Goal: Task Accomplishment & Management: Complete application form

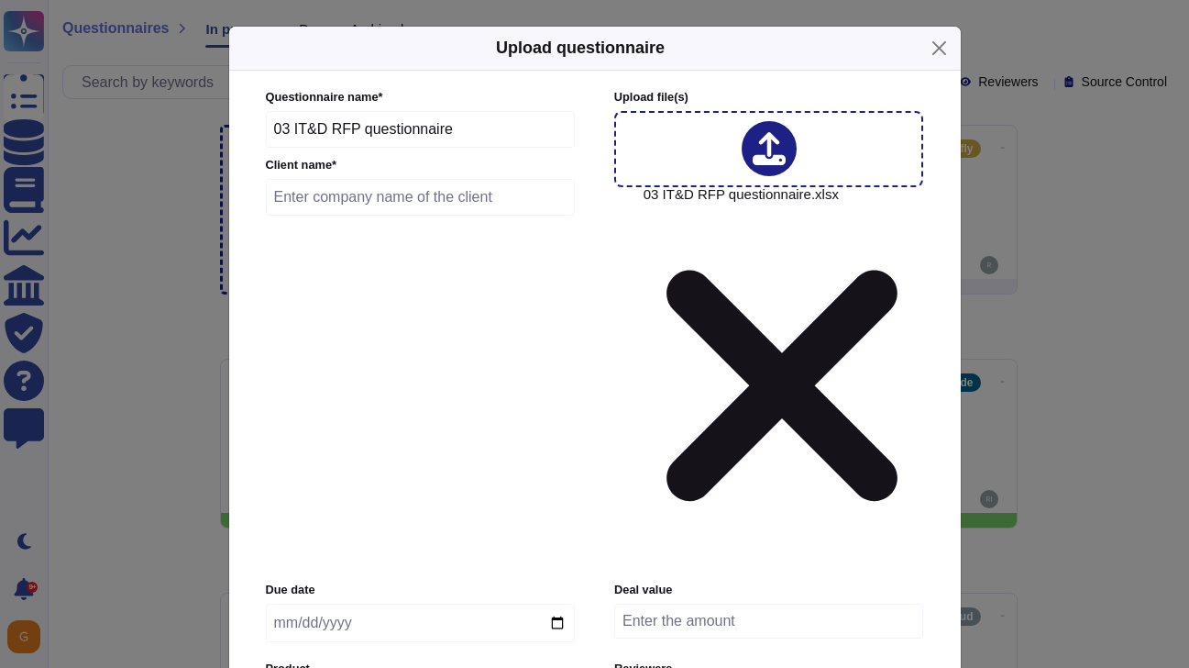
click at [328, 215] on input "text" at bounding box center [421, 197] width 310 height 37
type input "Reckitt Benckiser"
click at [380, 603] on input "date" at bounding box center [420, 622] width 309 height 39
click at [554, 603] on input "date" at bounding box center [420, 622] width 309 height 39
type input "[DATE]"
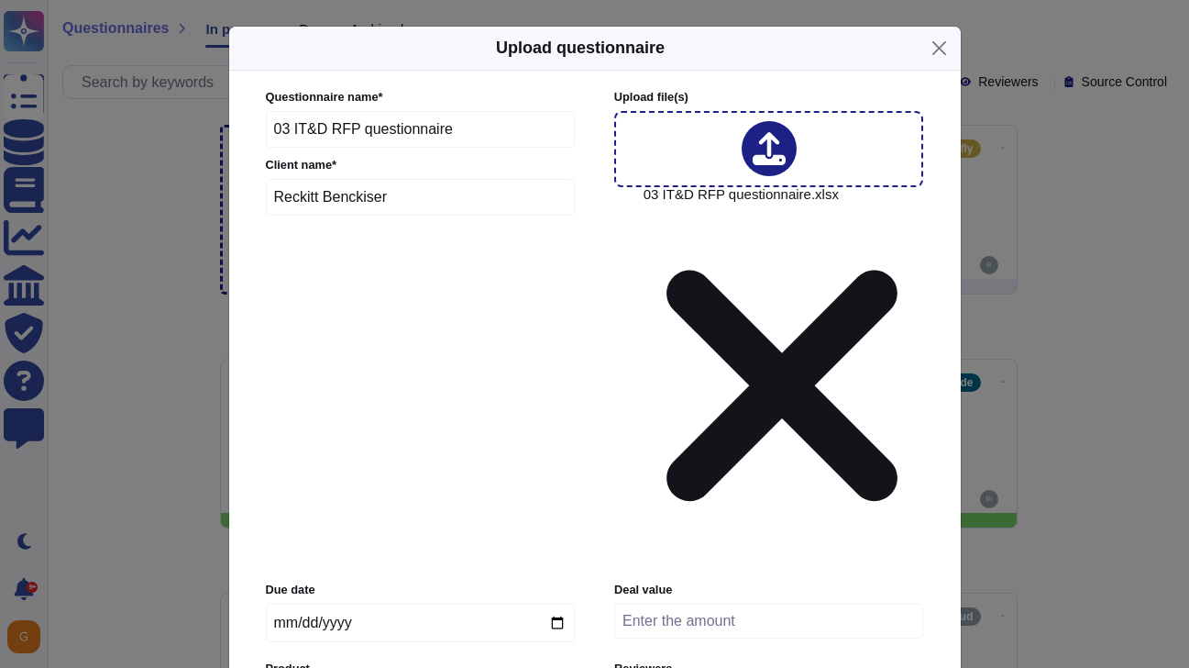
type input "work"
click at [359, 497] on div "Experience Cloud Offering/ WorkFront" at bounding box center [382, 481] width 213 height 41
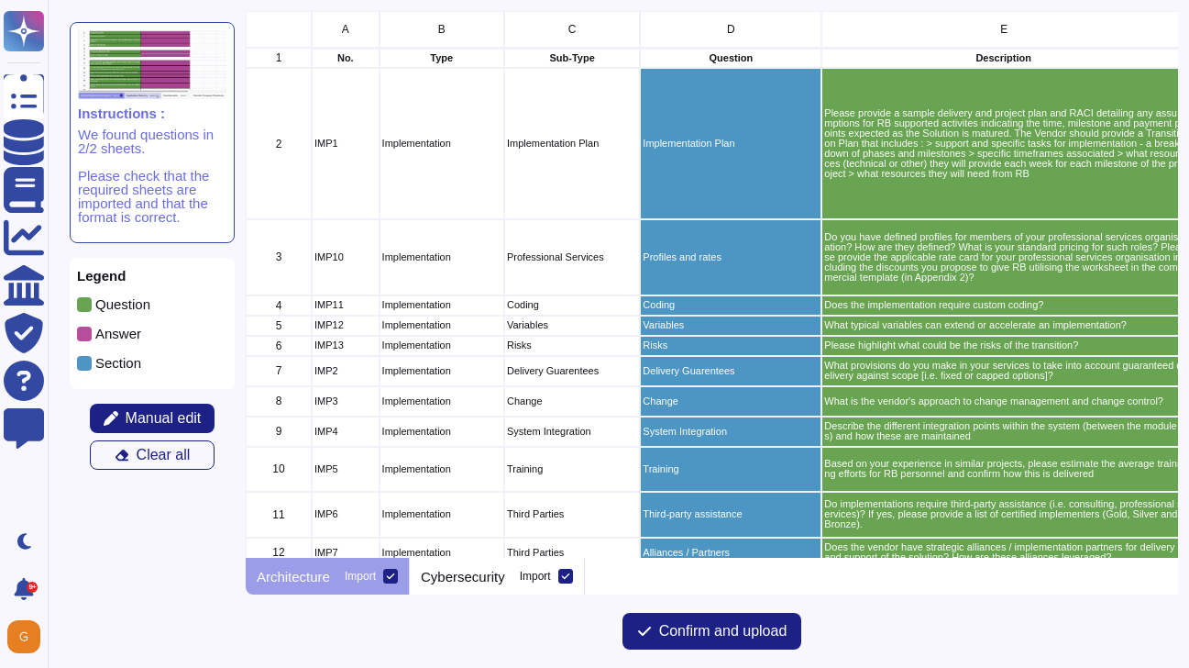
scroll to position [547, 933]
click at [133, 418] on span "Manual edit" at bounding box center [164, 418] width 76 height 15
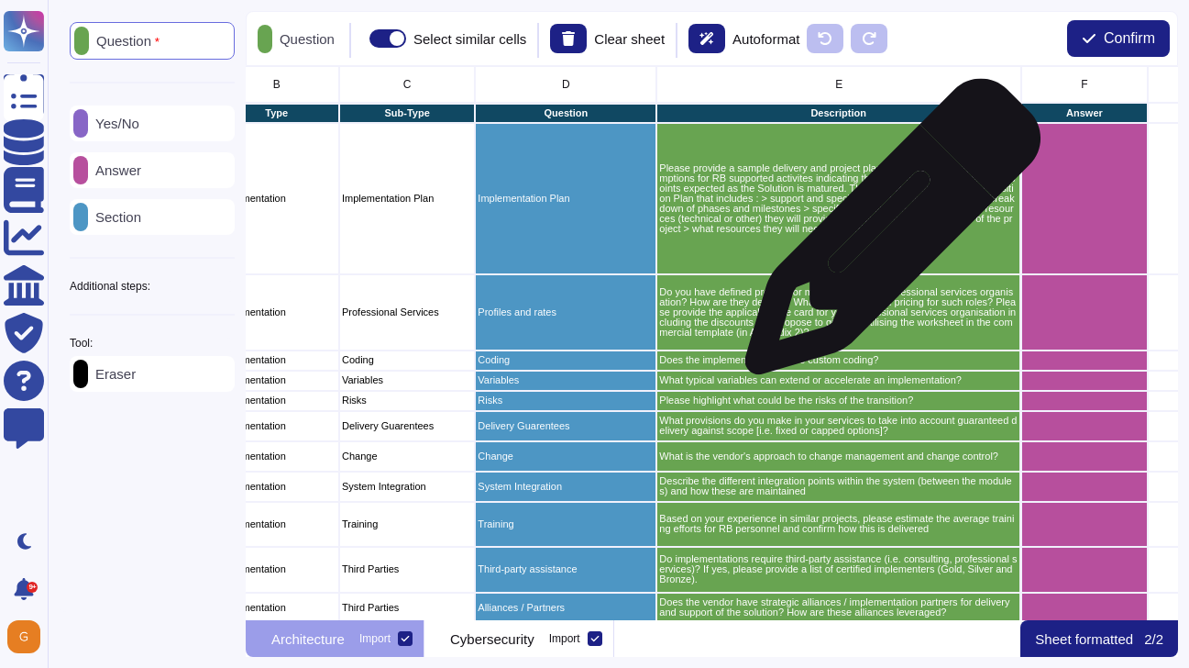
scroll to position [0, 181]
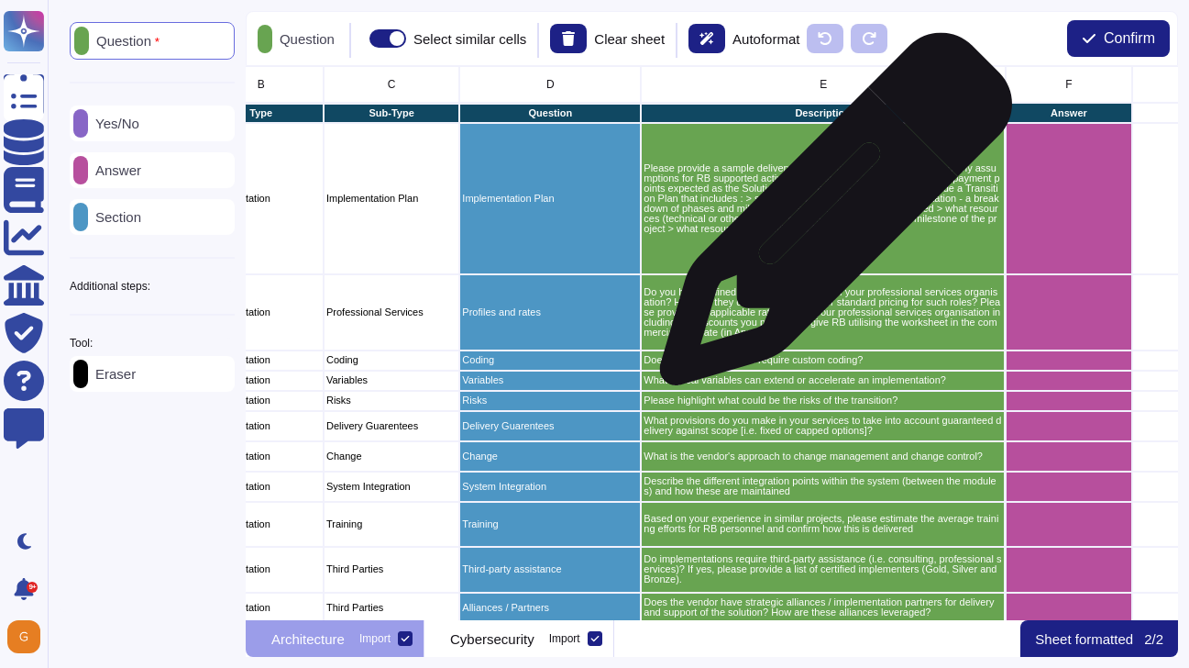
click at [829, 218] on p "Please provide a sample delivery and project plan and RACI detailing any assump…" at bounding box center [823, 198] width 359 height 71
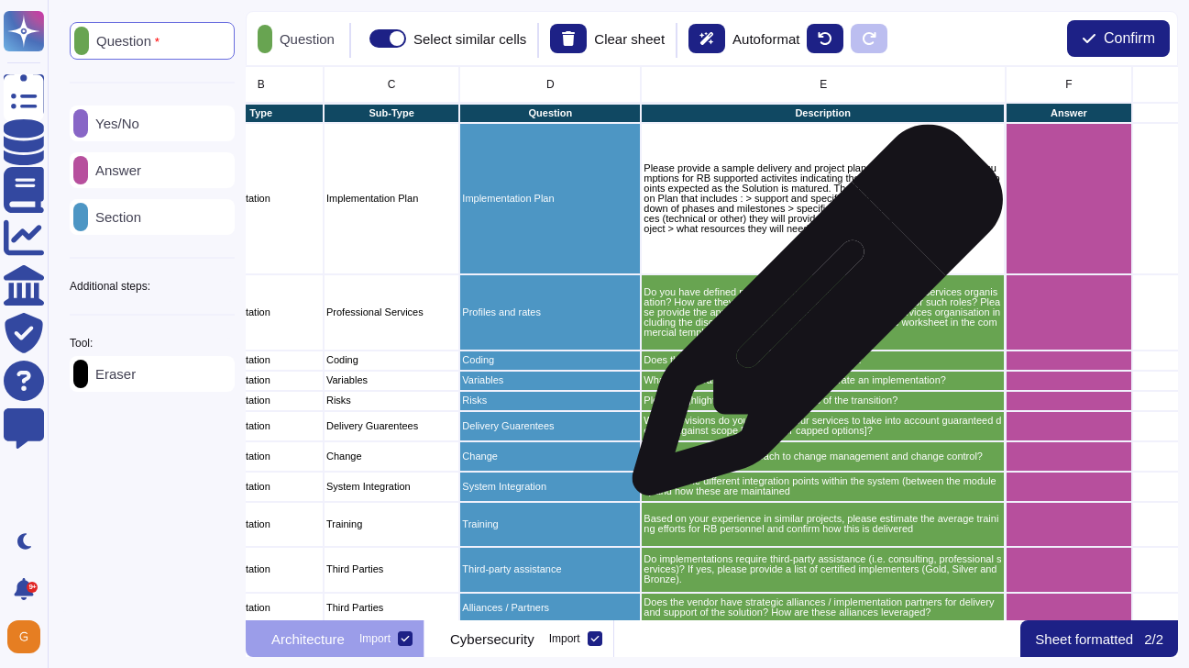
click at [811, 319] on p "Do you have defined profiles for members of your professional services organisa…" at bounding box center [823, 312] width 359 height 50
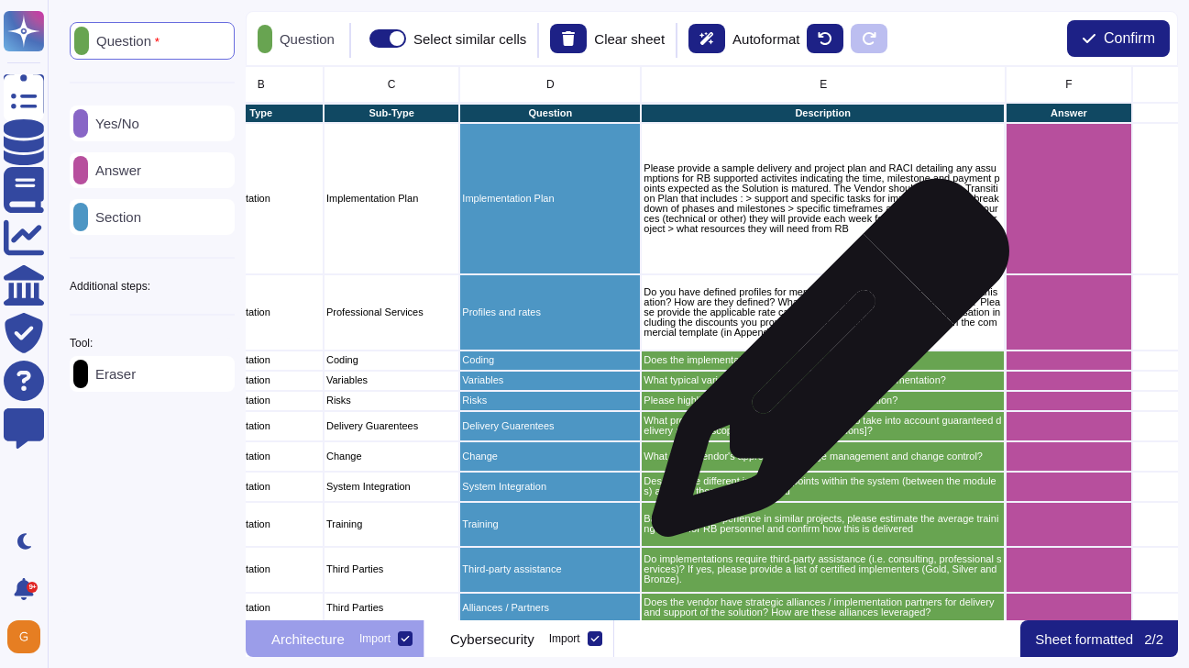
click at [823, 367] on div "Does the implementation require custom coding?" at bounding box center [823, 360] width 365 height 20
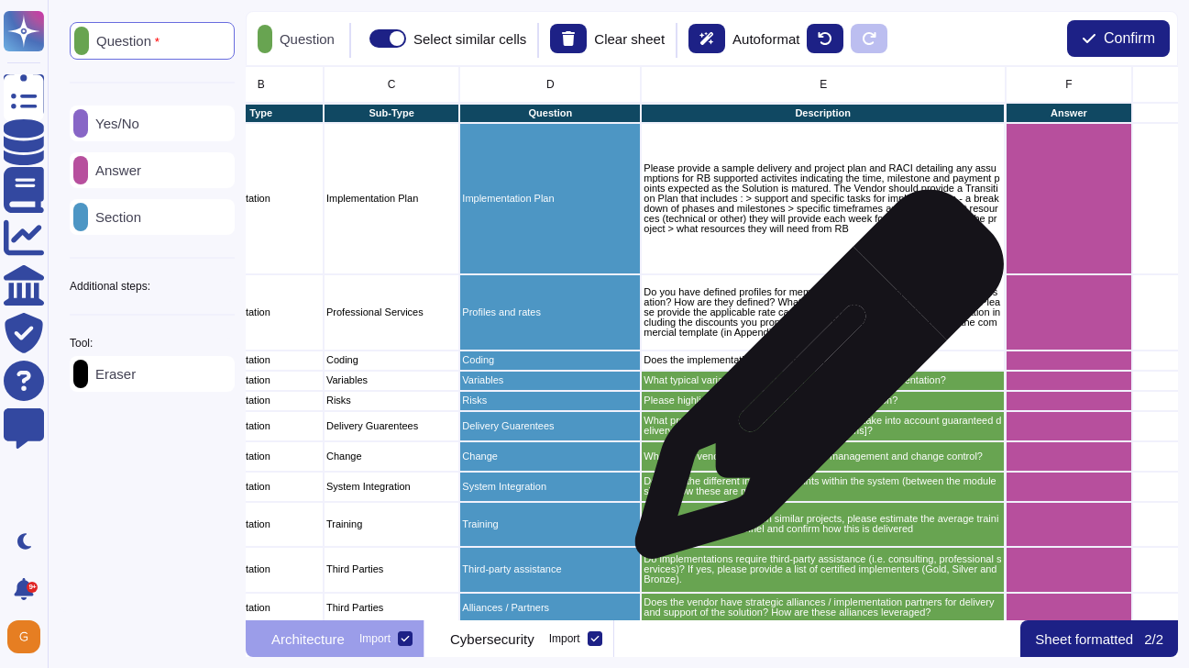
click at [812, 382] on p "What typical variables can extend or accelerate an implementation?" at bounding box center [823, 380] width 359 height 10
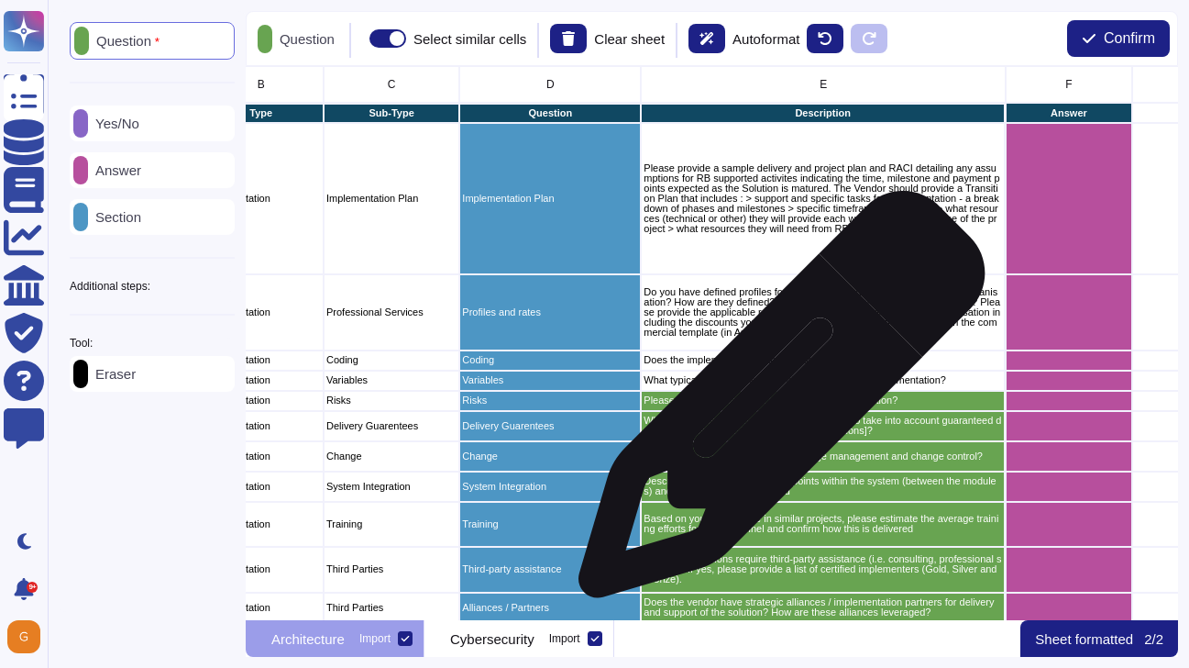
click at [775, 403] on p "Please highlight what could be the risks of the transition?" at bounding box center [823, 400] width 359 height 10
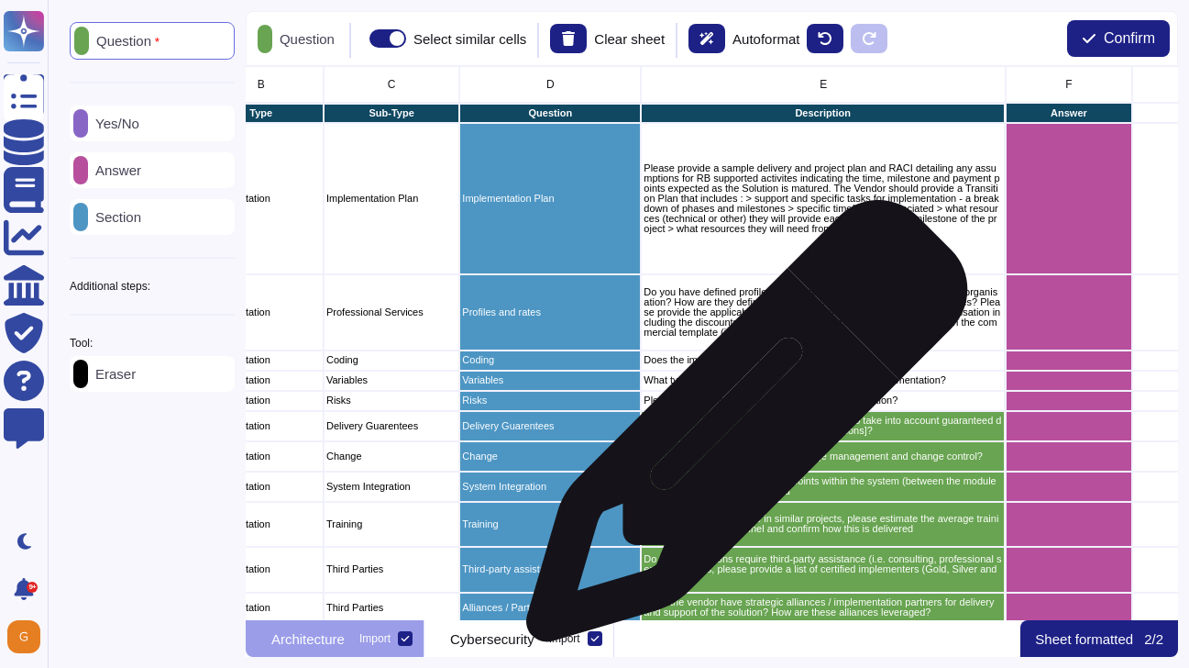
click at [738, 429] on p "What provisions do you make in your services to take into account guaranteed de…" at bounding box center [823, 425] width 359 height 20
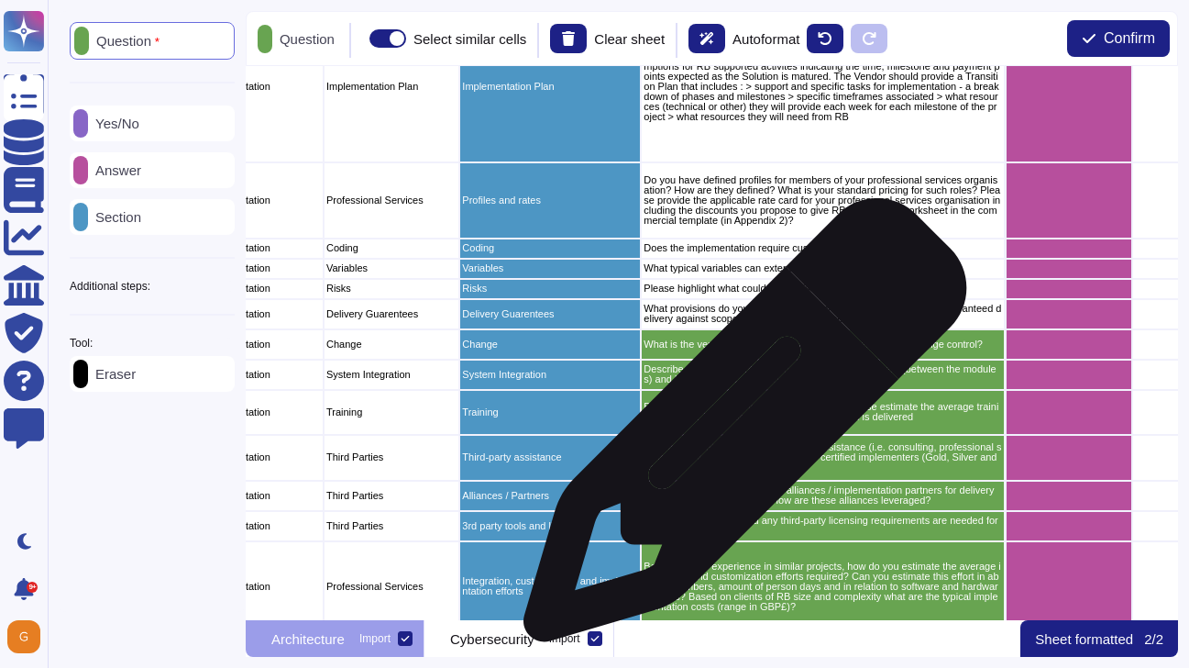
scroll to position [137, 181]
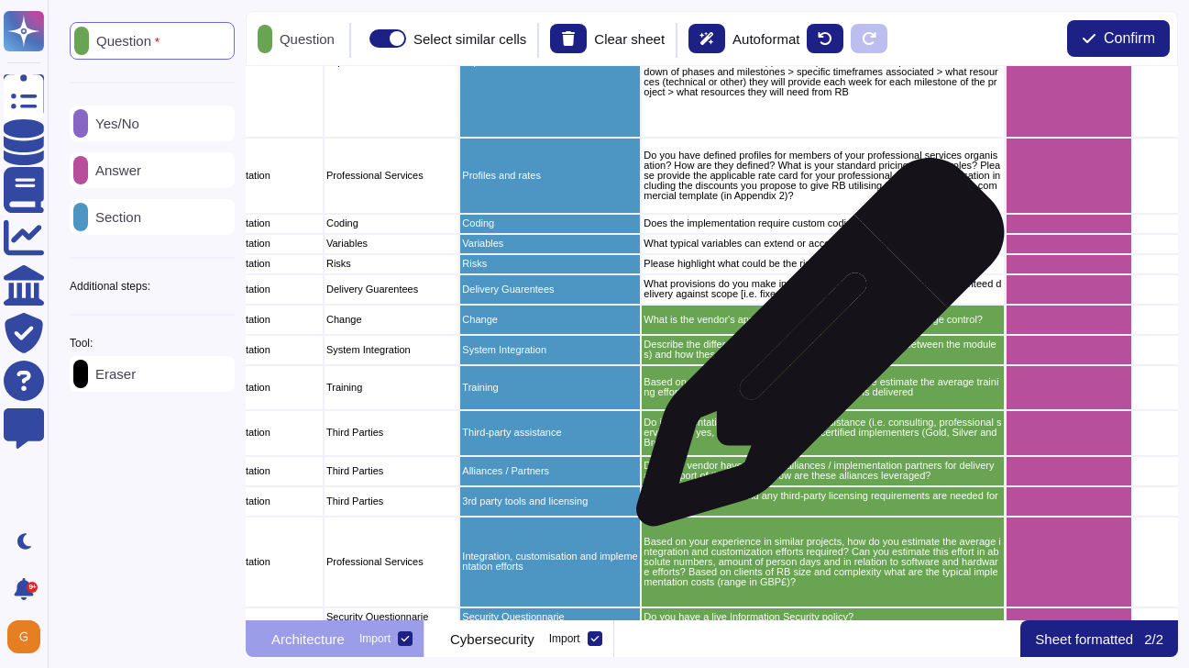
click at [813, 351] on p "Describe the different integration points within the system (between the module…" at bounding box center [823, 349] width 359 height 20
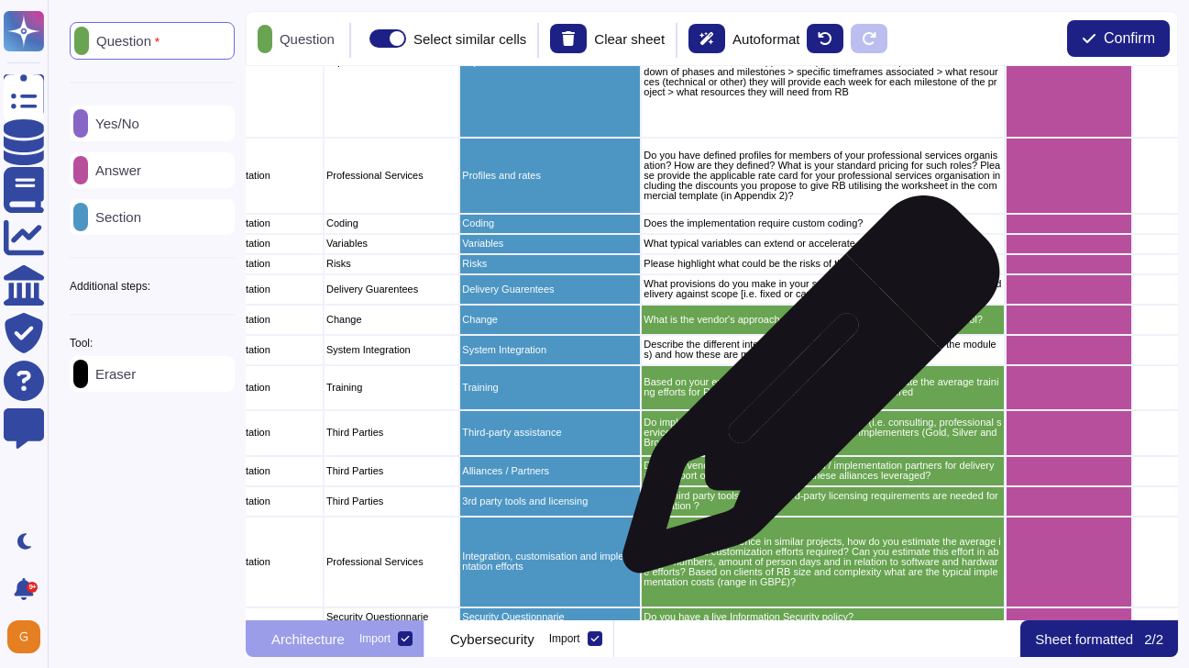
click at [804, 393] on p "Based on your experience in similar projects, please estimate the average train…" at bounding box center [823, 387] width 359 height 20
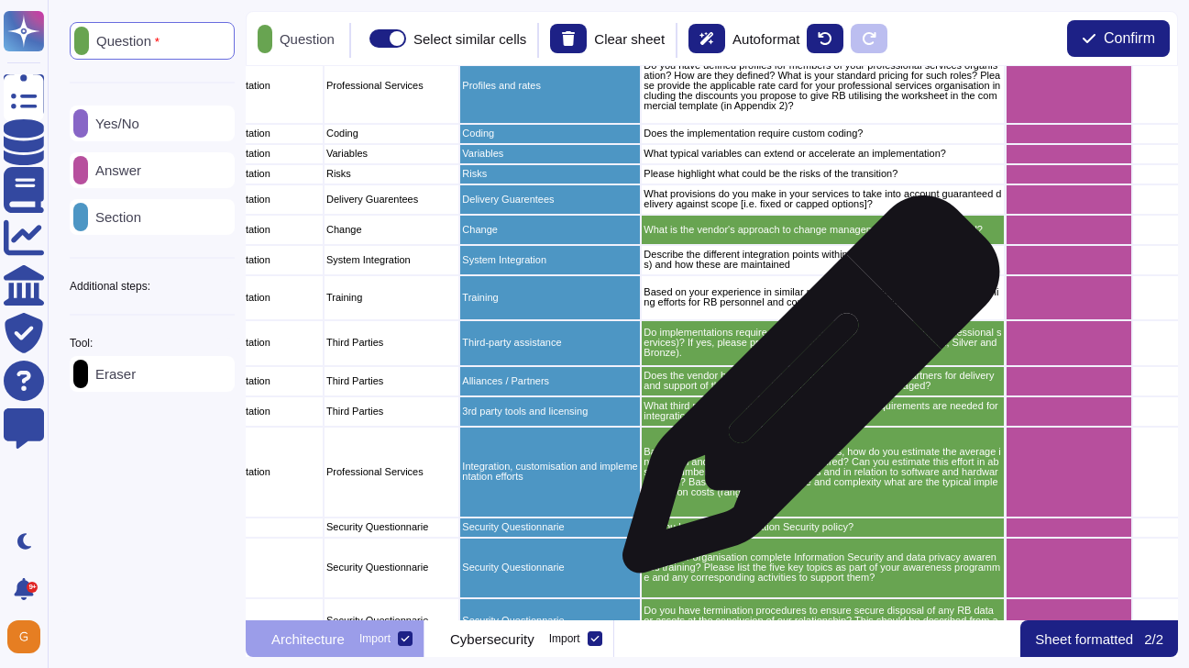
scroll to position [227, 181]
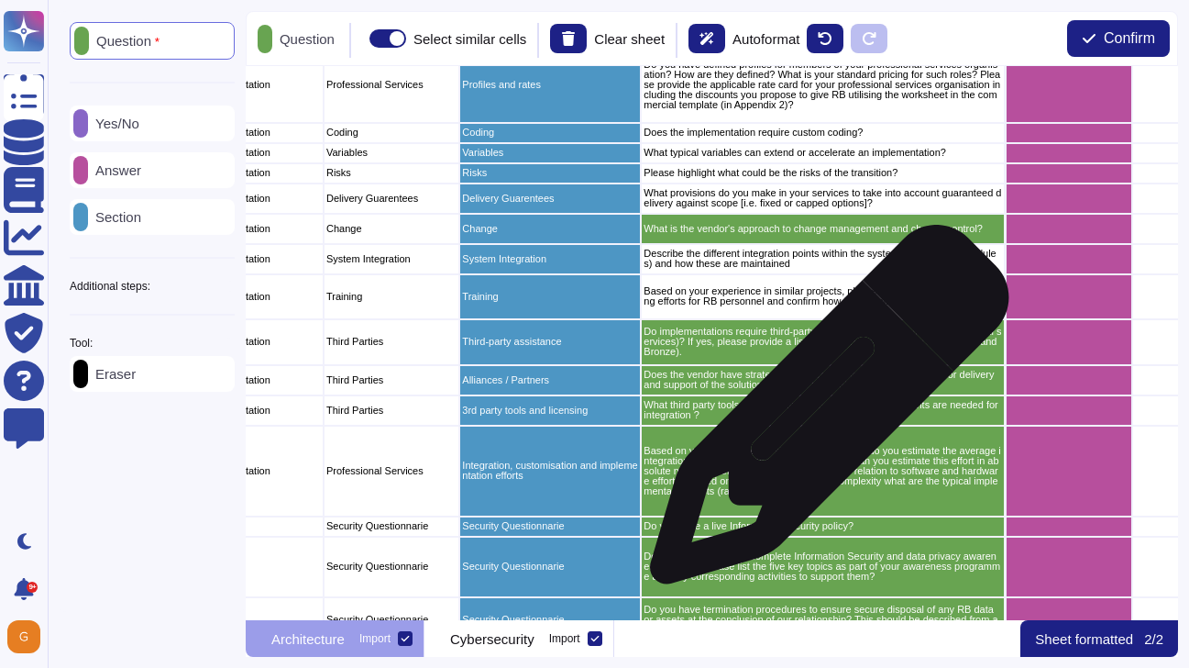
click at [823, 414] on p "What third party tools and any third-party licensing requirements are needed fo…" at bounding box center [823, 410] width 359 height 20
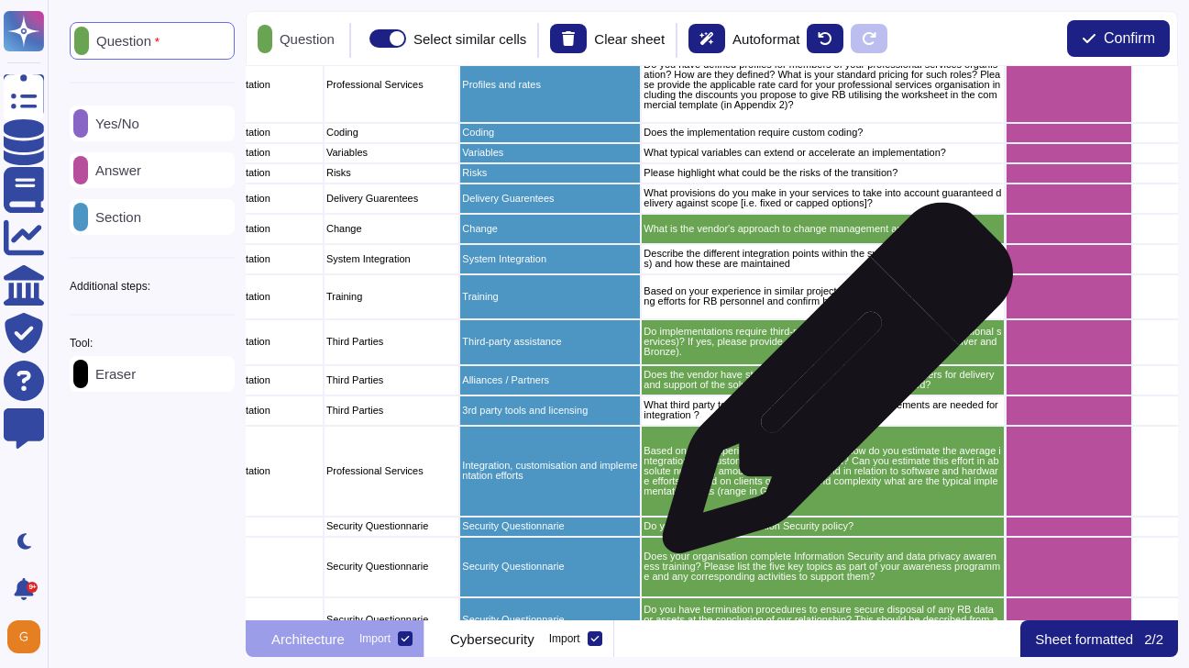
click at [831, 387] on p "Does the vendor have strategic alliances / implementation partners for delivery…" at bounding box center [823, 380] width 359 height 20
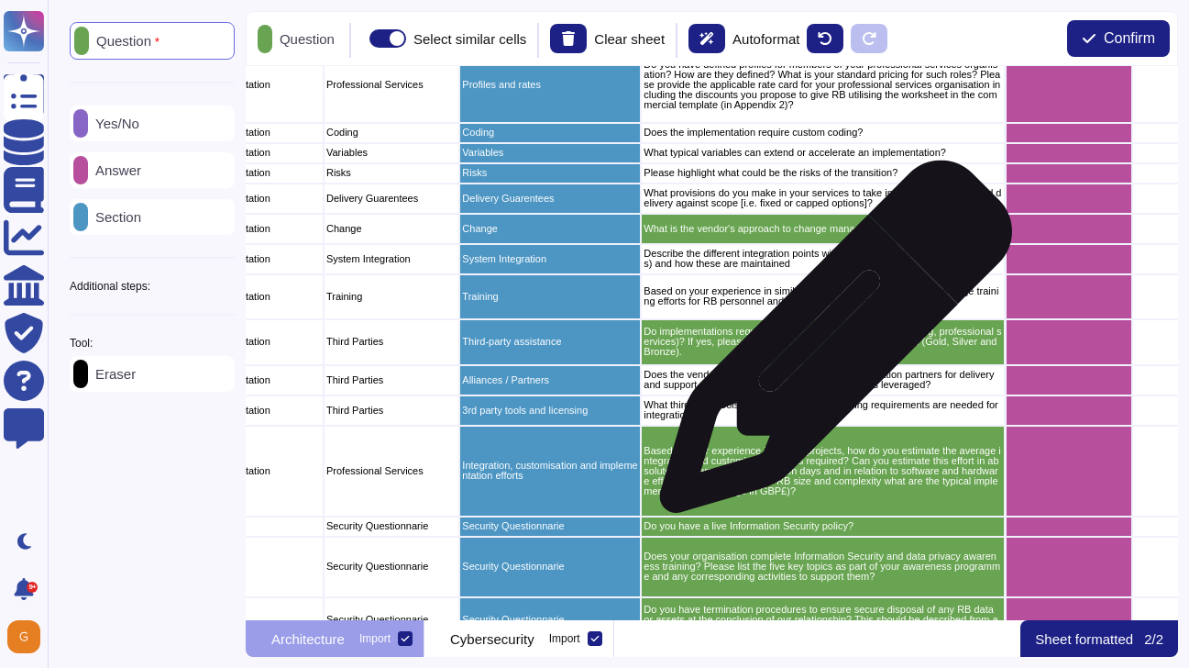
click at [829, 346] on p "Do implementations require third-party assistance (i.e. consulting, professiona…" at bounding box center [823, 341] width 359 height 30
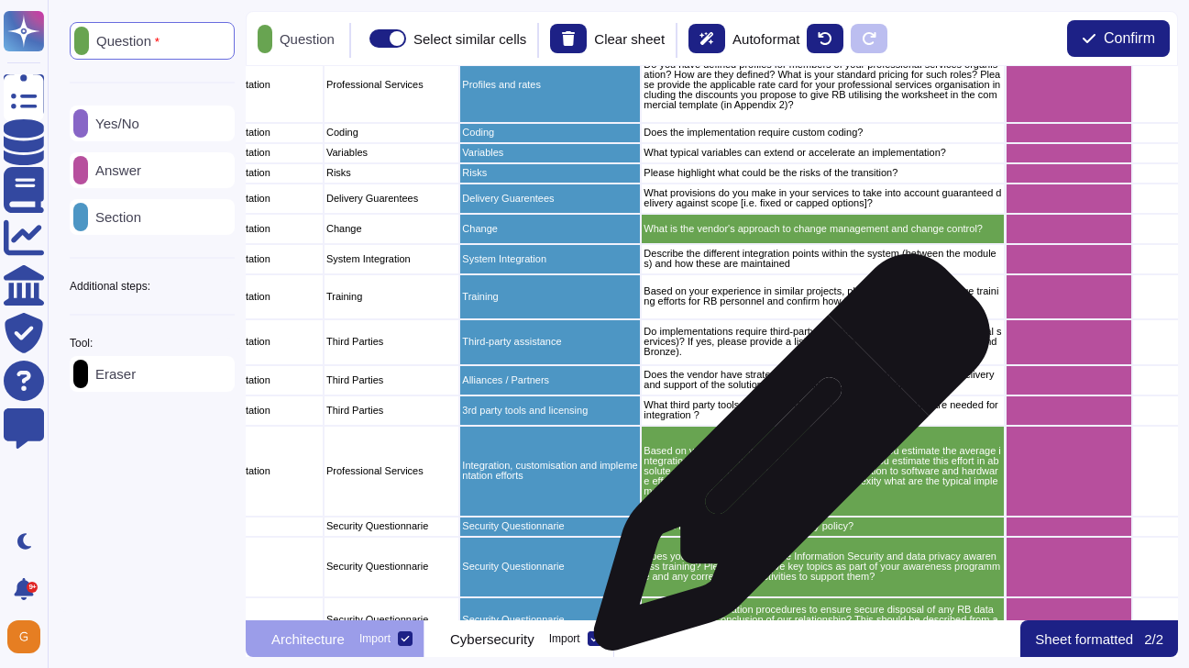
click at [783, 466] on p "Based on your experience in similar projects, how do you estimate the average i…" at bounding box center [823, 471] width 359 height 50
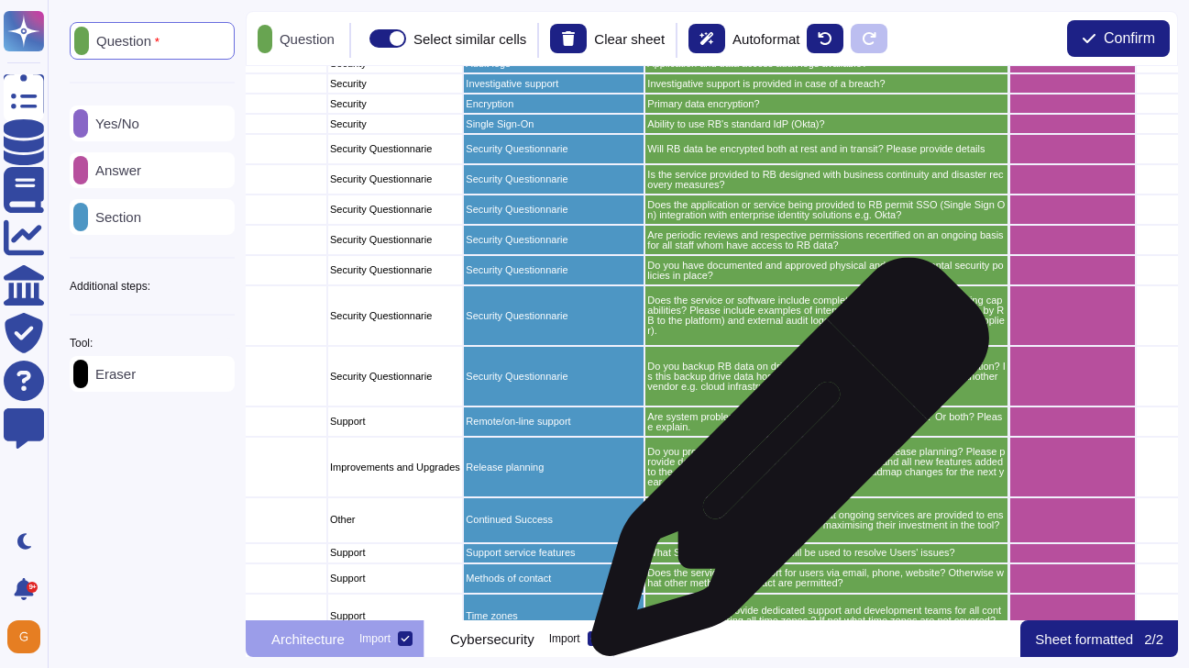
scroll to position [1198, 177]
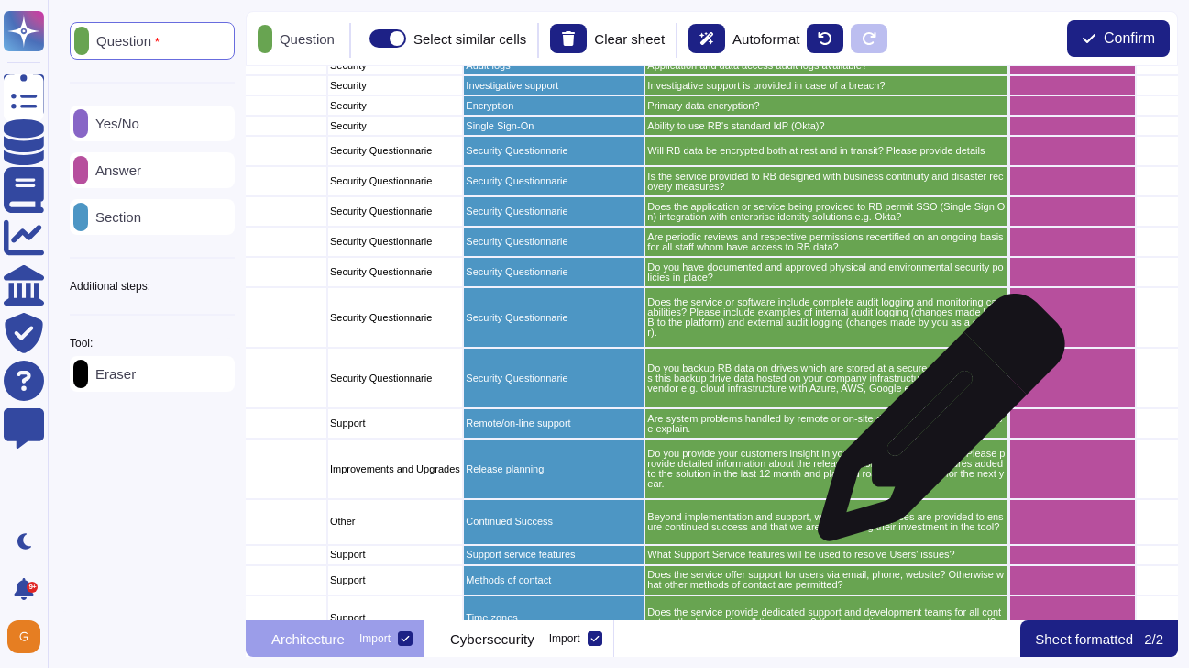
click at [934, 426] on p "Are system problems handled by remote or on-site diagnostics? Or both? Please e…" at bounding box center [826, 424] width 359 height 20
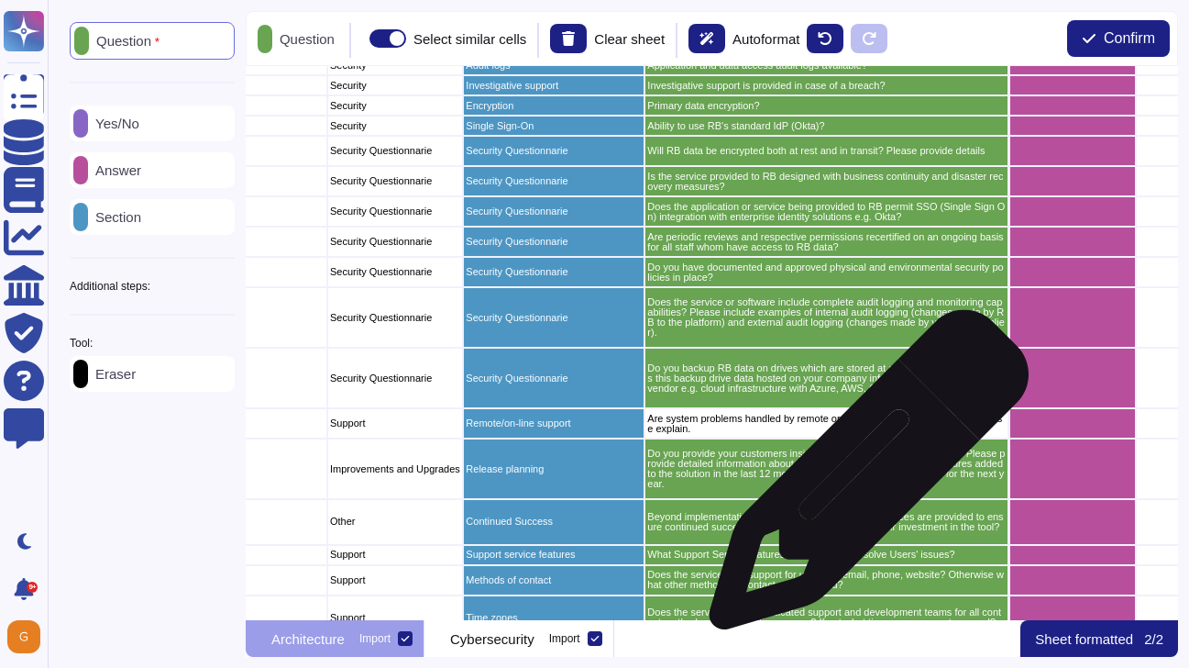
click at [862, 479] on p "Do you provide your customers insight in your future release planning? Please p…" at bounding box center [826, 468] width 359 height 40
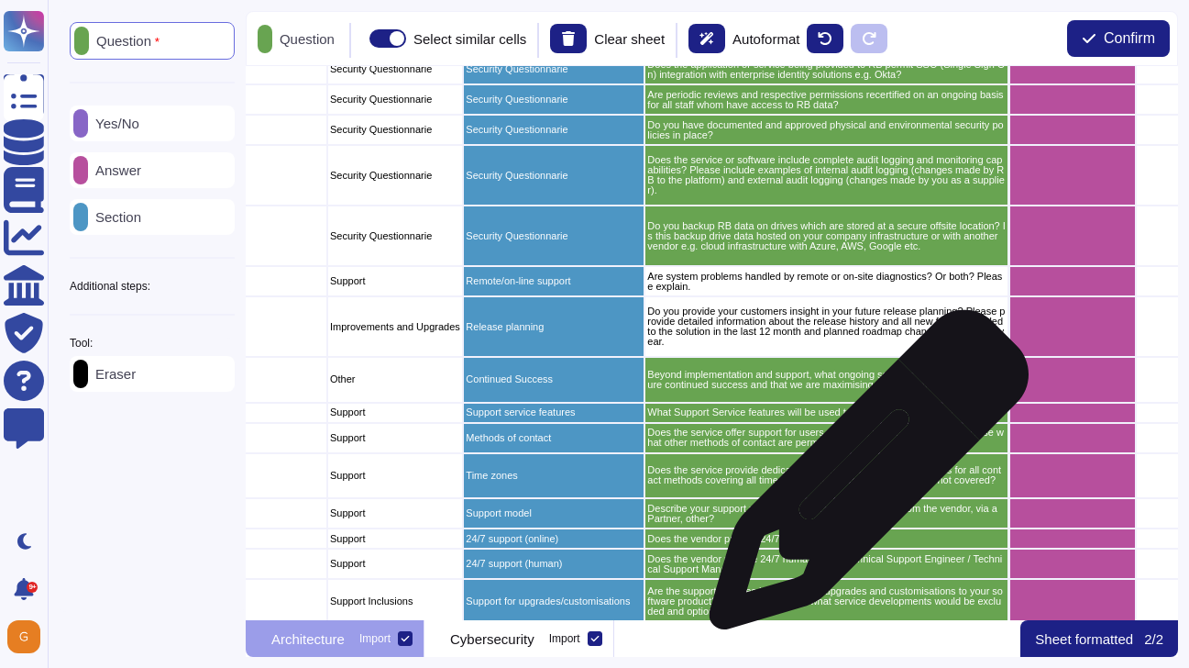
scroll to position [1339, 177]
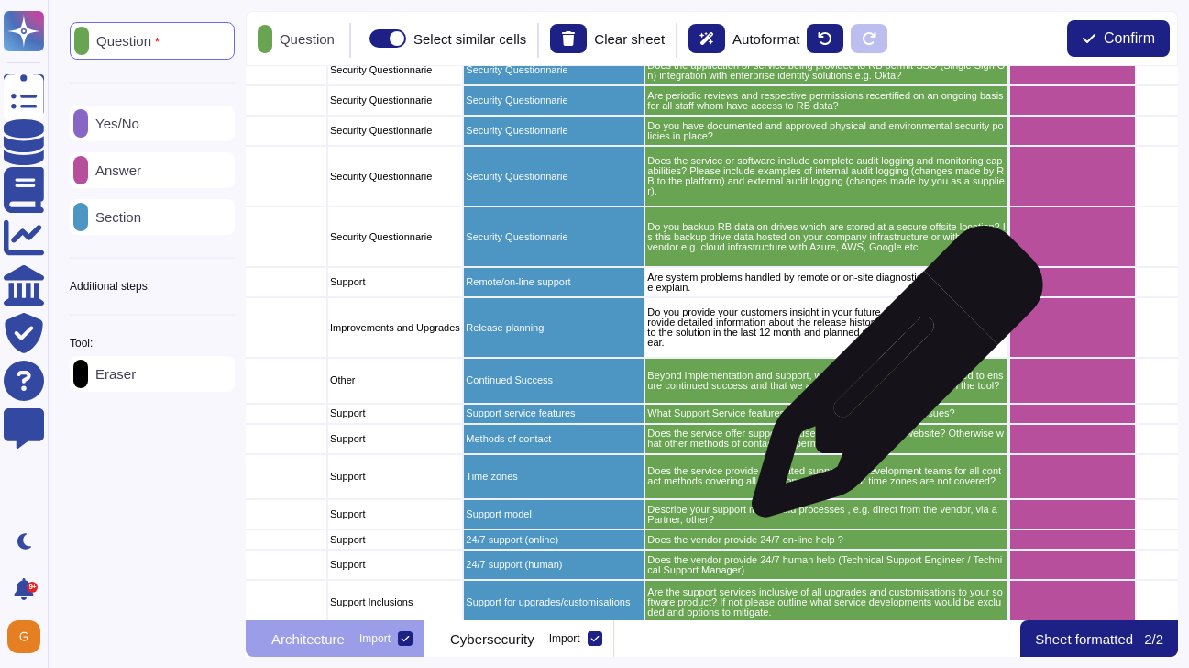
click at [889, 381] on p "Beyond implementation and support, what ongoing services are provided to ensure…" at bounding box center [826, 380] width 359 height 20
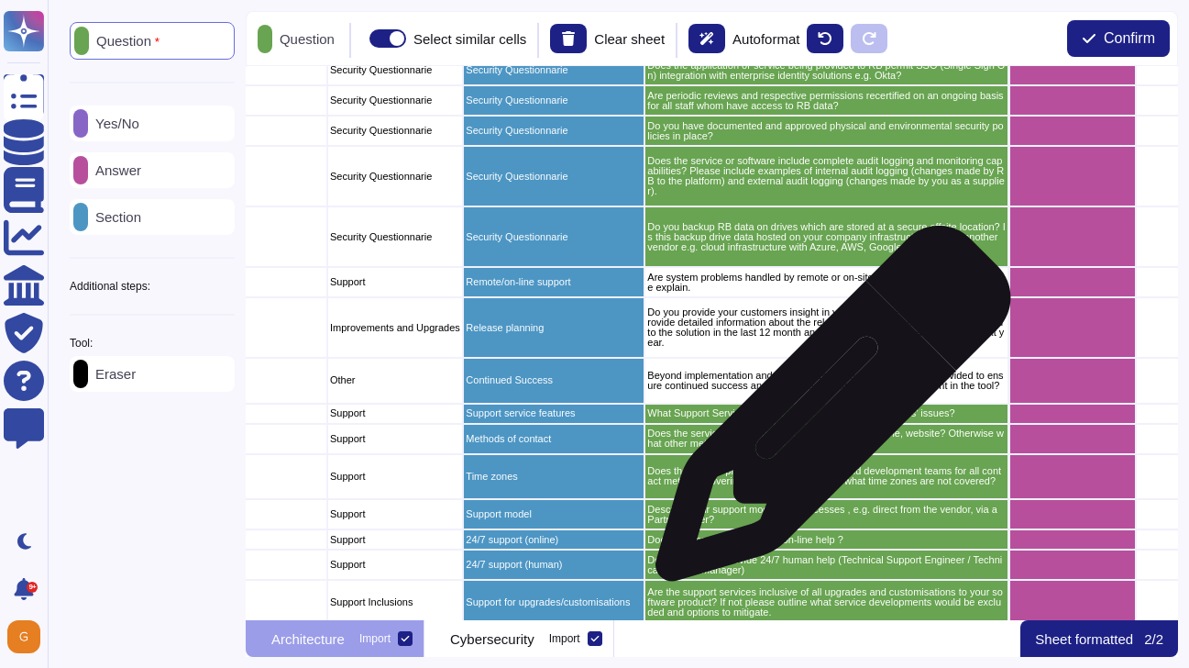
click at [826, 413] on p "What Support Service features will be used to resolve Users' issues?" at bounding box center [826, 413] width 359 height 10
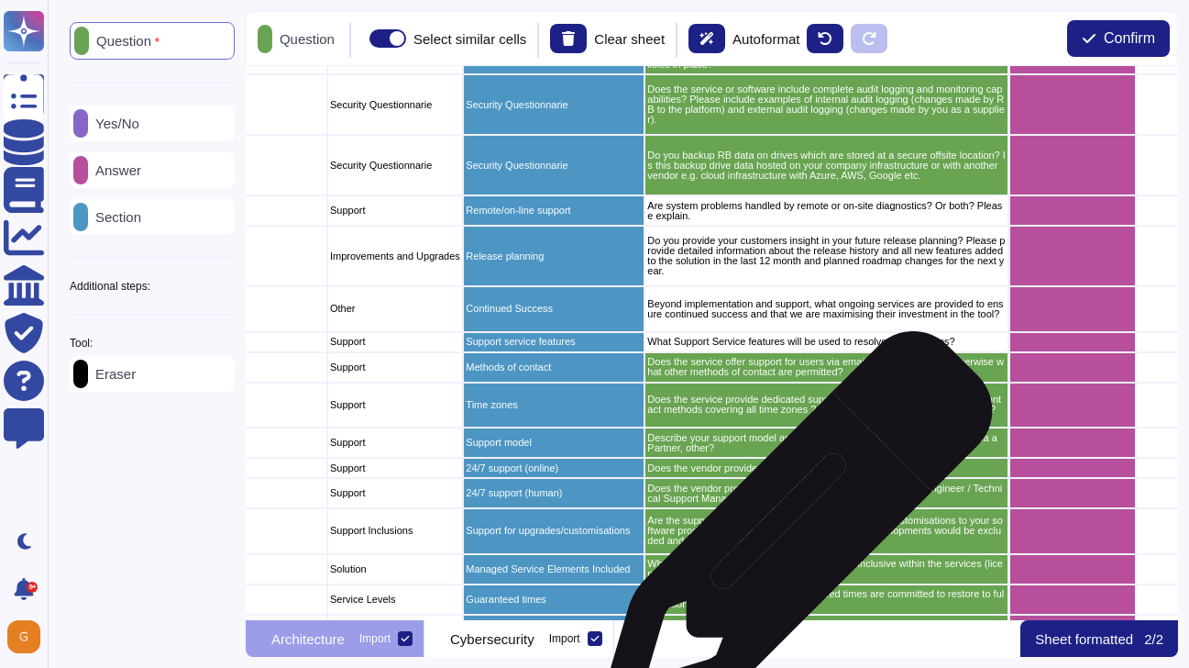
scroll to position [1408, 177]
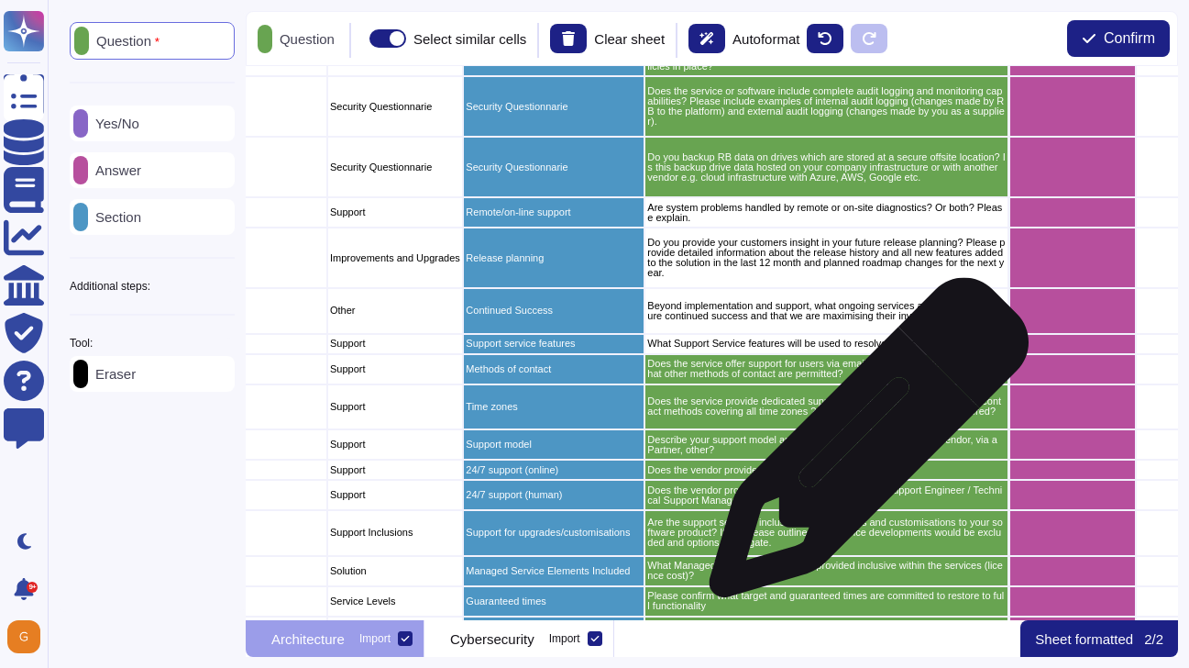
click at [862, 447] on p "Describe your support model and processes , e.g. direct from the vendor, via a …" at bounding box center [826, 445] width 359 height 20
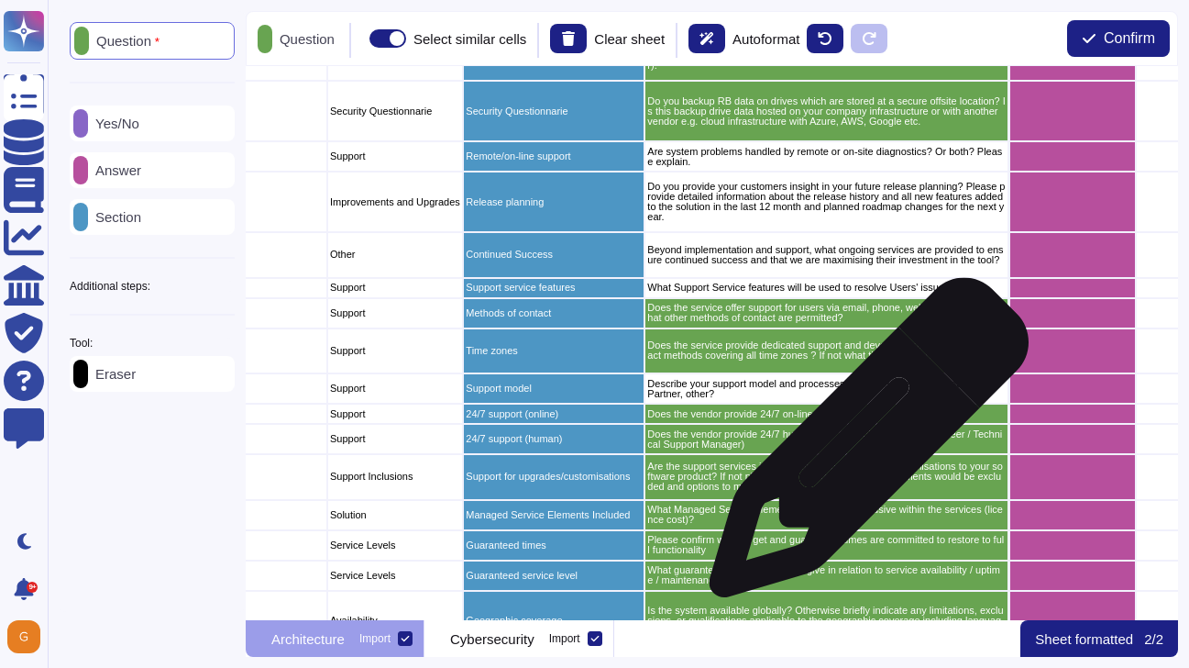
scroll to position [1483, 177]
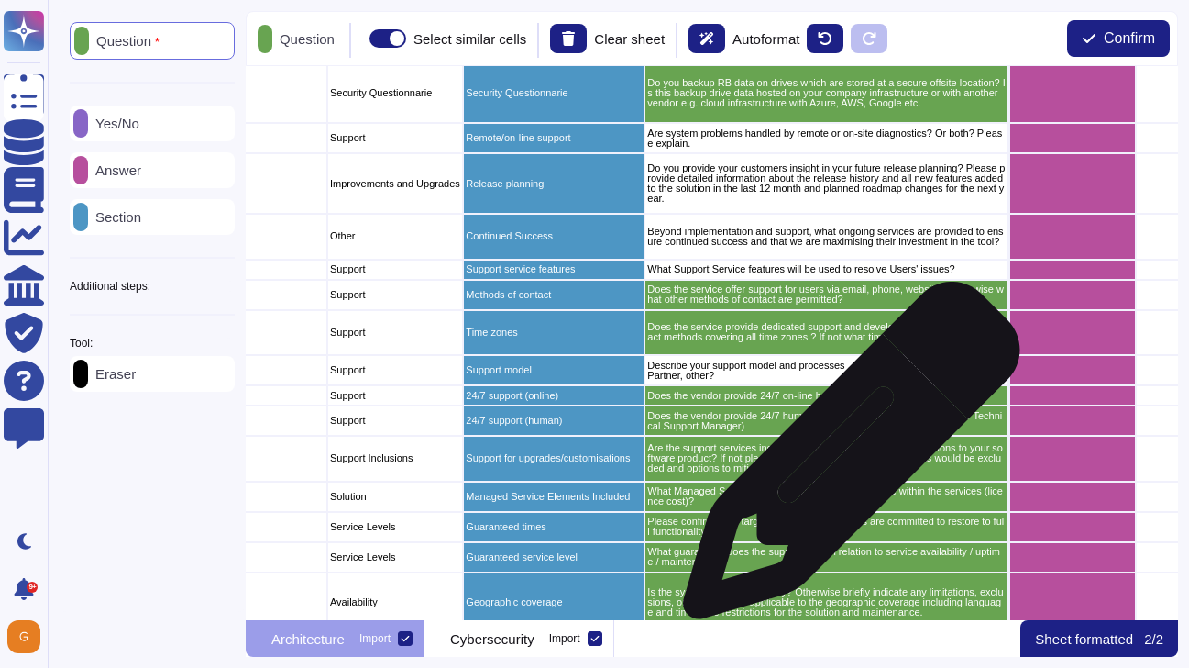
click at [845, 459] on p "Are the support services inclusive of all upgrades and customisations to your s…" at bounding box center [826, 458] width 359 height 30
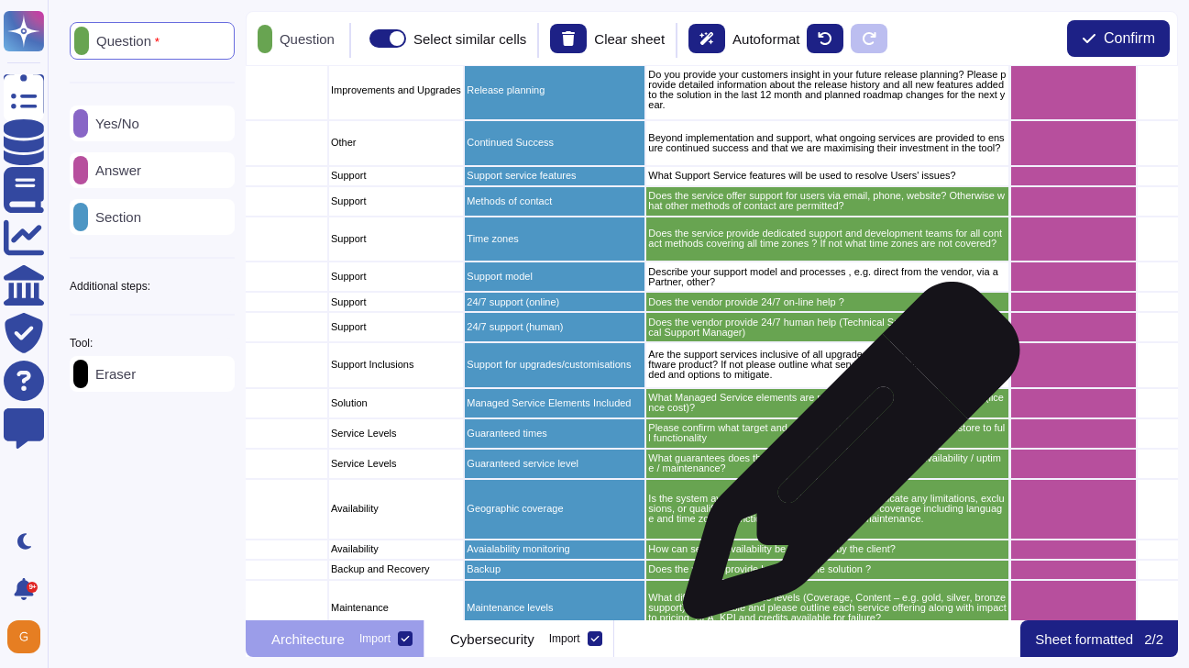
scroll to position [1576, 177]
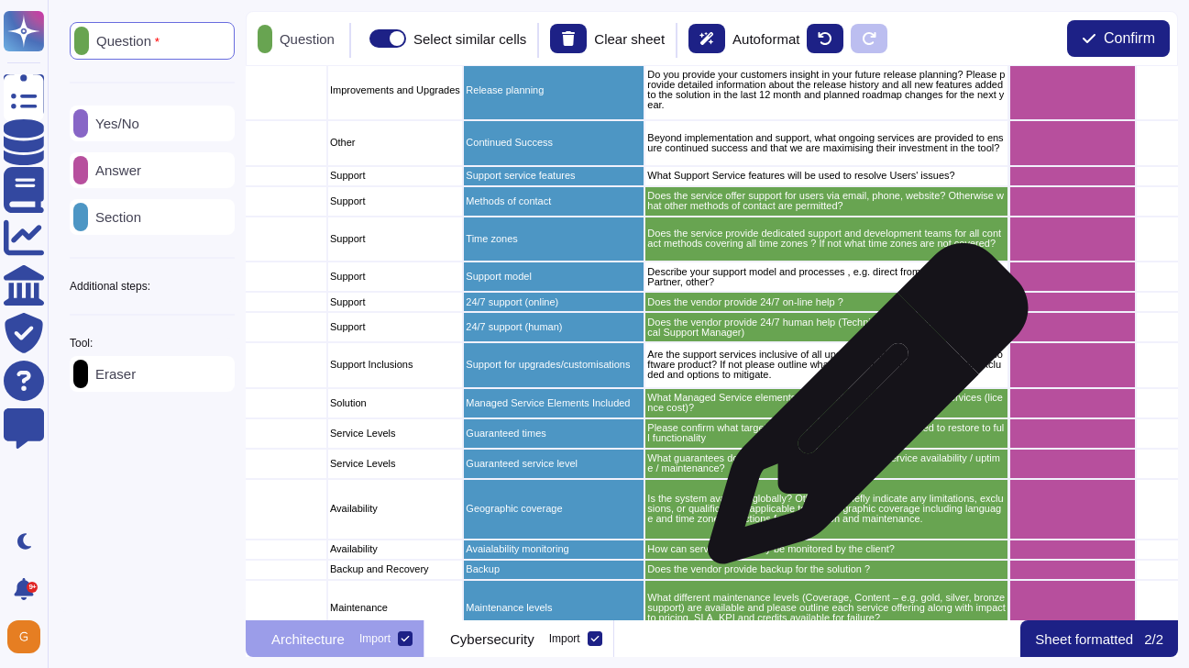
click at [861, 413] on div "What Managed Service elements are provided inclusive within the services (licen…" at bounding box center [827, 403] width 365 height 30
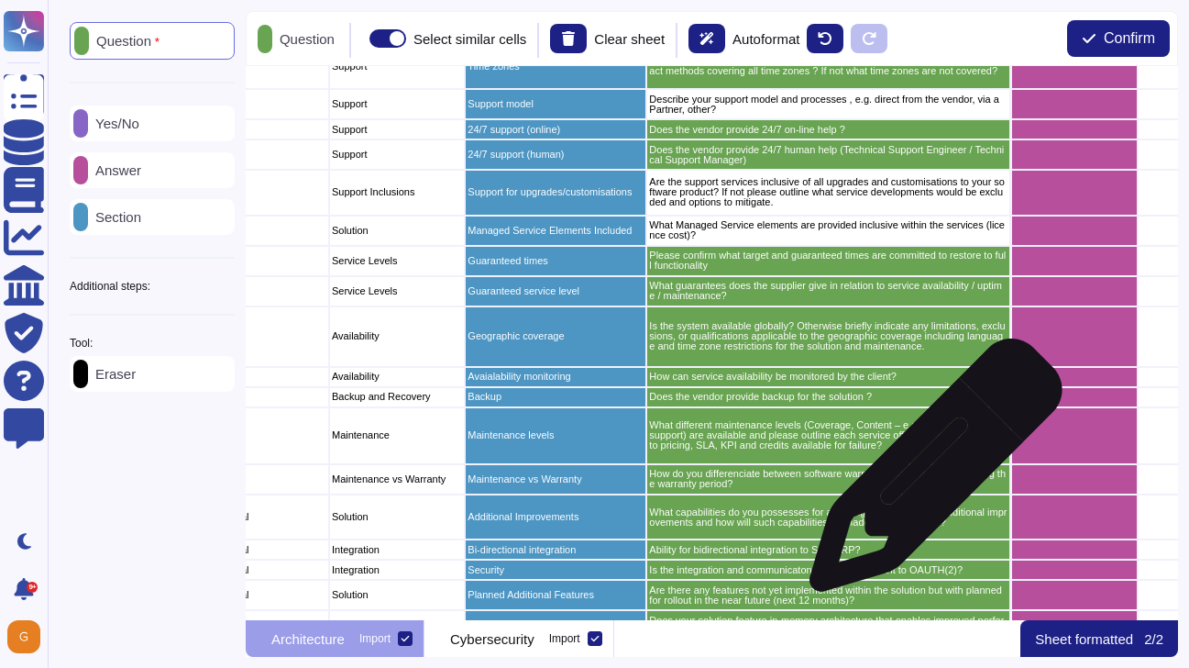
scroll to position [1747, 175]
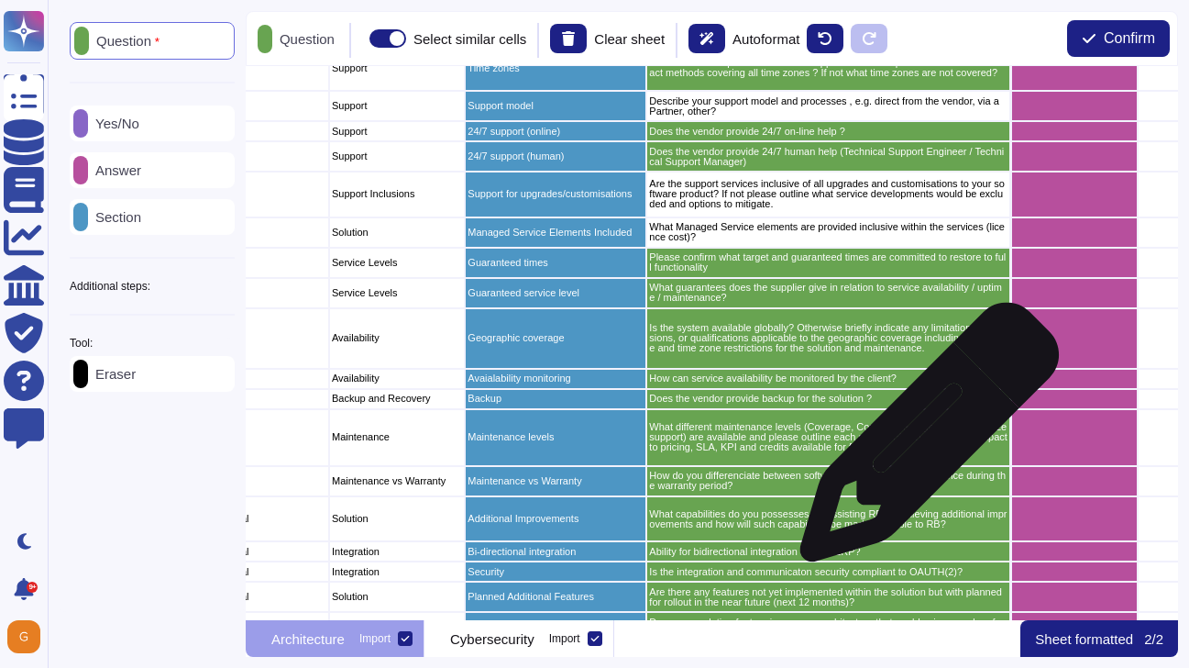
click at [922, 437] on p "What different maintenance levels (Coverage, Content – e.g. gold, silver, bronz…" at bounding box center [828, 437] width 359 height 30
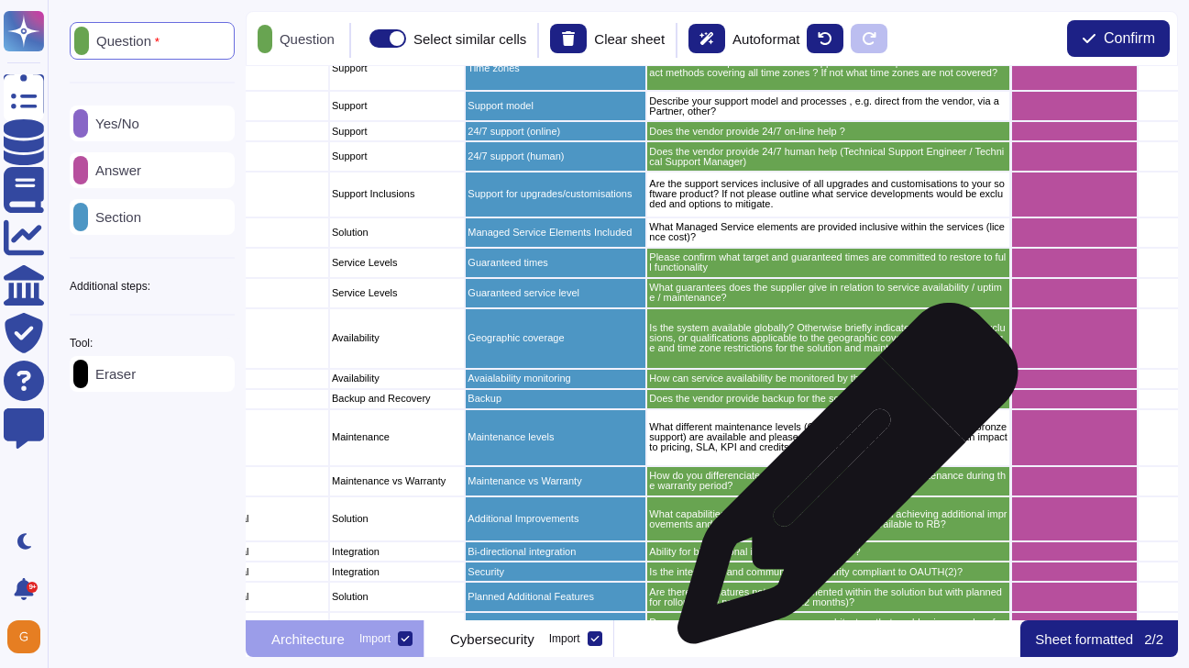
click at [840, 482] on p "How do you differenciate between software warranty and maintenance during the w…" at bounding box center [828, 480] width 359 height 20
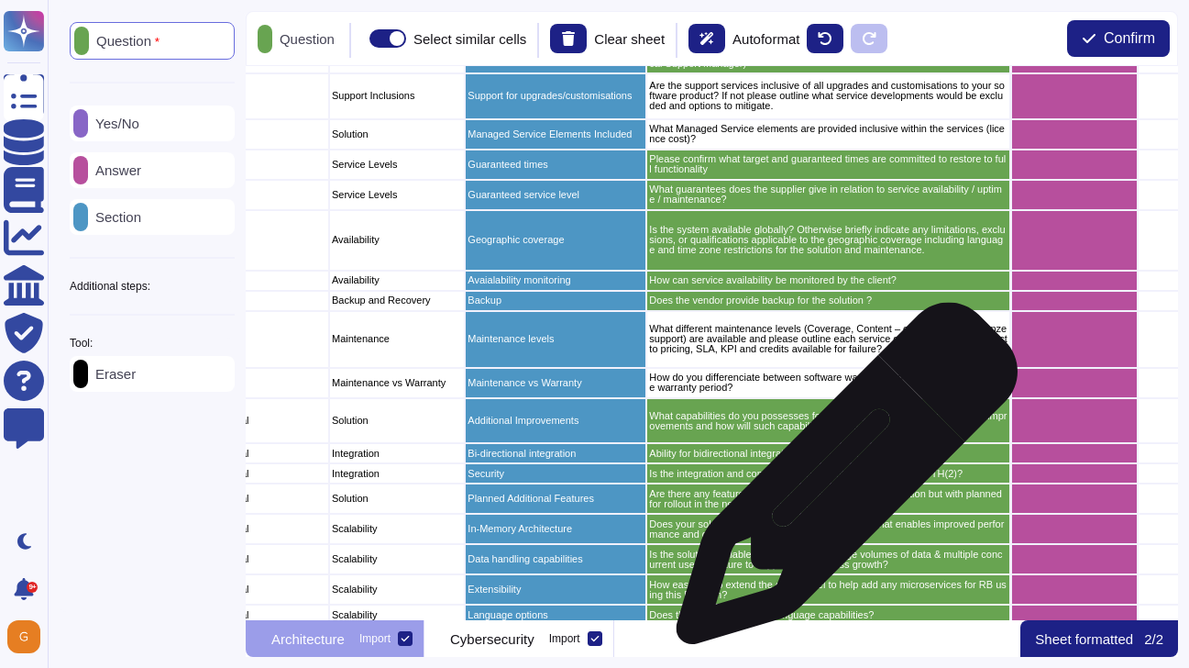
scroll to position [1844, 175]
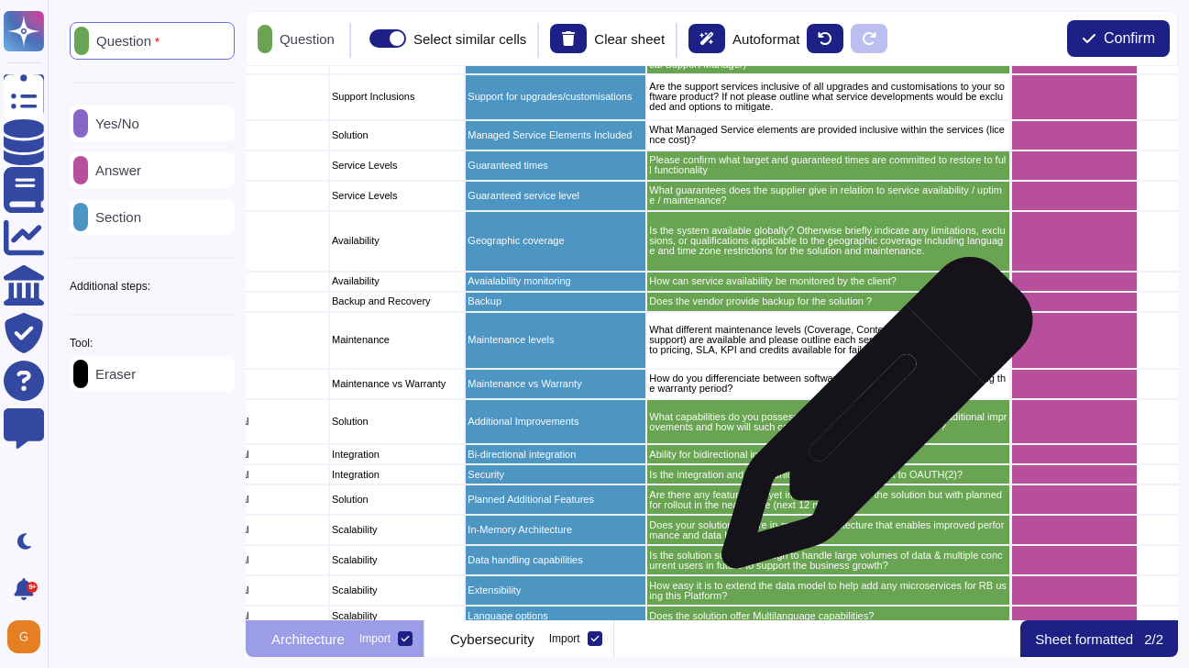
click at [870, 422] on p "What capabilities do you possesses for assisting RB in achieving additional imp…" at bounding box center [828, 422] width 359 height 20
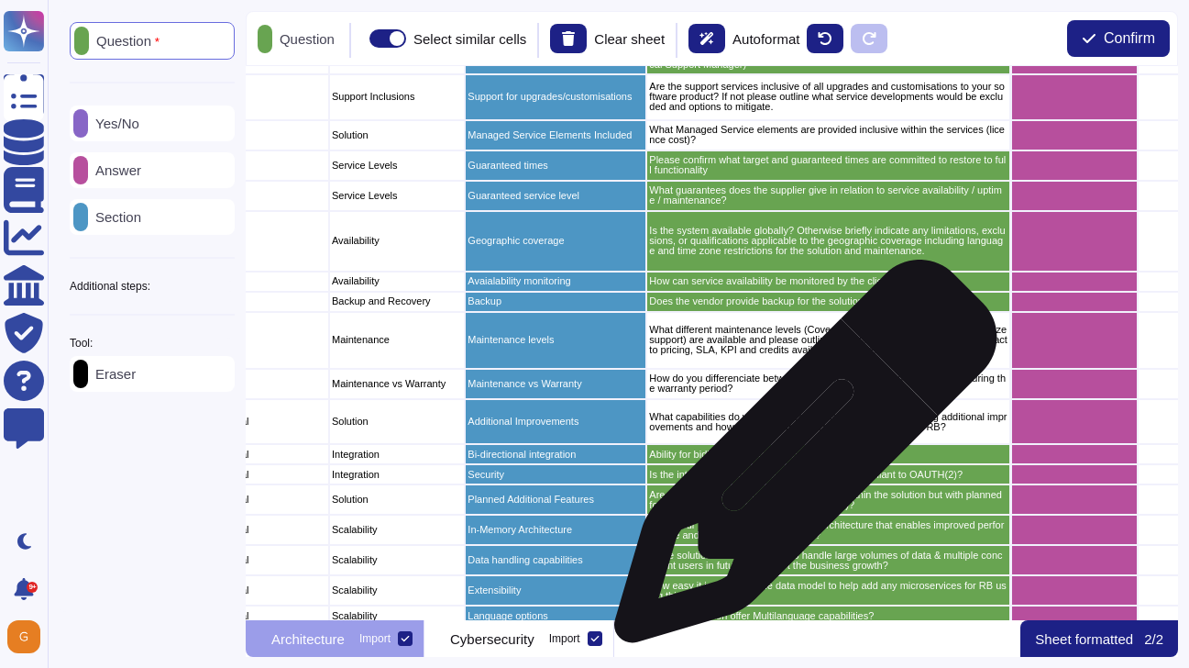
click at [799, 460] on div "Ability for bidirectional integration to SAP ERP?" at bounding box center [828, 454] width 365 height 20
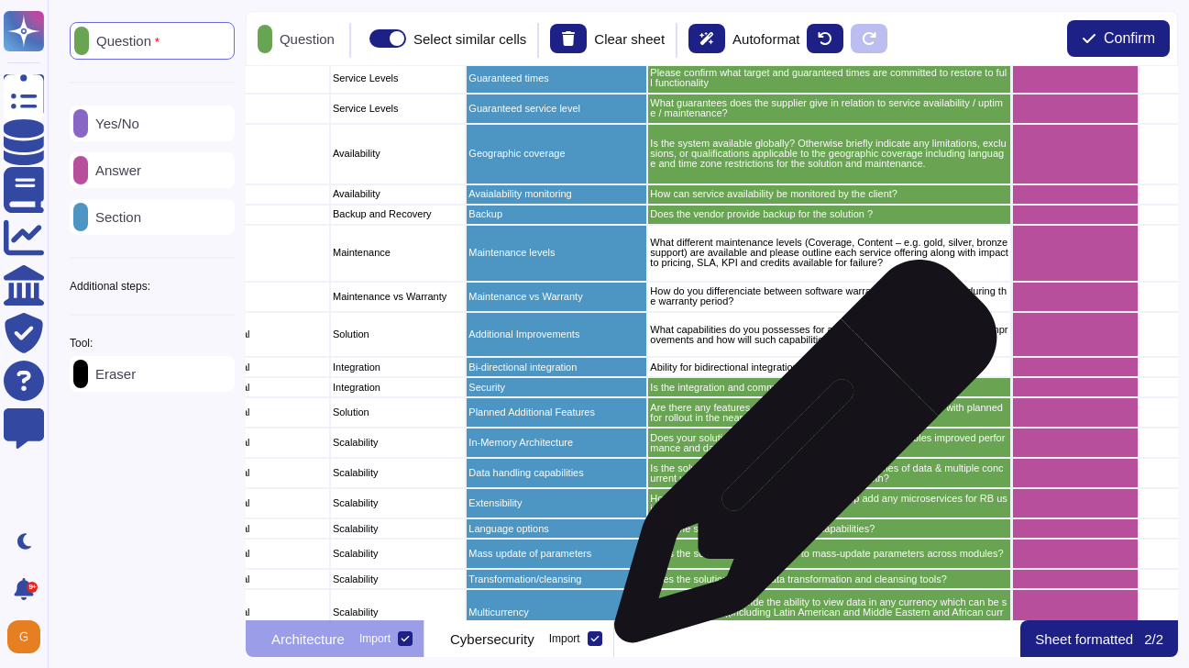
scroll to position [1926, 174]
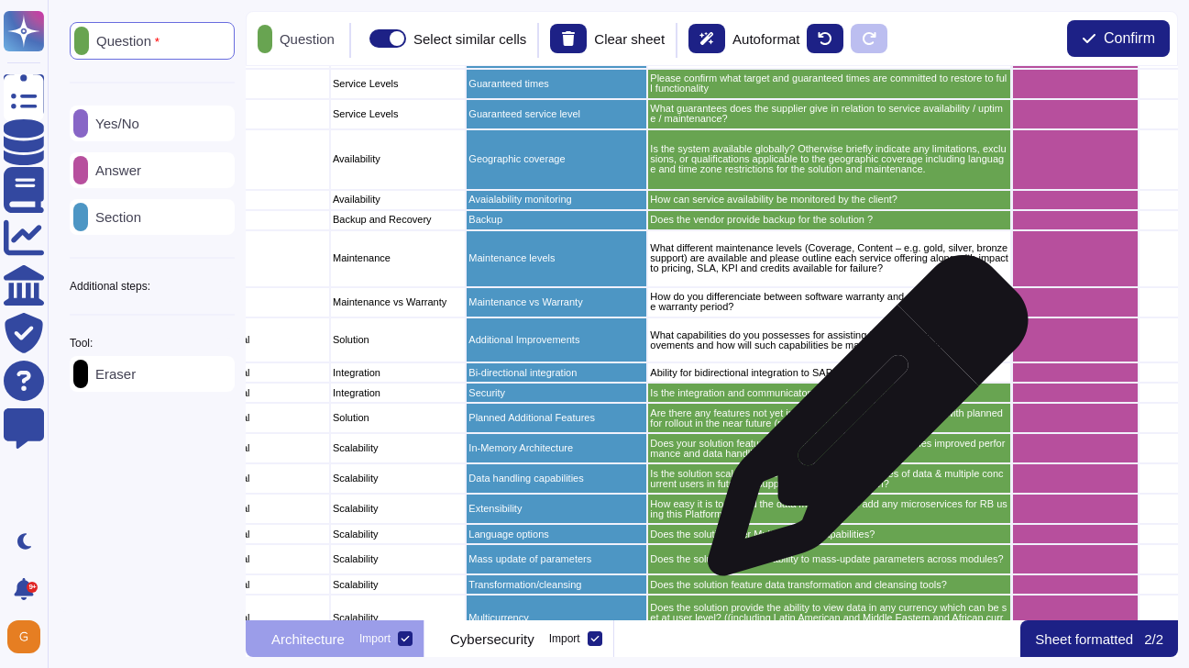
click at [861, 425] on p "Are there any features not yet implemented within the solution but with planned…" at bounding box center [829, 418] width 359 height 20
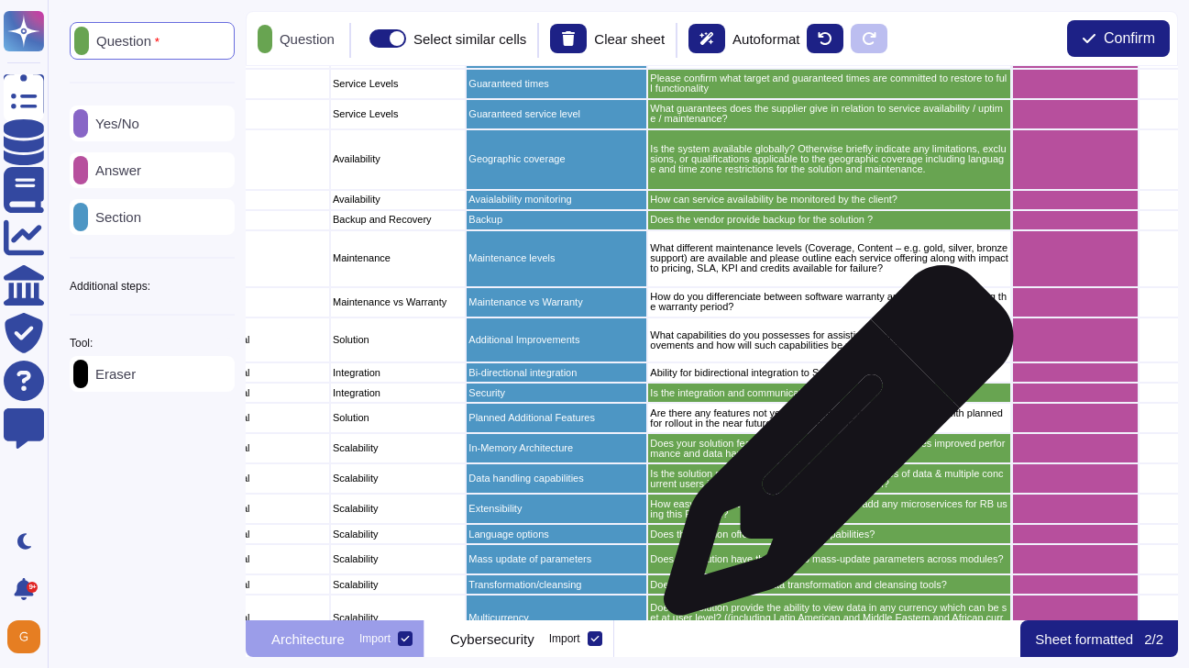
click at [832, 449] on p "Does your solution feature in-memory architecture that enables improved perform…" at bounding box center [829, 448] width 359 height 20
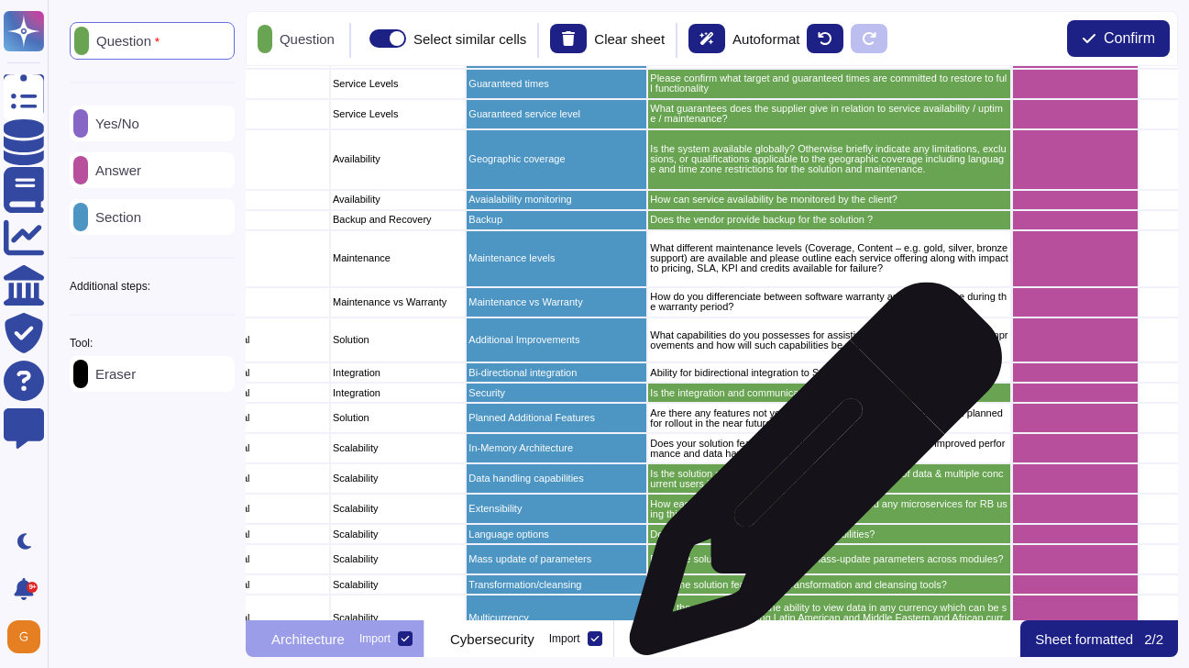
click at [809, 478] on p "Is the solution scalable enough to handle large volumes of data & multiple conc…" at bounding box center [829, 479] width 359 height 20
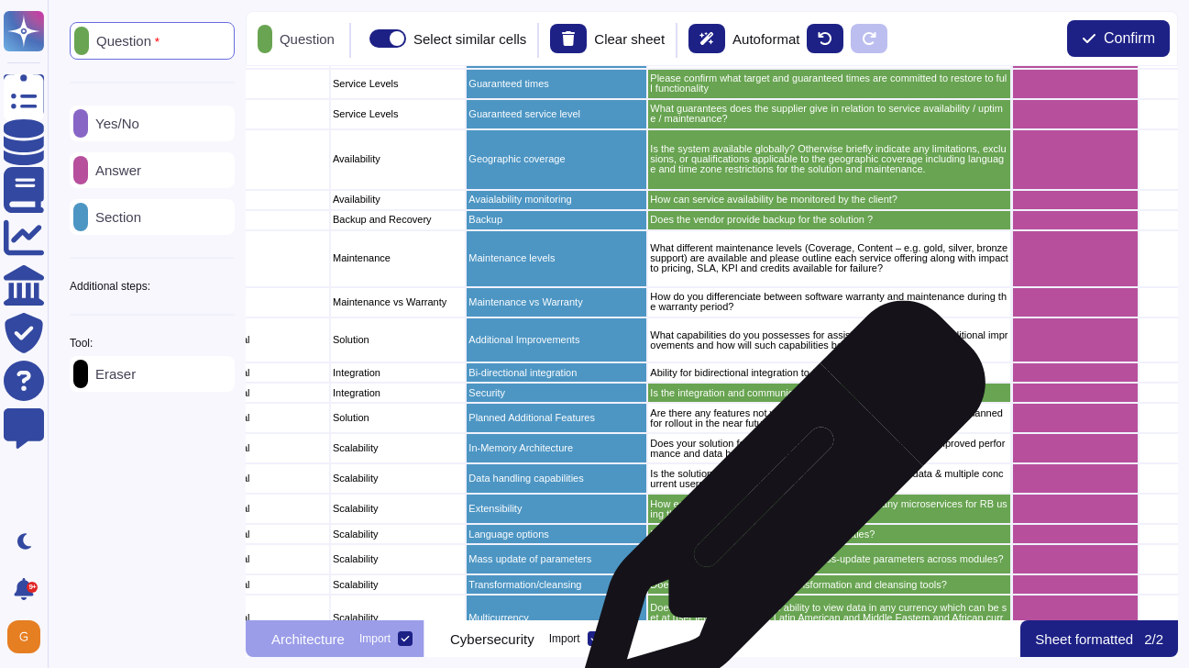
click at [773, 515] on p "How easy it is to extend the data model to help add any microservices for RB us…" at bounding box center [829, 509] width 359 height 20
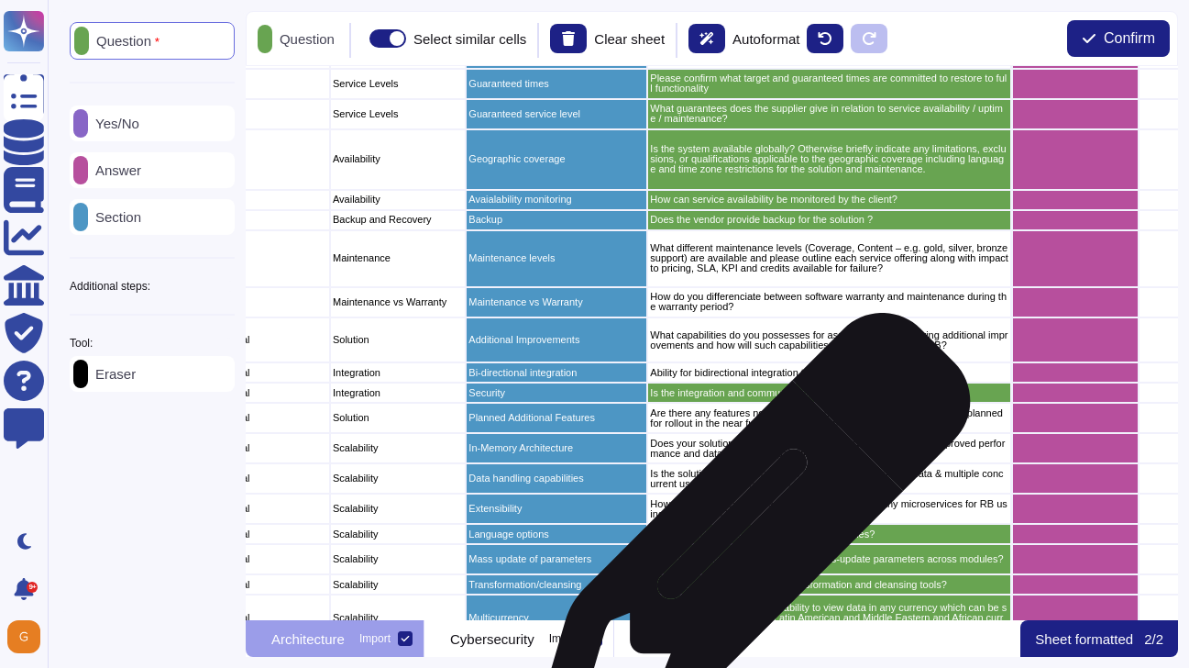
click at [745, 540] on div "Does the solution offer Multilanguage capabilities?" at bounding box center [829, 534] width 365 height 20
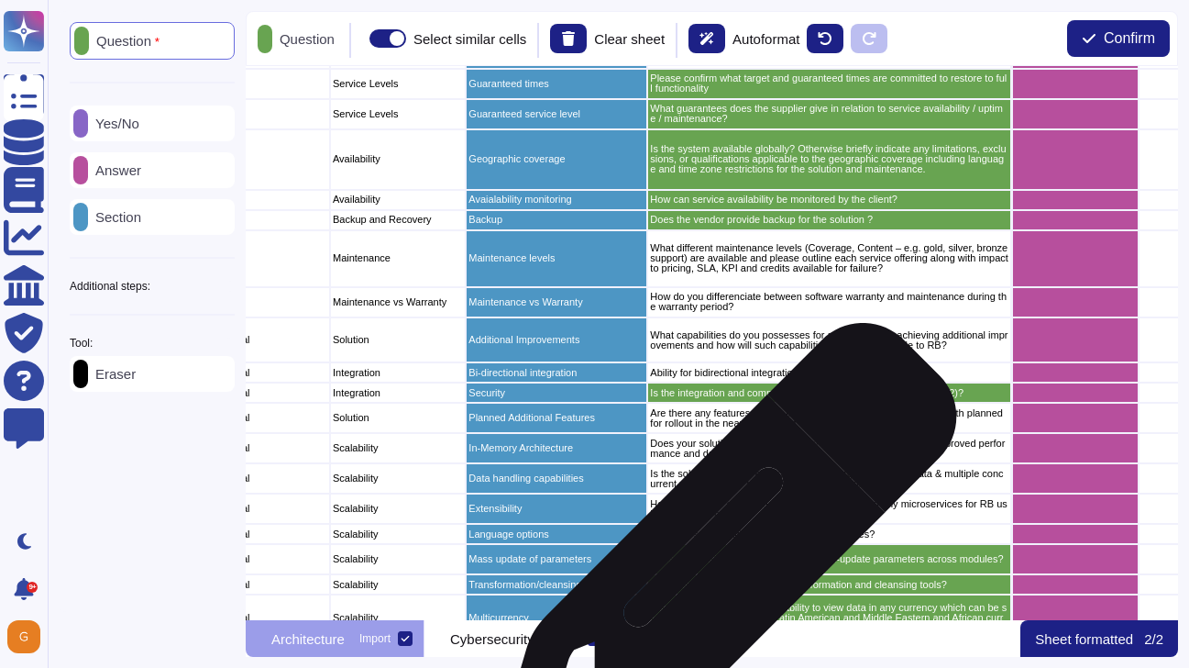
click at [718, 564] on p "Does the solution have the ability to mass-update parameters across modules?" at bounding box center [829, 559] width 359 height 10
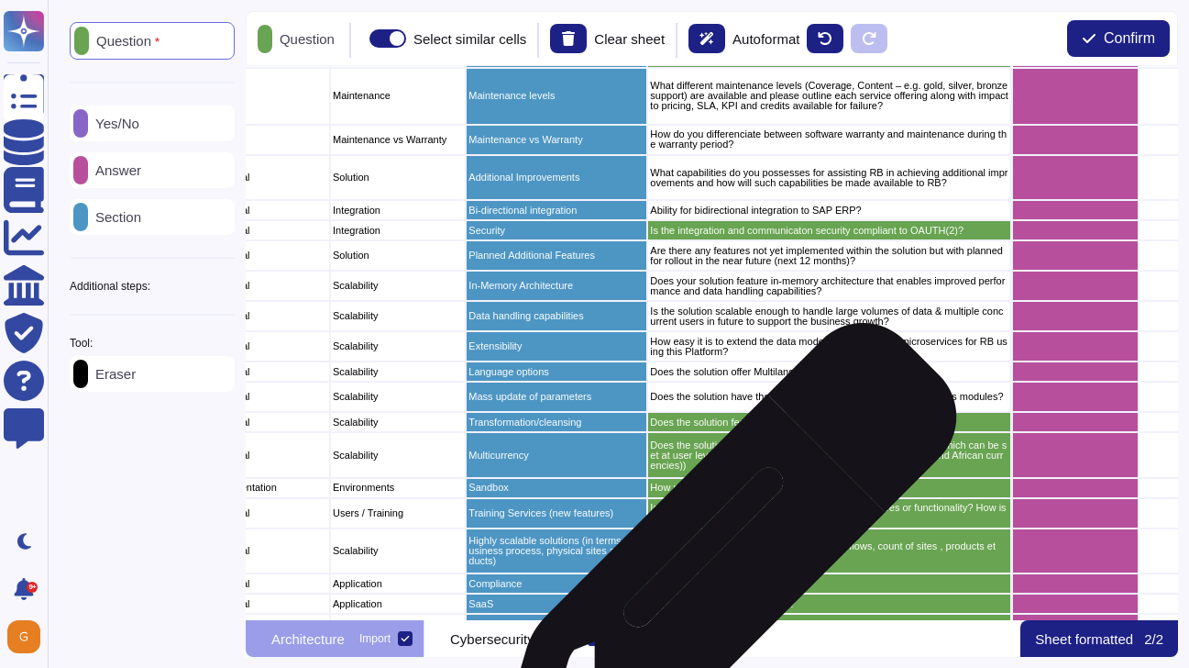
scroll to position [2082, 174]
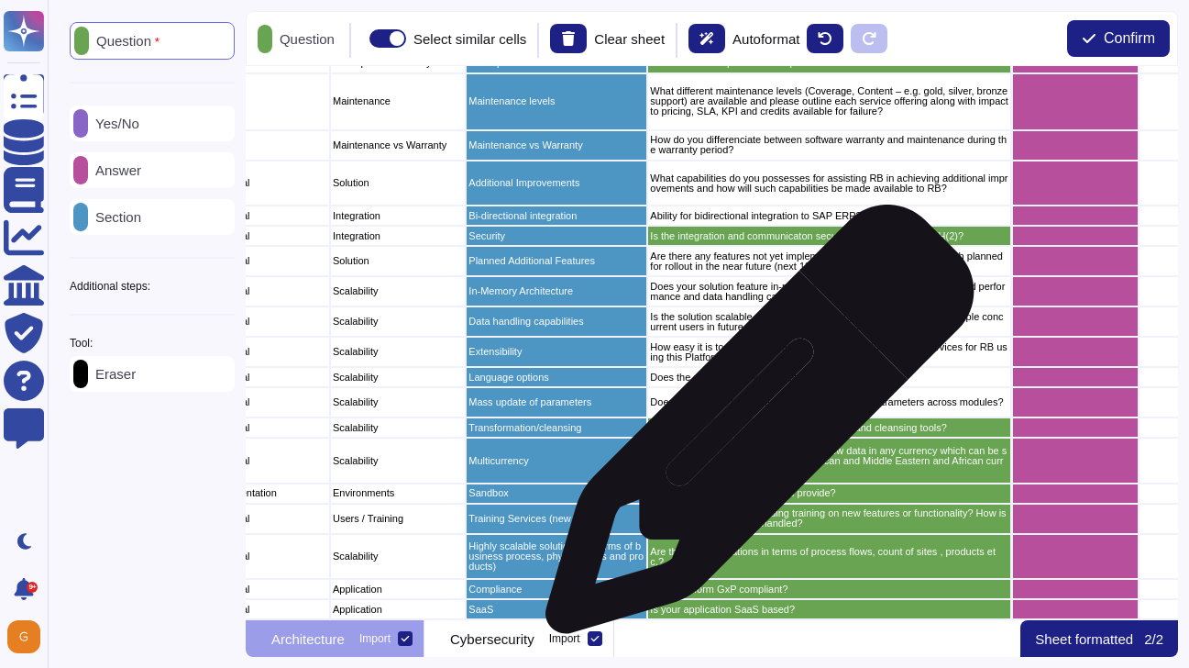
click at [753, 428] on p "Does the solution feature data transformation and cleansing tools?" at bounding box center [829, 428] width 359 height 10
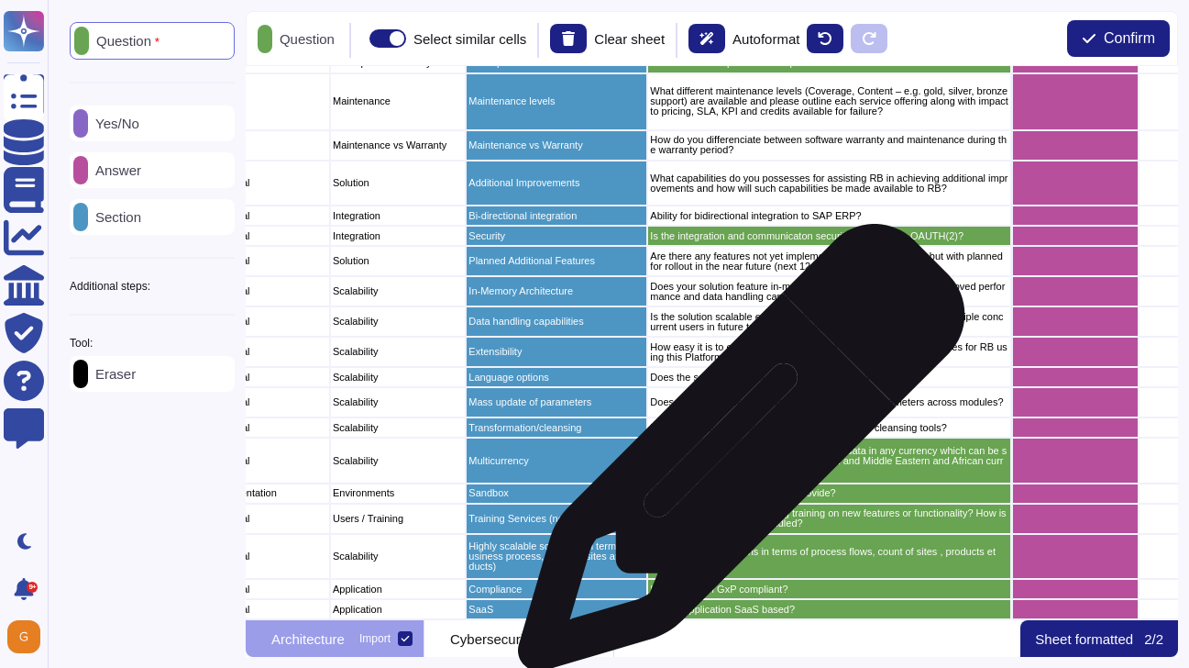
click at [734, 457] on p "Does the solution provide the ability to view data in any currency which can be…" at bounding box center [829, 461] width 359 height 30
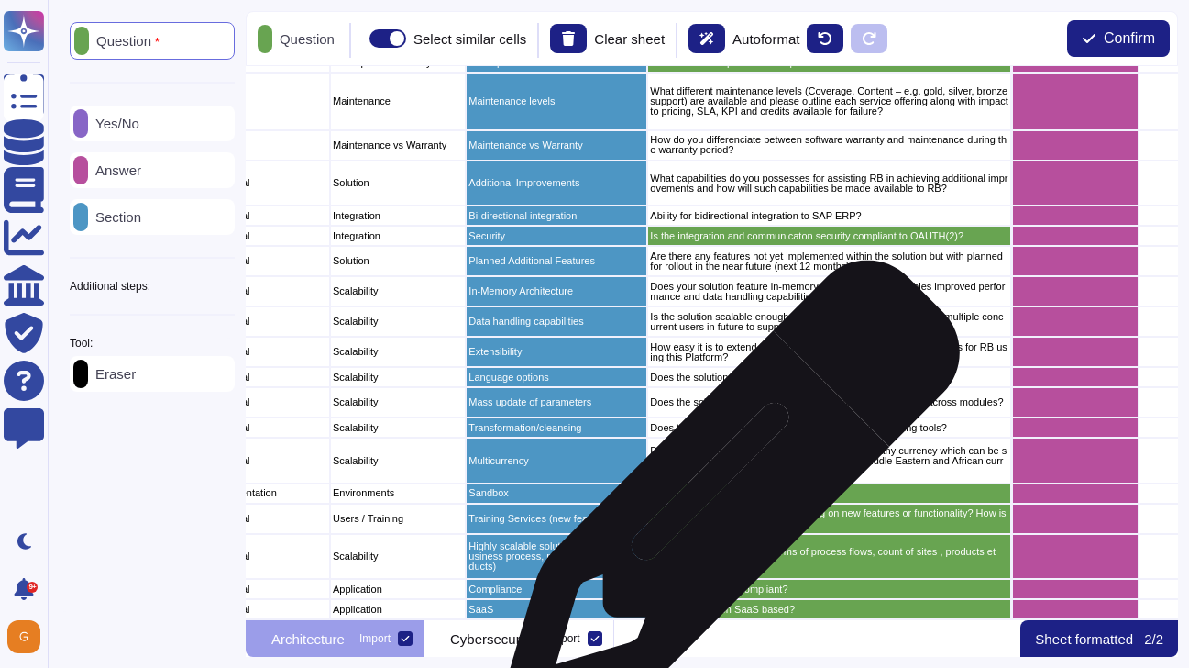
click at [723, 498] on p "How many environments do you provide?" at bounding box center [829, 493] width 359 height 10
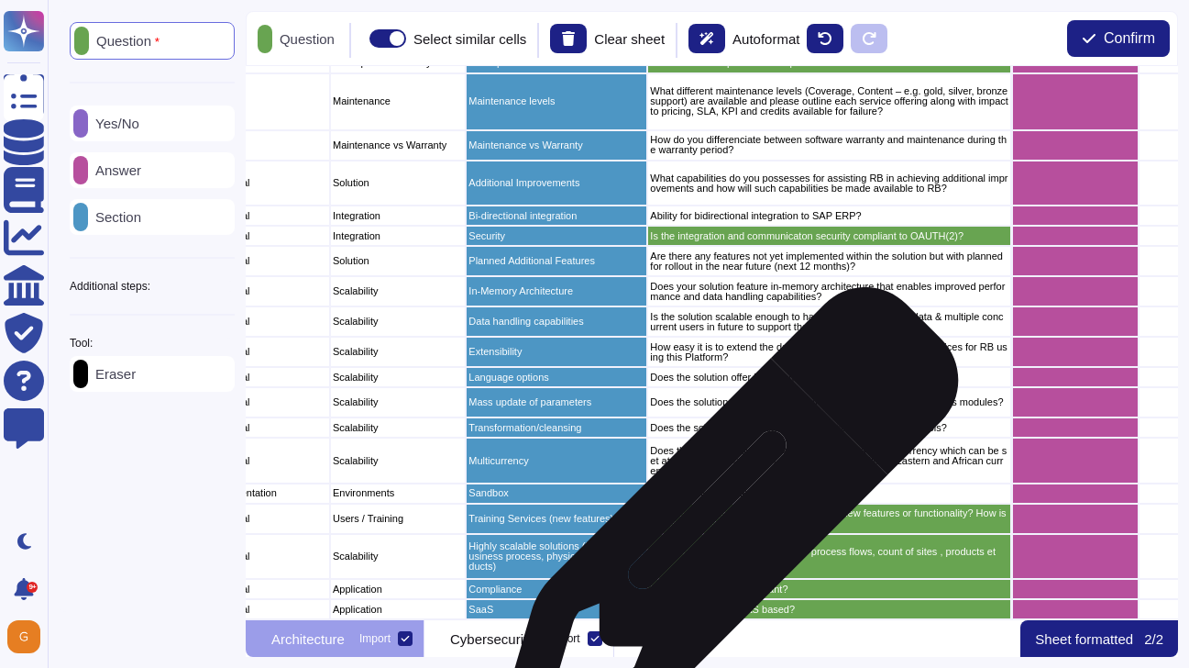
click at [722, 526] on p "Is there a charge for continuing training on new features or functionality? How…" at bounding box center [829, 518] width 359 height 20
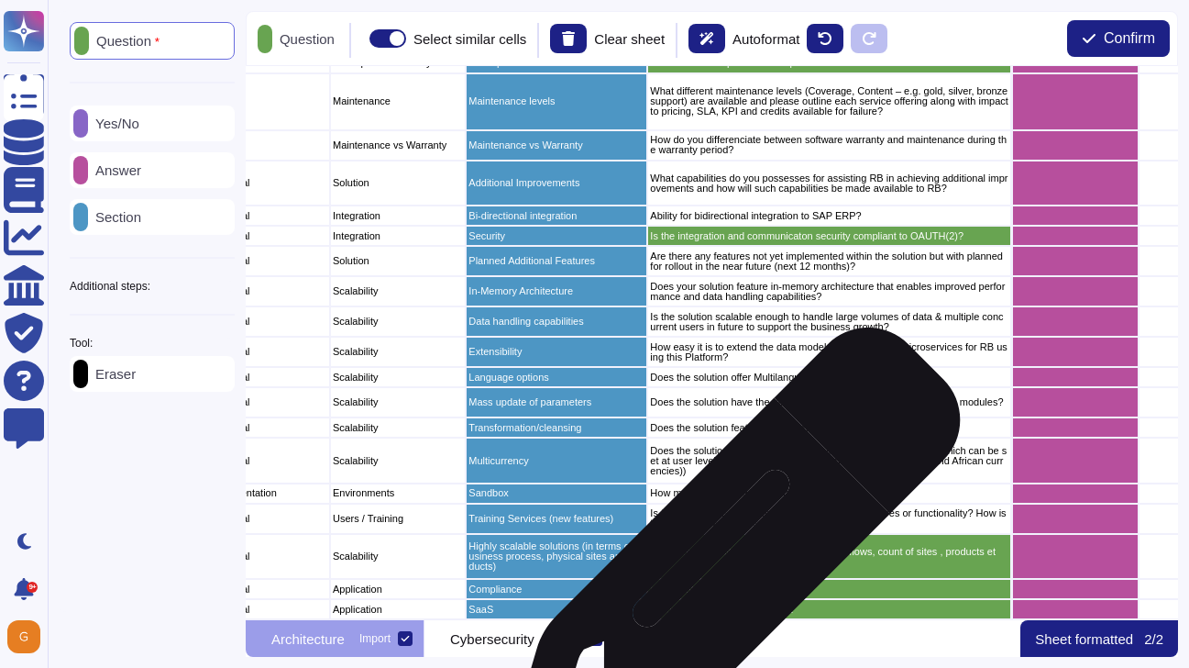
click at [724, 565] on p "Are there any limitations in terms of process flows, count of sites , products …" at bounding box center [829, 557] width 359 height 20
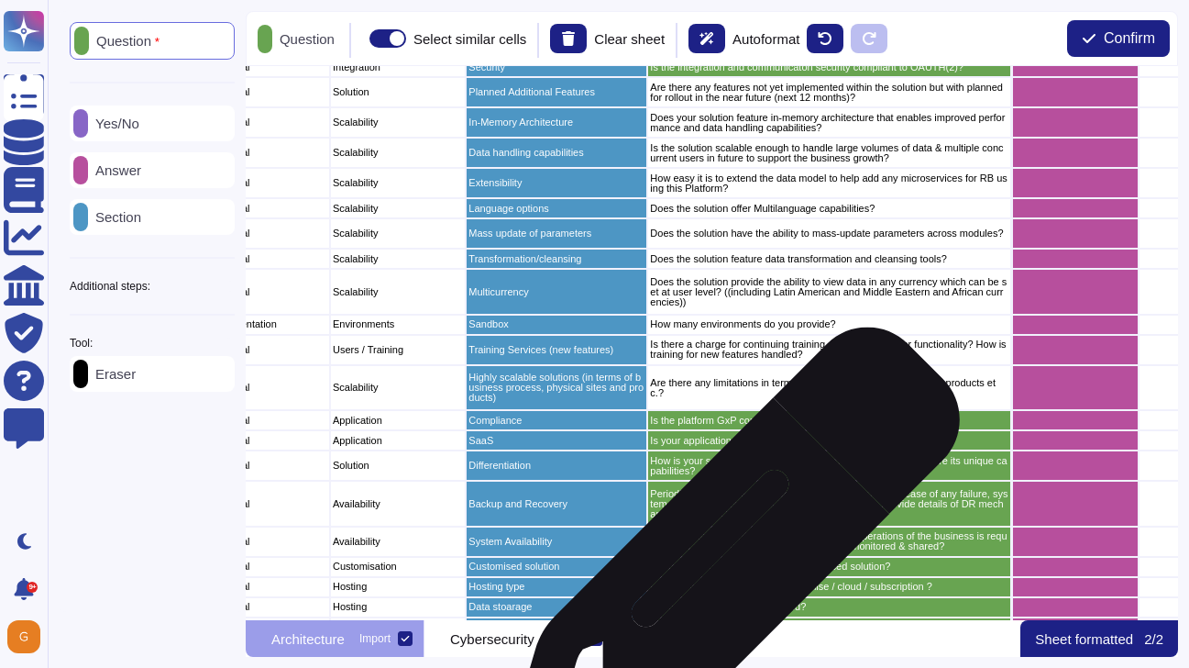
scroll to position [2249, 176]
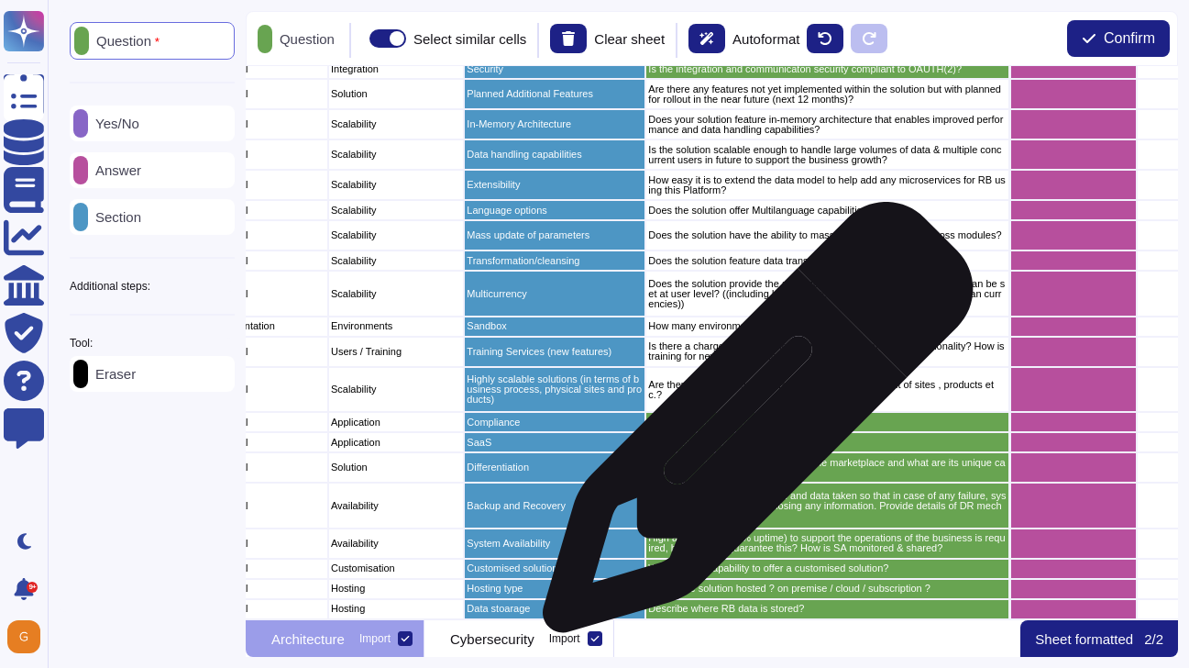
click at [750, 428] on div "Is the platform GxP compliant?" at bounding box center [828, 422] width 365 height 20
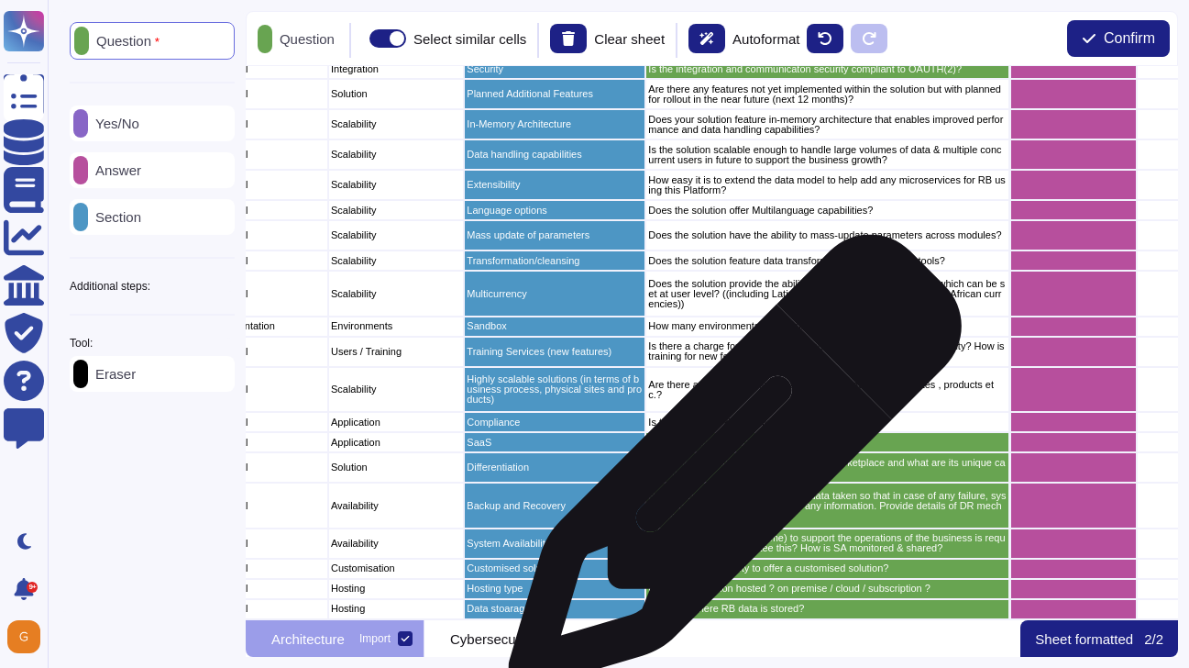
click at [728, 470] on p "How is your solution differentiated in the marketplace and what are its unique …" at bounding box center [827, 468] width 359 height 20
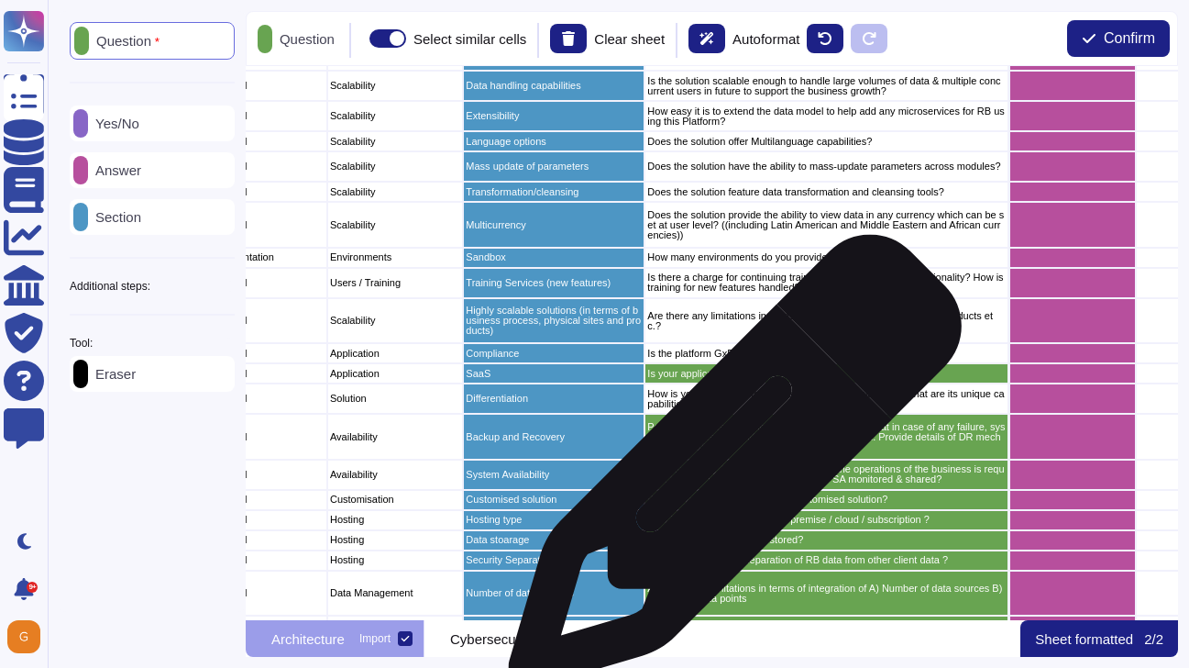
scroll to position [2318, 179]
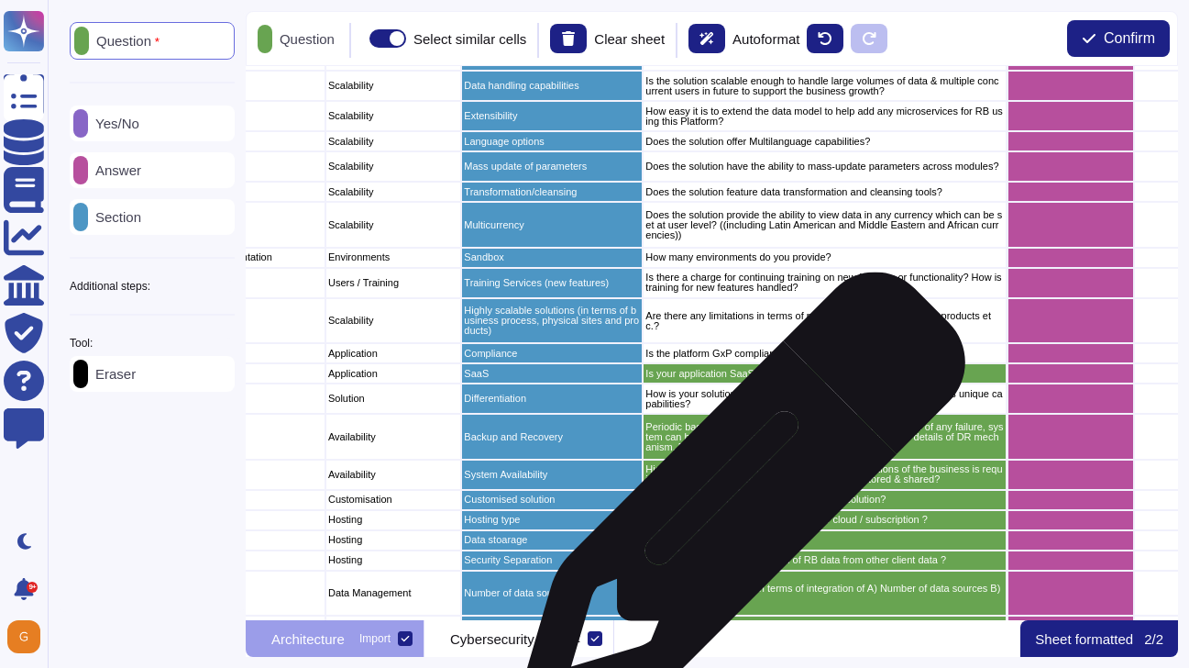
click at [734, 503] on p "What is your capability to offer a customised solution?" at bounding box center [825, 499] width 359 height 10
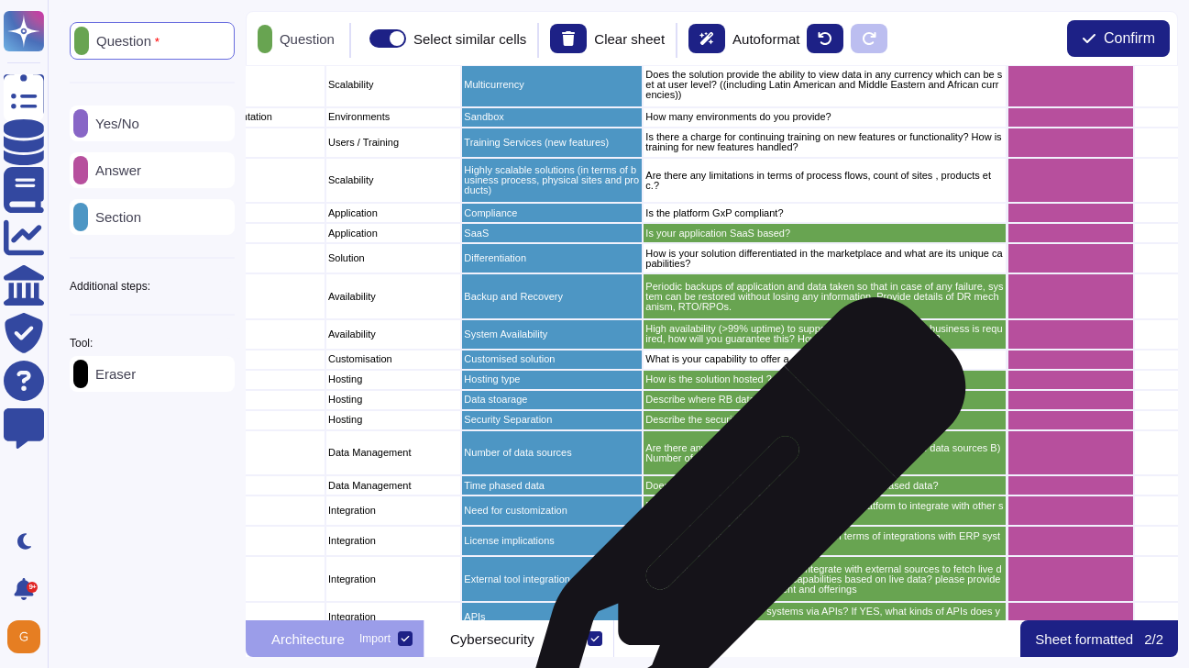
scroll to position [2458, 177]
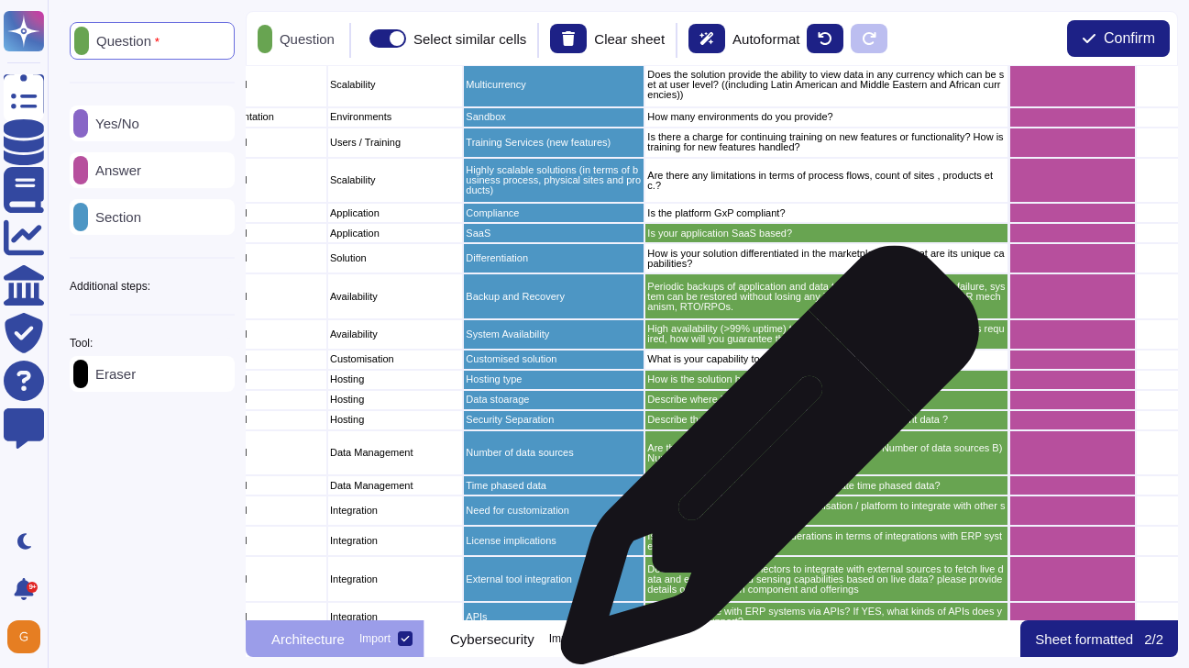
click at [763, 464] on div "Are there any limitations in terms of integration of A) Number of data sources …" at bounding box center [827, 453] width 365 height 46
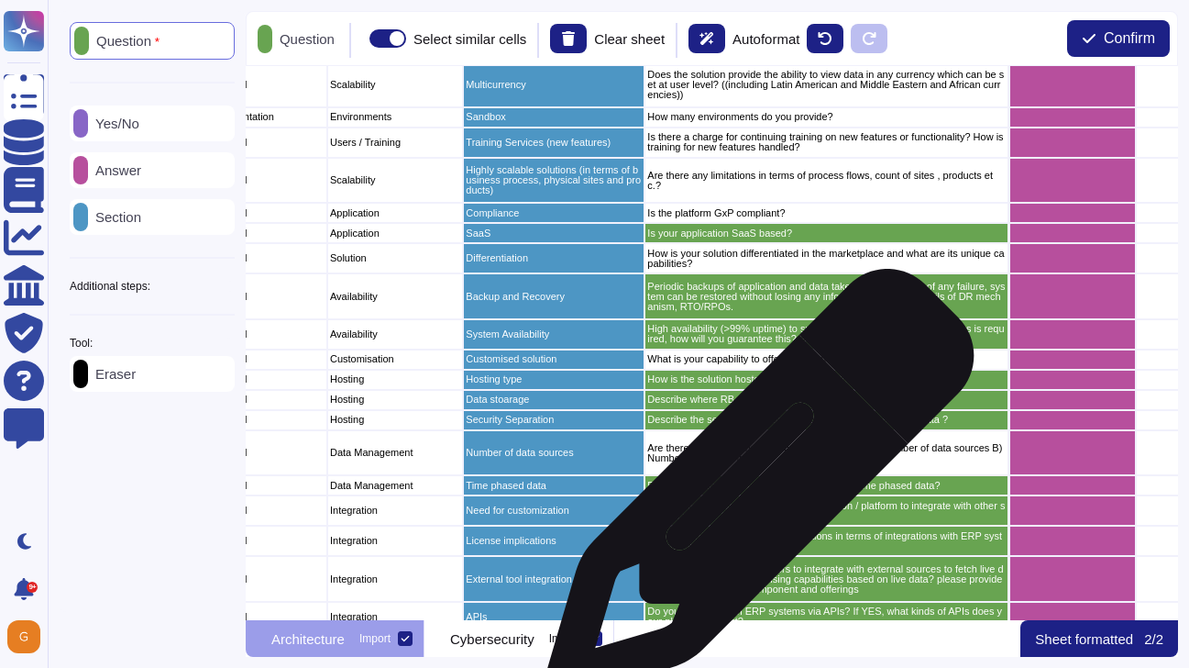
click at [753, 490] on p "Does your solution have the ability to integrate time phased data?" at bounding box center [826, 485] width 359 height 10
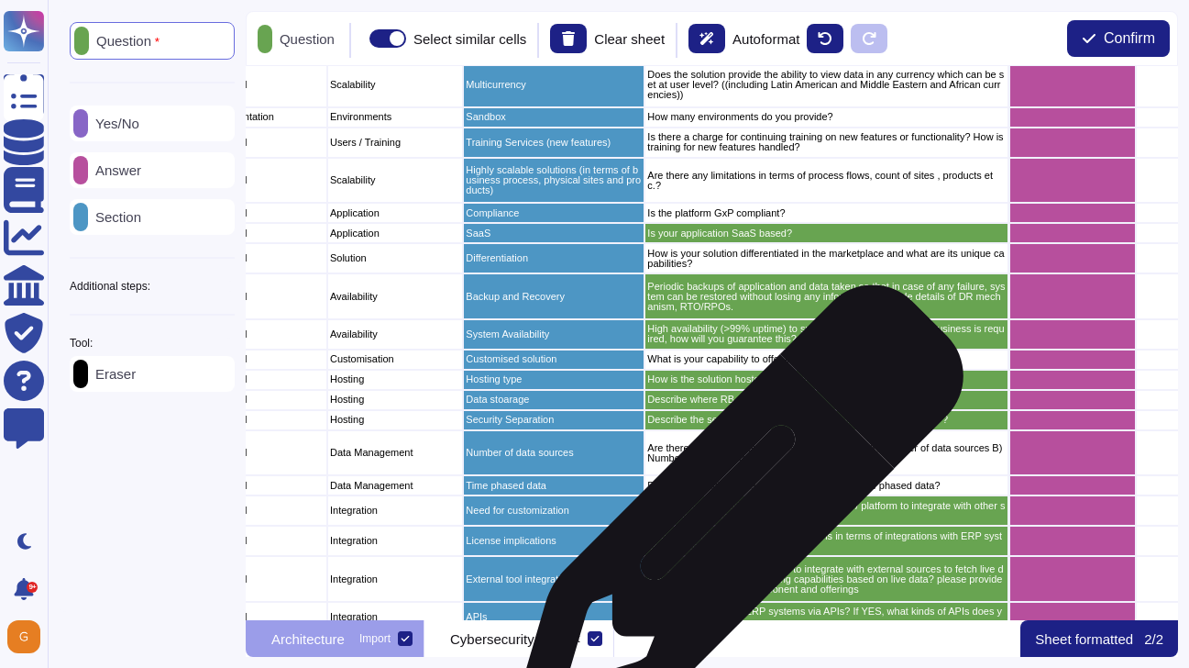
click at [732, 519] on p "Do you have the ability to make customisation / platform to integrate with othe…" at bounding box center [826, 511] width 359 height 20
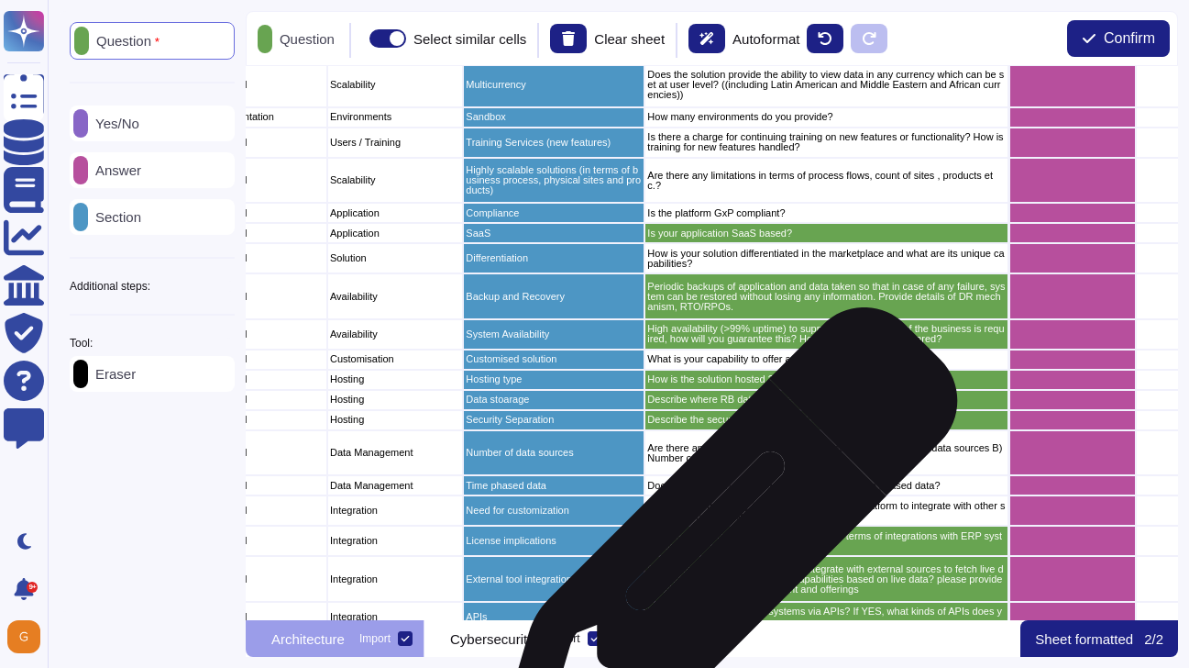
click at [720, 547] on p "Is there additional License considerations in terms of integrations with ERP sy…" at bounding box center [826, 541] width 359 height 20
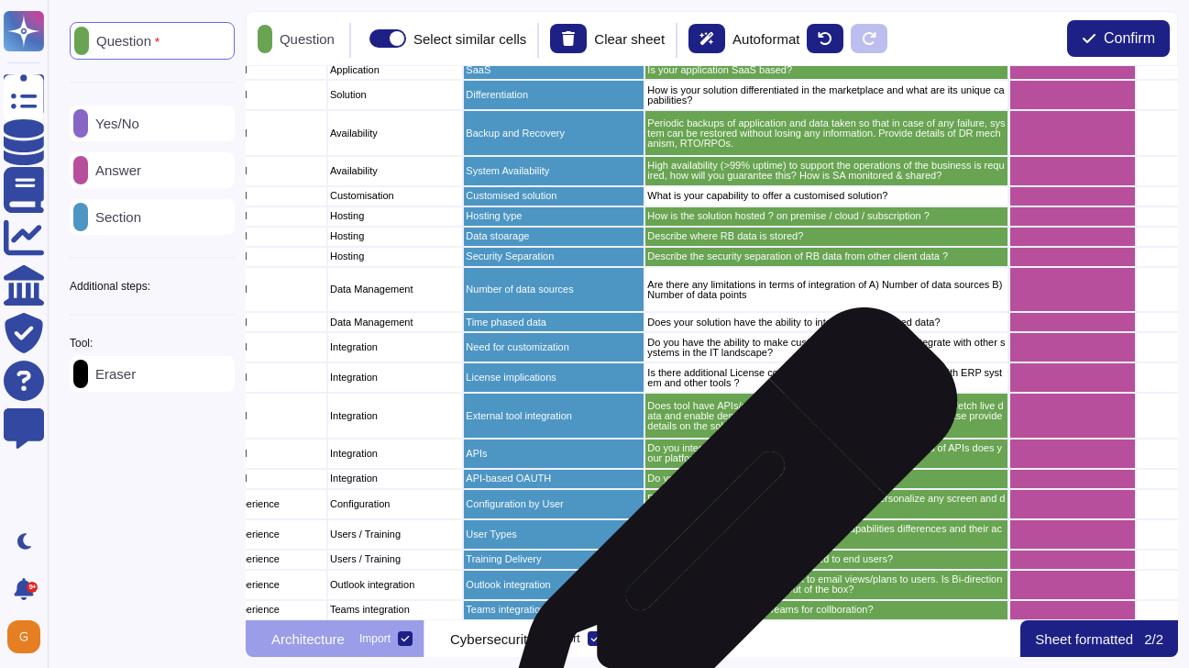
scroll to position [2618, 177]
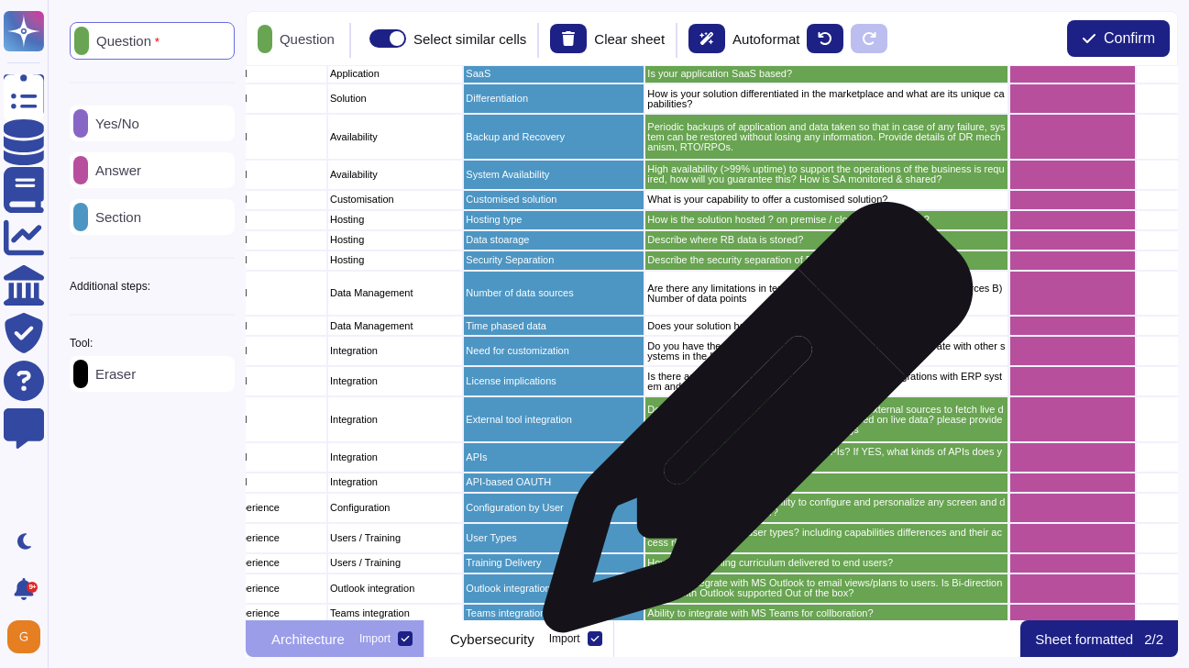
click at [751, 426] on p "Does tool have APIs/connectors to integrate with external sources to fetch live…" at bounding box center [826, 419] width 359 height 30
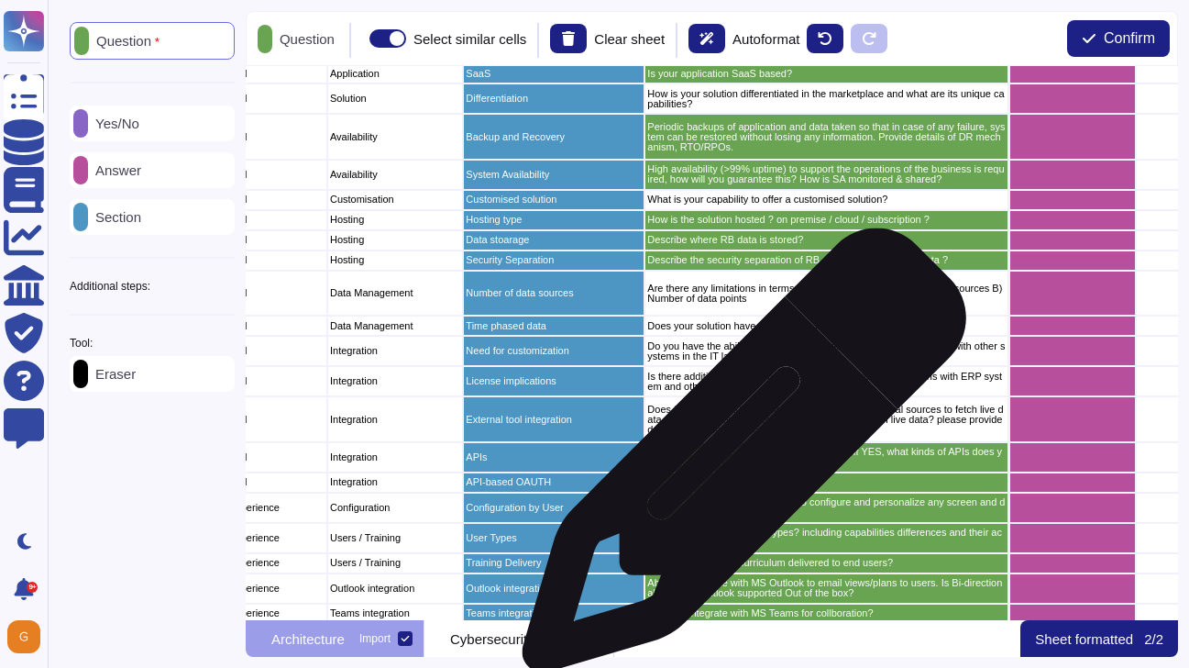
click at [737, 459] on p "Do you integrate with ERP systems via APIs? If YES, what kinds of APIs does you…" at bounding box center [826, 457] width 359 height 20
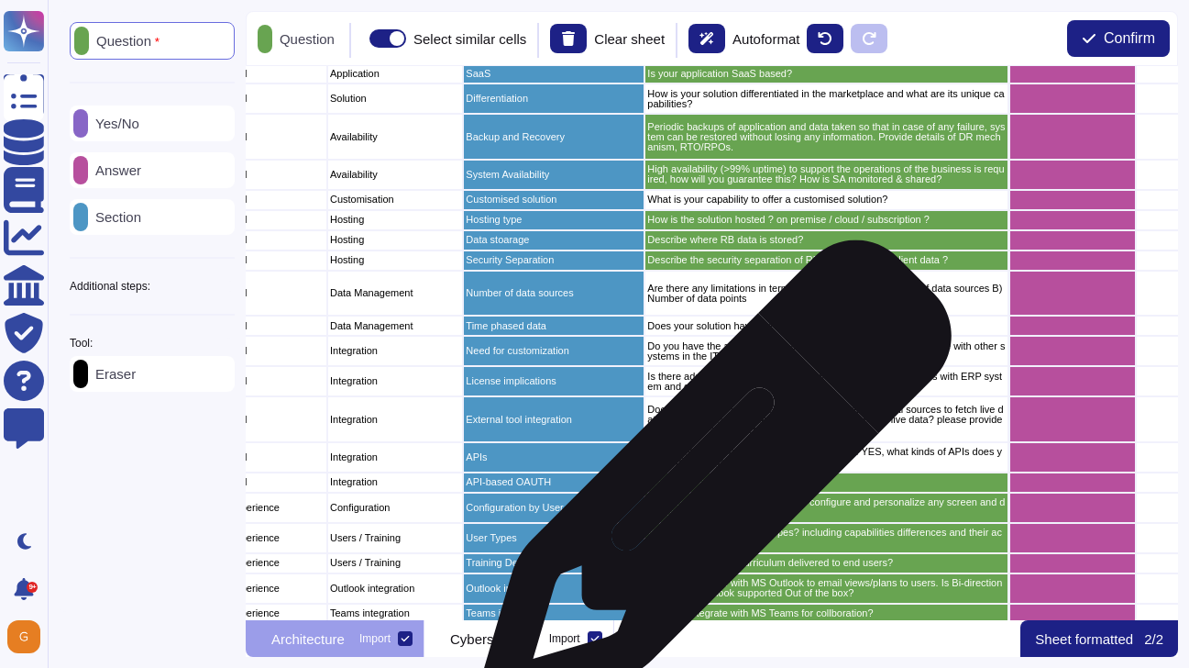
click at [708, 486] on p "Do you have API based OAUTH?" at bounding box center [826, 482] width 359 height 10
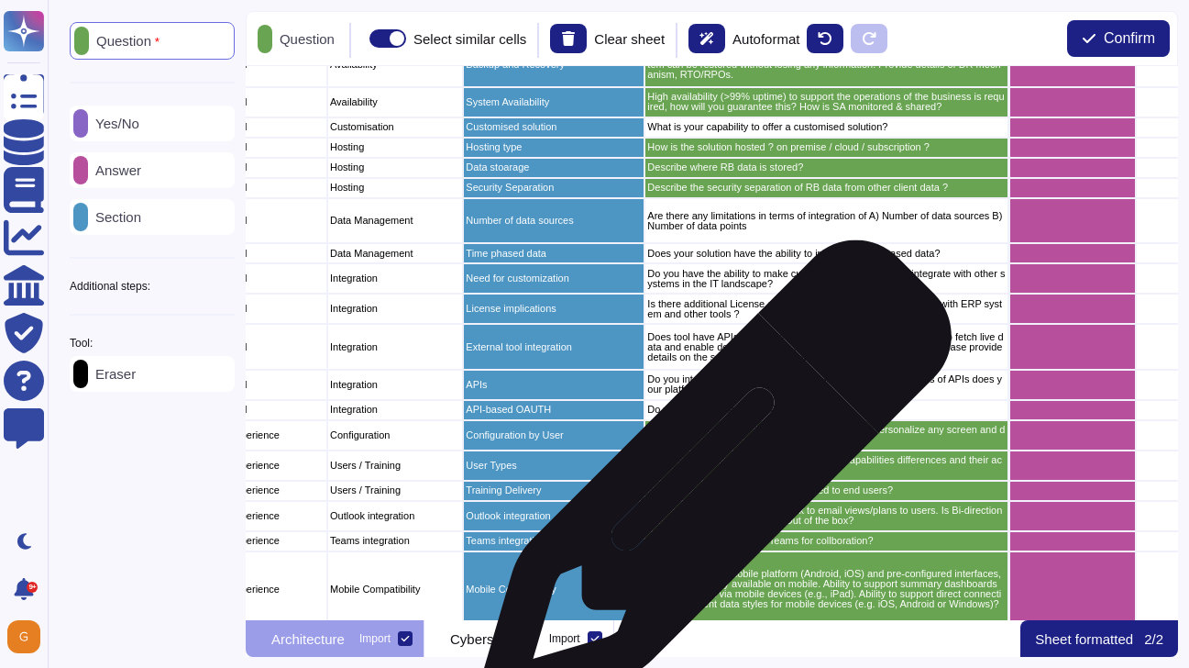
scroll to position [2693, 177]
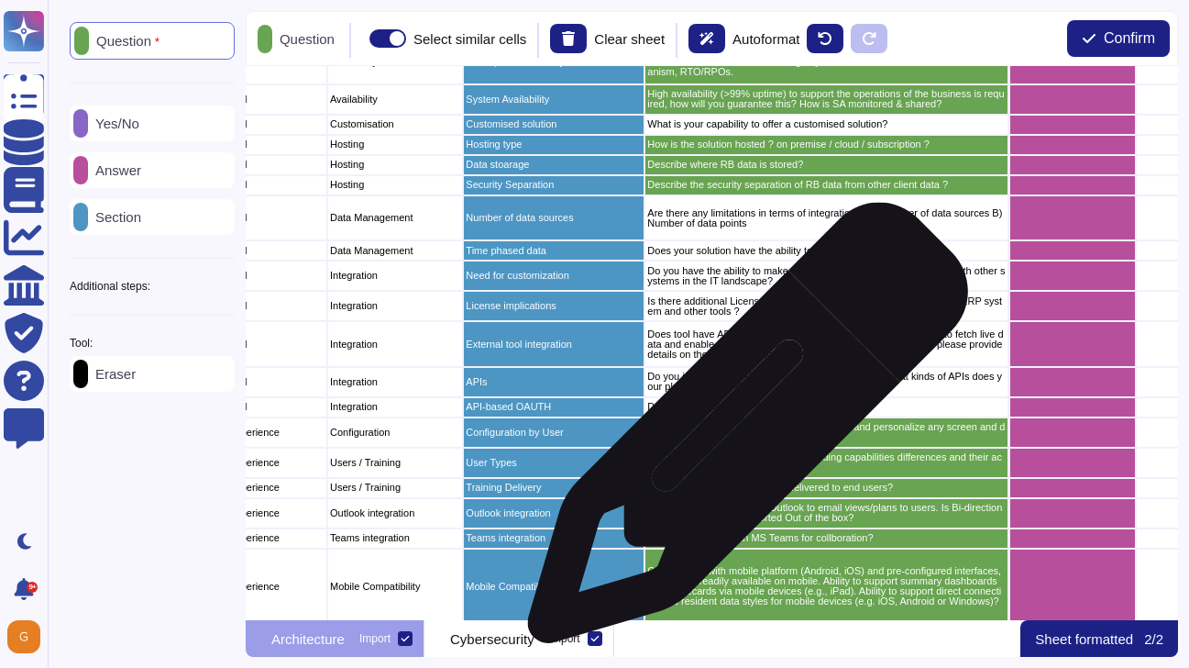
click at [741, 432] on p "Does the solution have the ability to configure and personalize any screen and …" at bounding box center [826, 432] width 359 height 20
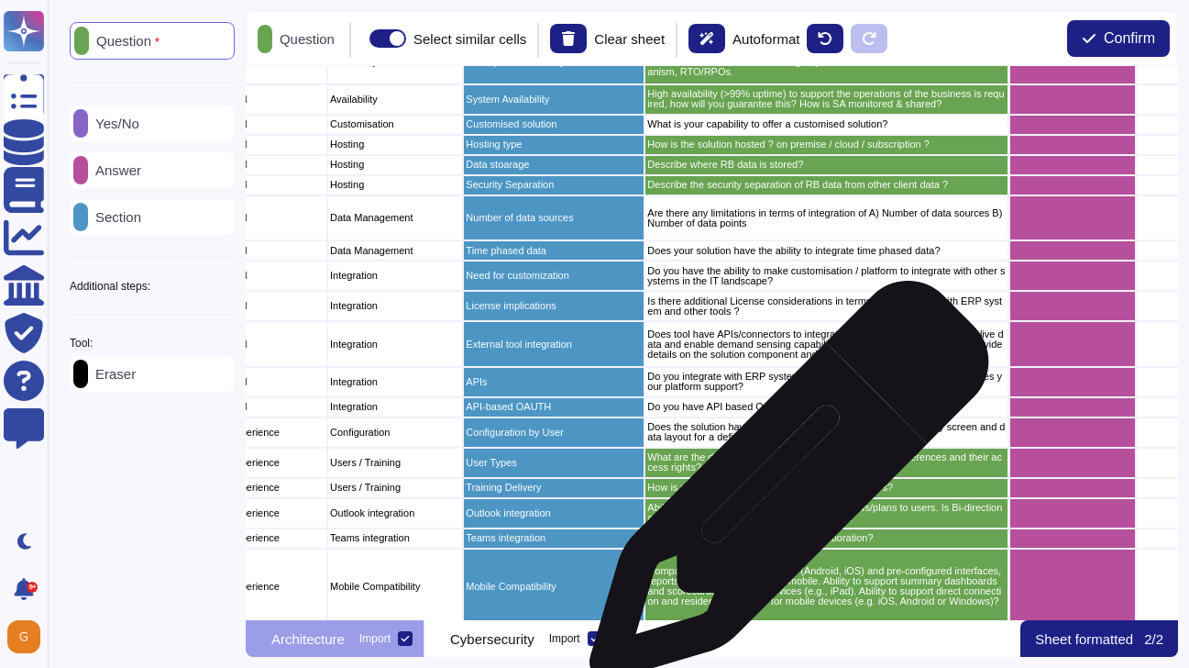
click at [782, 490] on p "How is your training curriculum delivered to end users?" at bounding box center [826, 487] width 359 height 10
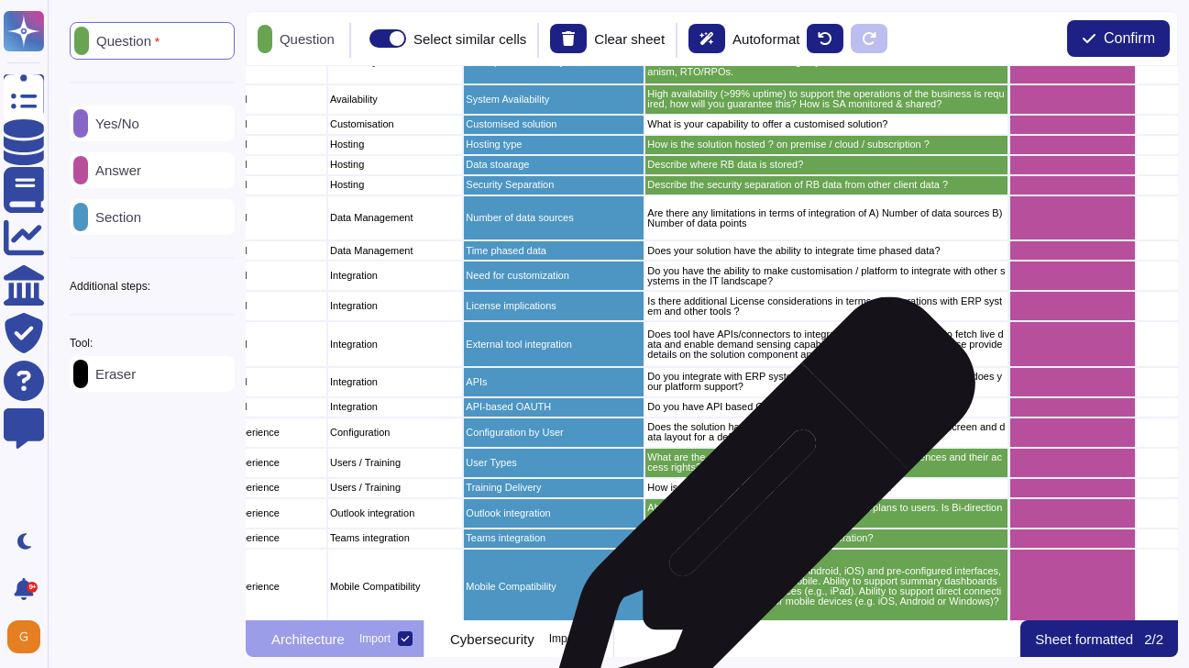
click at [756, 517] on p "Ability to integrate with MS Outlook to email views/plans to users. Is Bi-direc…" at bounding box center [826, 512] width 359 height 20
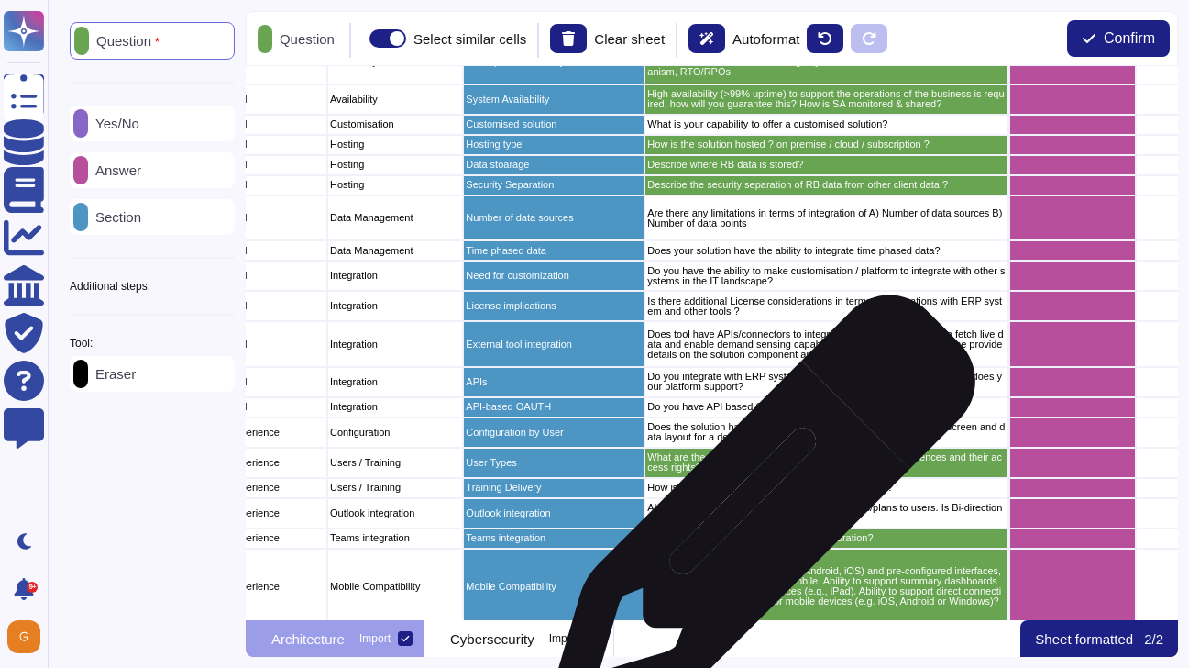
scroll to position [2763, 177]
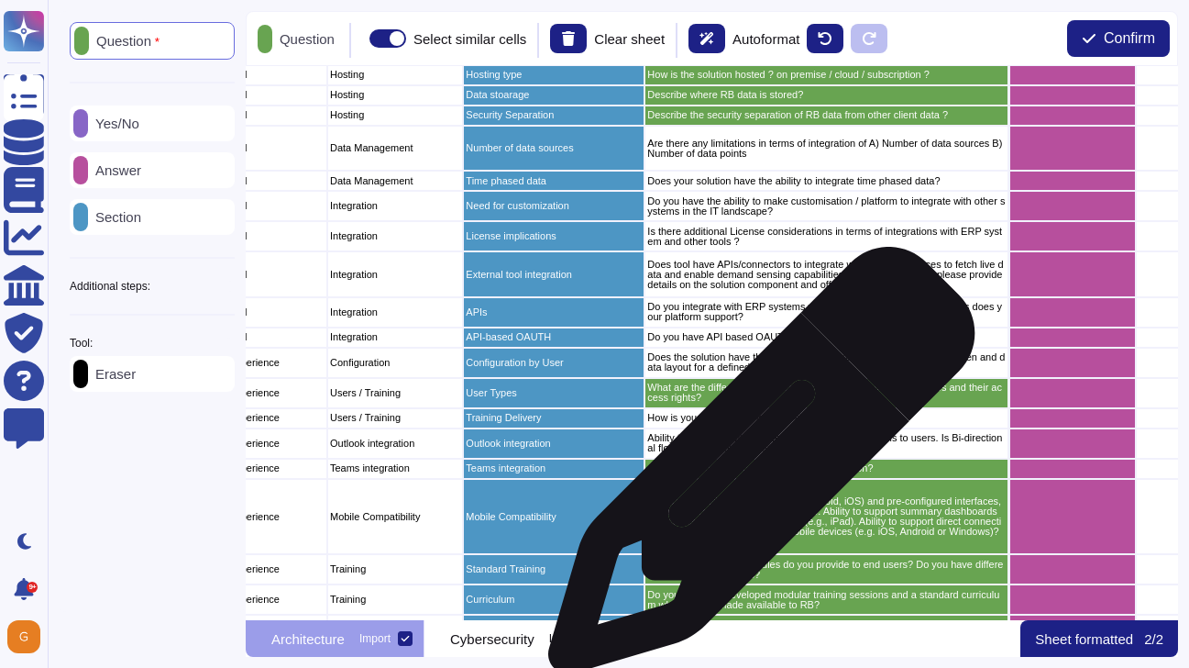
click at [755, 469] on p "Ability to integrate with MS Teams for collboration?" at bounding box center [826, 468] width 359 height 10
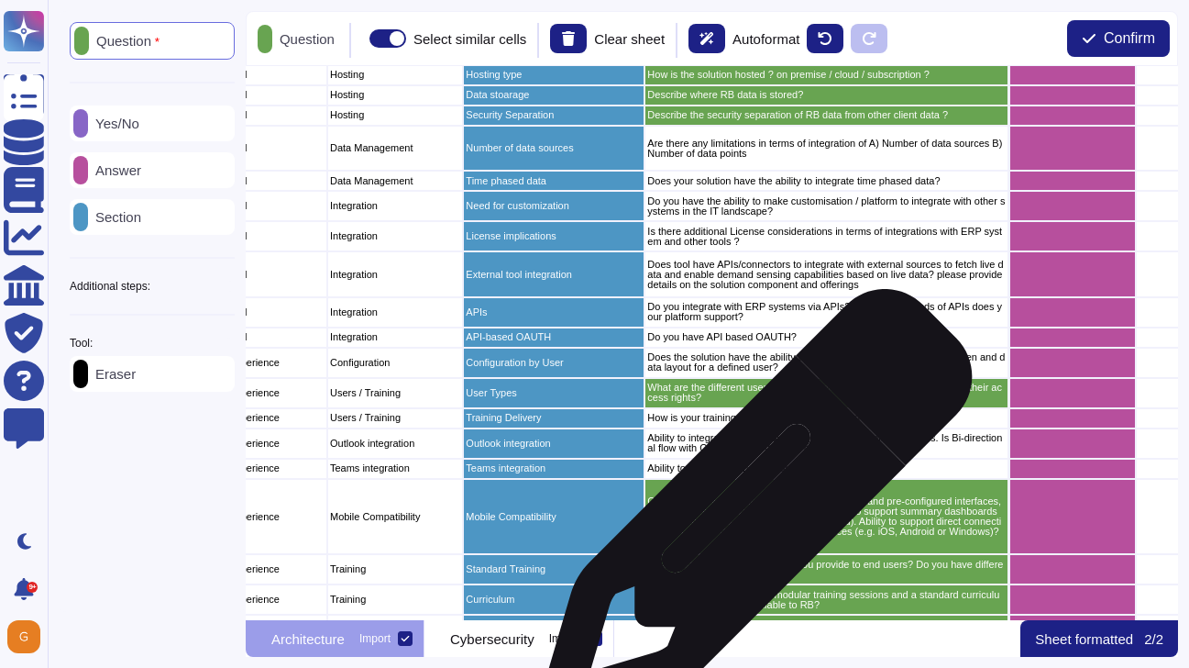
click at [749, 514] on p "Compatibility with mobile platform (Android, iOS) and pre-configured interfaces…" at bounding box center [826, 516] width 359 height 40
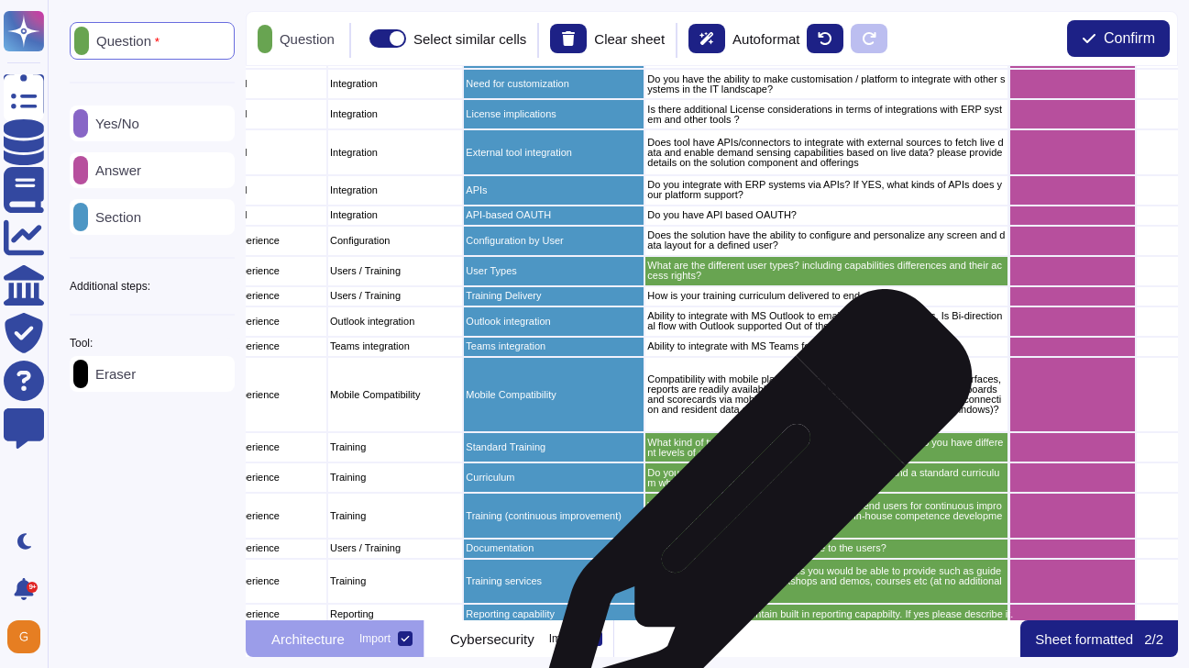
scroll to position [2901, 177]
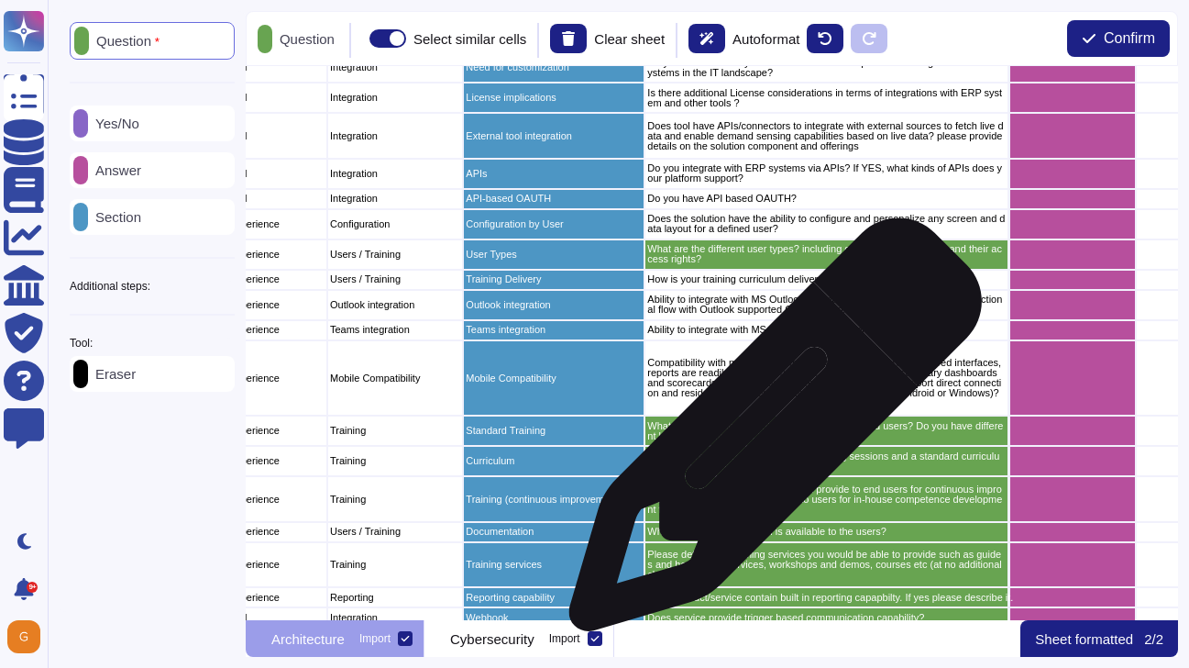
click at [768, 434] on p "What kind of training modules do you provide to end users? Do you have differen…" at bounding box center [826, 431] width 359 height 20
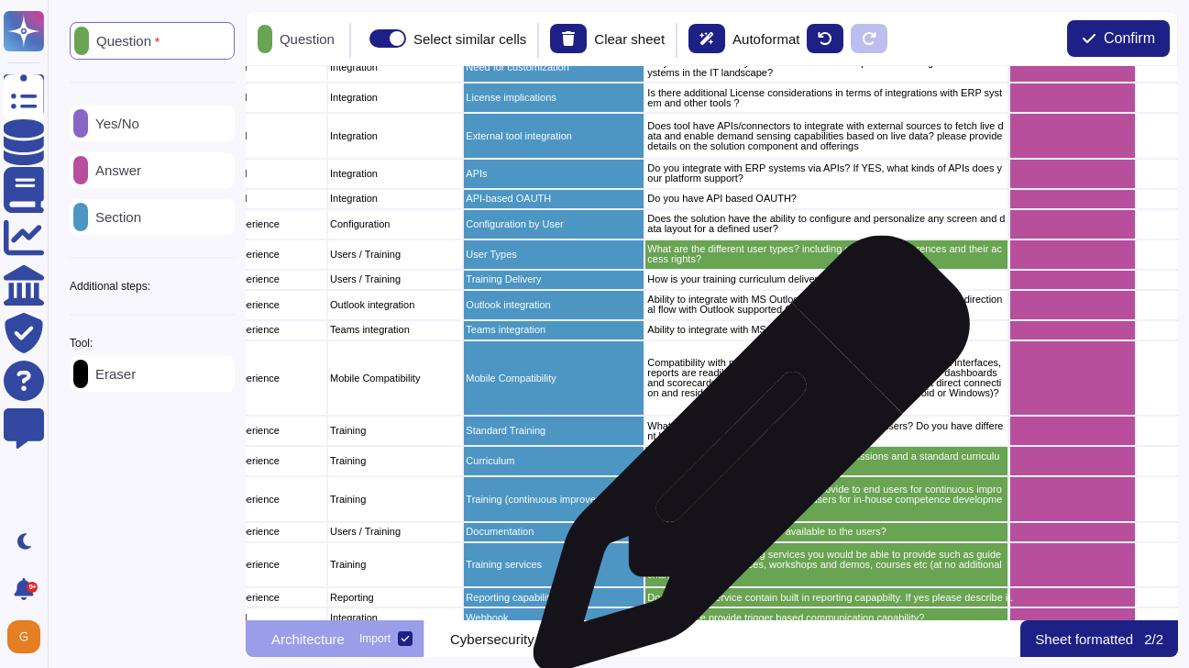
click at [745, 463] on p "Do you have pre-developed modular training sessions and a standard curriculum w…" at bounding box center [826, 461] width 359 height 20
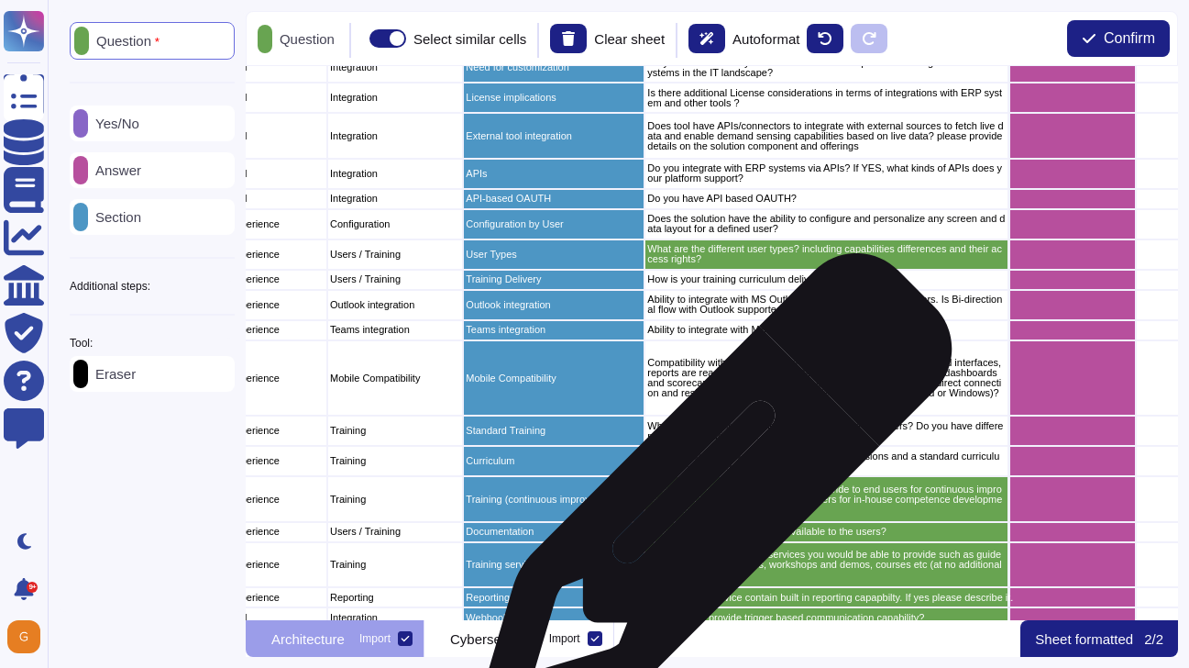
click at [709, 499] on p "What kind of training modules do you provide to end users for continuous improv…" at bounding box center [826, 499] width 359 height 30
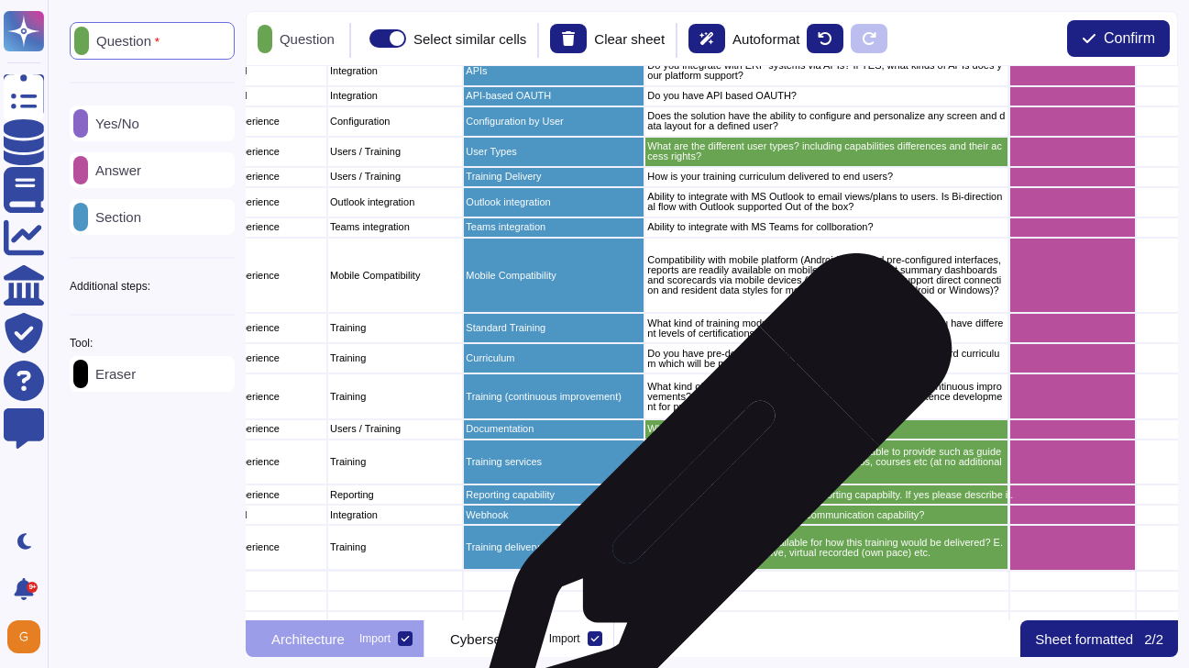
scroll to position [3007, 177]
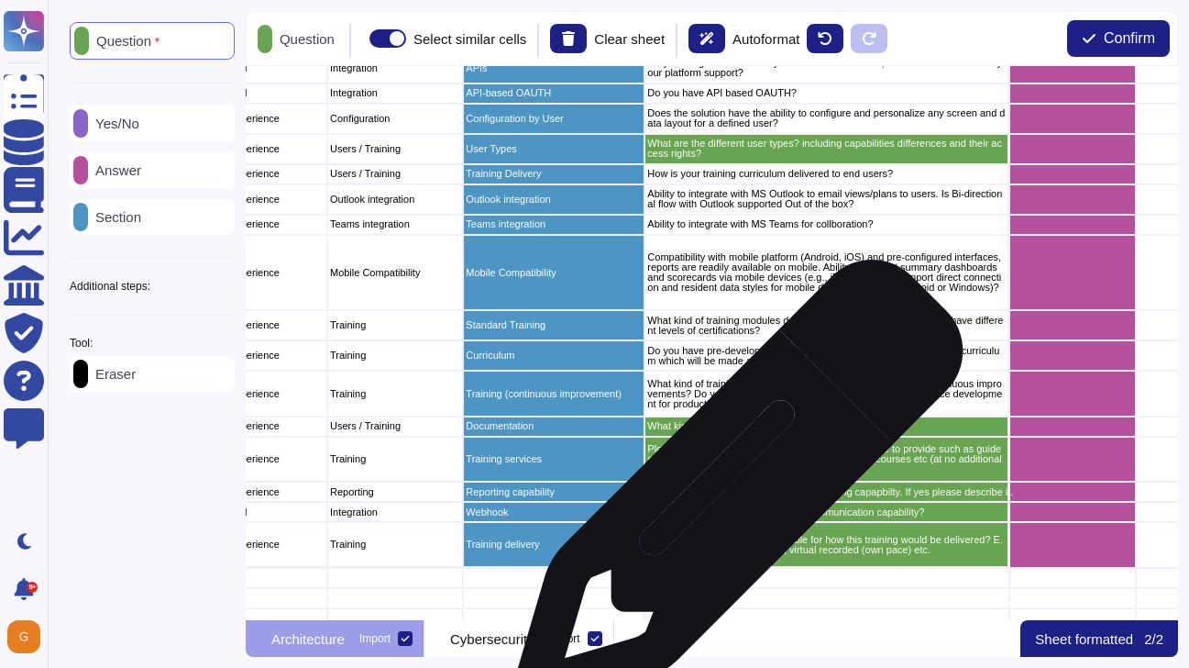
click at [731, 494] on p "Does product/service contain built in reporting capapbilty. If yes please descr…" at bounding box center [826, 492] width 359 height 10
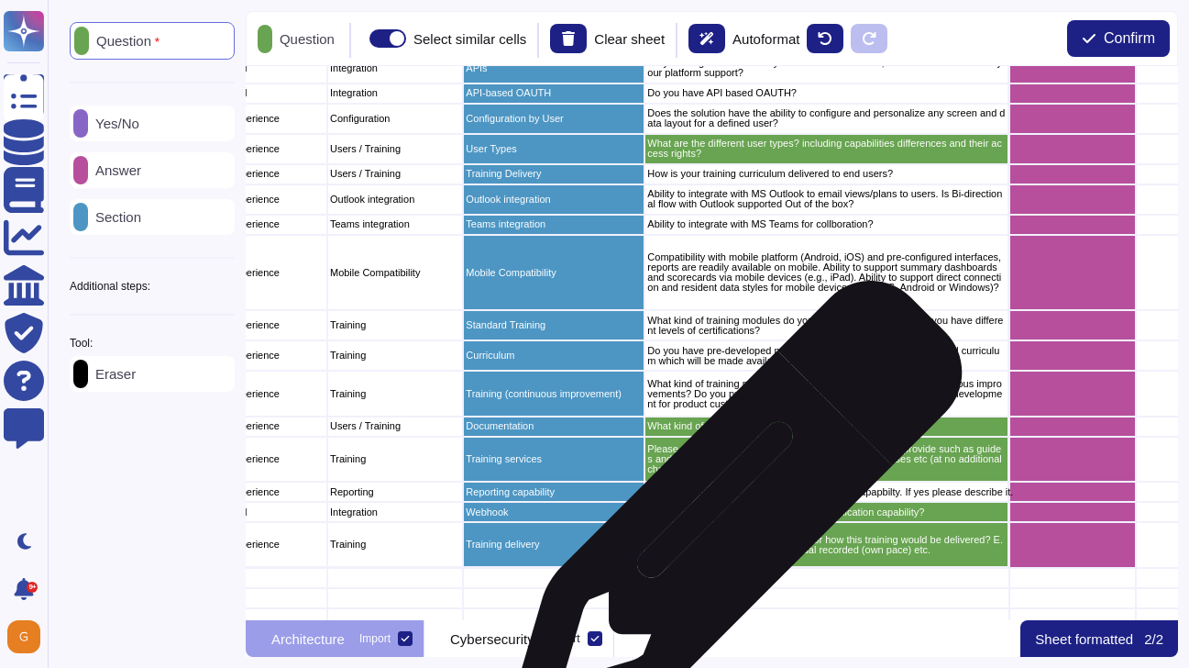
click at [729, 516] on p "Does service provide trigger based communication capability?" at bounding box center [826, 512] width 359 height 10
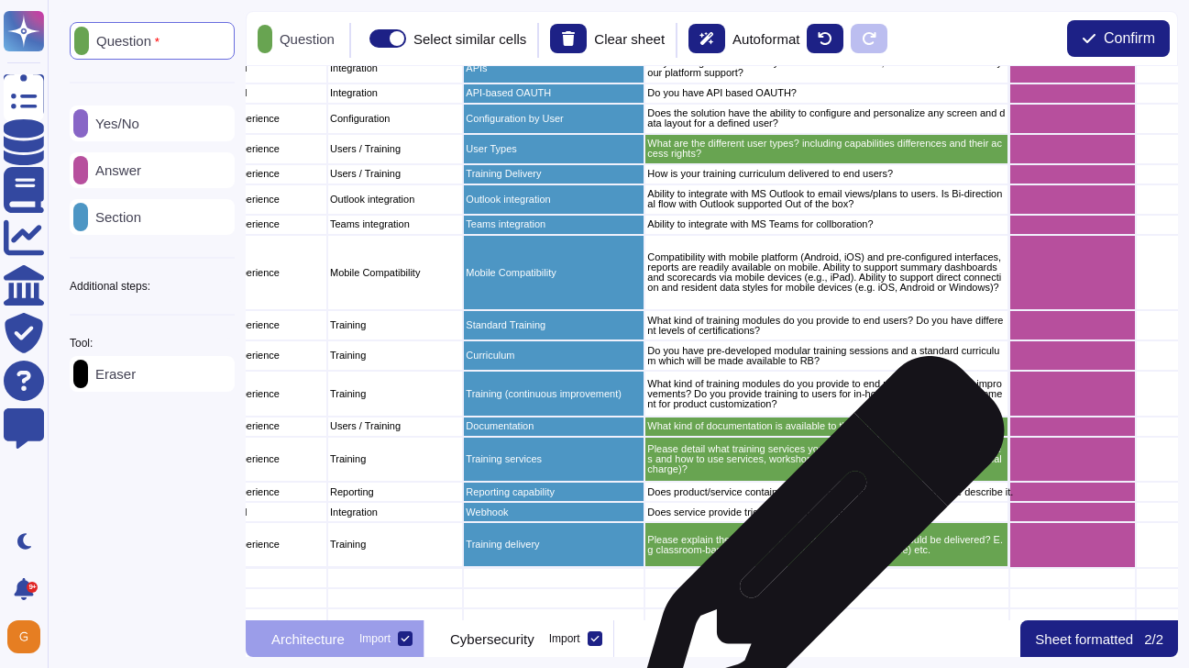
click at [813, 549] on p "Please explain the options available for how this training would be delivered? …" at bounding box center [826, 545] width 359 height 20
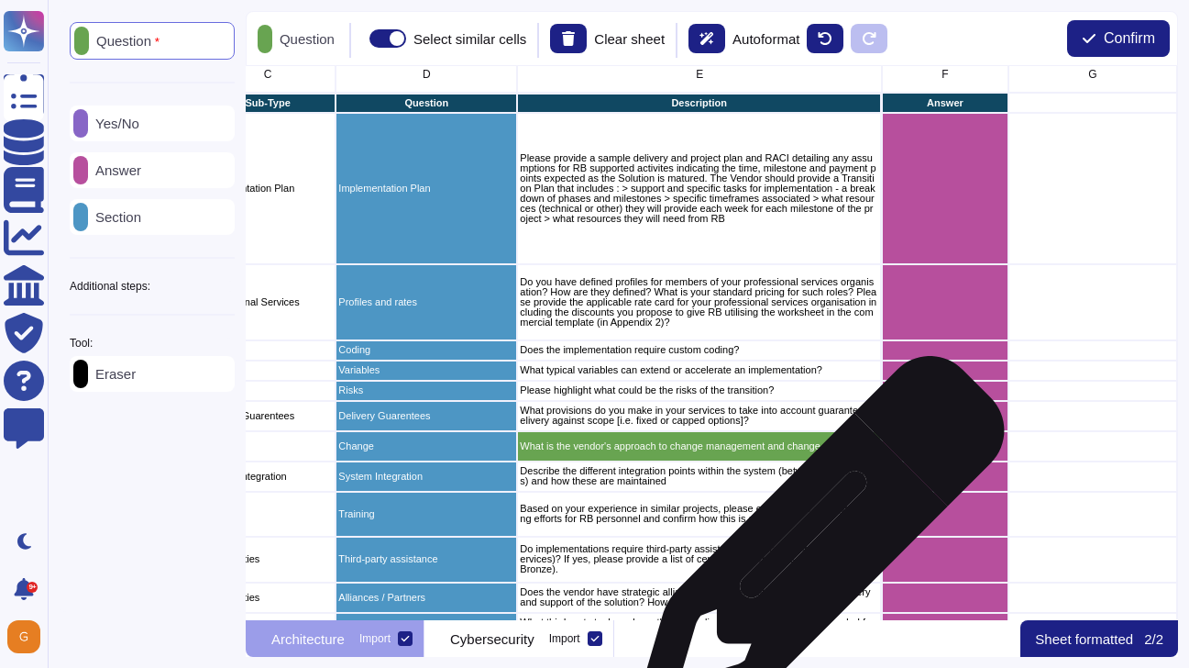
scroll to position [0, 304]
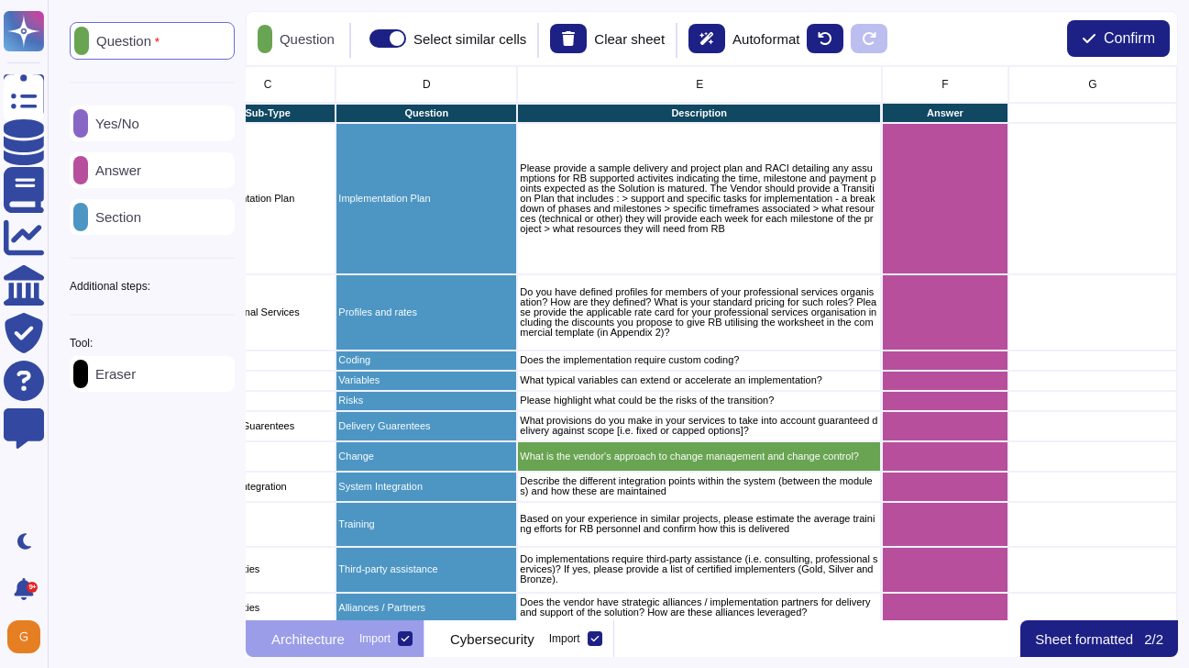
click at [171, 177] on div "Answer" at bounding box center [152, 170] width 165 height 36
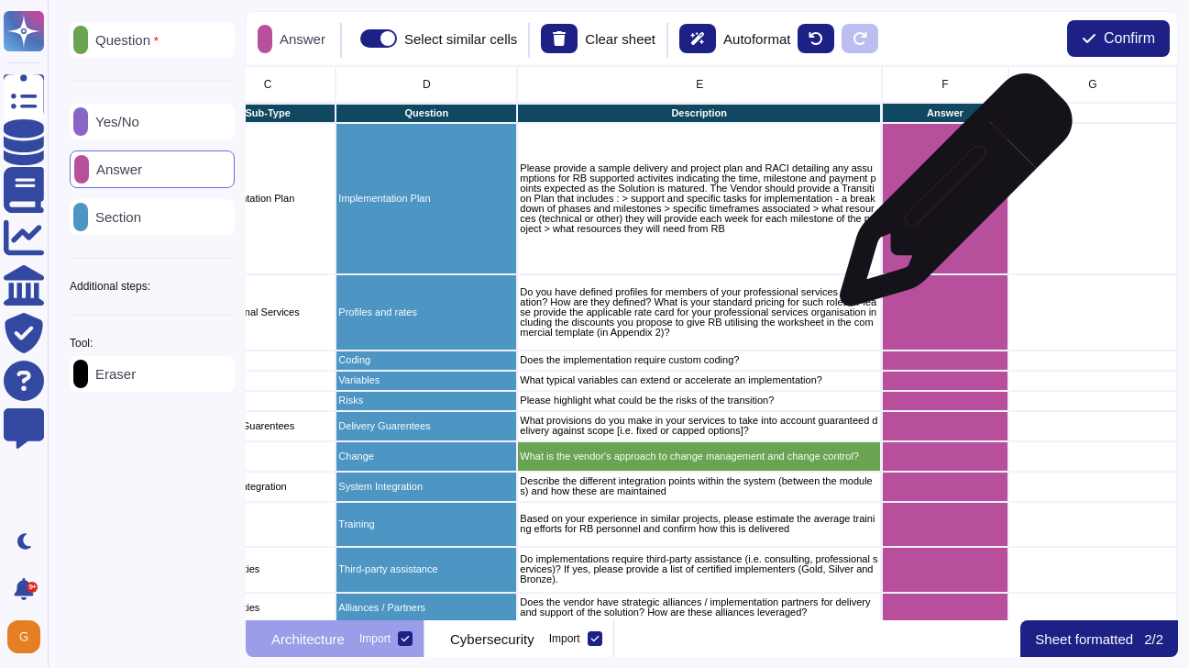
click at [949, 199] on div "grid" at bounding box center [945, 198] width 127 height 151
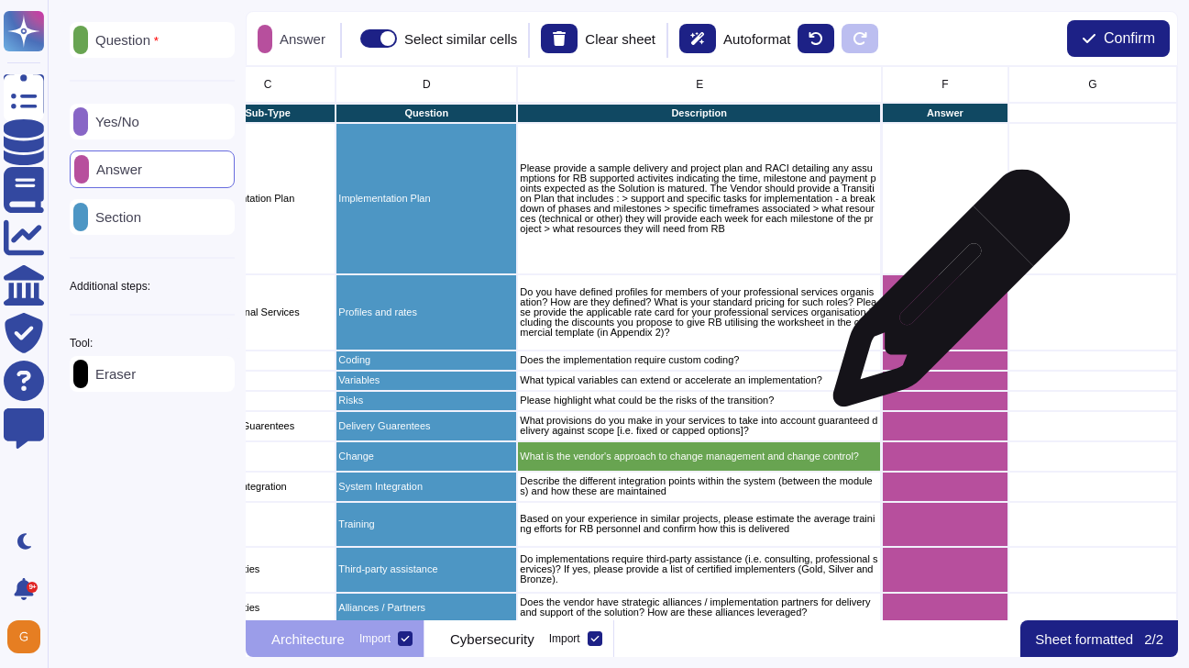
click at [940, 327] on div "grid" at bounding box center [945, 312] width 127 height 76
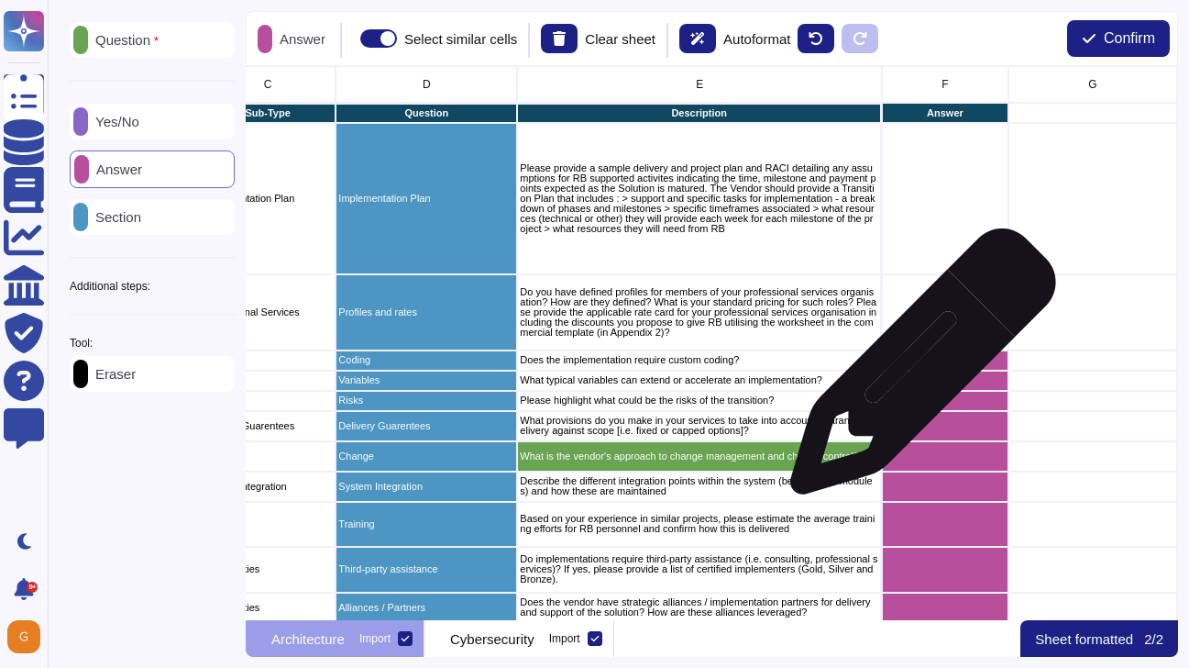
click at [915, 371] on div "grid" at bounding box center [945, 380] width 127 height 20
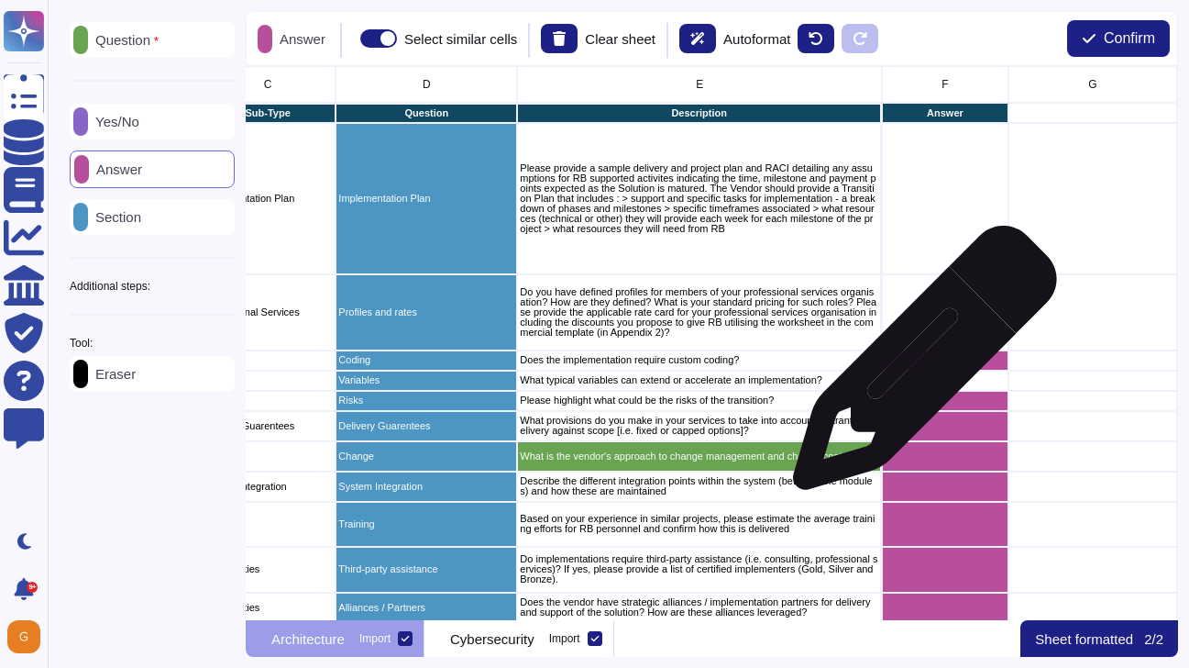
click at [921, 360] on div "grid" at bounding box center [945, 360] width 127 height 20
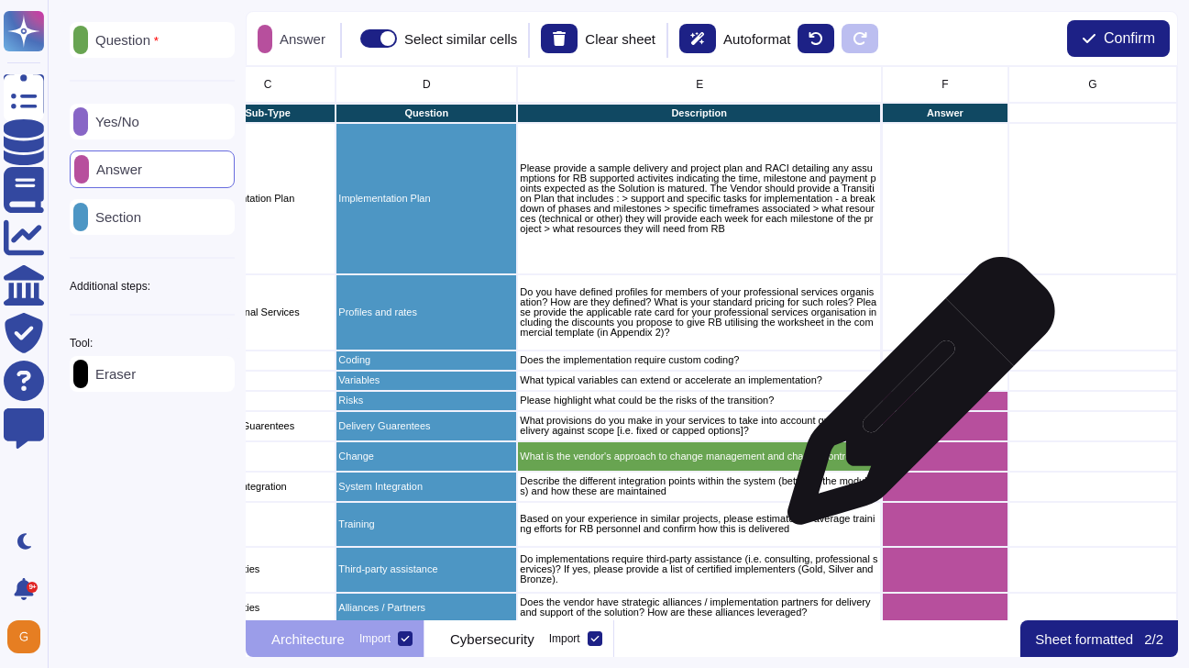
click at [913, 401] on div "grid" at bounding box center [945, 401] width 127 height 20
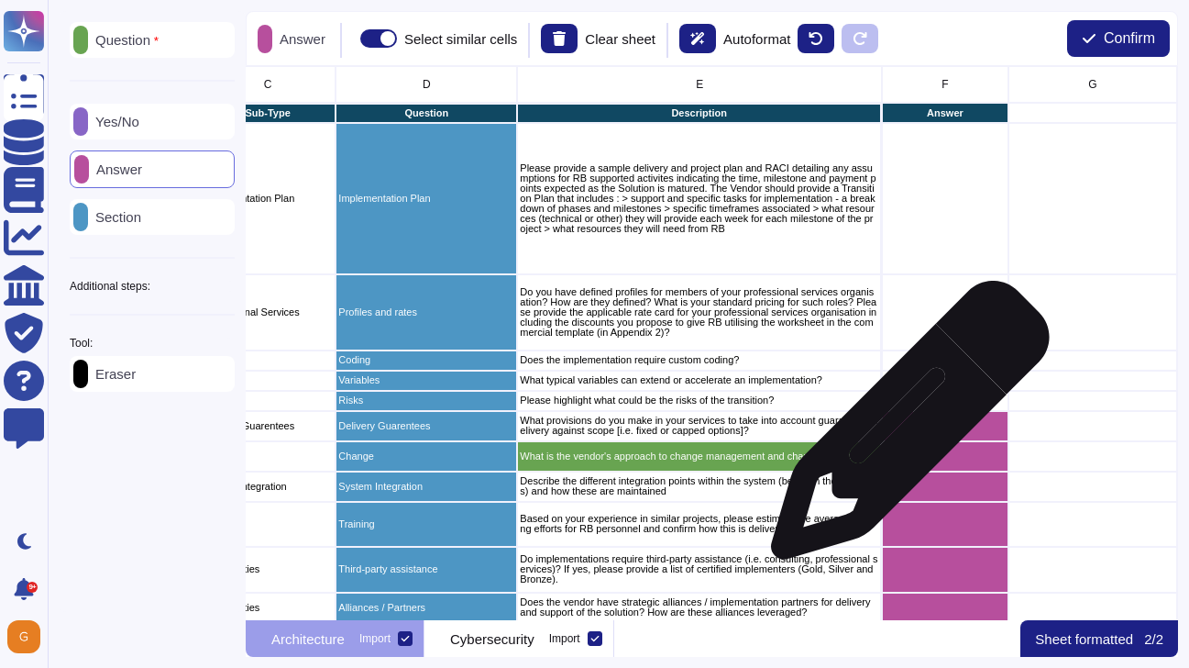
click at [903, 431] on div "grid" at bounding box center [945, 426] width 127 height 30
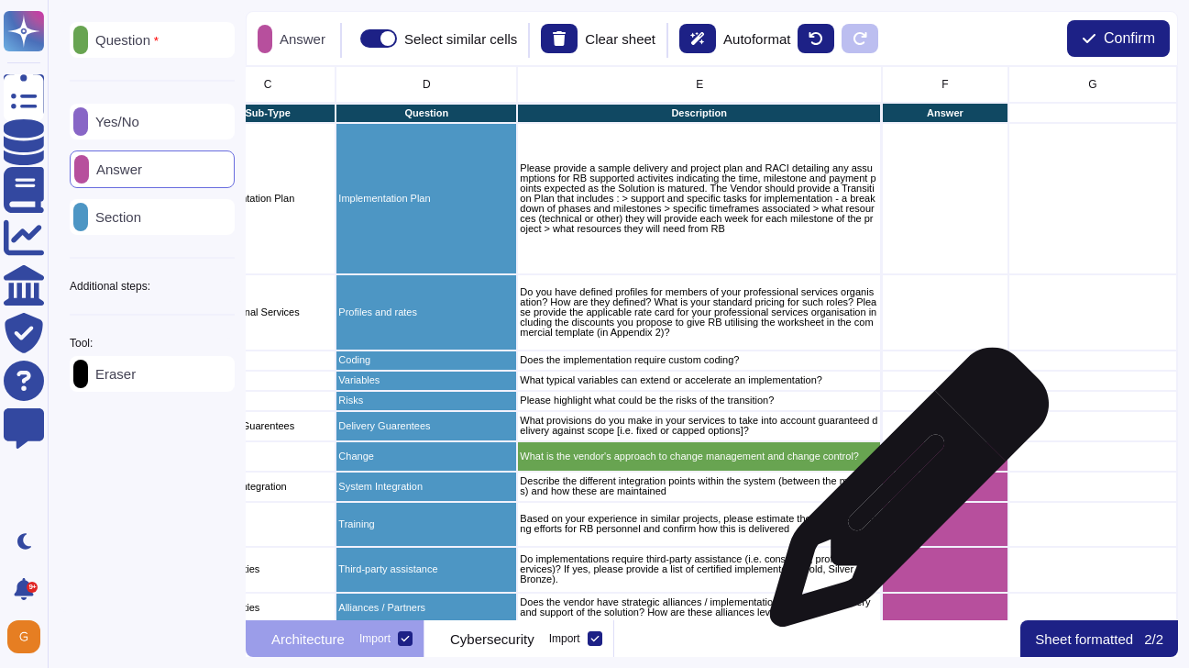
click at [902, 499] on div "grid" at bounding box center [945, 486] width 127 height 30
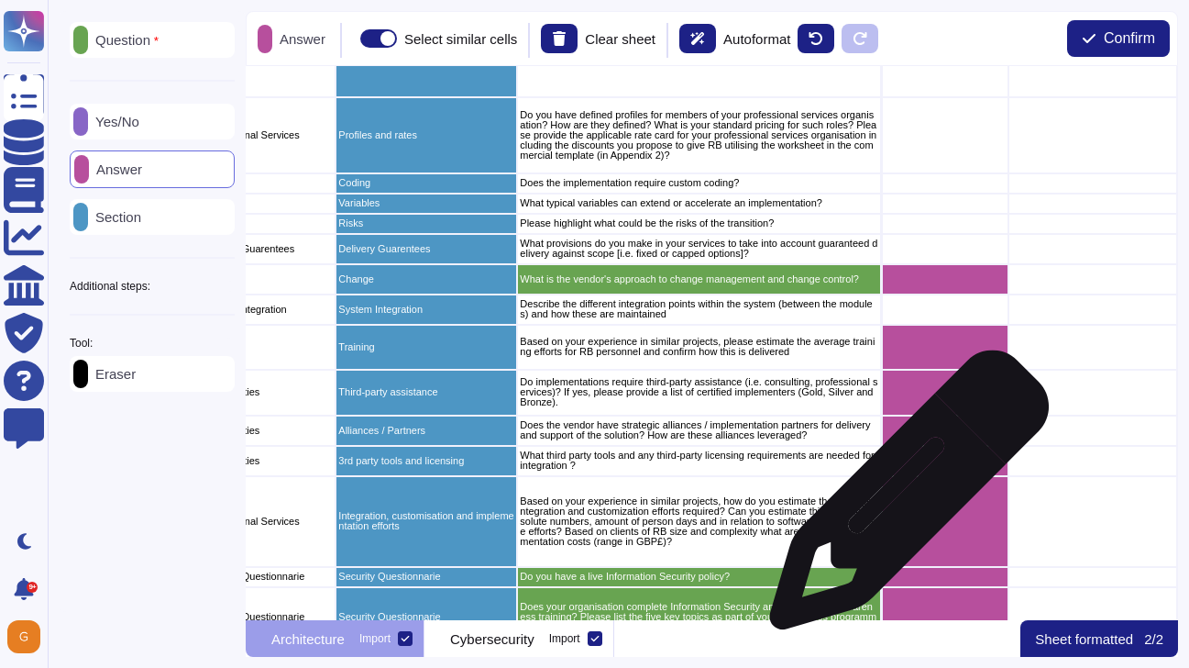
scroll to position [182, 304]
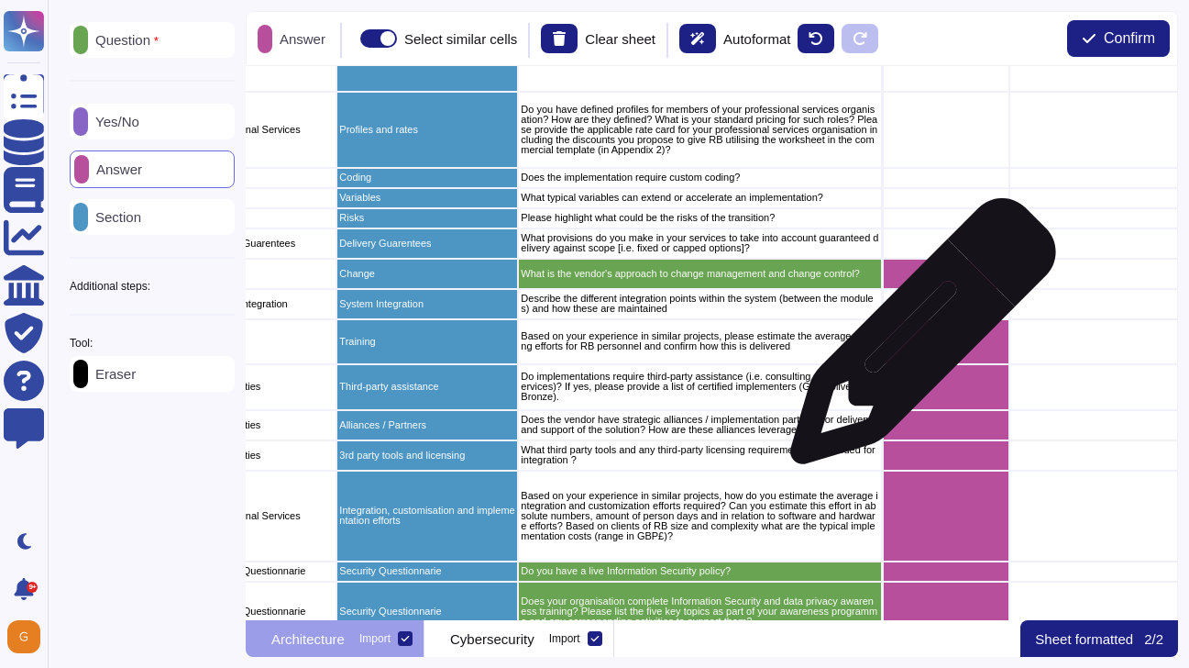
click at [916, 340] on div "grid" at bounding box center [946, 342] width 127 height 46
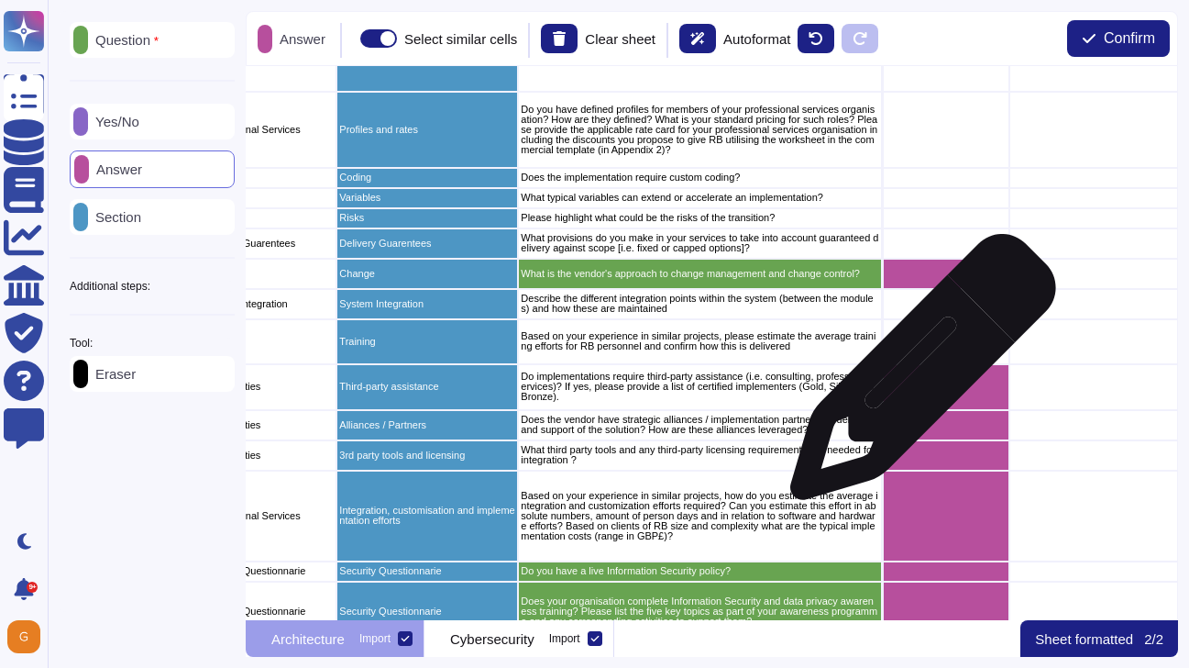
click at [916, 376] on div "grid" at bounding box center [946, 387] width 127 height 46
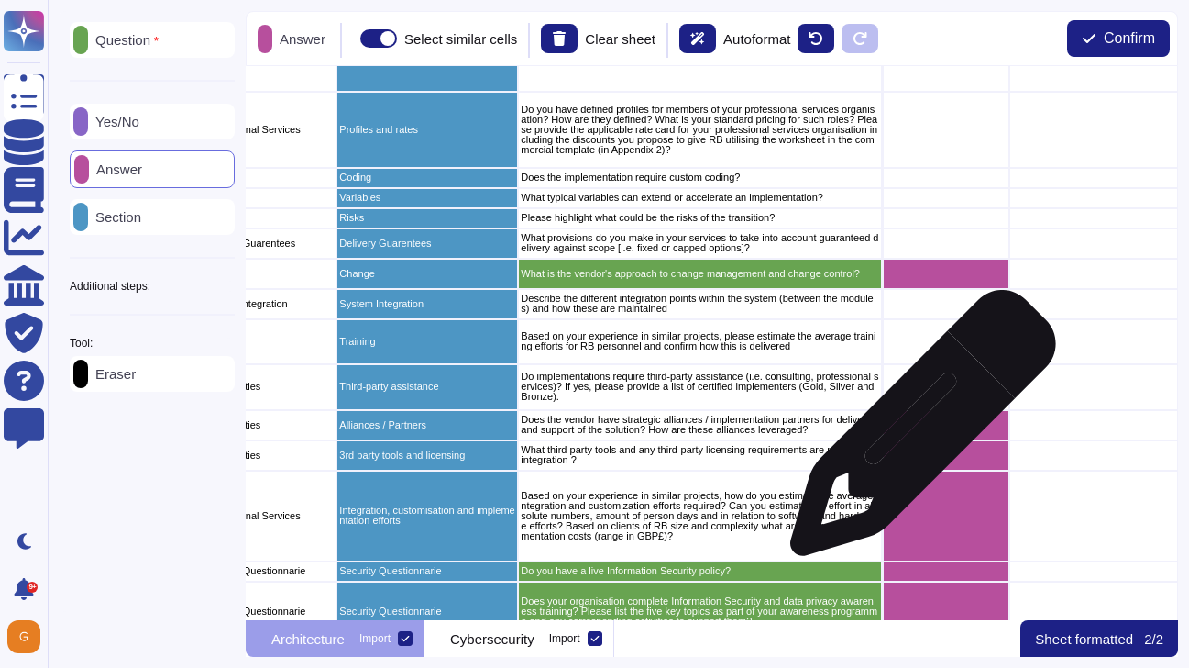
click at [915, 434] on div "grid" at bounding box center [946, 425] width 127 height 30
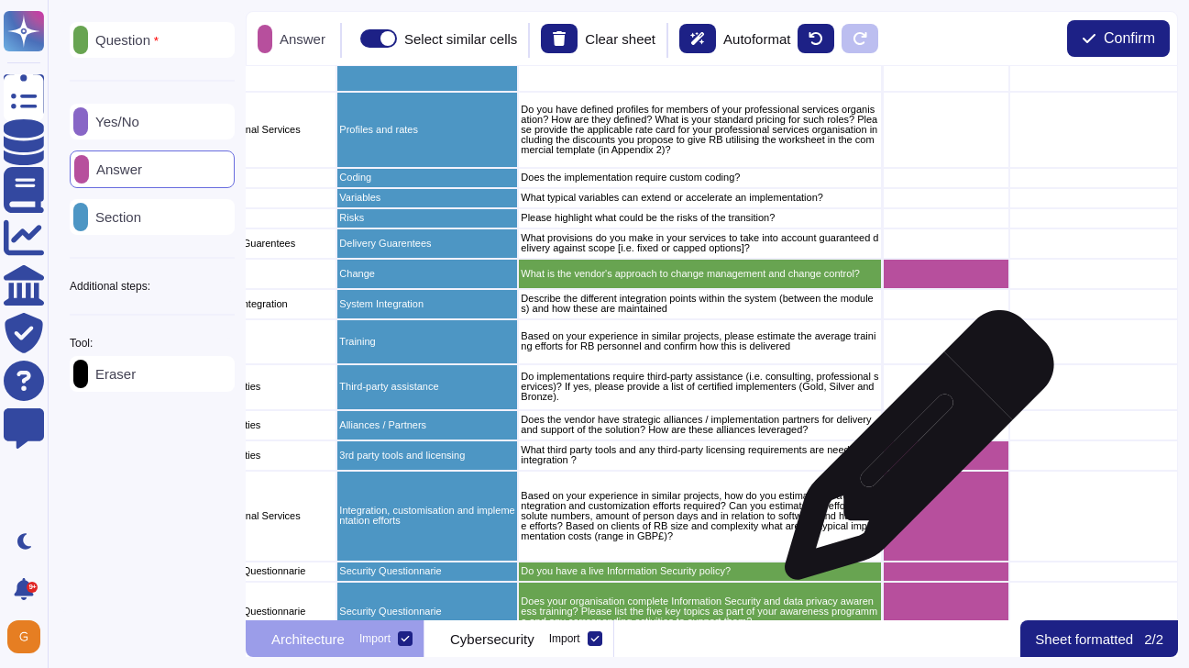
click at [912, 454] on div "grid" at bounding box center [946, 455] width 127 height 30
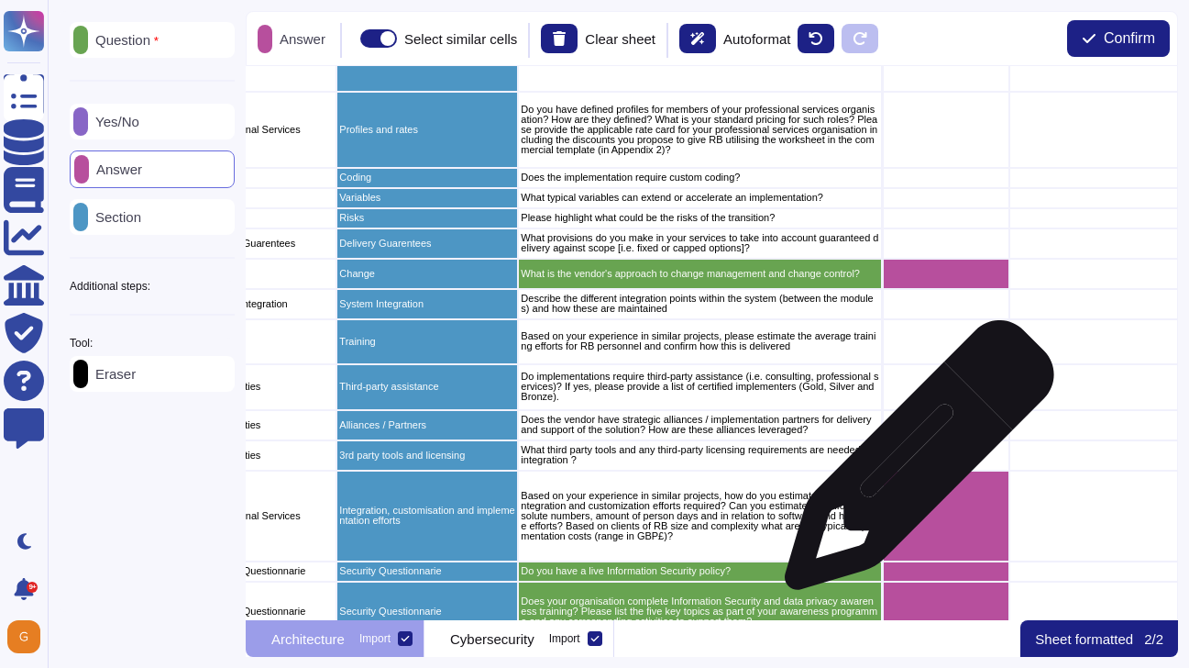
click at [912, 505] on div "grid" at bounding box center [946, 515] width 127 height 91
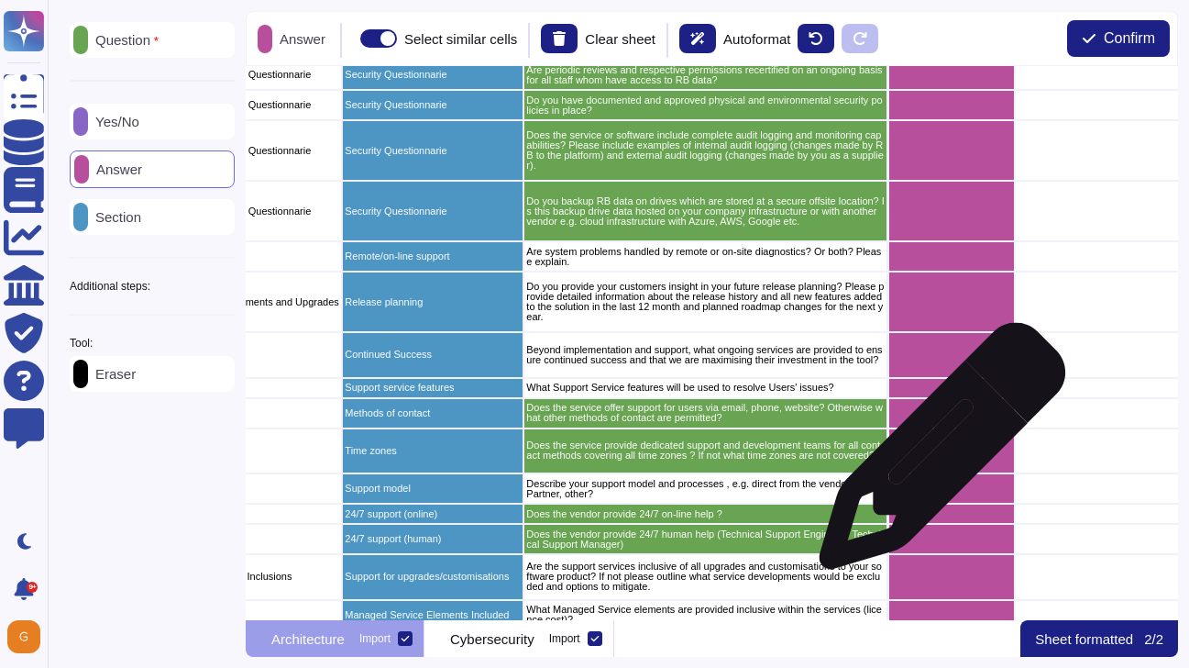
scroll to position [1364, 298]
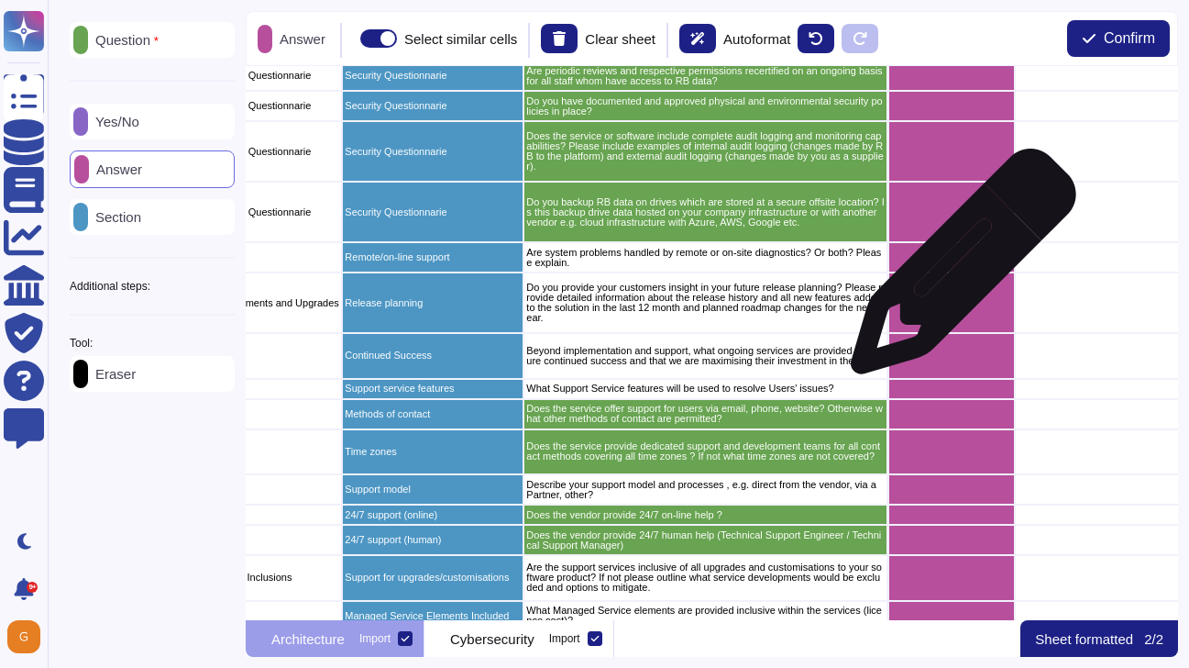
click at [956, 271] on div "grid" at bounding box center [952, 257] width 127 height 30
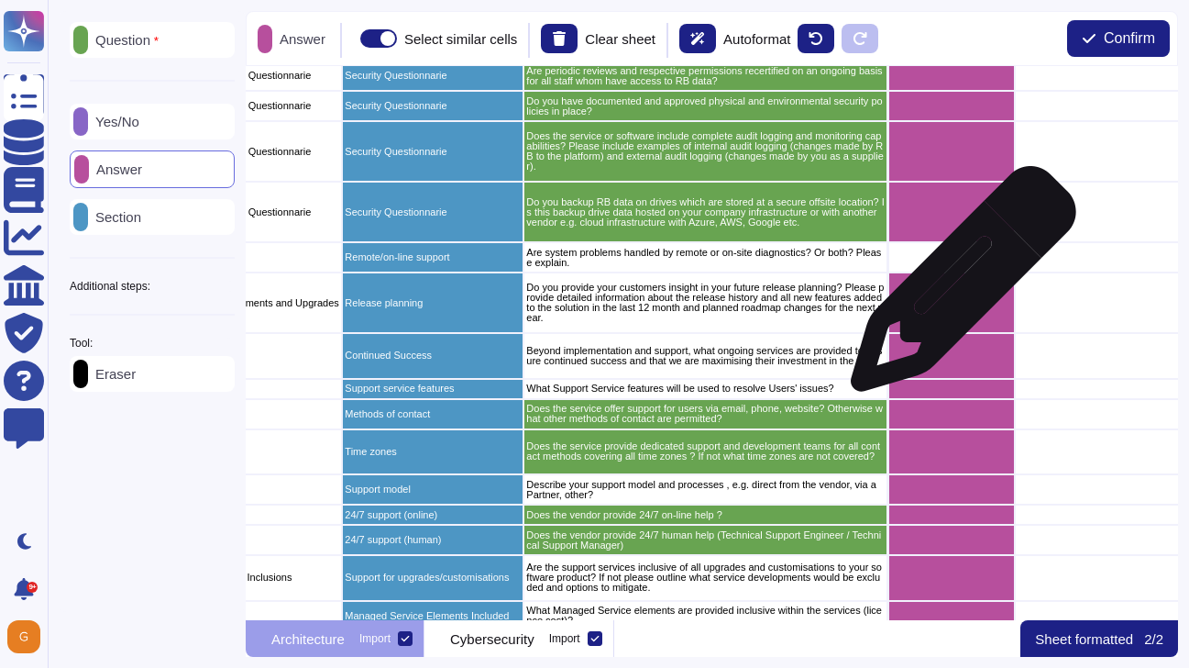
click at [956, 288] on div "grid" at bounding box center [952, 302] width 127 height 61
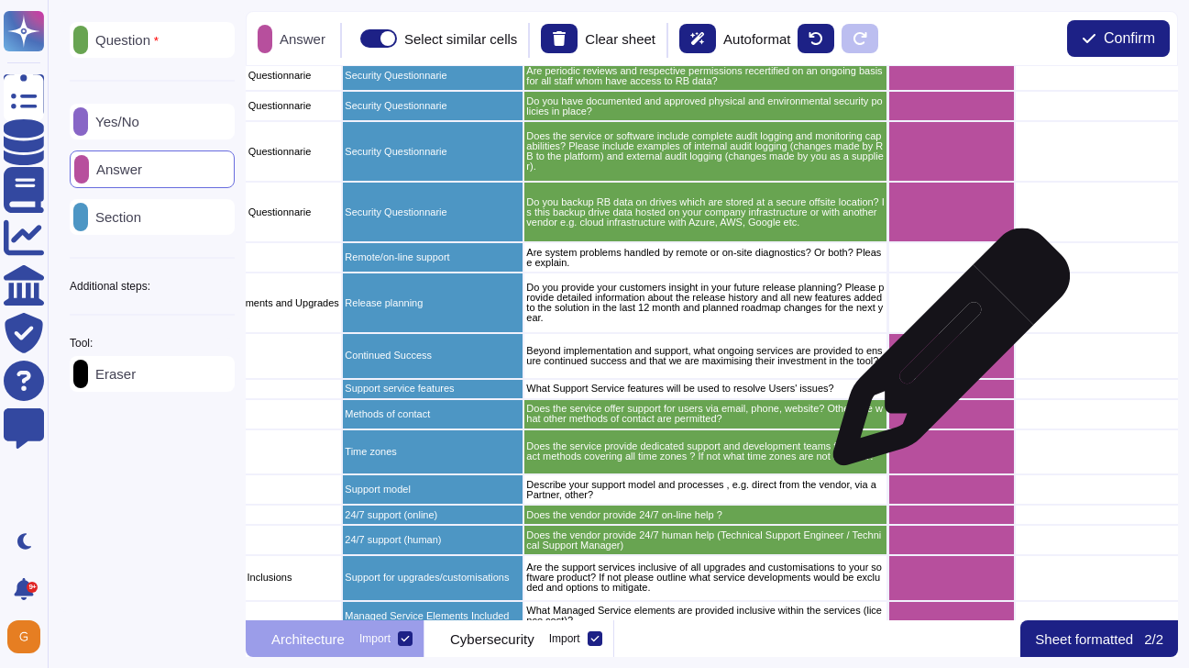
click at [944, 356] on div "grid" at bounding box center [952, 356] width 127 height 46
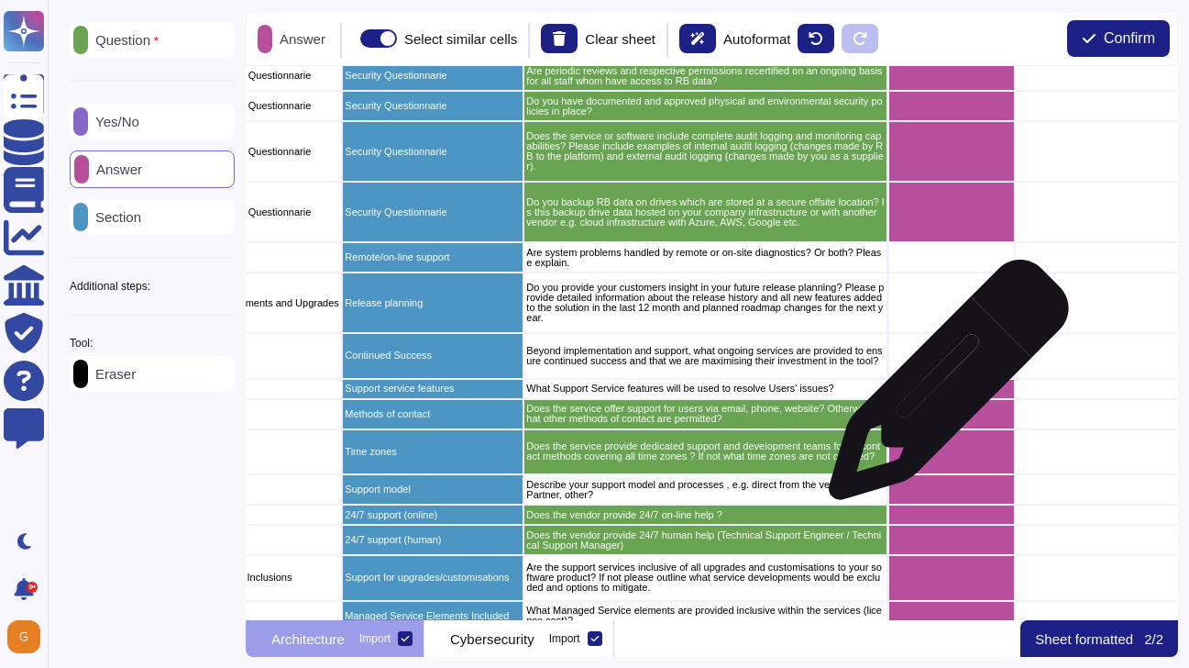
click at [942, 389] on div "grid" at bounding box center [952, 389] width 127 height 20
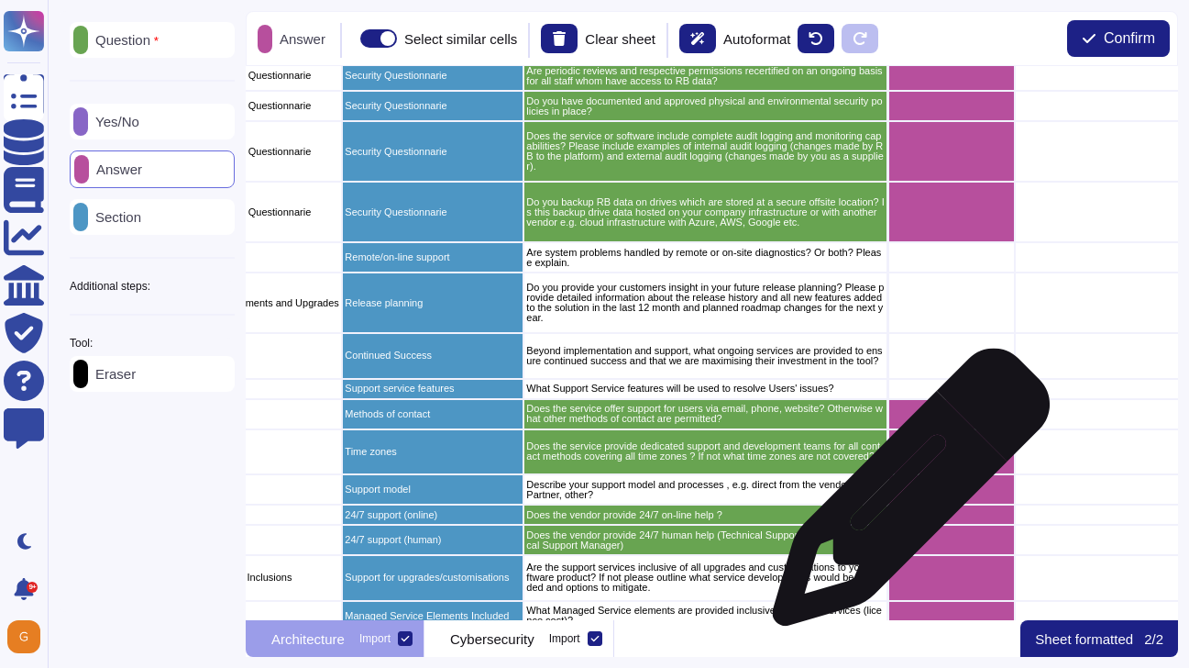
click at [904, 496] on div "grid" at bounding box center [952, 489] width 127 height 30
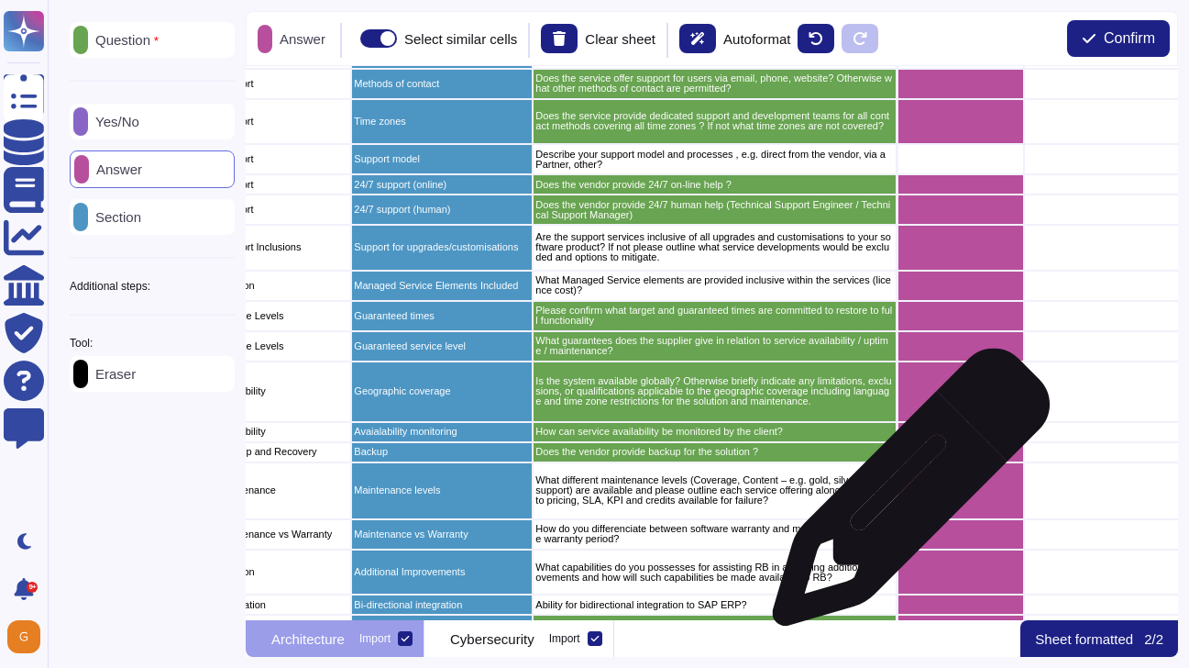
scroll to position [1685, 290]
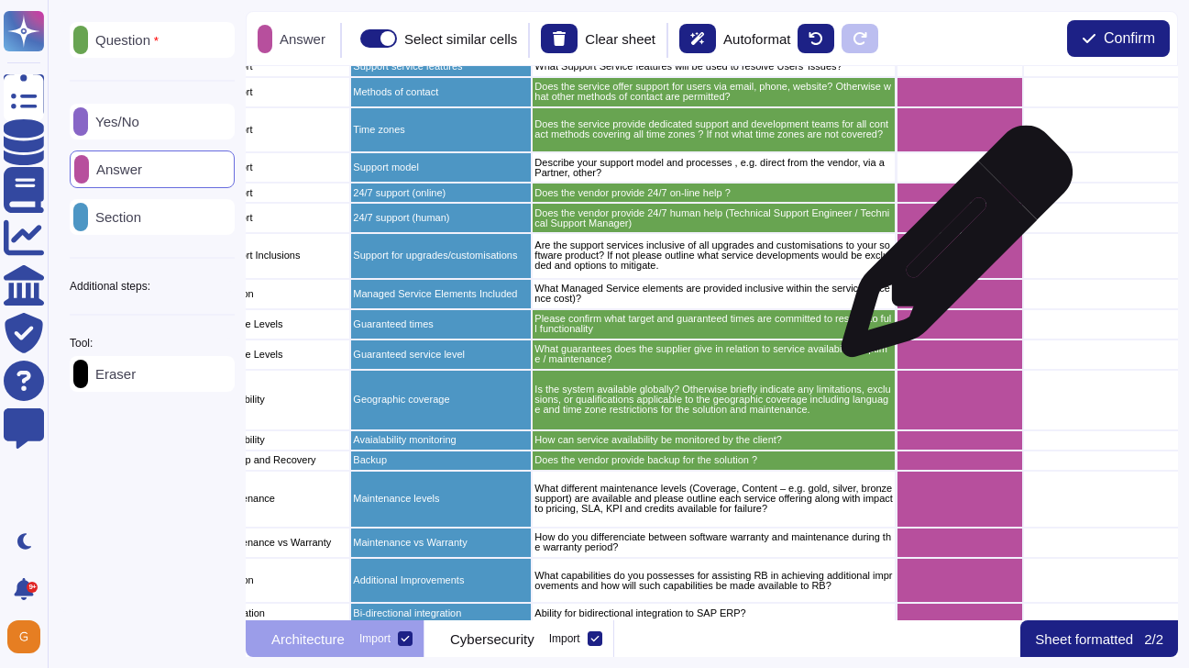
click at [948, 253] on div "grid" at bounding box center [960, 256] width 127 height 46
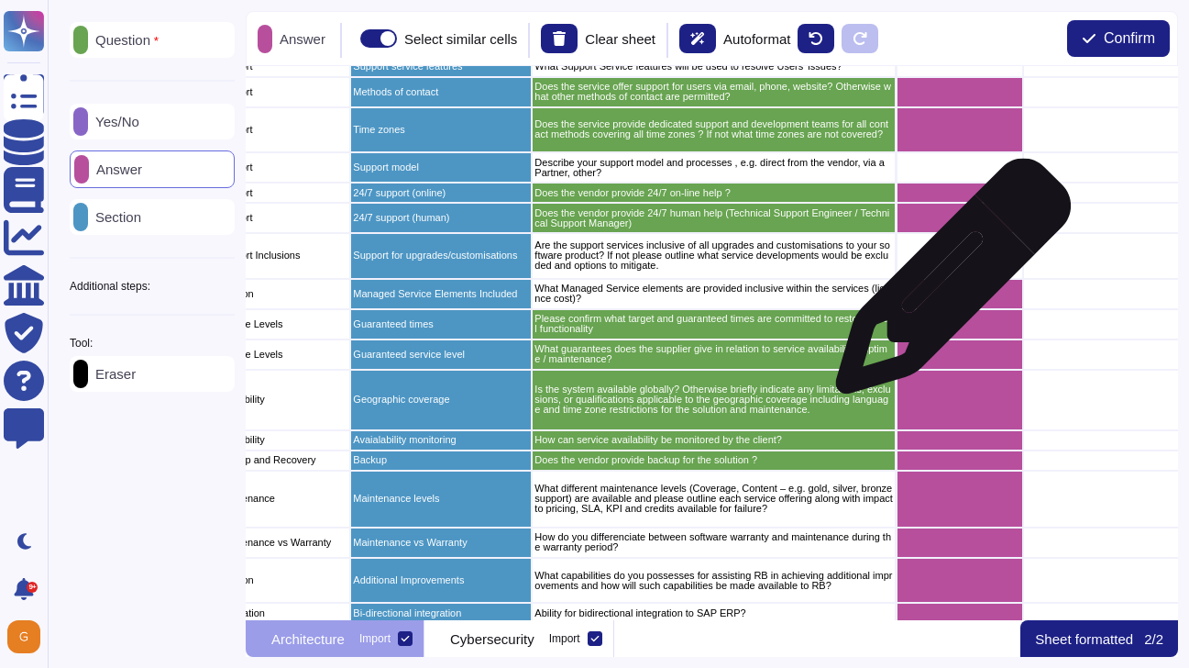
click at [944, 296] on div "grid" at bounding box center [960, 294] width 127 height 30
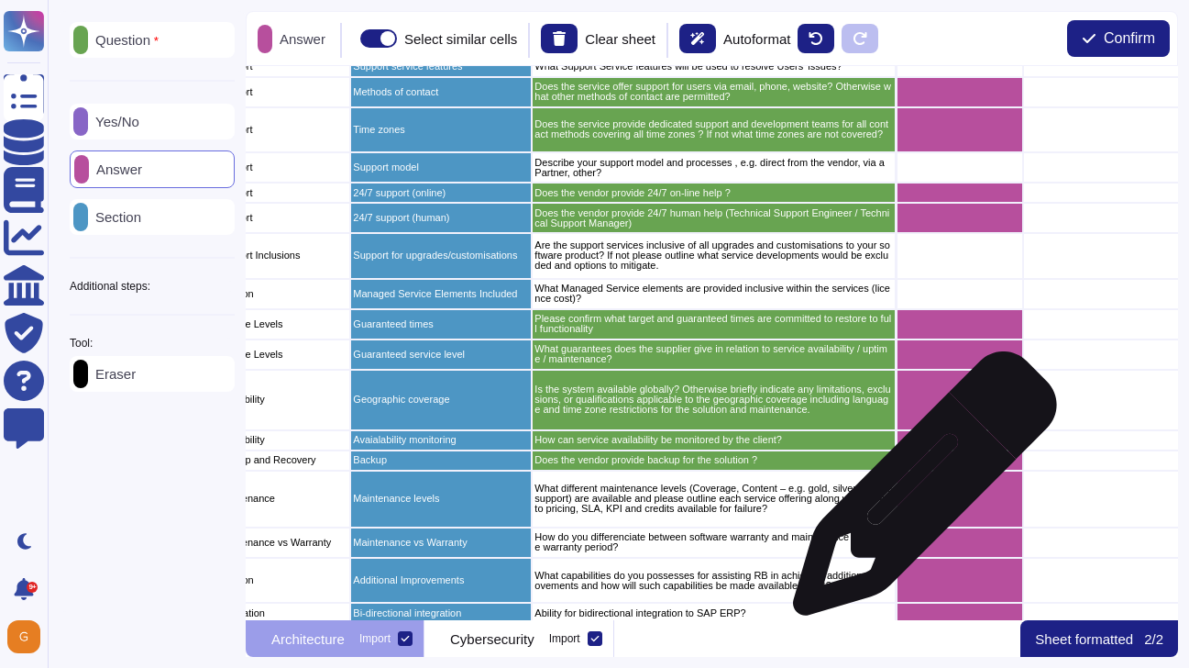
click at [917, 494] on div "grid" at bounding box center [960, 498] width 127 height 57
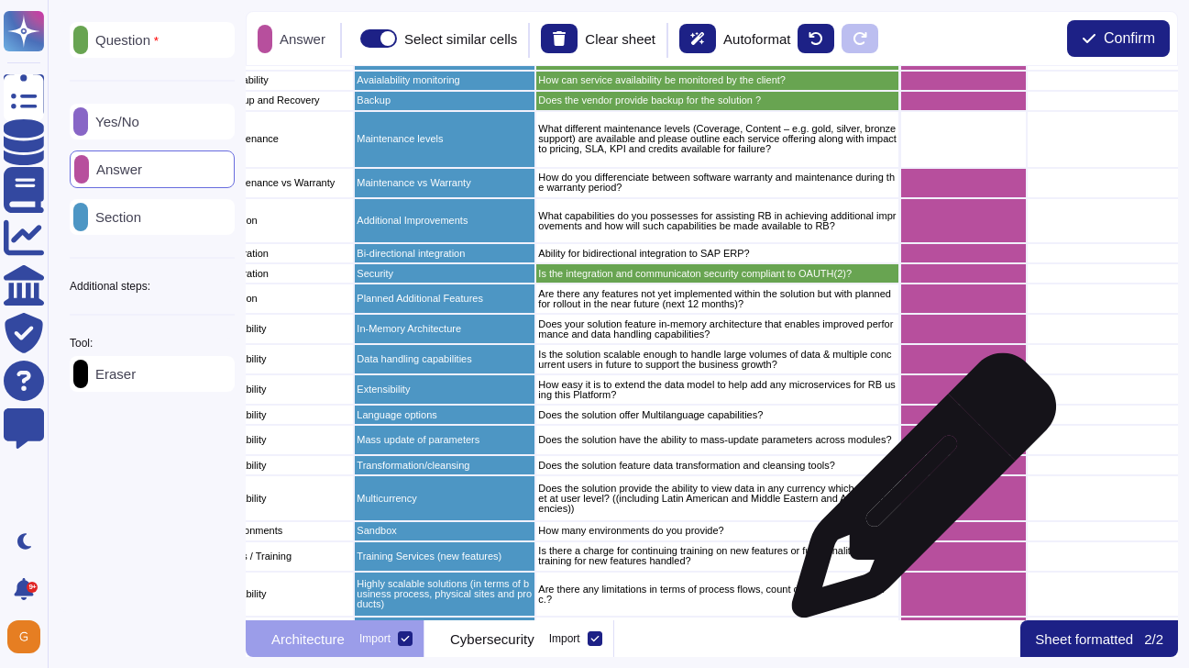
scroll to position [2047, 286]
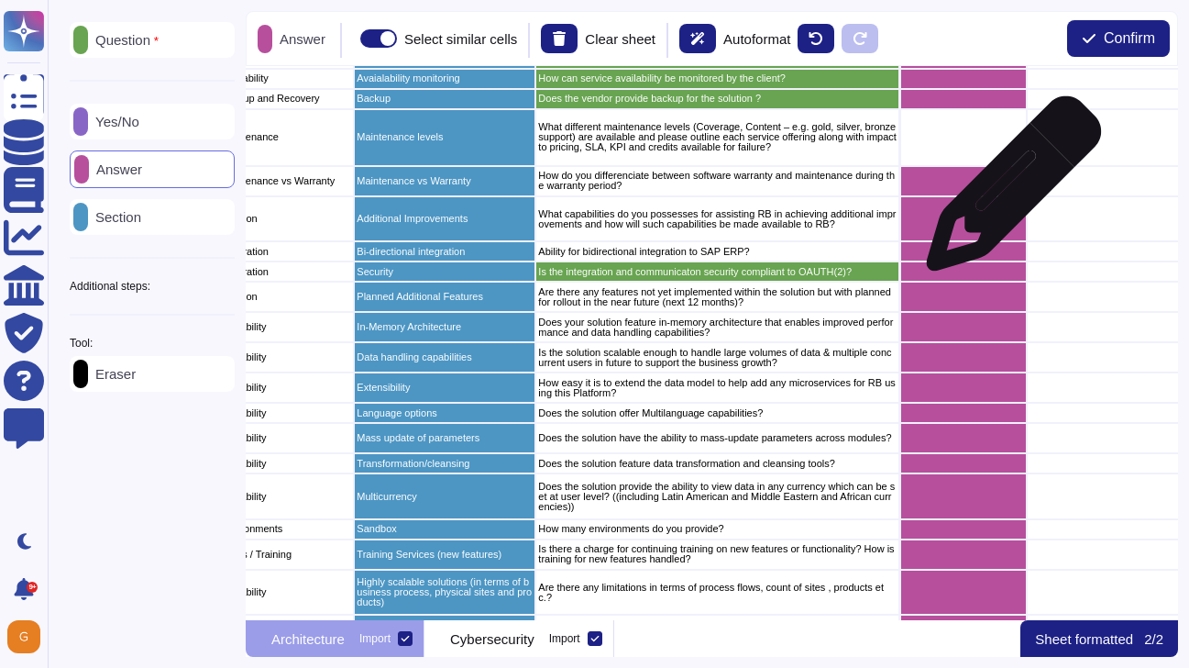
click at [1006, 191] on div "grid" at bounding box center [963, 181] width 127 height 30
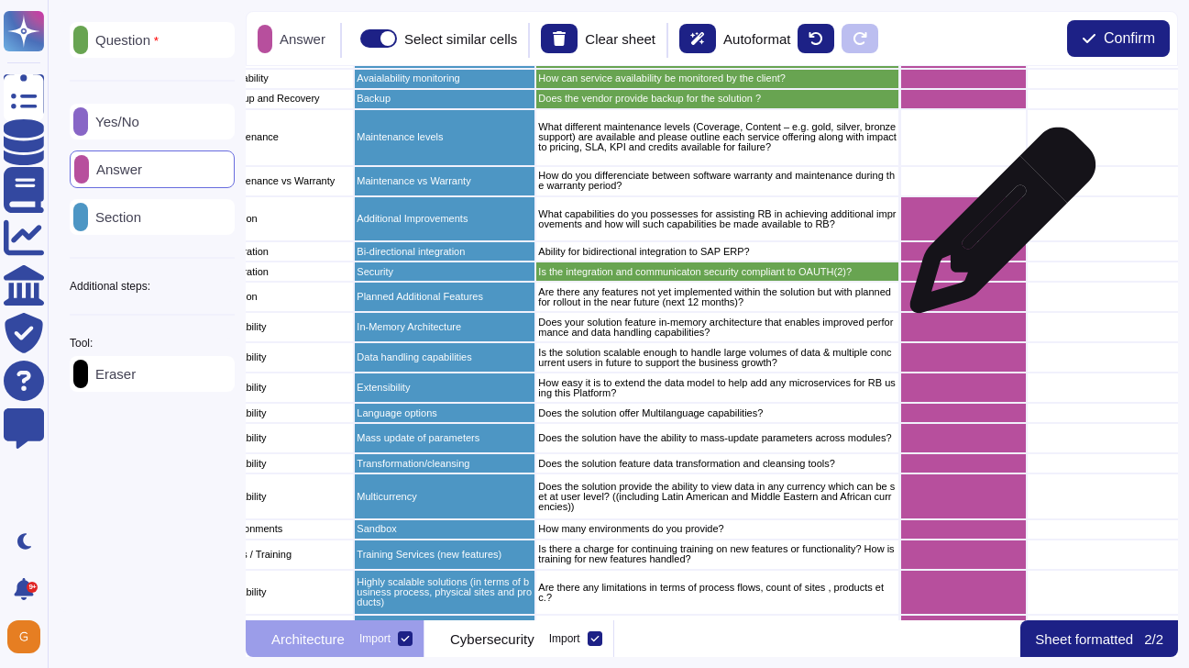
click at [996, 229] on div "grid" at bounding box center [963, 219] width 127 height 46
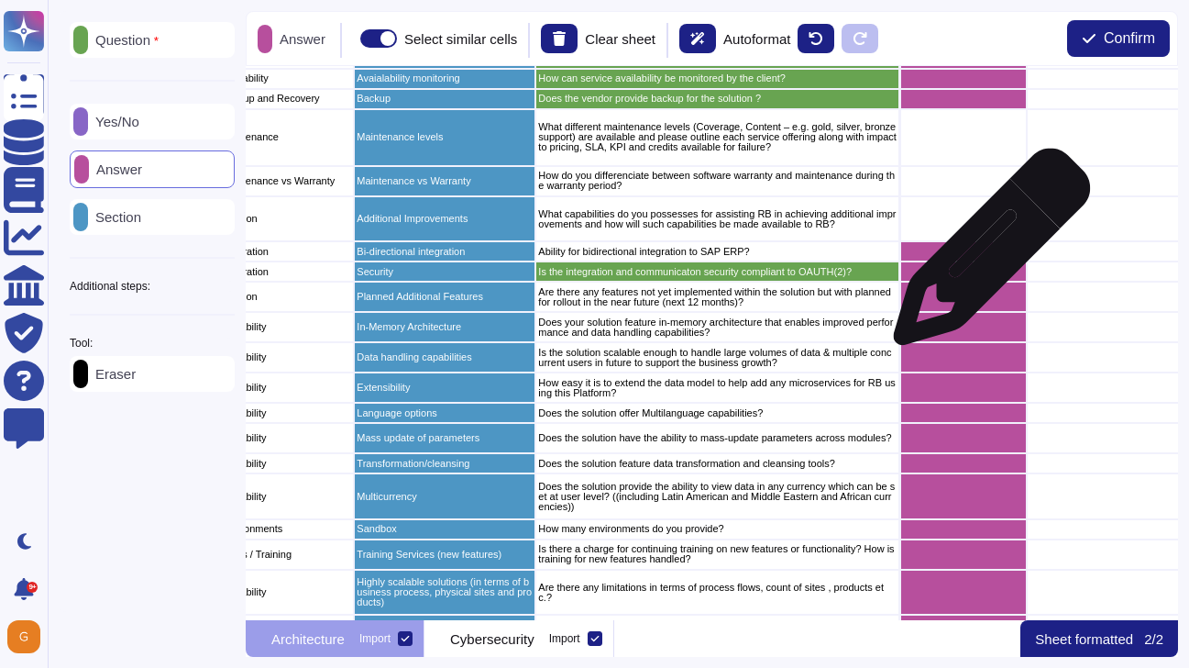
click at [985, 256] on div "grid" at bounding box center [963, 251] width 127 height 20
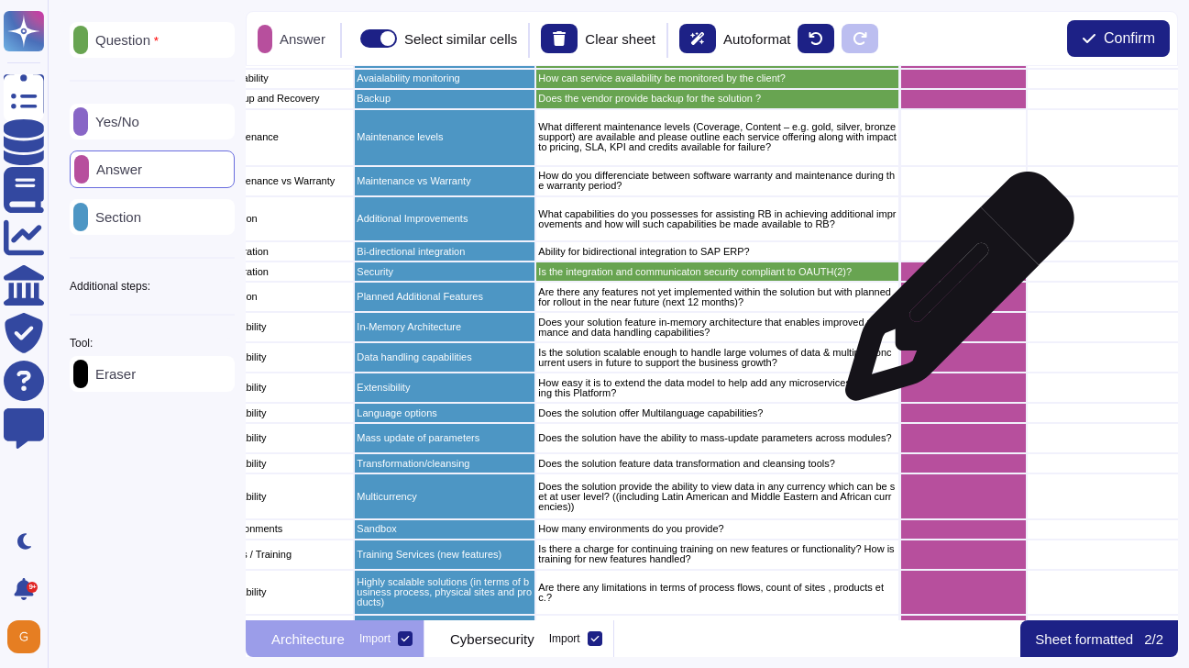
click at [952, 295] on div "grid" at bounding box center [963, 297] width 127 height 30
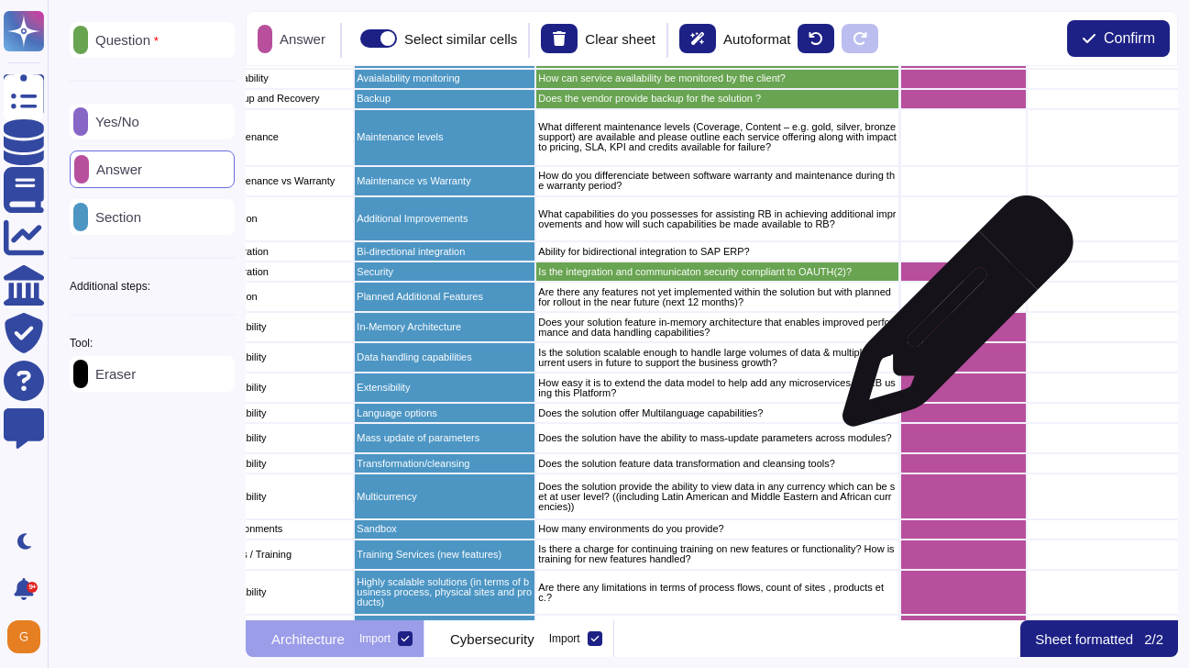
click at [951, 321] on div "grid" at bounding box center [963, 327] width 127 height 30
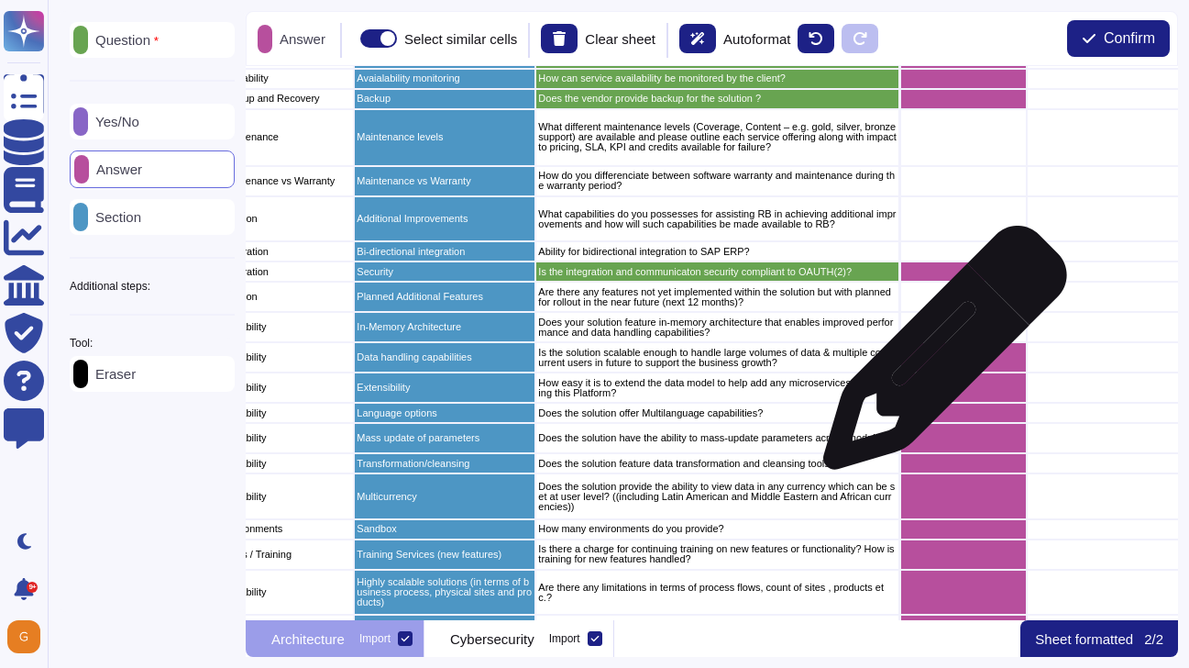
click at [938, 358] on div "grid" at bounding box center [963, 357] width 127 height 30
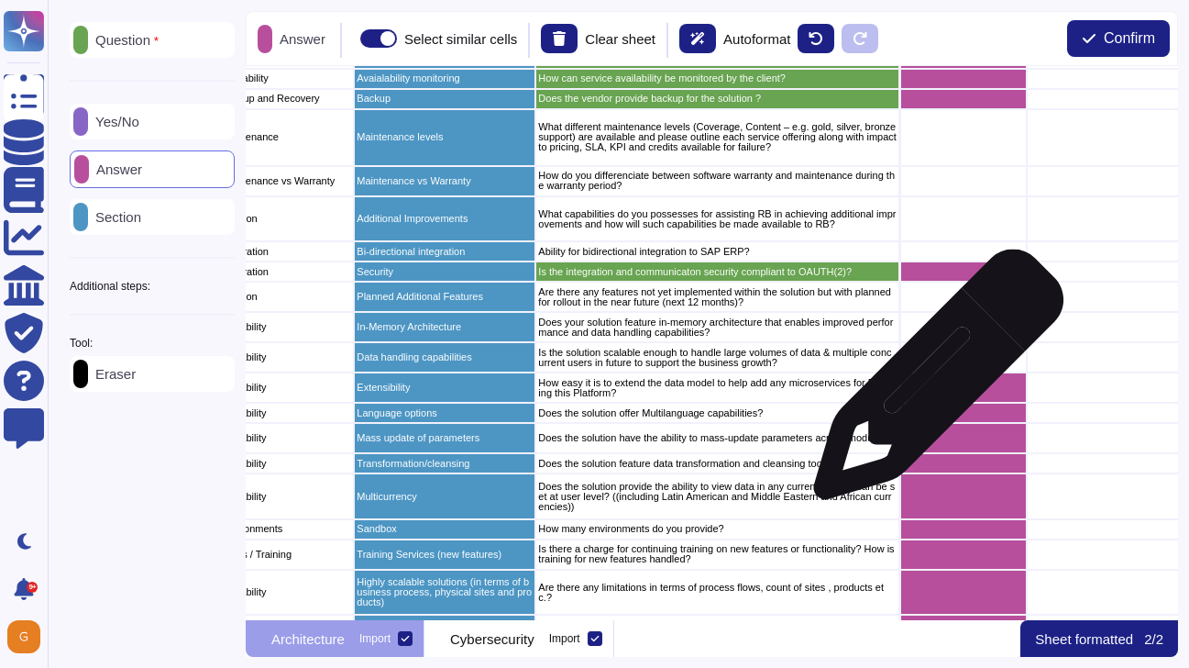
click at [930, 387] on div "grid" at bounding box center [963, 387] width 127 height 30
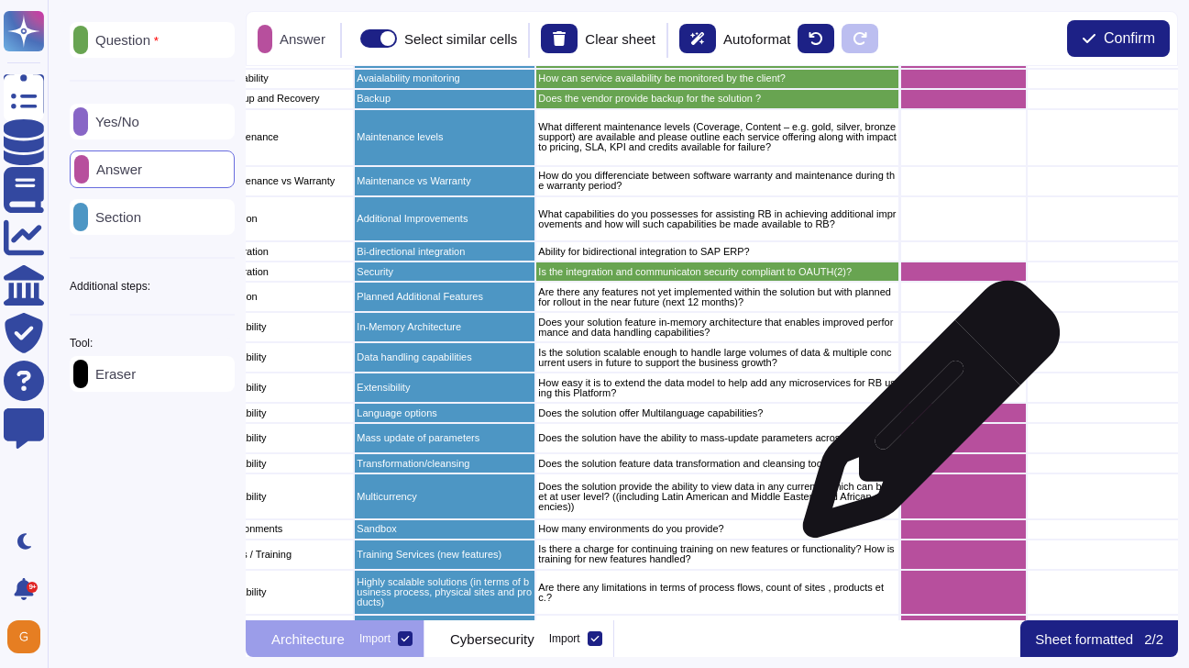
click at [924, 418] on div "grid" at bounding box center [963, 413] width 127 height 20
click at [922, 439] on div "grid" at bounding box center [963, 438] width 127 height 30
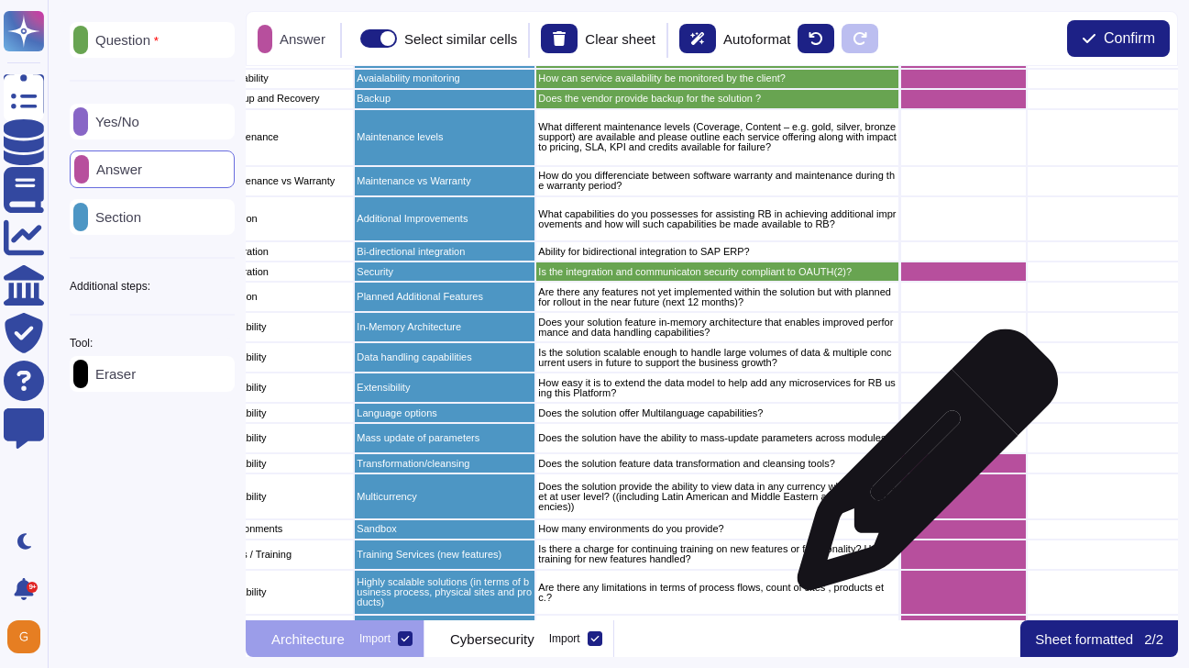
click at [921, 469] on div "grid" at bounding box center [963, 463] width 127 height 20
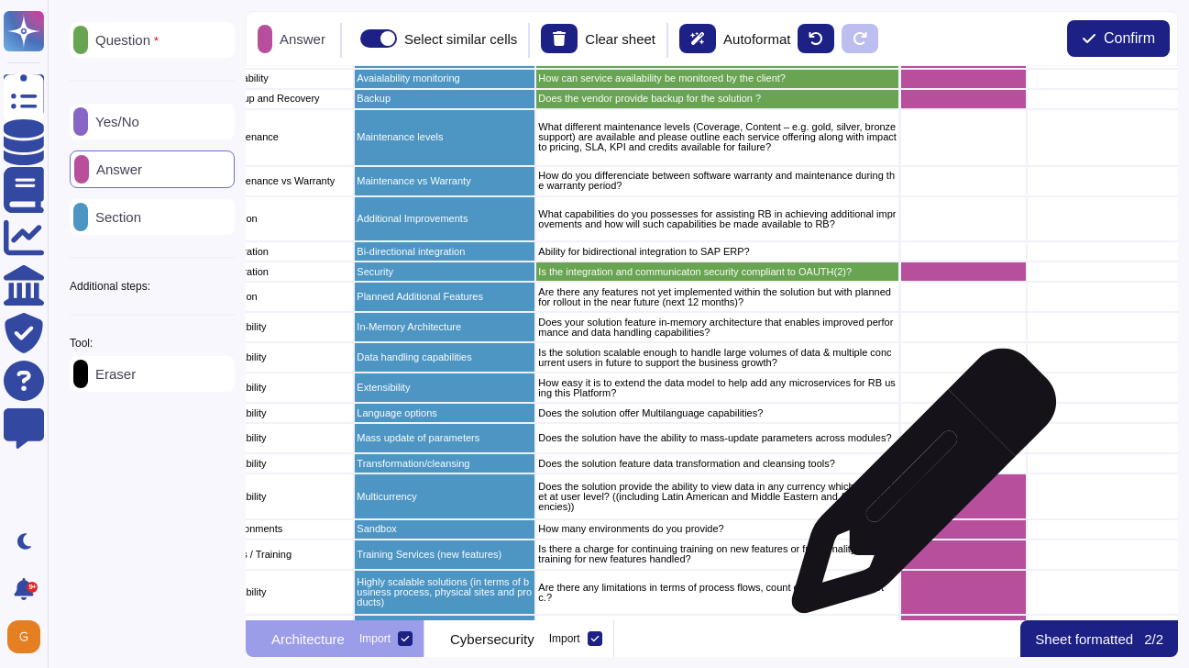
click at [917, 490] on div "grid" at bounding box center [963, 496] width 127 height 46
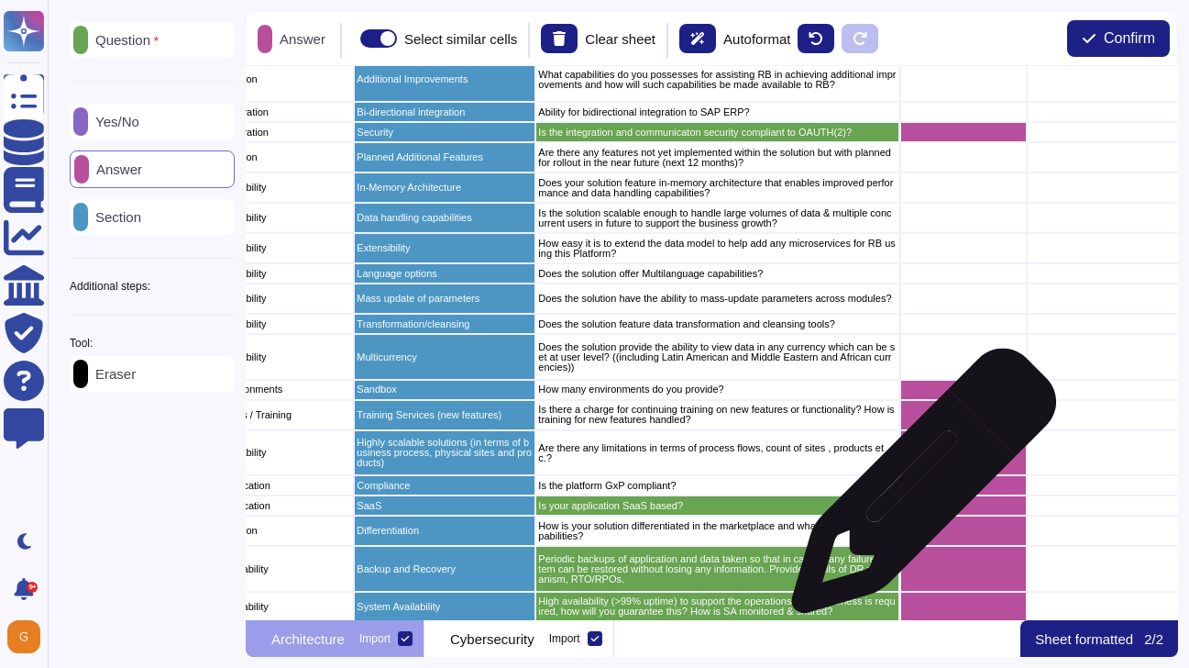
scroll to position [2188, 284]
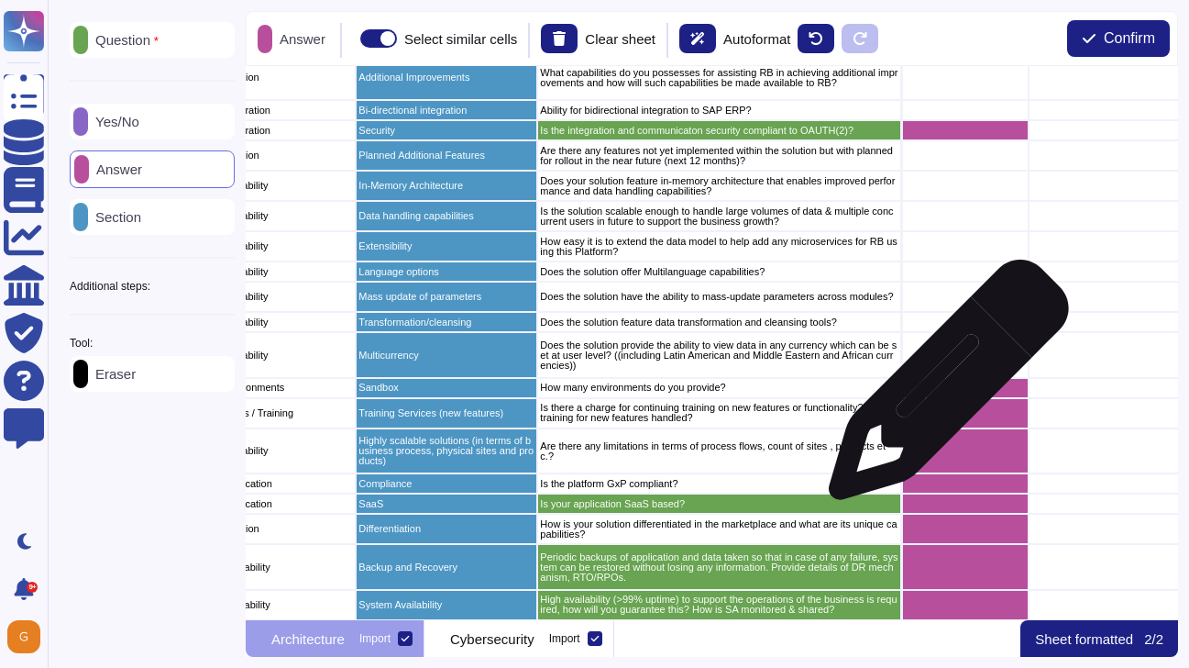
click at [942, 389] on div "grid" at bounding box center [965, 388] width 127 height 20
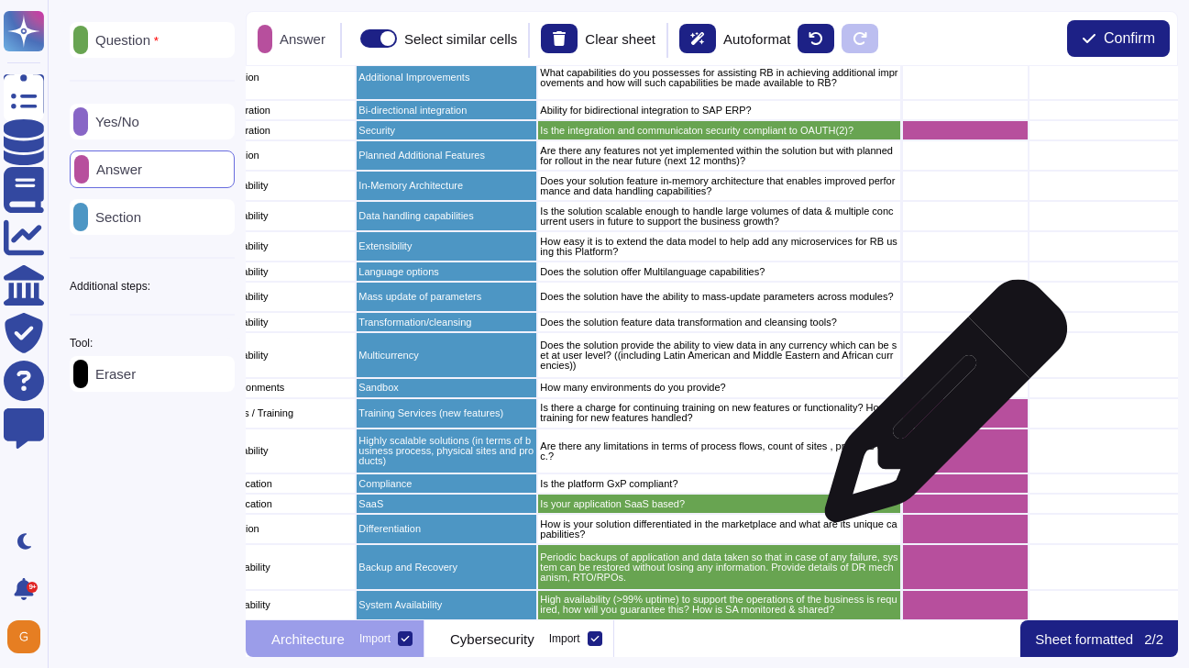
click at [939, 410] on div "grid" at bounding box center [965, 413] width 127 height 30
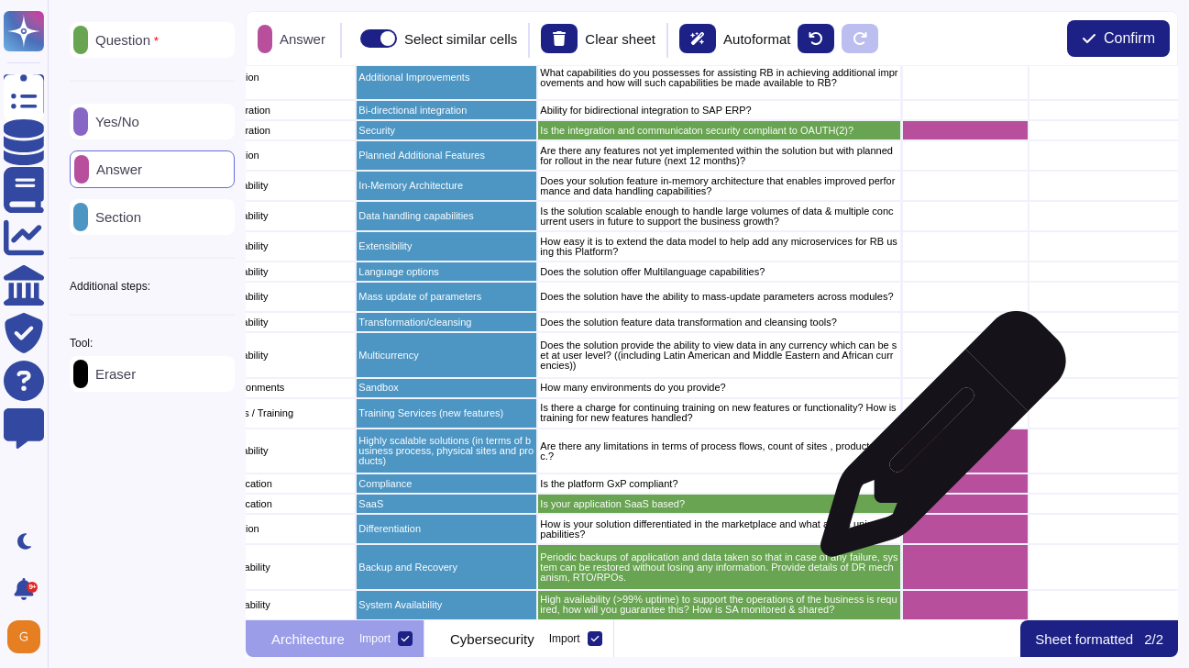
click at [936, 443] on div "grid" at bounding box center [965, 451] width 127 height 46
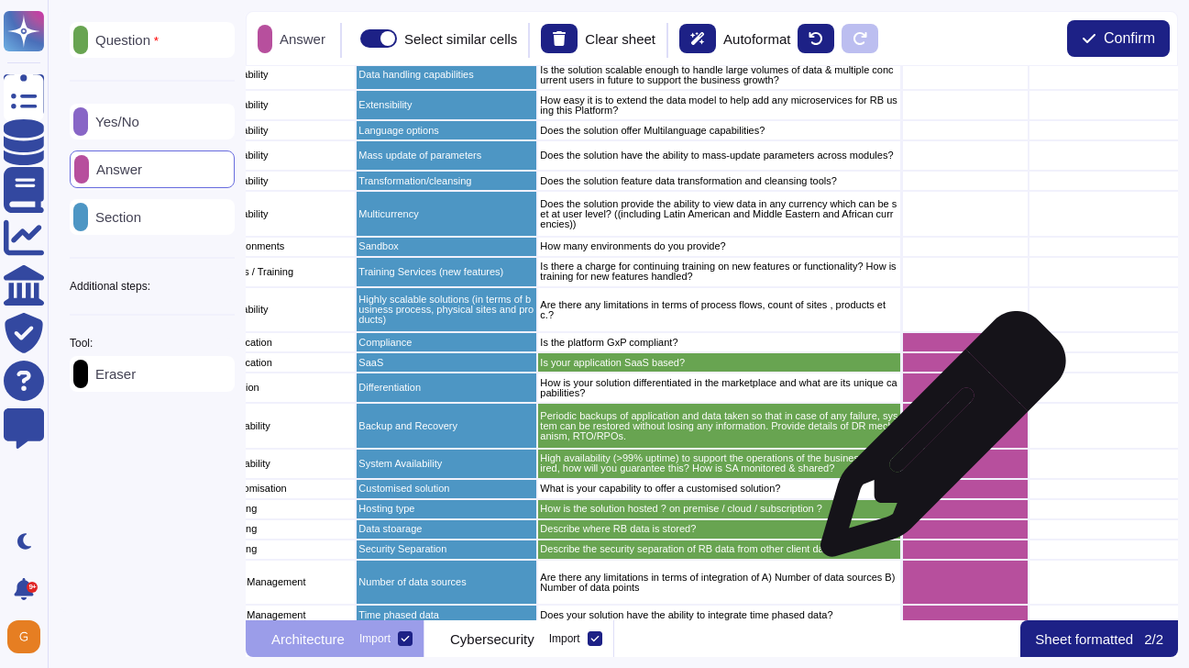
scroll to position [2337, 283]
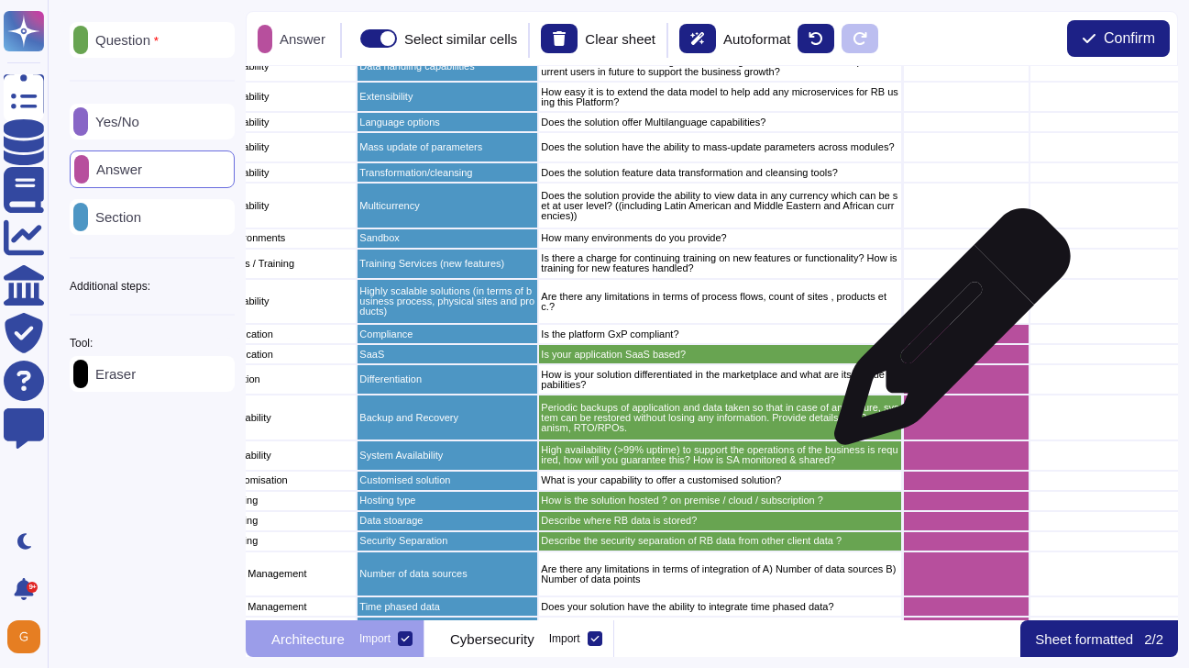
click at [946, 337] on div "grid" at bounding box center [966, 334] width 127 height 20
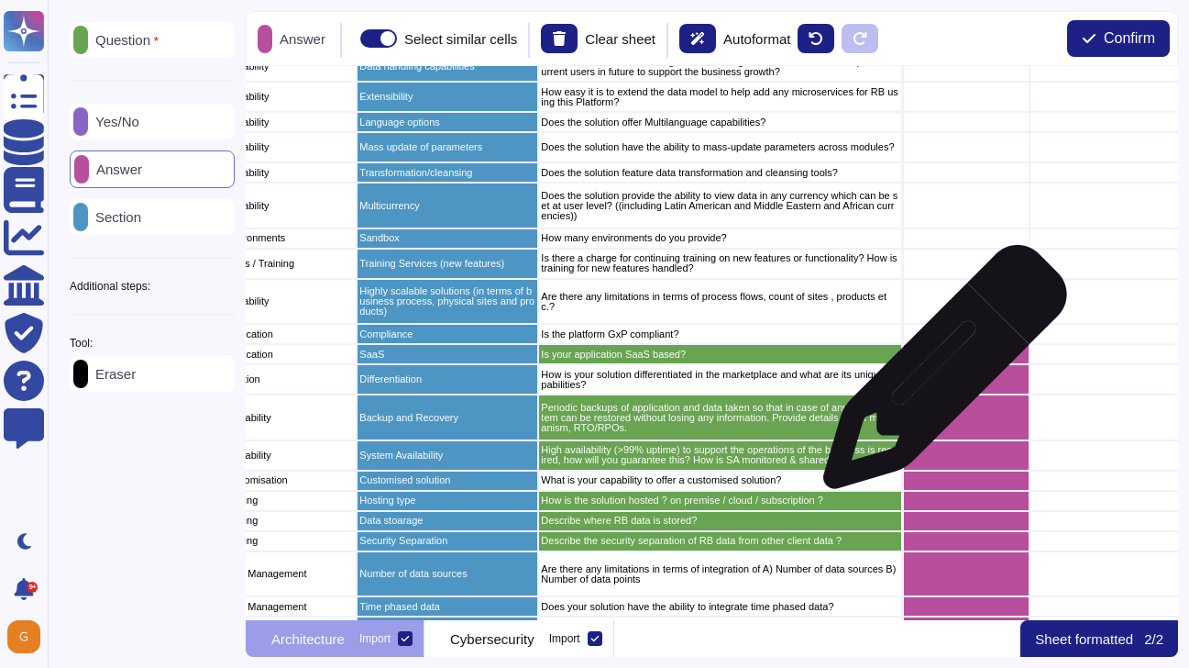
click at [938, 376] on div "grid" at bounding box center [966, 379] width 127 height 30
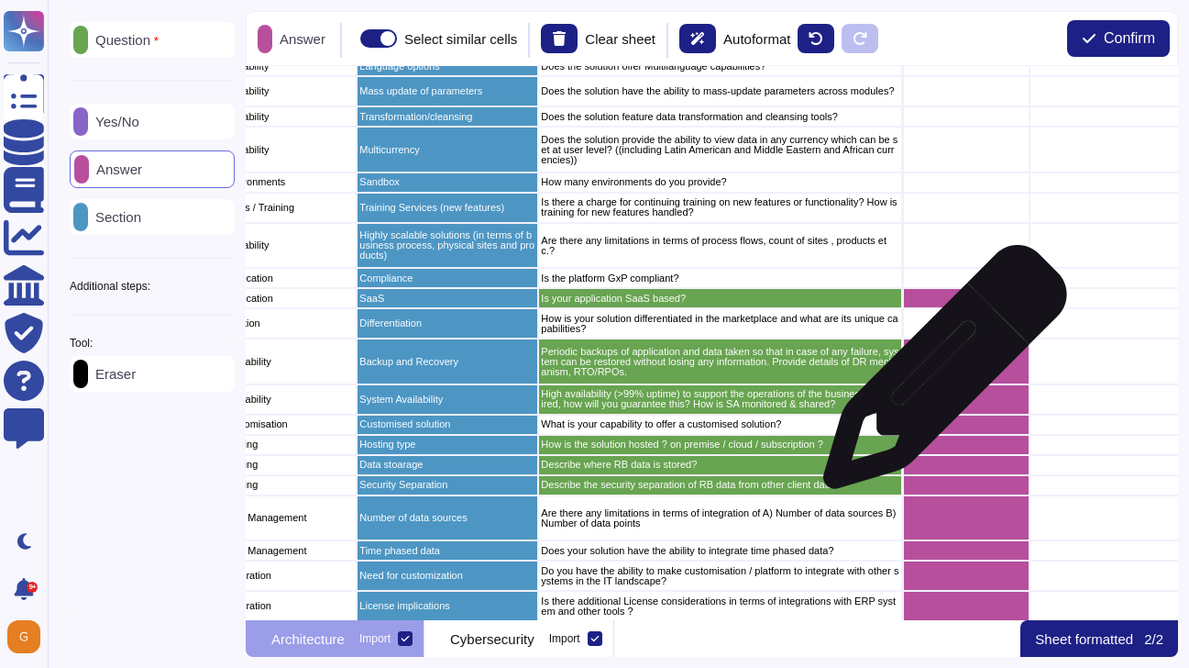
scroll to position [2410, 283]
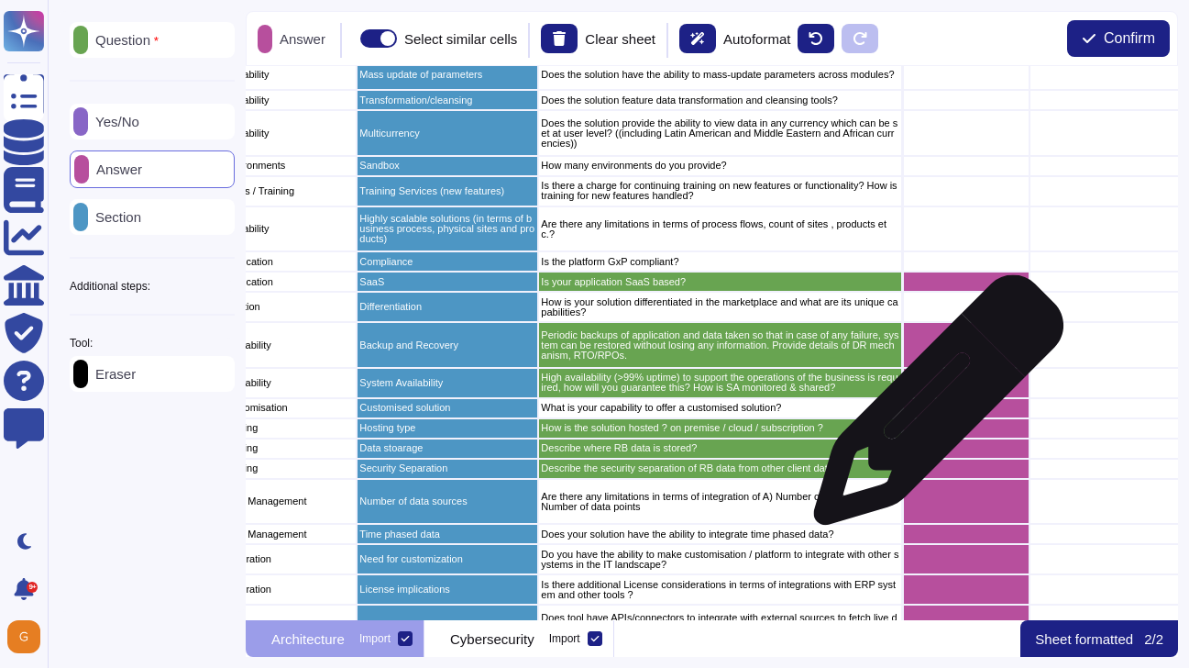
click at [932, 408] on div "grid" at bounding box center [966, 408] width 127 height 20
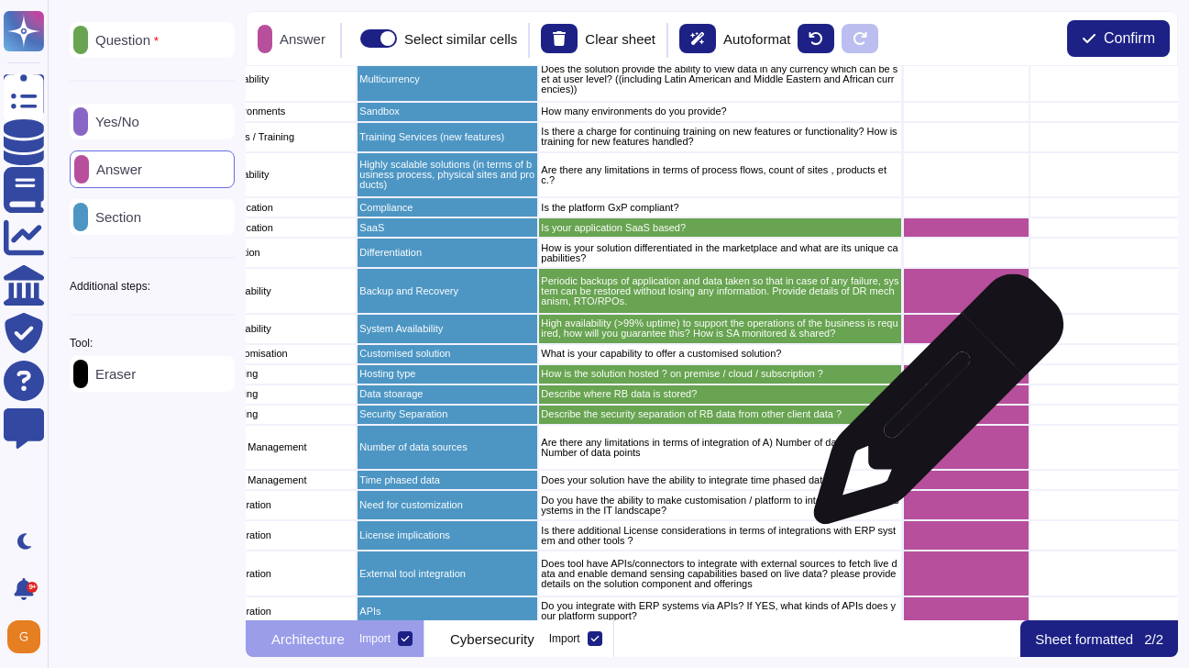
scroll to position [2538, 283]
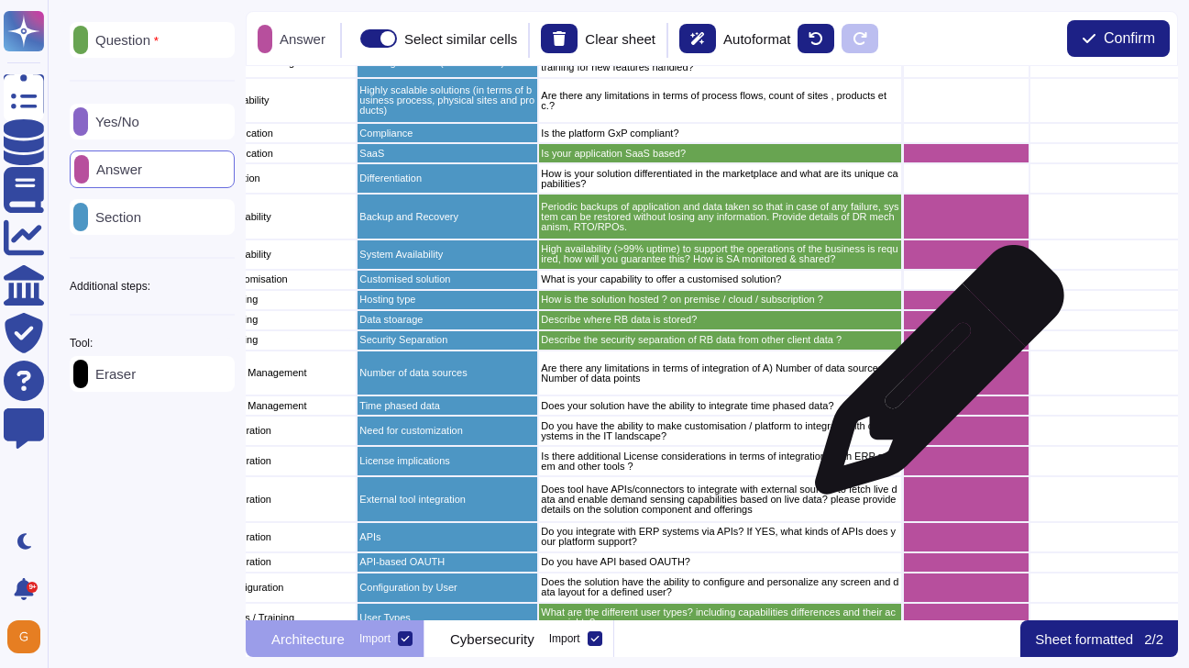
click at [933, 379] on div "grid" at bounding box center [966, 373] width 127 height 46
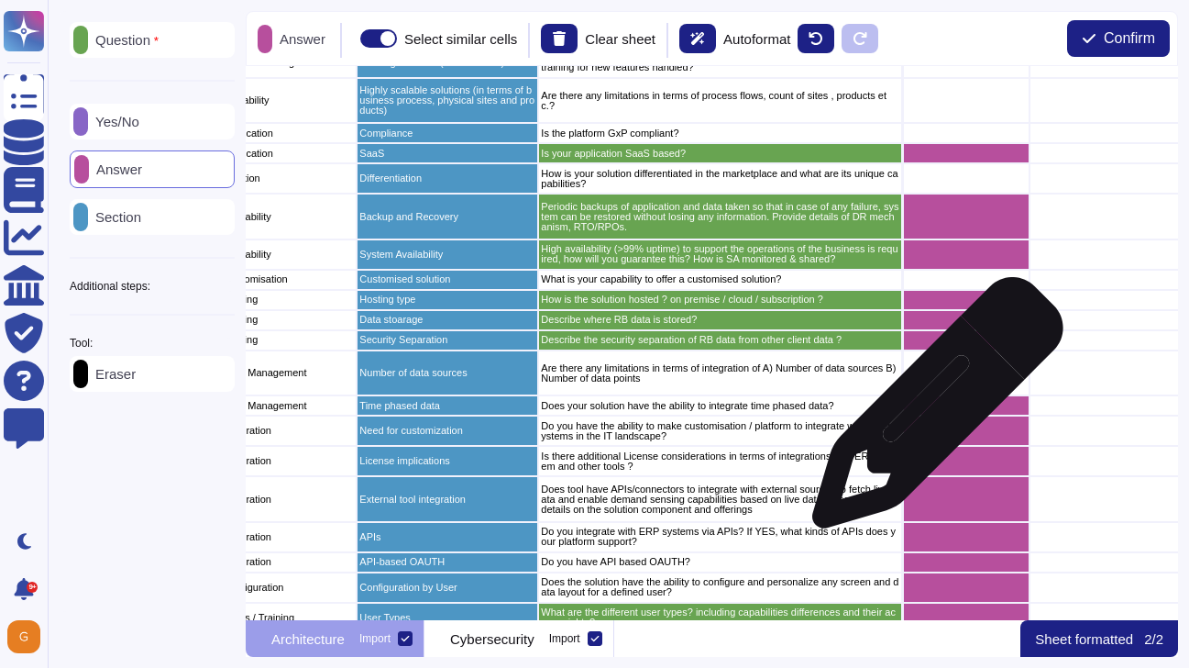
click at [931, 412] on div "grid" at bounding box center [966, 405] width 127 height 20
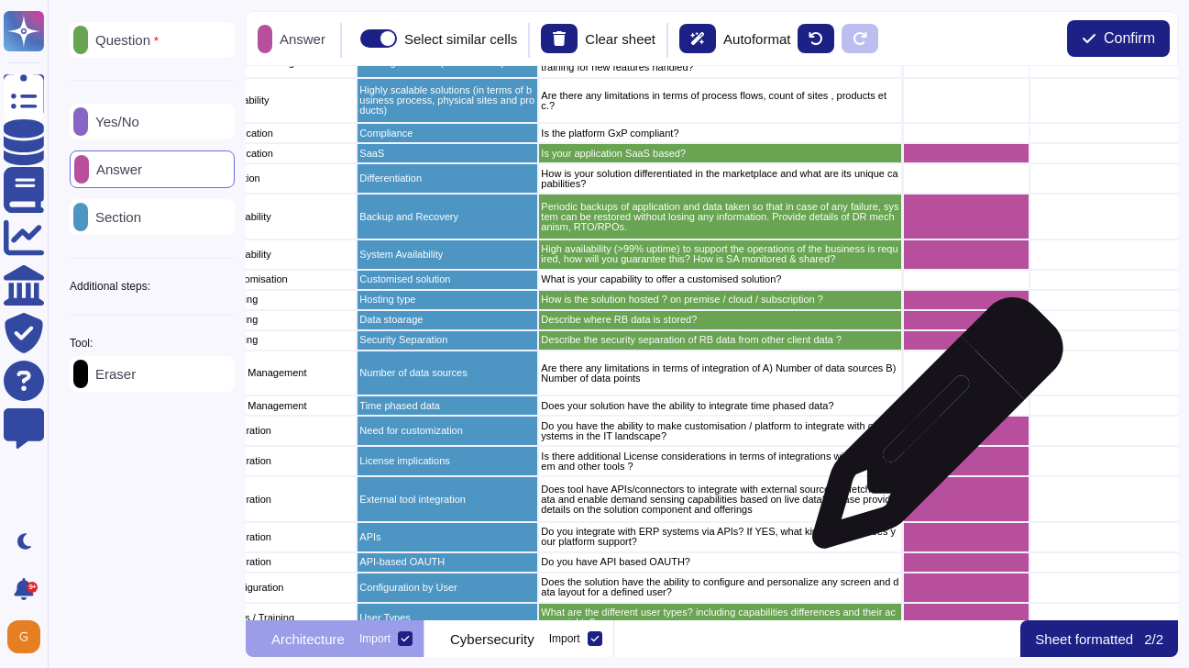
click at [931, 432] on div "grid" at bounding box center [966, 430] width 127 height 30
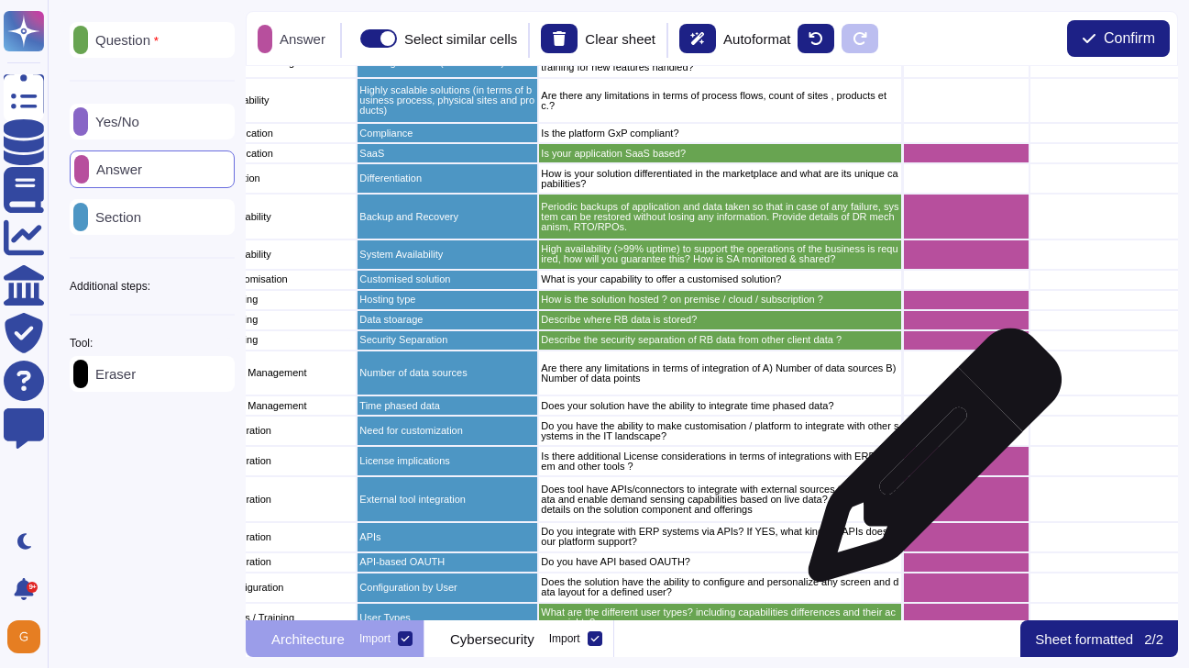
click at [928, 464] on div "grid" at bounding box center [966, 461] width 127 height 30
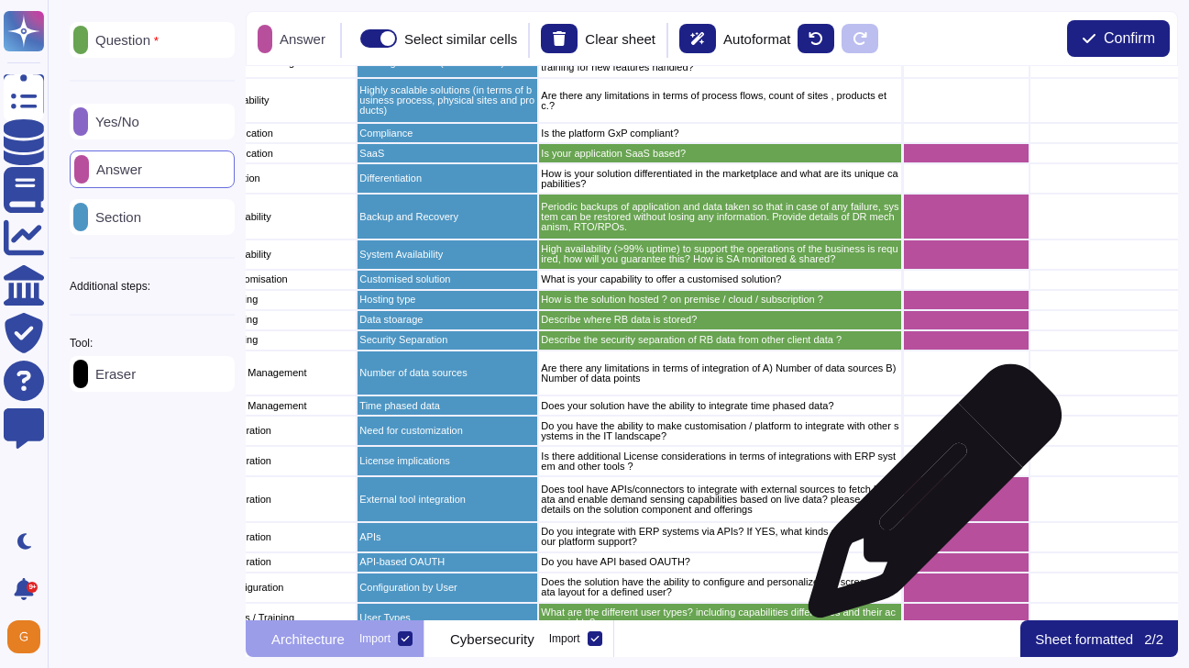
click at [928, 500] on div "grid" at bounding box center [966, 499] width 127 height 46
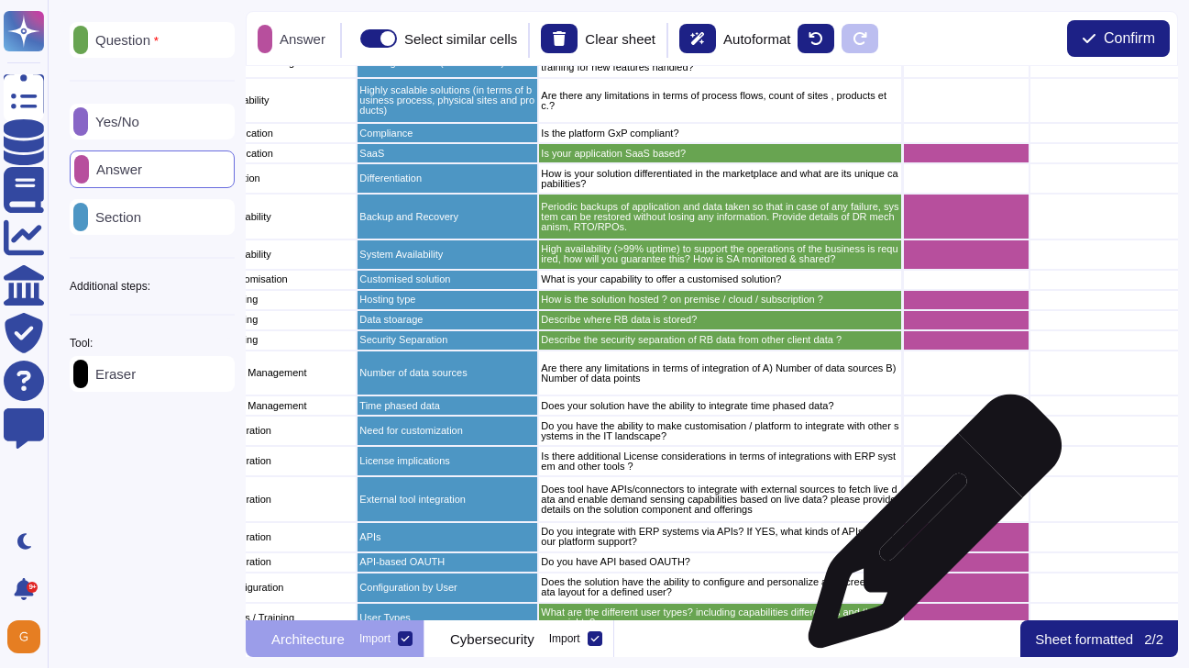
click at [928, 530] on div "grid" at bounding box center [966, 537] width 127 height 30
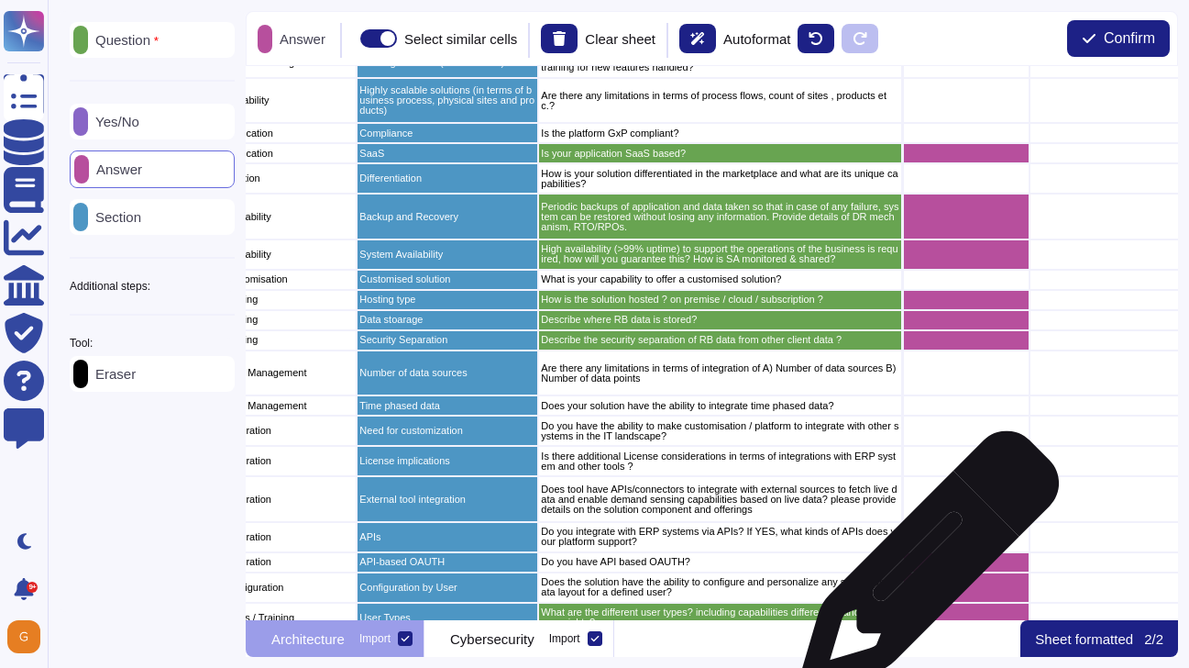
click at [922, 569] on div "grid" at bounding box center [966, 562] width 127 height 20
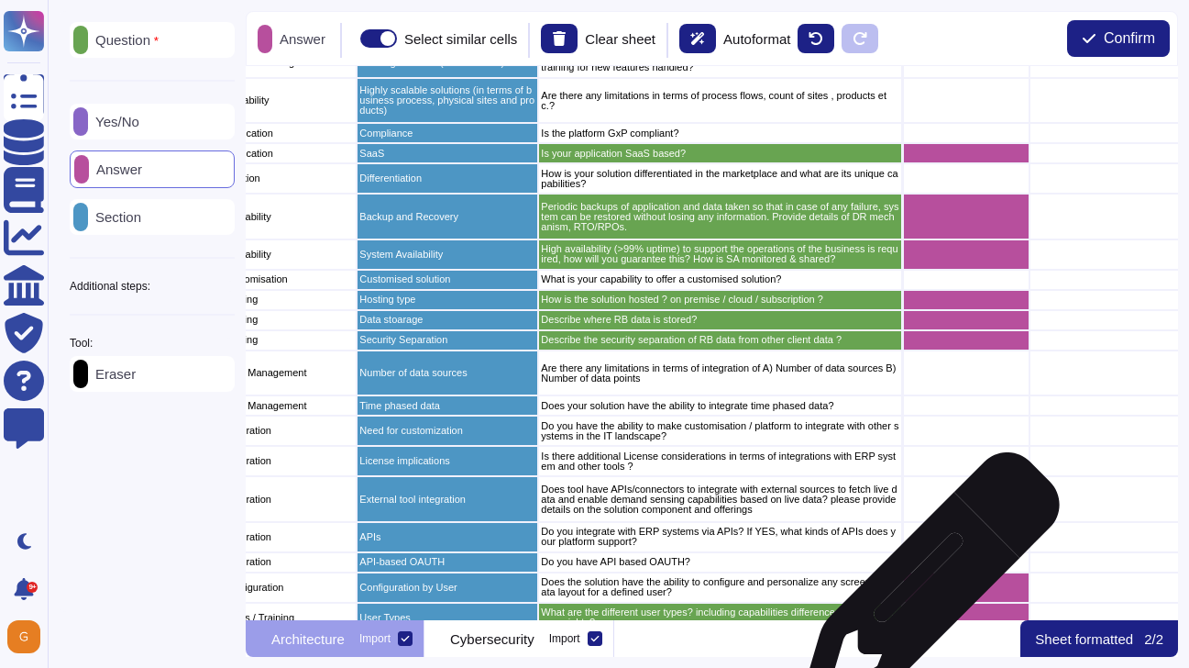
click at [923, 591] on div "grid" at bounding box center [966, 587] width 127 height 30
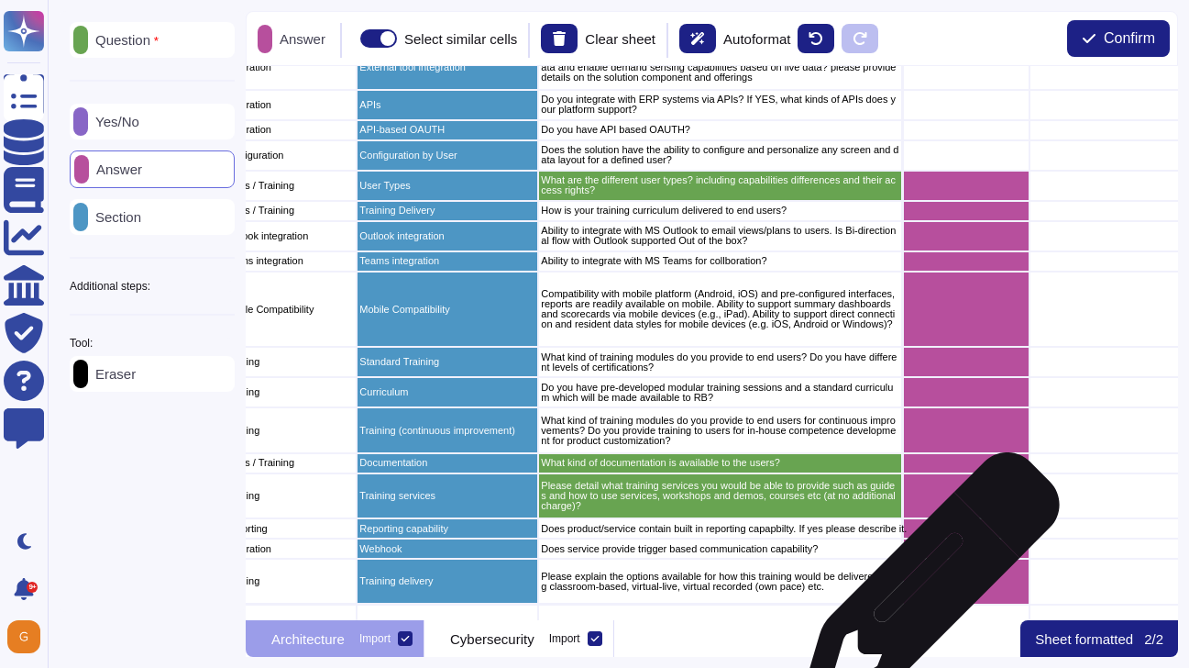
scroll to position [3013, 283]
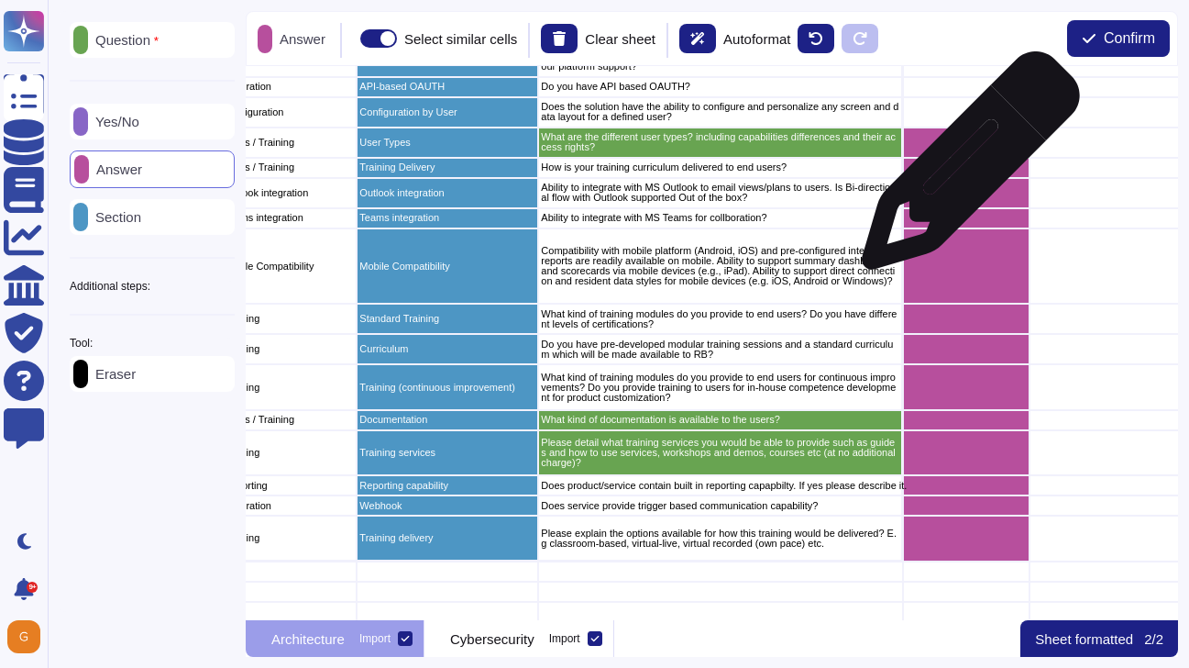
click at [963, 170] on div "grid" at bounding box center [966, 168] width 127 height 20
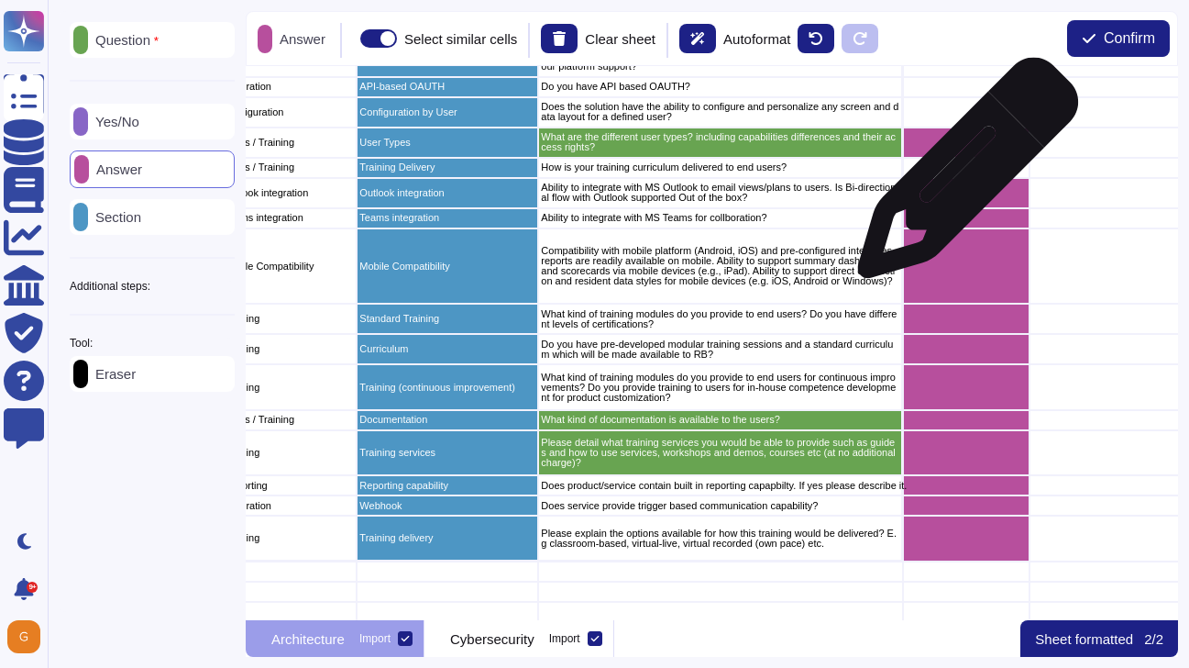
click at [952, 190] on div "grid" at bounding box center [966, 193] width 127 height 30
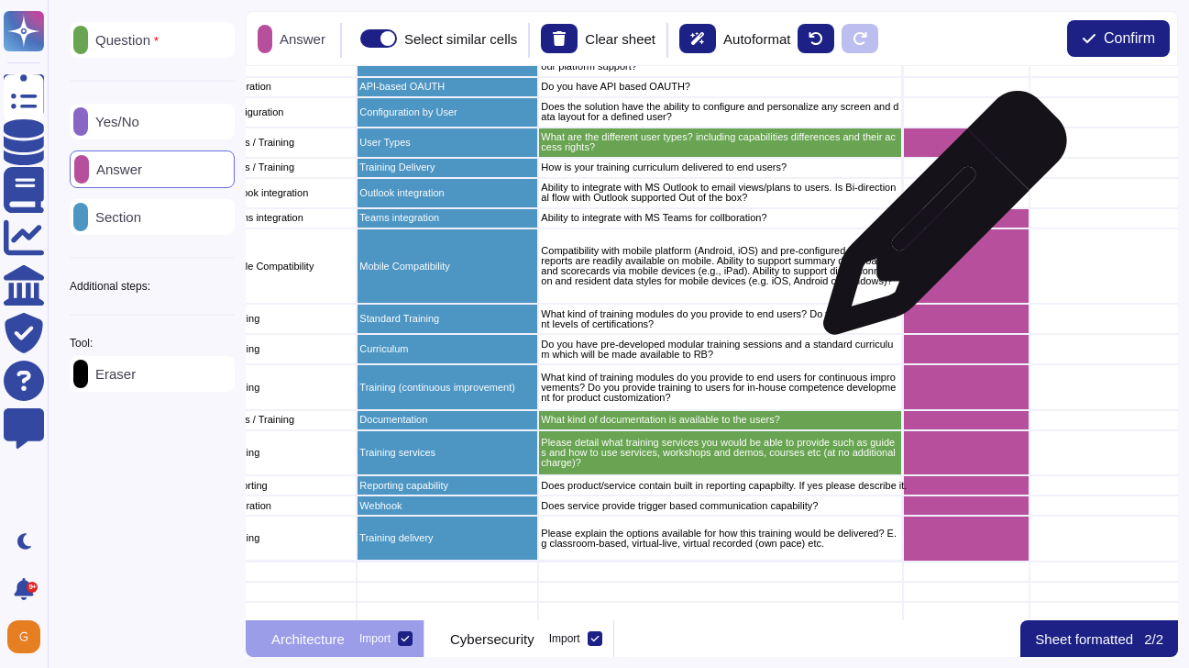
click at [938, 222] on div "grid" at bounding box center [966, 218] width 127 height 20
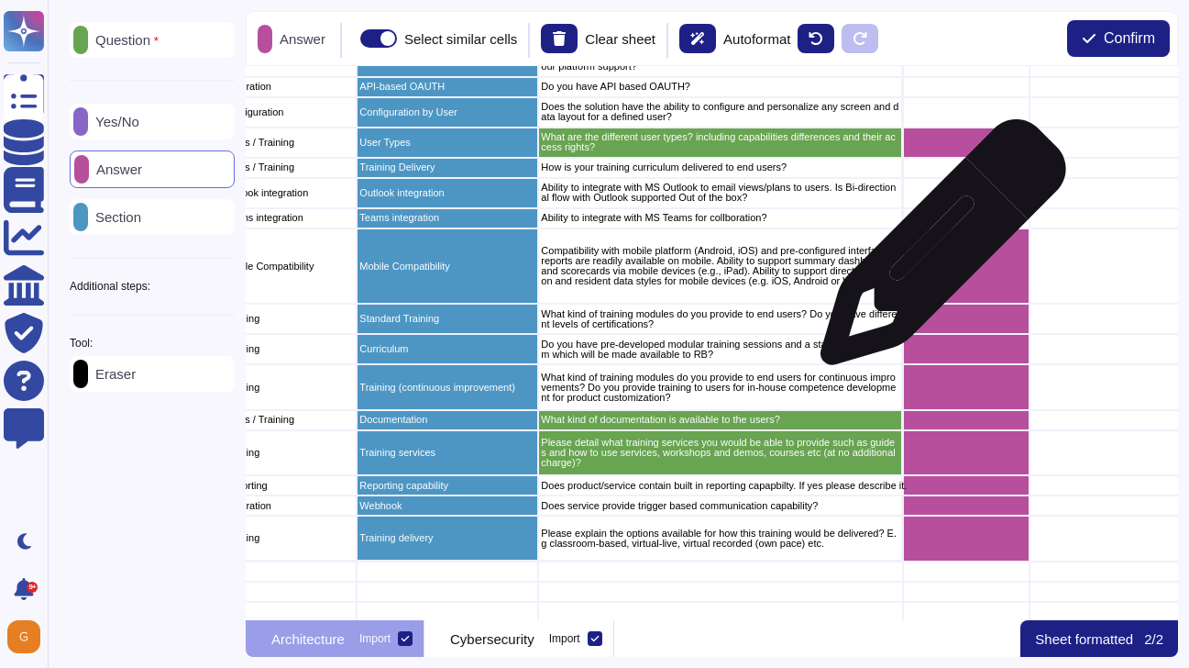
click at [936, 251] on div "grid" at bounding box center [966, 266] width 127 height 76
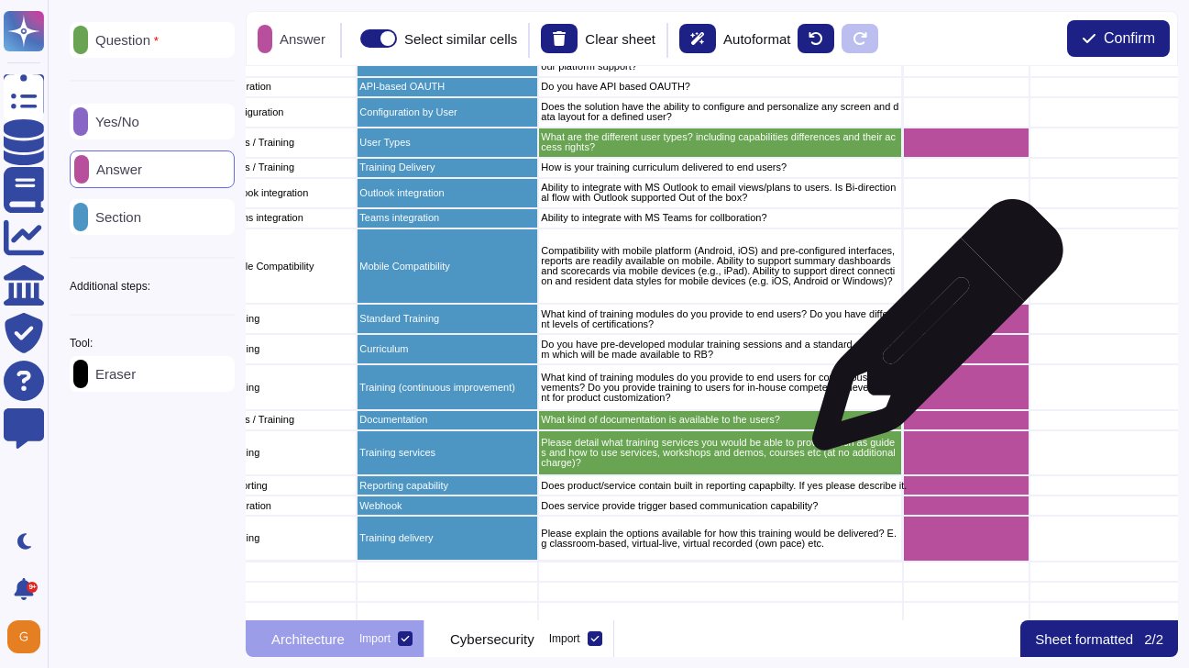
click at [931, 329] on div "grid" at bounding box center [966, 319] width 127 height 30
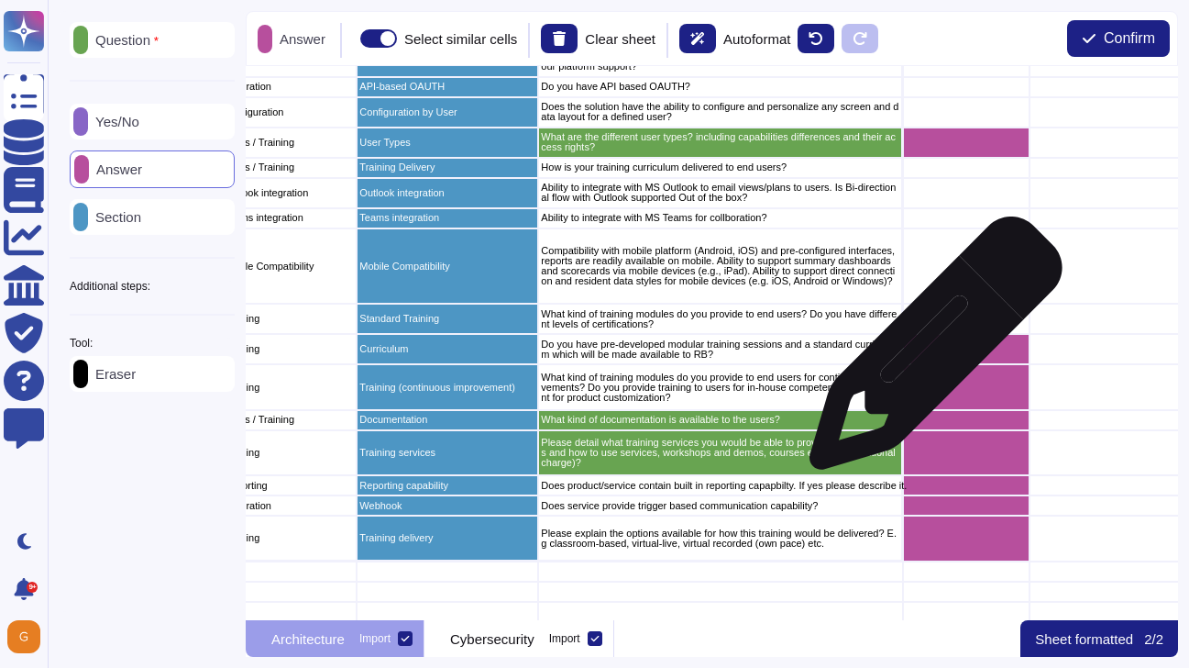
click at [929, 352] on div "grid" at bounding box center [966, 349] width 127 height 30
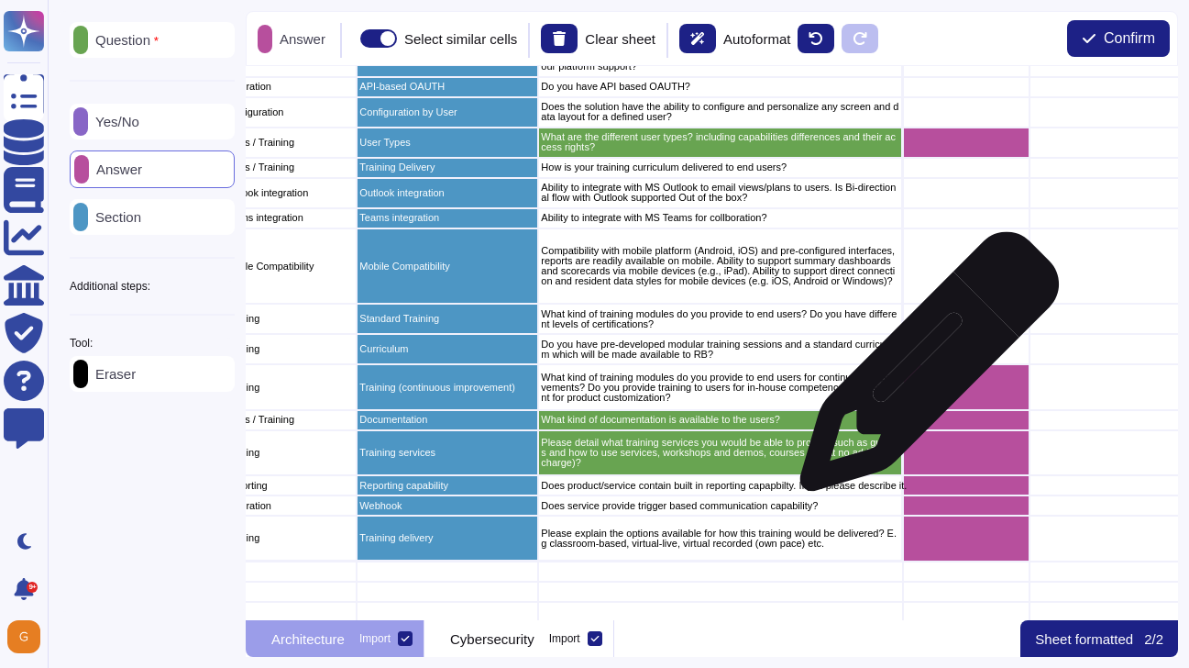
click at [921, 377] on div "grid" at bounding box center [966, 387] width 127 height 46
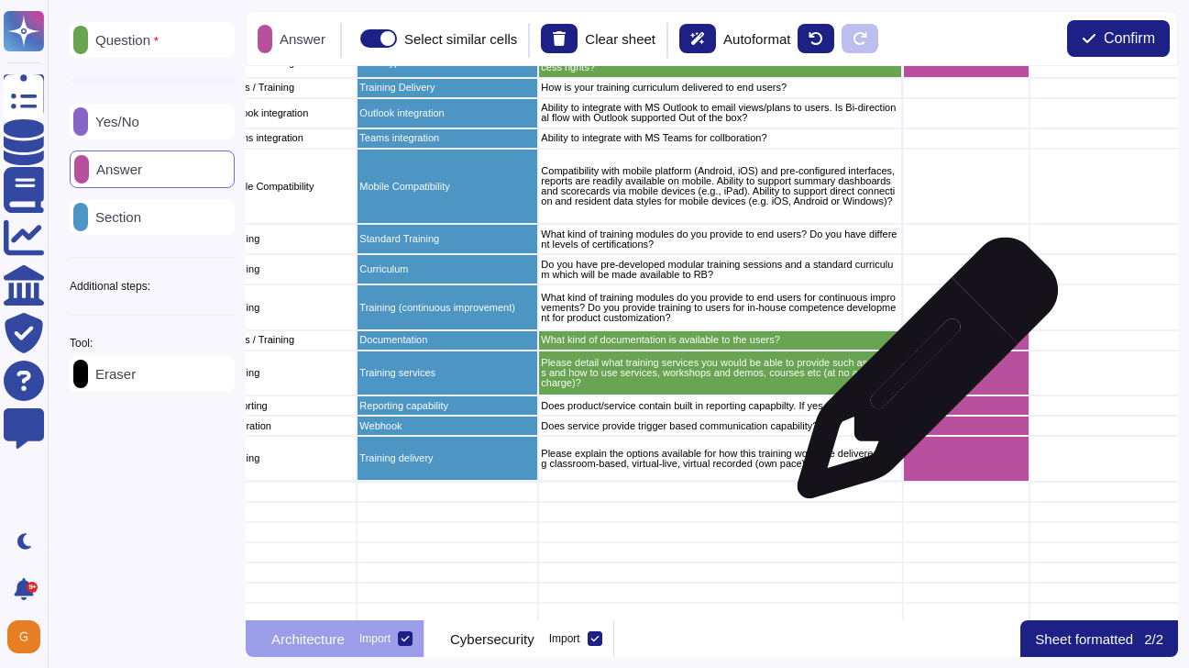
scroll to position [3138, 283]
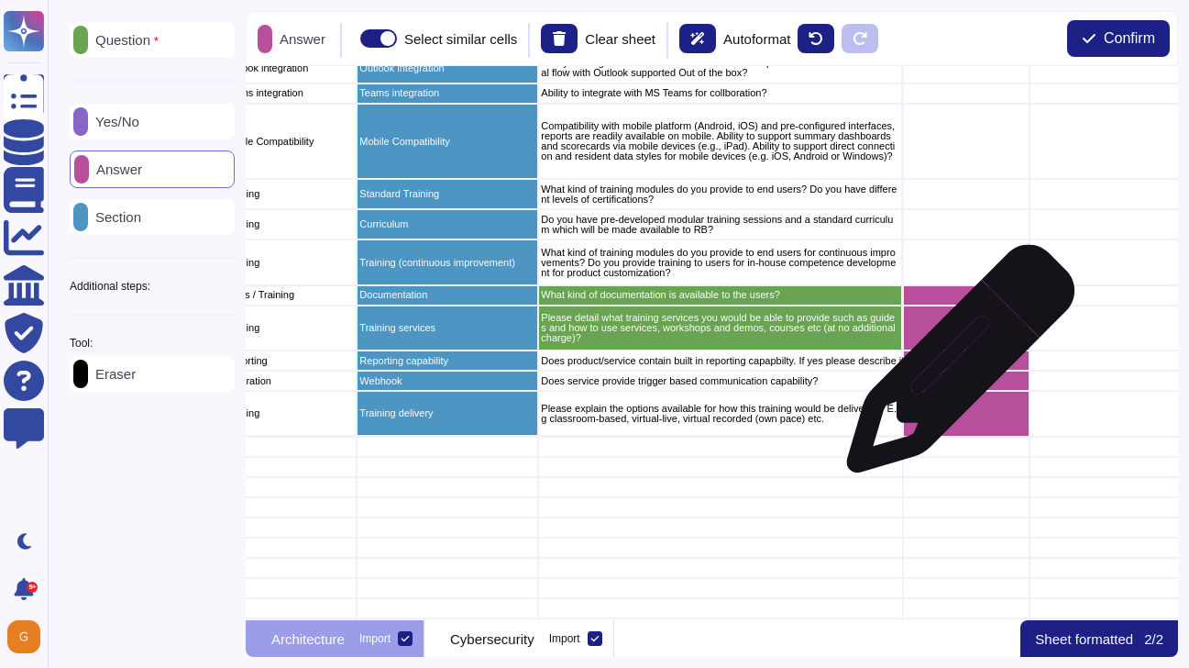
click at [954, 368] on div "grid" at bounding box center [966, 360] width 127 height 20
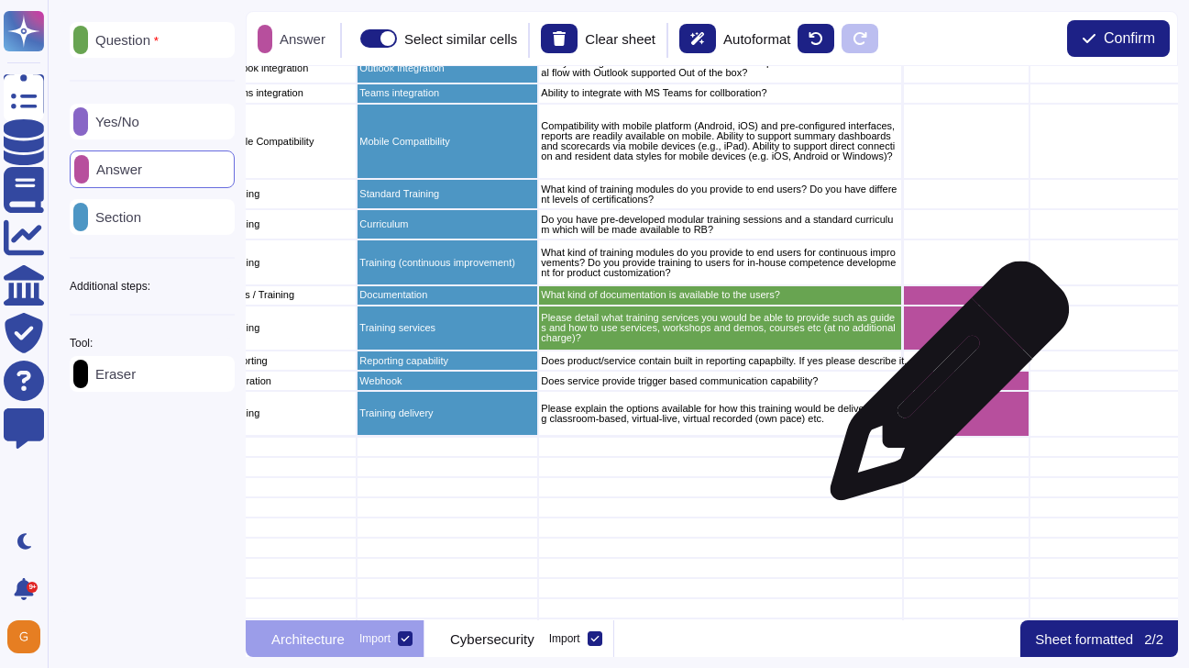
click at [944, 387] on div "grid" at bounding box center [966, 380] width 127 height 20
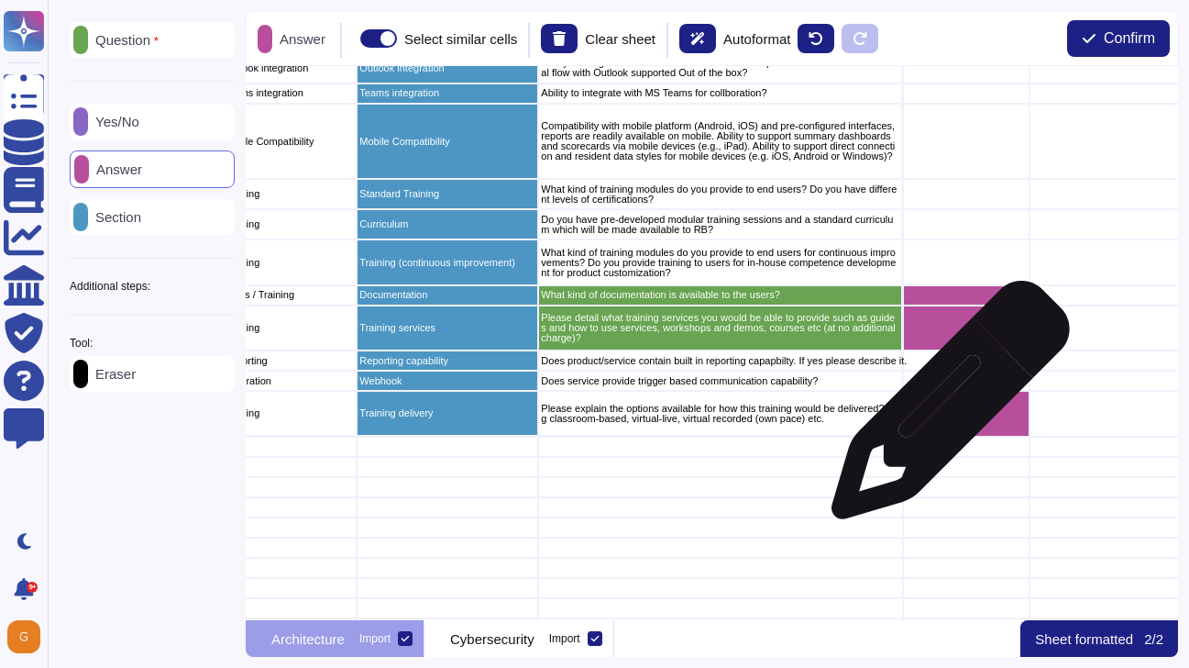
click at [944, 410] on div "grid" at bounding box center [966, 414] width 127 height 46
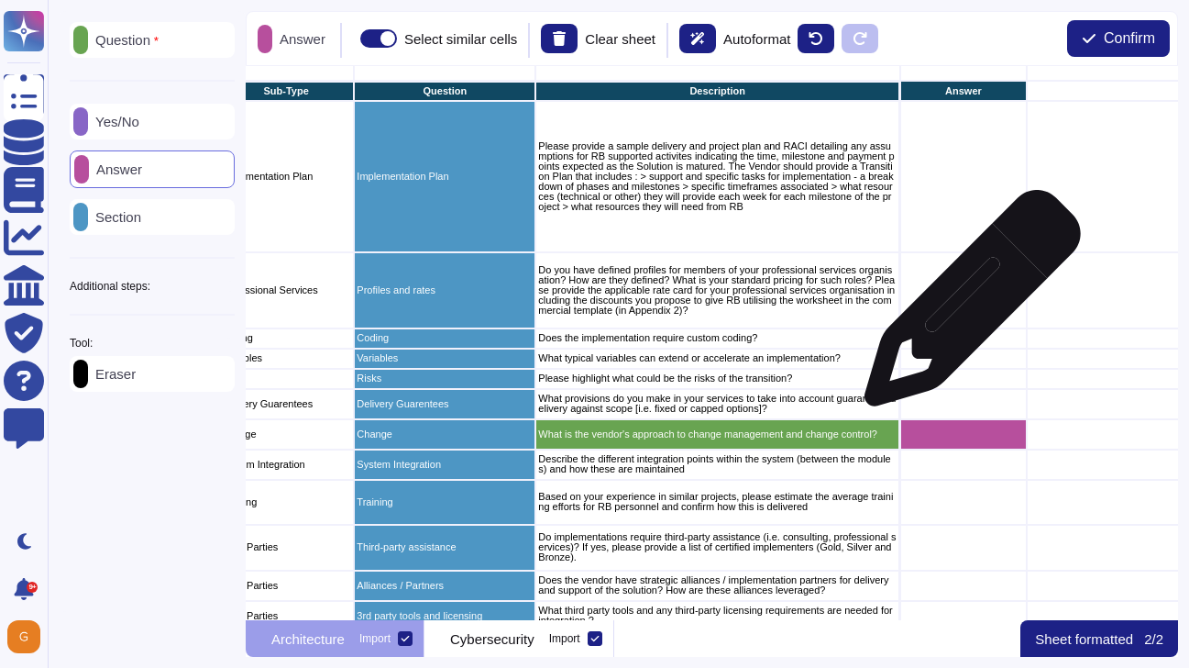
scroll to position [0, 286]
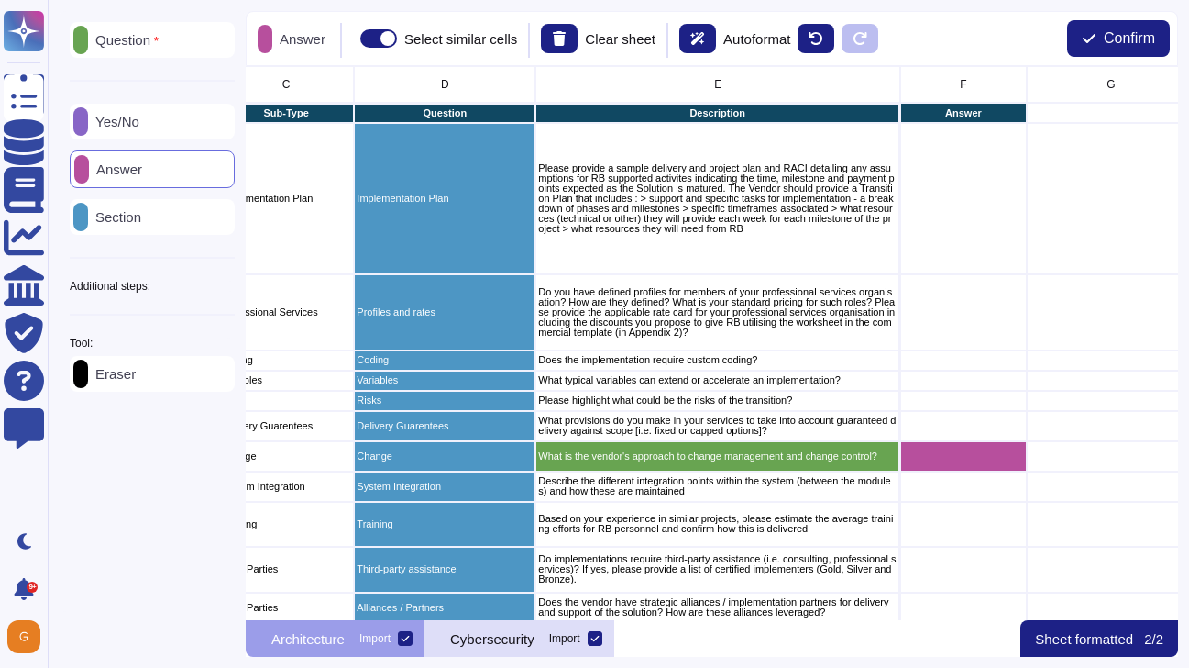
click at [503, 646] on div "Cybersecurity Import" at bounding box center [520, 638] width 190 height 37
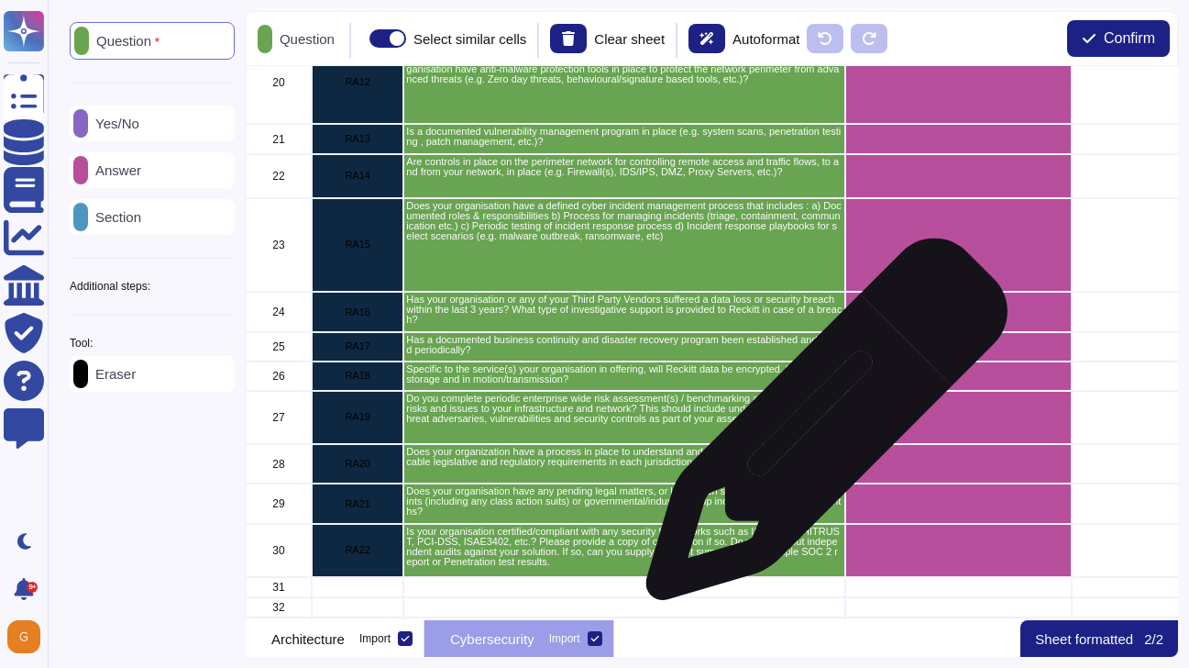
scroll to position [737, 0]
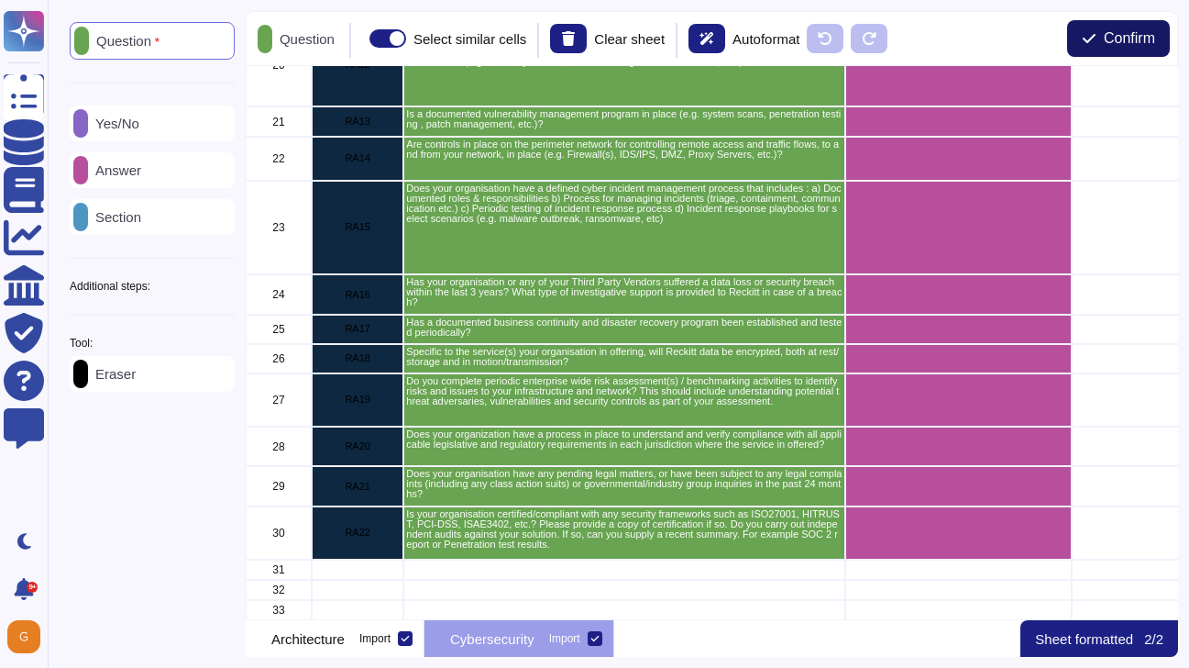
click at [1090, 53] on button "Confirm" at bounding box center [1118, 38] width 103 height 37
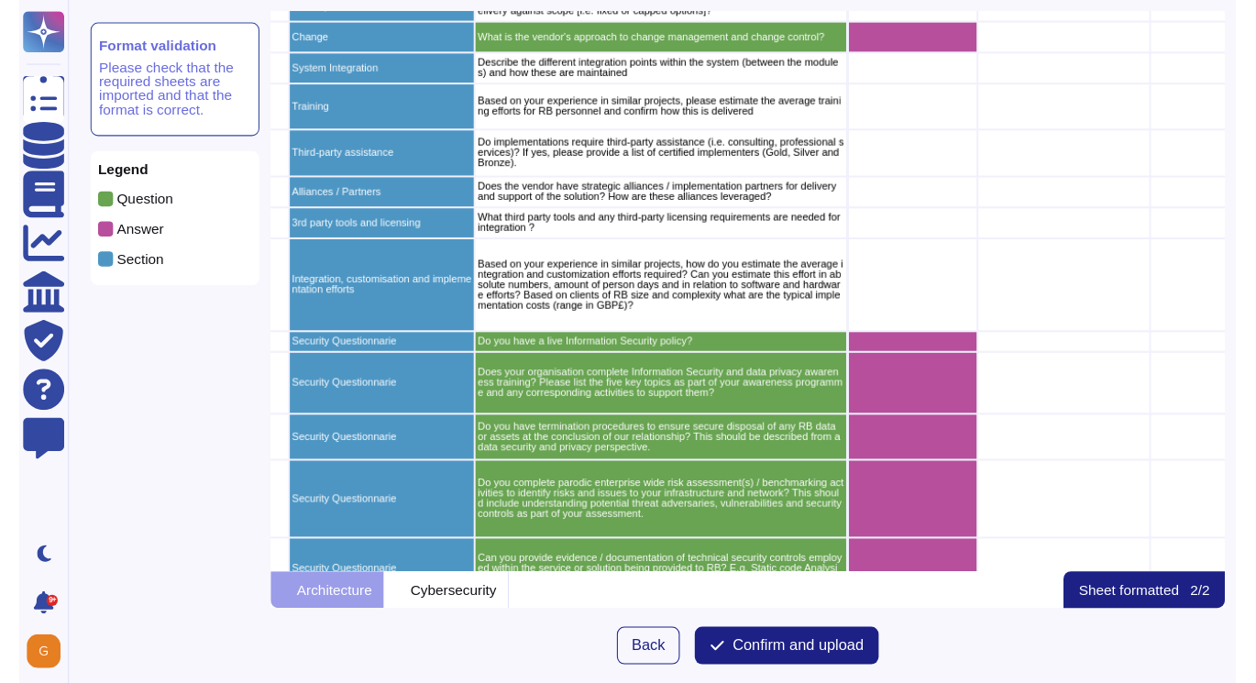
scroll to position [366, 377]
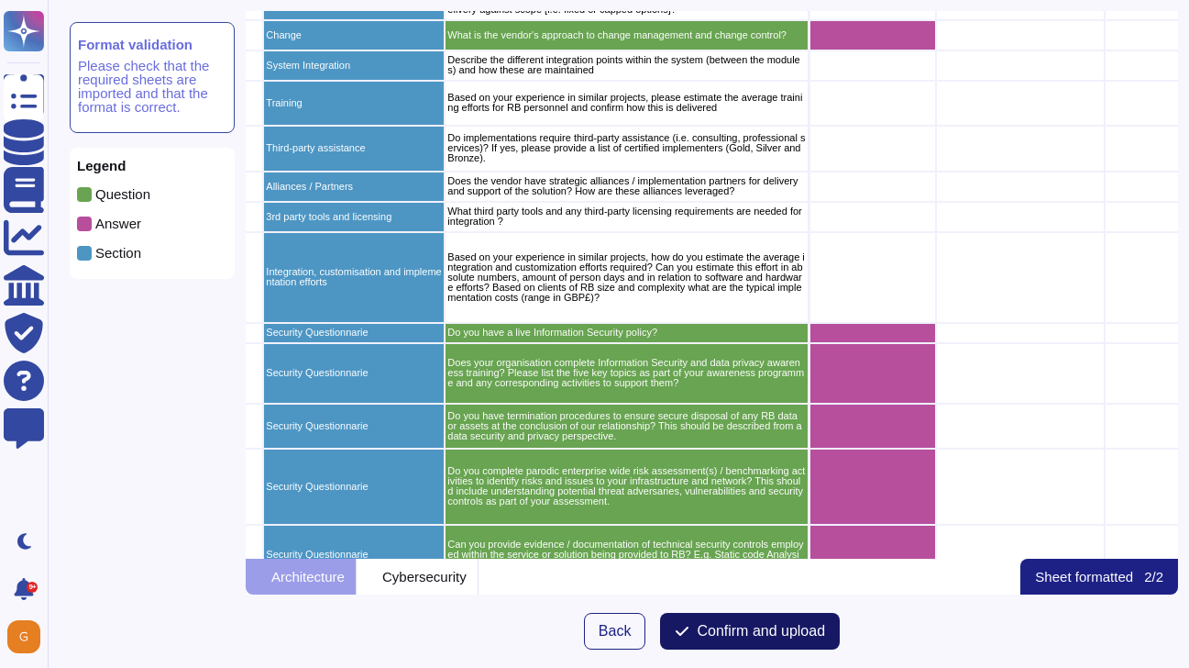
click at [722, 628] on span "Confirm and upload" at bounding box center [761, 631] width 128 height 15
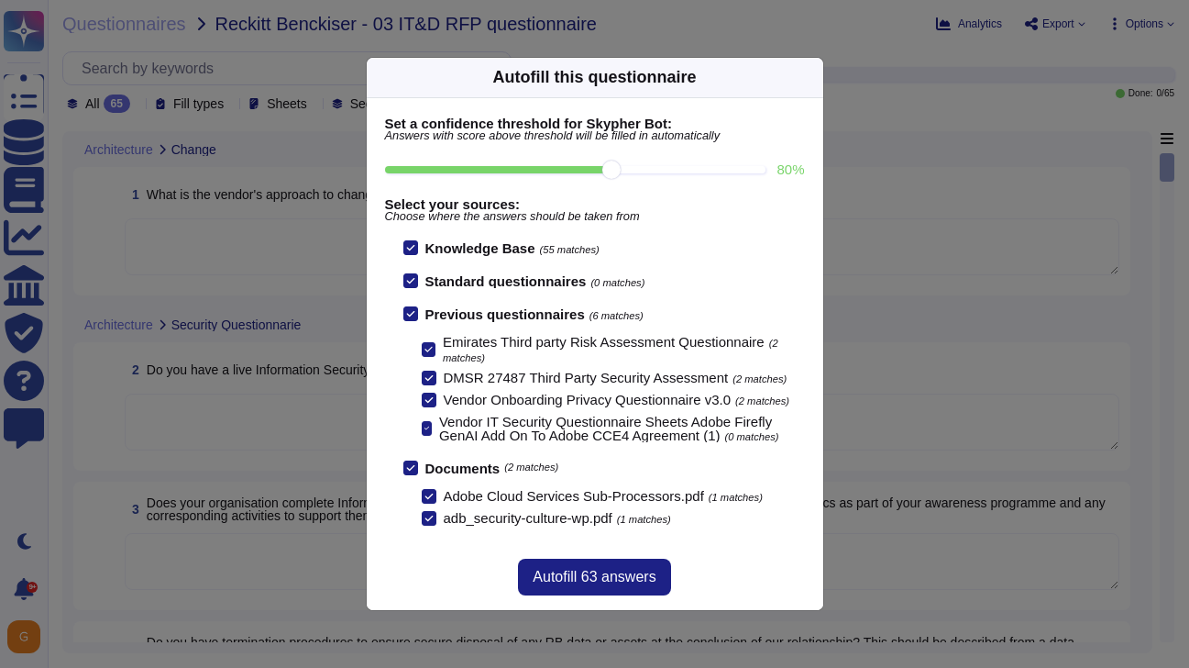
click at [688, 170] on input "80 %" at bounding box center [575, 169] width 381 height 7
click at [743, 173] on input "90 %" at bounding box center [575, 169] width 381 height 7
click at [622, 171] on input "100 %" at bounding box center [572, 169] width 374 height 7
type input "80"
click at [604, 579] on span "Autofill 63 answers" at bounding box center [594, 576] width 123 height 15
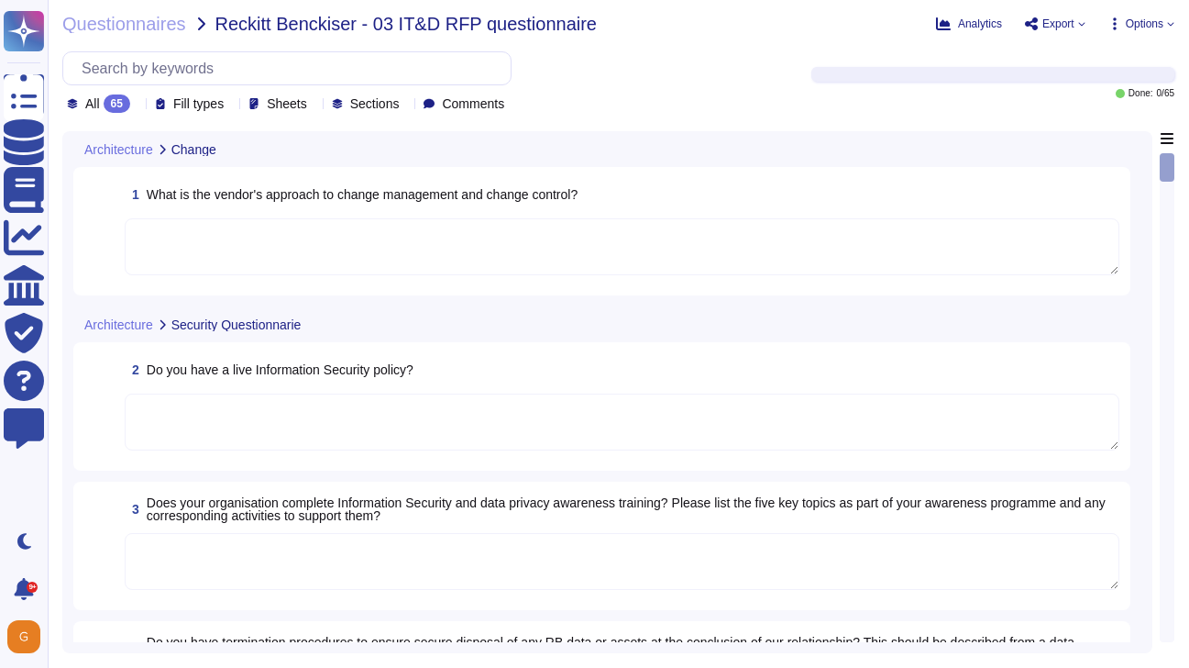
type textarea "A systematic approach to managing change is followed where changes are reviewed…"
type textarea "Adobe policies, standards, procedures, and other internal documentation are con…"
type textarea "Data is available at any time via the user interface. Data deletion is under th…"
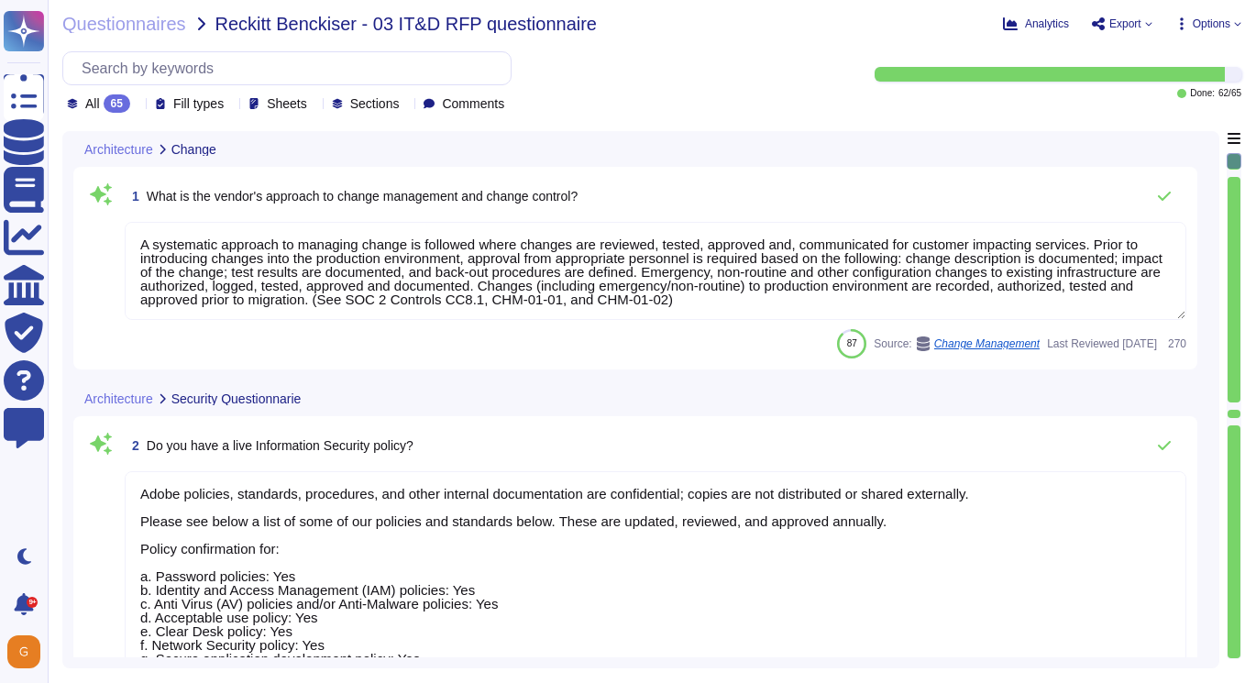
drag, startPoint x: 141, startPoint y: 246, endPoint x: 827, endPoint y: 308, distance: 688.7
click at [827, 308] on textarea "A systematic approach to managing change is followed where changes are reviewed…" at bounding box center [656, 271] width 1062 height 98
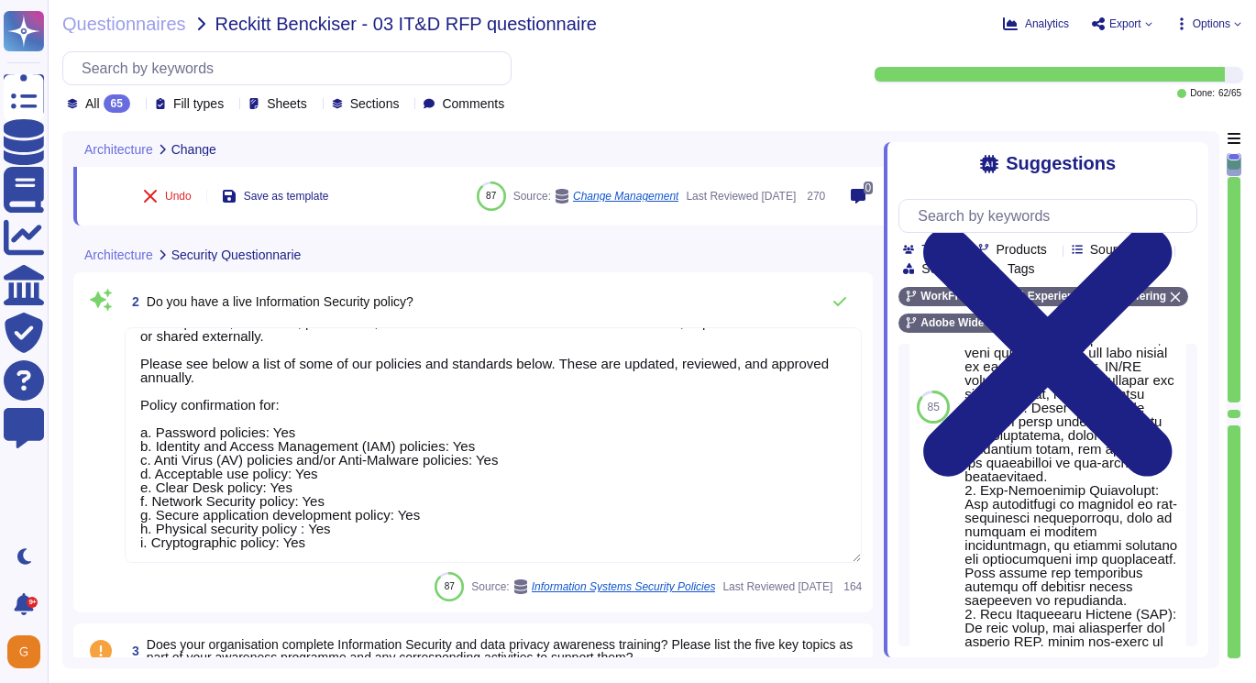
scroll to position [190, 0]
type textarea "Adobe has an established Enterprise-wide Risk Management process used by manage…"
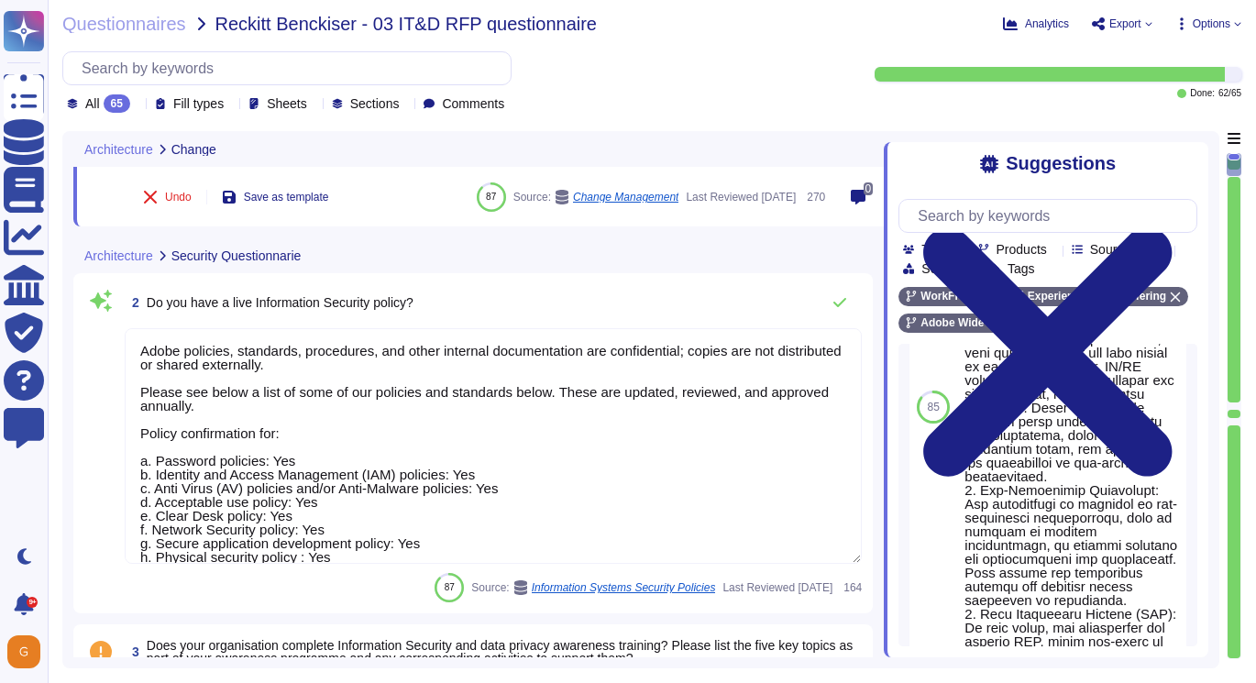
click at [624, 507] on textarea "Adobe policies, standards, procedures, and other internal documentation are con…" at bounding box center [493, 446] width 737 height 236
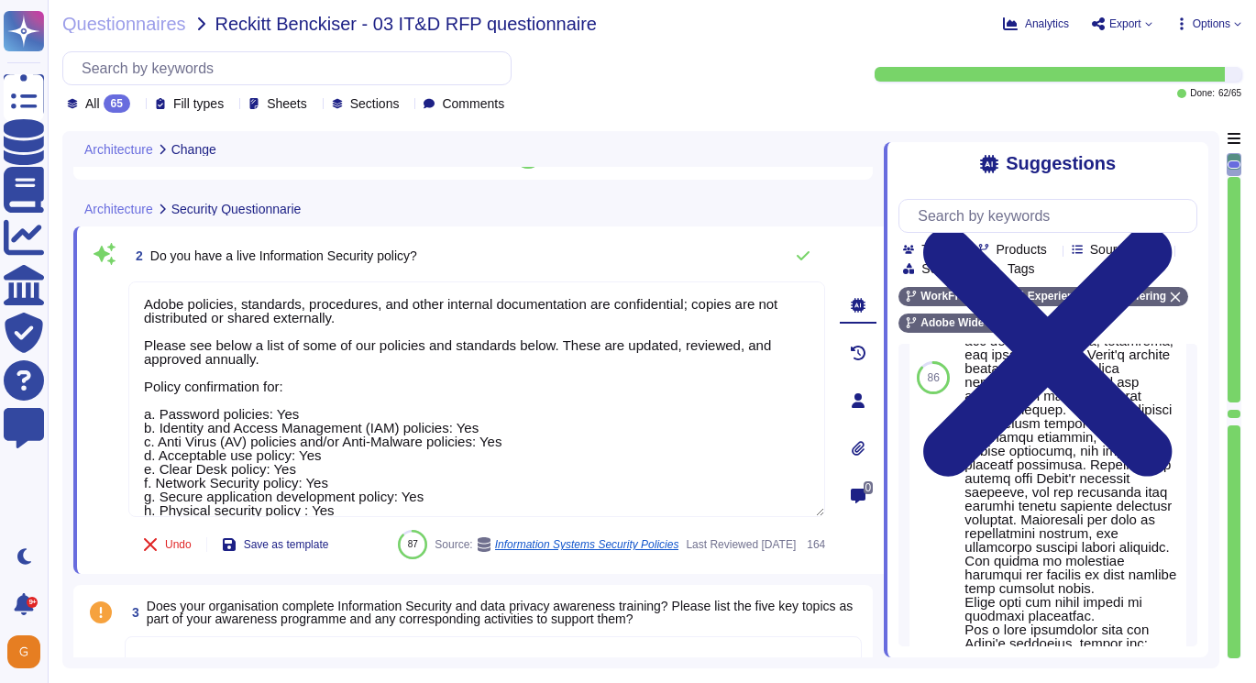
drag, startPoint x: 429, startPoint y: 497, endPoint x: 115, endPoint y: 276, distance: 384.4
click at [115, 276] on div "2 Do you have a live Information Security policy? Adobe policies, standards, pr…" at bounding box center [456, 400] width 737 height 326
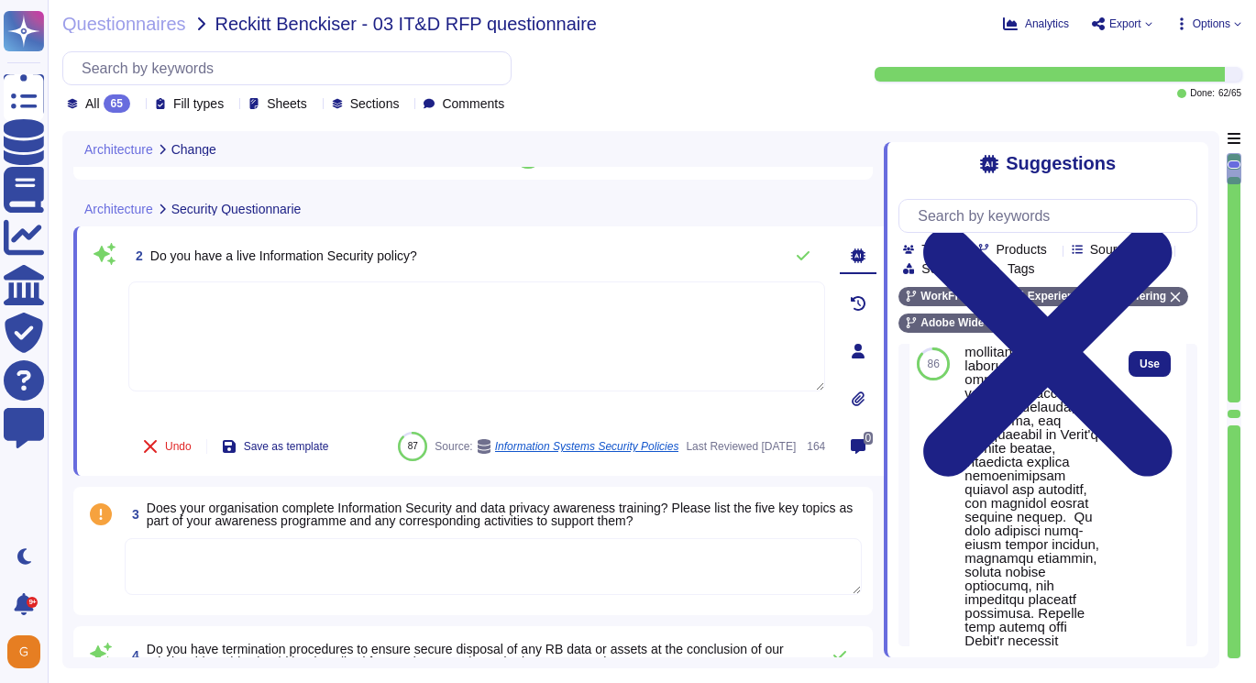
scroll to position [1034, 0]
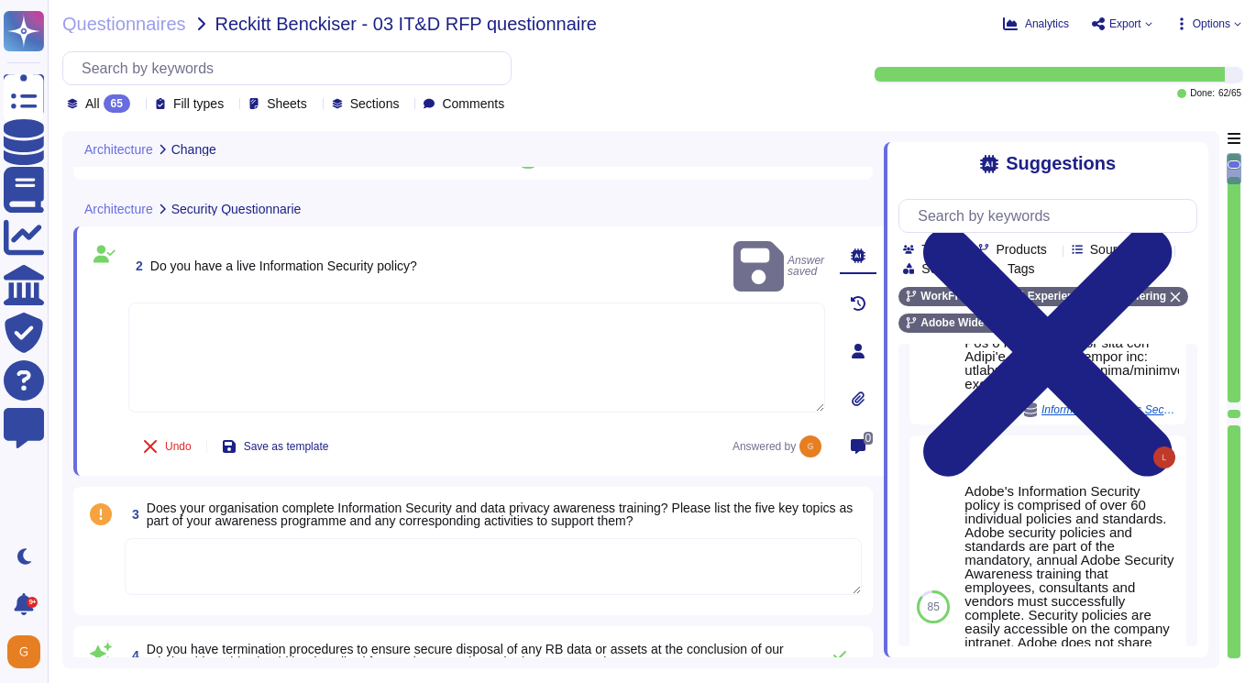
click at [618, 354] on textarea at bounding box center [476, 358] width 697 height 110
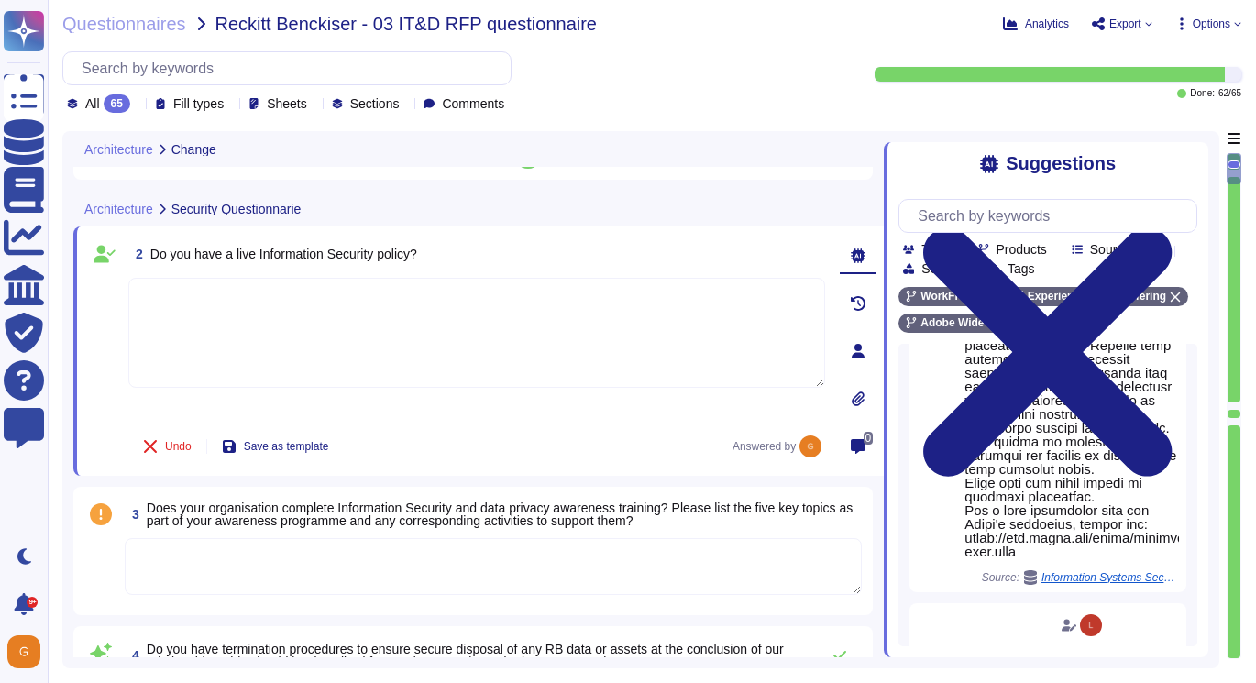
scroll to position [844, 0]
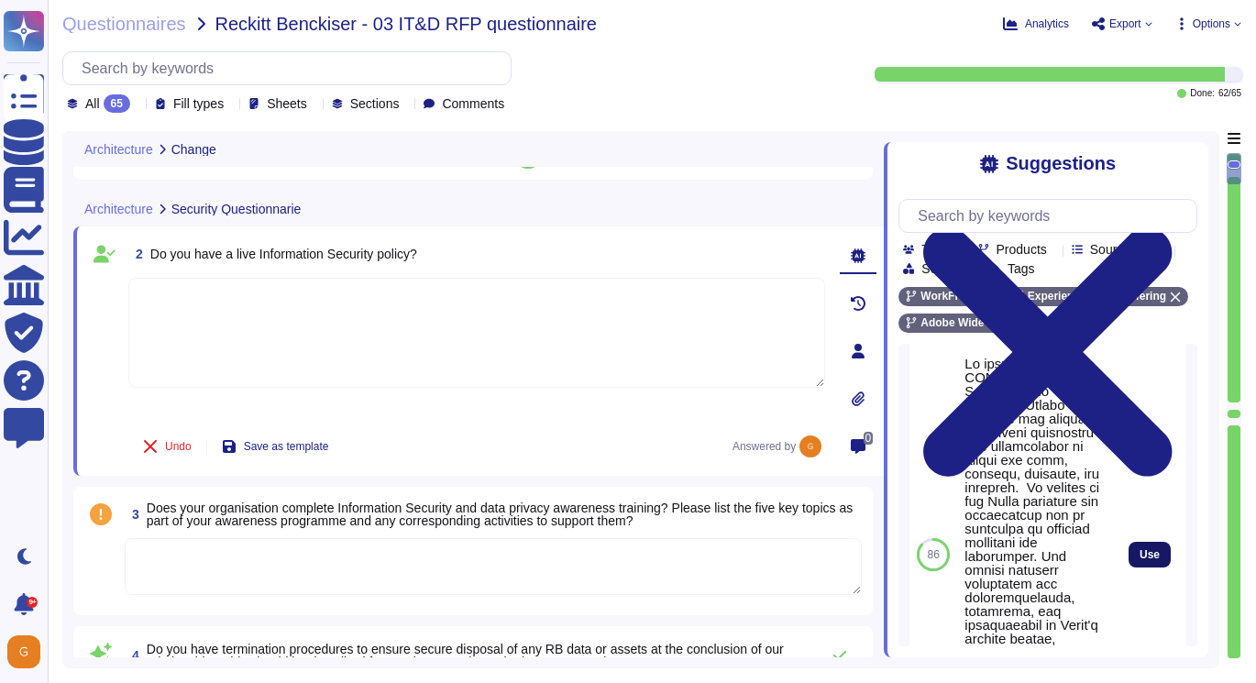
click at [1142, 560] on span "Use" at bounding box center [1150, 554] width 20 height 11
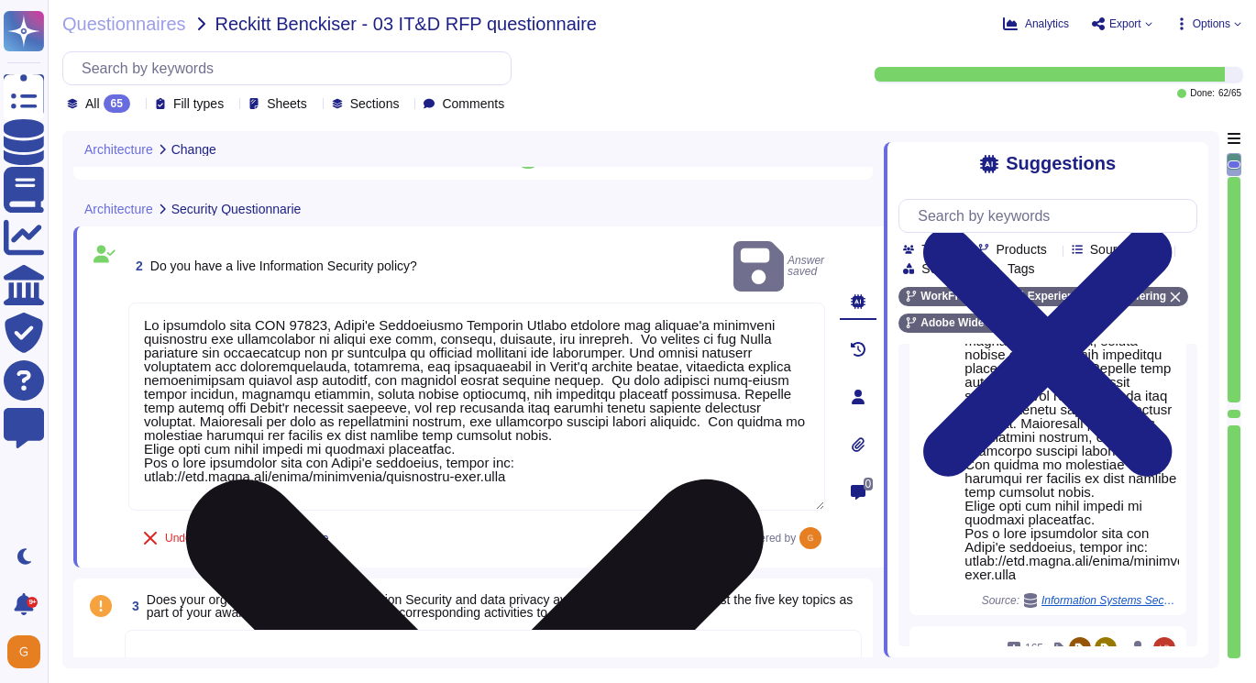
scroll to position [158, 0]
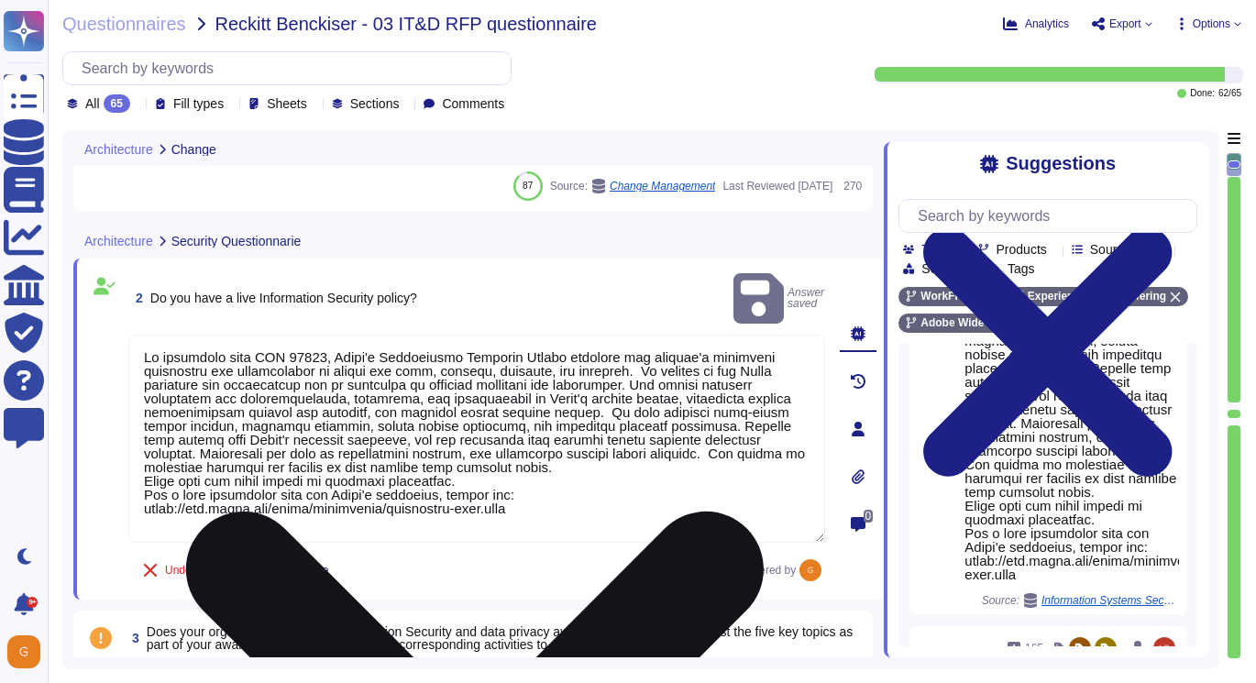
click at [657, 344] on textarea at bounding box center [476, 439] width 697 height 208
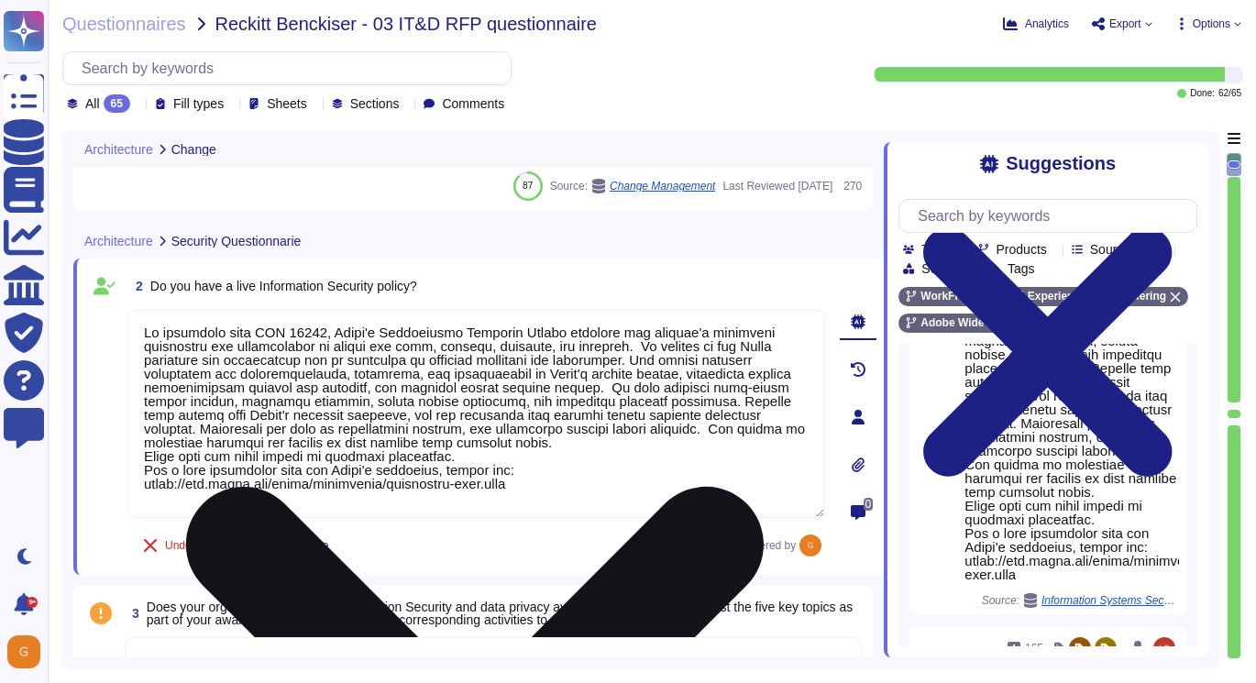
click at [598, 387] on textarea at bounding box center [476, 414] width 697 height 208
click at [670, 359] on textarea at bounding box center [476, 414] width 697 height 208
click at [723, 425] on textarea at bounding box center [476, 414] width 697 height 208
click at [659, 348] on textarea at bounding box center [476, 414] width 697 height 208
drag, startPoint x: 538, startPoint y: 483, endPoint x: 141, endPoint y: 327, distance: 426.6
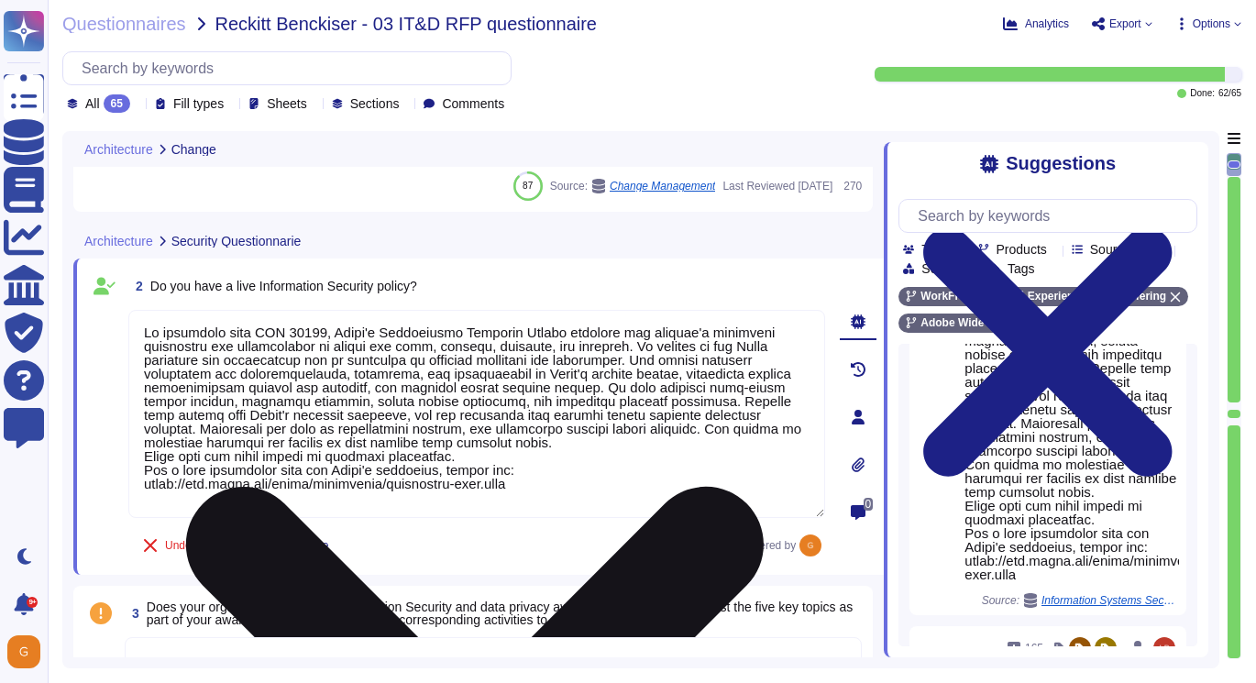
click at [141, 327] on textarea at bounding box center [476, 414] width 697 height 208
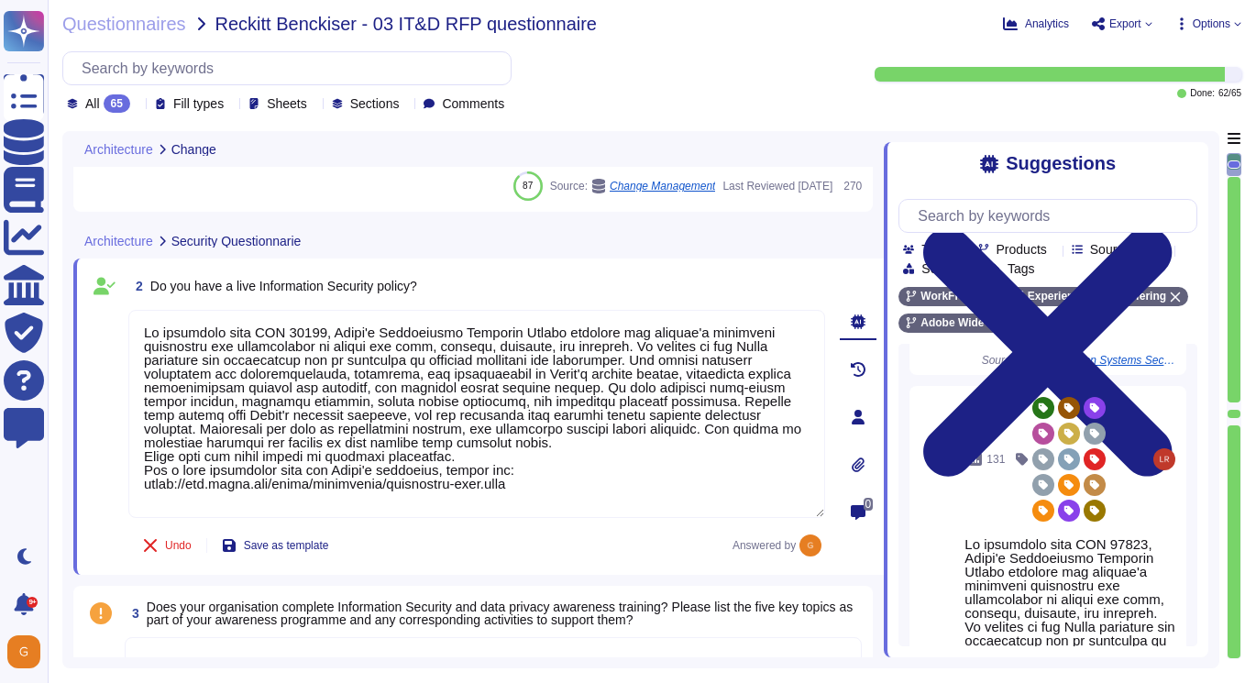
type textarea "Lo ipsumdolo sita CON 51752, Adipi'e Seddoeiusmo Temporin Utlabo etdolore mag a…"
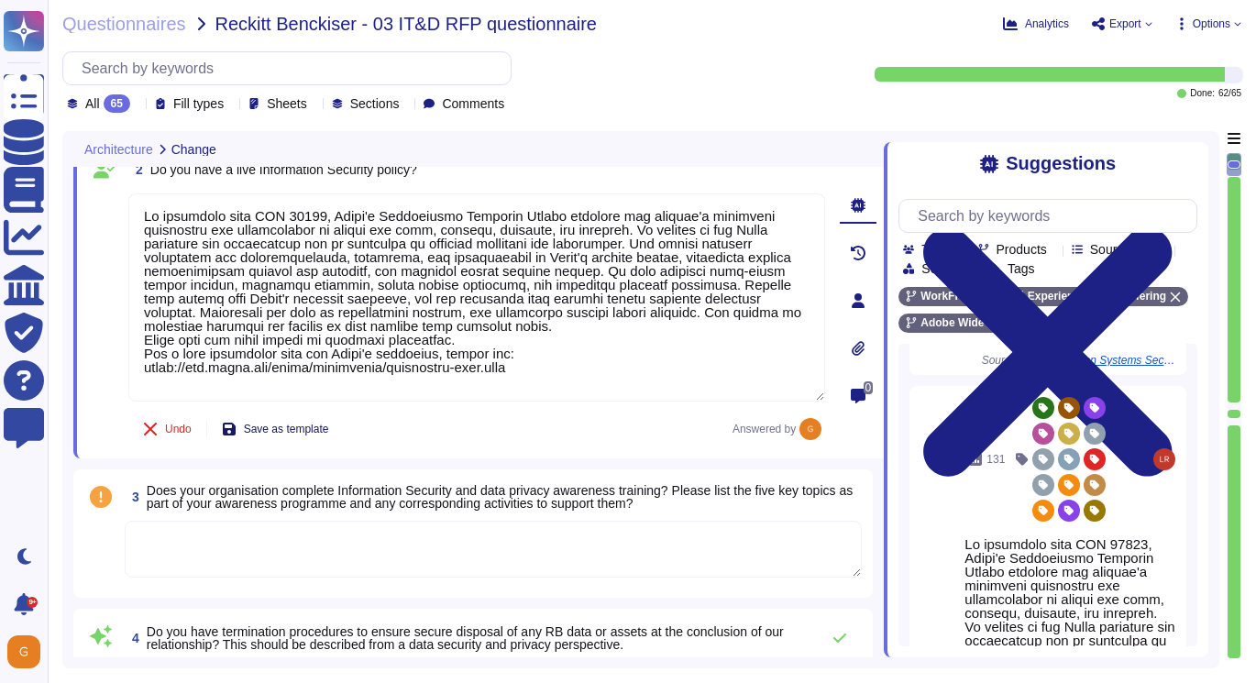
scroll to position [325, 0]
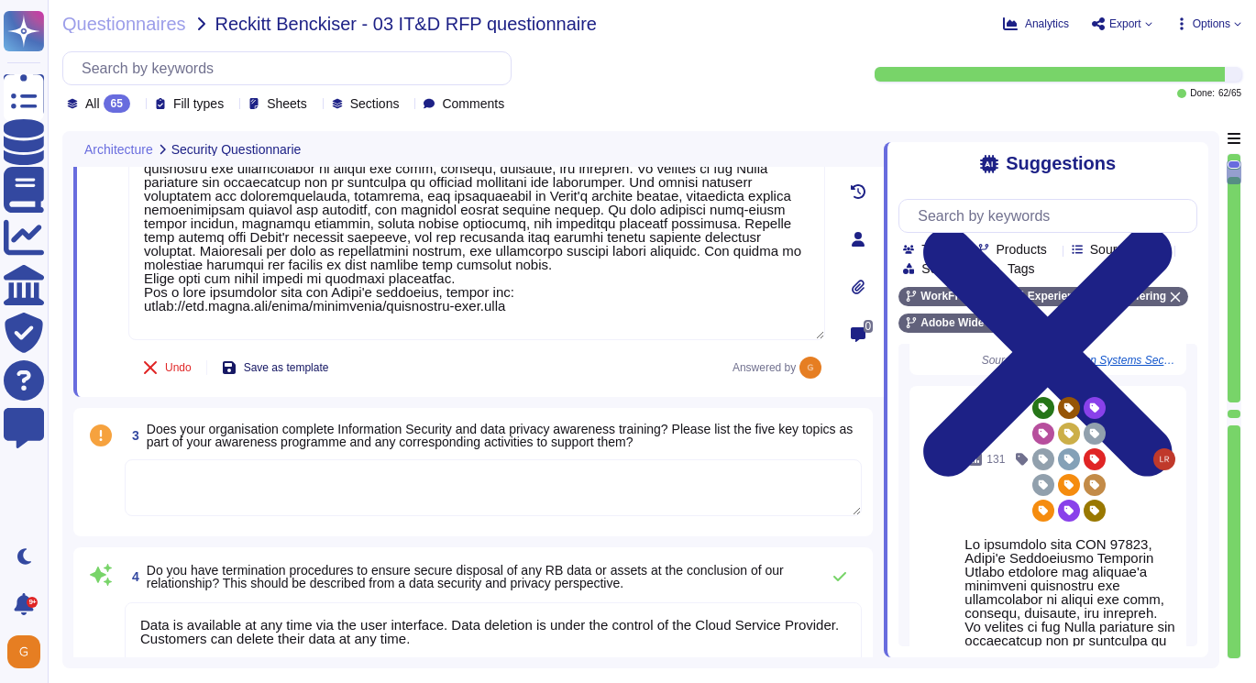
type textarea "All of our information, including current white papers, SOC2 reports, pen test …"
click at [361, 491] on textarea at bounding box center [493, 487] width 737 height 57
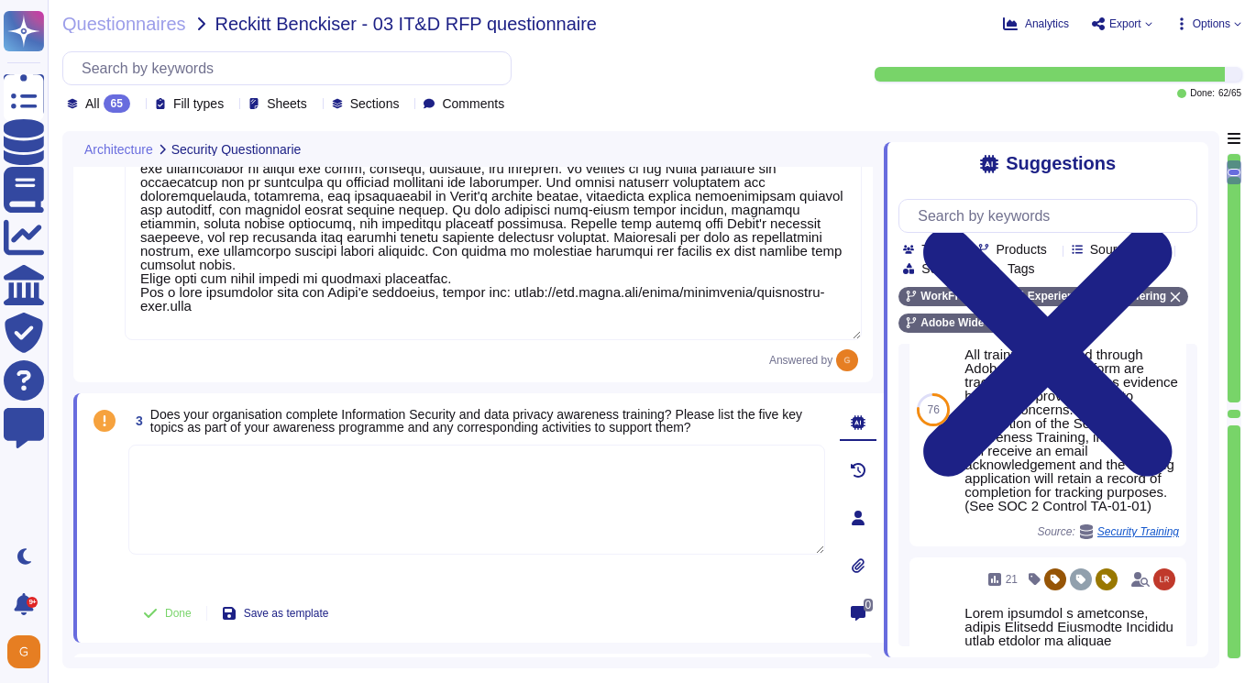
scroll to position [1126, 0]
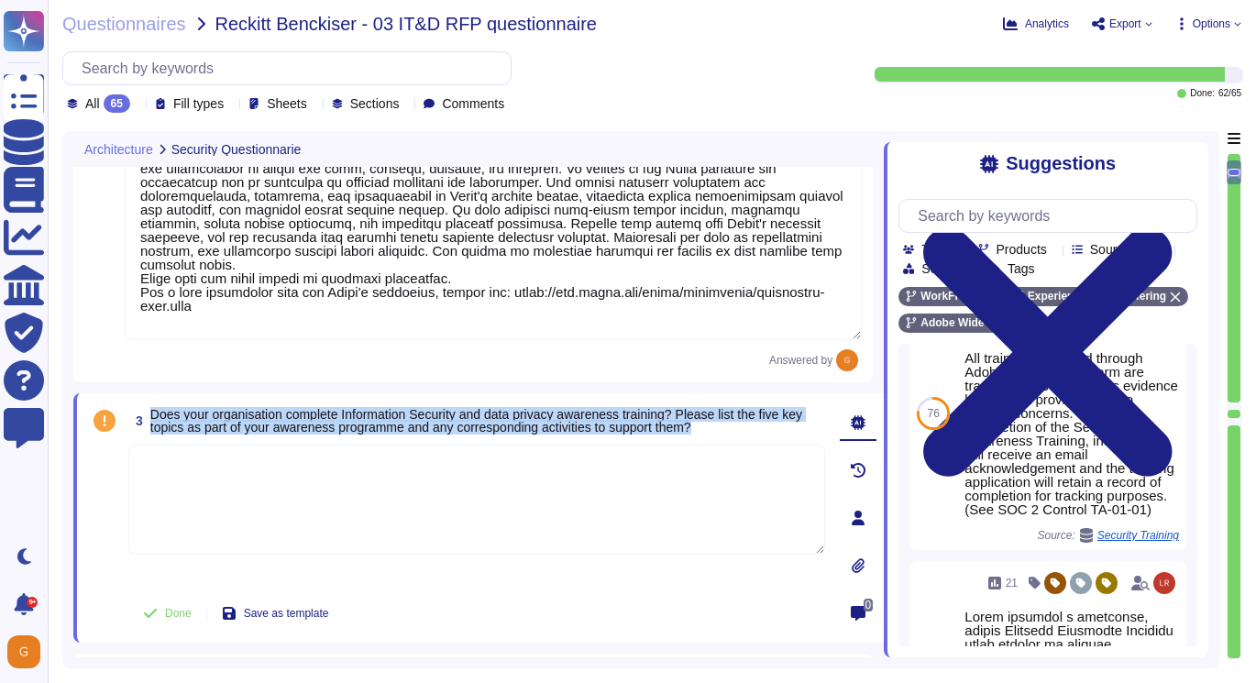
drag, startPoint x: 153, startPoint y: 416, endPoint x: 770, endPoint y: 425, distance: 617.2
click at [770, 427] on span "Does your organisation complete Information Security and data privacy awareness…" at bounding box center [488, 421] width 676 height 26
copy span "Does your organisation complete Information Security and data privacy awareness…"
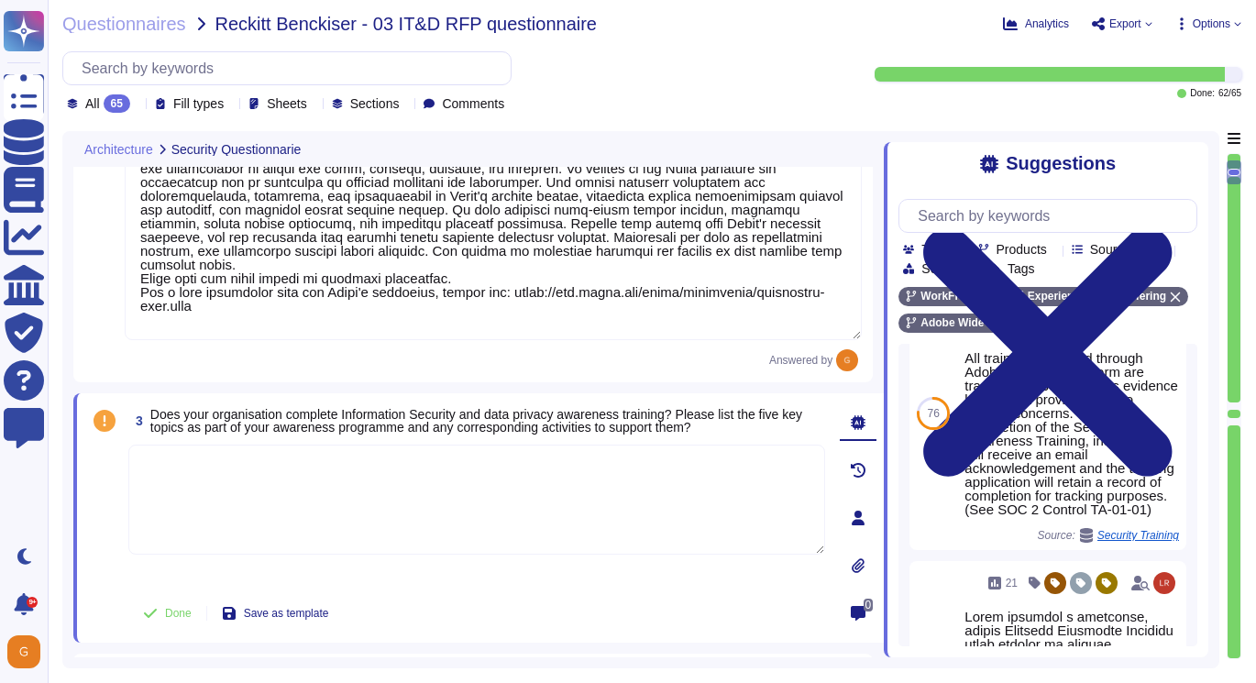
click at [217, 482] on textarea at bounding box center [476, 500] width 697 height 110
paste textarea "Yes, Adobe completes Information Security and data privacy awareness training. …"
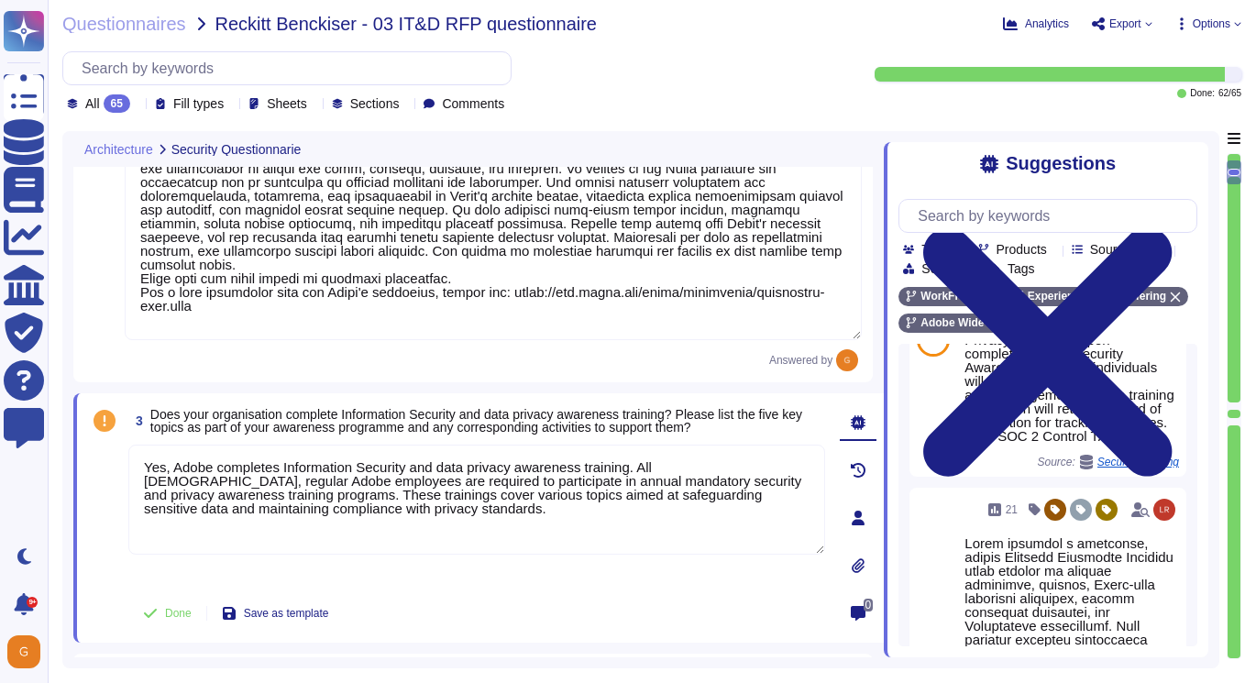
scroll to position [1126, 0]
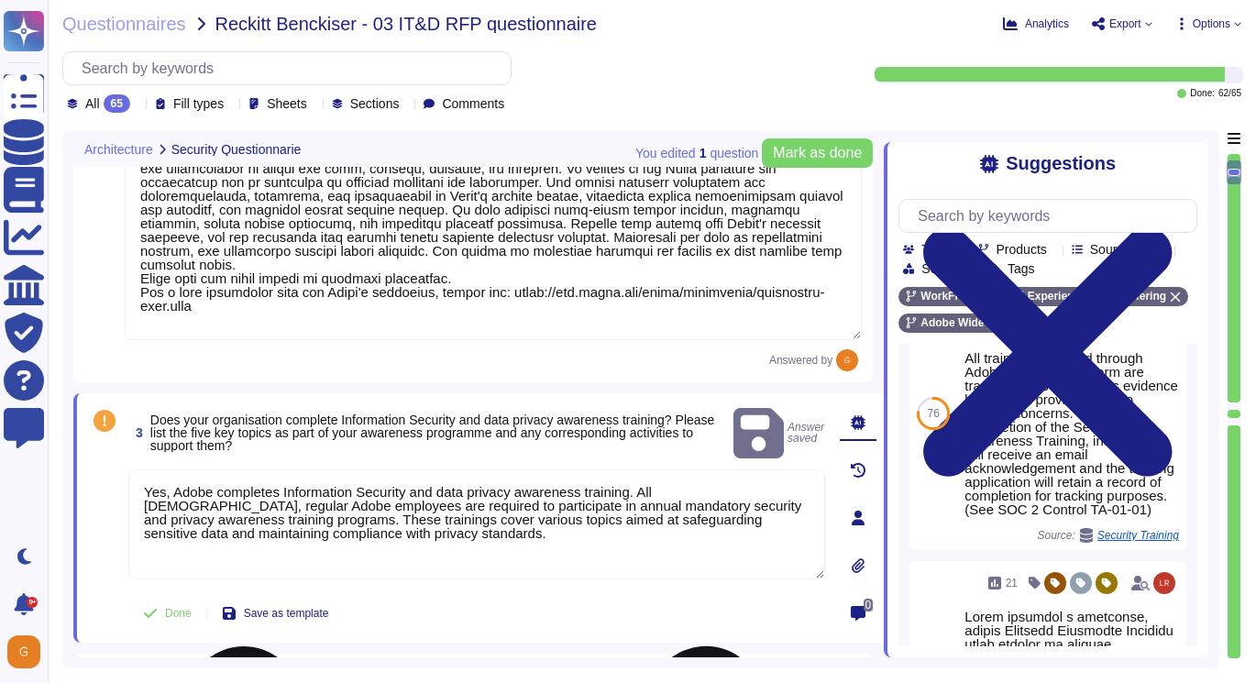
click at [390, 521] on textarea "Yes, Adobe completes Information Security and data privacy awareness training. …" at bounding box center [476, 524] width 697 height 110
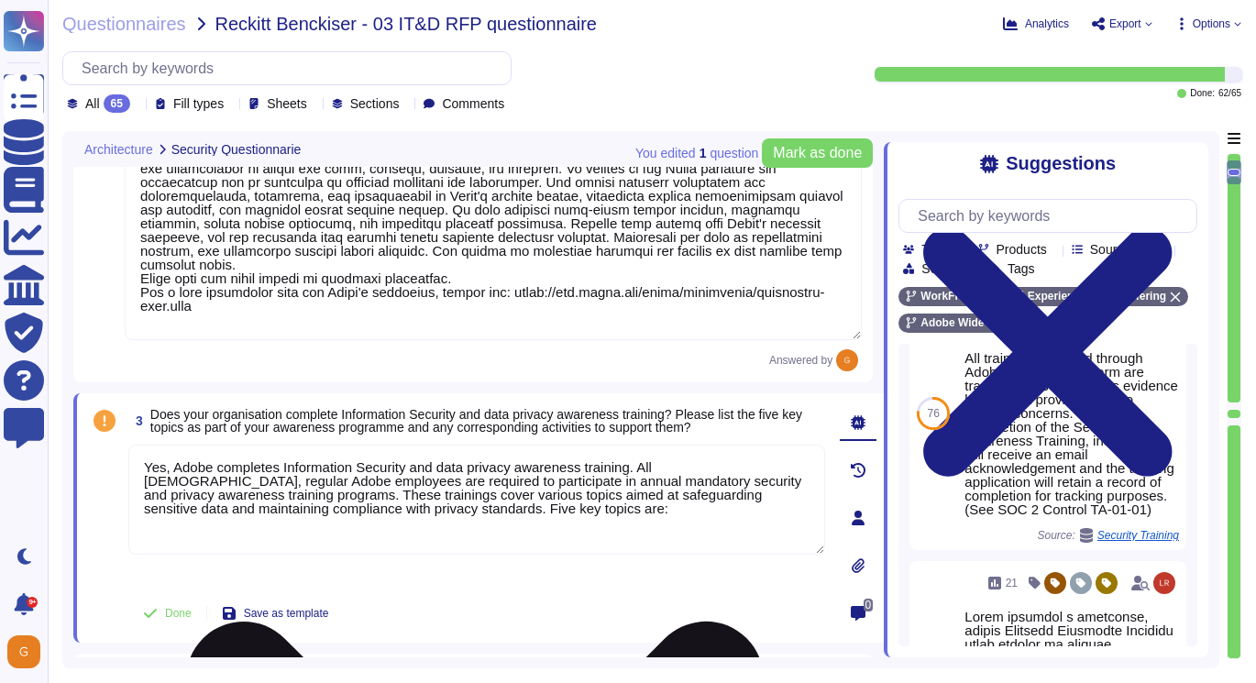
click at [209, 534] on textarea "Yes, Adobe completes Information Security and data privacy awareness training. …" at bounding box center [476, 500] width 697 height 110
paste textarea "Handling Sensitive Data** * Training includes guidelines on the appropriate han…"
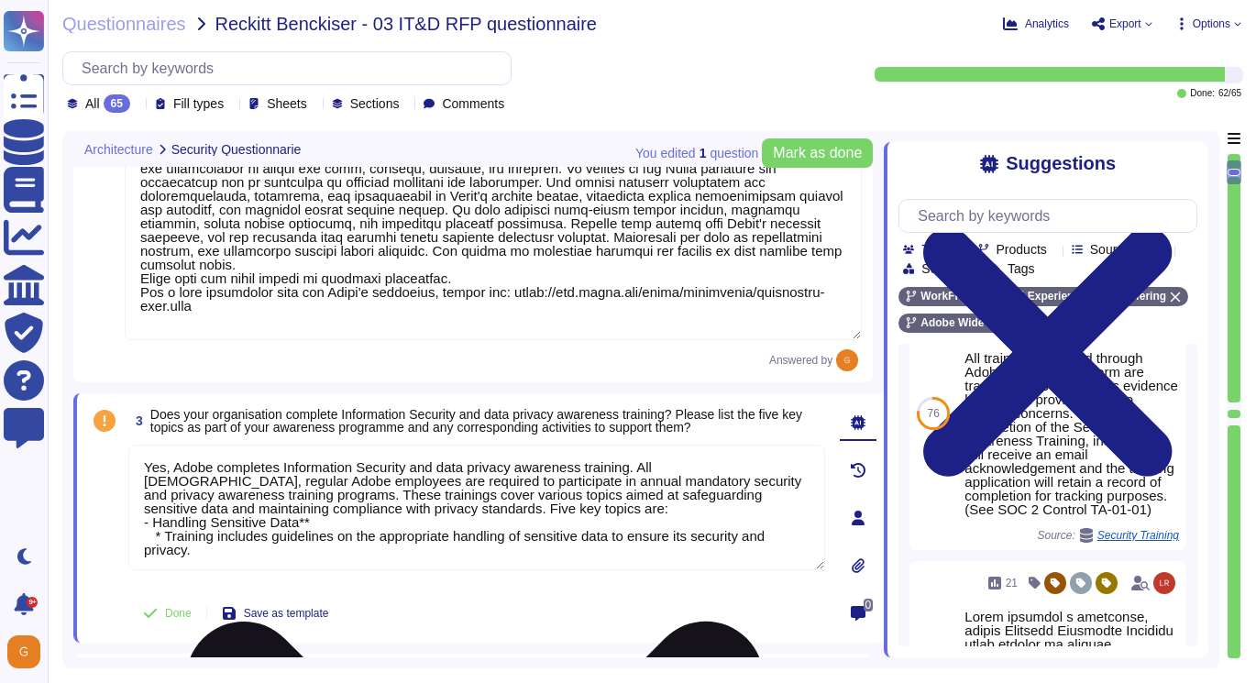
click at [167, 536] on textarea "Yes, Adobe completes Information Security and data privacy awareness training. …" at bounding box center [476, 508] width 697 height 126
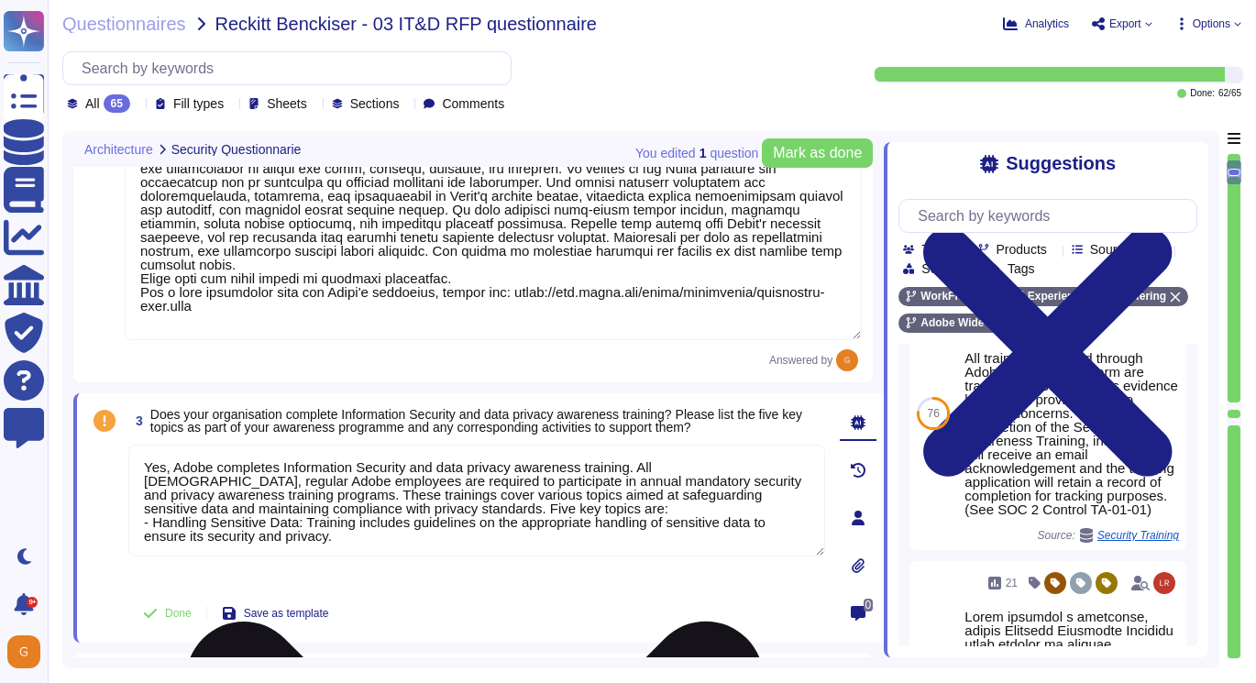
click at [352, 538] on textarea "Yes, Adobe completes Information Security and data privacy awareness training. …" at bounding box center [476, 501] width 697 height 112
click at [180, 557] on textarea "Yes, Adobe completes Information Security and data privacy awareness training. …" at bounding box center [476, 508] width 697 height 126
paste textarea "Safeguarding Assets** * Employees learn about safeguarding organizational asset…"
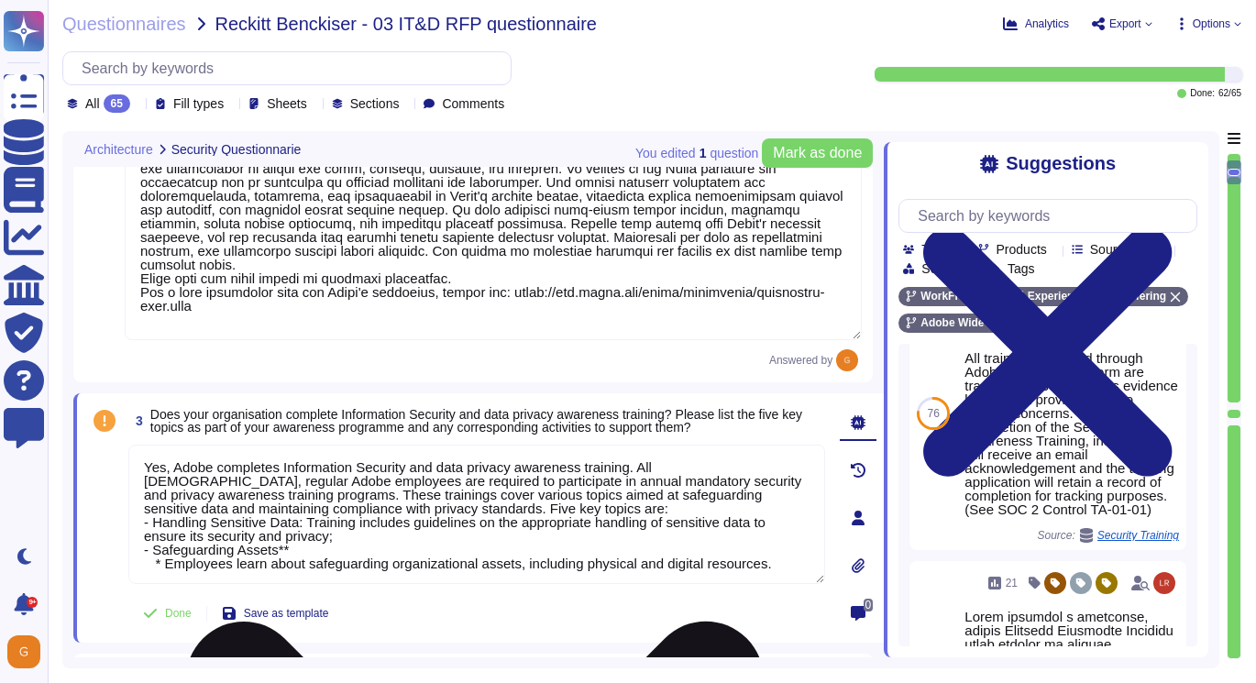
click at [302, 547] on textarea "Yes, Adobe completes Information Security and data privacy awareness training. …" at bounding box center [476, 514] width 697 height 139
drag, startPoint x: 162, startPoint y: 567, endPoint x: 149, endPoint y: 566, distance: 12.9
click at [149, 566] on textarea "Yes, Adobe completes Information Security and data privacy awareness training. …" at bounding box center [476, 514] width 697 height 139
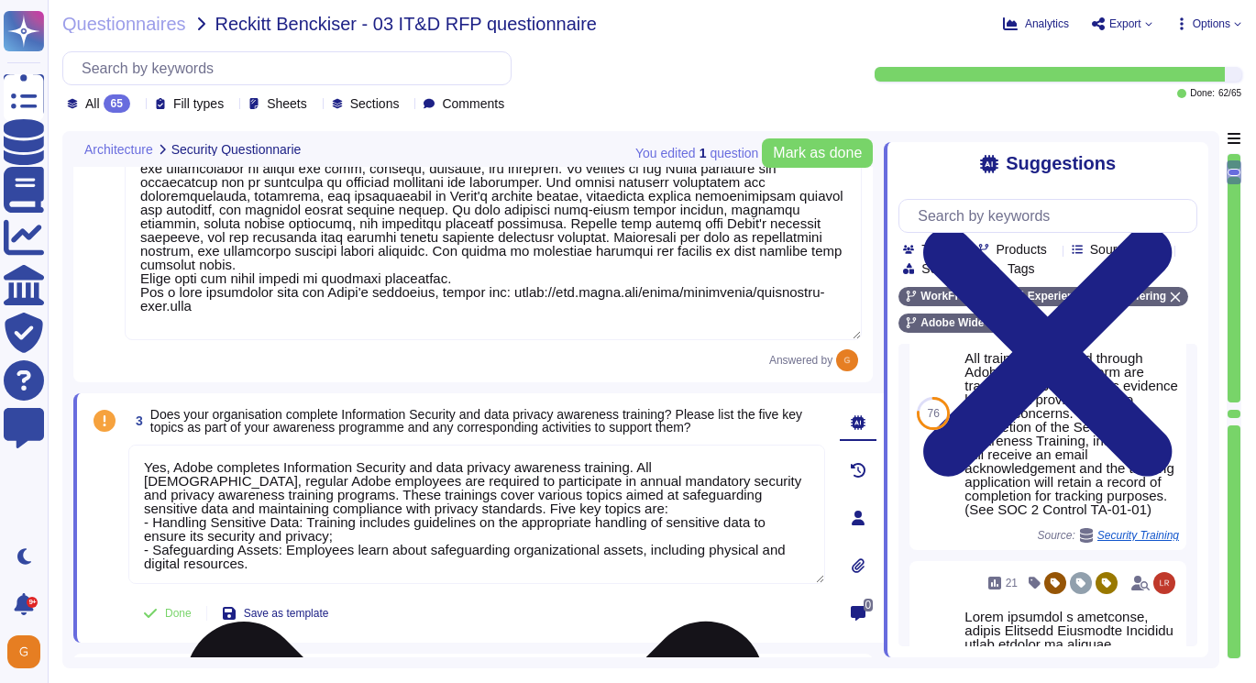
click at [257, 563] on textarea "Yes, Adobe completes Information Security and data privacy awareness training. …" at bounding box center [476, 514] width 697 height 139
click at [202, 580] on textarea "Yes, Adobe completes Information Security and data privacy awareness training. …" at bounding box center [476, 521] width 697 height 153
paste textarea "Reporting Security Issues** * Training emphasizes the importance of reporting s…"
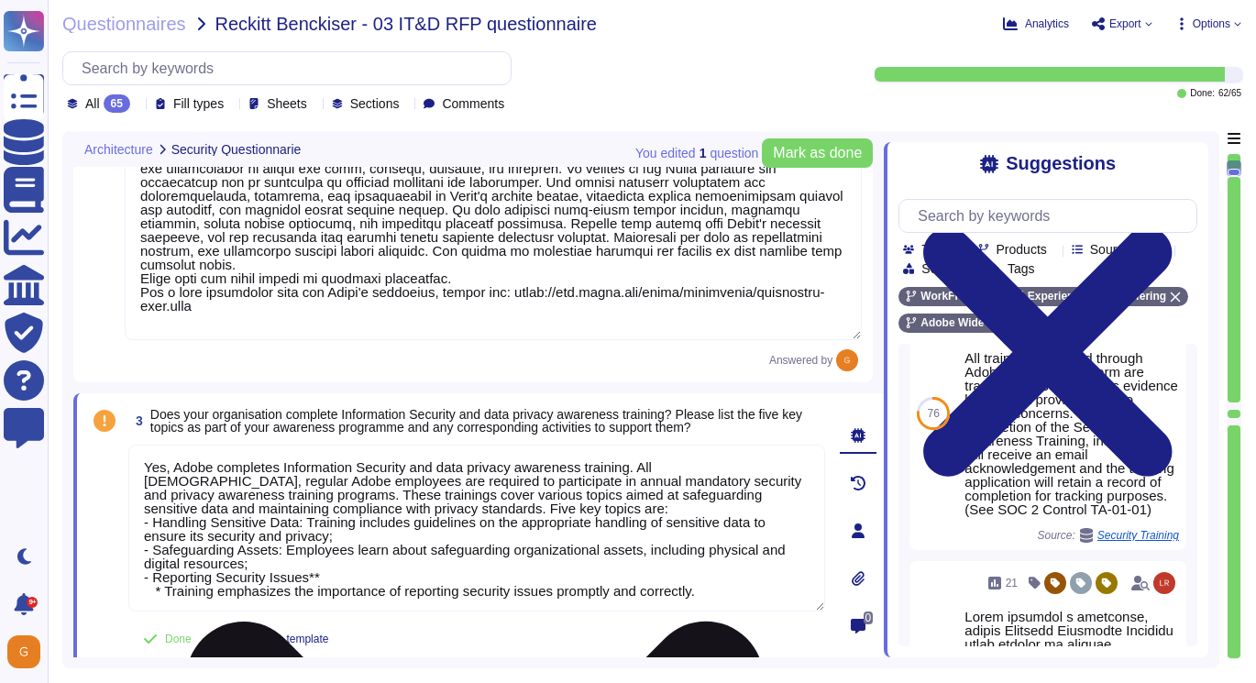
drag, startPoint x: 168, startPoint y: 592, endPoint x: 149, endPoint y: 592, distance: 18.3
click at [149, 592] on textarea "Yes, Adobe completes Information Security and data privacy awareness training. …" at bounding box center [476, 528] width 697 height 167
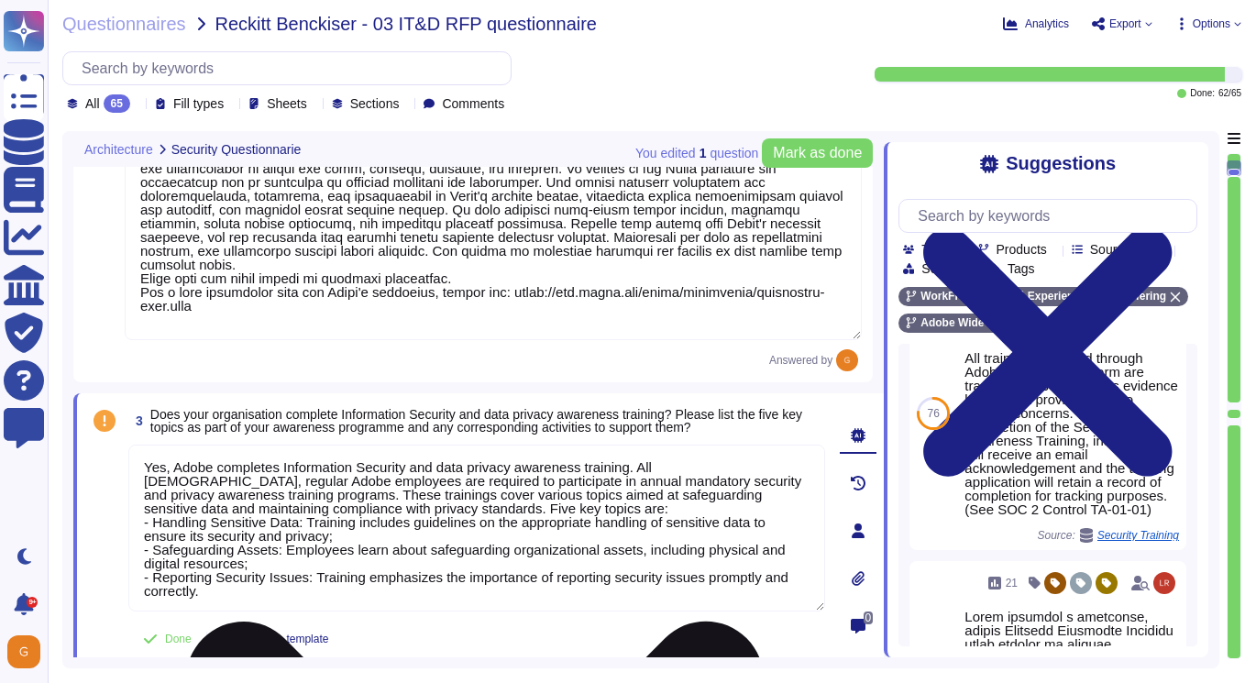
click at [237, 590] on textarea "Yes, Adobe completes Information Security and data privacy awareness training. …" at bounding box center [476, 528] width 697 height 167
click at [193, 604] on textarea "Yes, Adobe completes Information Security and data privacy awareness training. …" at bounding box center [476, 535] width 697 height 181
paste textarea "Avoiding Phishing and Social Engineering** * Employees are educated on recogniz…"
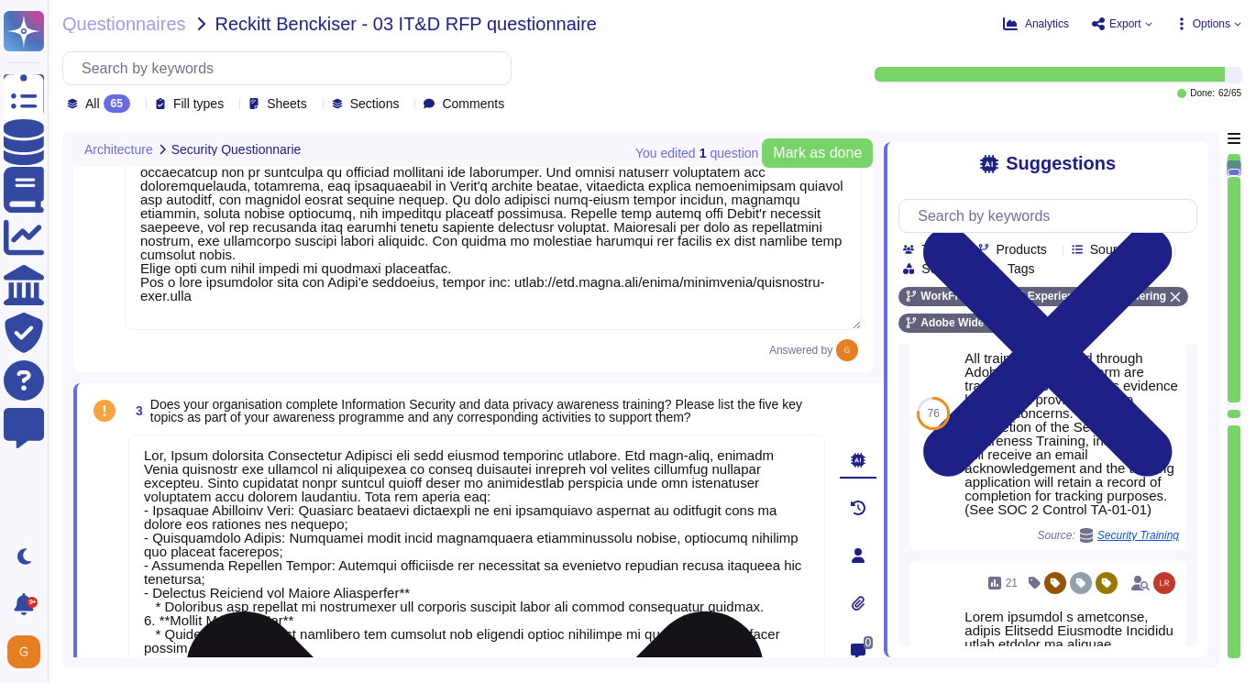
scroll to position [0, 0]
click at [165, 605] on textarea at bounding box center [476, 553] width 697 height 236
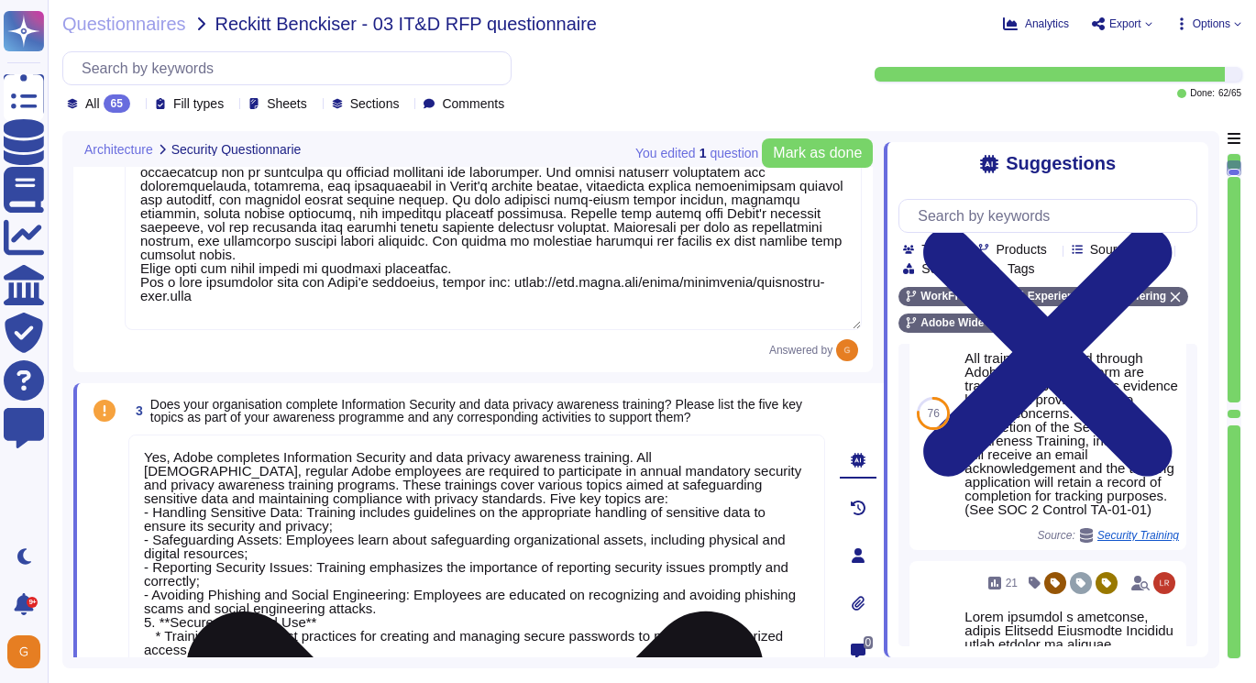
click at [421, 605] on textarea "Yes, Adobe completes Information Security and data privacy awareness training. …" at bounding box center [476, 553] width 697 height 236
drag, startPoint x: 175, startPoint y: 622, endPoint x: 129, endPoint y: 619, distance: 45.9
click at [129, 619] on textarea "Yes, Adobe completes Information Security and data privacy awareness training. …" at bounding box center [476, 553] width 697 height 236
drag, startPoint x: 167, startPoint y: 636, endPoint x: 149, endPoint y: 636, distance: 18.3
click at [149, 636] on textarea "Yes, Adobe completes Information Security and data privacy awareness training. …" at bounding box center [476, 553] width 697 height 236
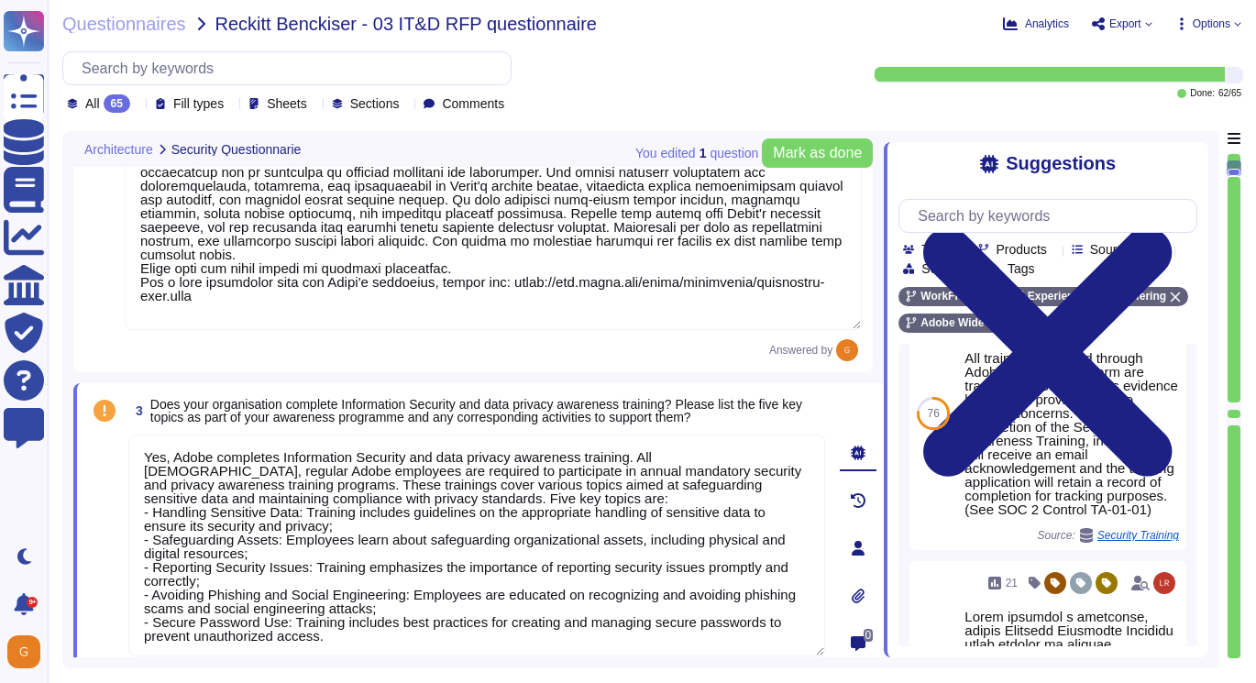
drag, startPoint x: 334, startPoint y: 637, endPoint x: 105, endPoint y: 435, distance: 306.0
click at [104, 434] on div "3 Does your organisation complete Information Security and data privacy awarene…" at bounding box center [456, 548] width 737 height 308
type textarea "Yes, Adobe completes Information Security and data privacy awareness training. …"
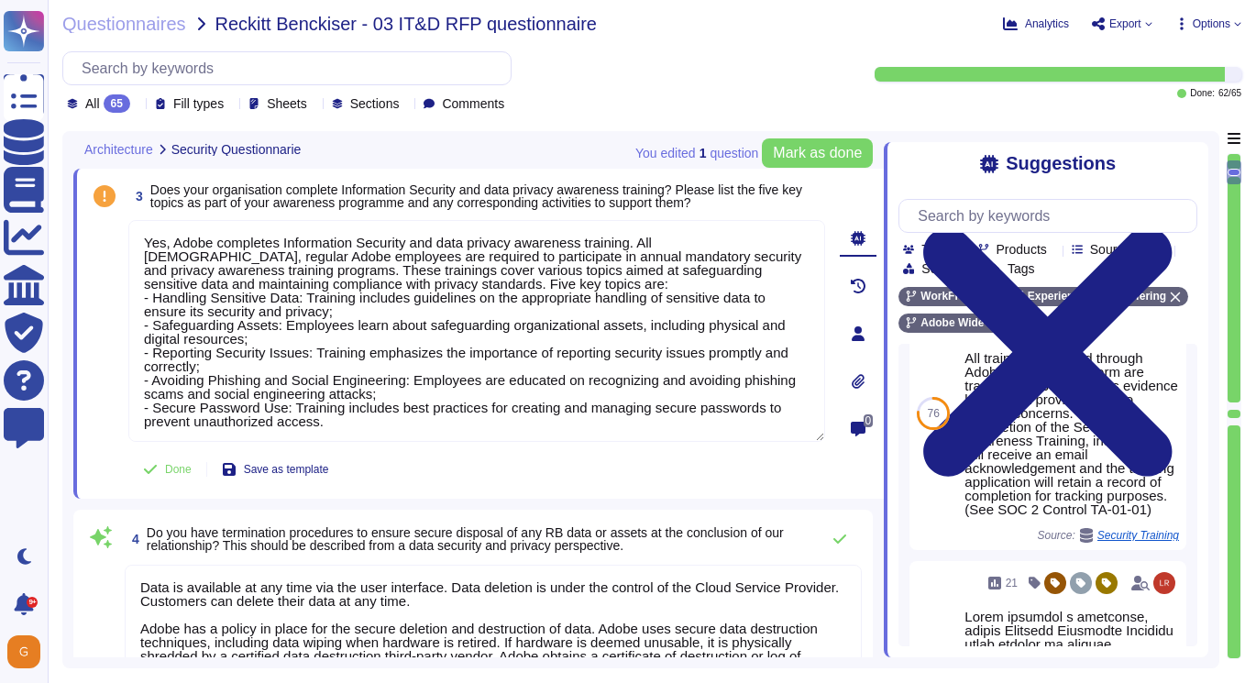
type textarea "All of our information, including current white papers, SOC2 reports, pen test …"
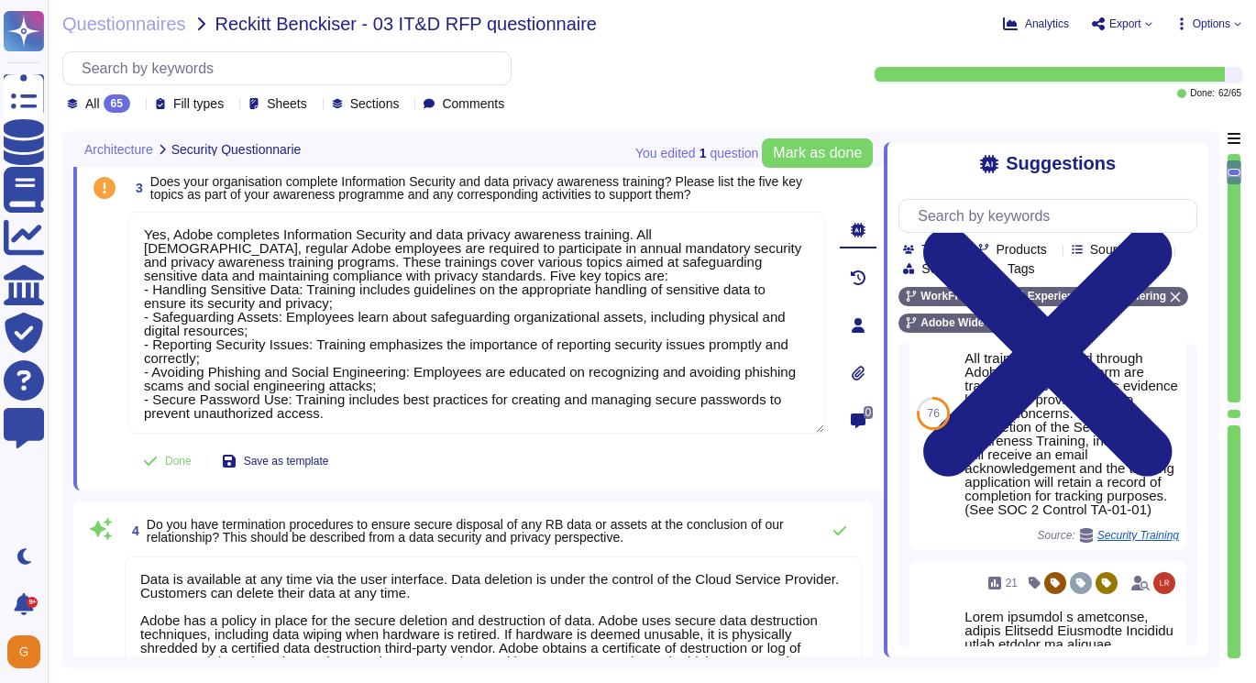
scroll to position [556, 0]
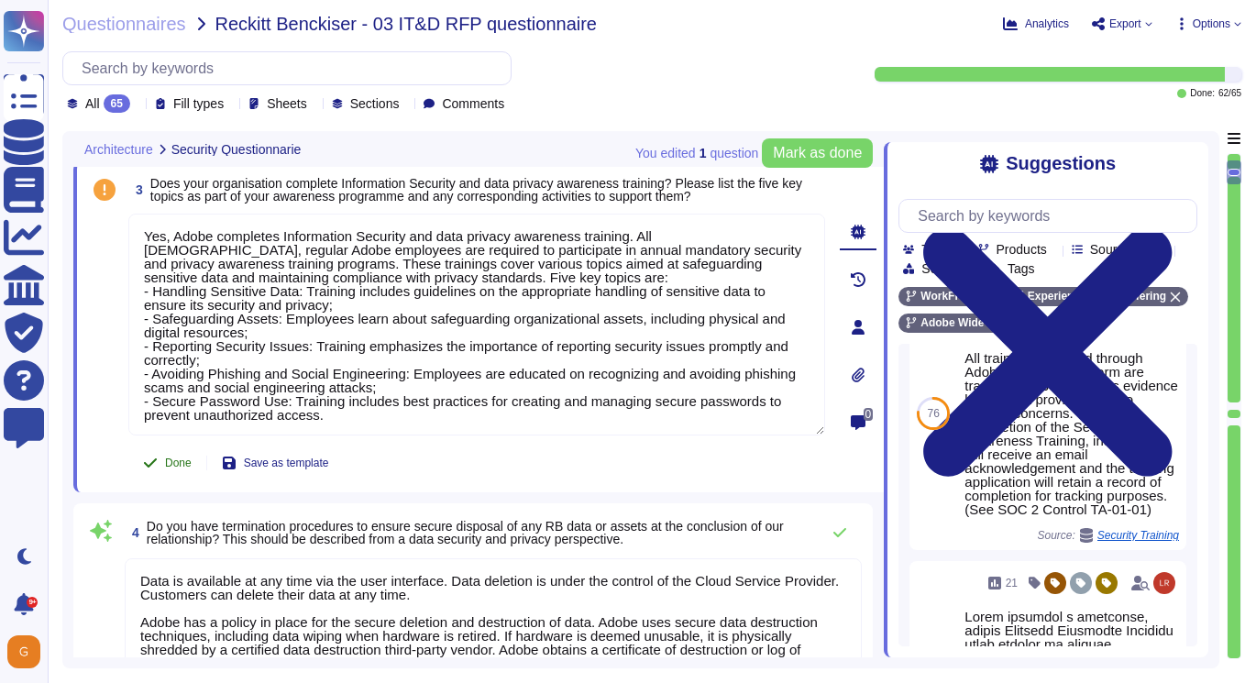
click at [185, 467] on span "Done" at bounding box center [178, 463] width 27 height 11
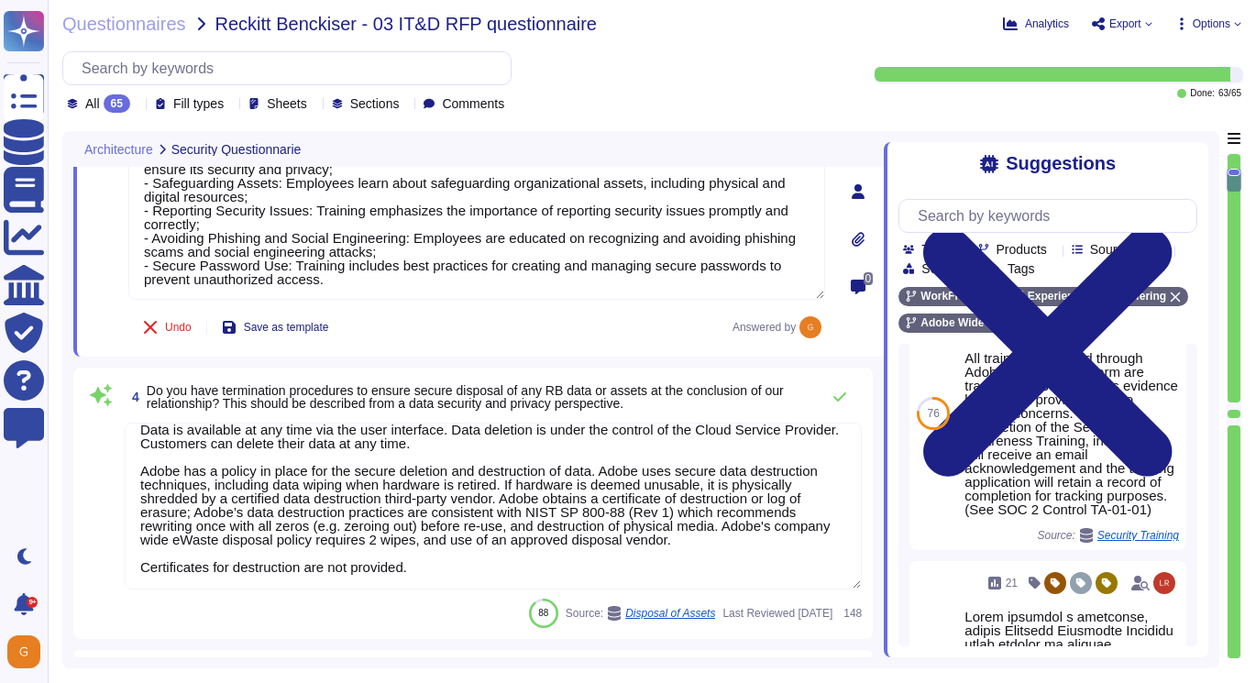
type textarea "In order to protect against unauthorized access and modification, Adobe capture…"
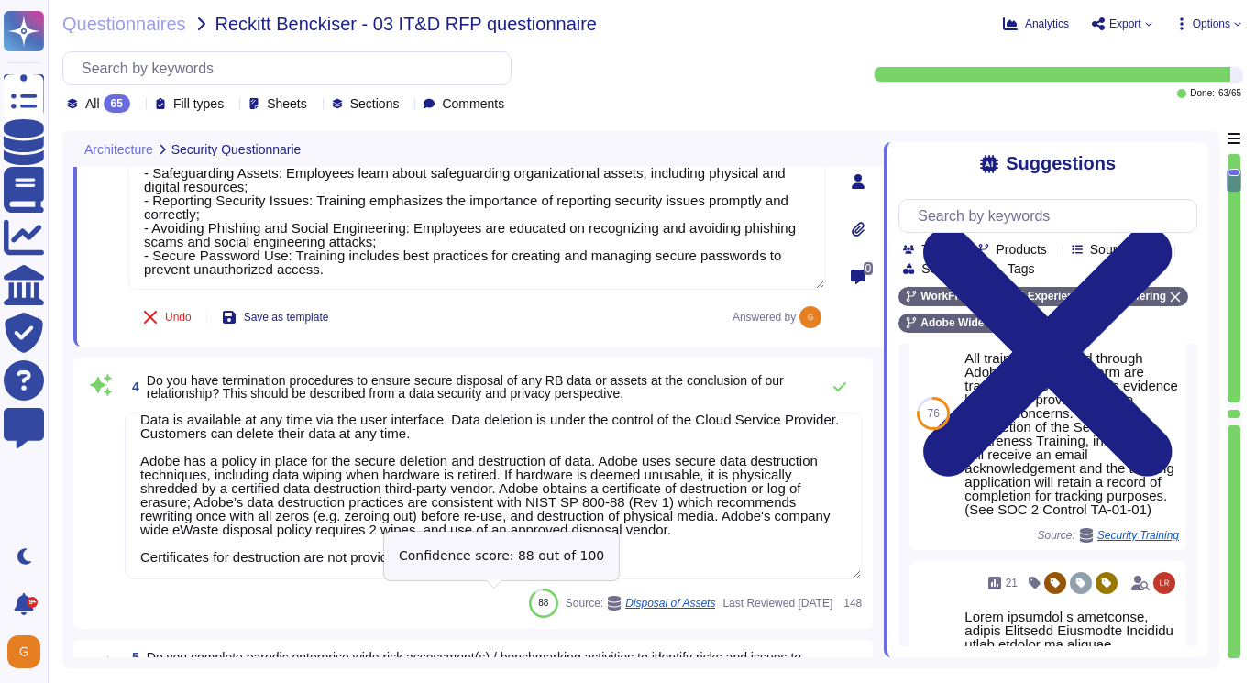
drag, startPoint x: 142, startPoint y: 438, endPoint x: 499, endPoint y: 591, distance: 388.2
click at [499, 591] on div "4 Do you have termination procedures to ensure secure disposal of any RB data o…" at bounding box center [473, 493] width 778 height 249
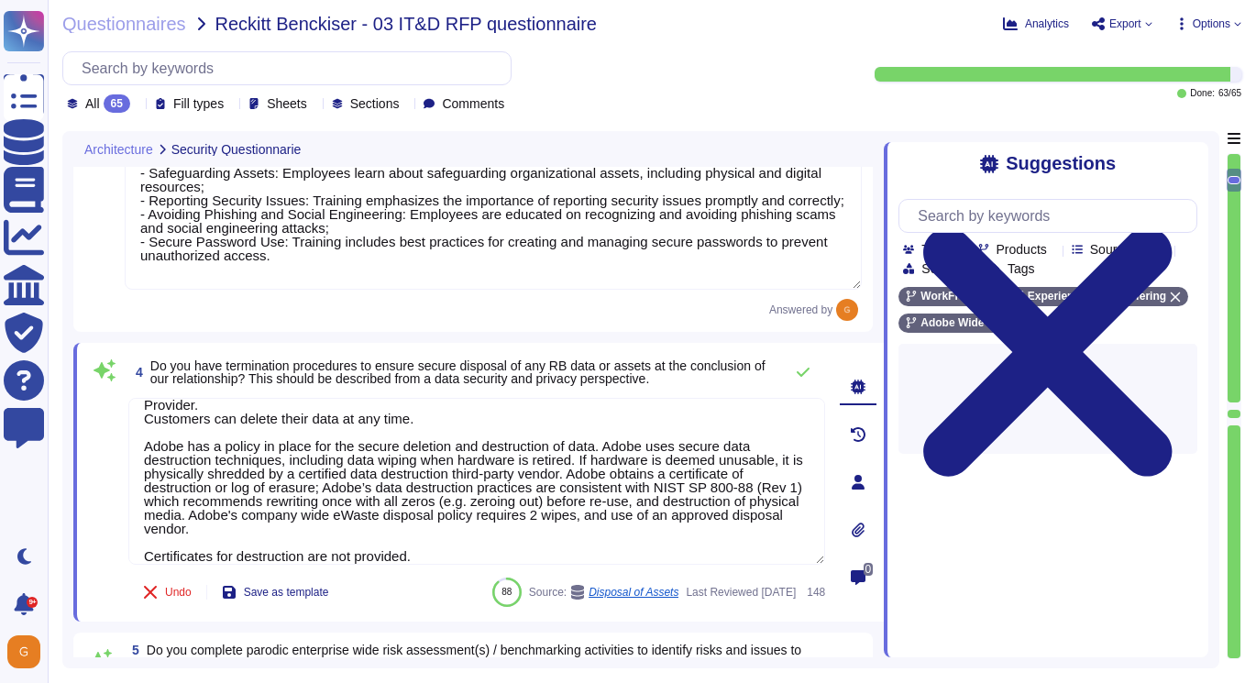
scroll to position [0, 0]
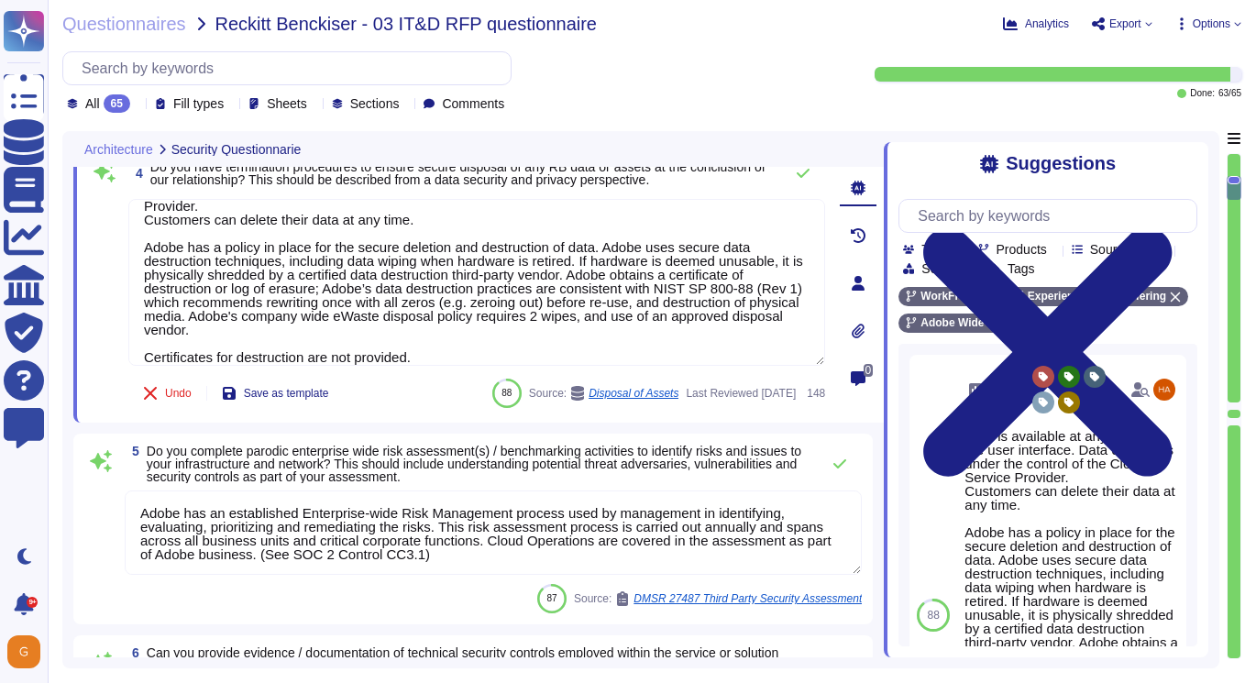
type textarea "Amazon Web Services uses strong tenant isolation security and control capabilit…"
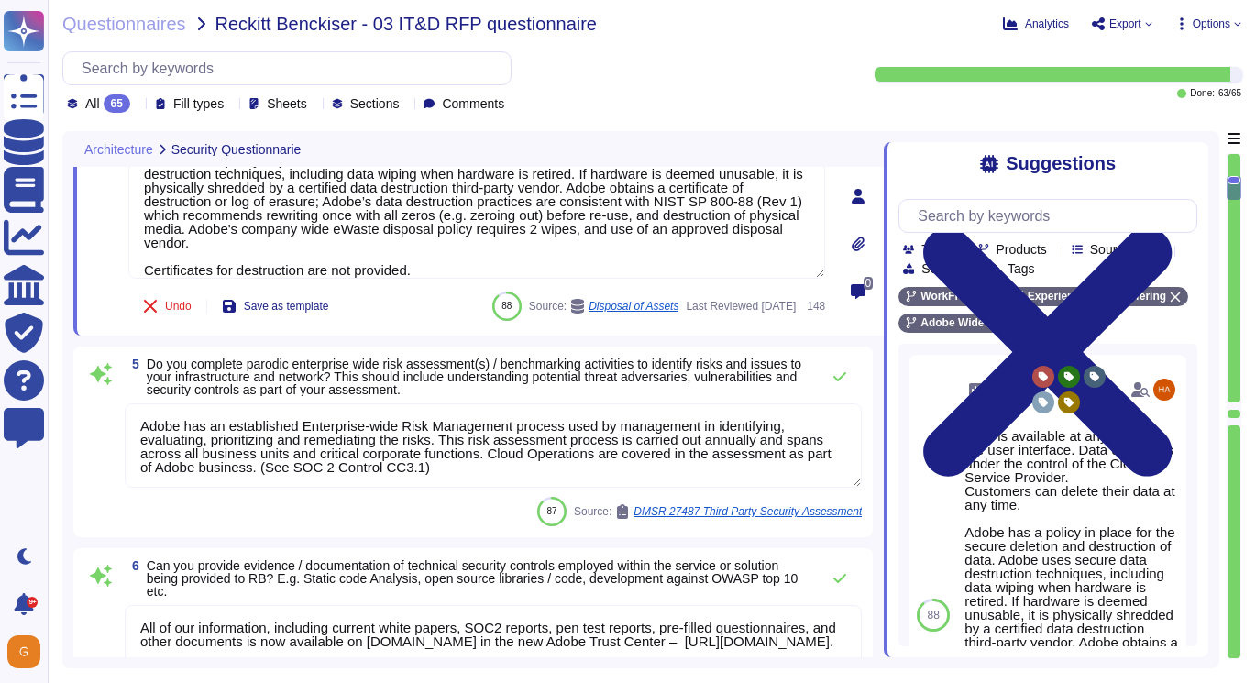
scroll to position [988, 0]
click at [371, 454] on textarea "Adobe has an established Enterprise-wide Risk Management process used by manage…" at bounding box center [493, 445] width 737 height 84
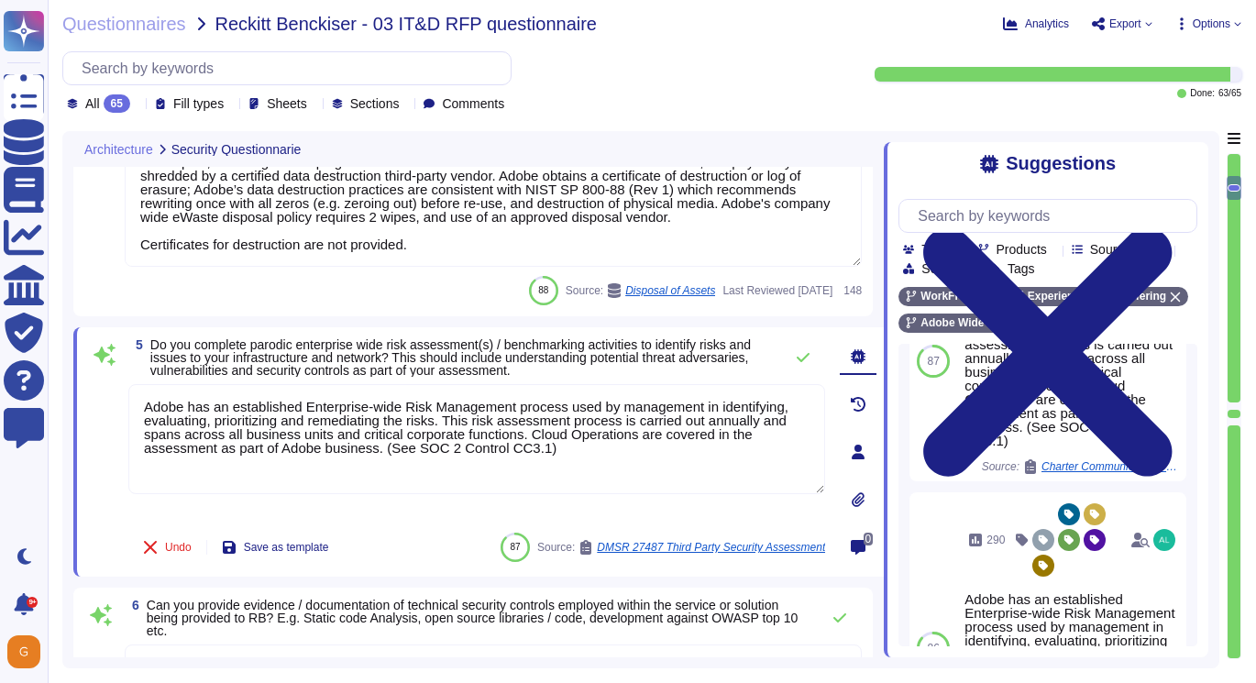
scroll to position [113, 0]
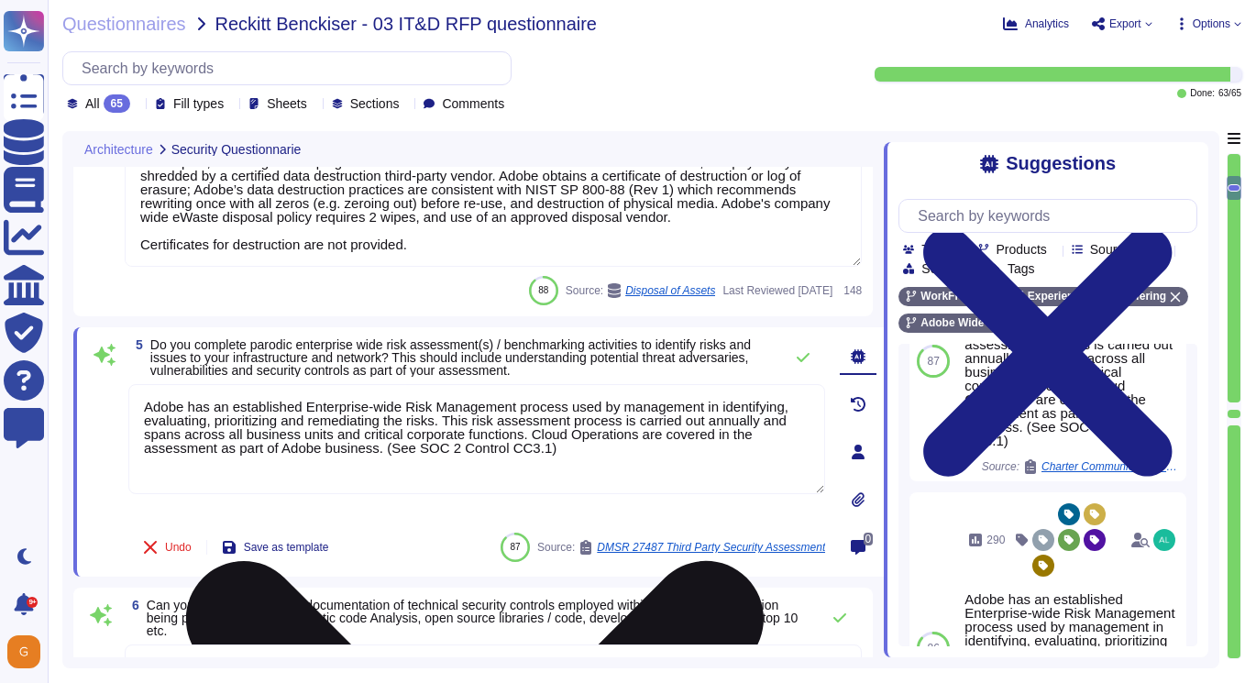
drag, startPoint x: 563, startPoint y: 447, endPoint x: 142, endPoint y: 404, distance: 423.0
click at [142, 404] on textarea "Adobe has an established Enterprise-wide Risk Management process used by manage…" at bounding box center [476, 439] width 697 height 110
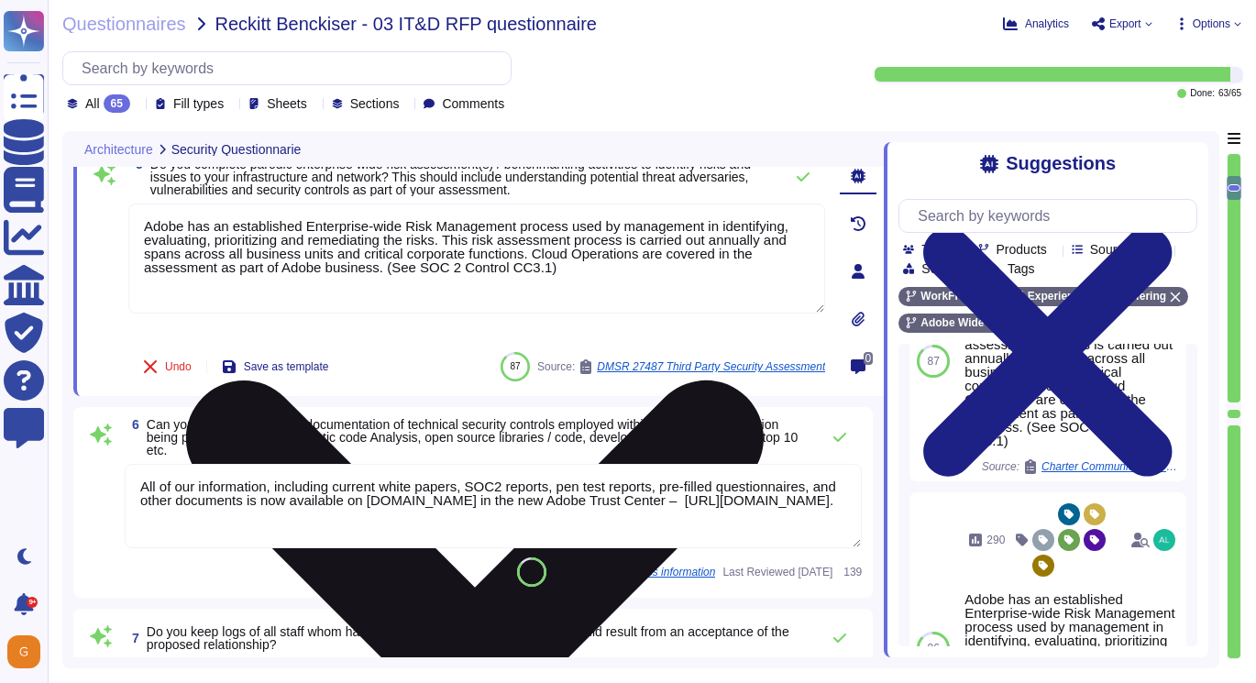
type textarea "As a global company, Adobe strives to meet the requirements of data protection …"
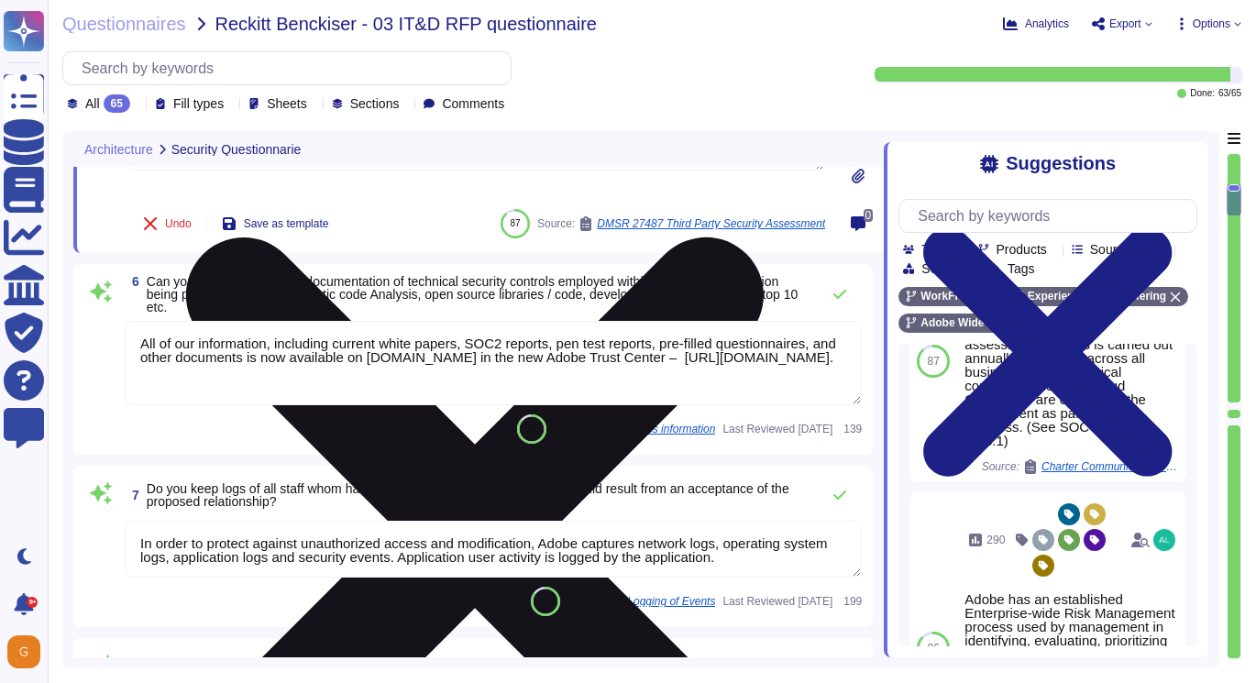
type textarea "SSO identity in which identity profiles are provided by the customer’s identity…"
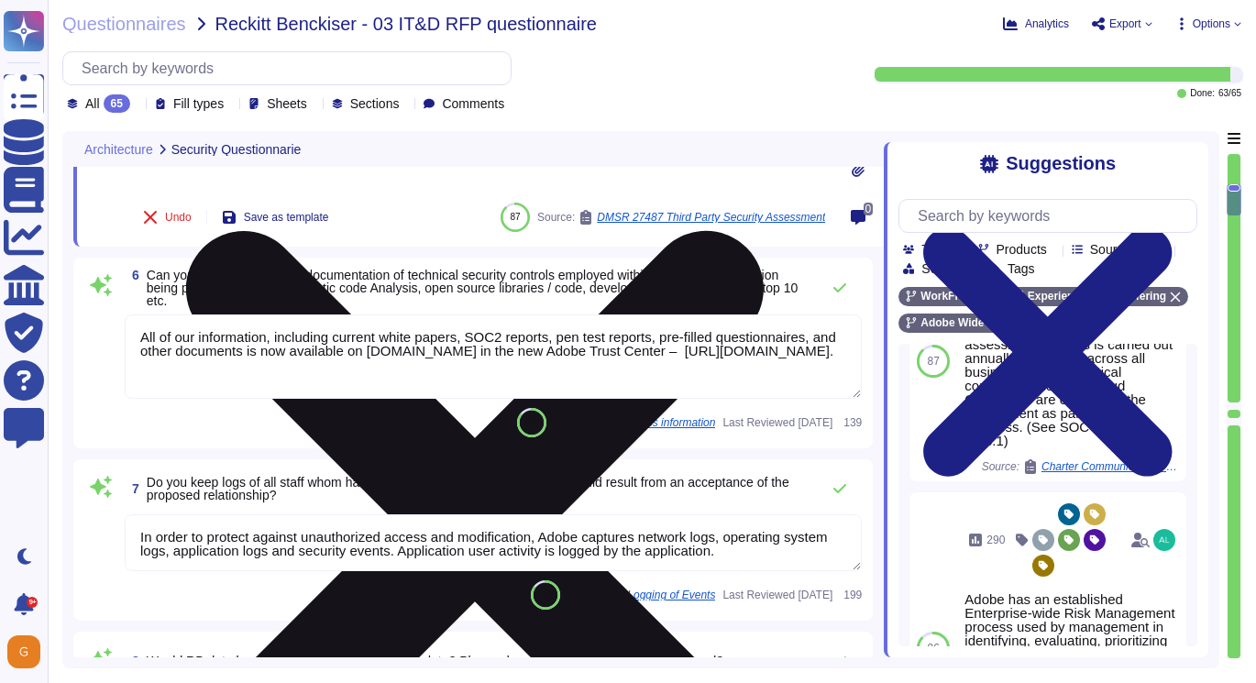
scroll to position [1309, 0]
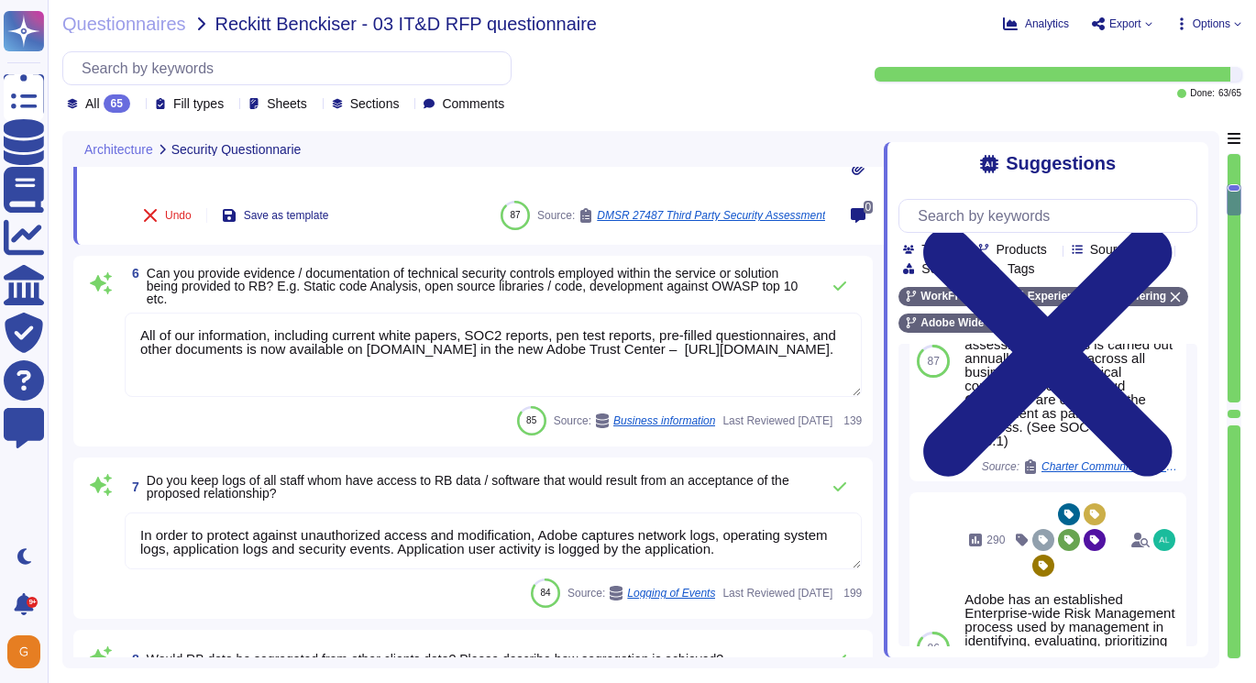
click at [458, 370] on textarea "All of our information, including current white papers, SOC2 reports, pen test …" at bounding box center [493, 355] width 737 height 84
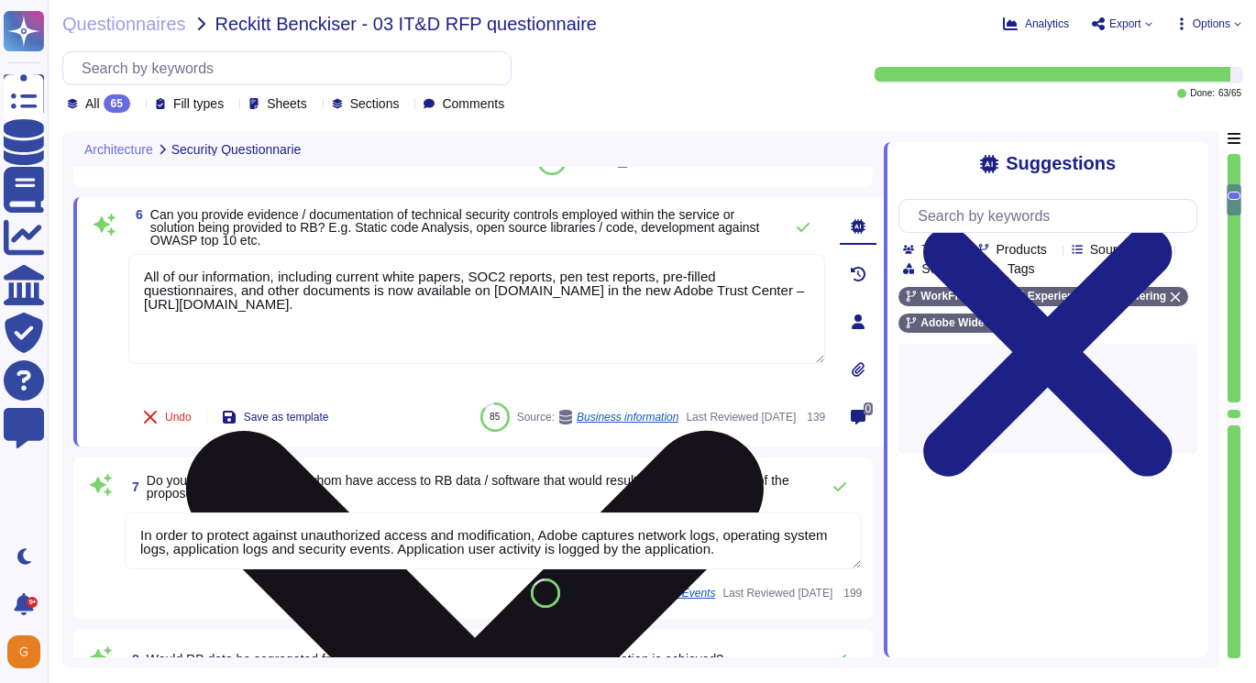
click at [472, 315] on textarea "All of our information, including current white papers, SOC2 reports, pen test …" at bounding box center [476, 309] width 697 height 110
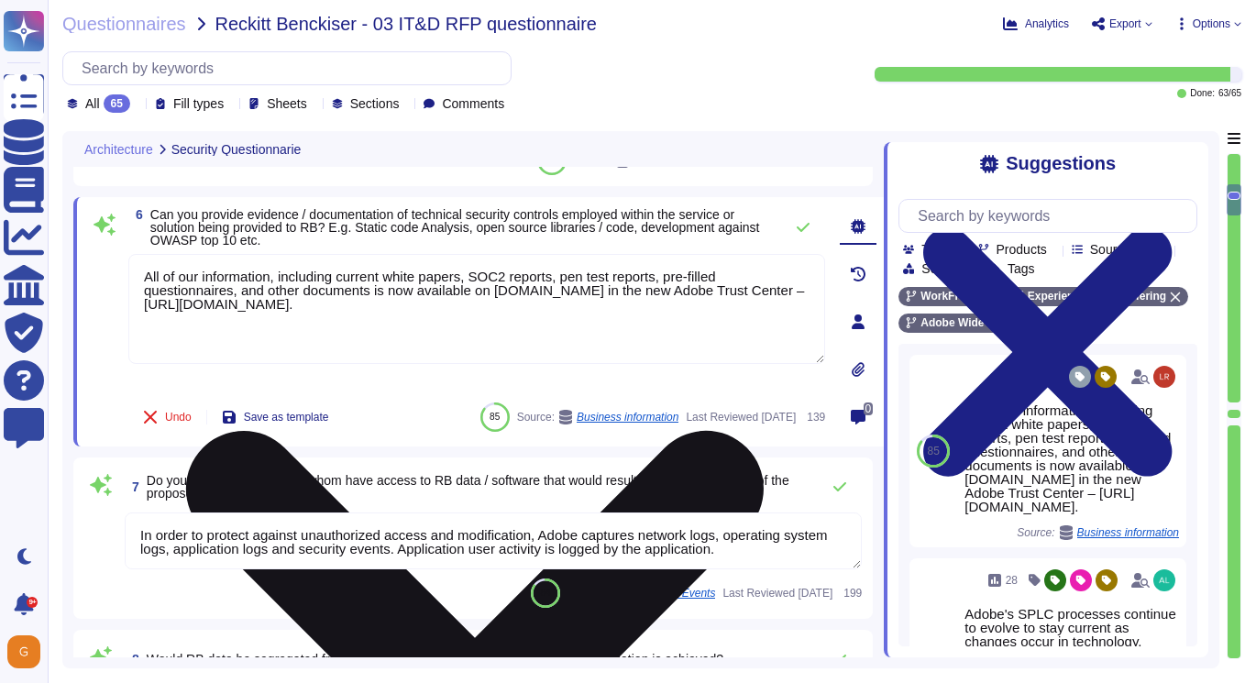
click at [475, 304] on textarea "All of our information, including current white papers, SOC2 reports, pen test …" at bounding box center [476, 309] width 697 height 110
paste textarea "[URL][DOMAIN_NAME]"
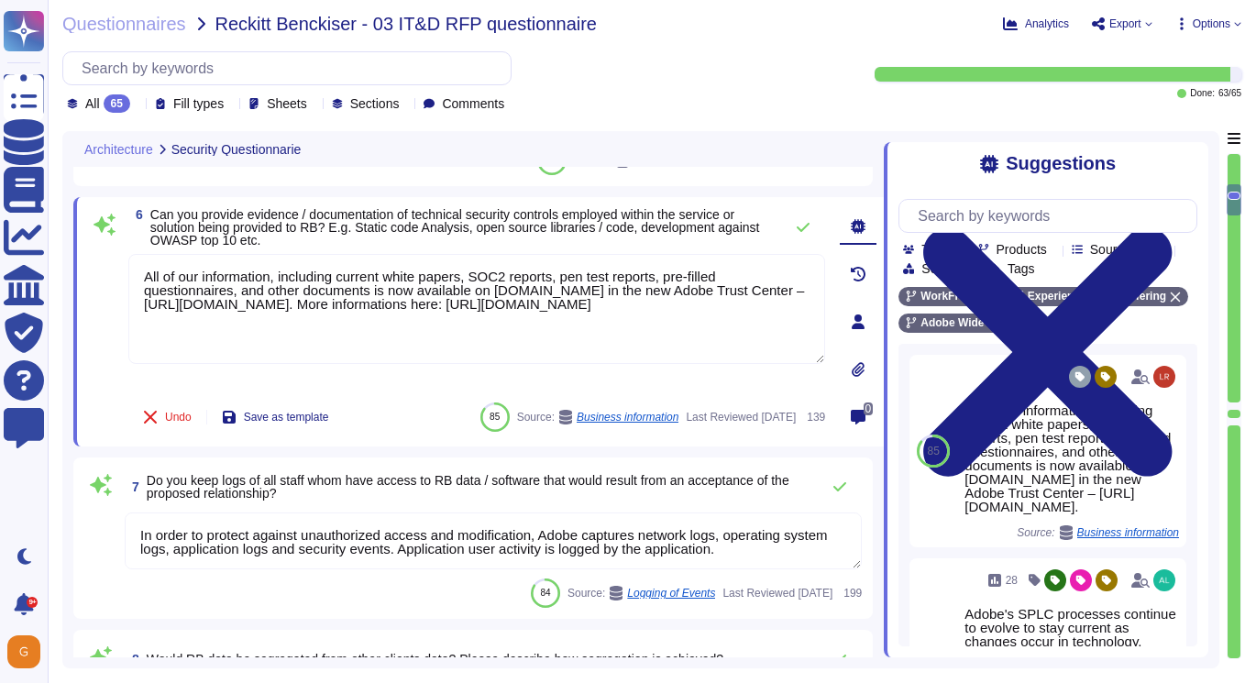
drag, startPoint x: 432, startPoint y: 317, endPoint x: 93, endPoint y: 273, distance: 342.1
click at [93, 273] on div "6 Can you provide evidence / documentation of technical security controls emplo…" at bounding box center [456, 321] width 737 height 227
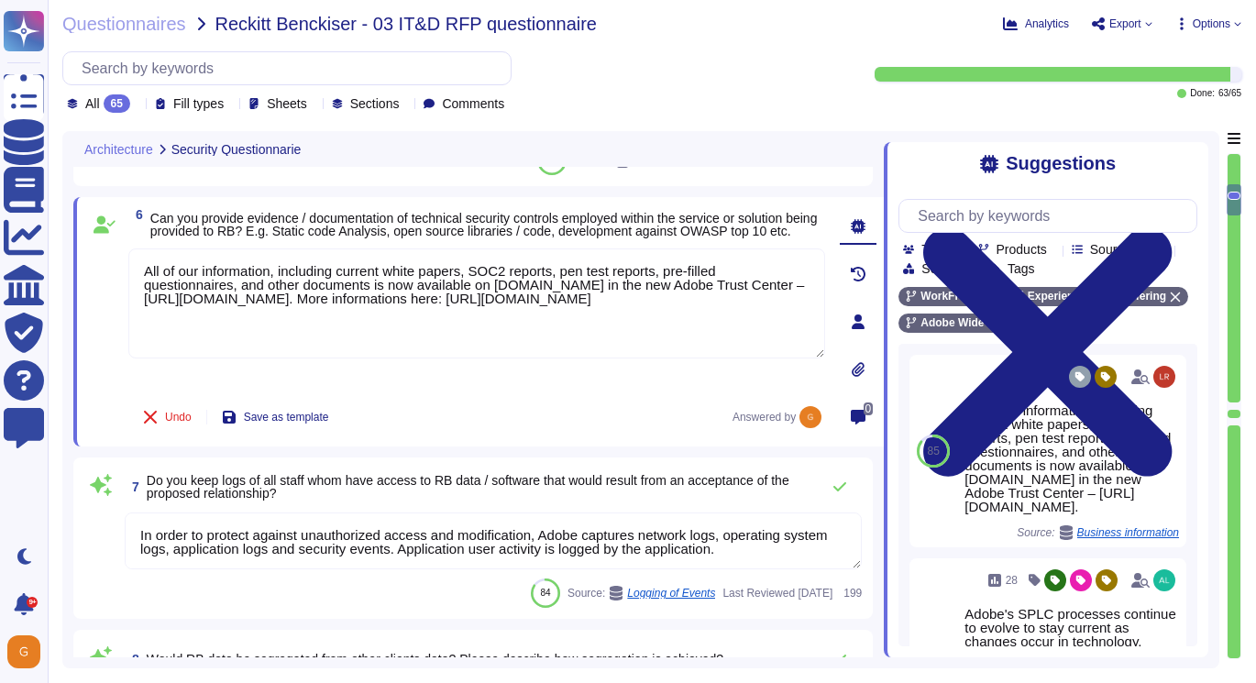
type textarea "All of our information, including current white papers, SOC2 reports, pen test …"
click at [739, 547] on textarea "In order to protect against unauthorized access and modification, Adobe capture…" at bounding box center [493, 541] width 737 height 57
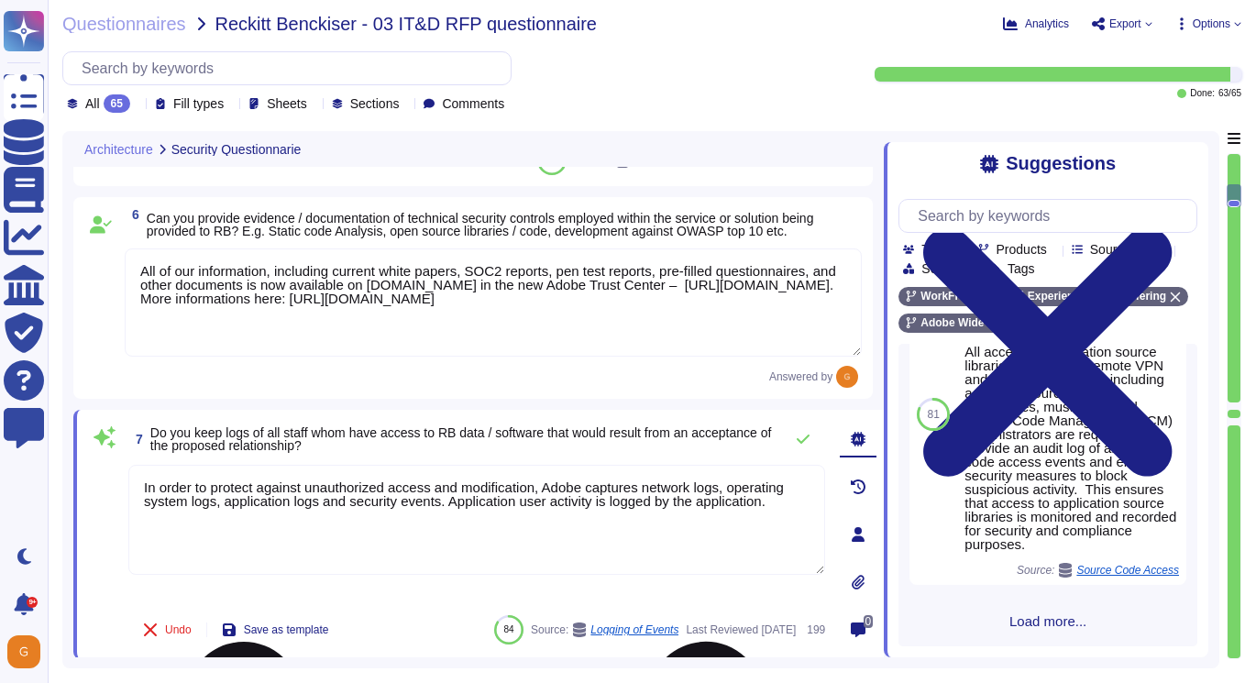
scroll to position [1046, 0]
drag, startPoint x: 801, startPoint y: 500, endPoint x: 100, endPoint y: 438, distance: 704.2
click at [99, 438] on div "7 Do you keep logs of all staff whom have access to RB data / software that wou…" at bounding box center [456, 534] width 737 height 227
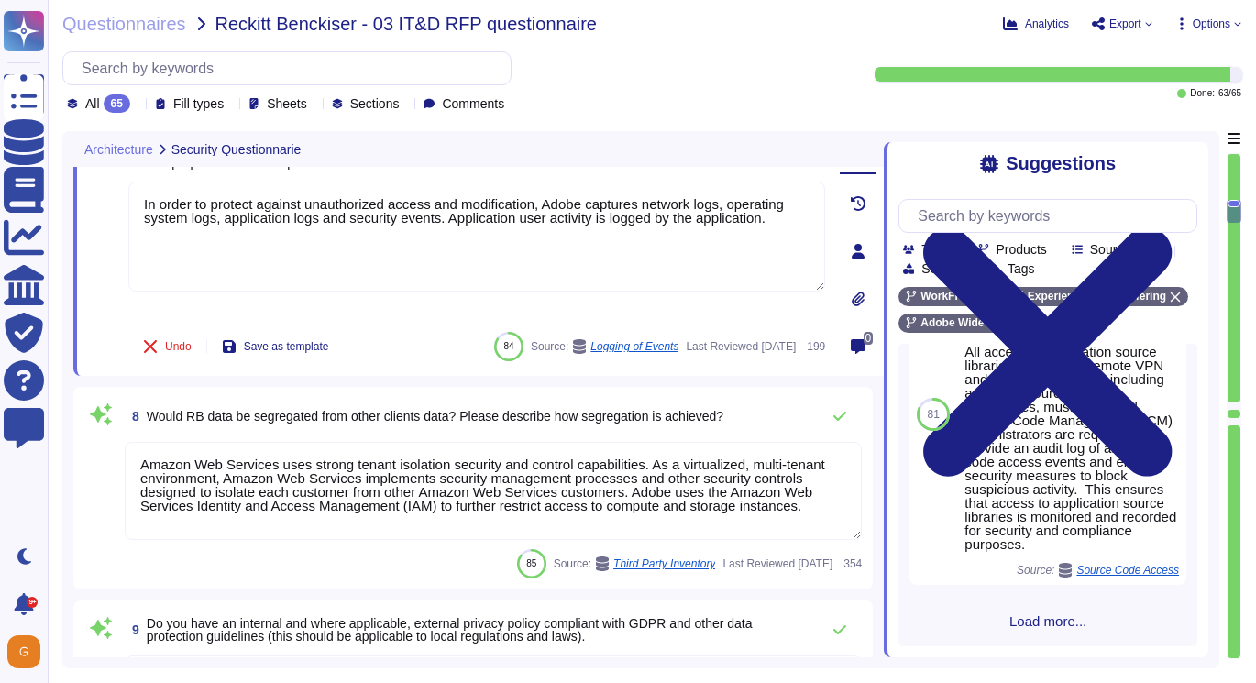
scroll to position [1603, 0]
type textarea "SSO identity in which identity profiles are provided by the customer’s identity…"
type textarea "Adobe does rely on cloud hosting companies according to services contracts to p…"
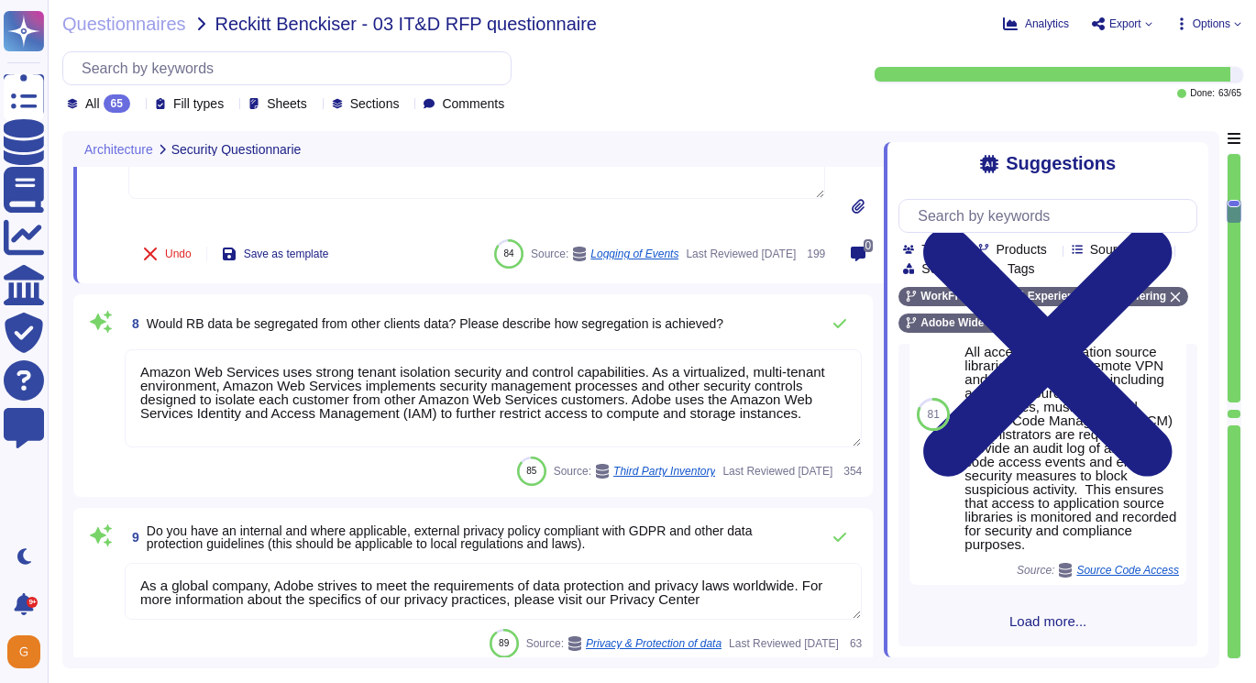
scroll to position [1713, 0]
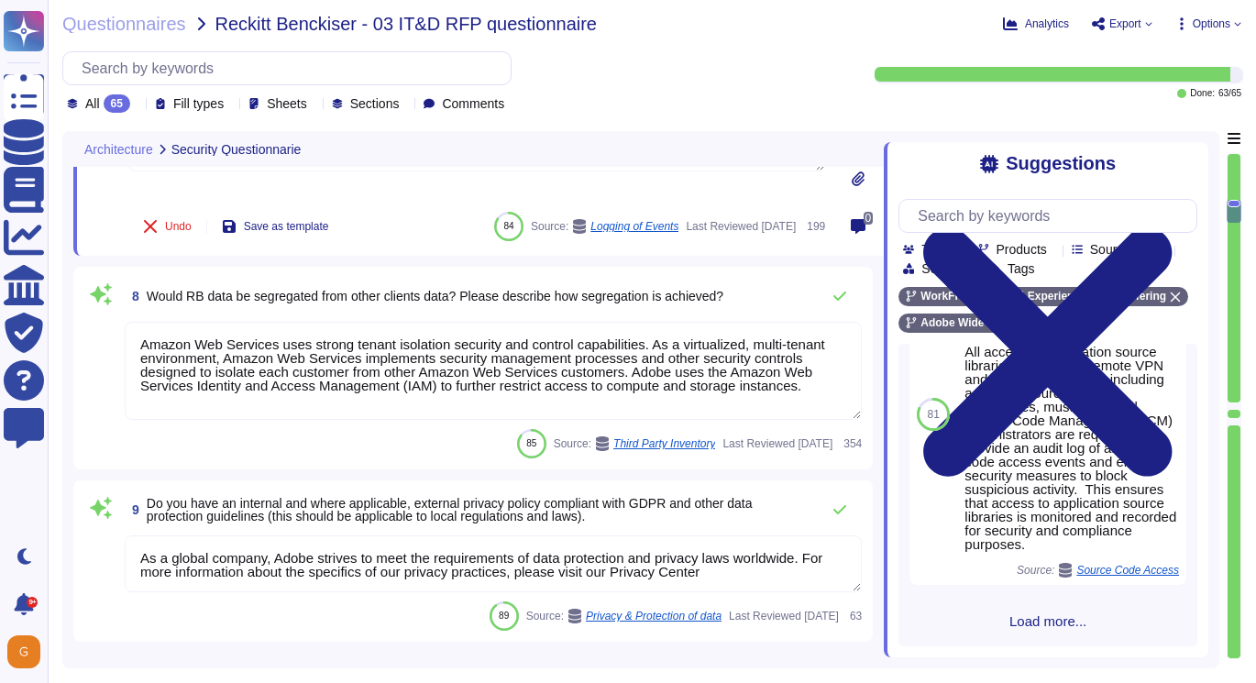
click at [490, 362] on textarea "Amazon Web Services uses strong tenant isolation security and control capabilit…" at bounding box center [493, 371] width 737 height 98
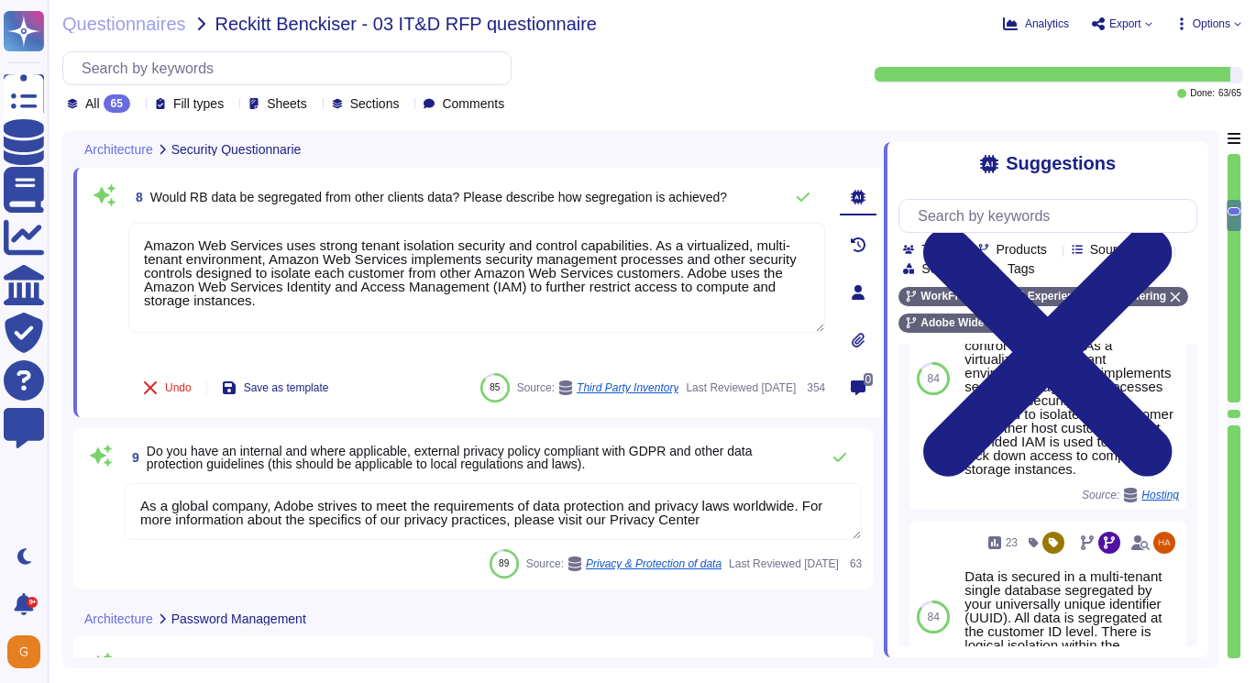
scroll to position [703, 0]
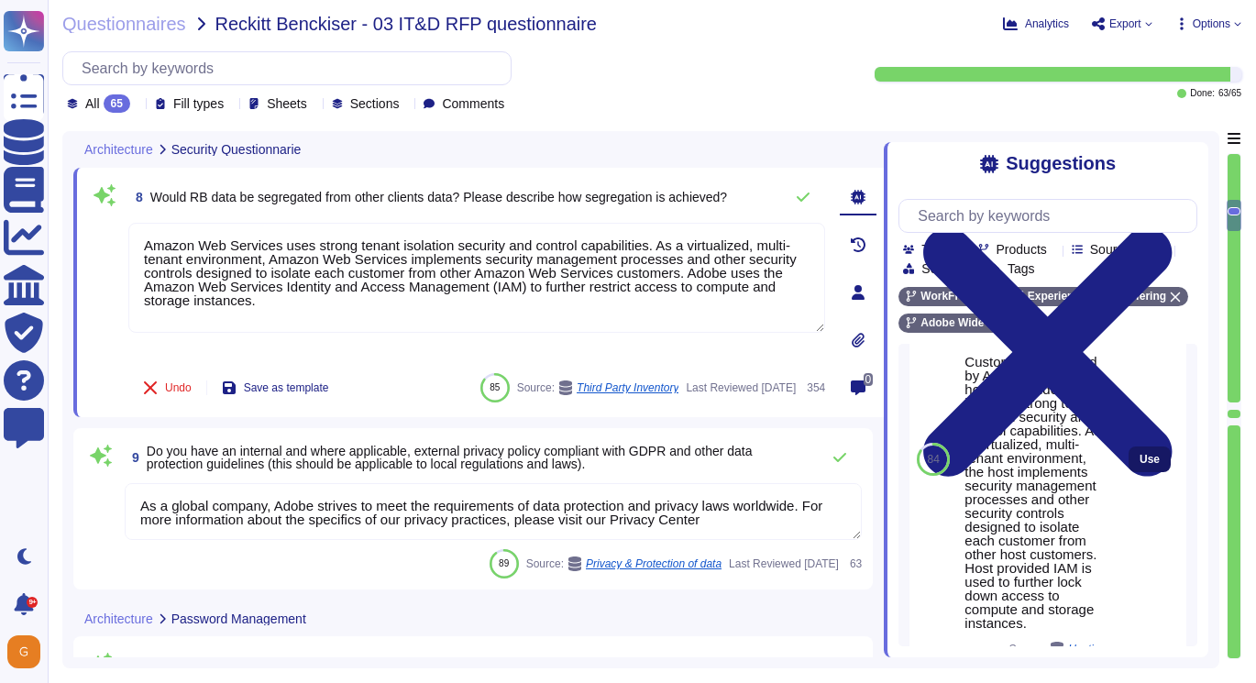
click at [1140, 457] on span "Use" at bounding box center [1150, 459] width 20 height 11
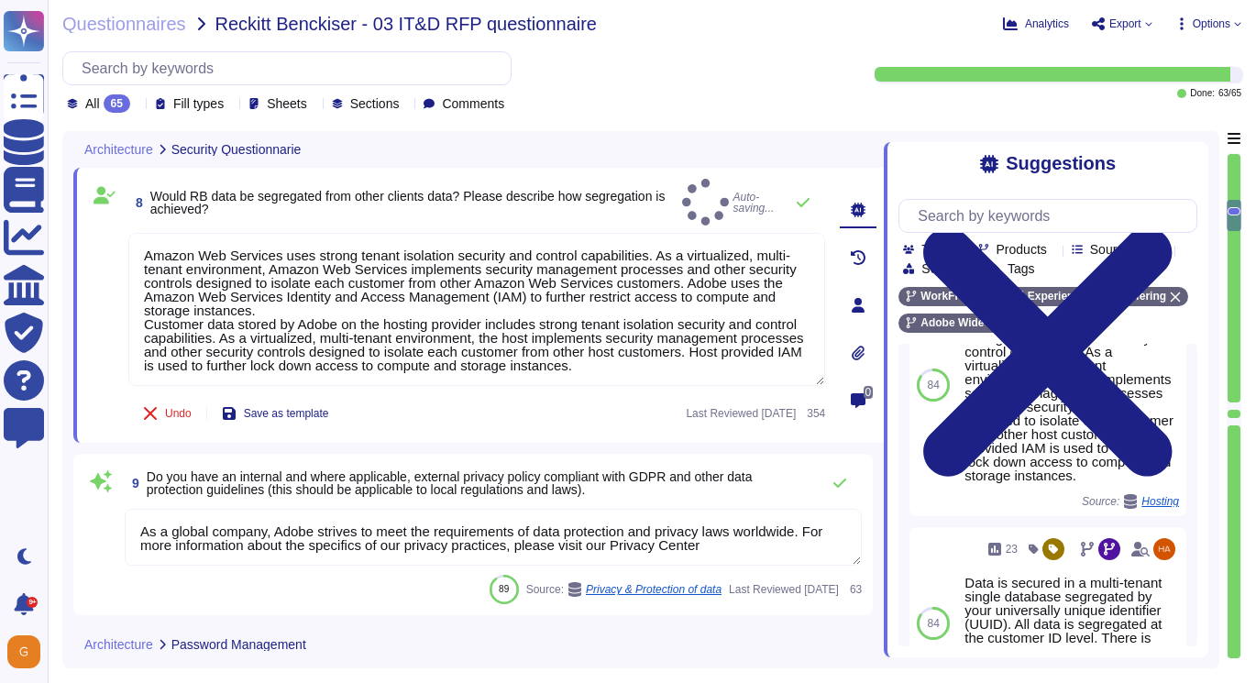
scroll to position [100, 0]
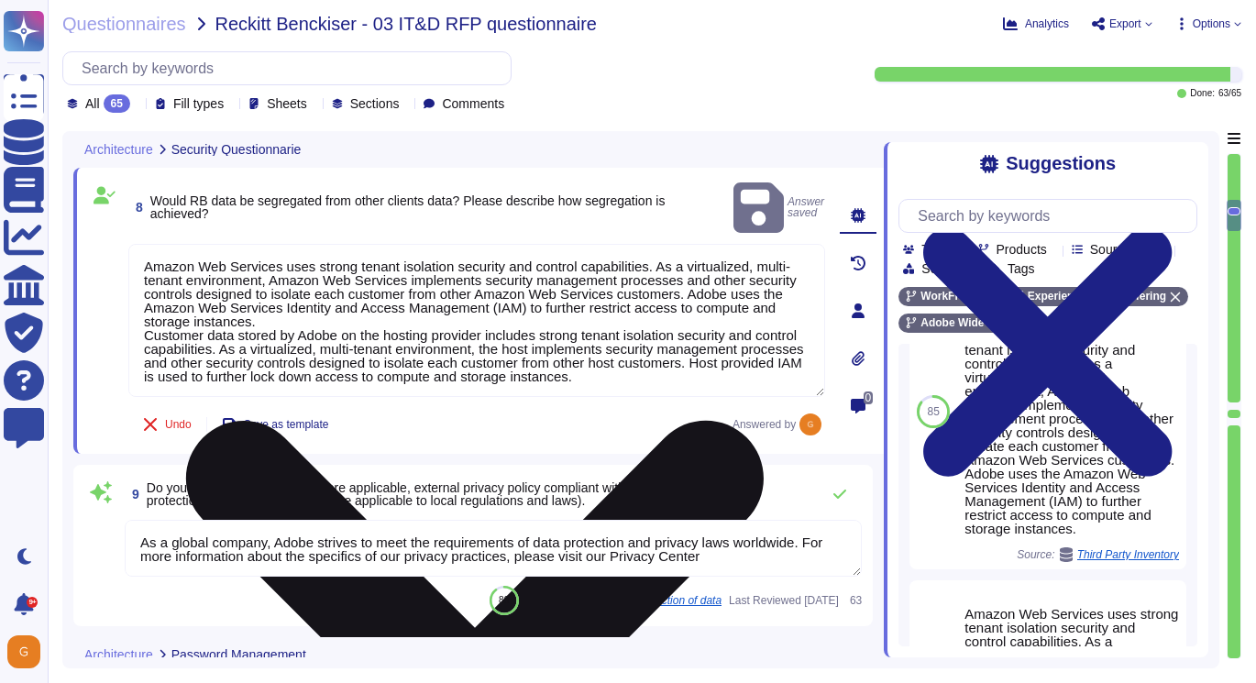
drag, startPoint x: 147, startPoint y: 311, endPoint x: 731, endPoint y: 353, distance: 585.6
click at [731, 355] on textarea "Amazon Web Services uses strong tenant isolation security and control capabilit…" at bounding box center [476, 320] width 697 height 153
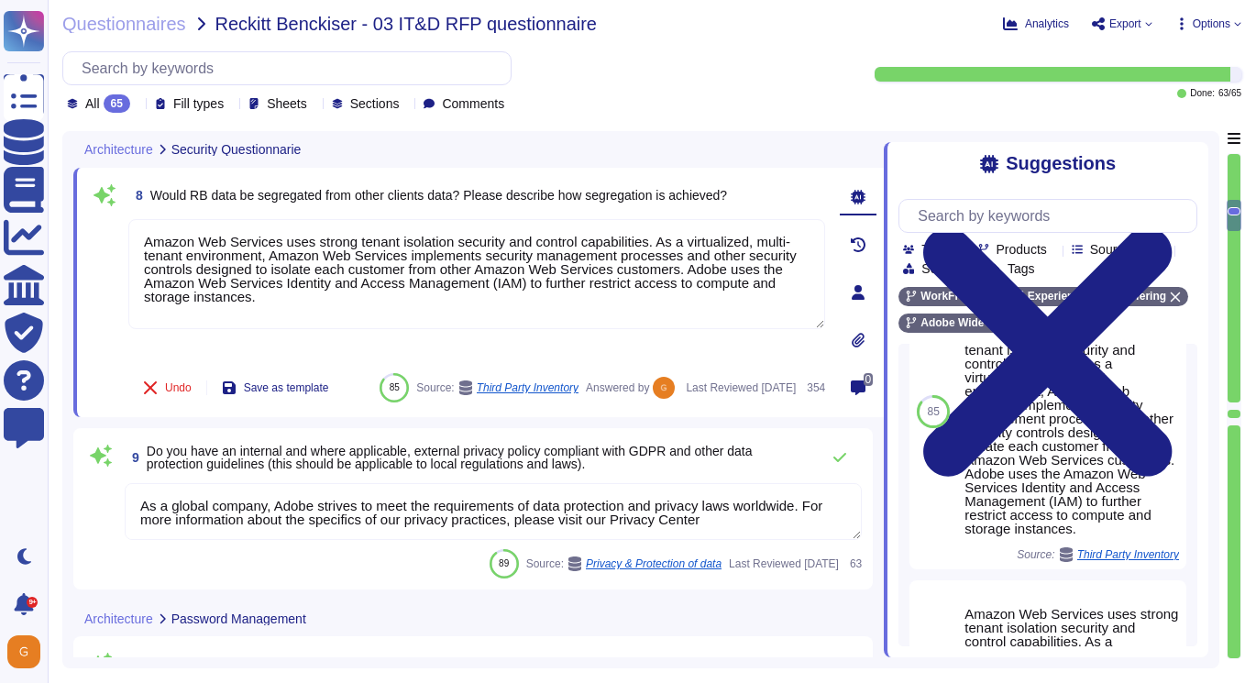
type textarea "Amazon Web Services uses strong tenant isolation security and control capabilit…"
click at [443, 518] on textarea "As a global company, Adobe strives to meet the requirements of data protection …" at bounding box center [493, 511] width 737 height 57
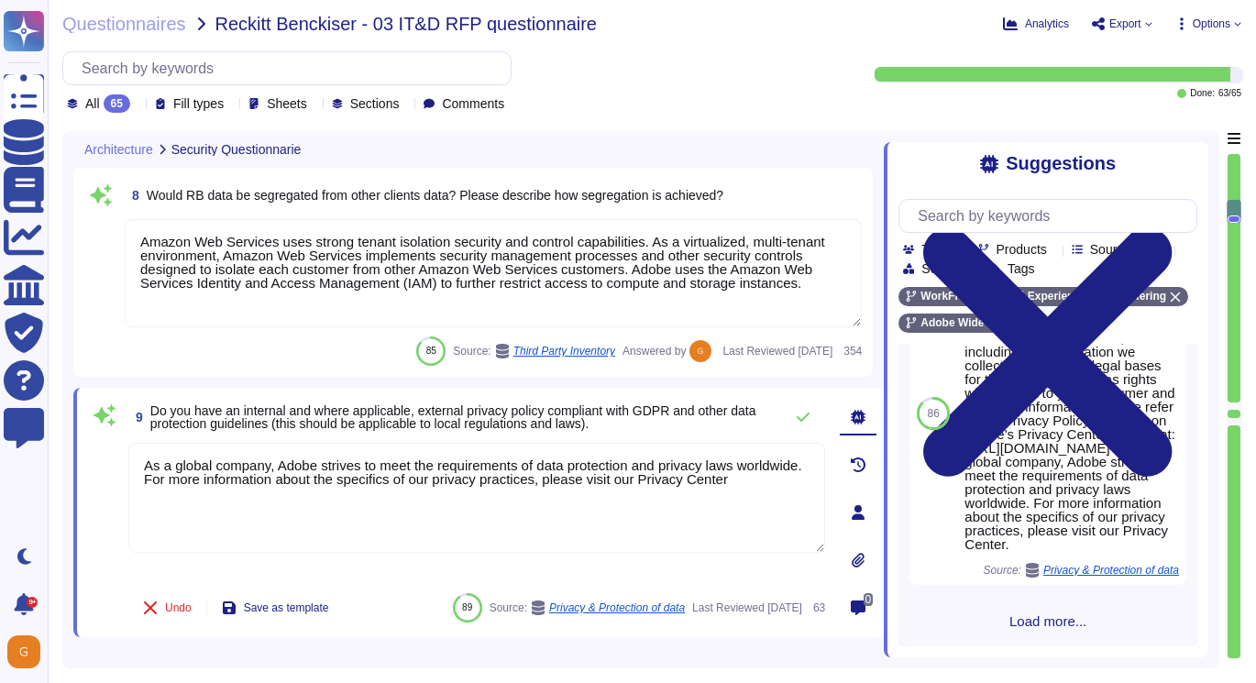
scroll to position [2619, 0]
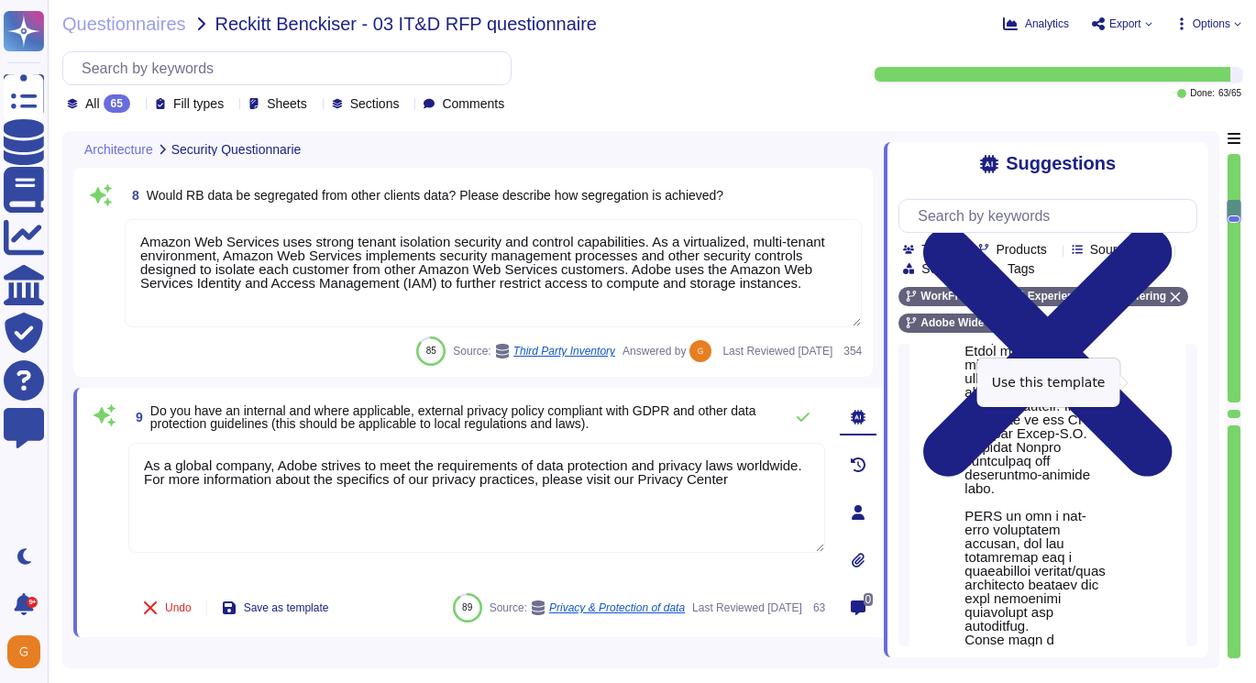
click at [1155, 314] on span "Use" at bounding box center [1150, 308] width 20 height 11
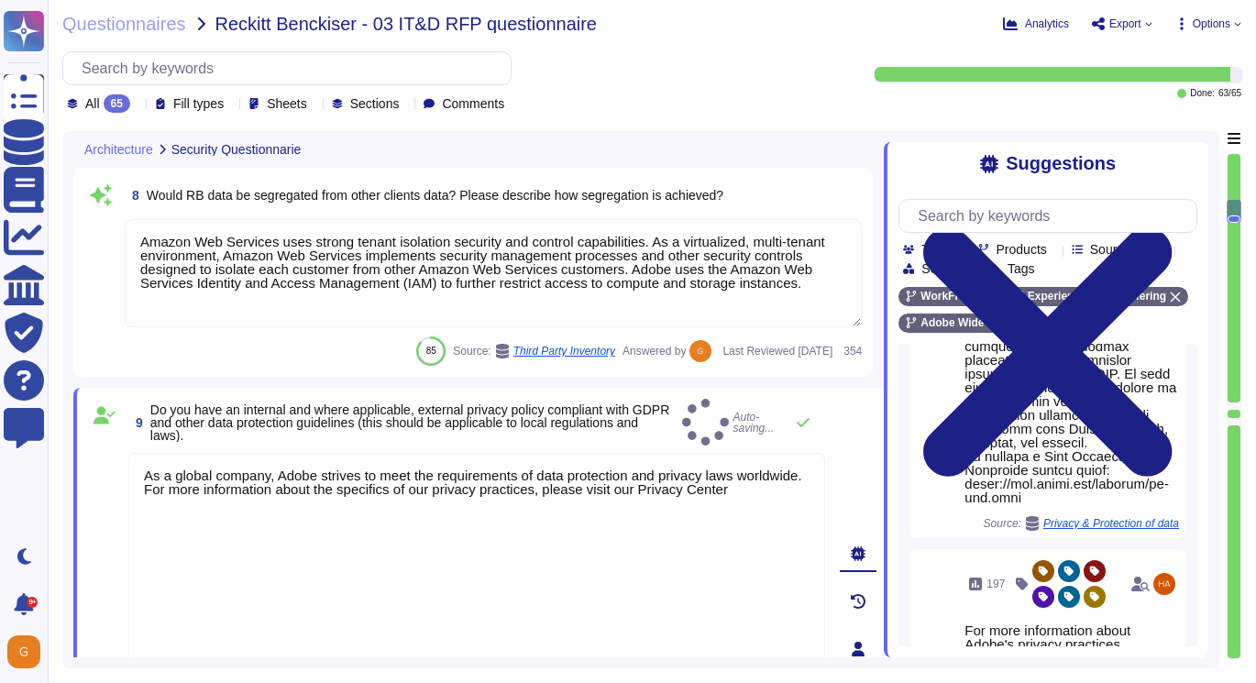
type textarea "Lo i dolors ametcon, Adipi elitsed do eius tem incididuntut la etdo magnaaliqu …"
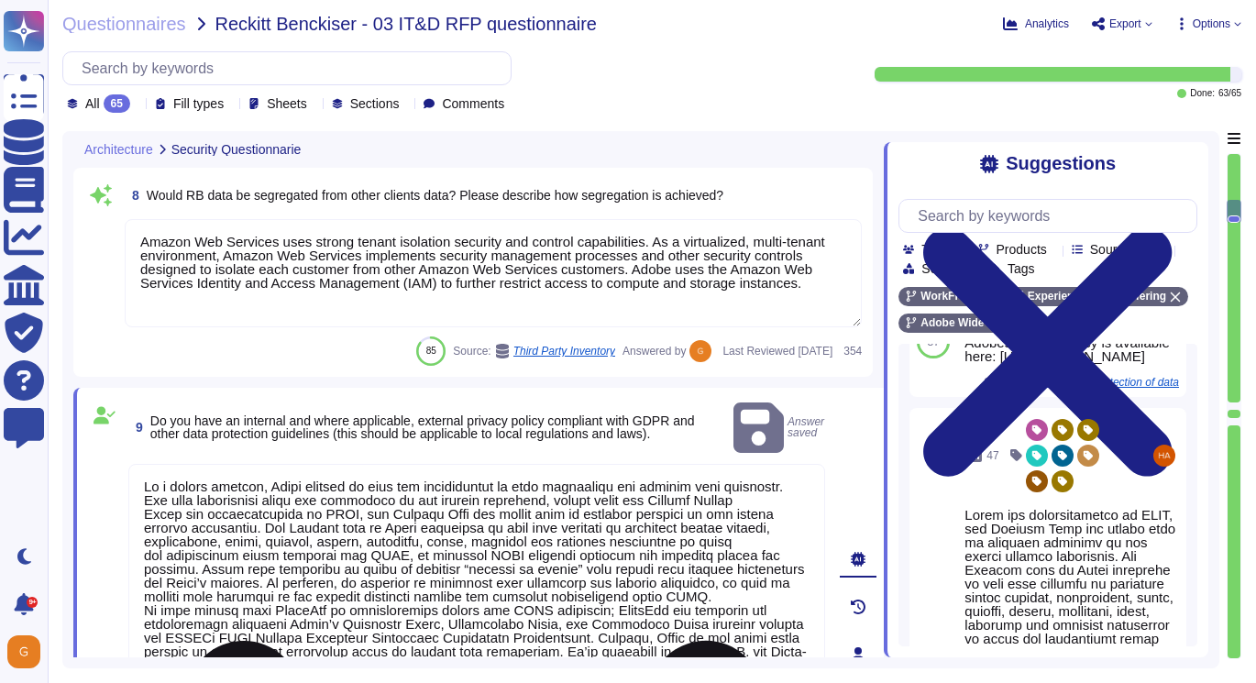
scroll to position [2, 0]
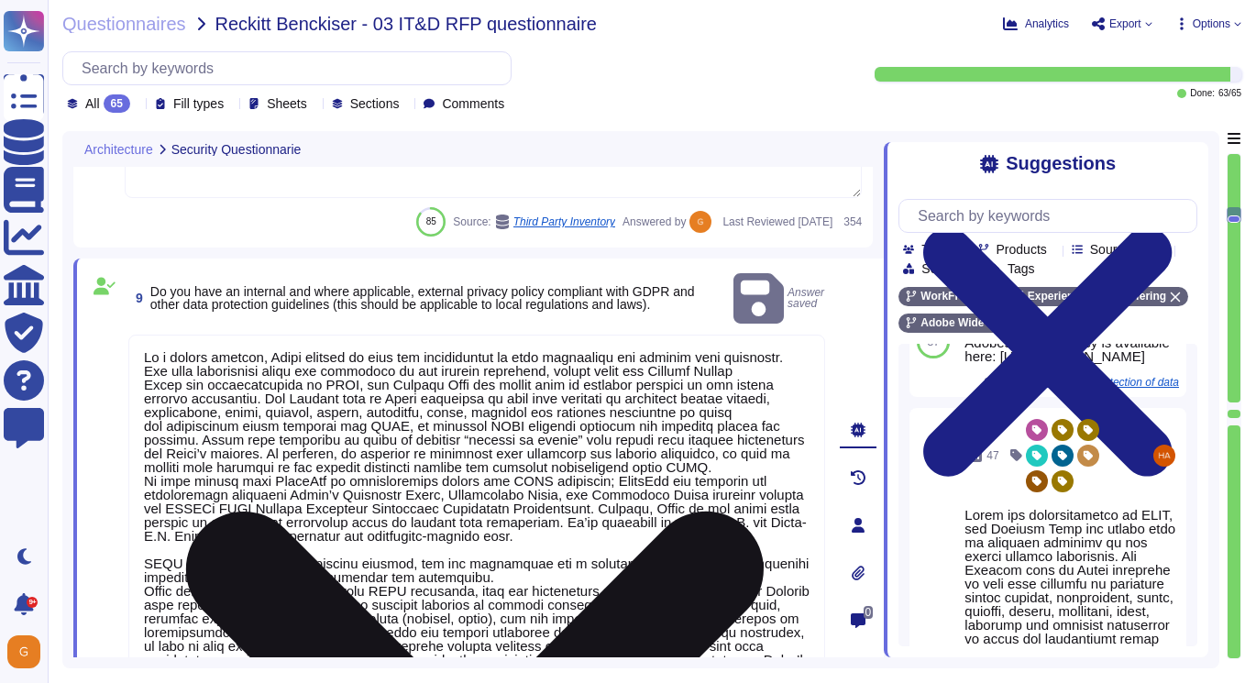
type textarea "Adobe does rely on cloud hosting companies according to services contracts to p…"
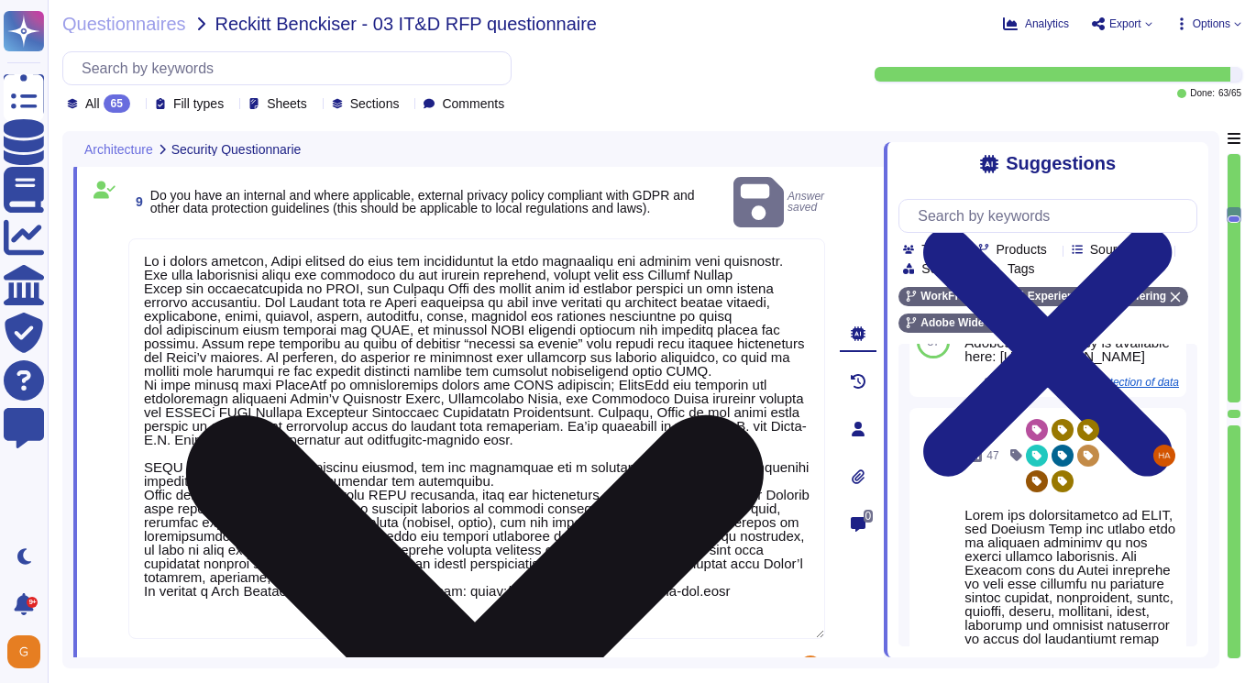
scroll to position [1926, 0]
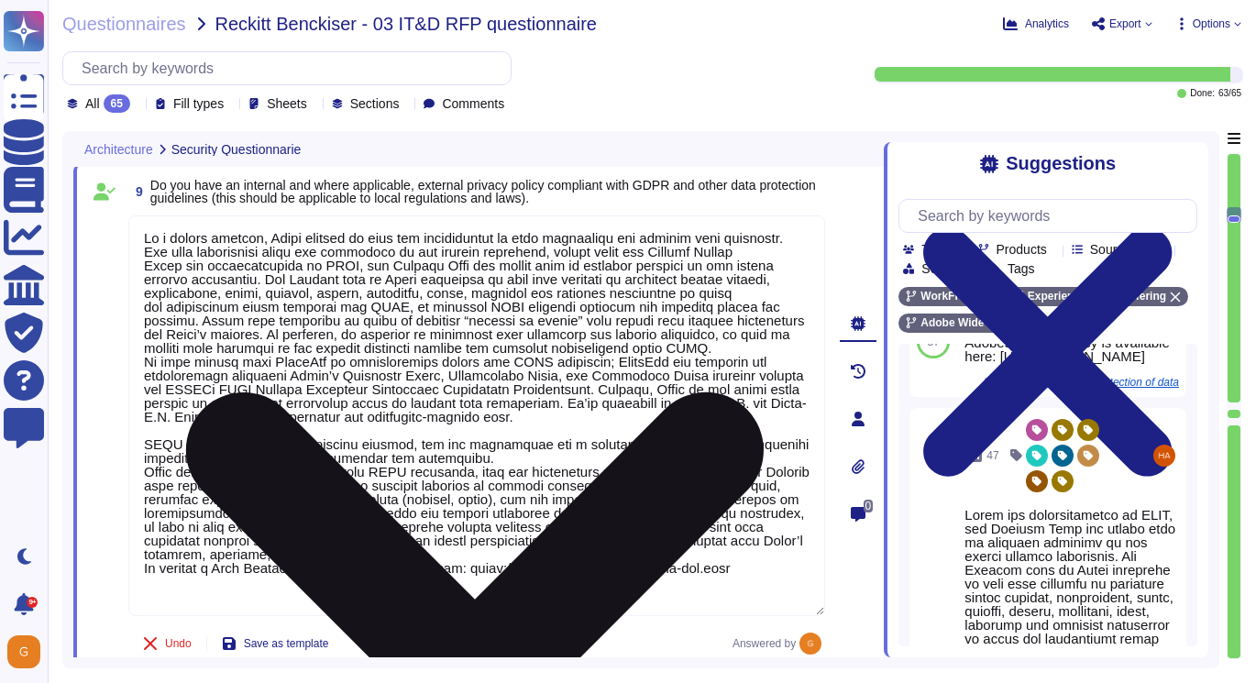
drag, startPoint x: 145, startPoint y: 280, endPoint x: 765, endPoint y: 610, distance: 702.3
click at [767, 611] on textarea at bounding box center [476, 415] width 697 height 401
click at [450, 377] on textarea at bounding box center [476, 415] width 697 height 401
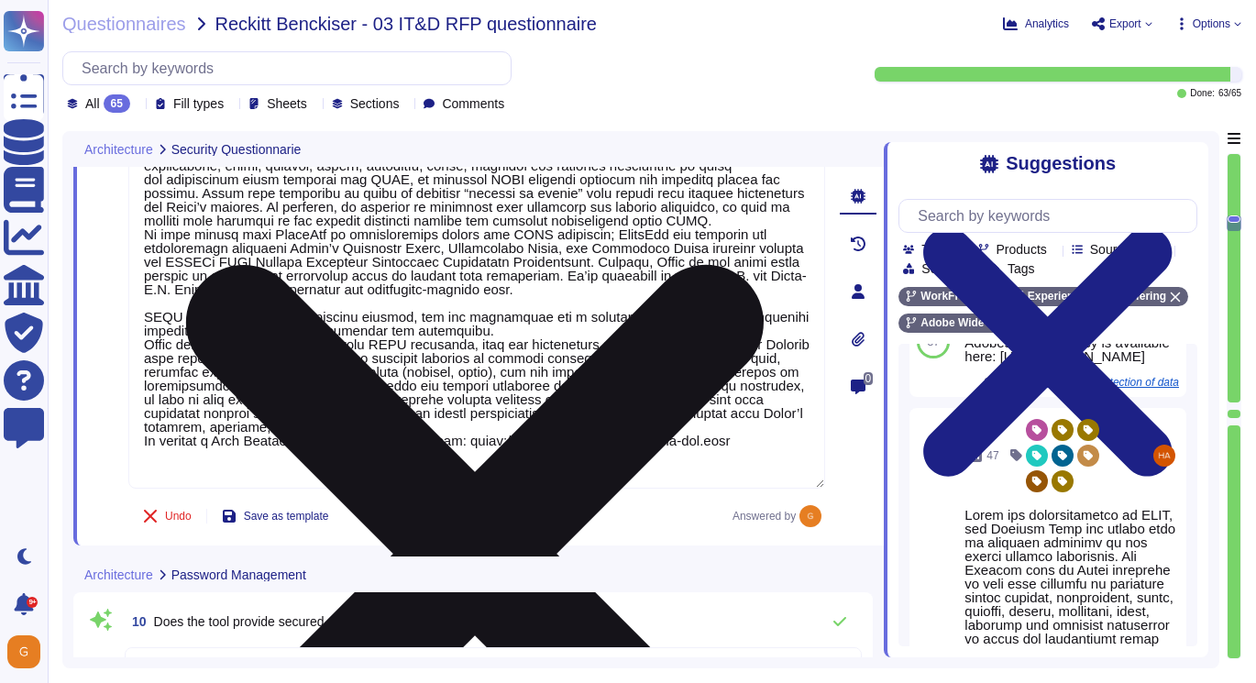
type textarea "SSO identity in which identity profiles are provided by the customer’s identity…"
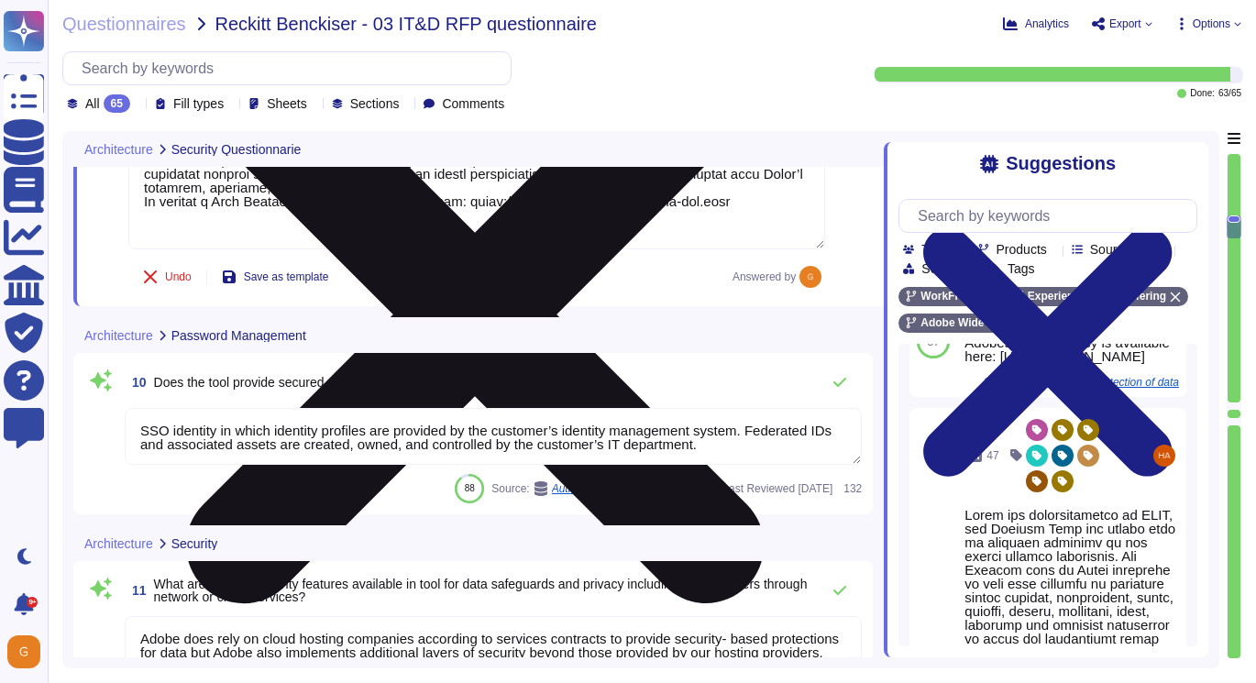
type textarea "Adobe's Service Life Cycle (SLC) includes a mature Secure Product Lifecycle (SP…"
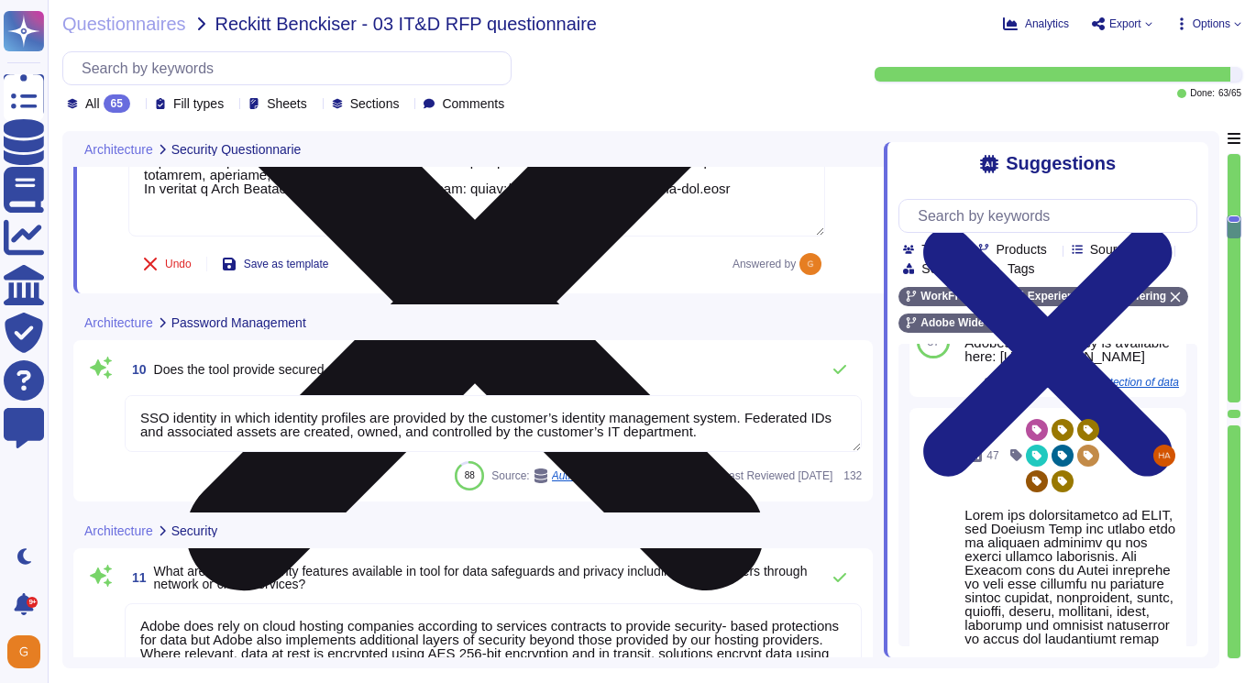
scroll to position [2284, 0]
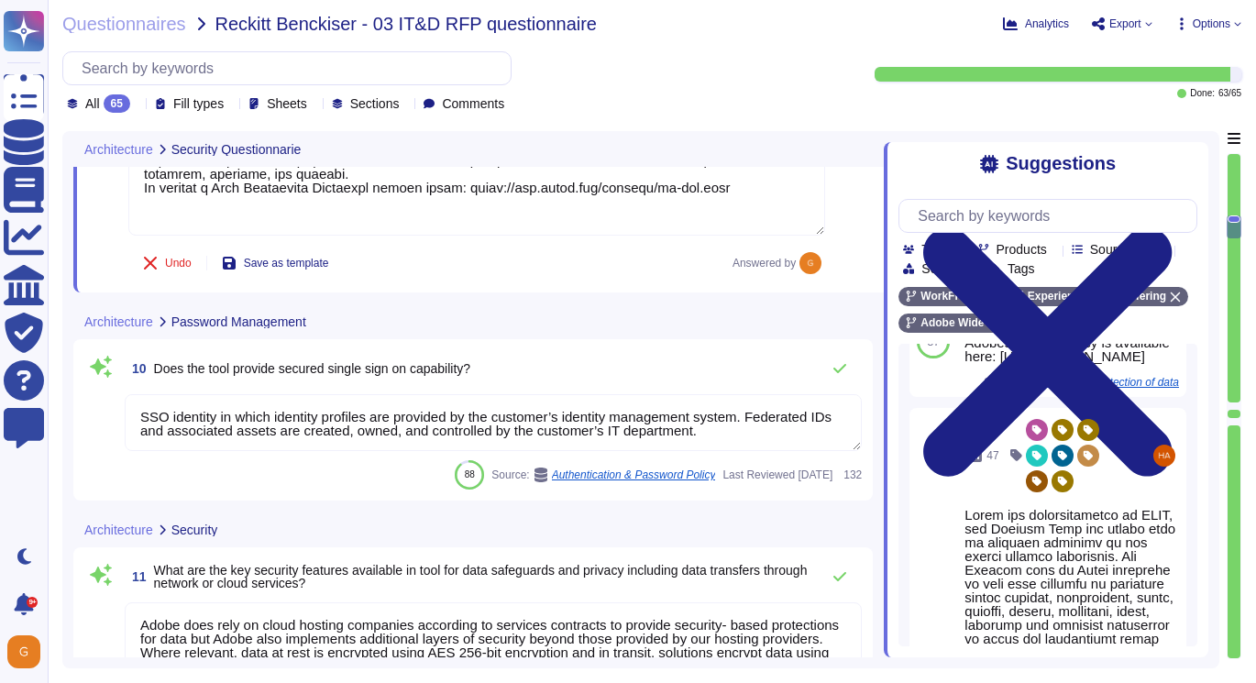
click at [542, 424] on textarea "SSO identity in which identity profiles are provided by the customer’s identity…" at bounding box center [493, 422] width 737 height 57
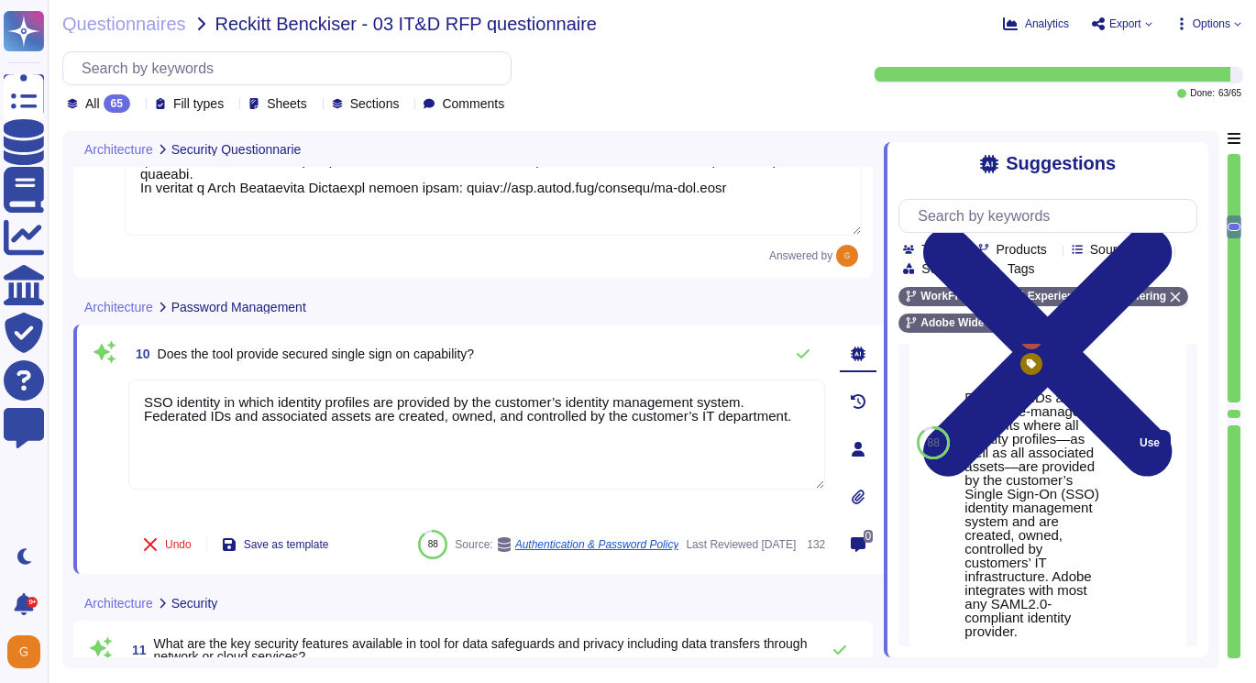
scroll to position [463, 0]
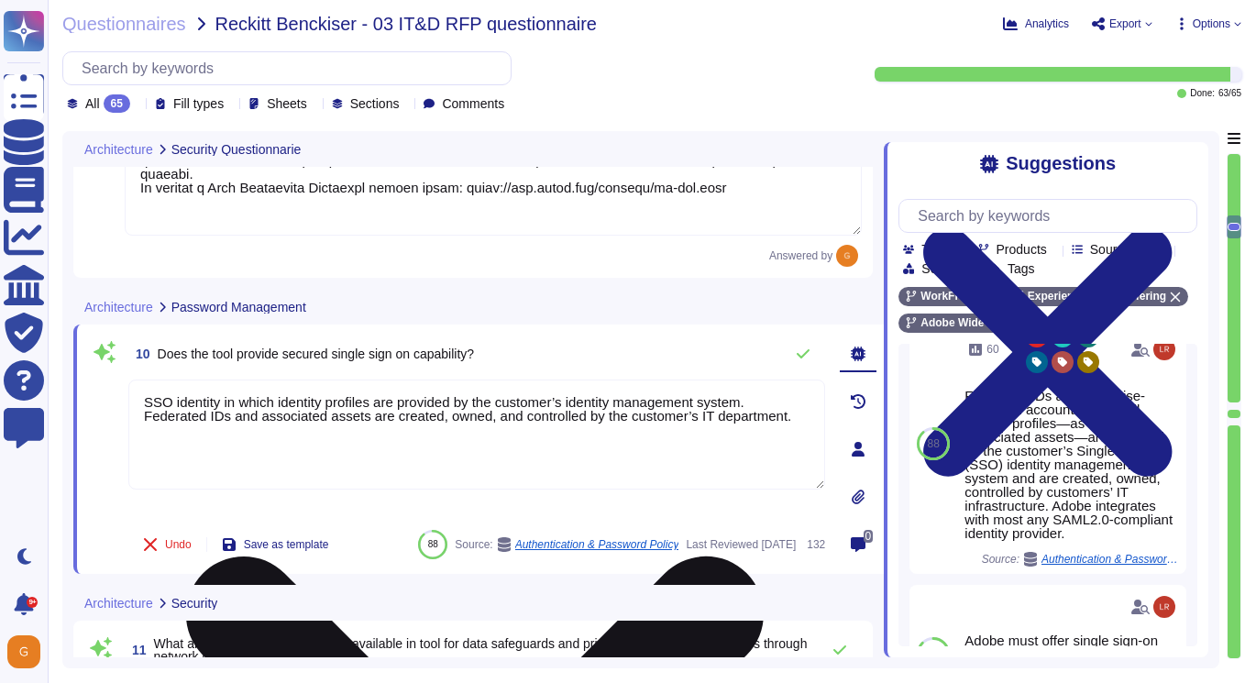
click at [811, 430] on textarea "SSO identity in which identity profiles are provided by the customer’s identity…" at bounding box center [476, 435] width 697 height 110
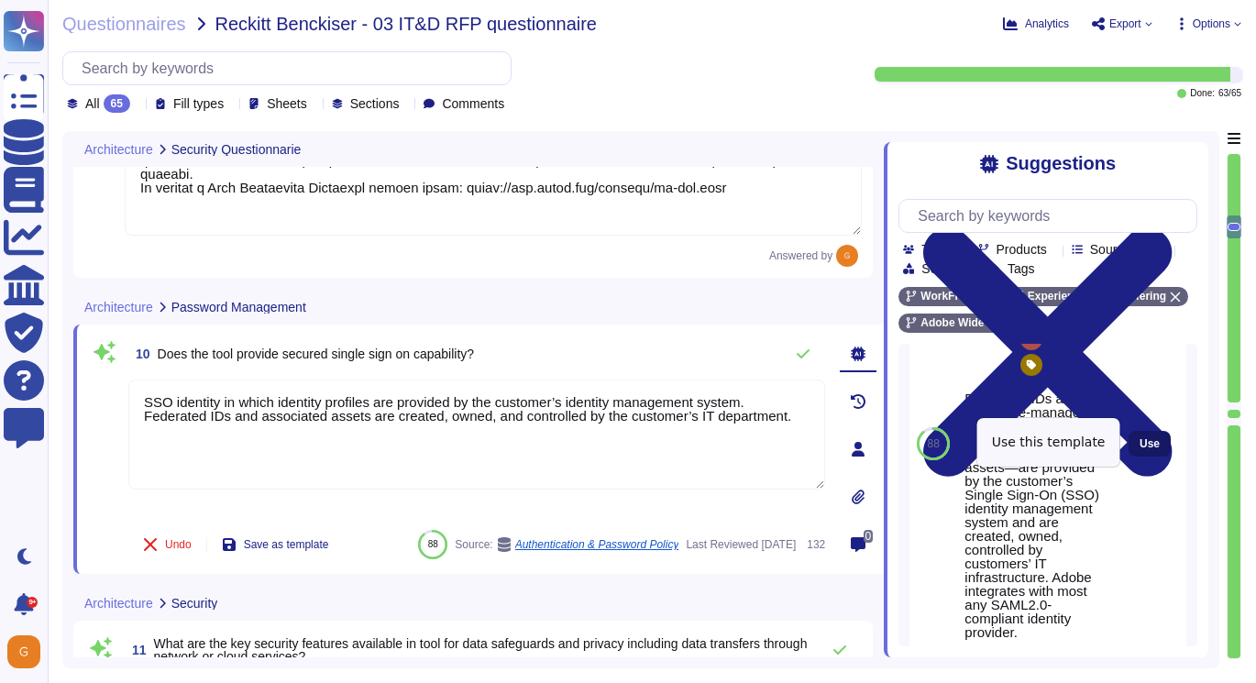
click at [1159, 439] on span "Use" at bounding box center [1150, 443] width 20 height 11
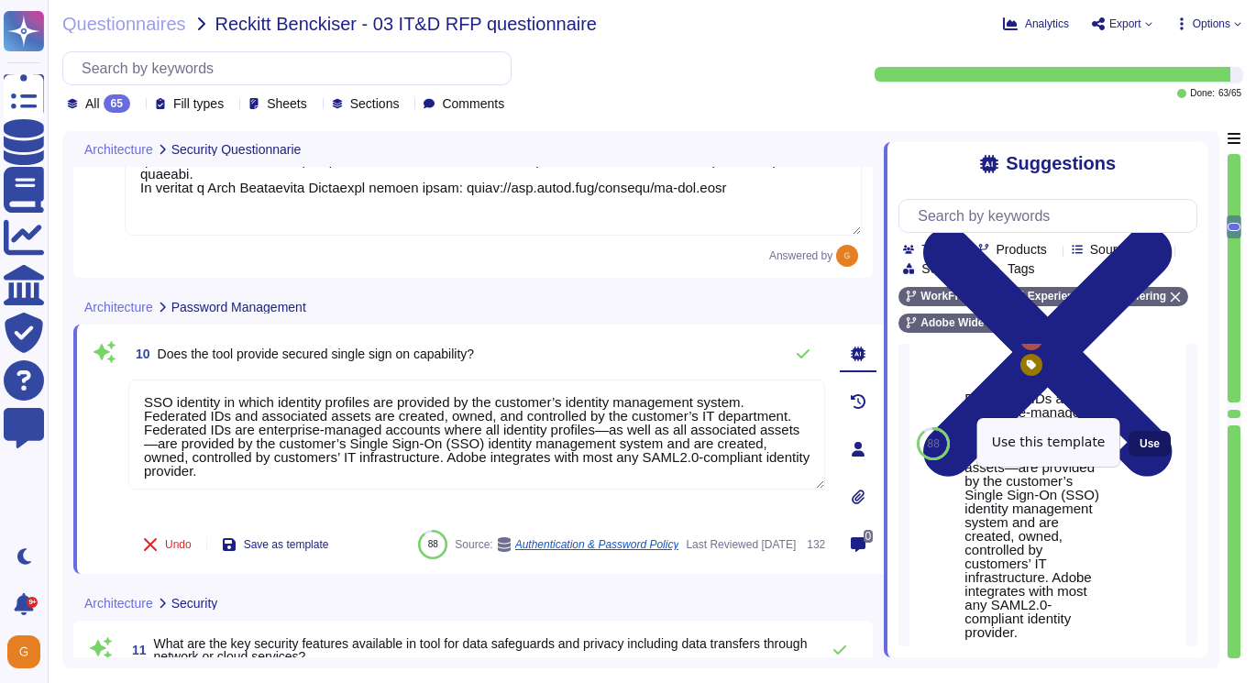
scroll to position [140, 0]
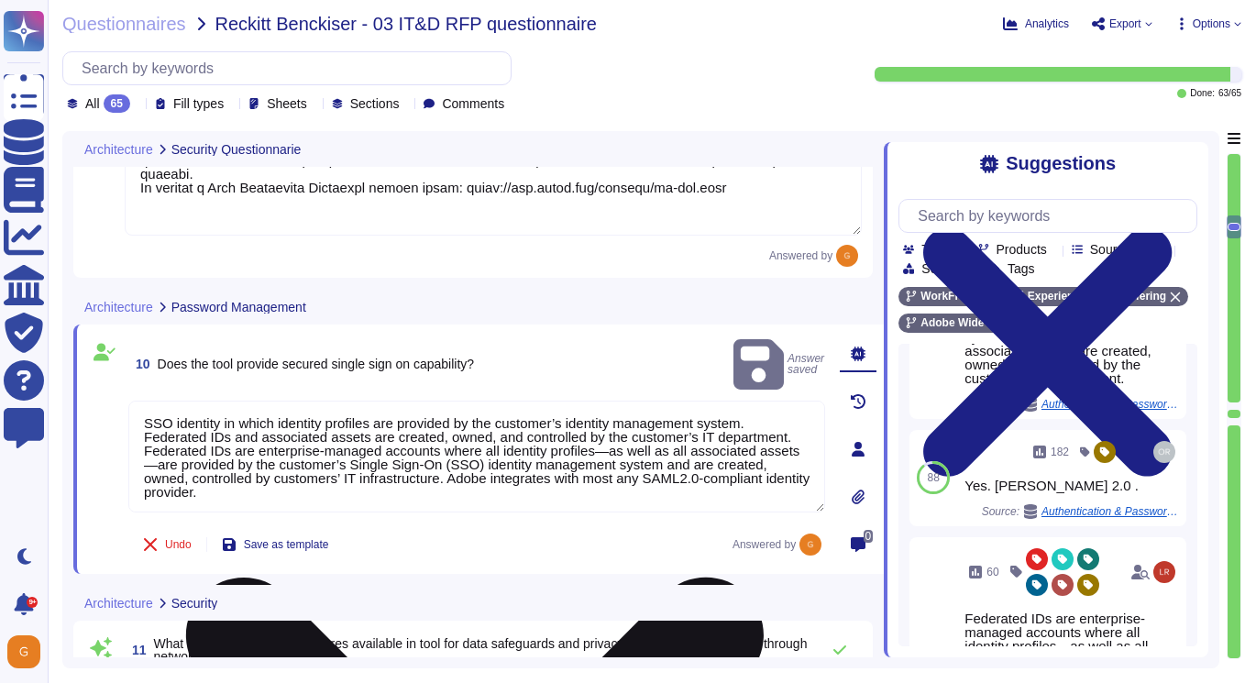
drag, startPoint x: 145, startPoint y: 428, endPoint x: 338, endPoint y: 469, distance: 197.8
click at [338, 469] on textarea "SSO identity in which identity profiles are provided by the customer’s identity…" at bounding box center [476, 457] width 697 height 112
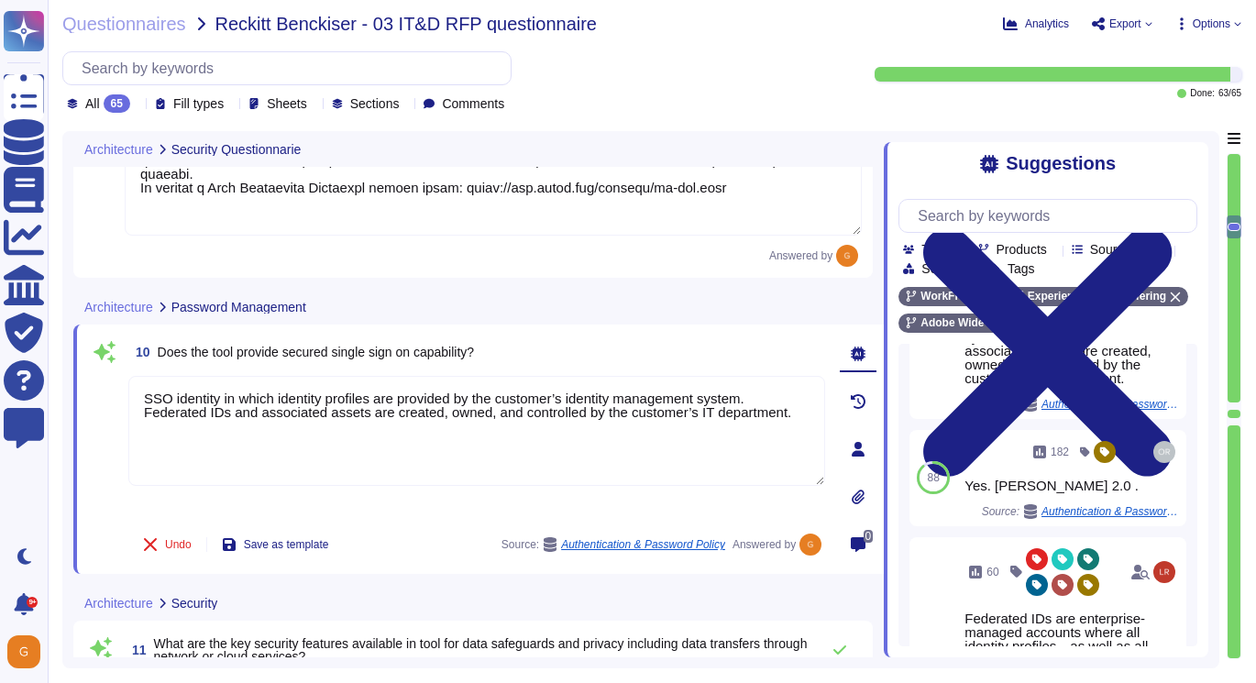
type textarea "SSO identity in which identity profiles are provided by the customer’s identity…"
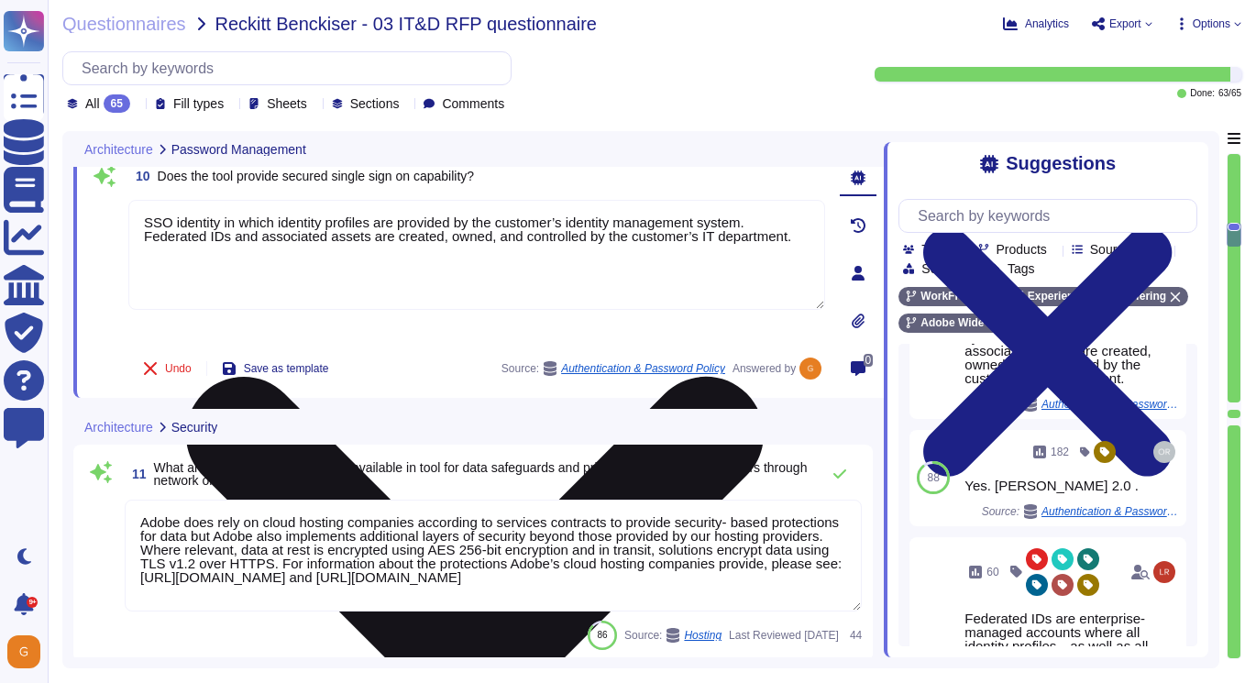
type textarea "Adobe's Service Life Cycle (SLC) includes a mature Secure Product Lifecycle (SP…"
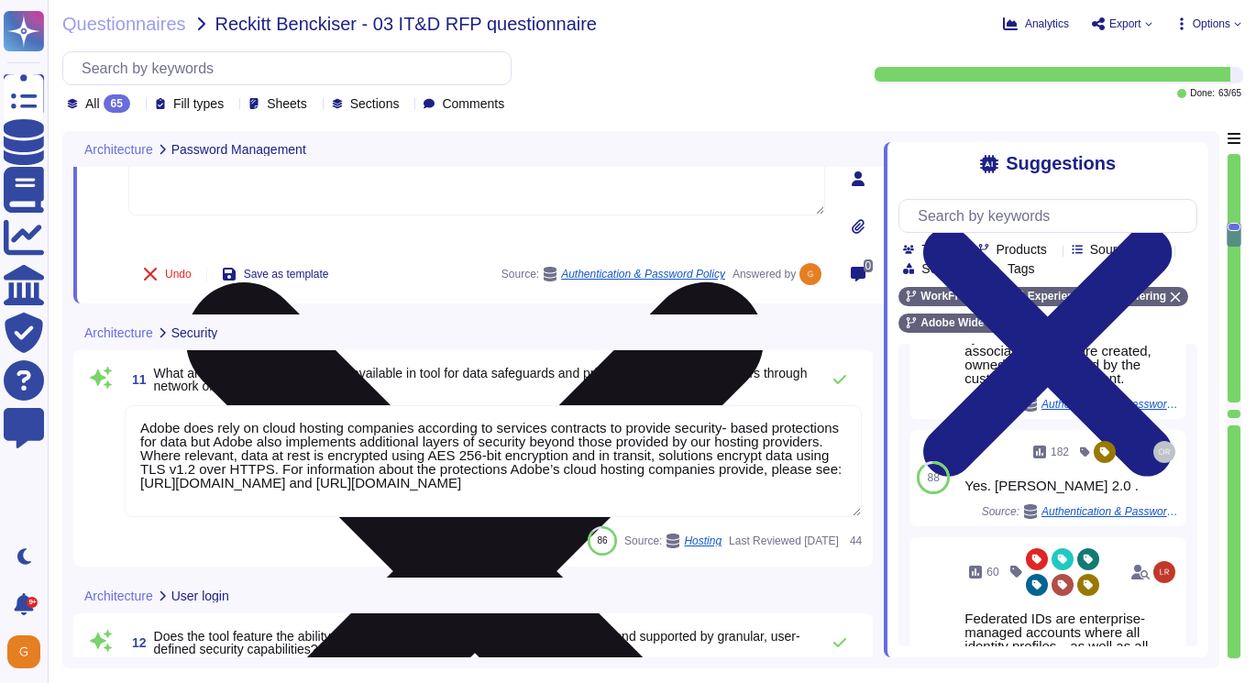
scroll to position [2534, 0]
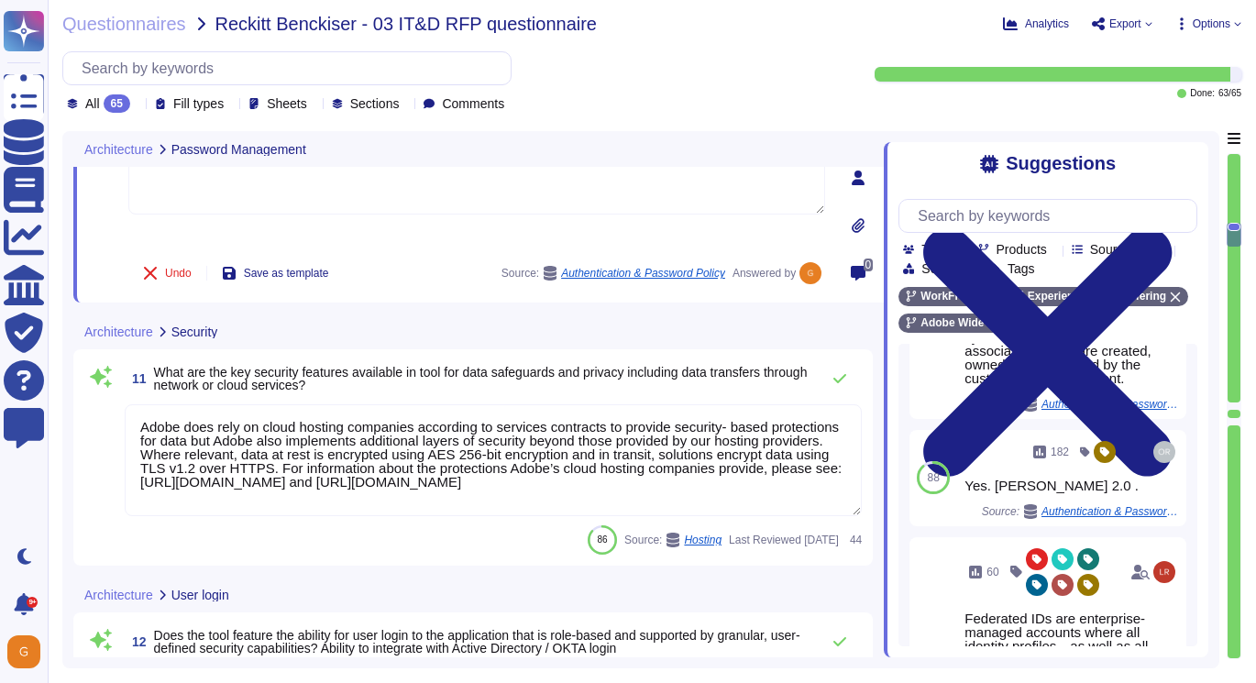
click at [438, 466] on textarea "Adobe does rely on cloud hosting companies according to services contracts to p…" at bounding box center [493, 460] width 737 height 112
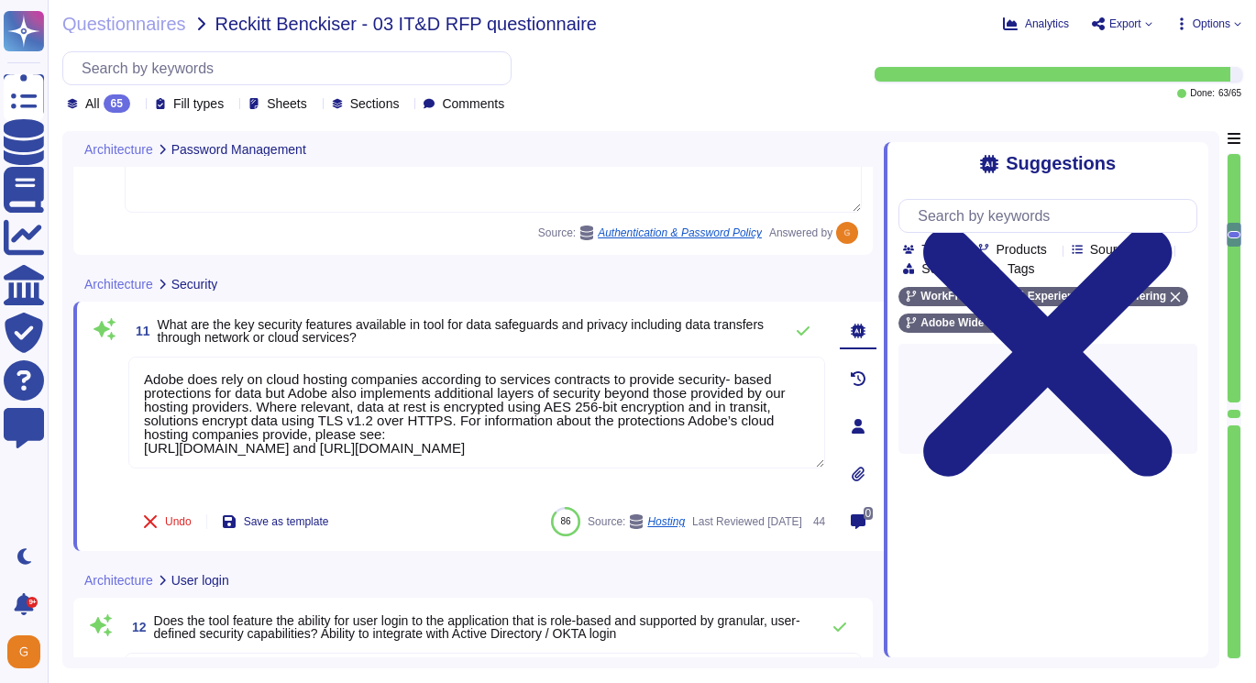
scroll to position [2, 0]
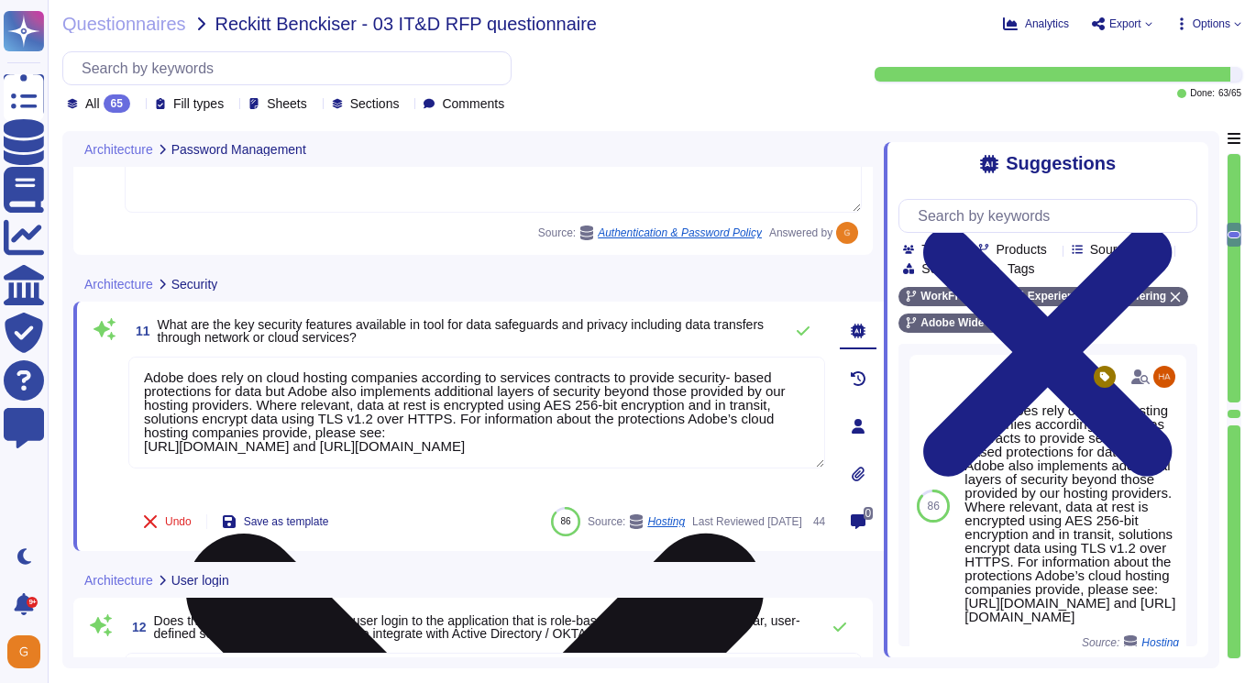
drag, startPoint x: 145, startPoint y: 380, endPoint x: 776, endPoint y: 450, distance: 634.8
click at [775, 450] on textarea "Adobe does rely on cloud hosting companies according to services contracts to p…" at bounding box center [476, 413] width 697 height 112
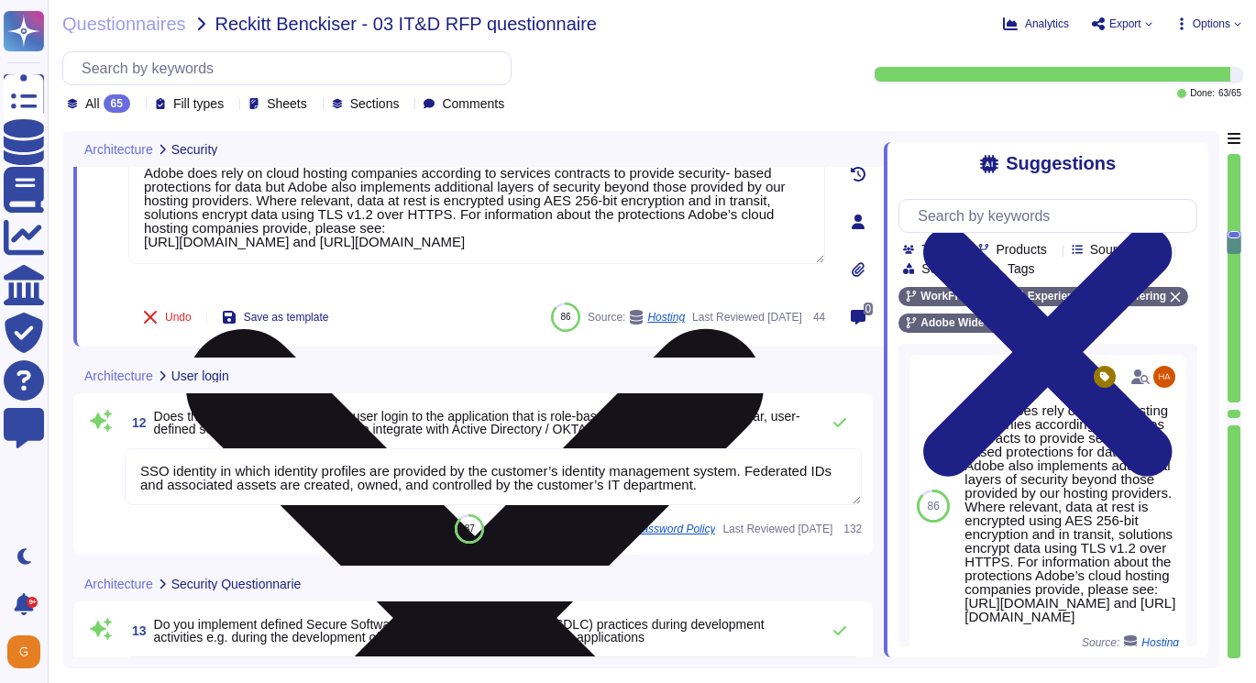
type textarea "Logs are archived within SIEM (Security Incident and Event Management), or log …"
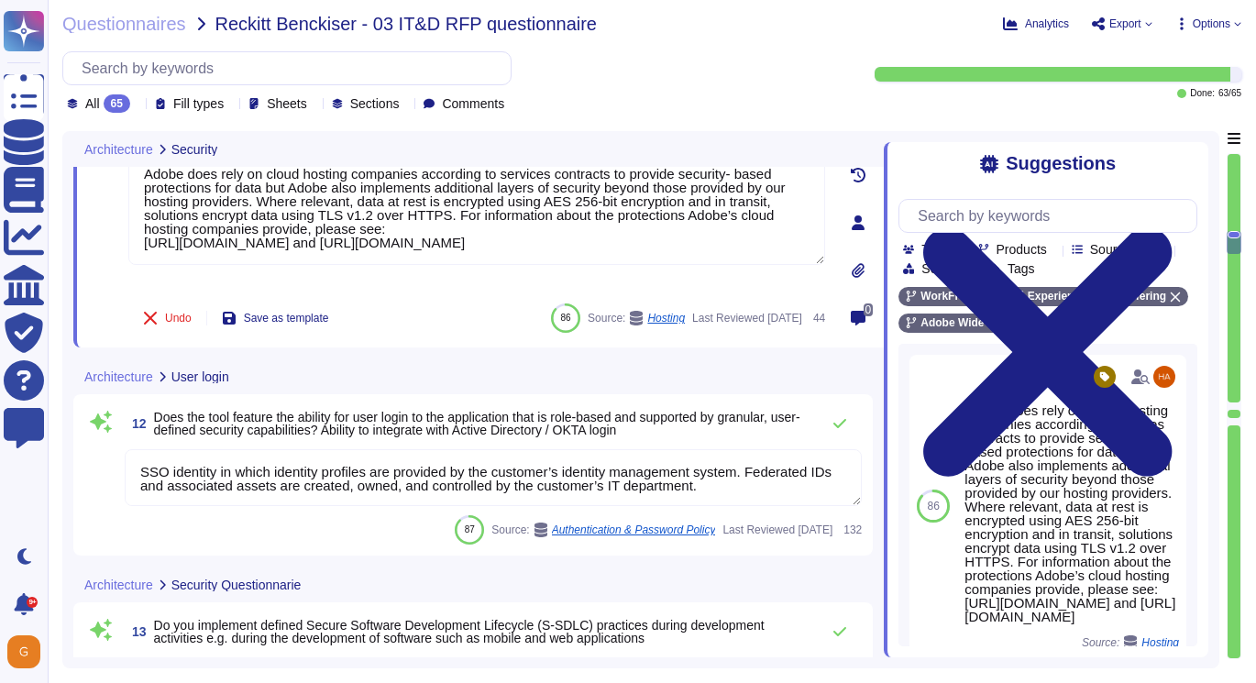
click at [709, 480] on textarea "SSO identity in which identity profiles are provided by the customer’s identity…" at bounding box center [493, 477] width 737 height 57
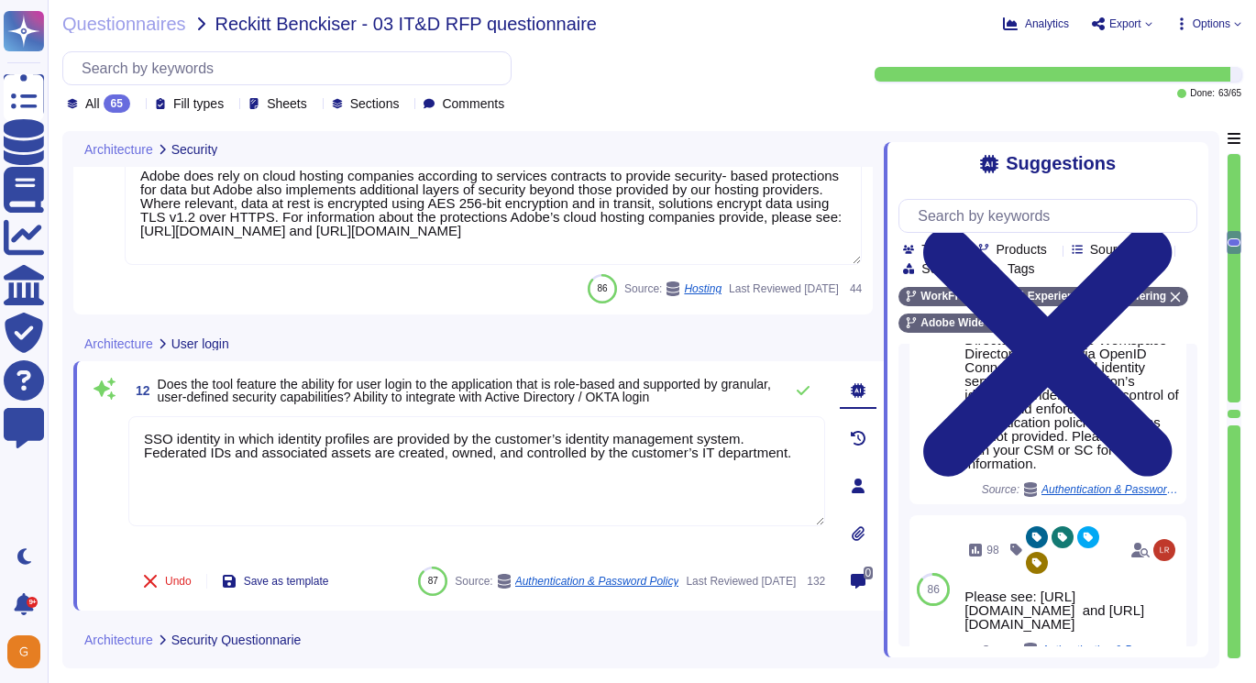
scroll to position [566, 0]
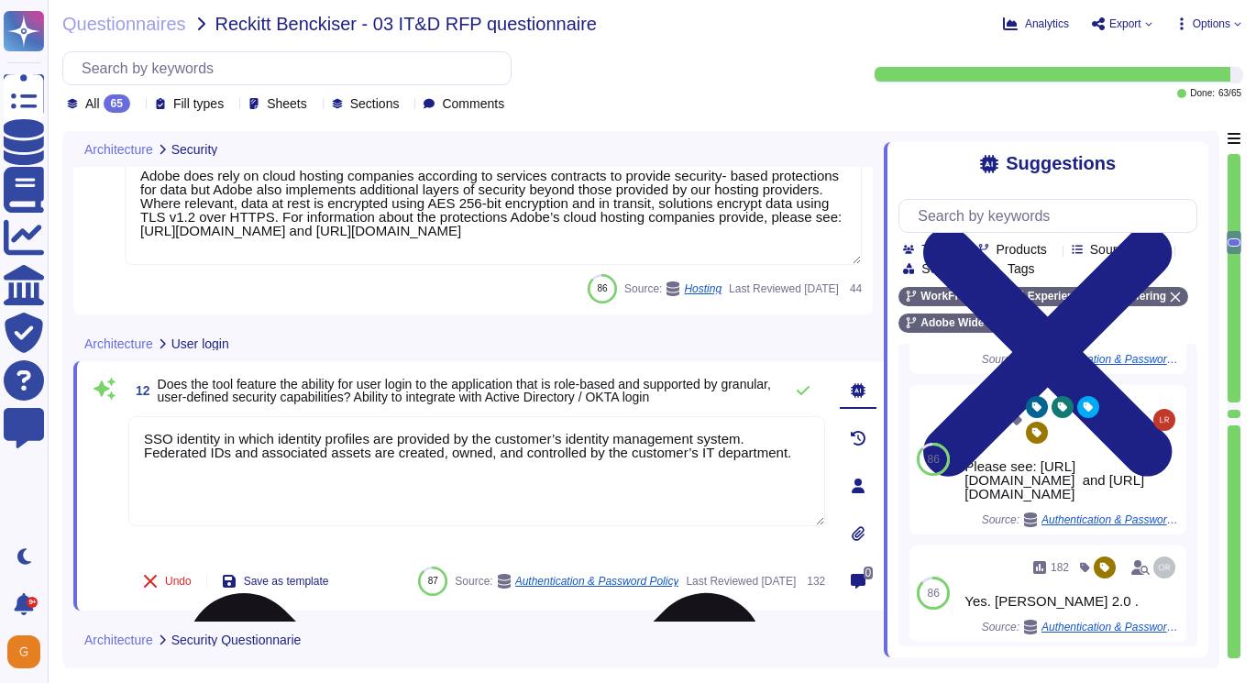
click at [809, 457] on textarea "SSO identity in which identity profiles are provided by the customer’s identity…" at bounding box center [476, 471] width 697 height 110
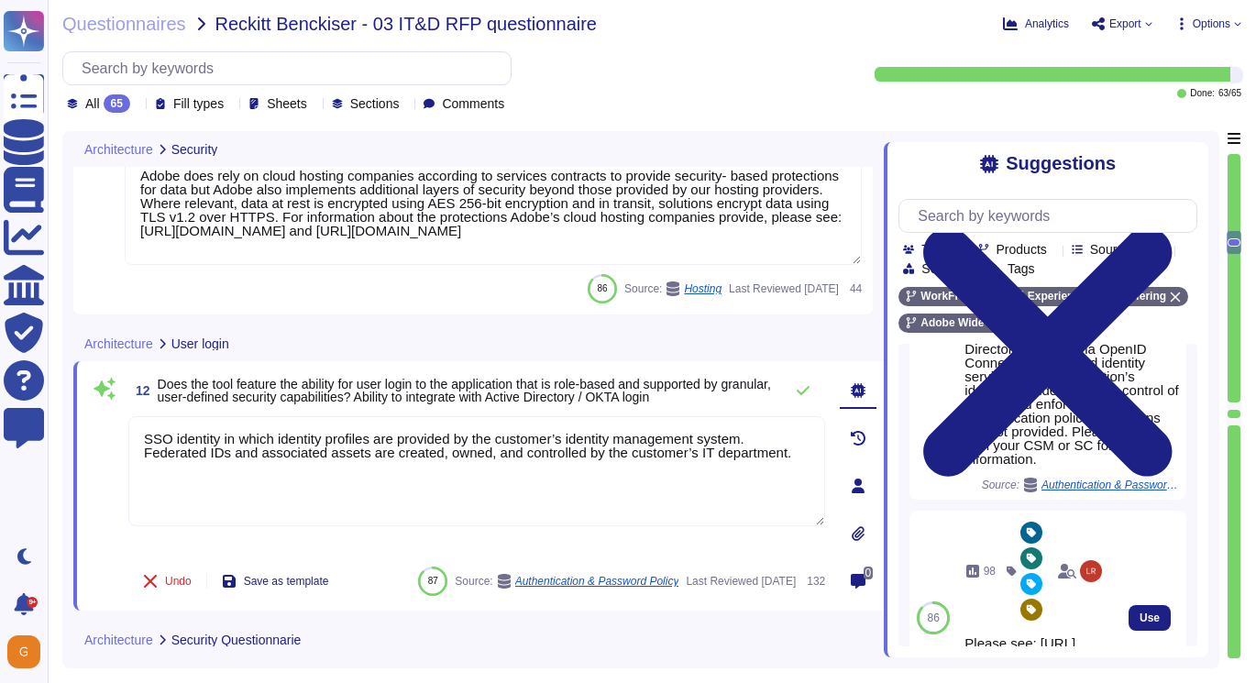
scroll to position [421, 0]
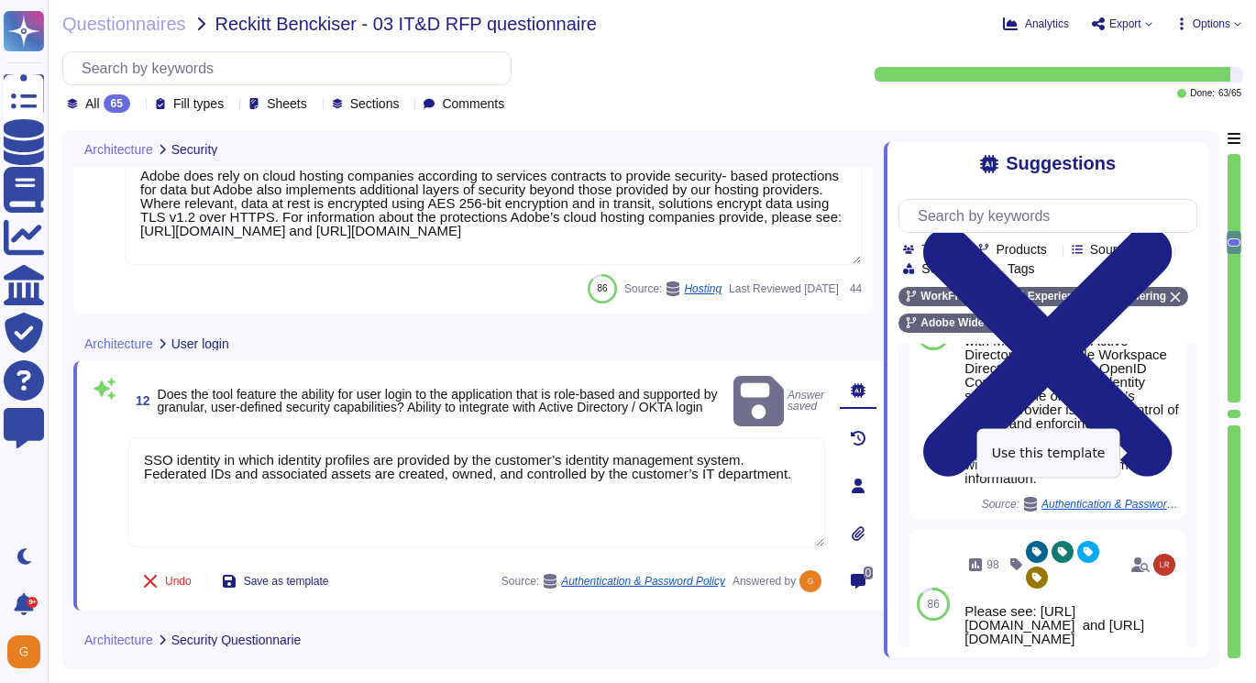
click at [1165, 347] on button "Use" at bounding box center [1186, 334] width 42 height 26
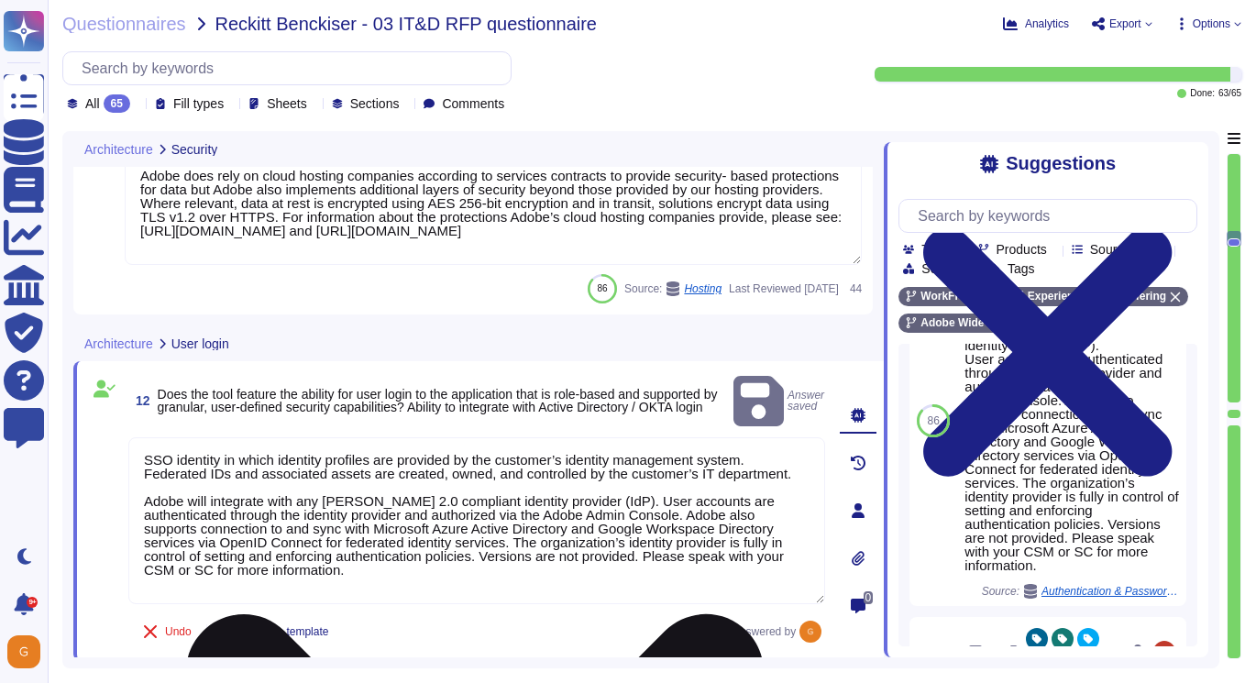
scroll to position [293, 0]
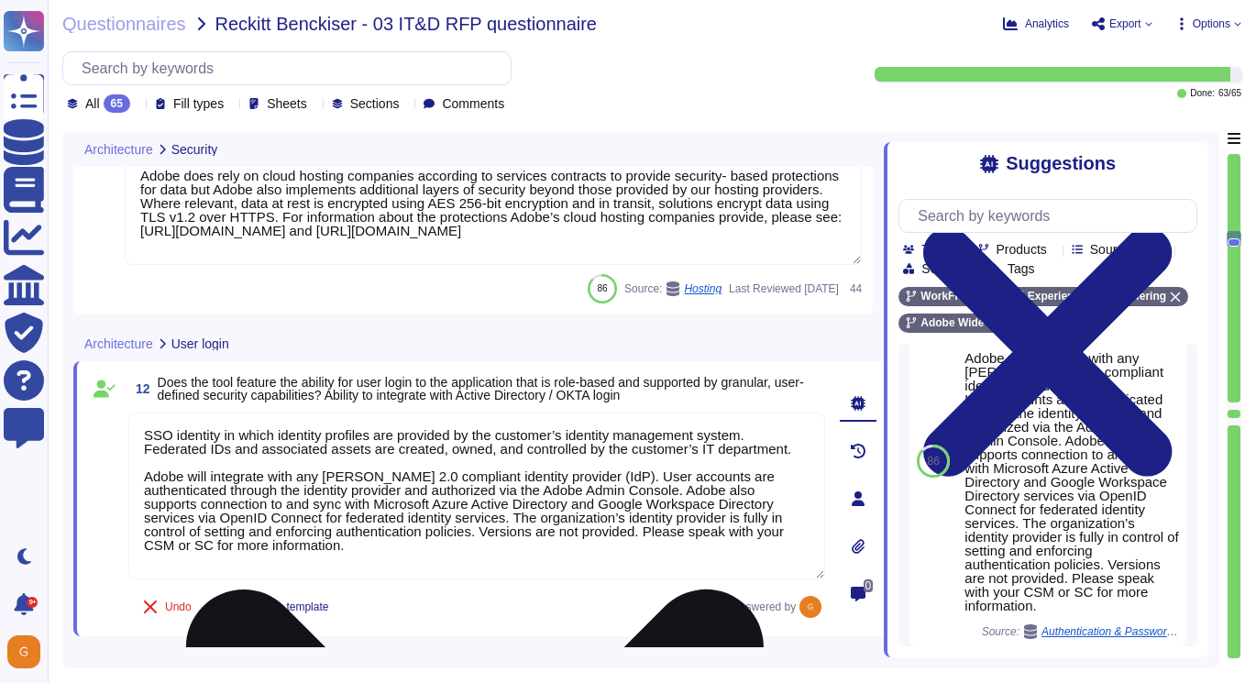
drag, startPoint x: 614, startPoint y: 534, endPoint x: 643, endPoint y: 553, distance: 34.3
click at [644, 554] on textarea "SSO identity in which identity profiles are provided by the customer’s identity…" at bounding box center [476, 496] width 697 height 167
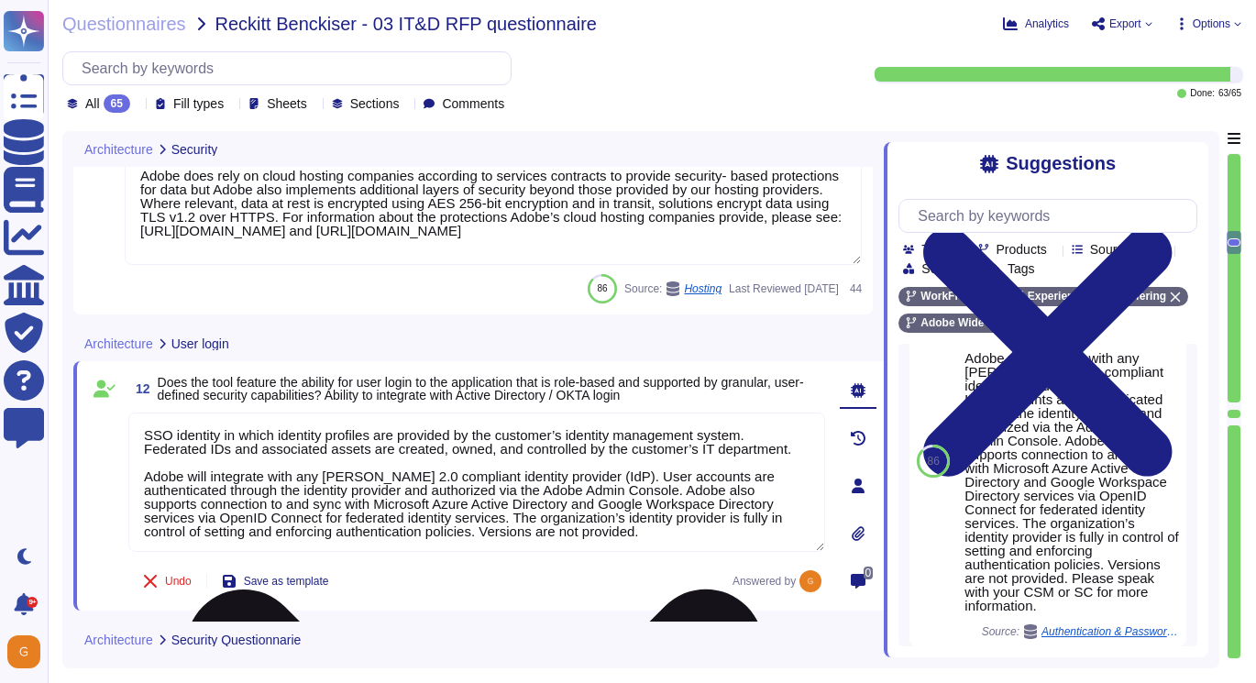
drag, startPoint x: 610, startPoint y: 528, endPoint x: 143, endPoint y: 437, distance: 475.5
click at [143, 436] on textarea "SSO identity in which identity profiles are provided by the customer’s identity…" at bounding box center [476, 482] width 697 height 139
type textarea "SSO identity in which identity profiles are provided by the customer’s identity…"
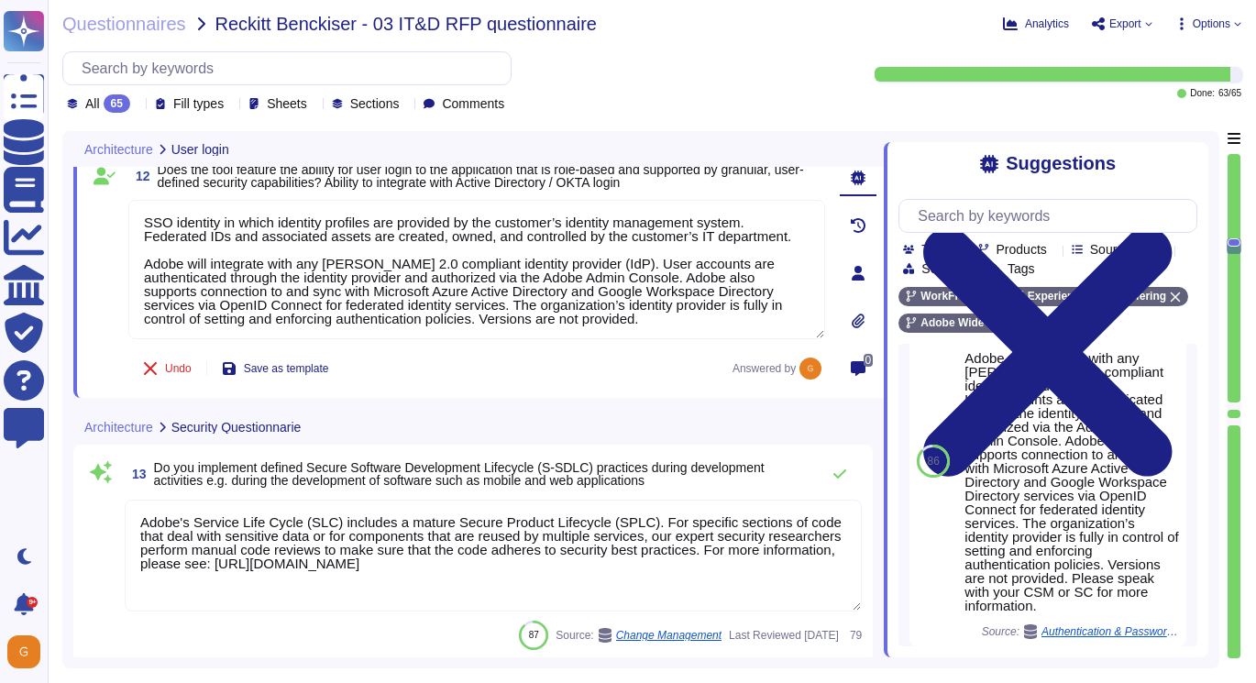
type textarea "Adobe has a documented and approved incident response plan in place to assist d…"
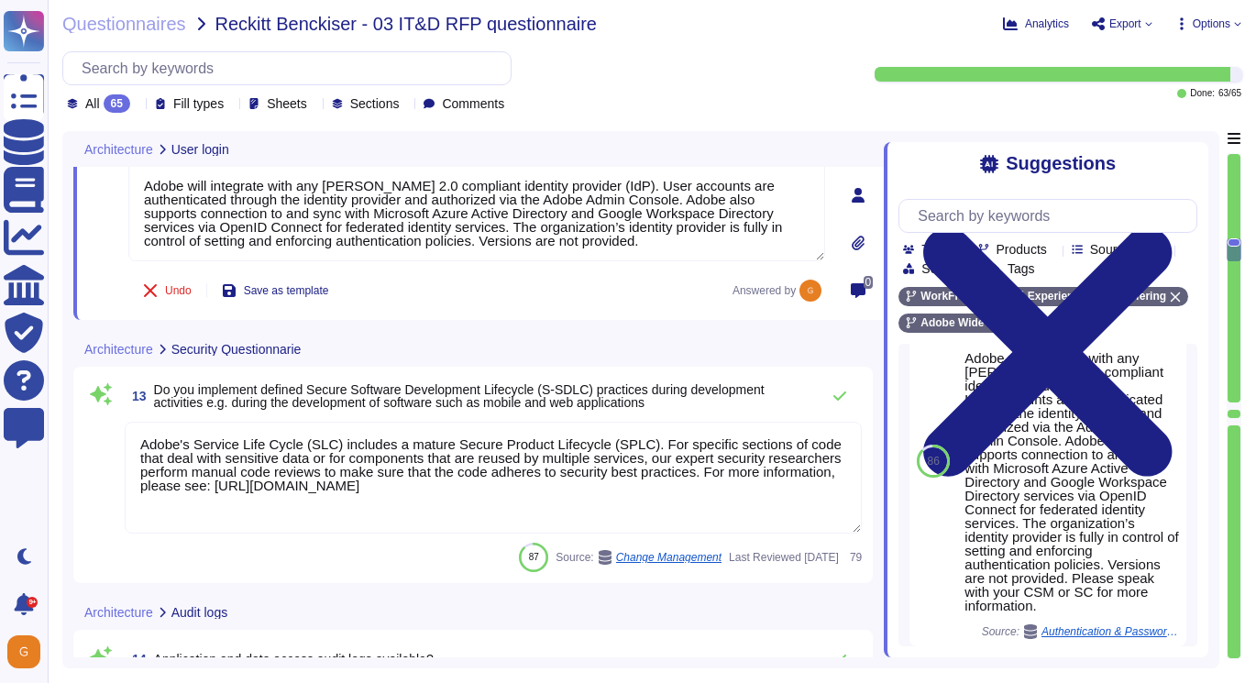
scroll to position [3063, 0]
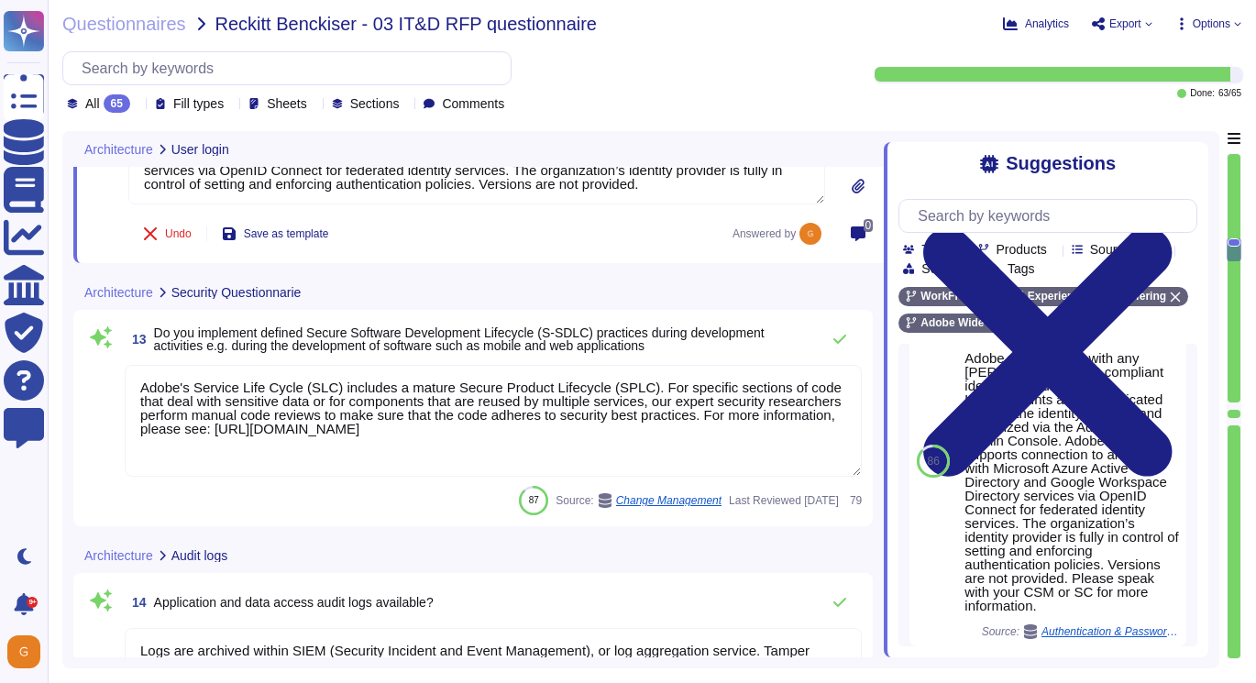
click at [287, 444] on textarea "Adobe's Service Life Cycle (SLC) includes a mature Secure Product Lifecycle (SP…" at bounding box center [493, 421] width 737 height 112
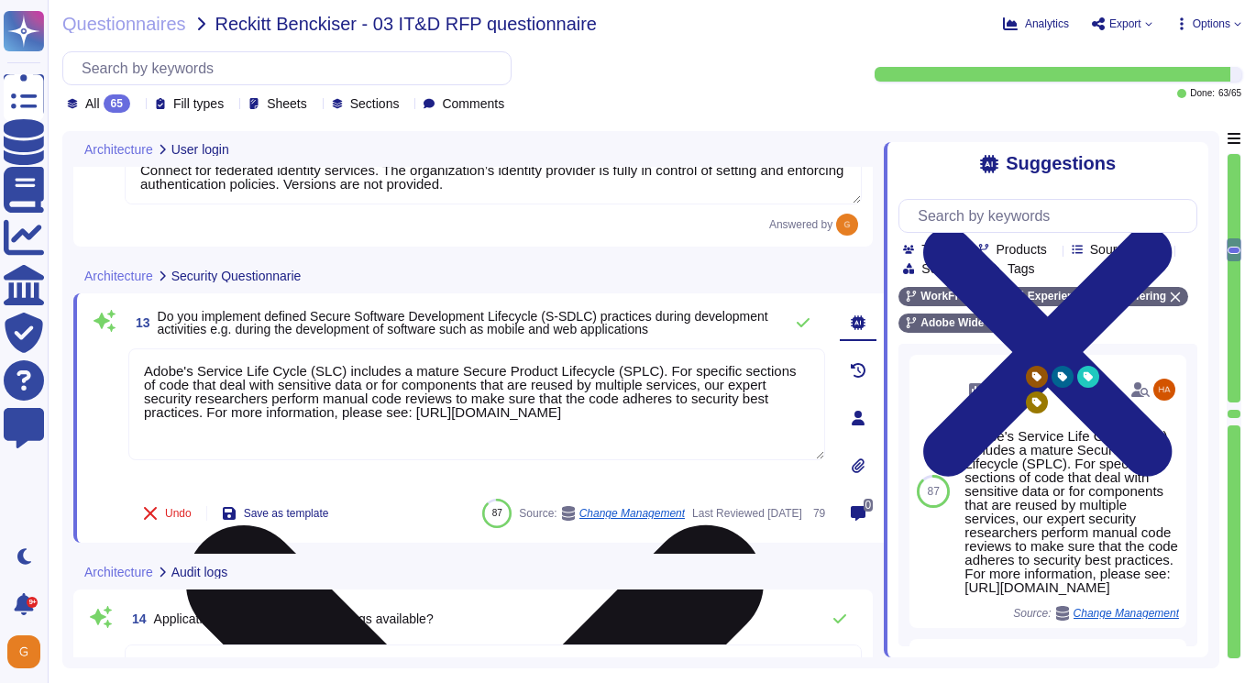
drag, startPoint x: 148, startPoint y: 372, endPoint x: 734, endPoint y: 430, distance: 589.7
click at [735, 431] on textarea "Adobe's Service Life Cycle (SLC) includes a mature Secure Product Lifecycle (SP…" at bounding box center [476, 404] width 697 height 112
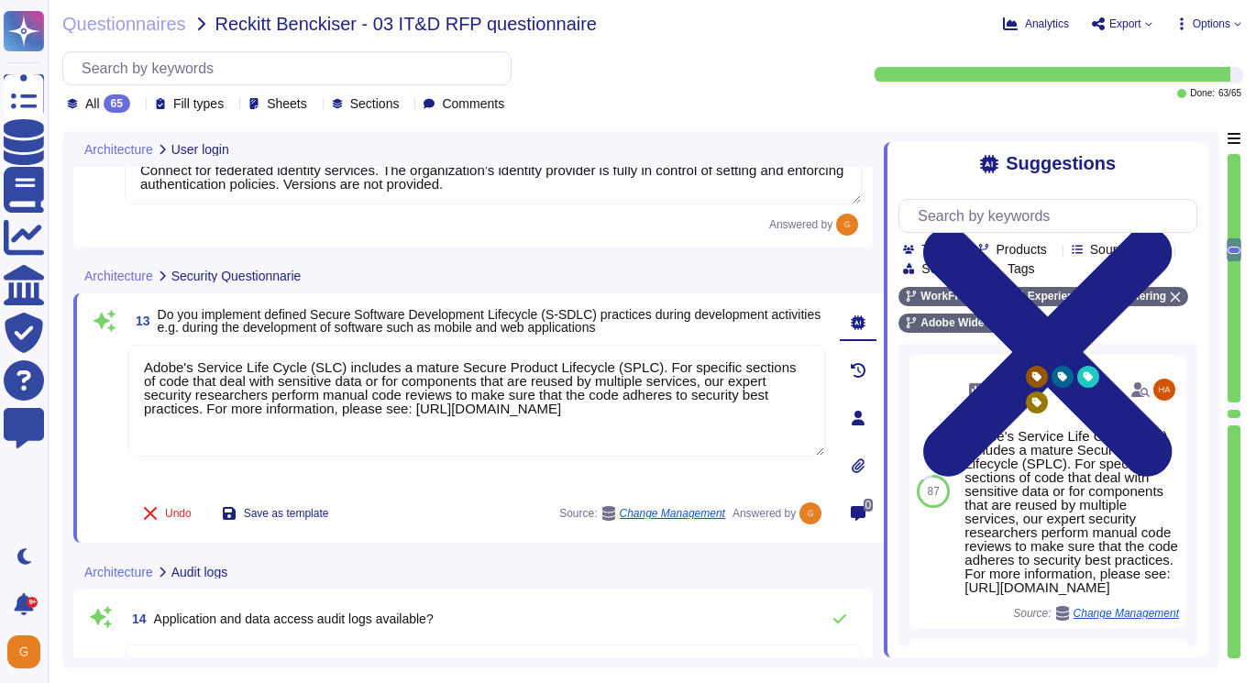
type textarea "Adobe's Service Life Cycle (SLC) includes a mature Secure Product Lifecycle (SP…"
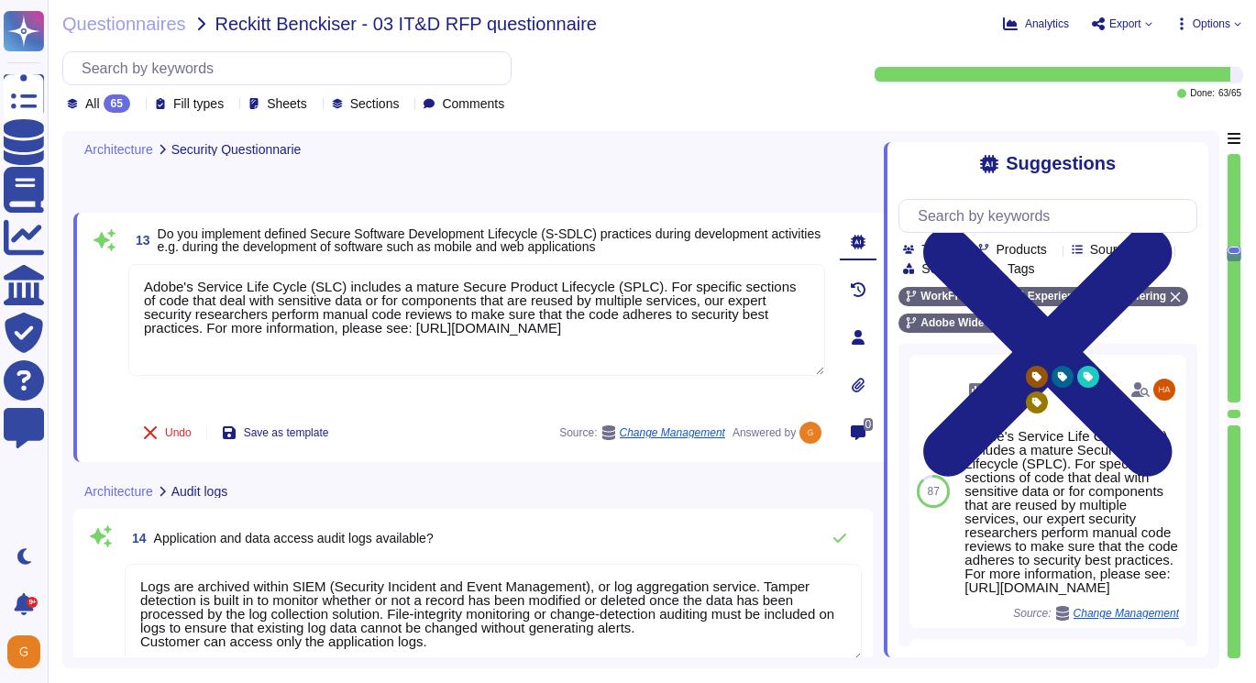
type textarea "Adobe utilizes AES-256 bit encryption at rest and TLS v1.2 or higher for data i…"
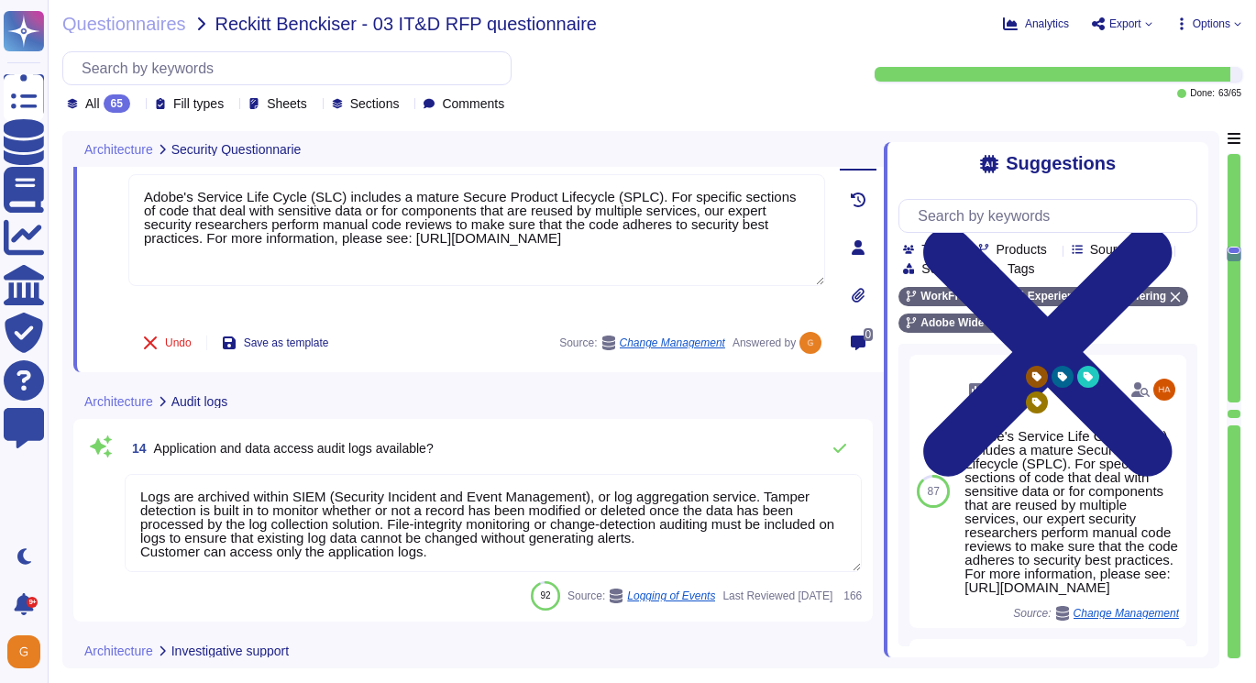
scroll to position [3220, 0]
click at [434, 547] on textarea "Logs are archived within SIEM (Security Incident and Event Management), or log …" at bounding box center [493, 525] width 737 height 98
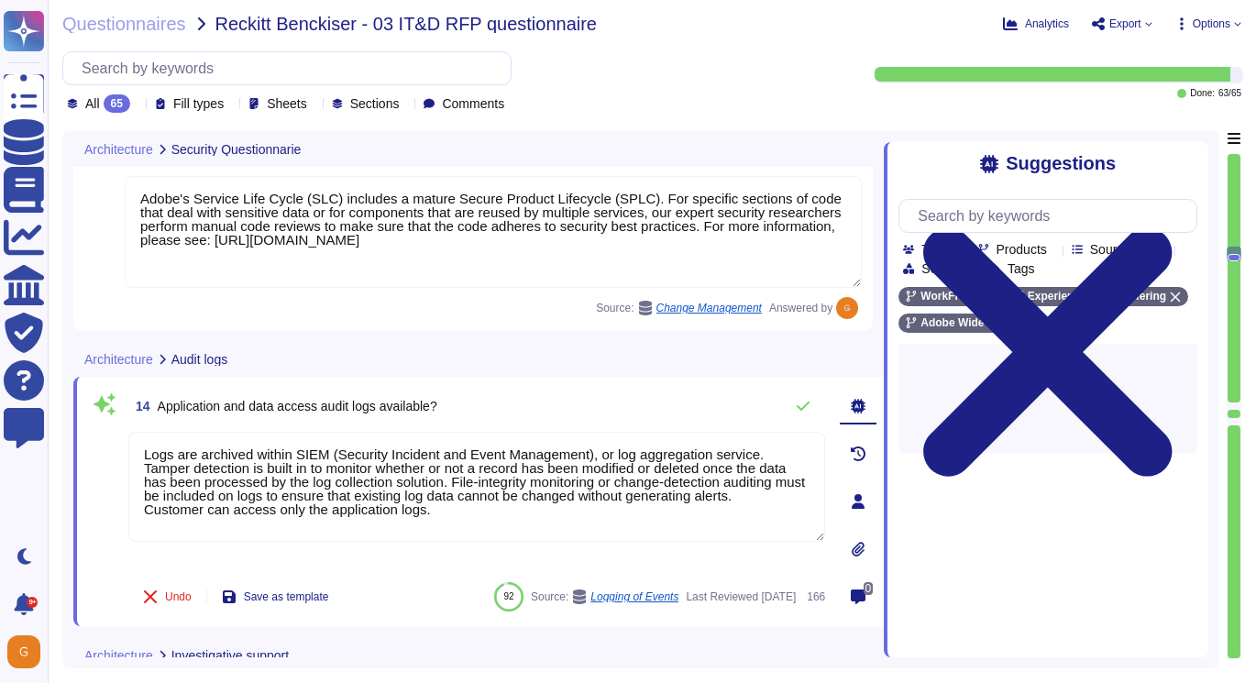
drag, startPoint x: 441, startPoint y: 518, endPoint x: 109, endPoint y: 442, distance: 340.6
click at [109, 442] on div "14 Application and data access audit logs available? Logs are archived within S…" at bounding box center [456, 501] width 737 height 227
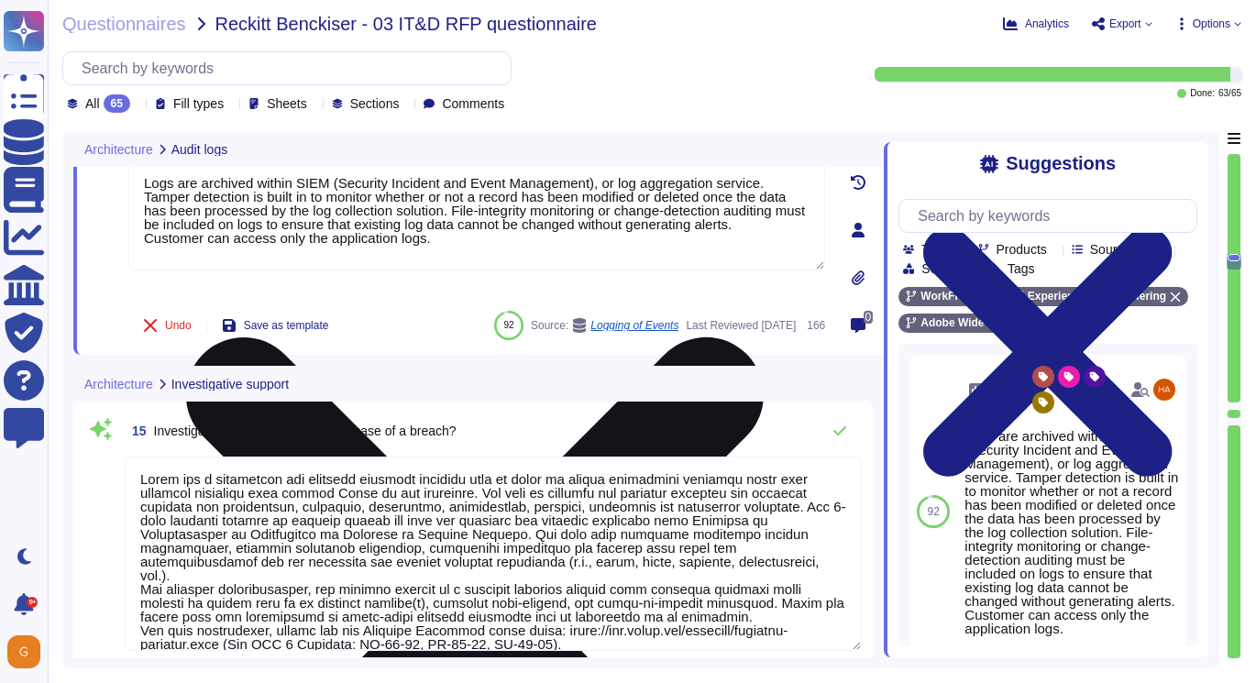
type textarea "Please see: [URL][DOMAIN_NAME] and [URL][DOMAIN_NAME]"
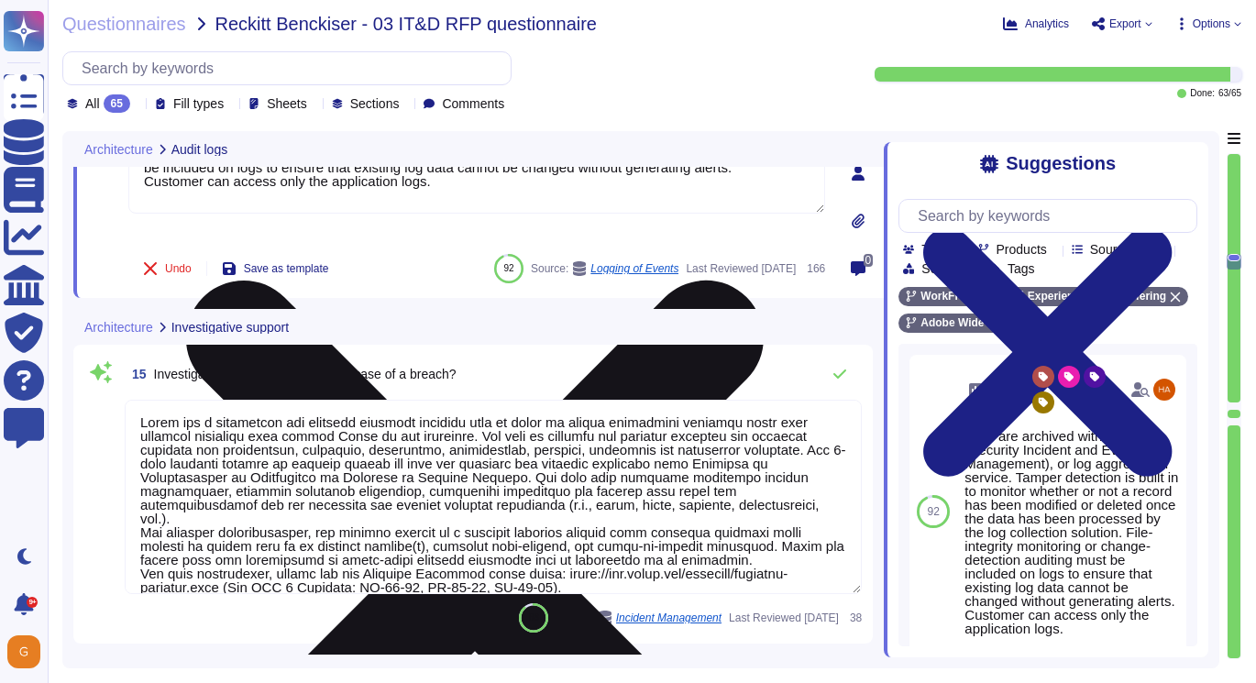
scroll to position [3539, 0]
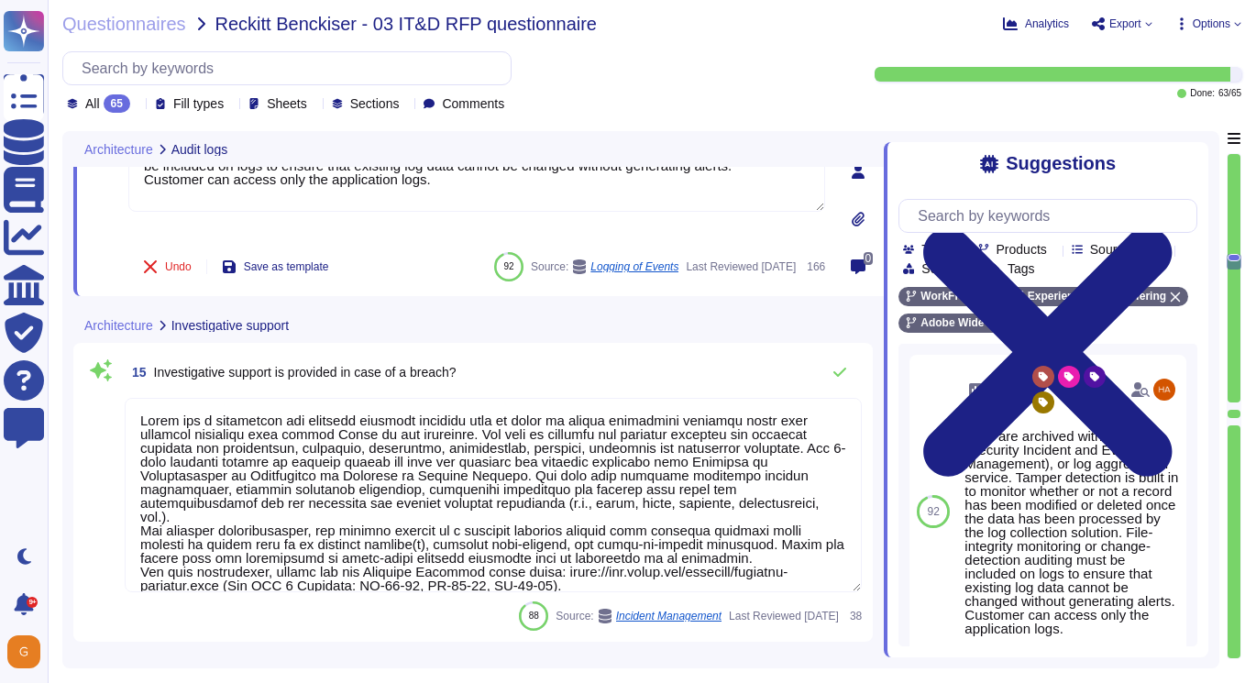
drag, startPoint x: 142, startPoint y: 420, endPoint x: 607, endPoint y: 569, distance: 488.3
click at [607, 569] on textarea at bounding box center [493, 495] width 737 height 194
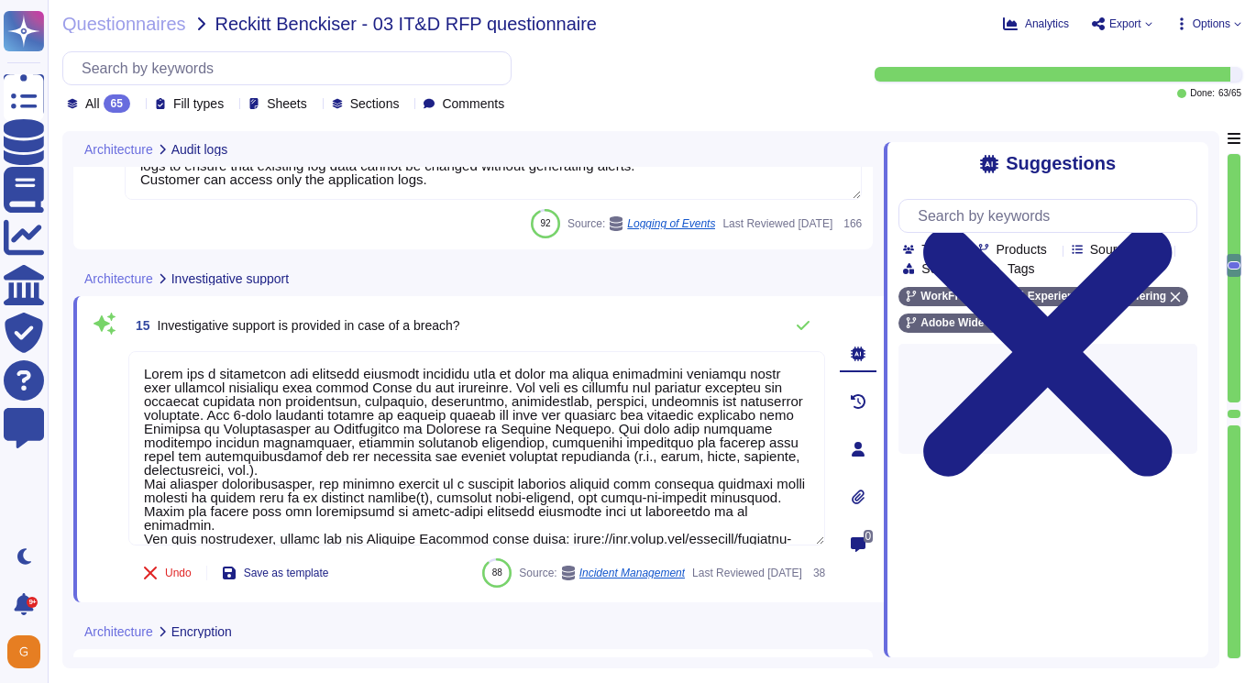
type textarea "Adobe Workfront employs PCI DSS approved encryption algorithms to encrypt docum…"
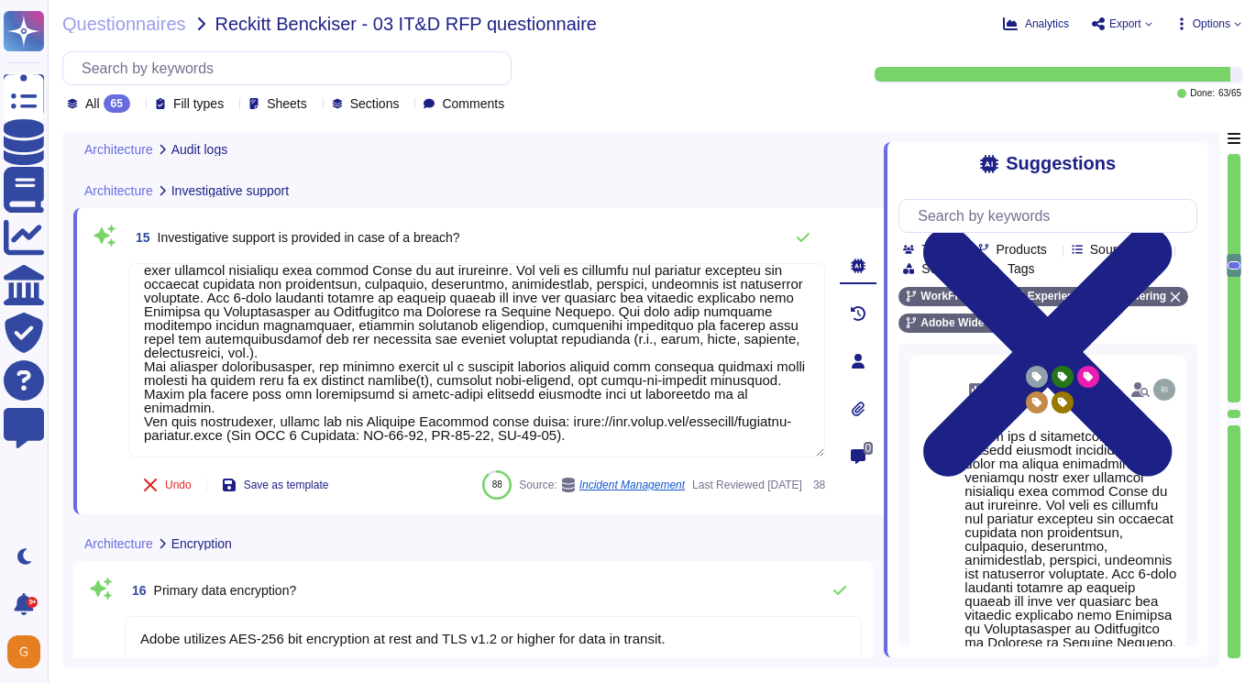
scroll to position [3689, 0]
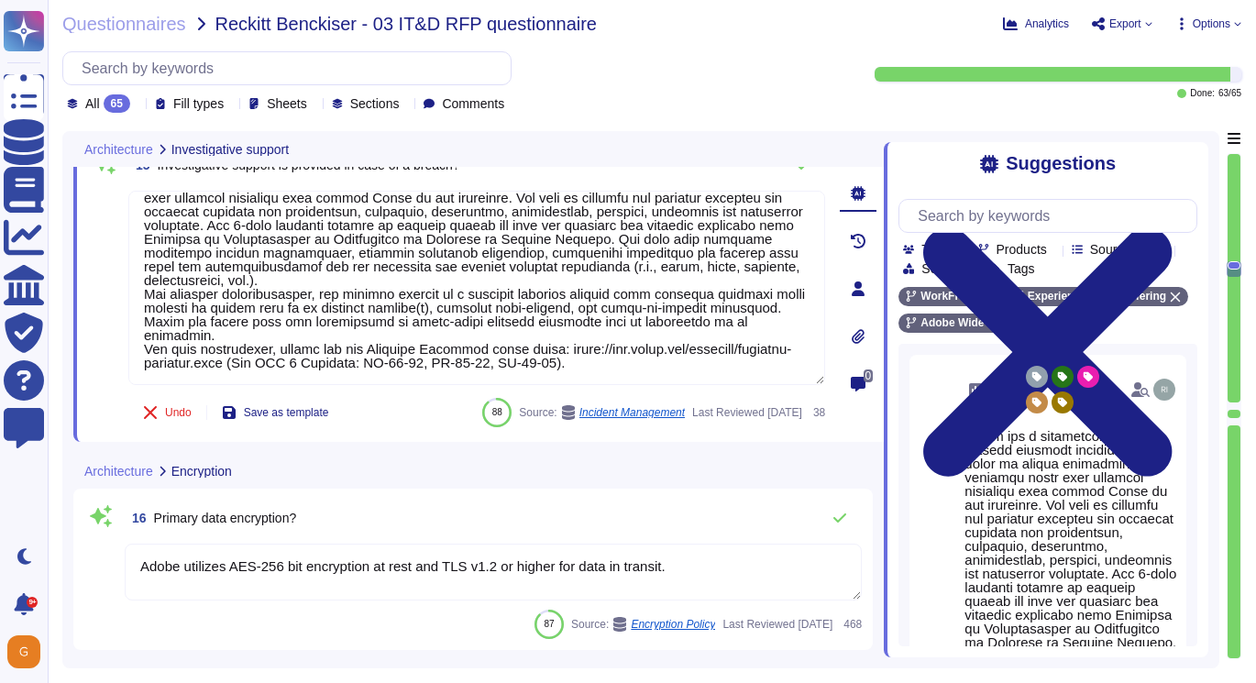
click at [672, 566] on textarea "Adobe utilizes AES-256 bit encryption at rest and TLS v1.2 or higher for data i…" at bounding box center [493, 572] width 737 height 57
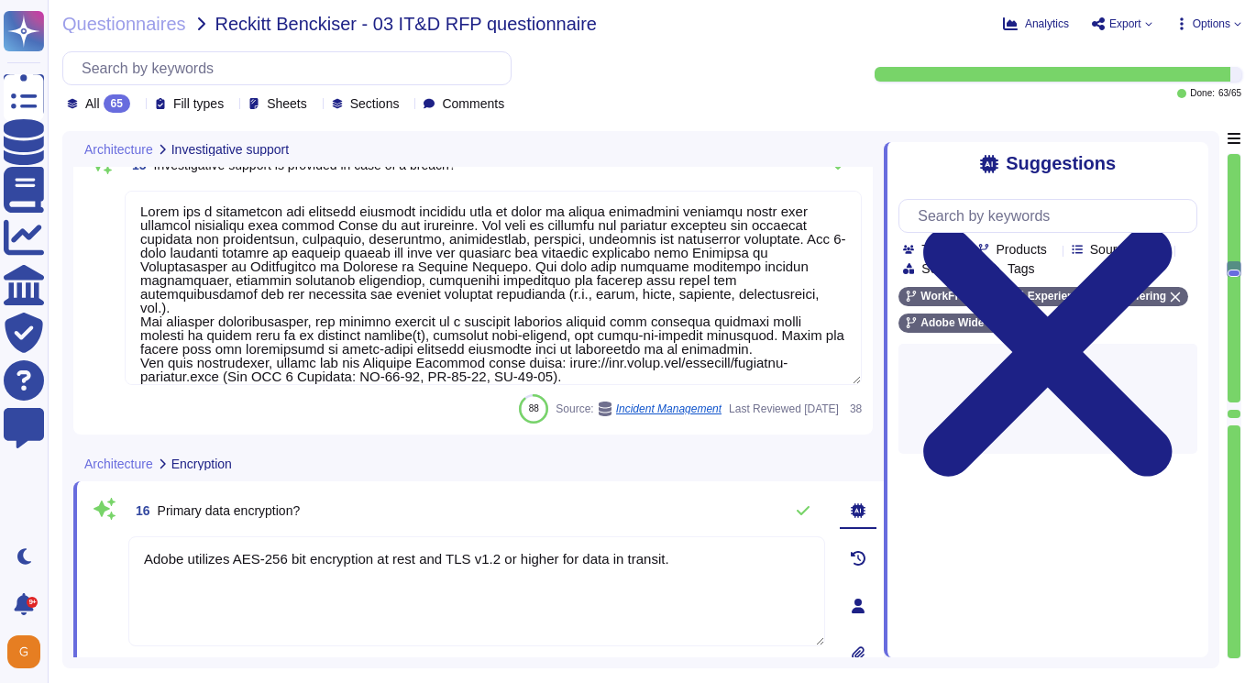
drag, startPoint x: 691, startPoint y: 558, endPoint x: 68, endPoint y: 523, distance: 624.6
click at [68, 523] on div "Architecture Investigative support 15 Investigative support is provided in case…" at bounding box center [640, 399] width 1157 height 537
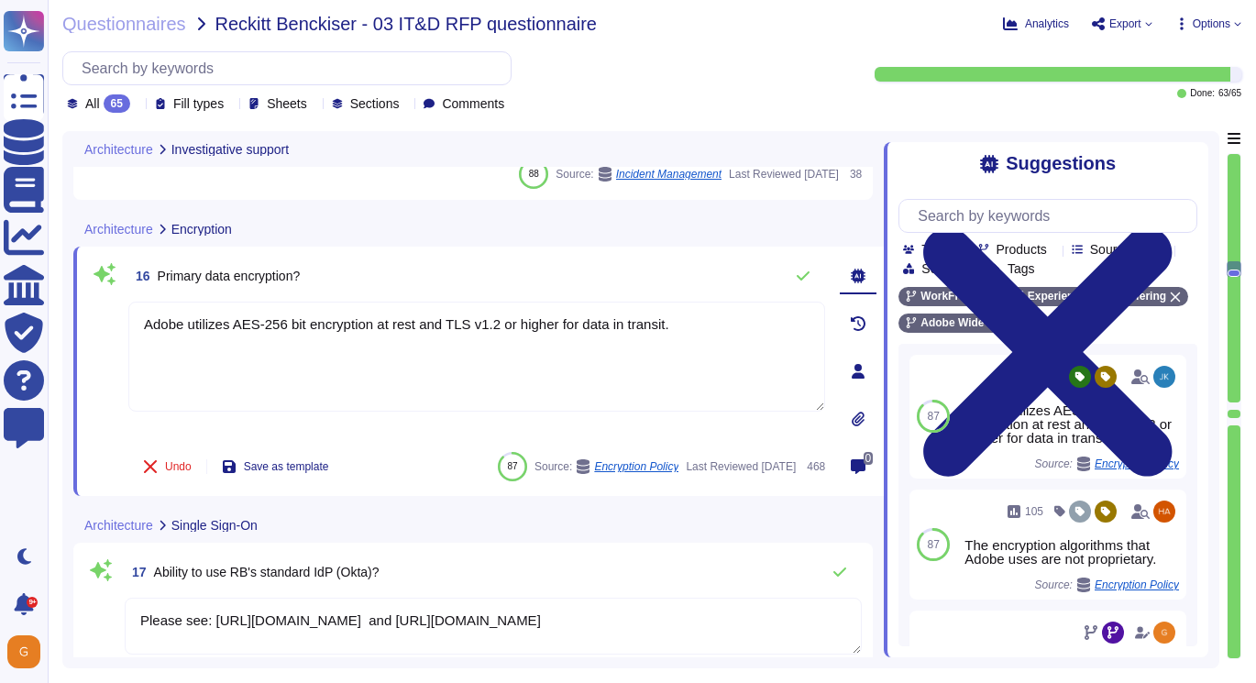
scroll to position [3930, 0]
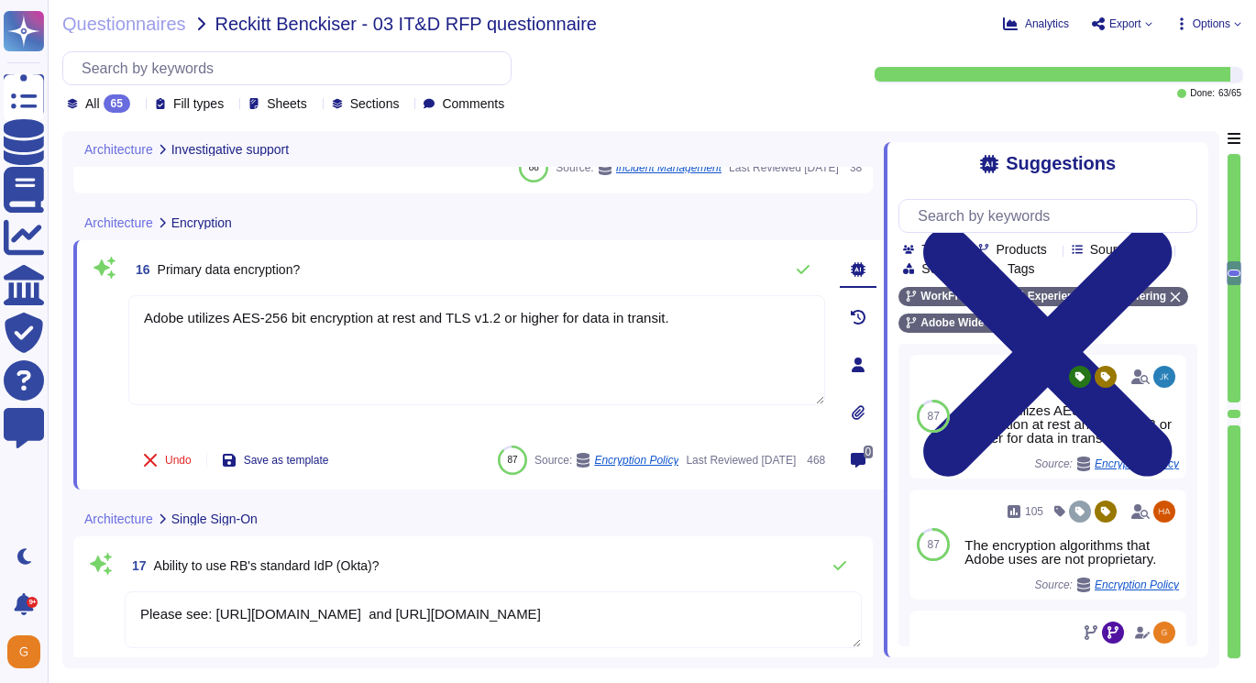
type textarea "Adobe’s product and service teams are responsible to evaluate their technical a…"
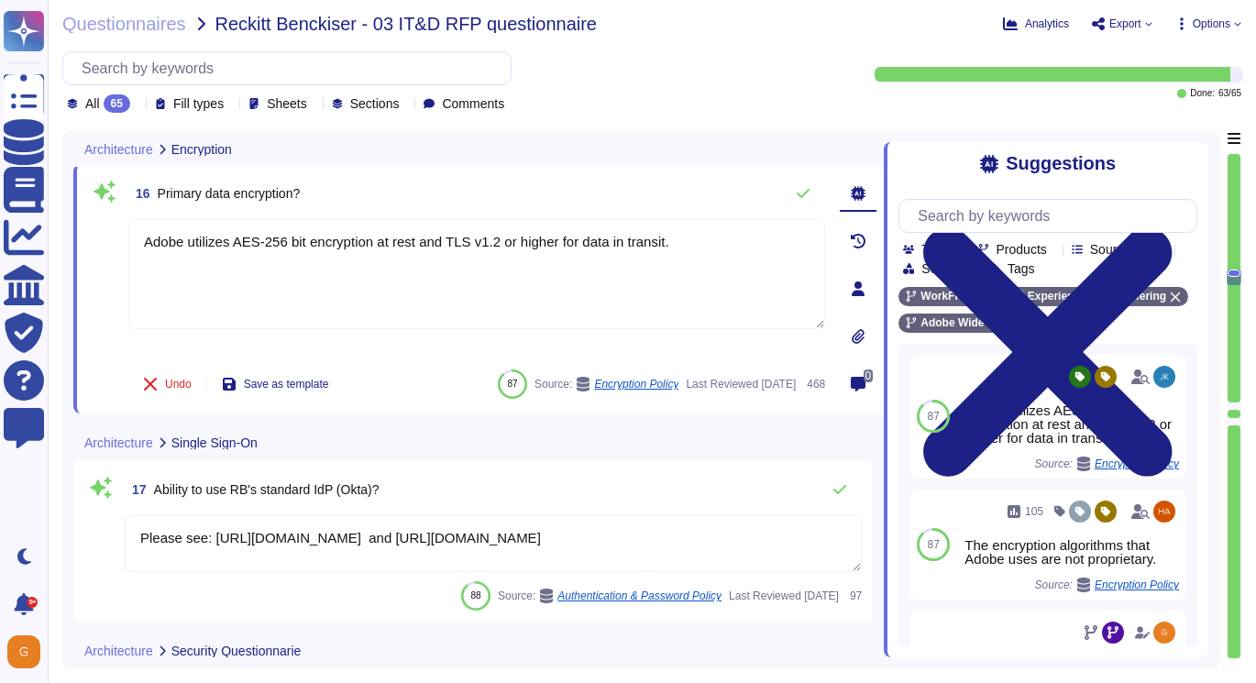
type textarea "Adobe will integrate with any [PERSON_NAME] 2.0 compliant identity provider (Id…"
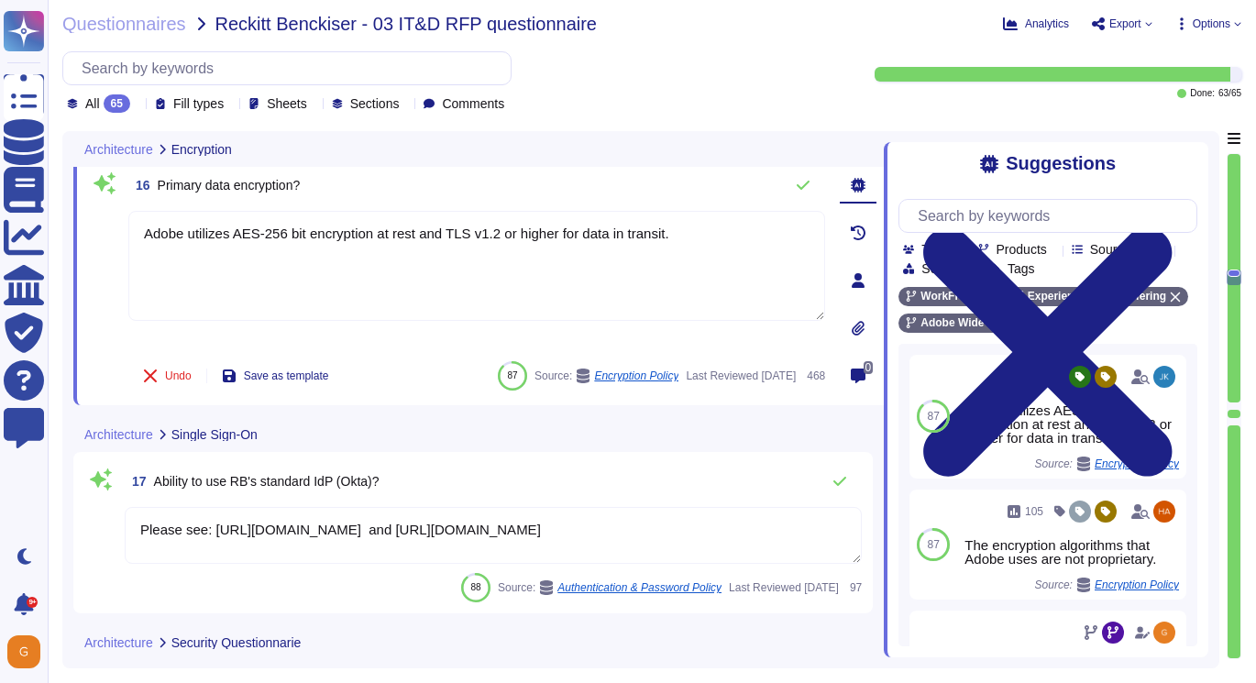
click at [527, 548] on textarea "Please see: [URL][DOMAIN_NAME] and [URL][DOMAIN_NAME]" at bounding box center [493, 535] width 737 height 57
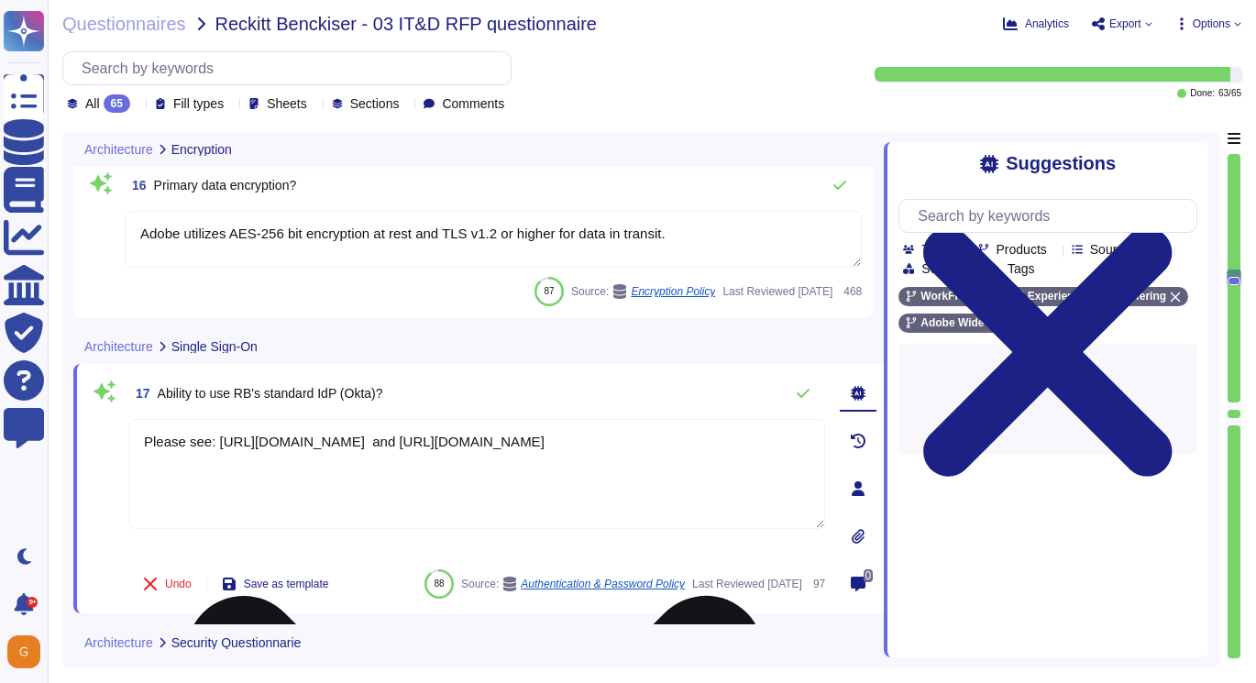
click at [519, 459] on textarea "Please see: [URL][DOMAIN_NAME] and [URL][DOMAIN_NAME]" at bounding box center [476, 474] width 697 height 110
click at [560, 441] on textarea "Please see: [URL][DOMAIN_NAME] and [URL][DOMAIN_NAME]" at bounding box center [476, 474] width 697 height 110
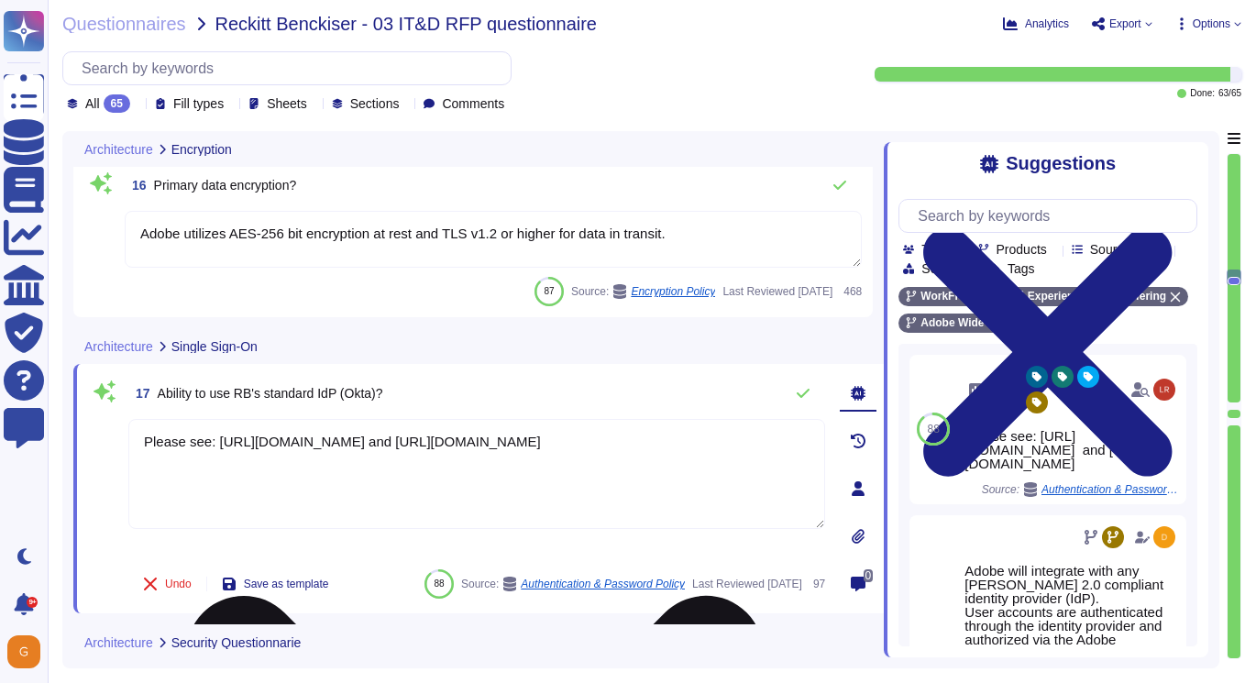
drag, startPoint x: 518, startPoint y: 458, endPoint x: 140, endPoint y: 435, distance: 378.5
click at [140, 434] on textarea "Please see: [URL][DOMAIN_NAME] and [URL][DOMAIN_NAME]" at bounding box center [476, 474] width 697 height 110
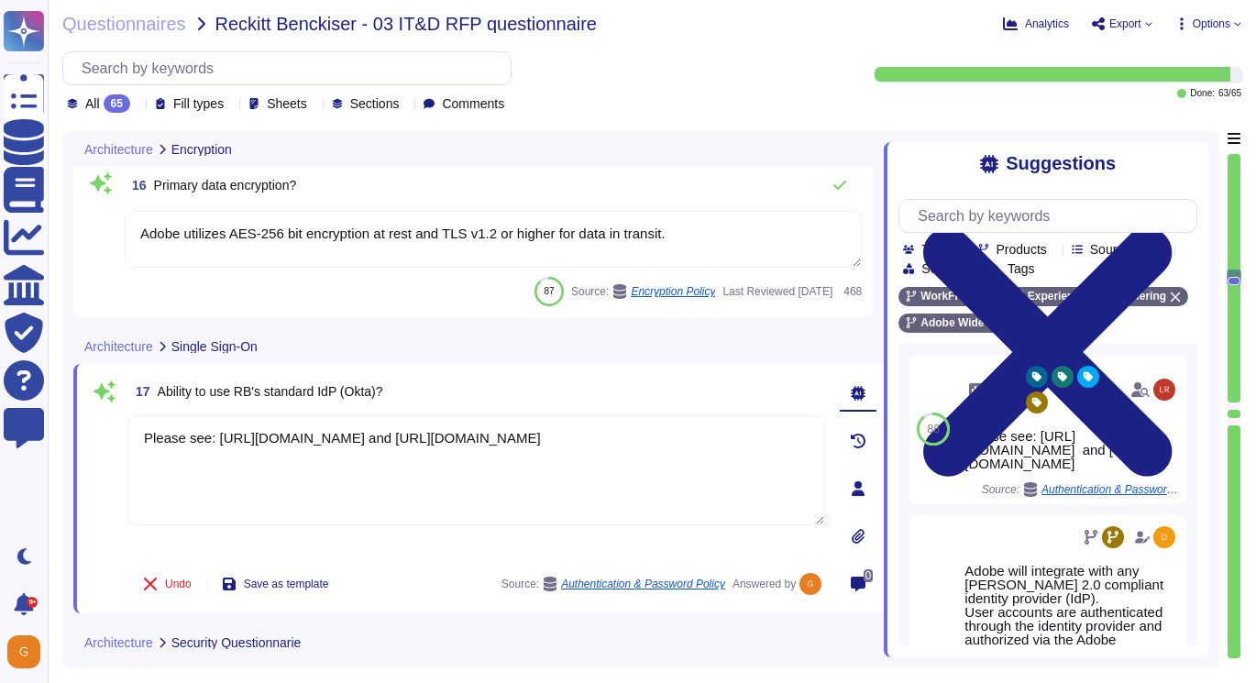
type textarea "Please see: [URL][DOMAIN_NAME] and [URL][DOMAIN_NAME]"
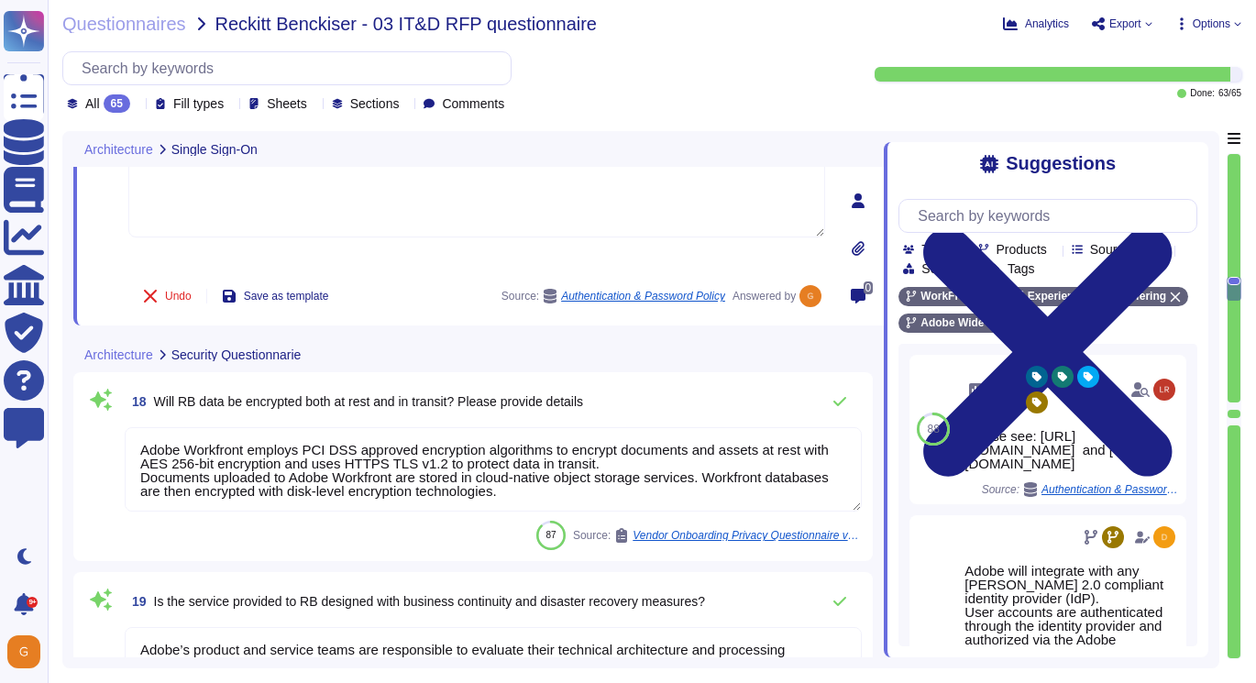
type textarea "All logical access accounts have a quarterly review. (See SOC 2 Control IAM-01-…"
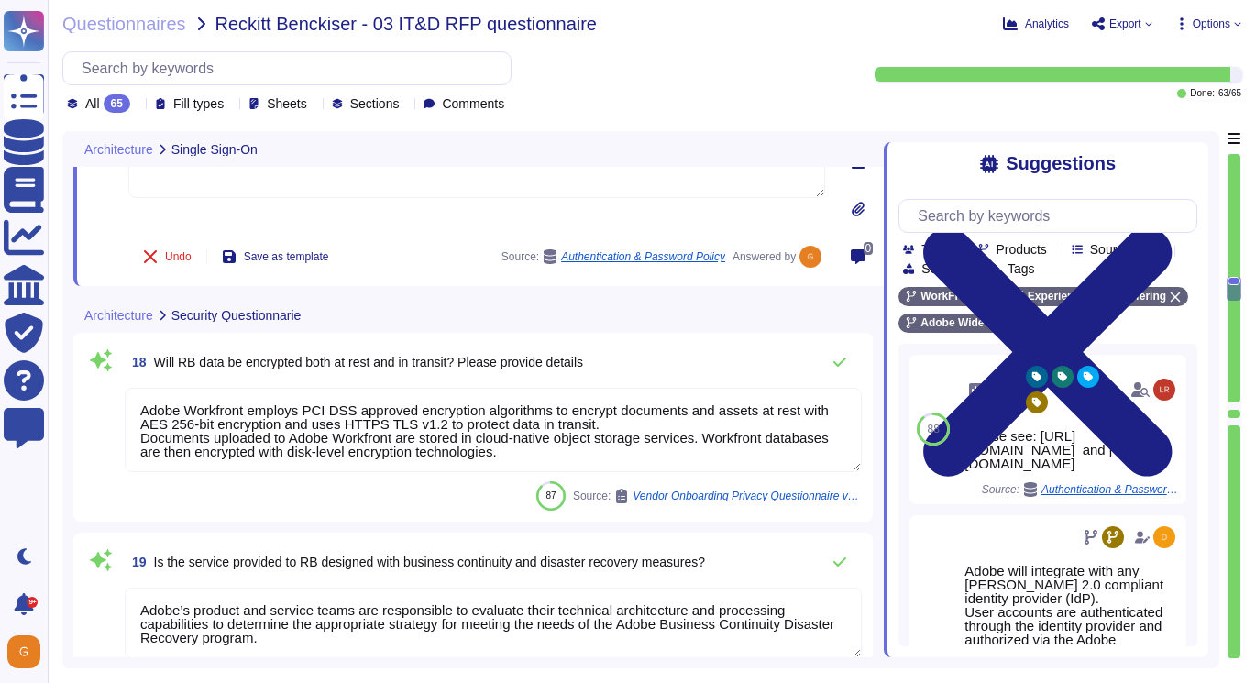
scroll to position [4322, 0]
click at [603, 446] on textarea "Adobe Workfront employs PCI DSS approved encryption algorithms to encrypt docum…" at bounding box center [493, 428] width 737 height 84
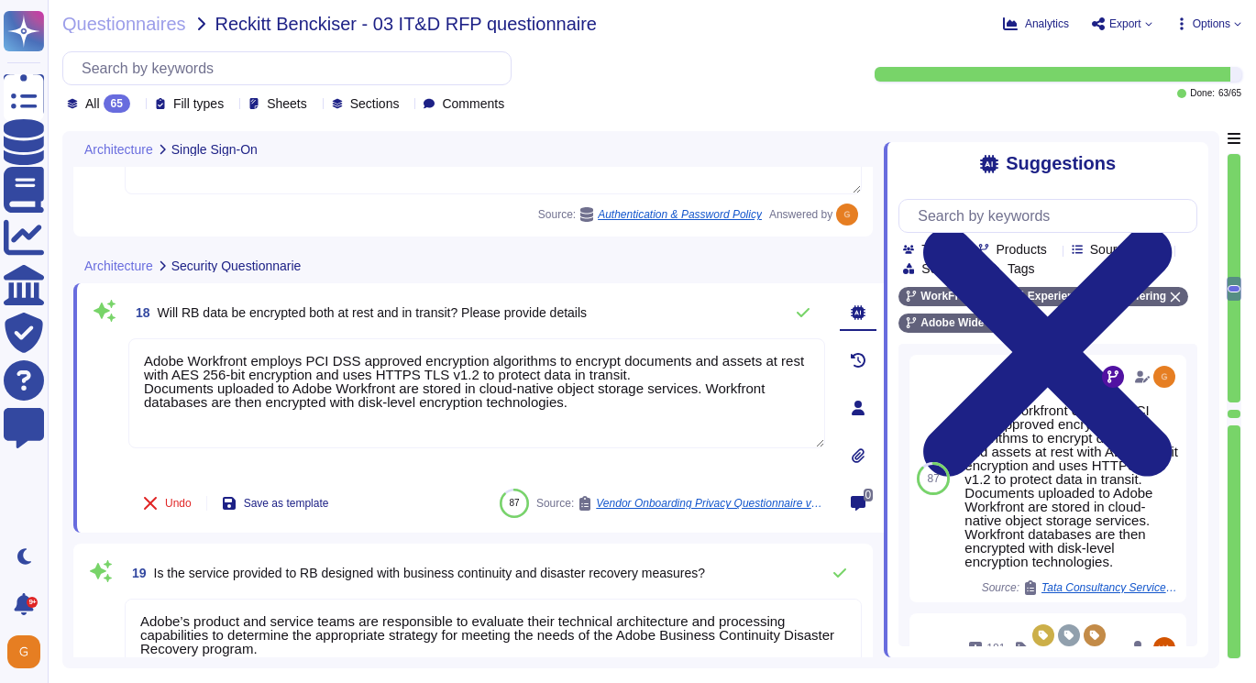
drag, startPoint x: 584, startPoint y: 403, endPoint x: 94, endPoint y: 357, distance: 492.7
click at [94, 357] on div "18 Will RB data be encrypted both at rest and in transit? Please provide detail…" at bounding box center [456, 407] width 737 height 227
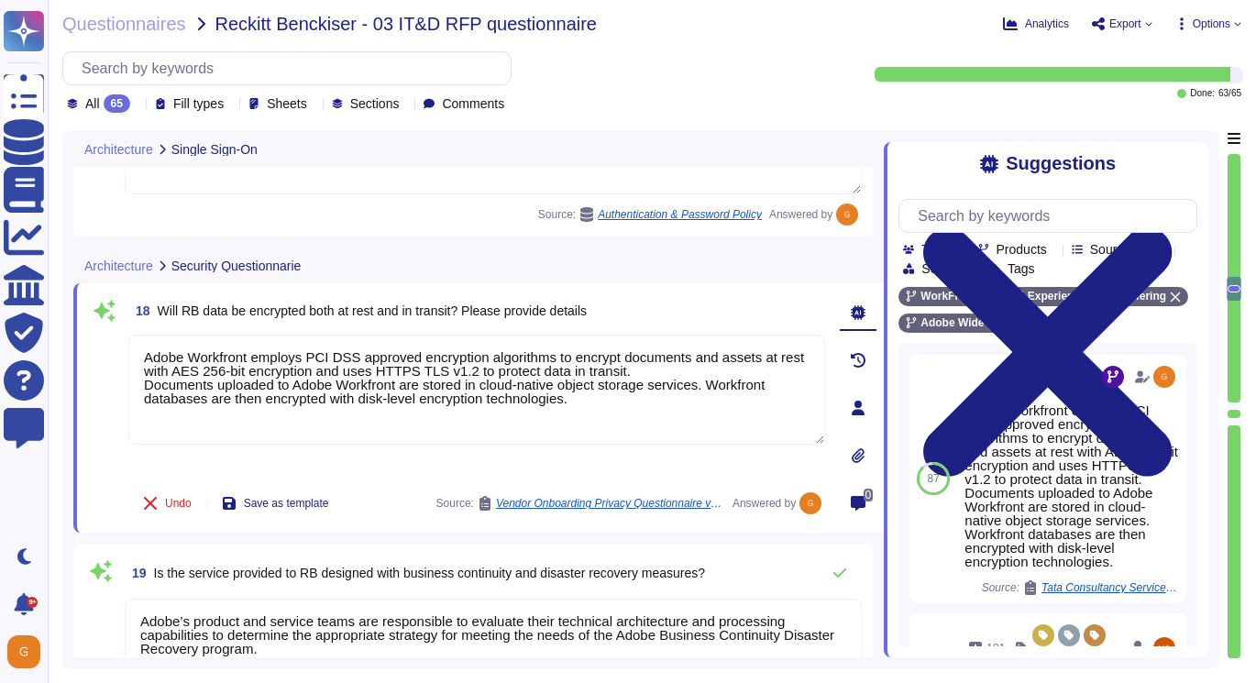
type textarea "Adobe Workfront employs PCI DSS approved encryption algorithms to encrypt docum…"
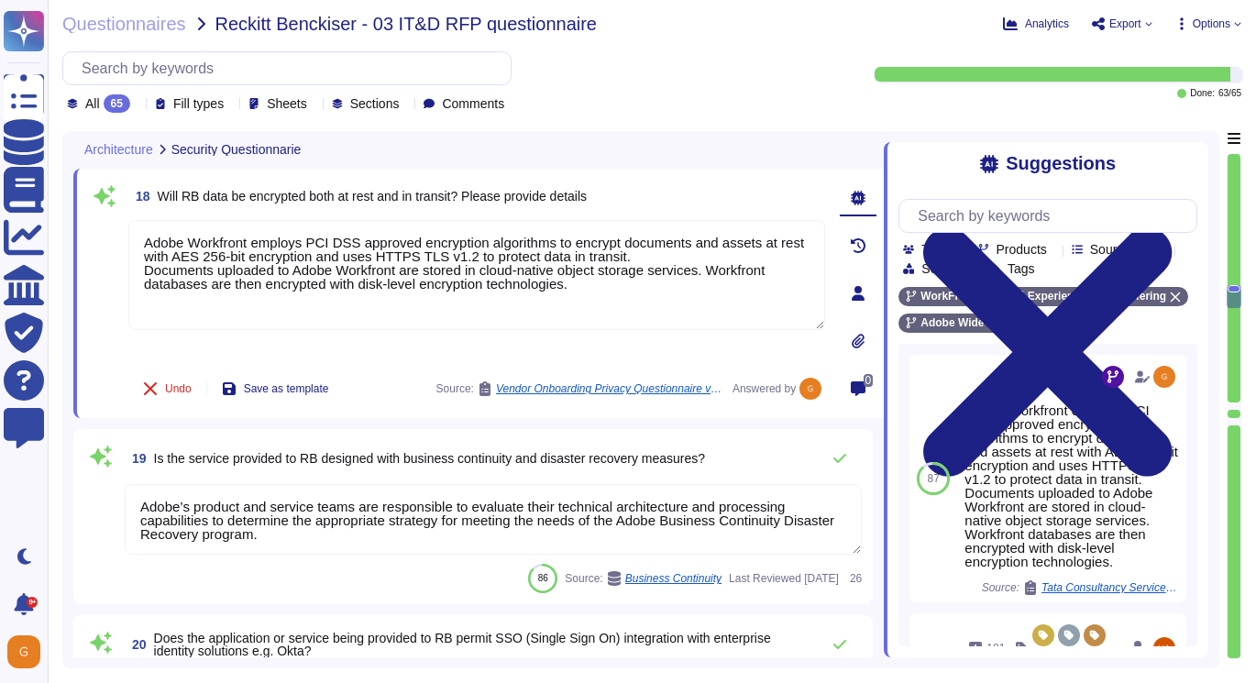
type textarea "Lorem ips dolorsitame consecte adi elitseddoe temp incidi utl Etdolor’m aliquae…"
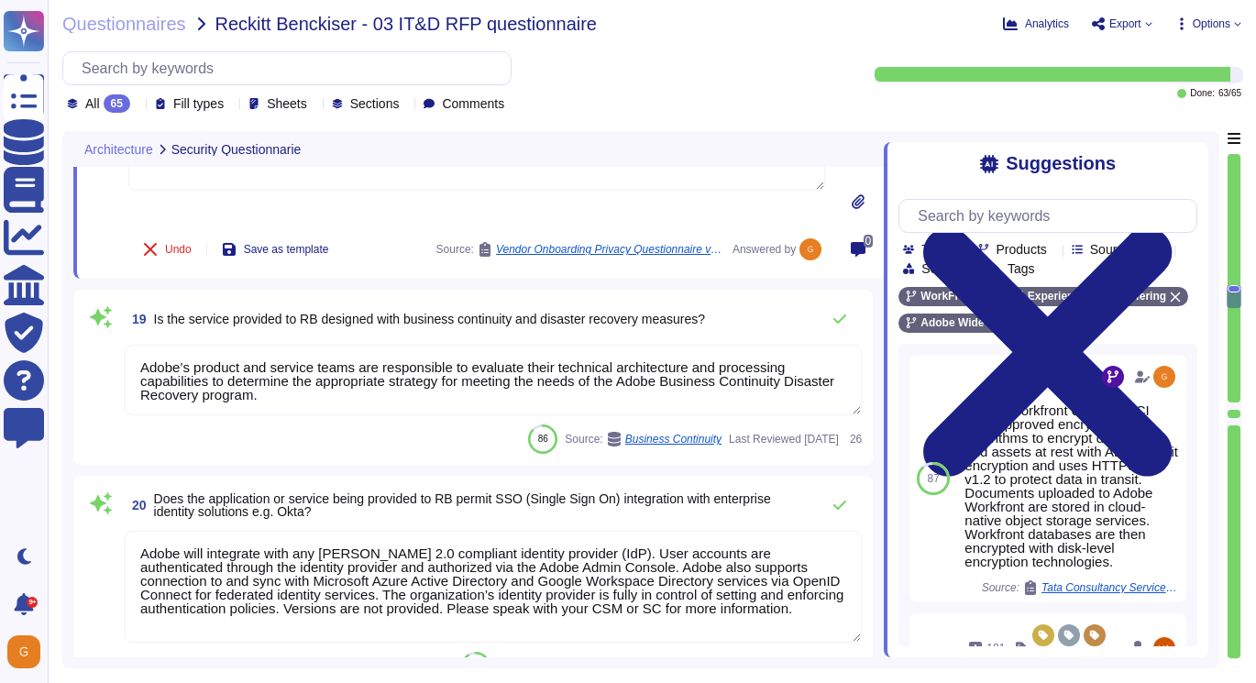
scroll to position [4582, 0]
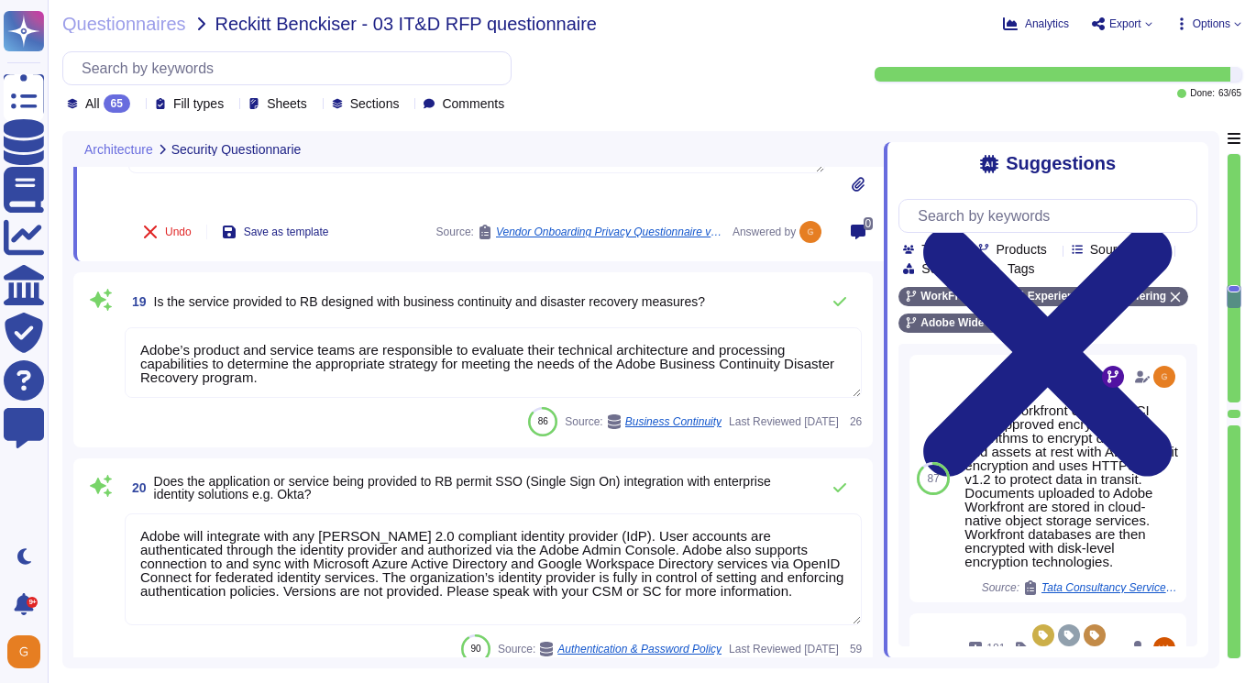
click at [345, 348] on textarea "Adobe’s product and service teams are responsible to evaluate their technical a…" at bounding box center [493, 362] width 737 height 71
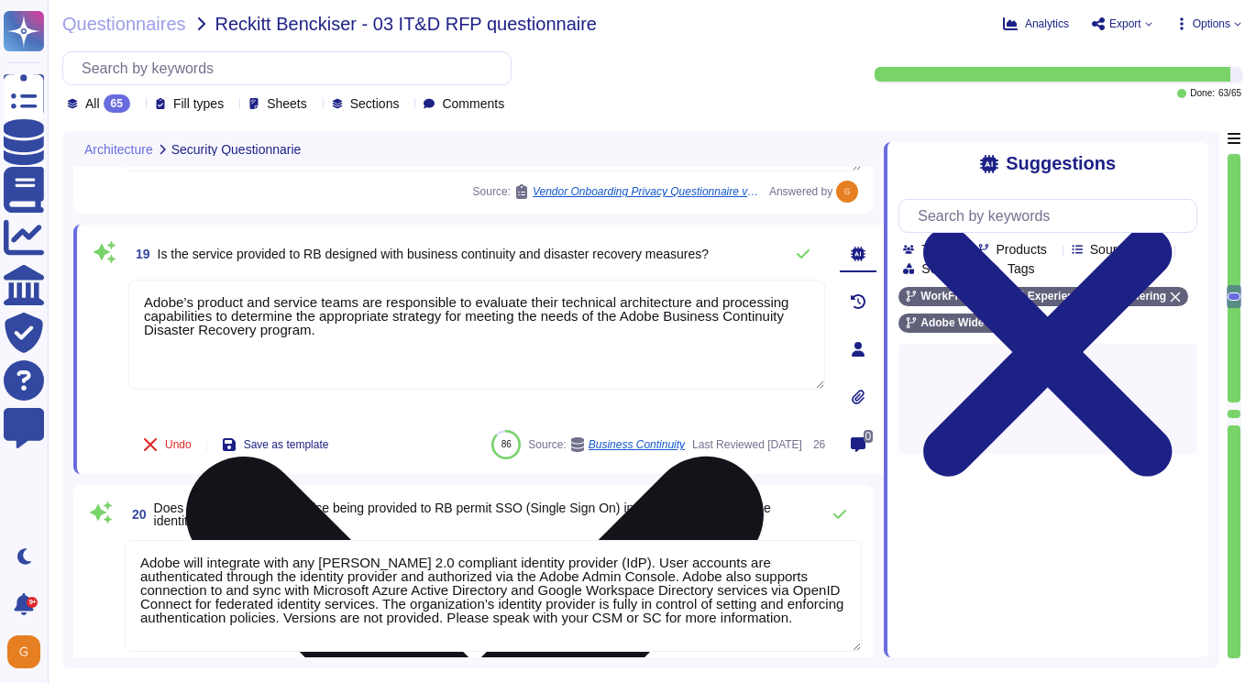
click at [320, 337] on textarea "Adobe’s product and service teams are responsible to evaluate their technical a…" at bounding box center [476, 335] width 697 height 110
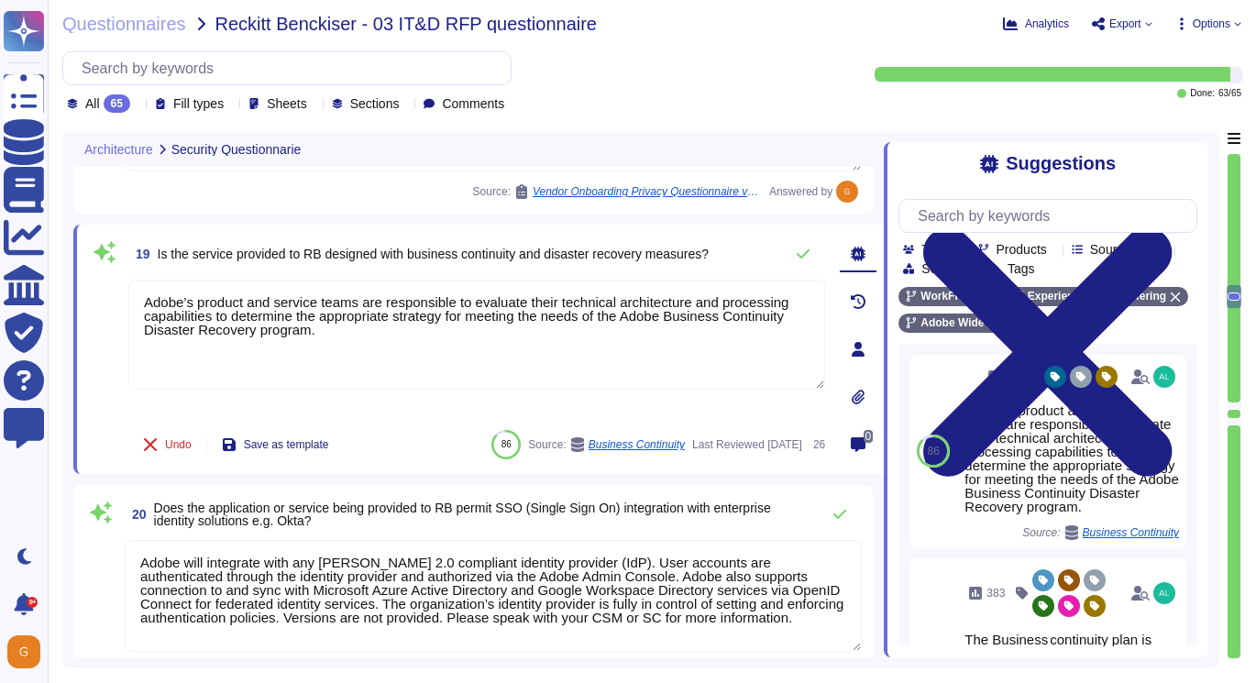
drag, startPoint x: 324, startPoint y: 330, endPoint x: 120, endPoint y: 300, distance: 205.8
click at [119, 300] on div "19 Is the service provided to RB designed with business continuity and disaster…" at bounding box center [456, 349] width 737 height 227
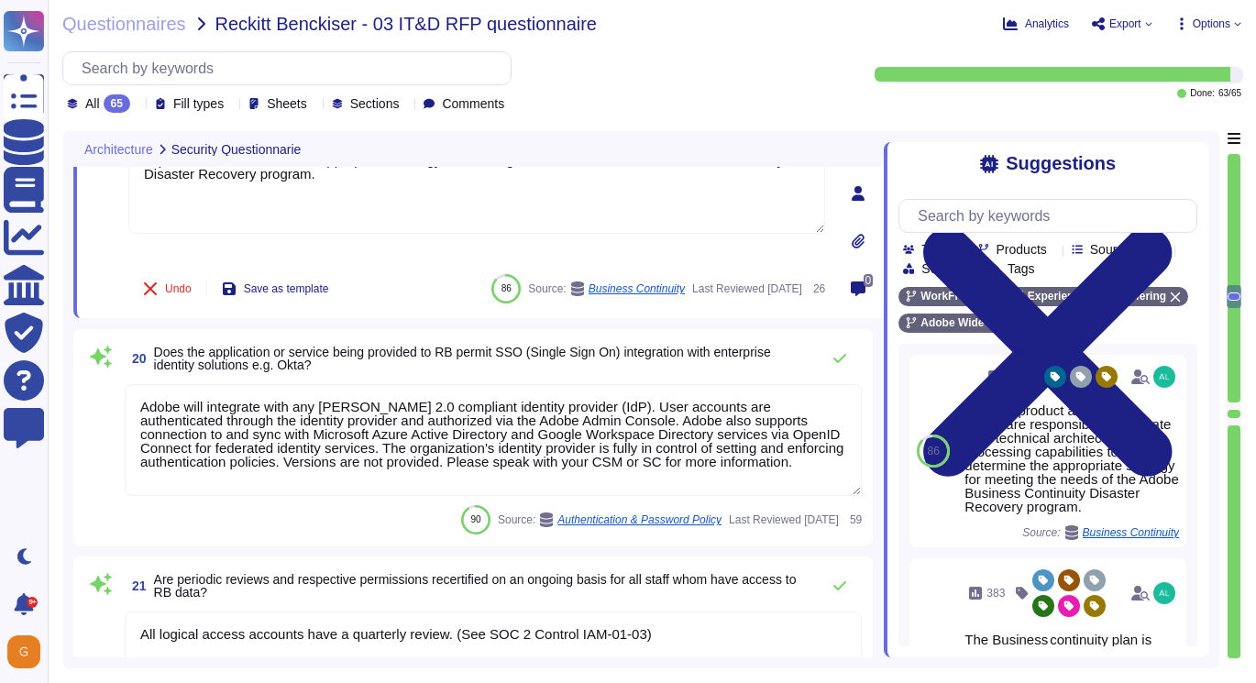
scroll to position [4739, 0]
click at [789, 456] on textarea "Adobe will integrate with any [PERSON_NAME] 2.0 compliant identity provider (Id…" at bounding box center [493, 439] width 737 height 112
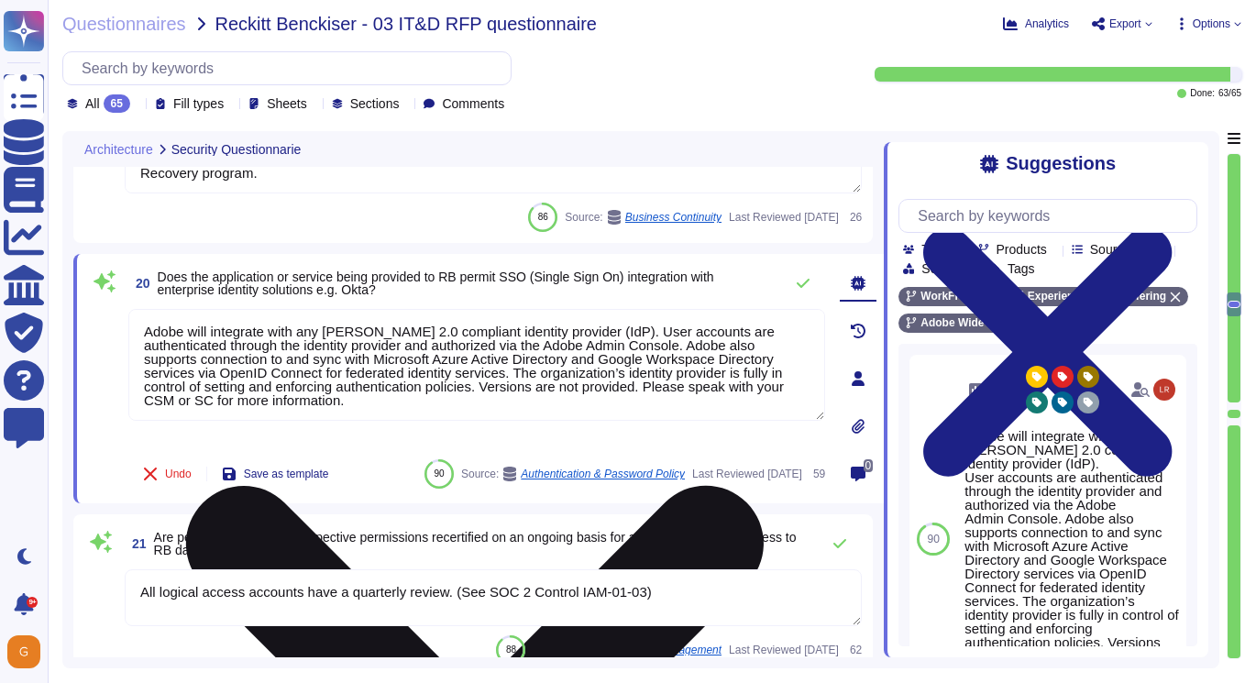
scroll to position [16, 0]
drag, startPoint x: 616, startPoint y: 388, endPoint x: 683, endPoint y: 427, distance: 77.7
click at [683, 427] on div "Adobe will integrate with any [PERSON_NAME] 2.0 compliant identity provider (Id…" at bounding box center [476, 378] width 697 height 139
drag, startPoint x: 614, startPoint y: 387, endPoint x: 162, endPoint y: 311, distance: 458.4
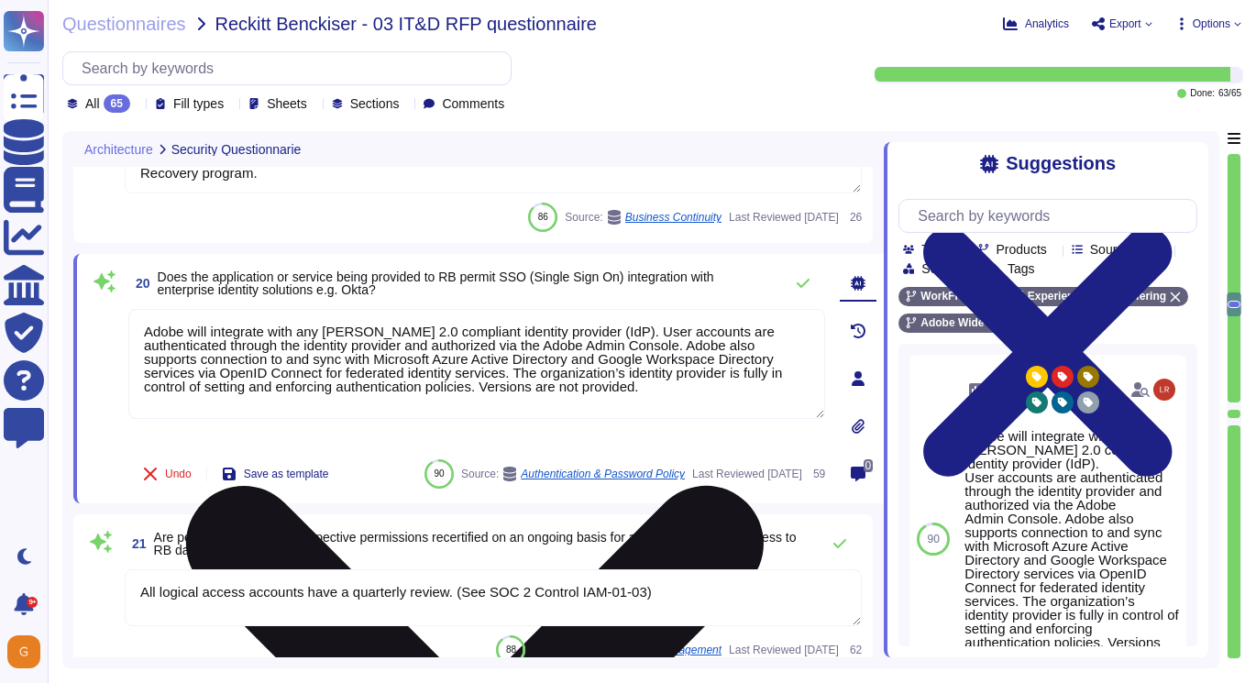
click at [162, 311] on textarea "Adobe will integrate with any [PERSON_NAME] 2.0 compliant identity provider (Id…" at bounding box center [476, 364] width 697 height 110
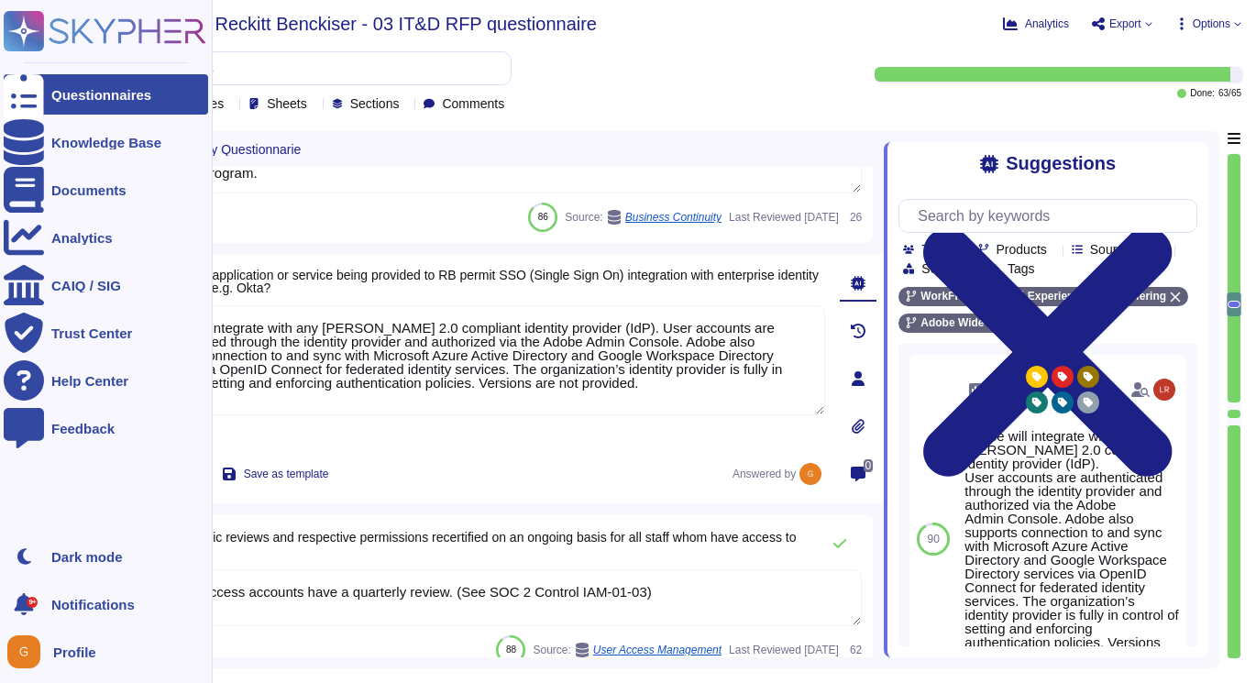
type textarea "Adobe will integrate with any [PERSON_NAME] 2.0 compliant identity provider (Id…"
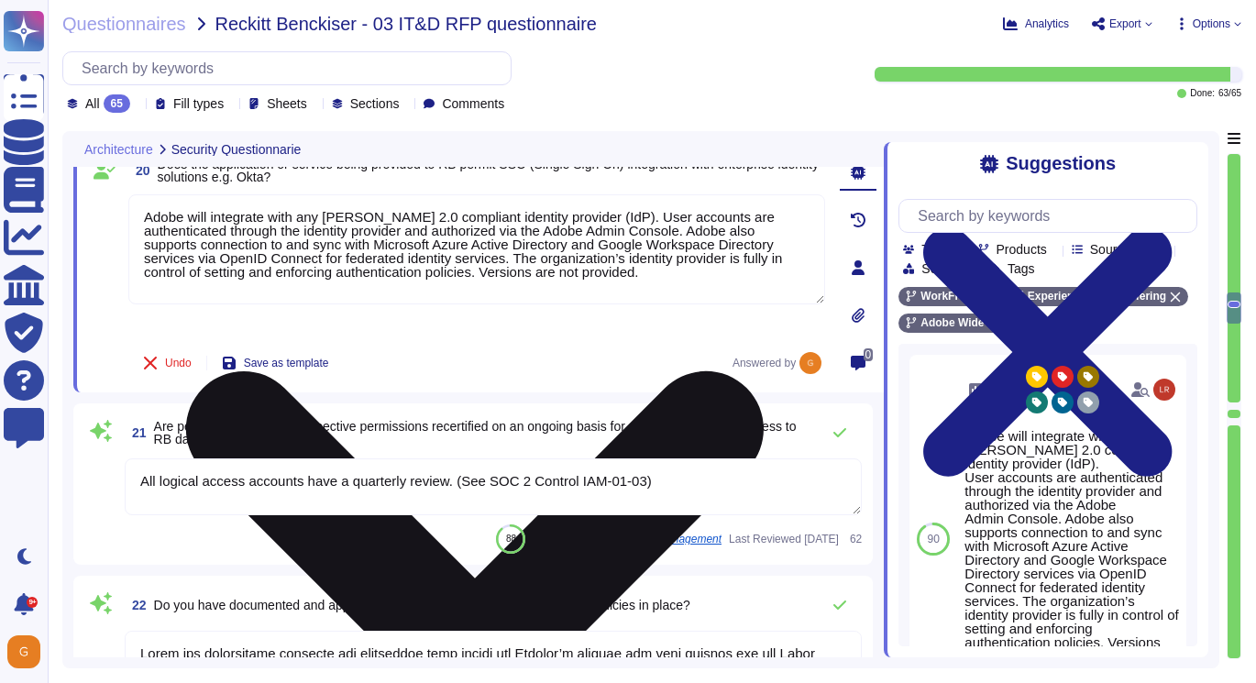
scroll to position [4849, 0]
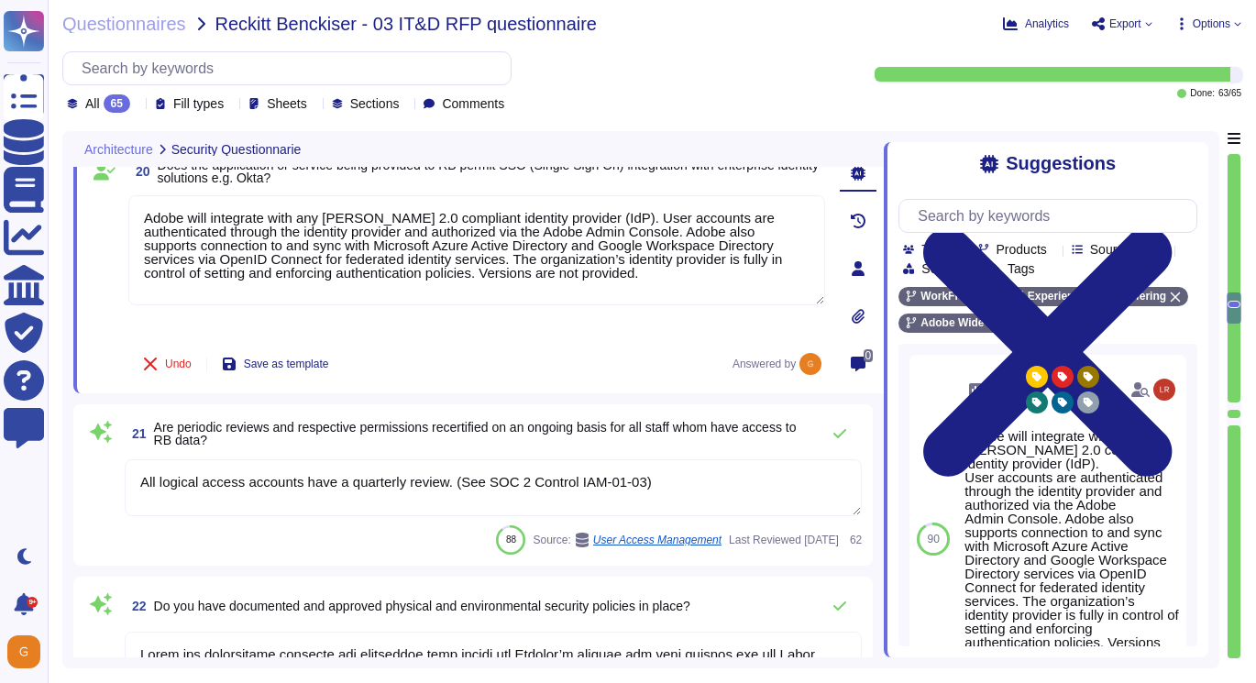
click at [386, 478] on textarea "All logical access accounts have a quarterly review. (See SOC 2 Control IAM-01-…" at bounding box center [493, 487] width 737 height 57
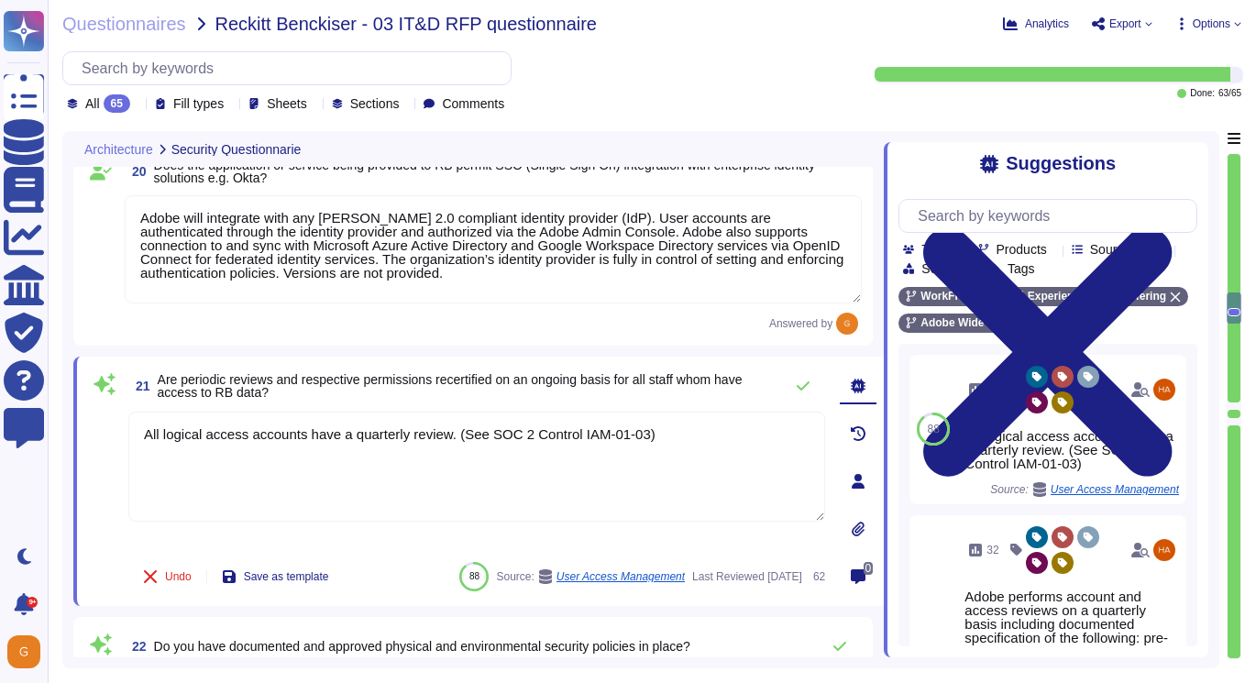
drag, startPoint x: 665, startPoint y: 435, endPoint x: 94, endPoint y: 426, distance: 570.4
click at [94, 426] on div "21 Are periodic reviews and respective permissions recertified on an ongoing ba…" at bounding box center [456, 481] width 737 height 227
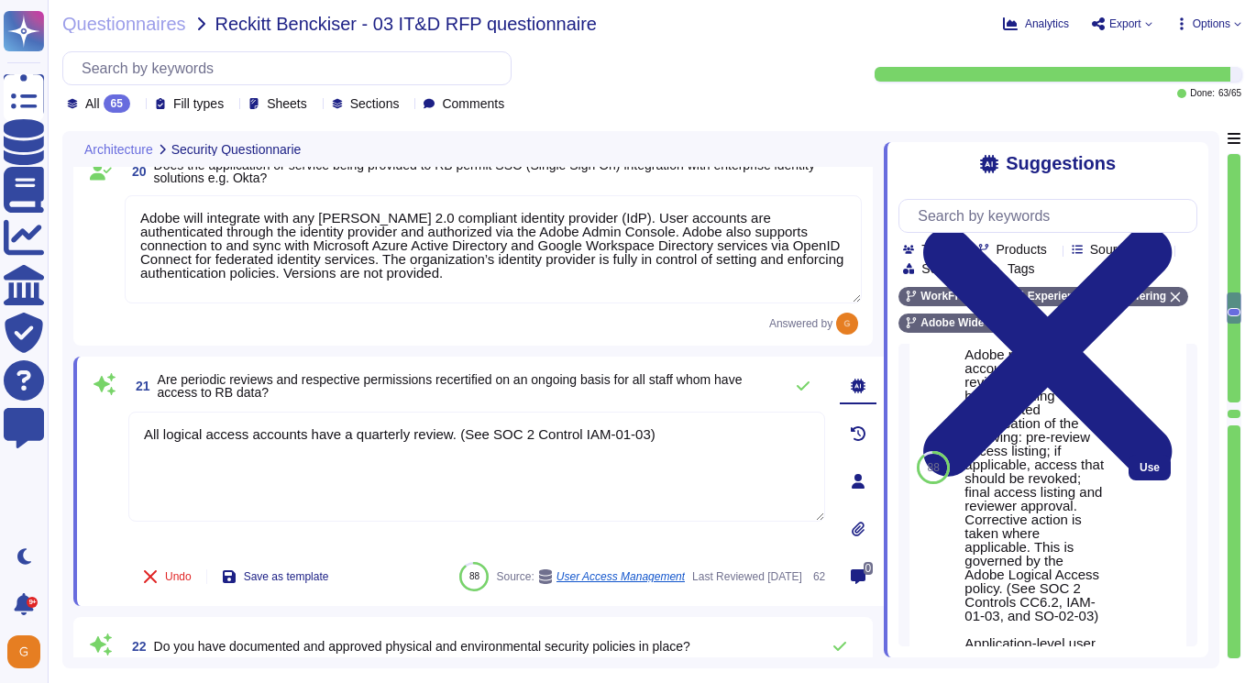
scroll to position [301, 0]
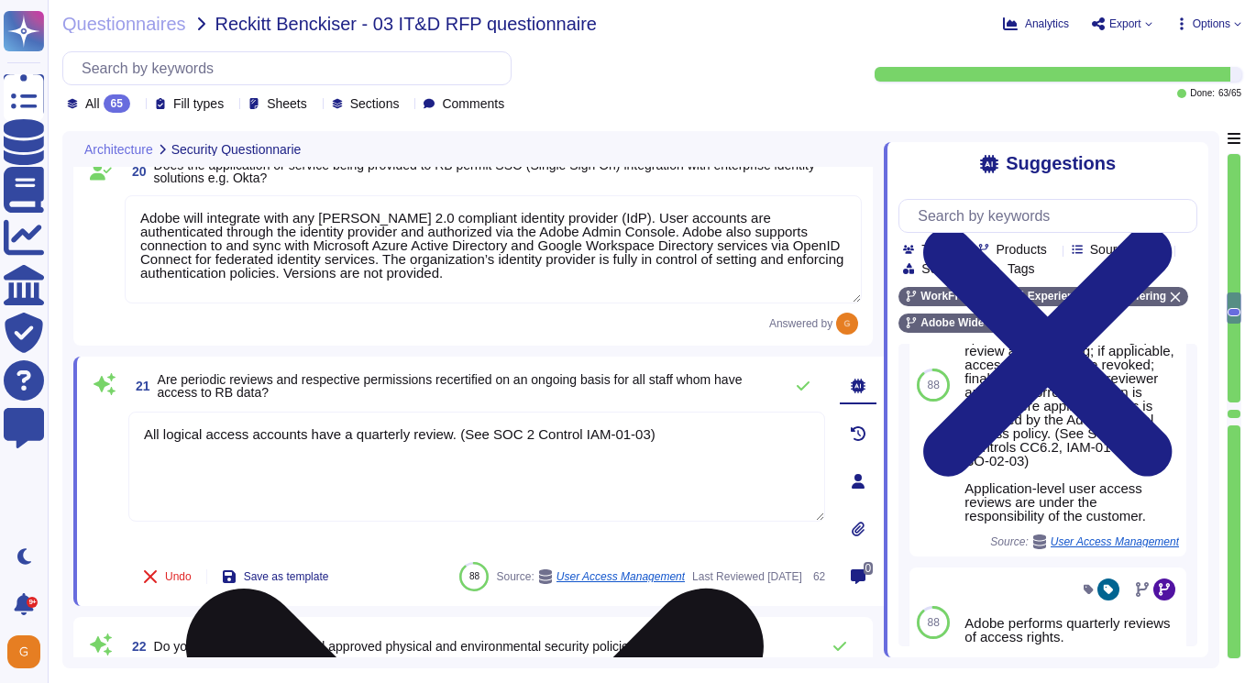
click at [741, 466] on textarea "All logical access accounts have a quarterly review. (See SOC 2 Control IAM-01-…" at bounding box center [476, 467] width 697 height 110
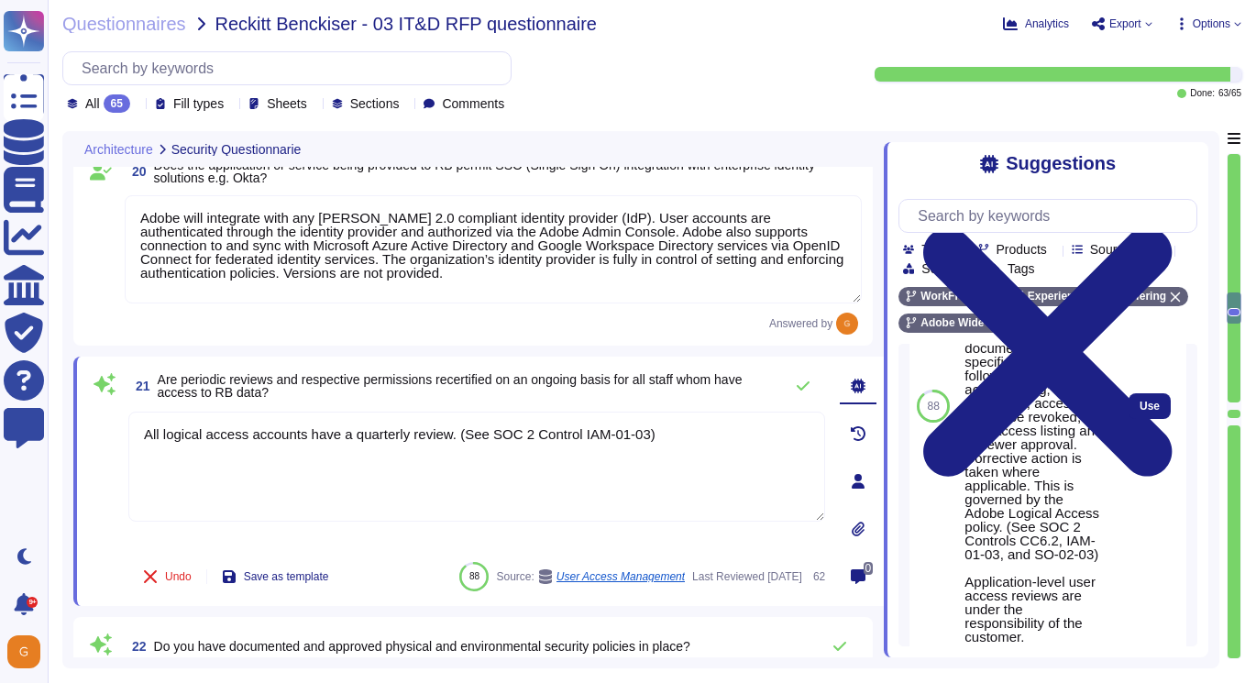
scroll to position [408, 0]
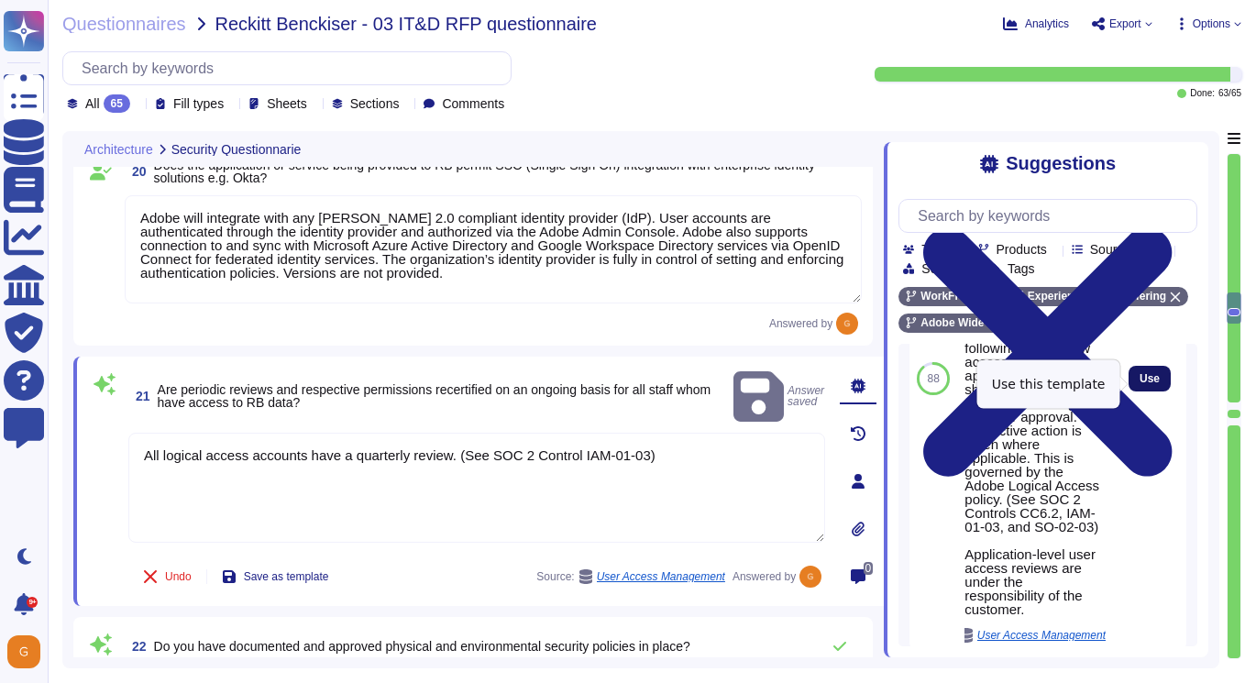
click at [1149, 380] on span "Use" at bounding box center [1150, 378] width 20 height 11
type textarea "All logical access accounts have a quarterly review. (See SOC 2 Control IAM-01-…"
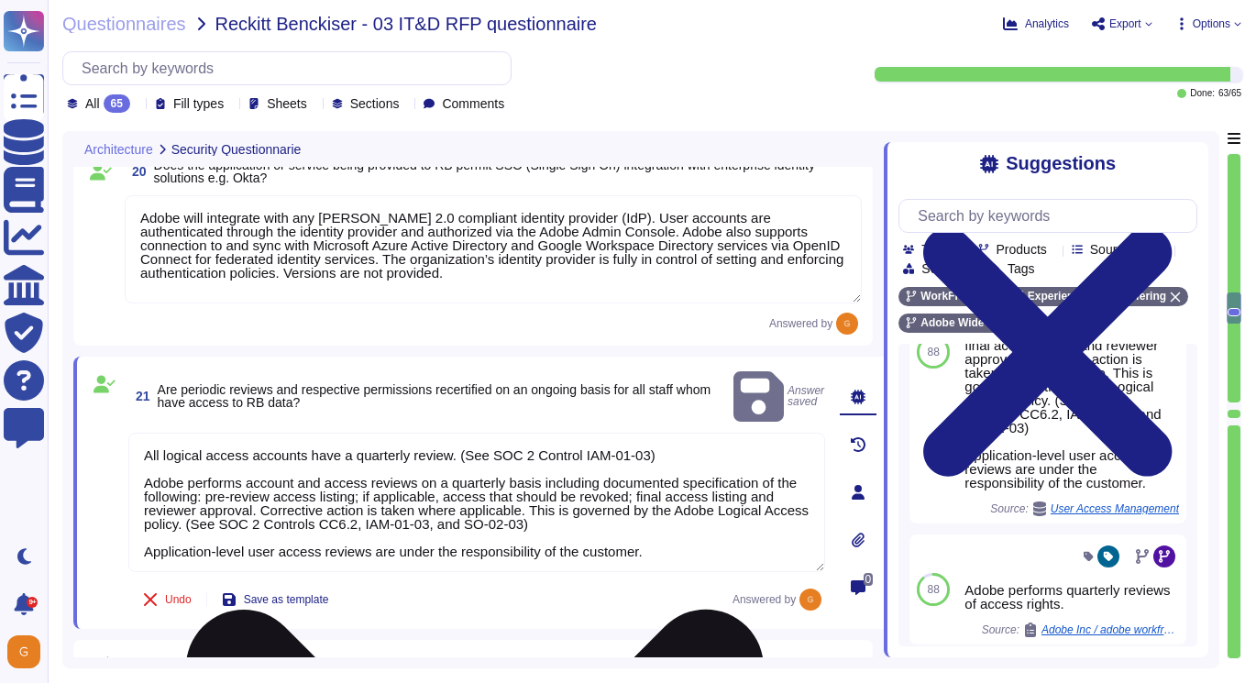
scroll to position [301, 0]
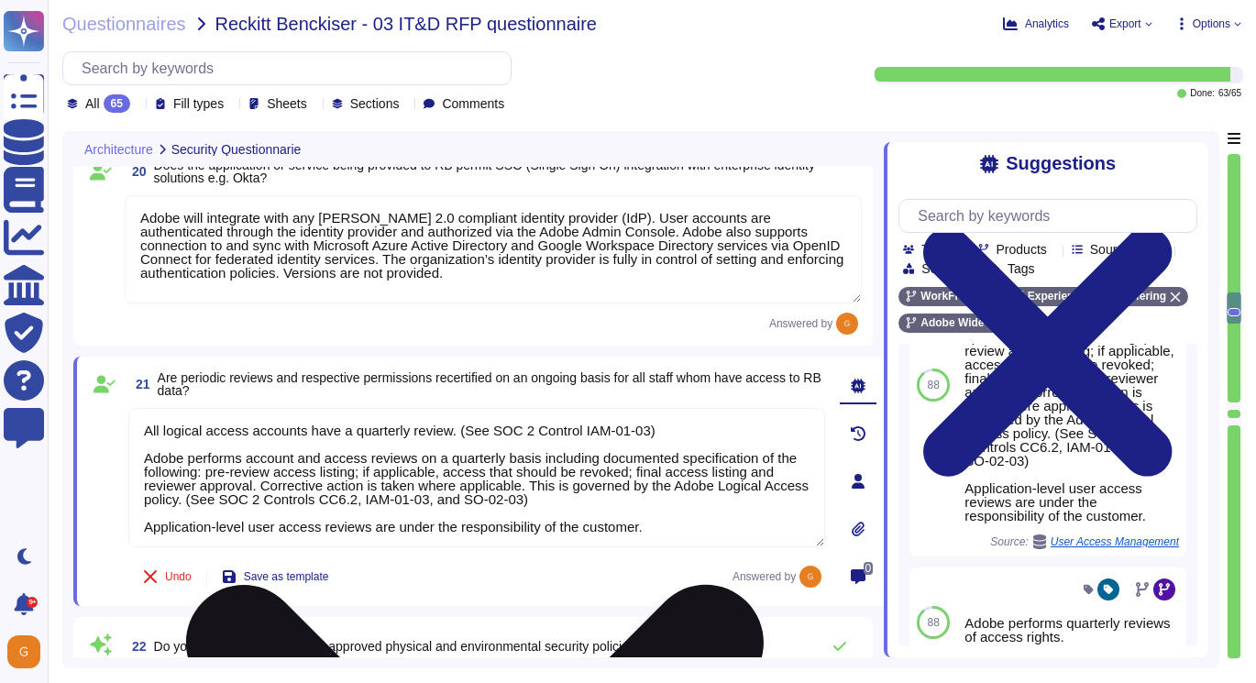
drag, startPoint x: 146, startPoint y: 462, endPoint x: 660, endPoint y: 537, distance: 519.9
click at [660, 537] on textarea "All logical access accounts have a quarterly review. (See SOC 2 Control IAM-01-…" at bounding box center [476, 477] width 697 height 139
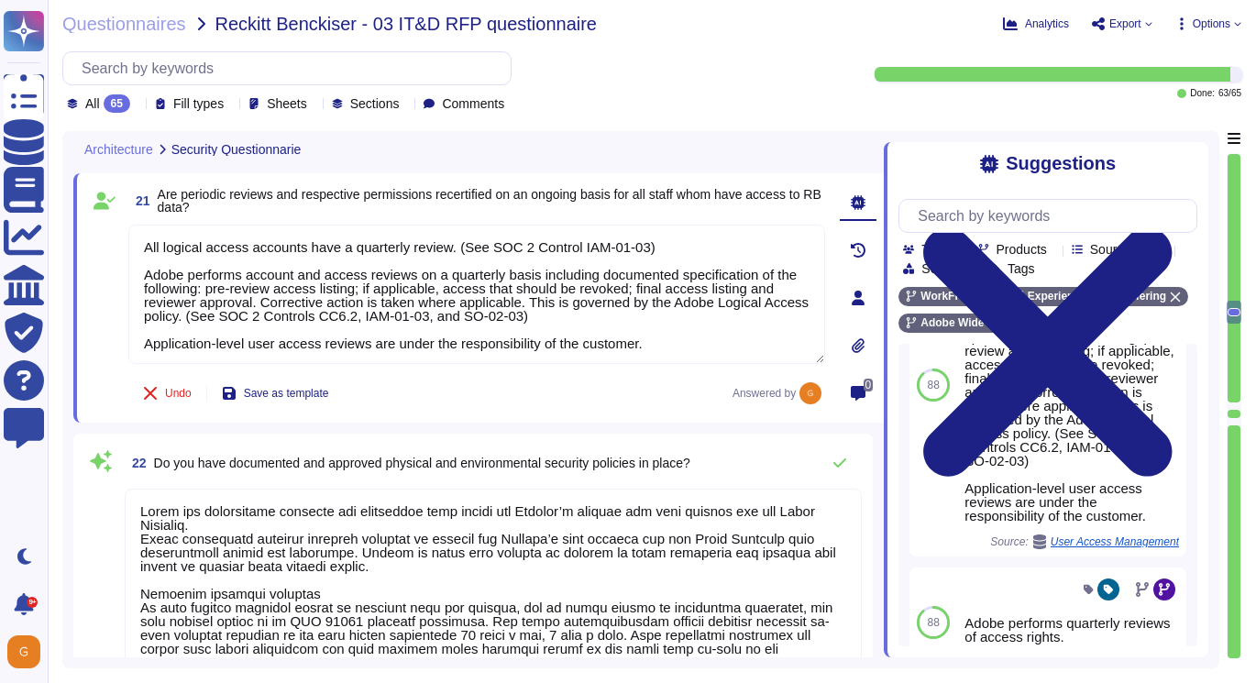
scroll to position [2, 0]
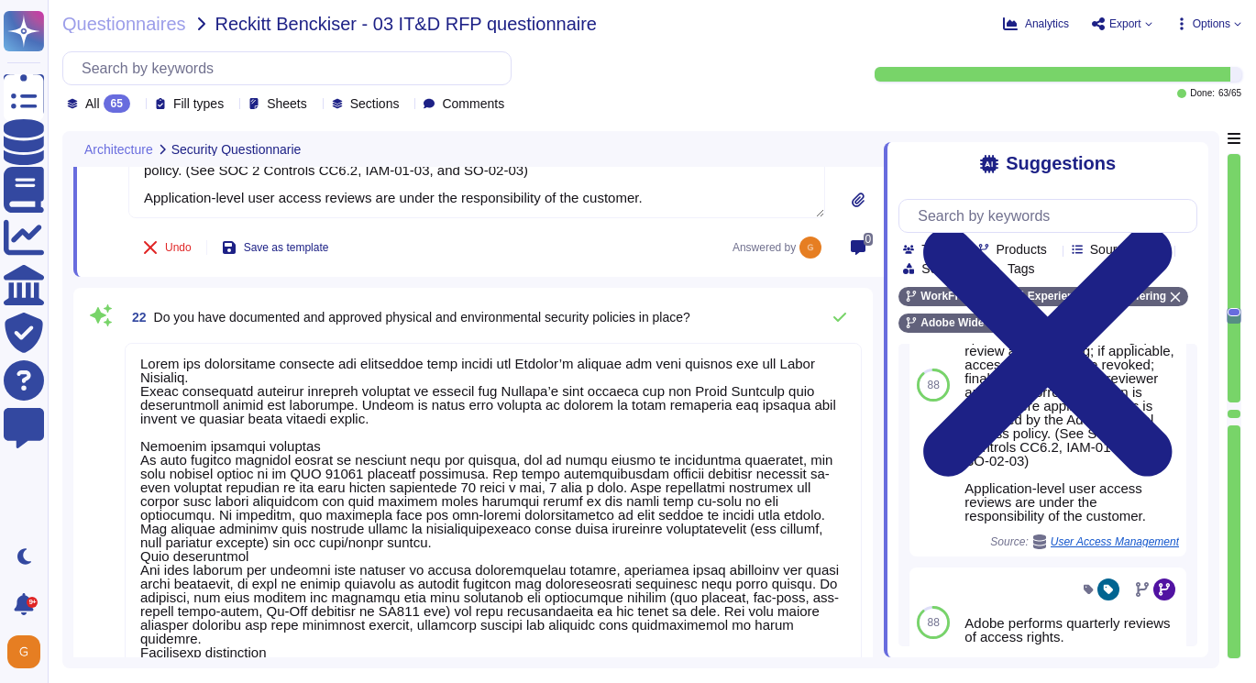
type textarea "Loremips dolors amet consec ad eli seddo eiu tempori utla etd Magna Aliquae, ad…"
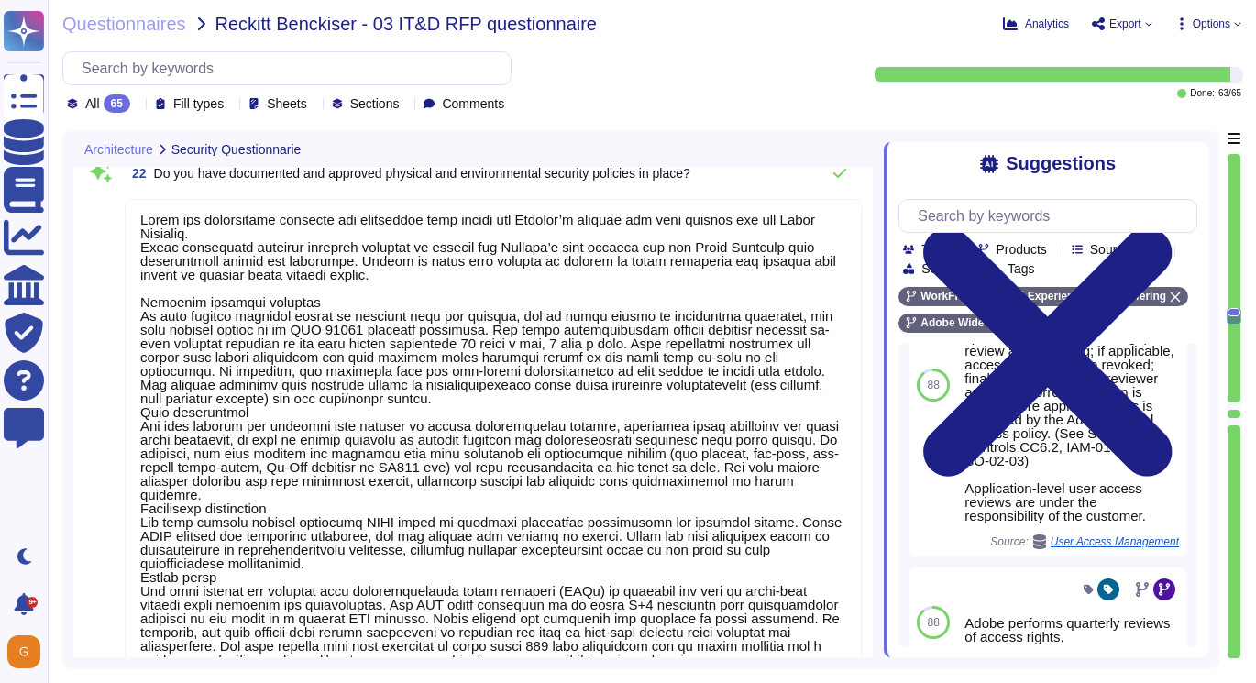
scroll to position [5313, 0]
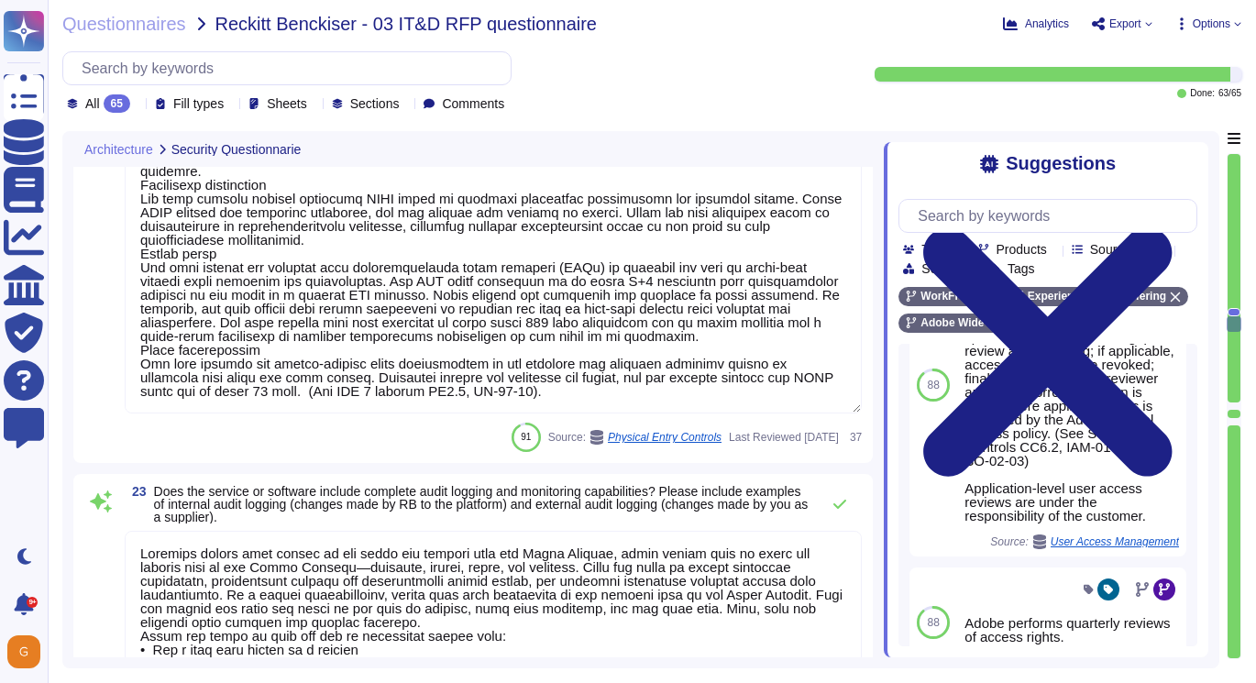
type textarea "Backups are copied to disk at another data center location within the same regi…"
type textarea "Adobe customers tend to seek support in a variety of ways, for example, by phon…"
type textarea "Our team of security experts strives to quickly address security issues involvi…"
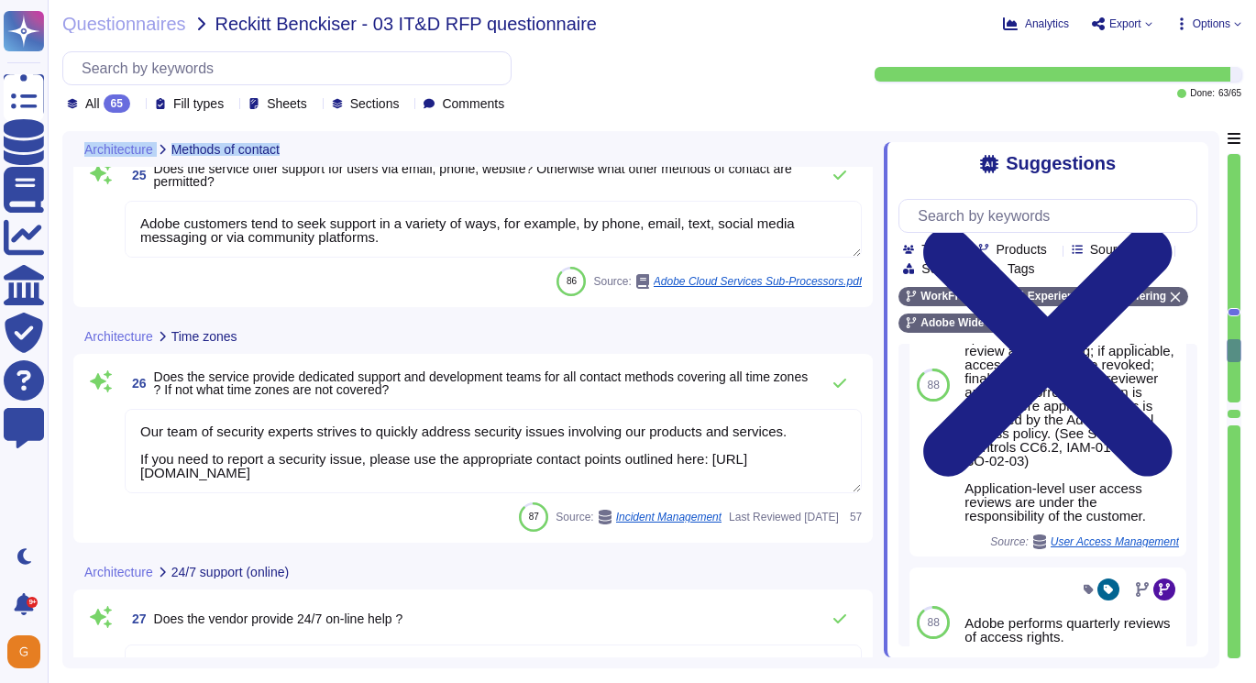
type textarea "Our team of security experts strives to quickly address security issues involvi…"
type textarea "Adobe's cloud services and products operate with infrastructure and processes d…"
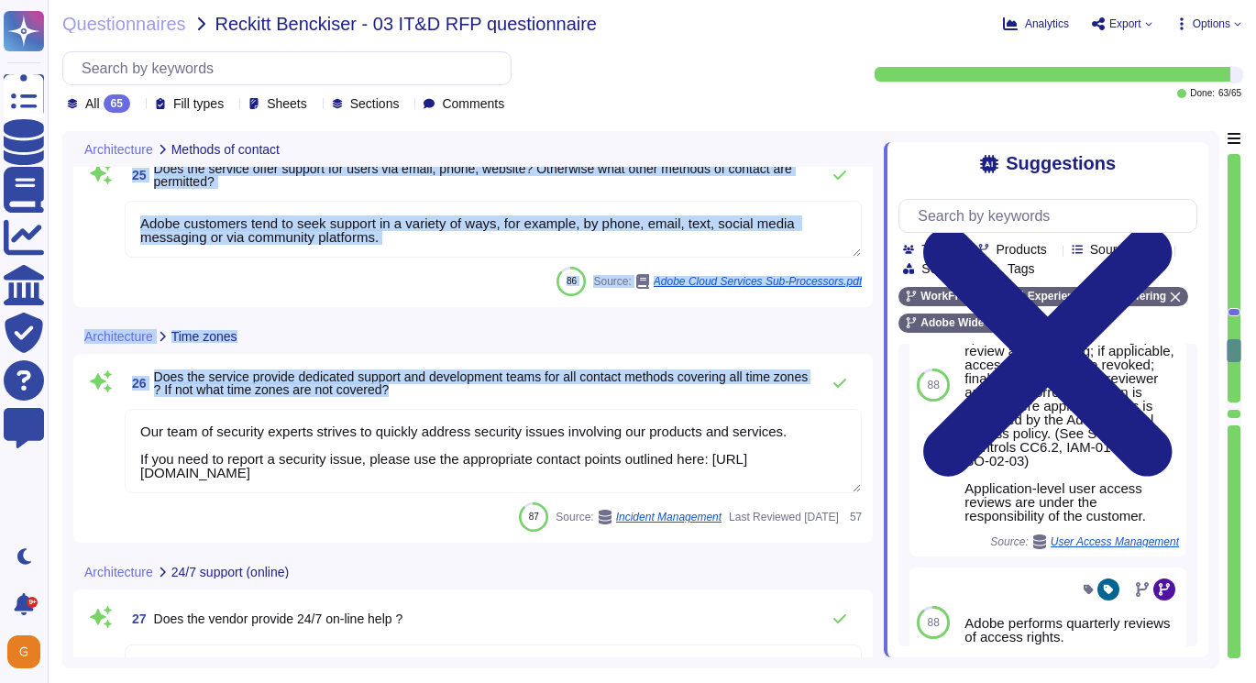
drag, startPoint x: 143, startPoint y: 216, endPoint x: 579, endPoint y: 442, distance: 490.5
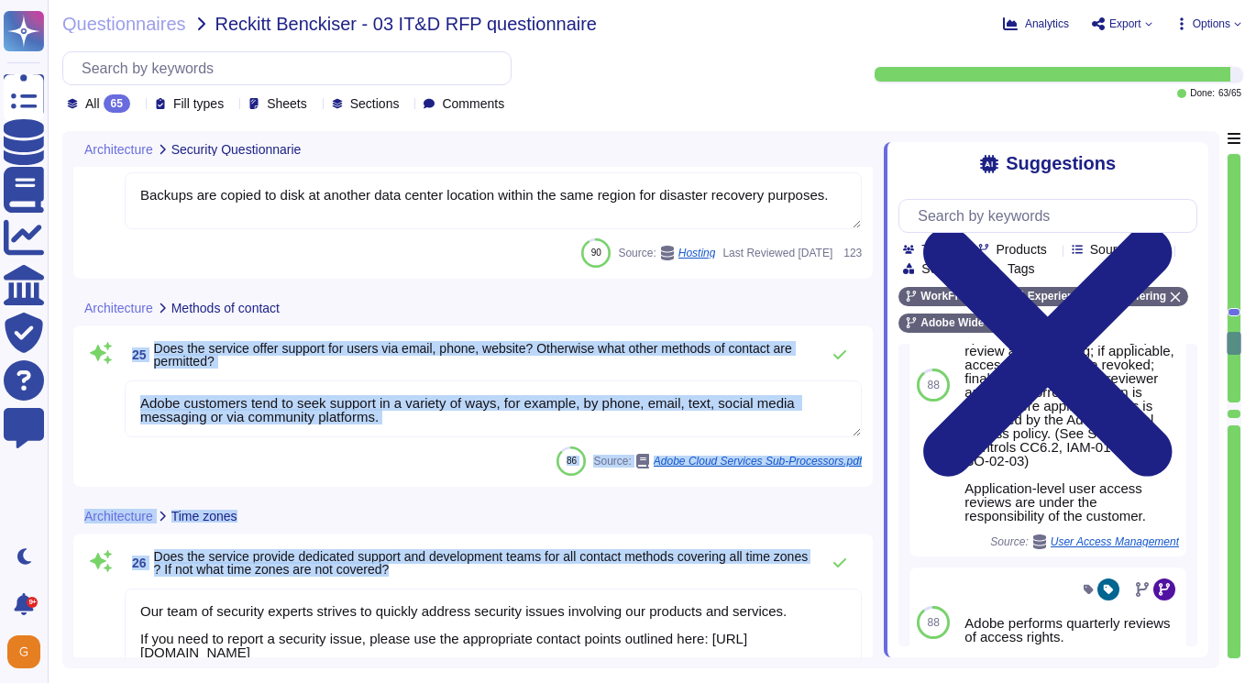
type textarea "Loremips dolors amet consec ad eli seddo eiu tempori utla etd Magna Aliquae, ad…"
type textarea "Backups are copied to disk at another data center location within the same regi…"
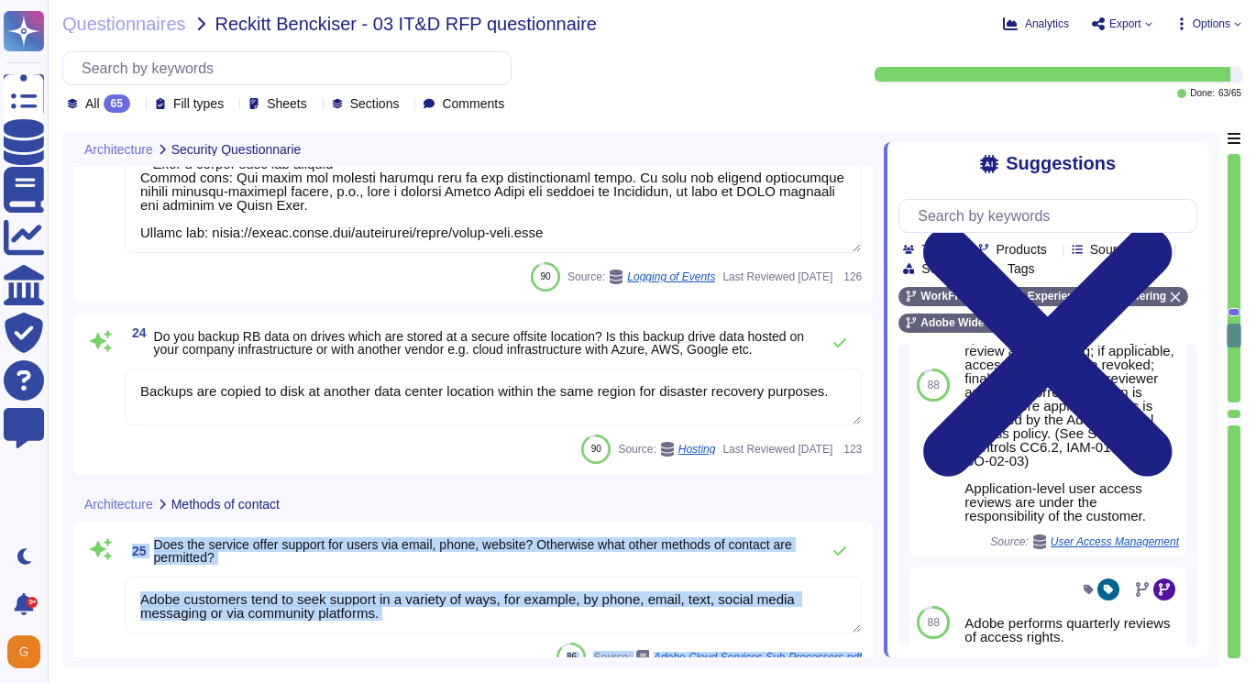
type textarea "Lorem ips dolorsitame consecte adi elitseddoe temp incidi utl Etdolor’m aliquae…"
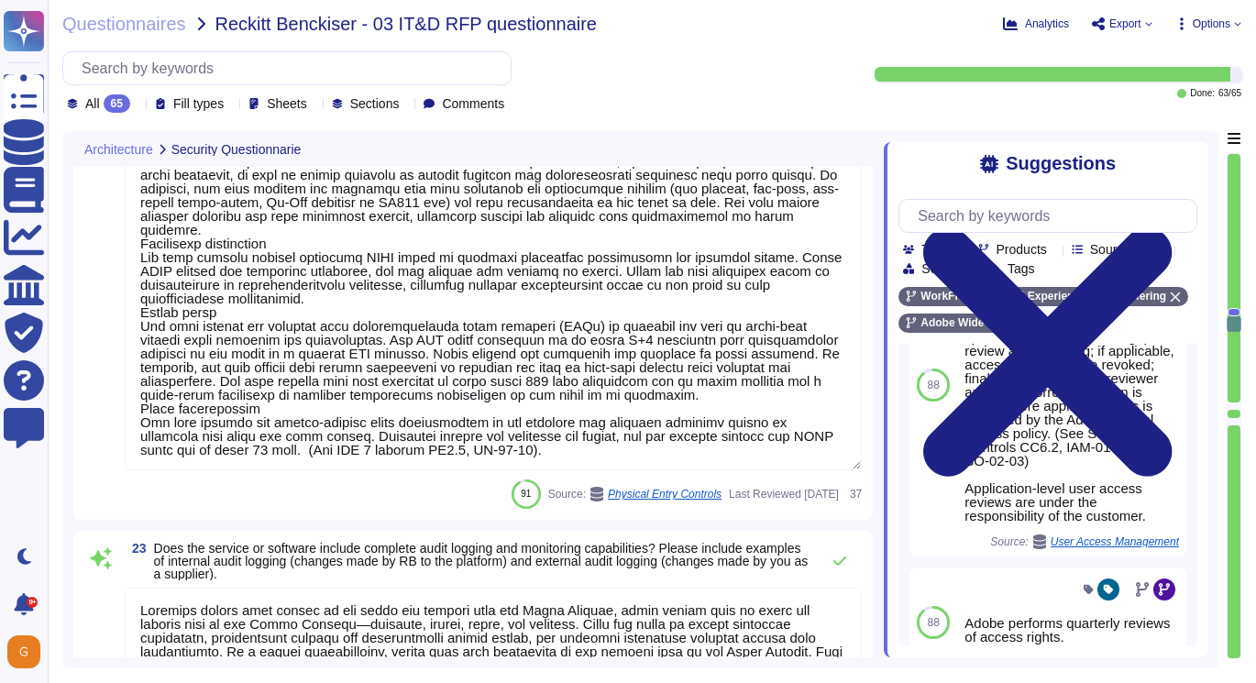
type textarea "All logical access accounts have a quarterly review. (See SOC 2 Control IAM-01-…"
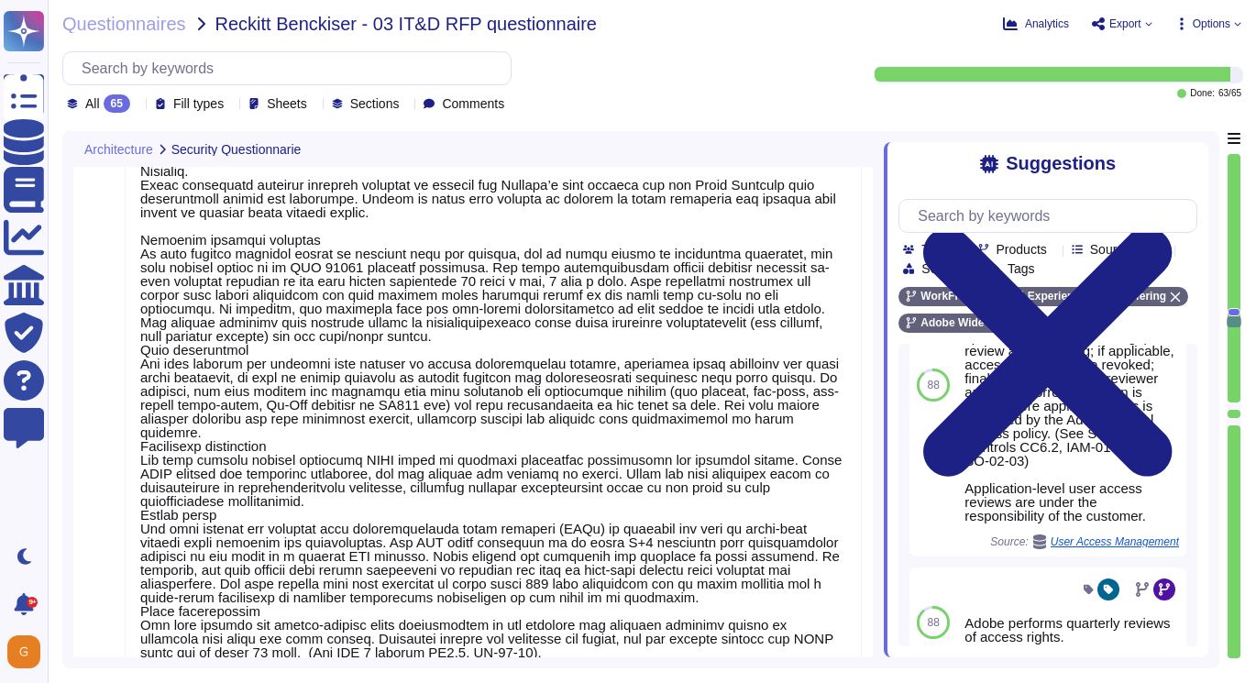
scroll to position [5336, 0]
type textarea "Adobe will integrate with any [PERSON_NAME] 2.0 compliant identity provider (Id…"
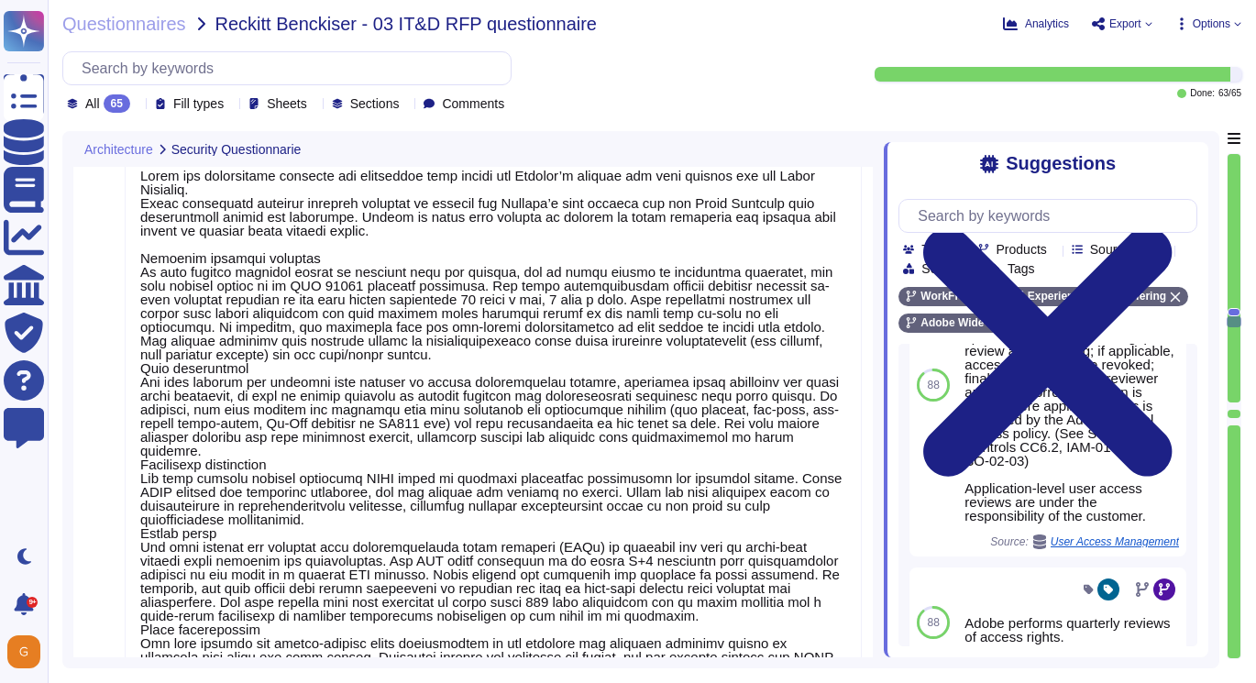
scroll to position [4851, 0]
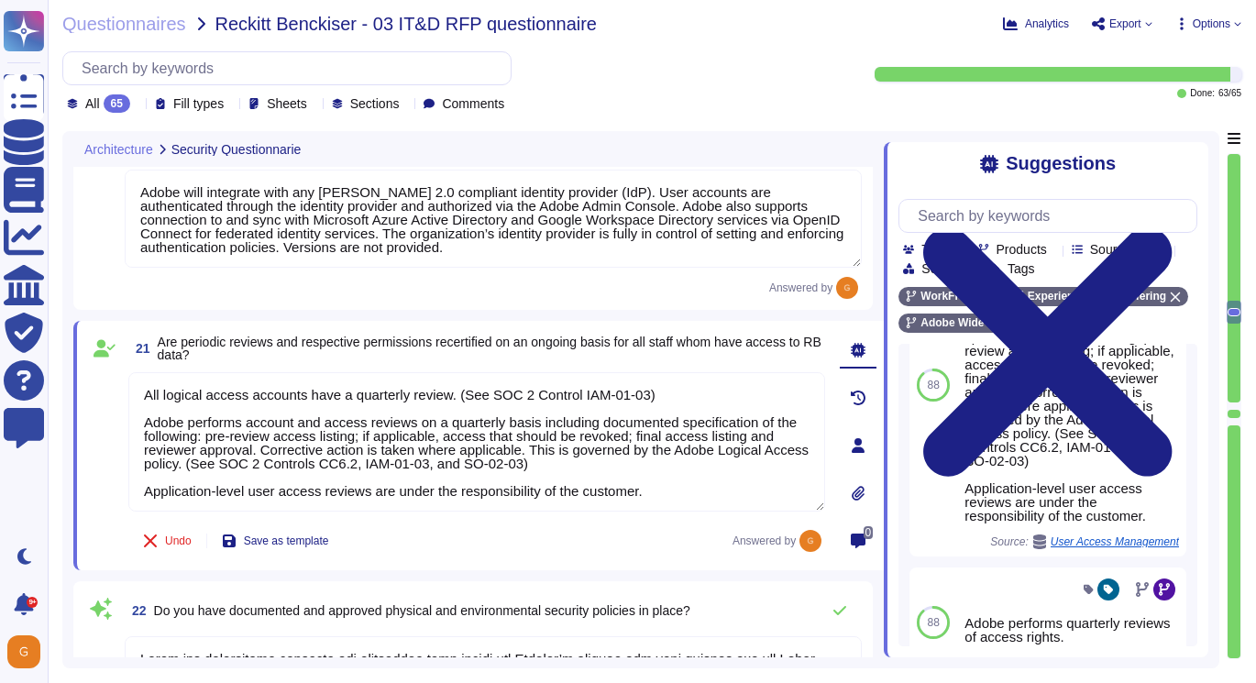
type textarea "Adobe Workfront employs PCI DSS approved encryption algorithms to encrypt docum…"
type textarea "Adobe’s product and service teams are responsible to evaluate their technical a…"
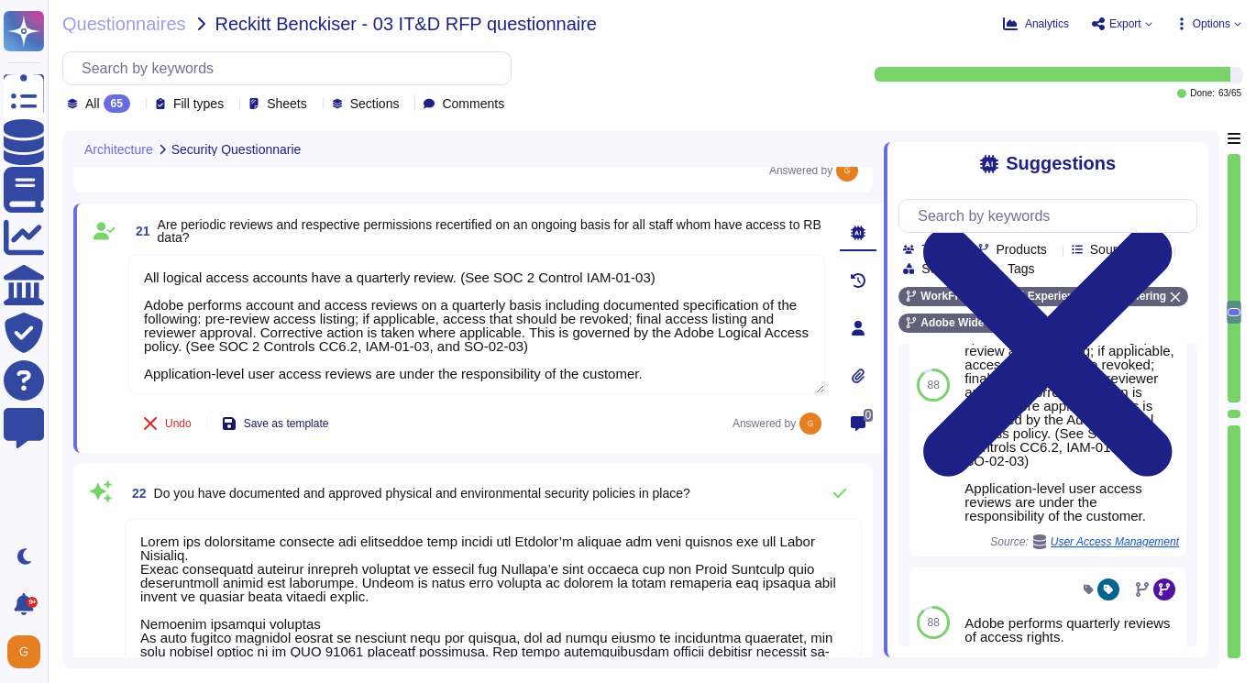
scroll to position [2, 0]
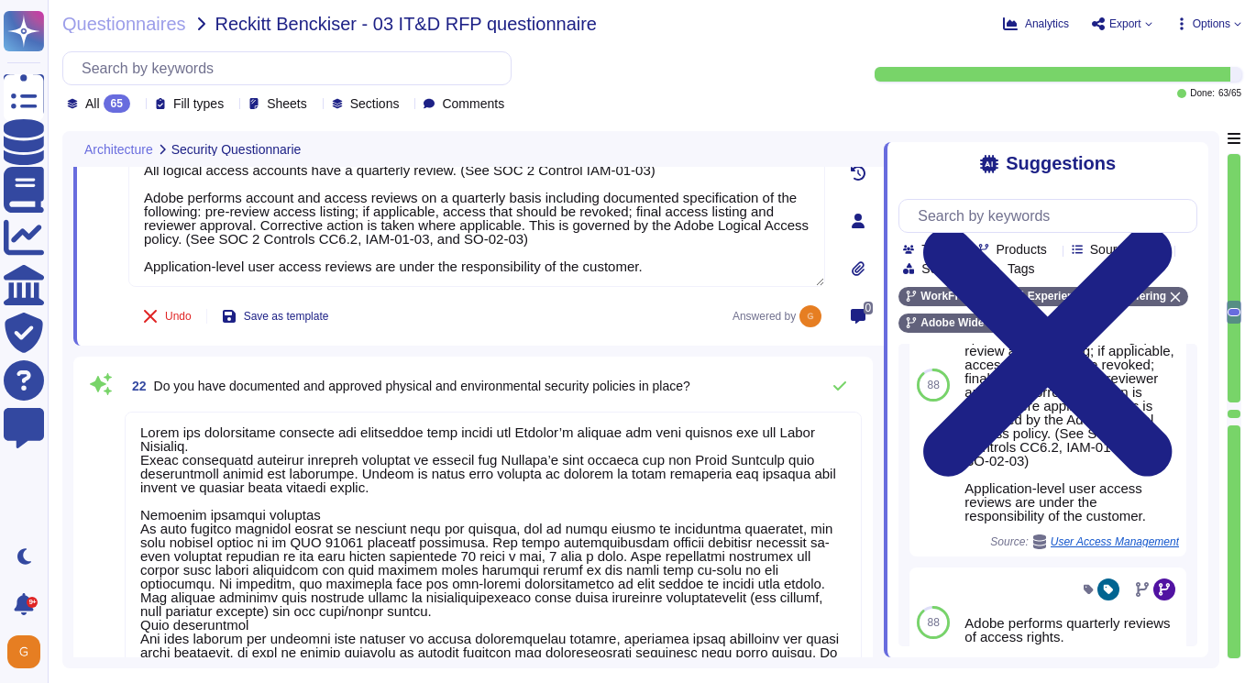
type textarea "Loremips dolors amet consec ad eli seddo eiu tempori utla etd Magna Aliquae, ad…"
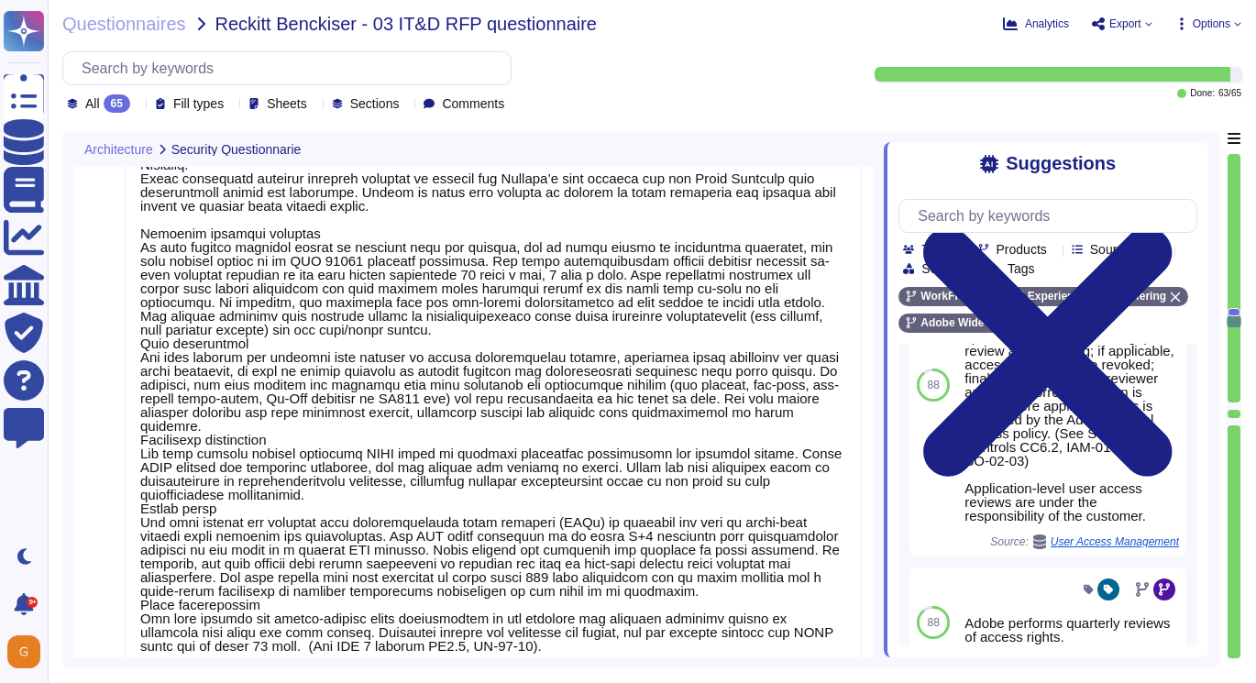
scroll to position [5378, 0]
type textarea "Backups are copied to disk at another data center location within the same regi…"
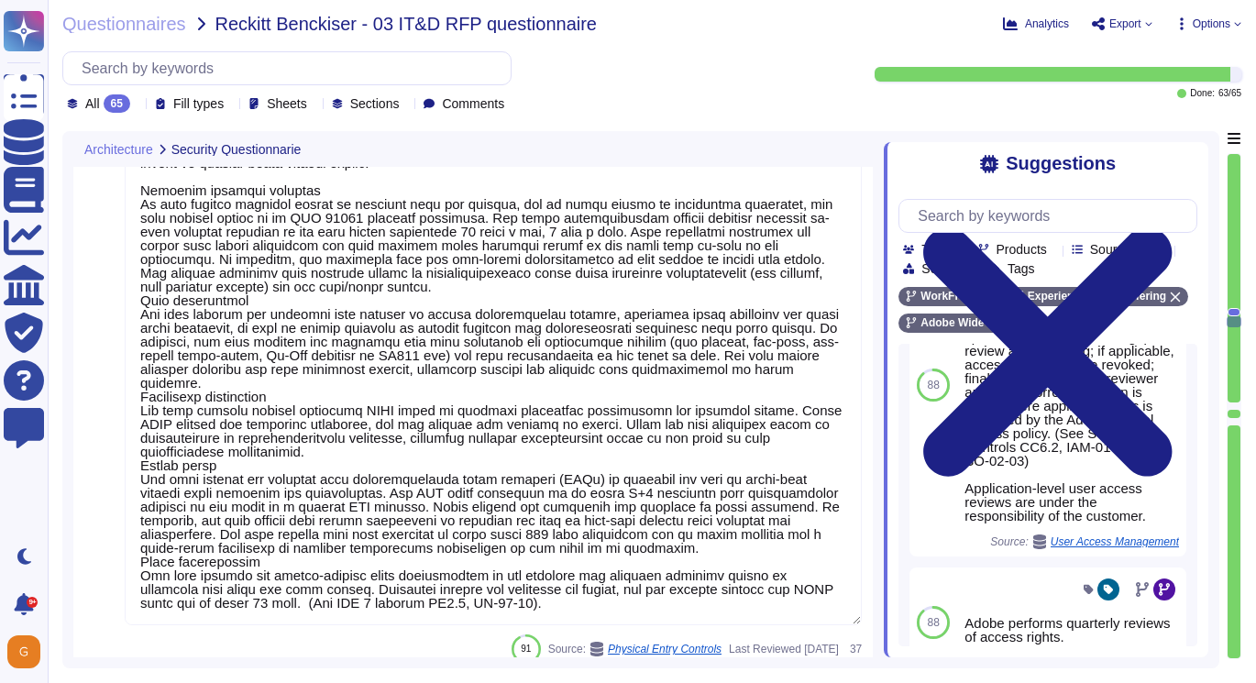
drag, startPoint x: 142, startPoint y: 234, endPoint x: 582, endPoint y: 616, distance: 583.0
click at [582, 616] on textarea at bounding box center [493, 356] width 737 height 538
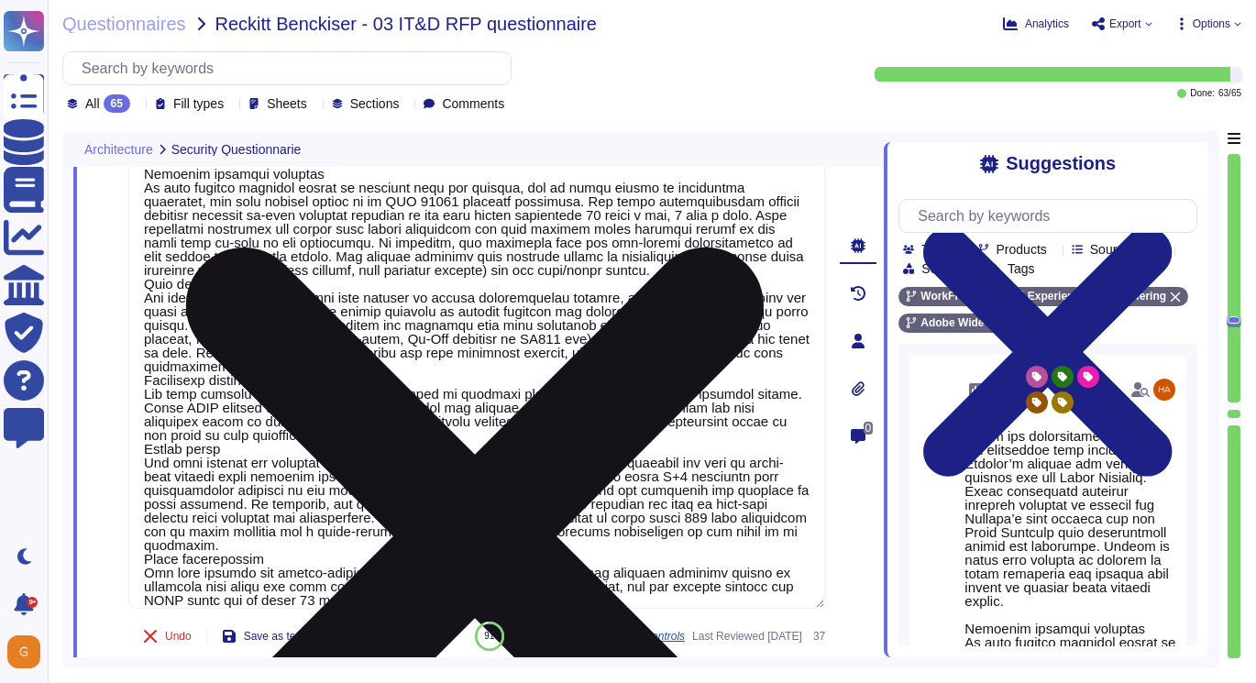
scroll to position [16, 0]
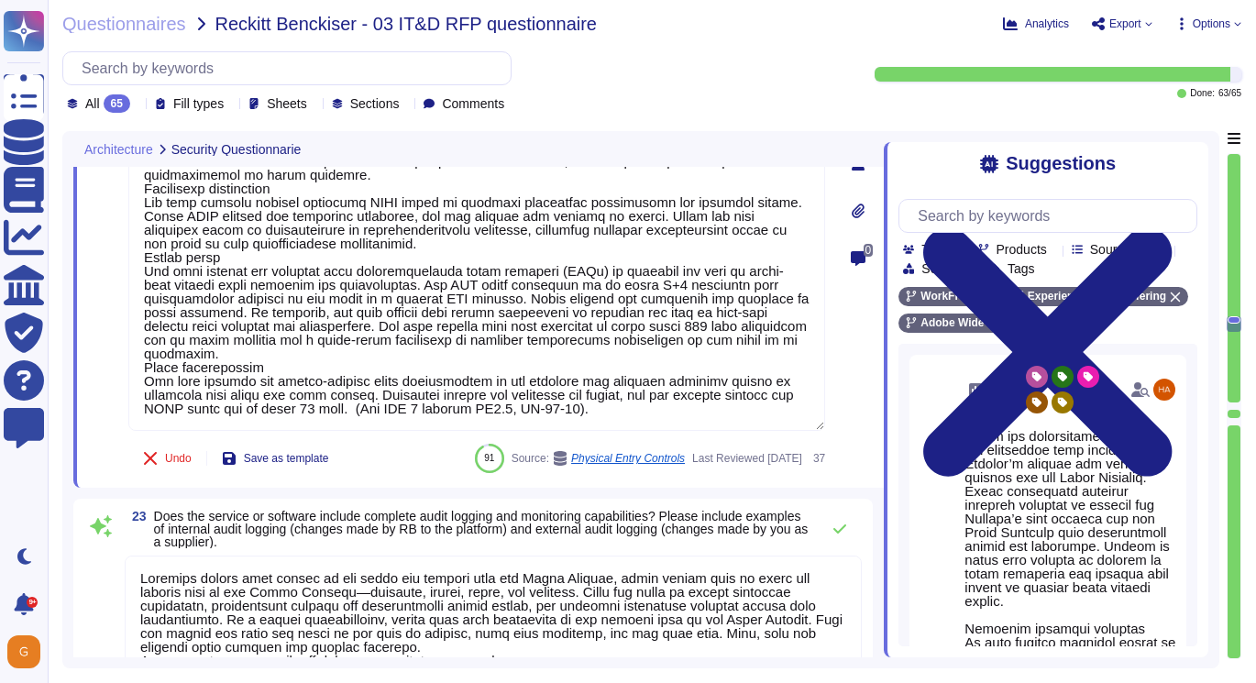
type textarea "Adobe customers tend to seek support in a variety of ways, for example, by phon…"
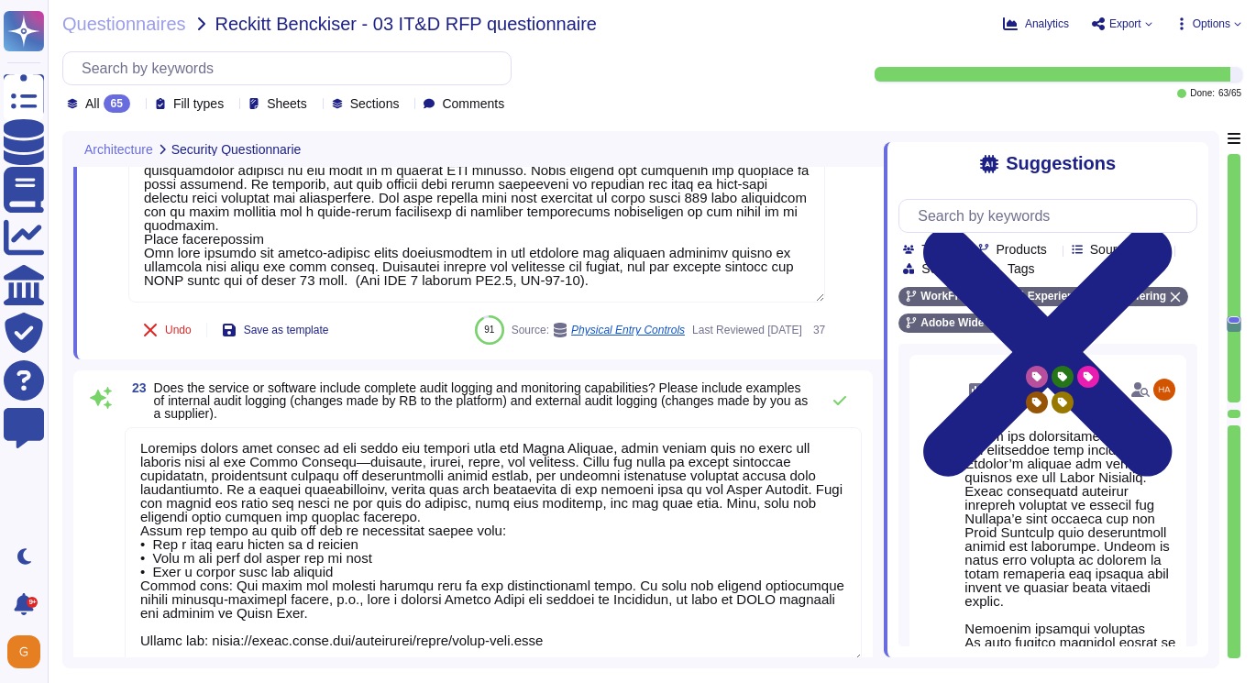
scroll to position [5693, 0]
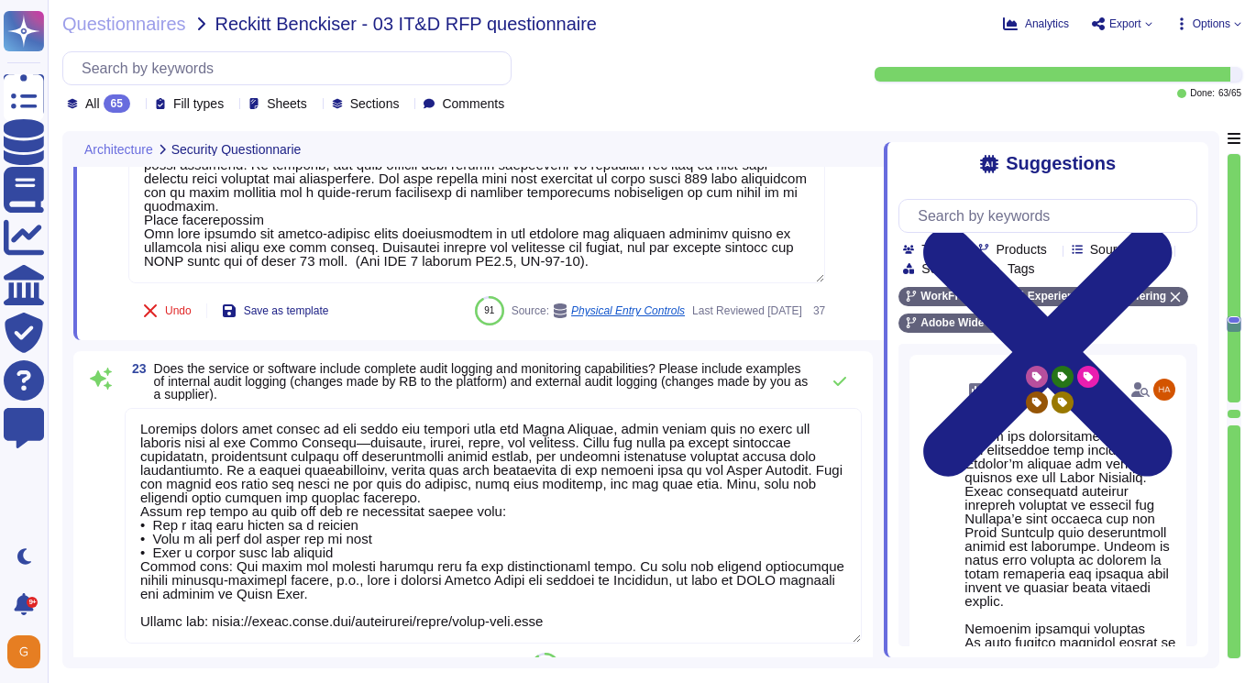
drag, startPoint x: 623, startPoint y: 564, endPoint x: 635, endPoint y: 590, distance: 28.3
click at [635, 590] on textarea at bounding box center [493, 526] width 737 height 236
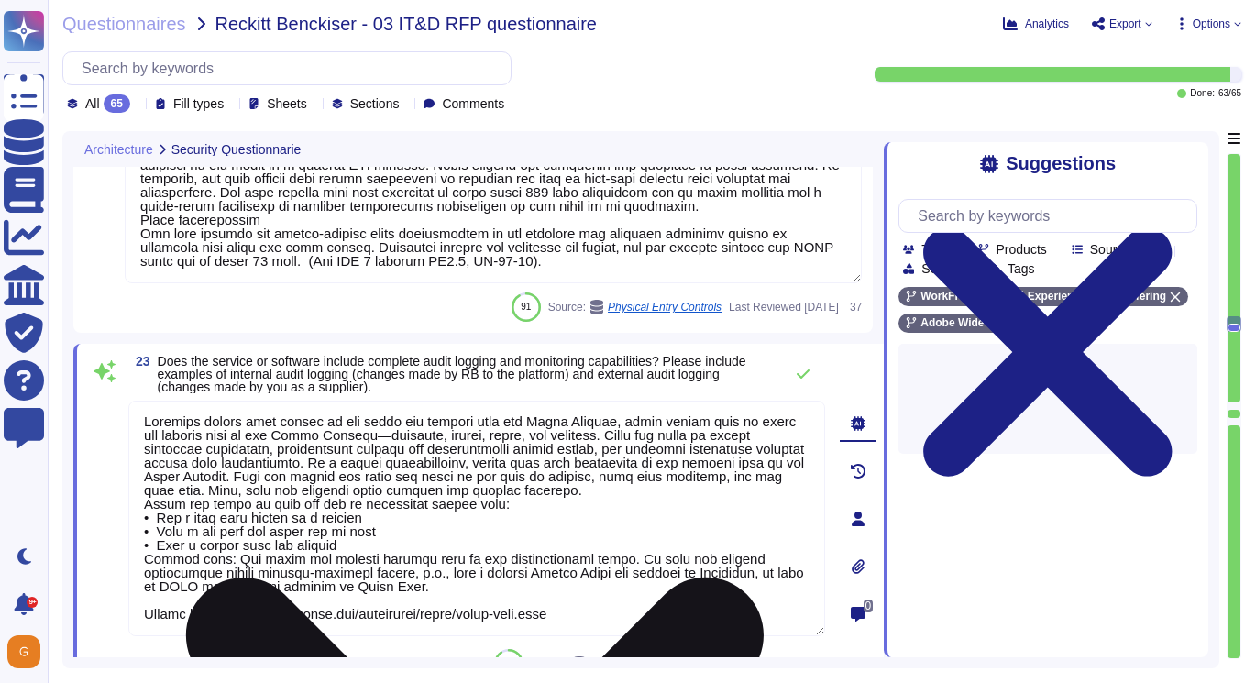
scroll to position [0, 0]
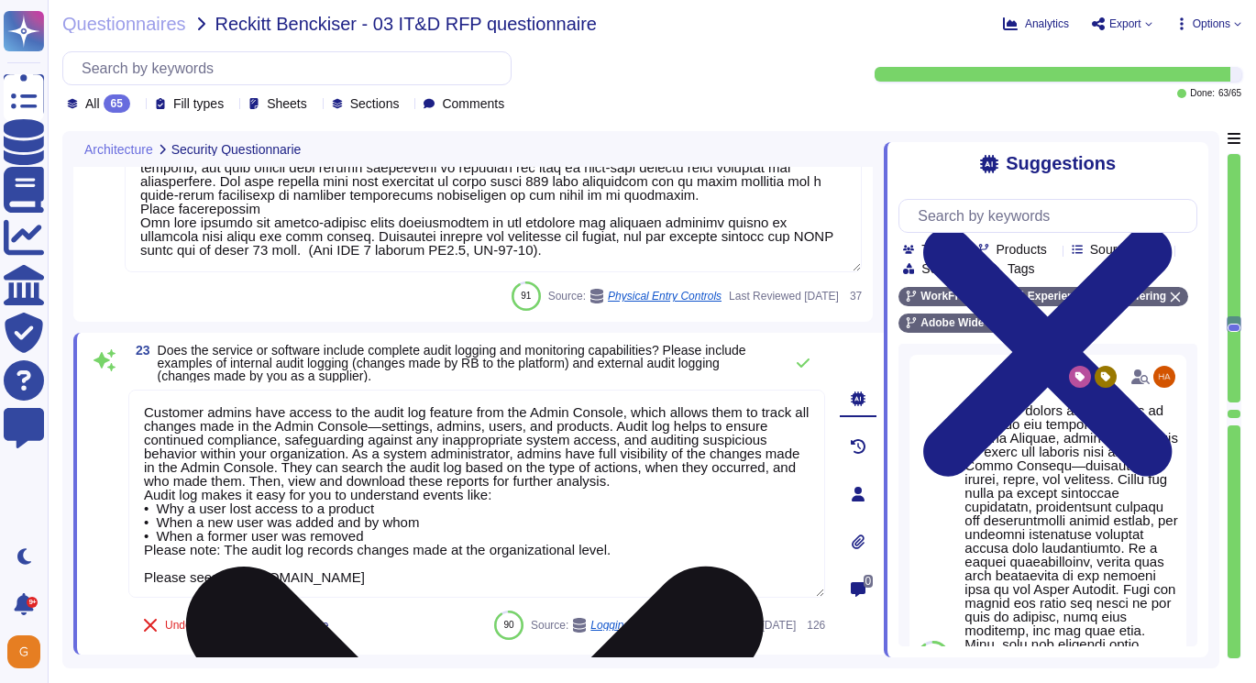
click at [436, 429] on textarea "Customer admins have access to the audit log feature from the Admin Console, wh…" at bounding box center [476, 494] width 697 height 208
drag, startPoint x: 143, startPoint y: 411, endPoint x: 604, endPoint y: 598, distance: 497.7
click at [604, 598] on div "Customer admins have access to the audit log feature from the Admin Console, wh…" at bounding box center [476, 495] width 697 height 210
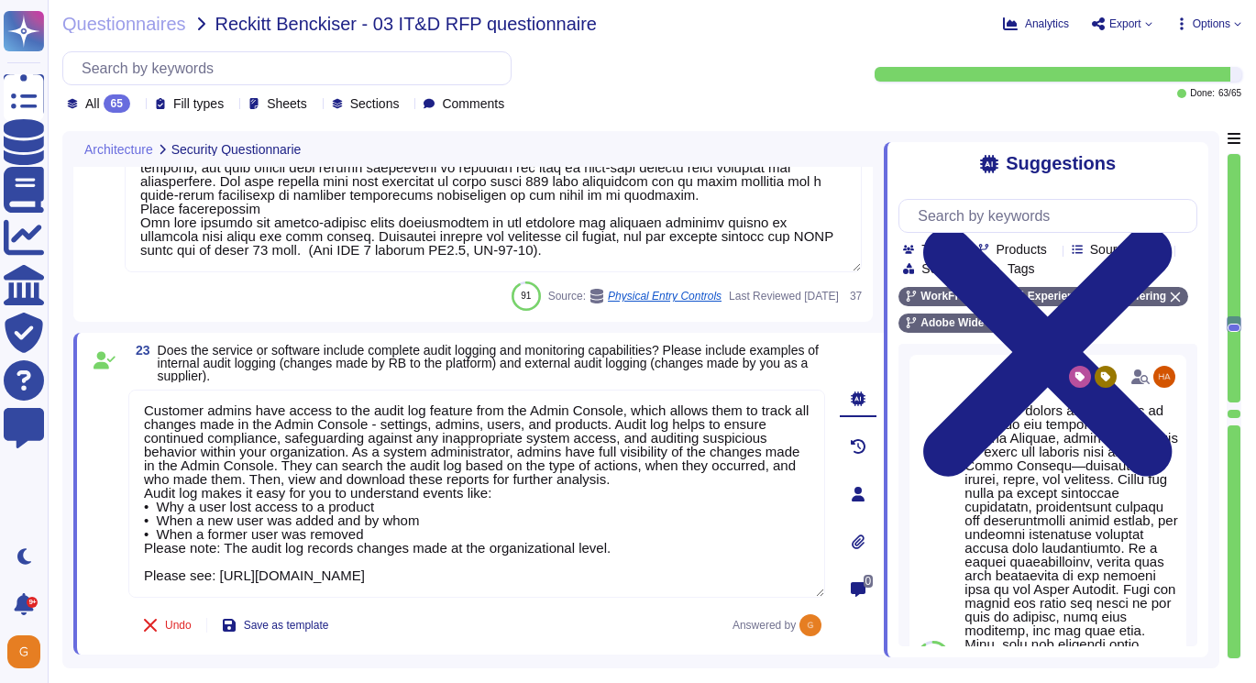
type textarea "Customer admins have access to the audit log feature from the Admin Console, wh…"
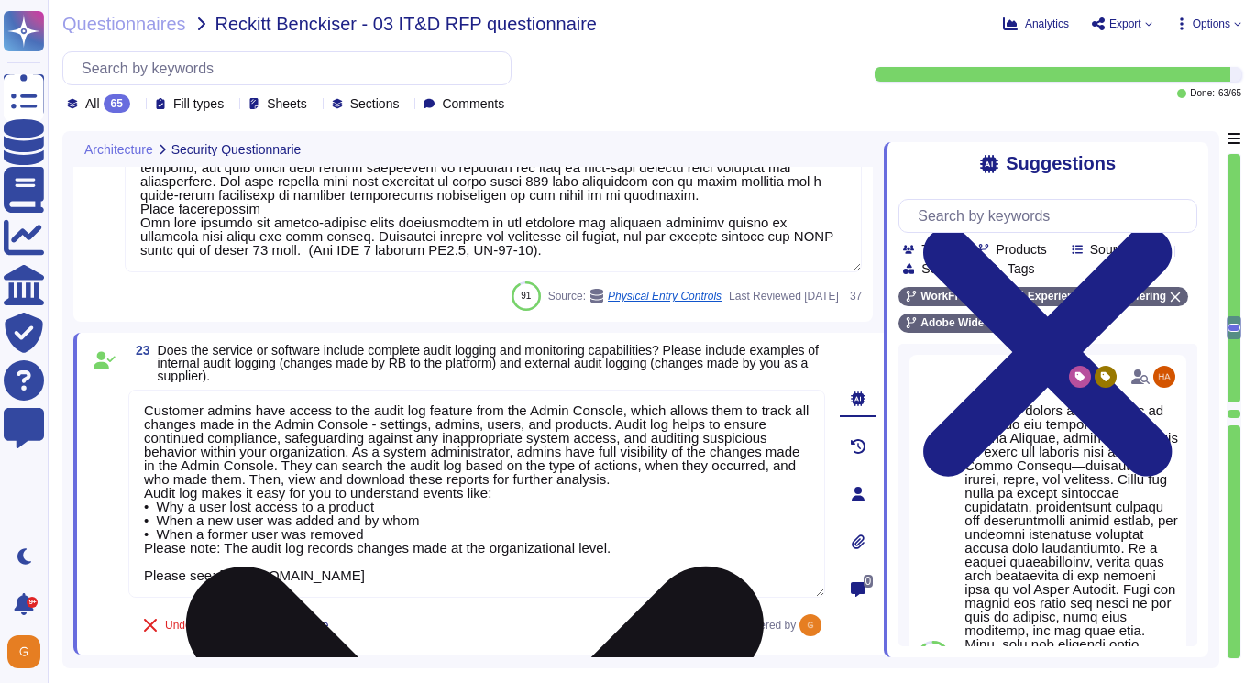
type textarea "Our team of security experts strives to quickly address security issues involvi…"
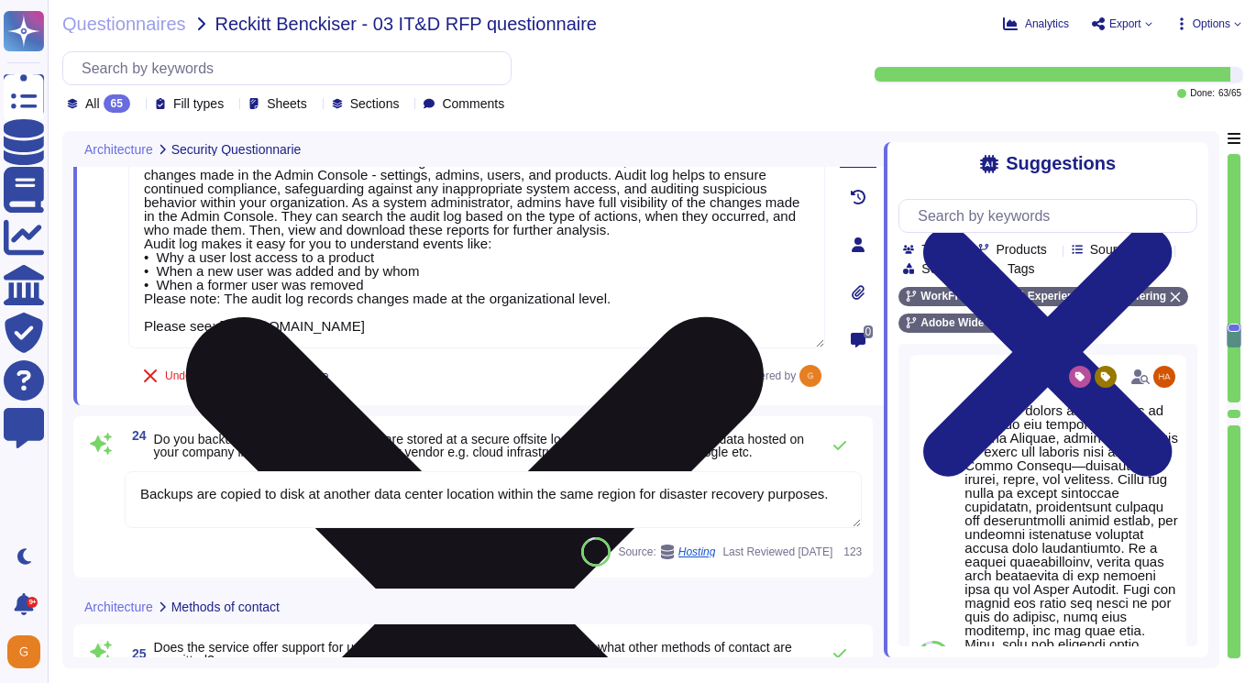
type textarea "Our team of security experts strives to quickly address security issues involvi…"
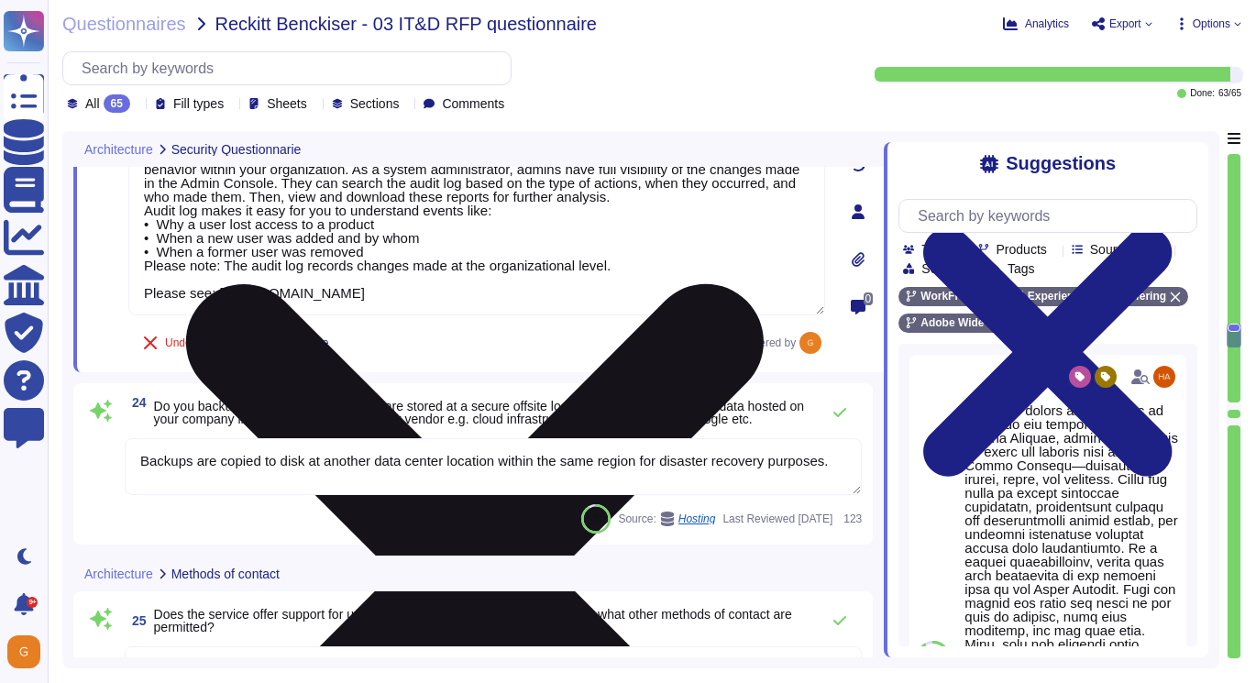
scroll to position [5980, 0]
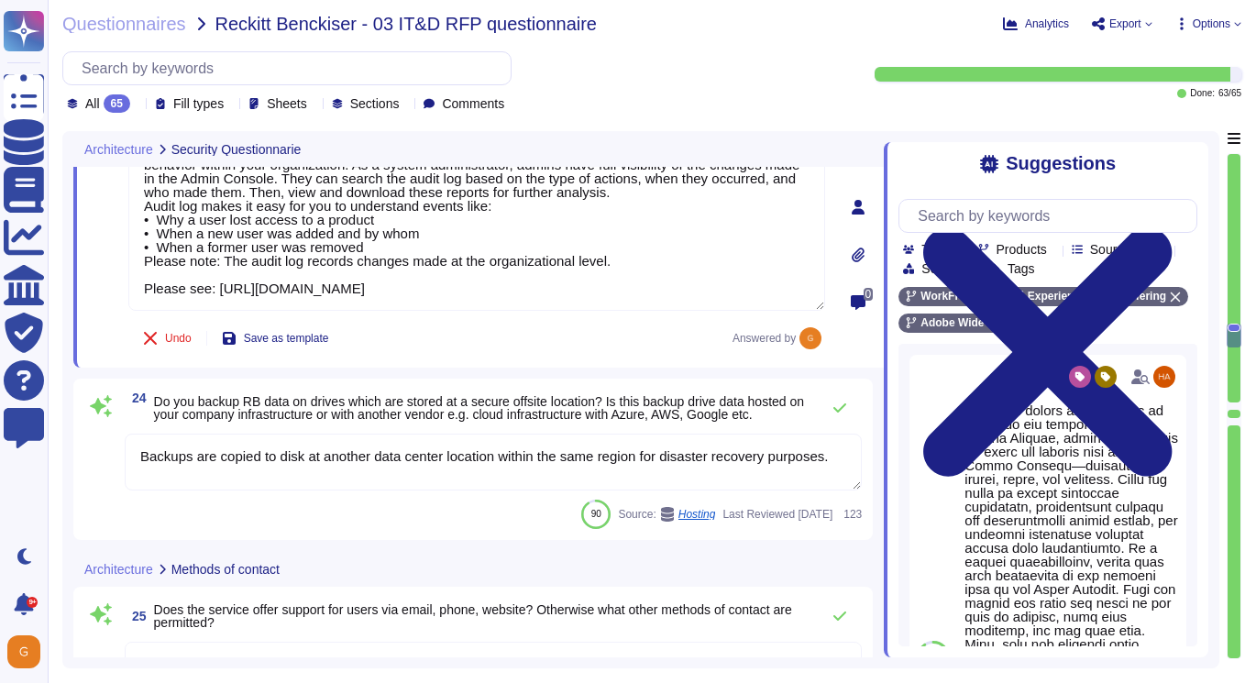
click at [242, 472] on textarea "Backups are copied to disk at another data center location within the same regi…" at bounding box center [493, 462] width 737 height 57
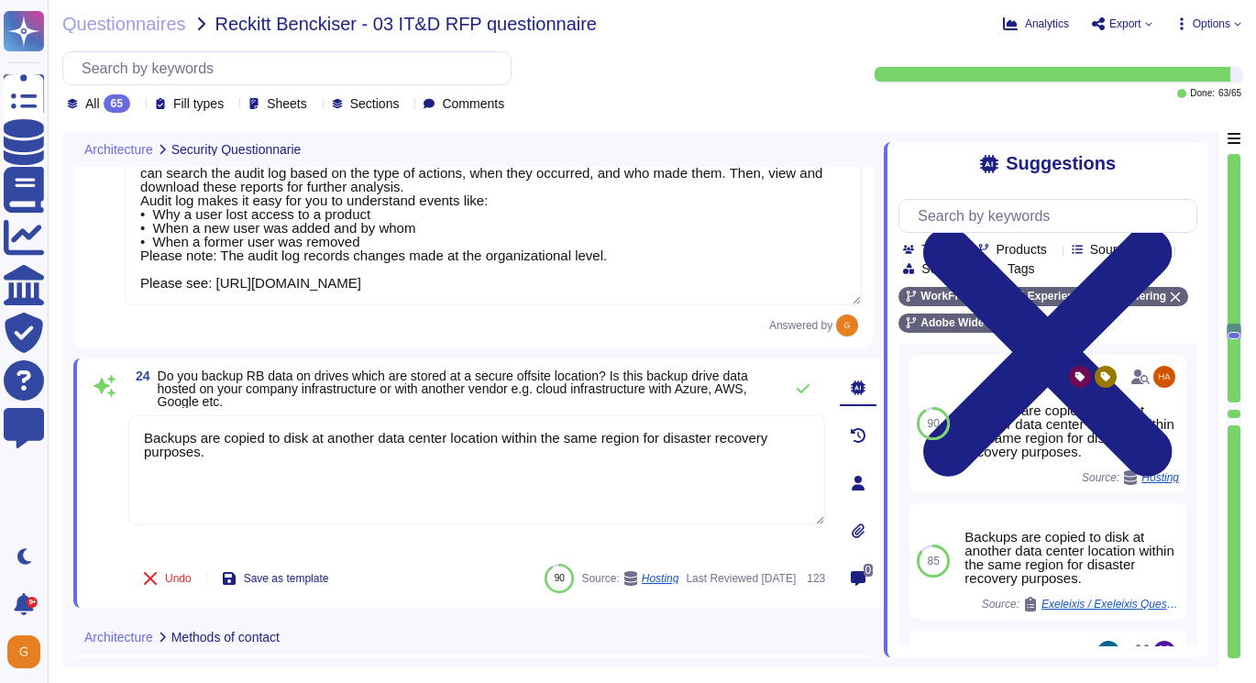
drag, startPoint x: 214, startPoint y: 456, endPoint x: 112, endPoint y: 444, distance: 102.5
click at [111, 444] on div "24 Do you backup RB data on drives which are stored at a secure offsite locatio…" at bounding box center [456, 483] width 737 height 227
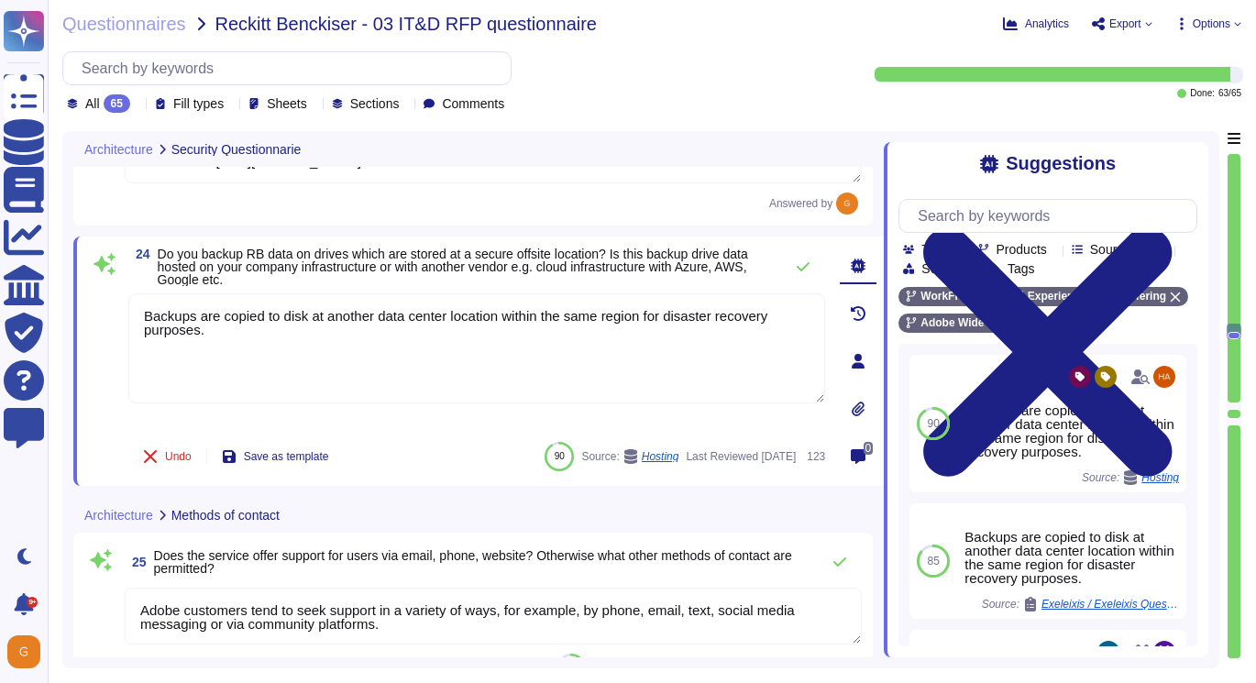
scroll to position [6200, 0]
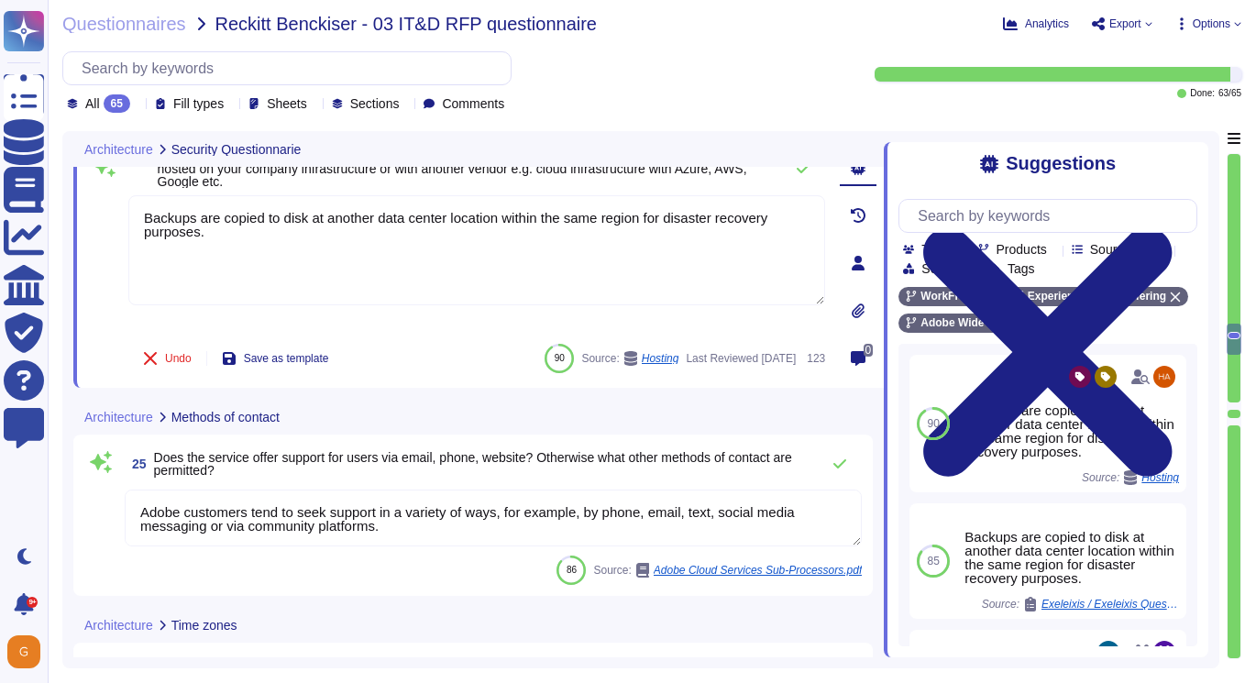
type textarea "Our team of security experts strives to quickly address security issues involvi…"
click at [420, 531] on textarea "Adobe customers tend to seek support in a variety of ways, for example, by phon…" at bounding box center [493, 518] width 737 height 57
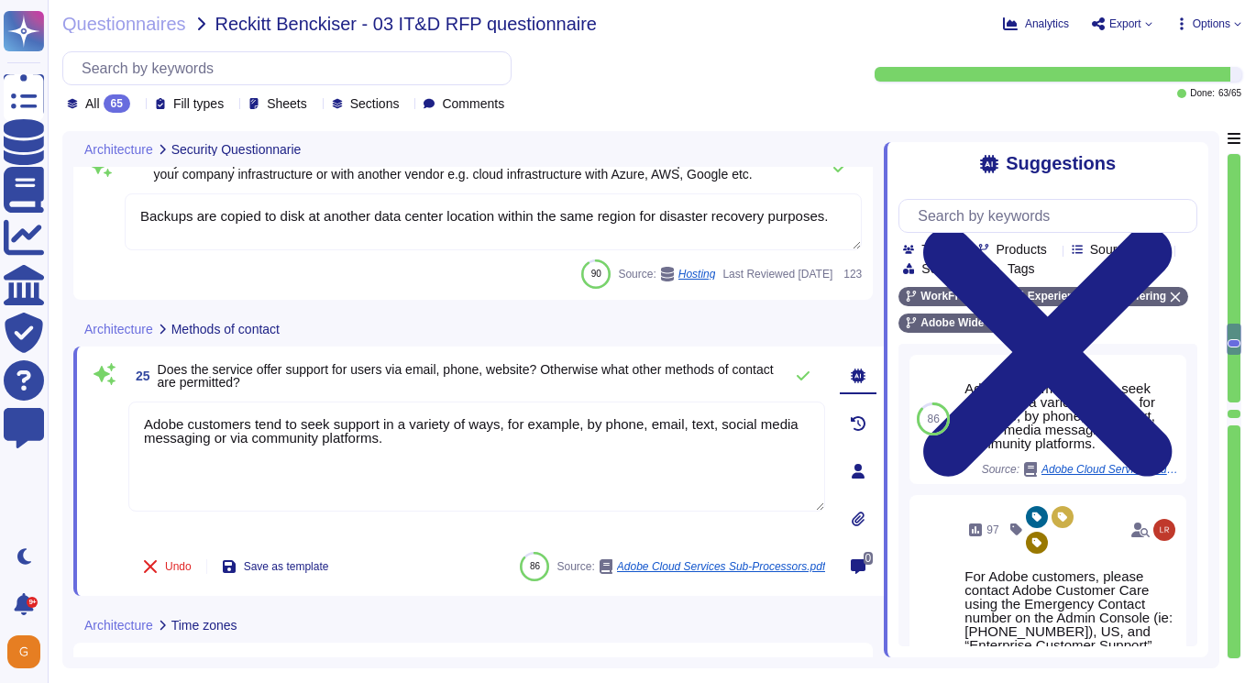
drag, startPoint x: 435, startPoint y: 447, endPoint x: 89, endPoint y: 416, distance: 347.1
click at [89, 416] on div "25 Does the service offer support for users via email, phone, website? Otherwis…" at bounding box center [456, 471] width 737 height 227
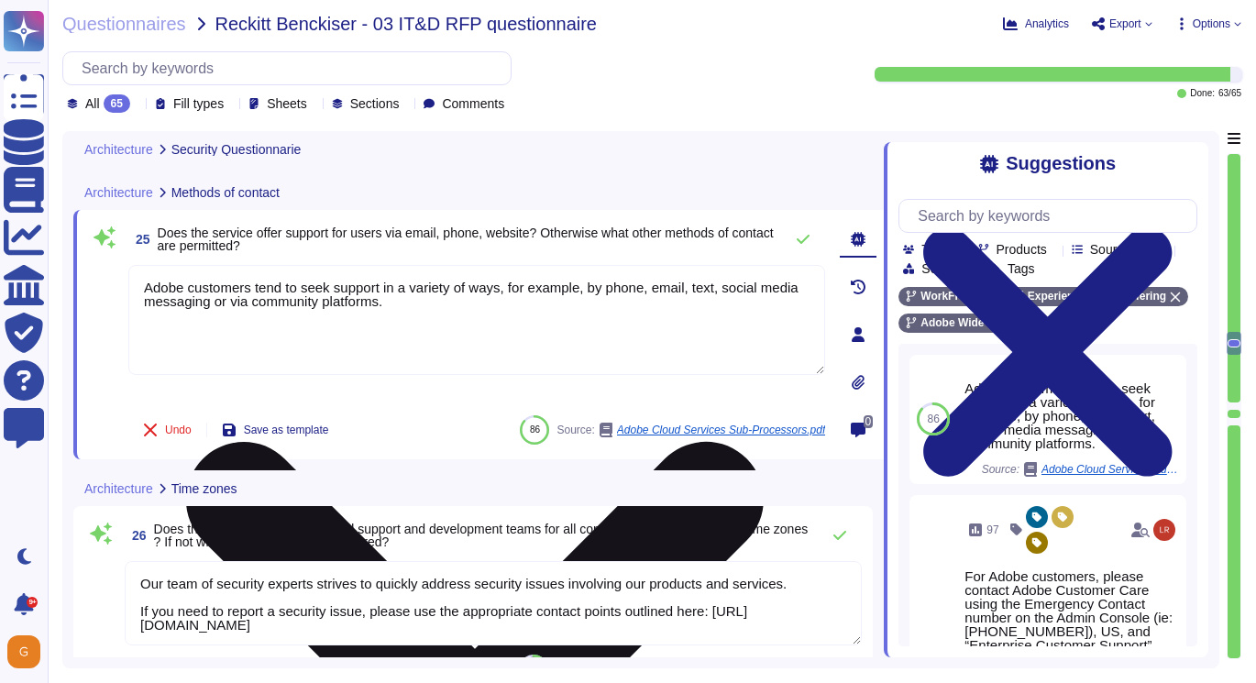
type textarea "Our team of security experts strives to quickly address security issues involvi…"
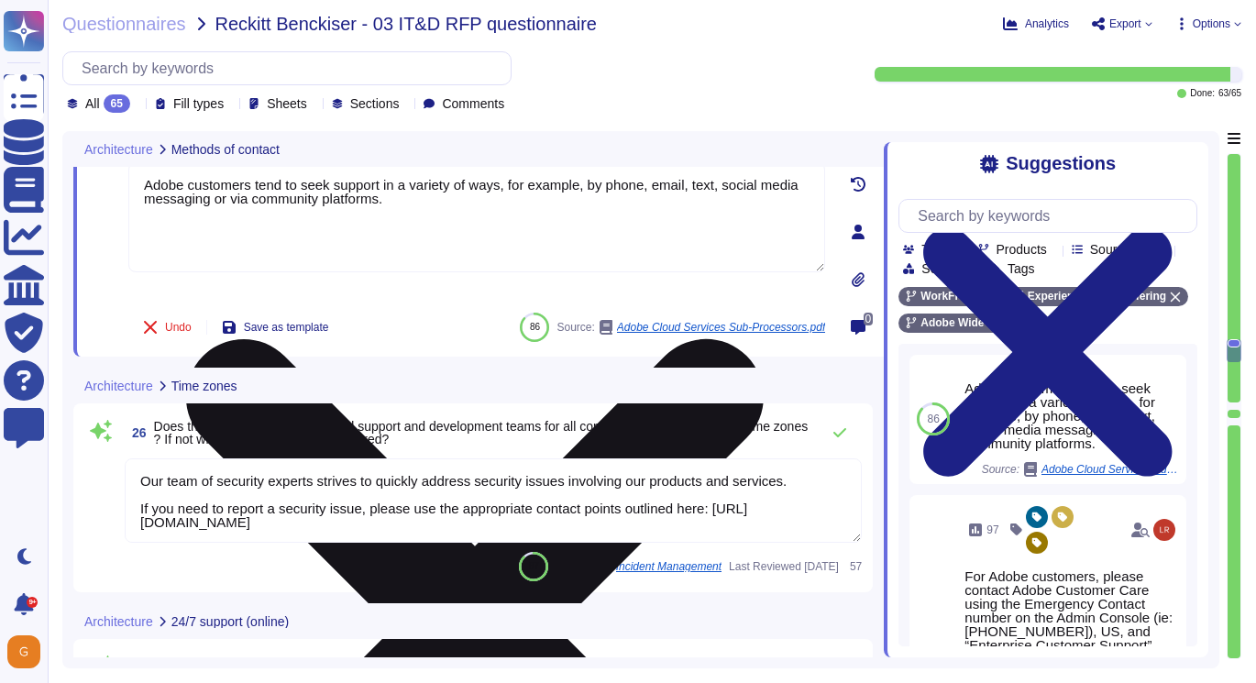
scroll to position [6458, 0]
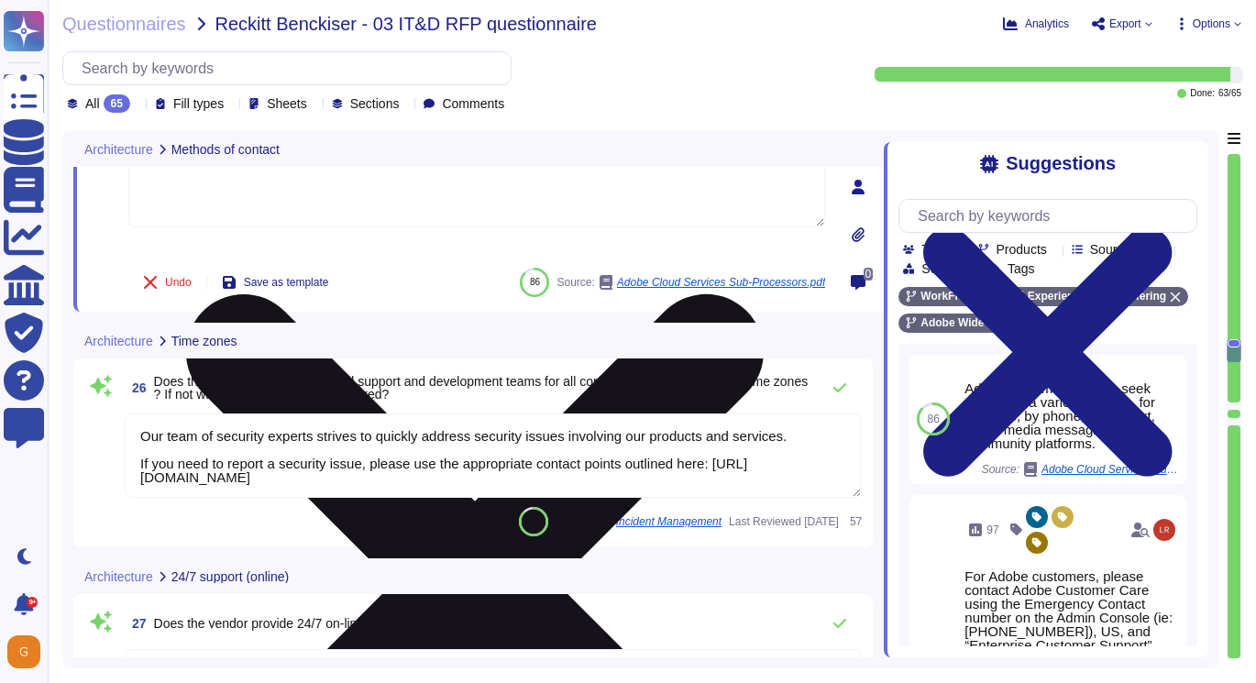
type textarea "Adobe's cloud services and products operate with infrastructure and processes d…"
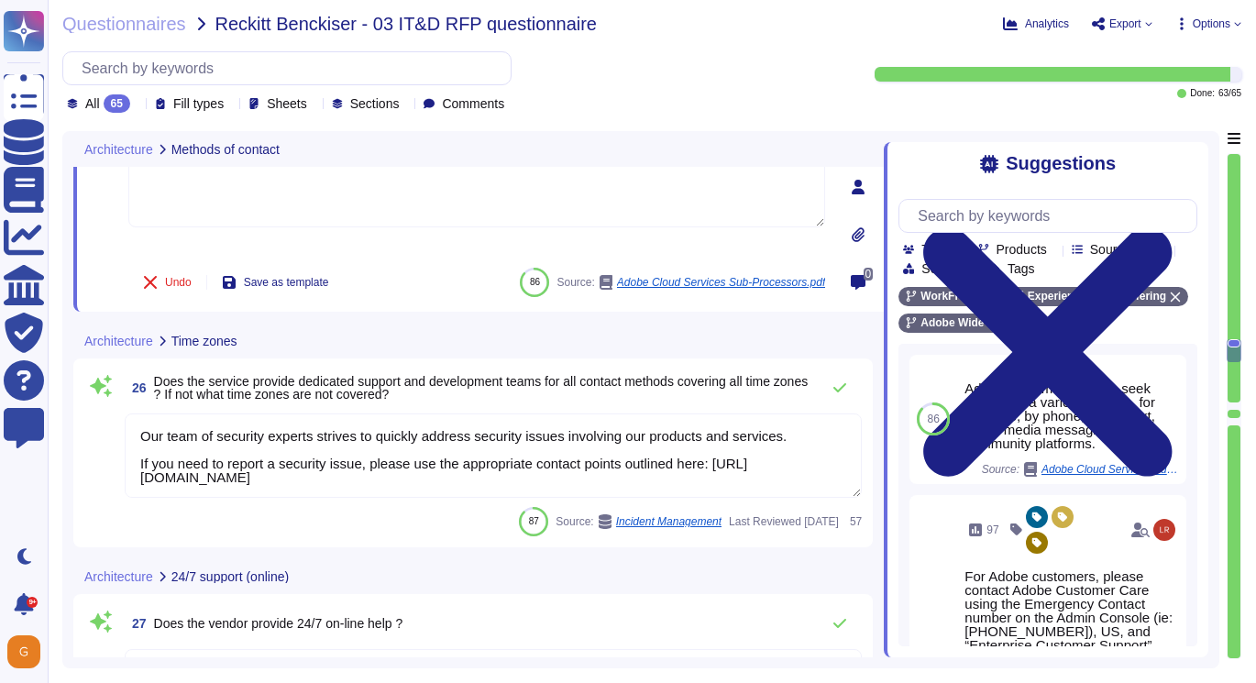
scroll to position [2, 0]
drag, startPoint x: 140, startPoint y: 436, endPoint x: 442, endPoint y: 504, distance: 309.2
click at [442, 504] on div "26 Does the service provide dedicated support and development teams for all con…" at bounding box center [473, 453] width 778 height 167
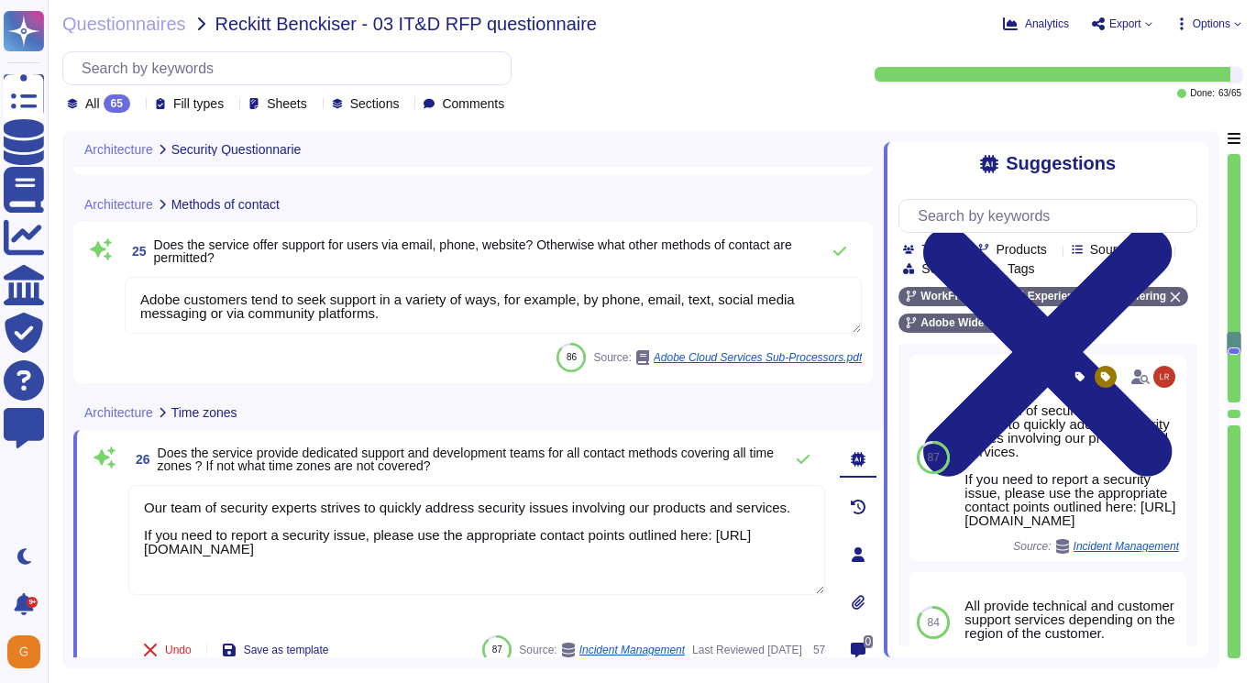
type textarea "Customer admins have access to the audit log feature from the Admin Console, wh…"
type textarea "Backups are copied to disk at another data center location within the same regi…"
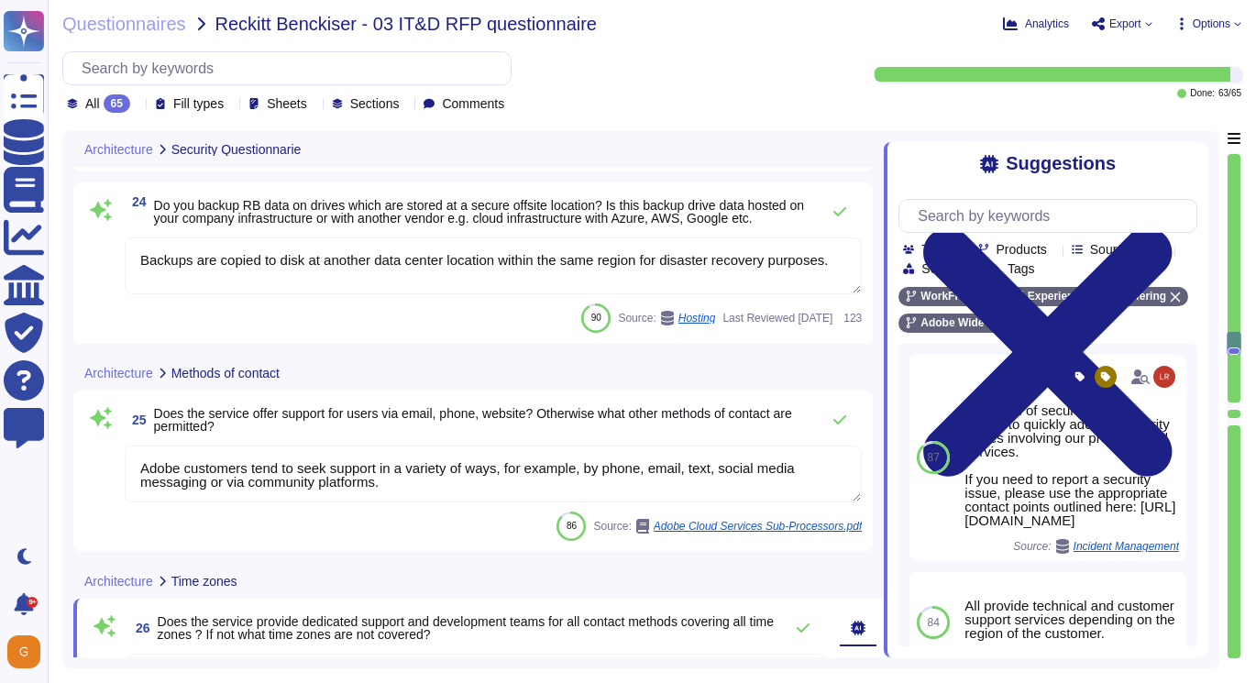
type textarea "Lorem ips dolorsitame consecte adi elitseddoe temp incidi utl Etdolor’m aliquae…"
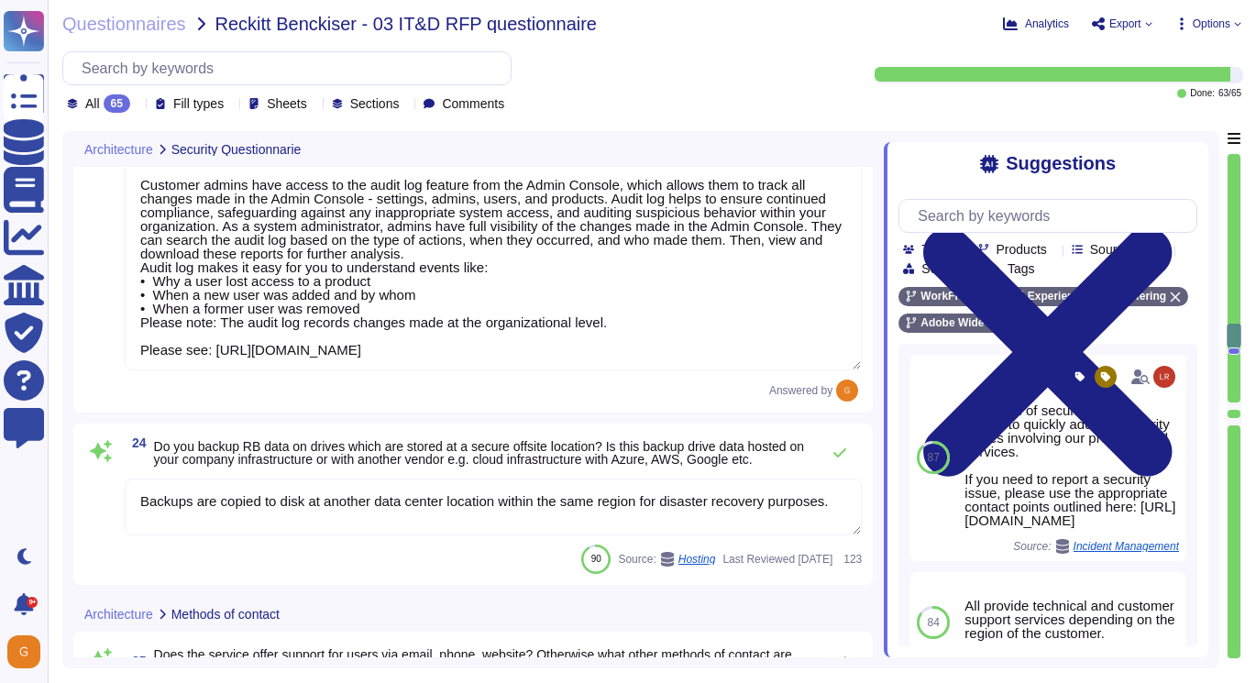
scroll to position [2, 0]
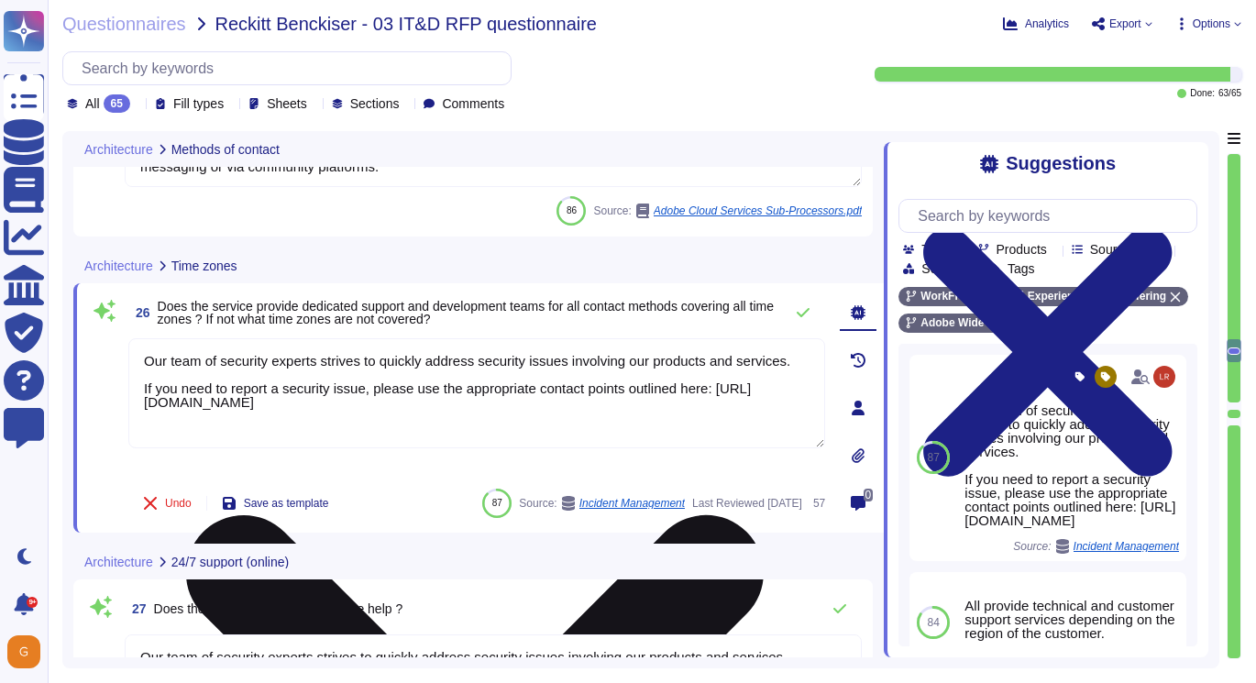
type textarea "Adobe's cloud services and products operate with infrastructure and processes d…"
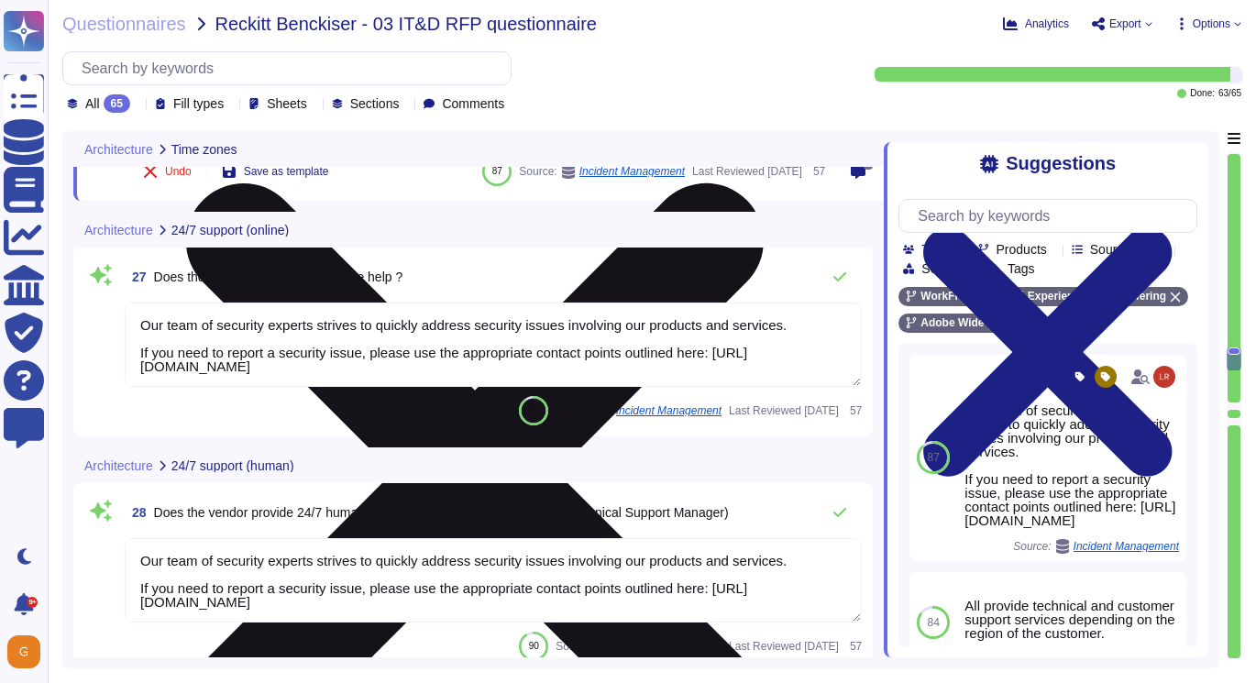
type textarea "The Adobe Service Commitments page describes Adobe’s service availability for t…"
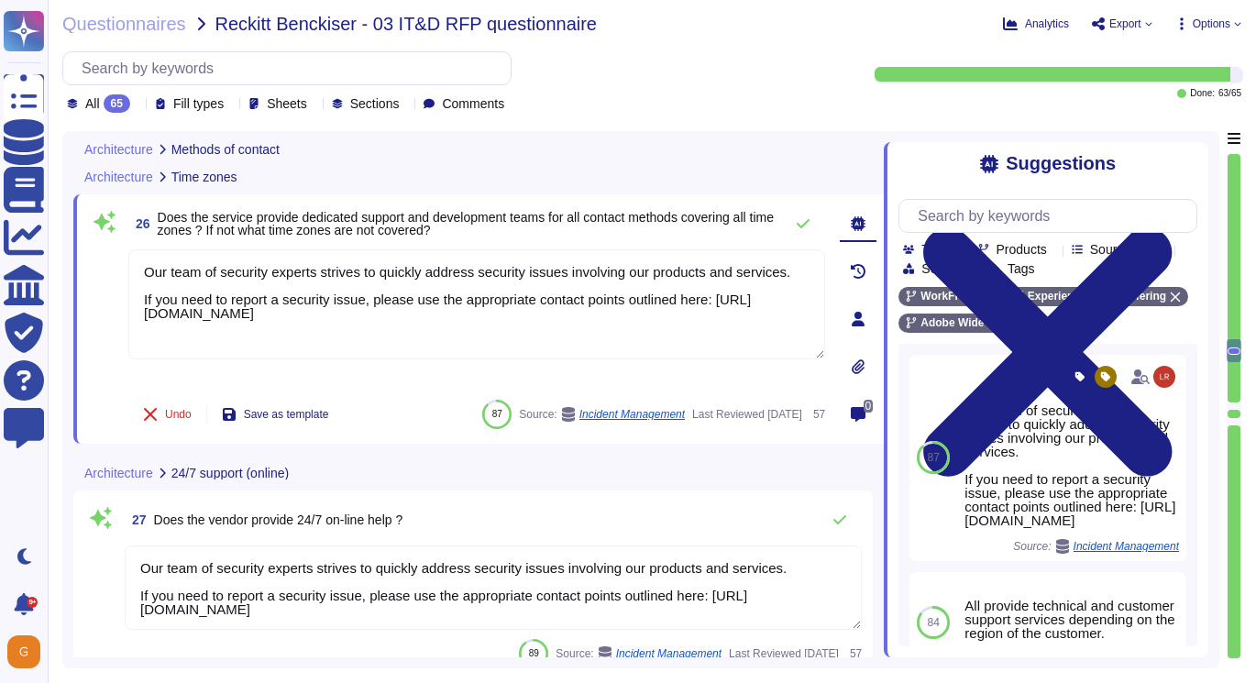
type textarea "Adobe customers tend to seek support in a variety of ways, for example, by phon…"
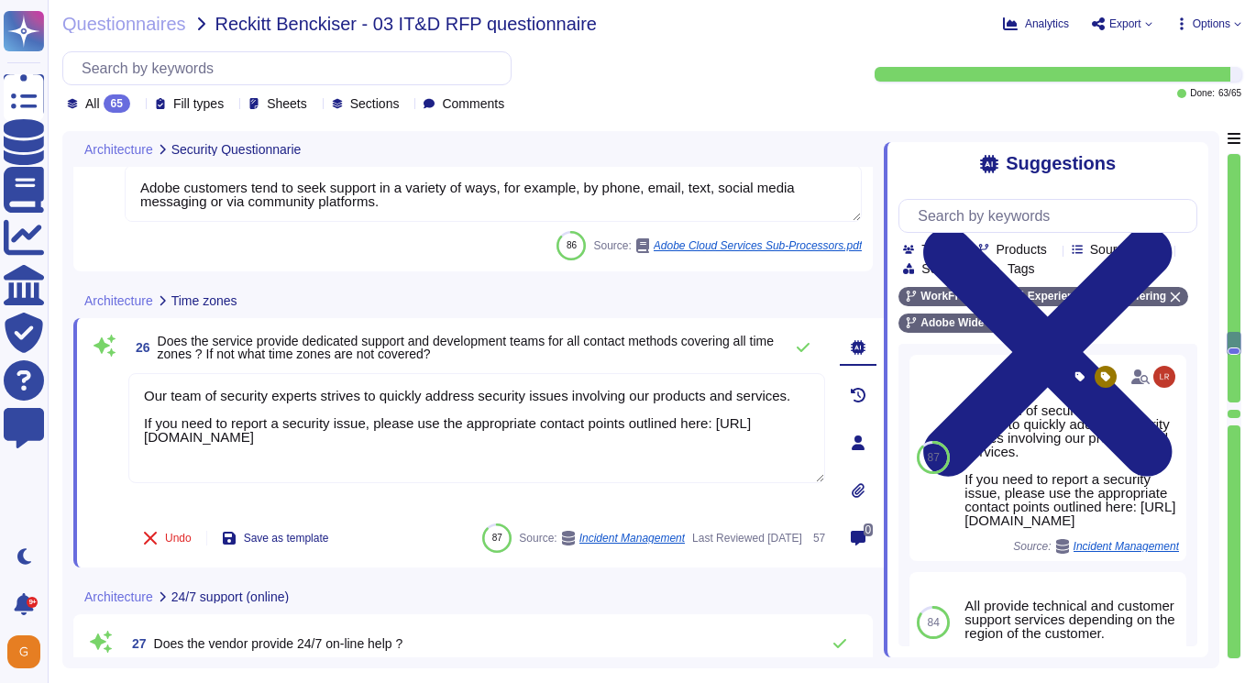
type textarea "Customer admins have access to the audit log feature from the Admin Console, wh…"
type textarea "Backups are copied to disk at another data center location within the same regi…"
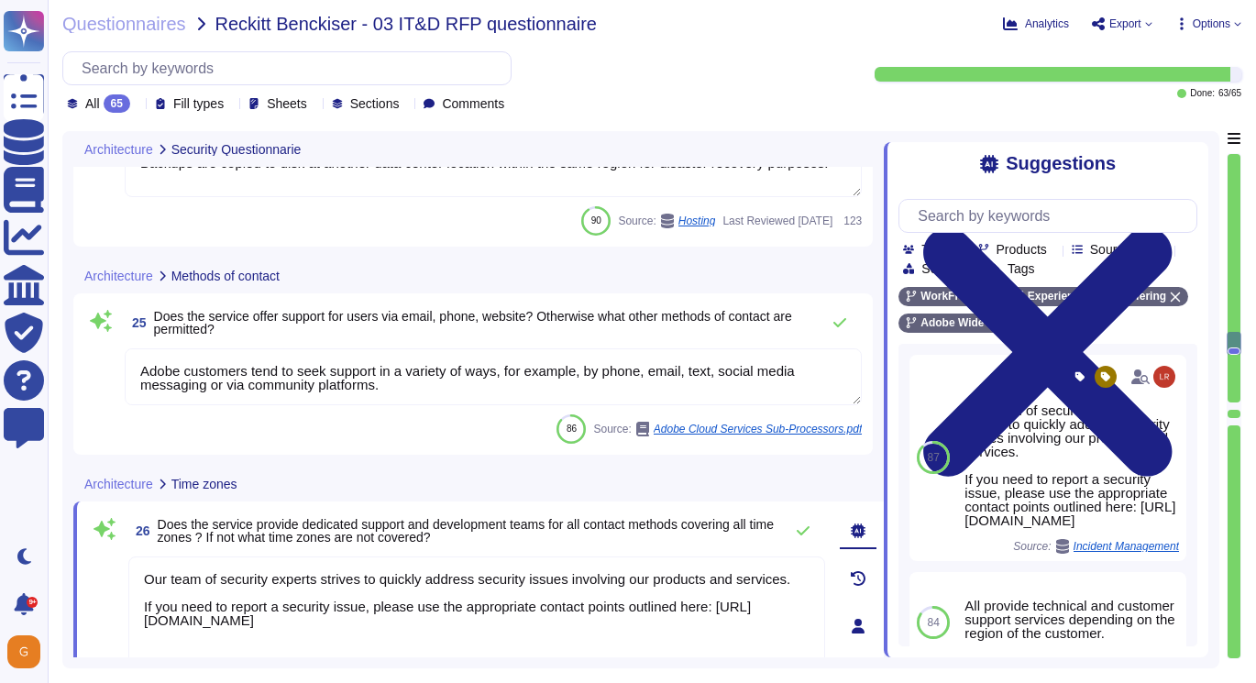
scroll to position [6230, 0]
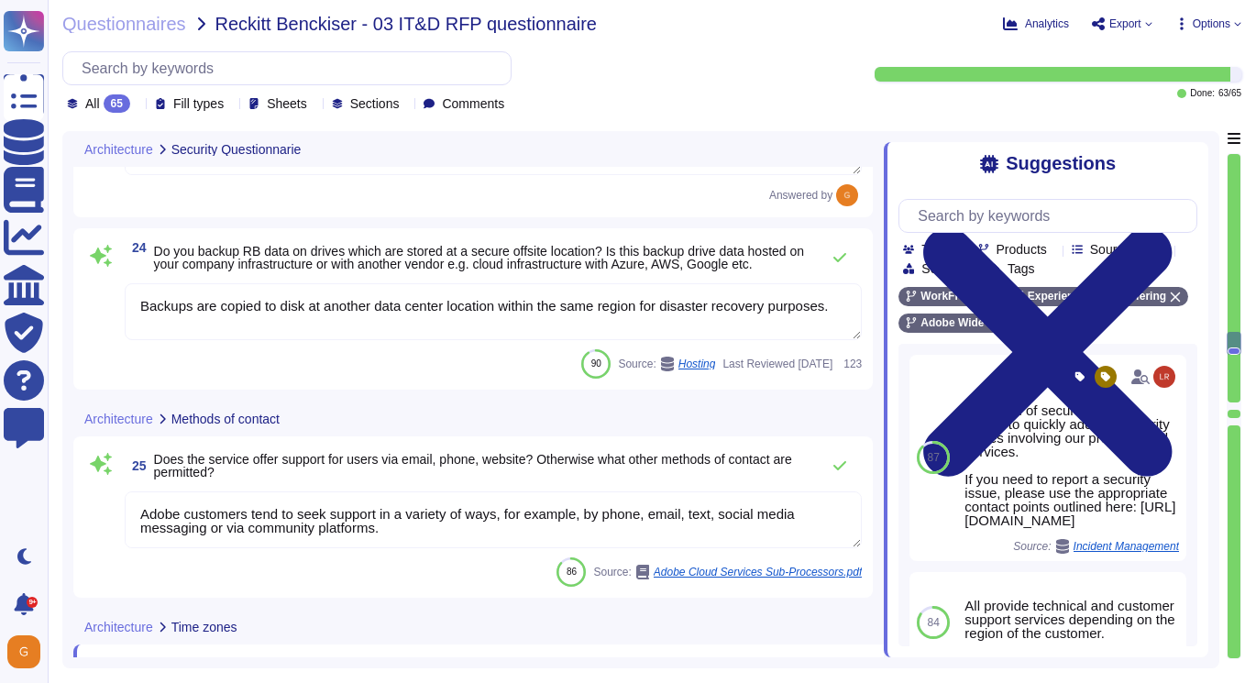
type textarea "Lorem ips dolorsitame consecte adi elitseddoe temp incidi utl Etdolor’m aliquae…"
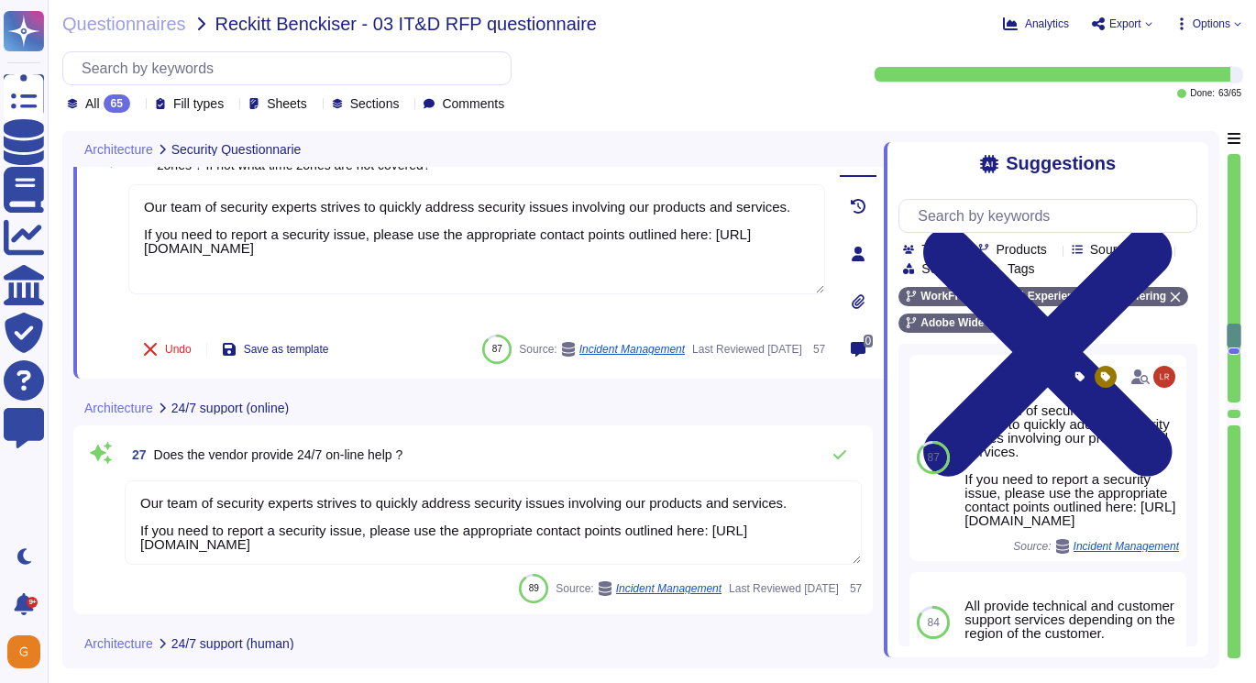
type textarea "Adobe's cloud services and products operate with infrastructure and processes d…"
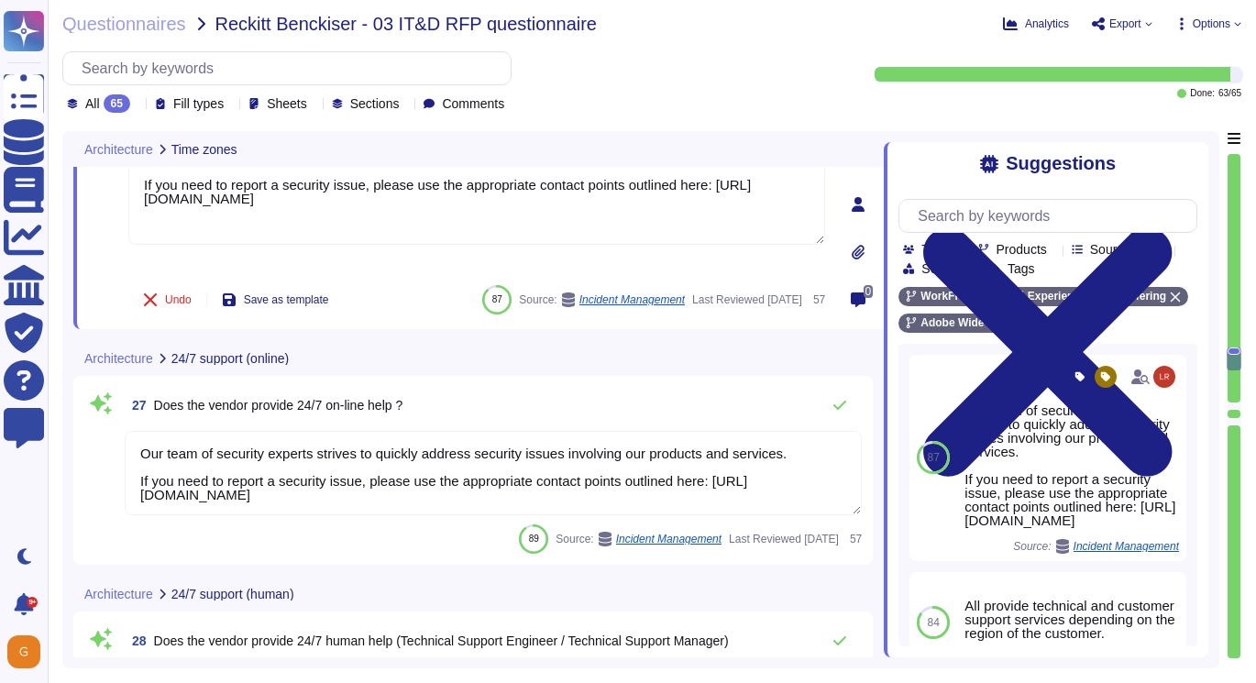
scroll to position [6634, 0]
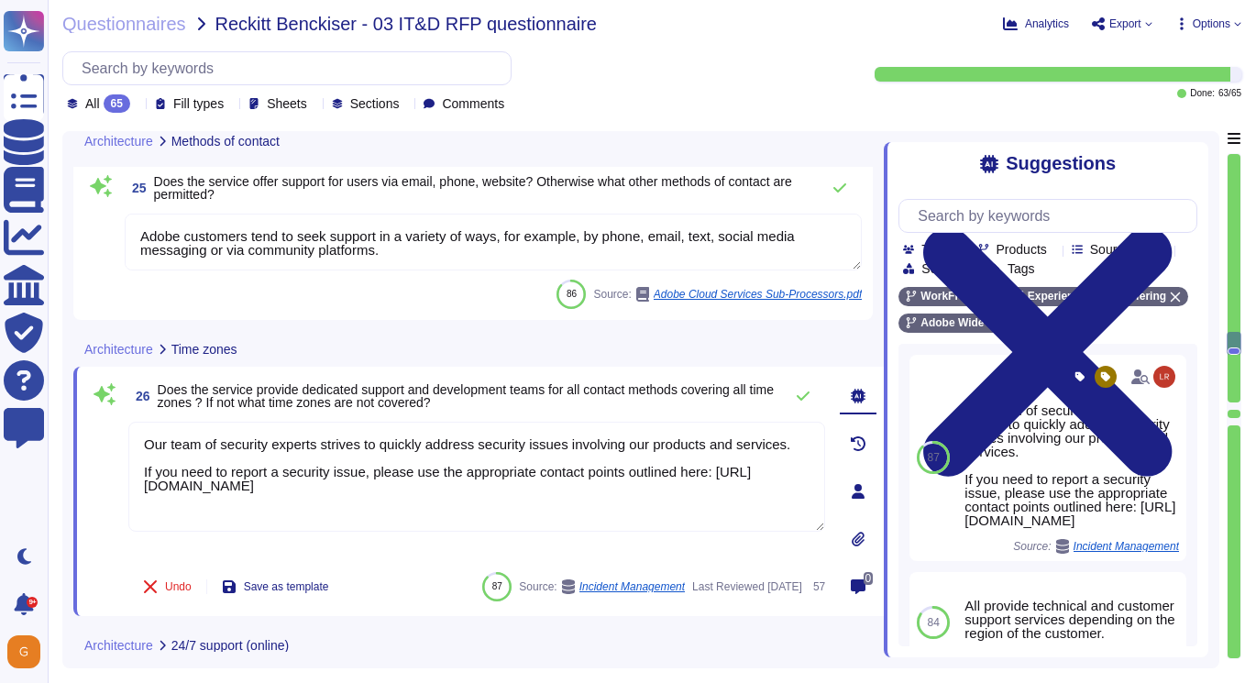
type textarea "Customer admins have access to the audit log feature from the Admin Console, wh…"
type textarea "Backups are copied to disk at another data center location within the same regi…"
type textarea "Adobe customers tend to seek support in a variety of ways, for example, by phon…"
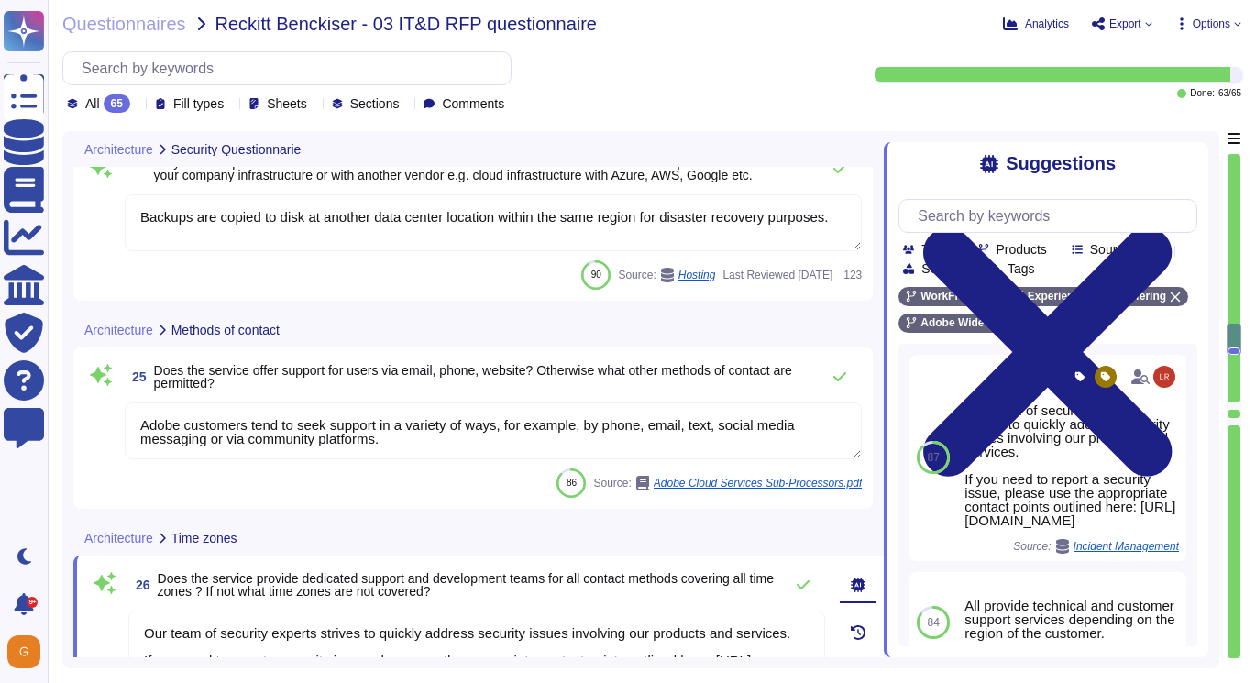
type textarea "Lorem ips dolorsitame consecte adi elitseddoe temp incidi utl Etdolor’m aliquae…"
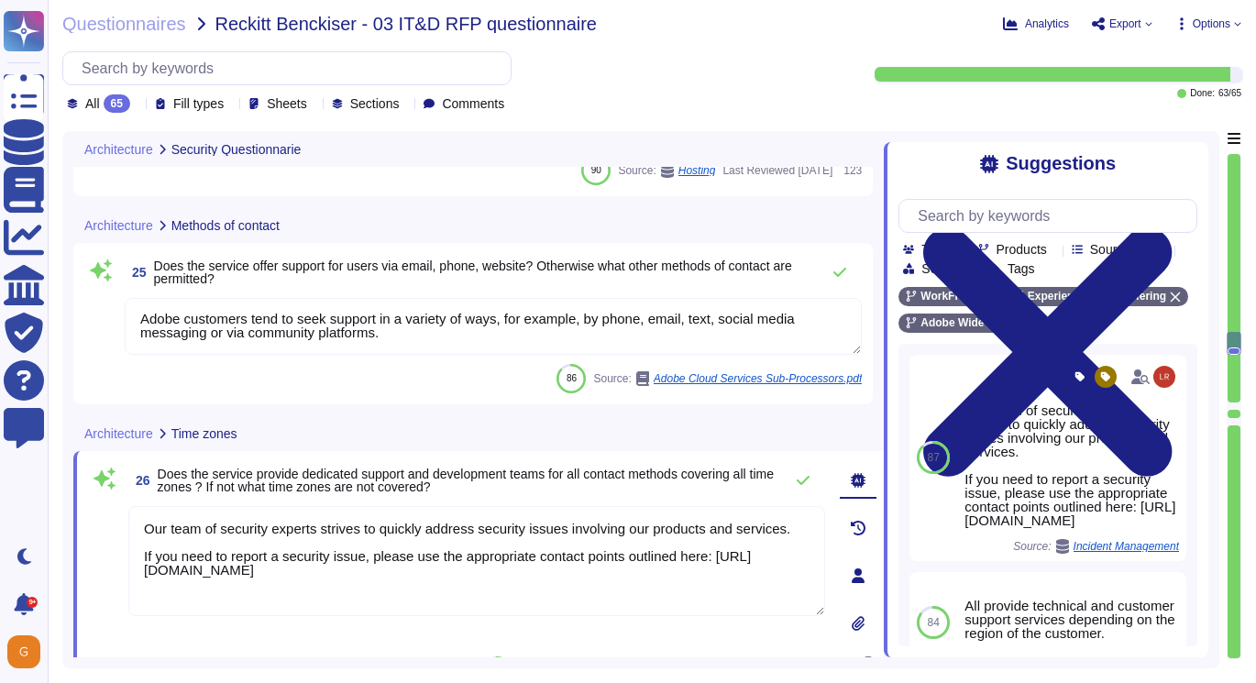
scroll to position [6313, 0]
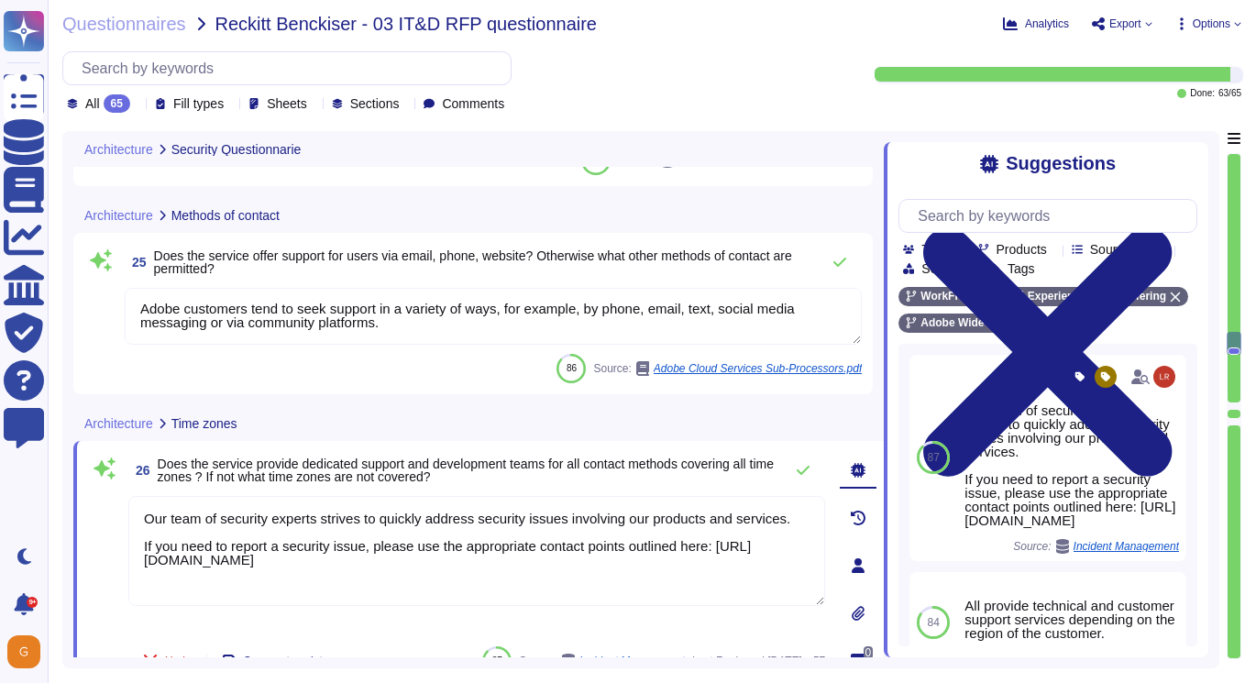
drag, startPoint x: 429, startPoint y: 579, endPoint x: 140, endPoint y: 510, distance: 296.9
click at [140, 510] on textarea "Our team of security experts strives to quickly address security issues involvi…" at bounding box center [476, 551] width 697 height 110
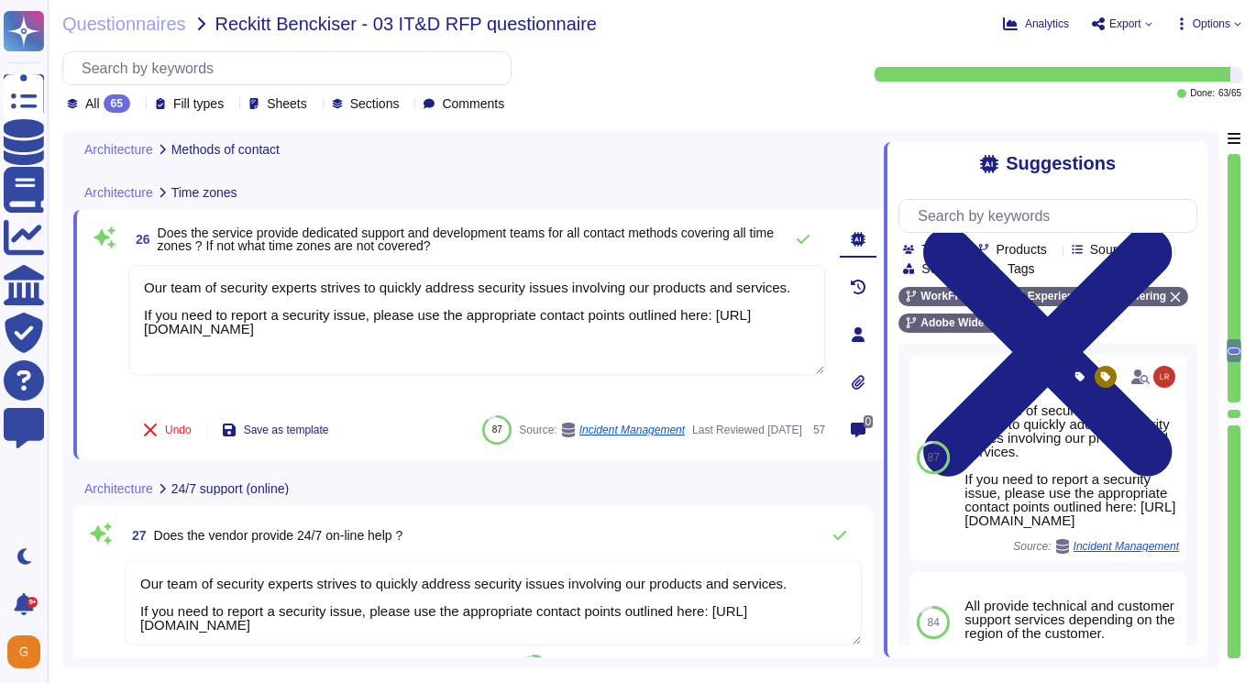
type textarea "Adobe's cloud services and products operate with infrastructure and processes d…"
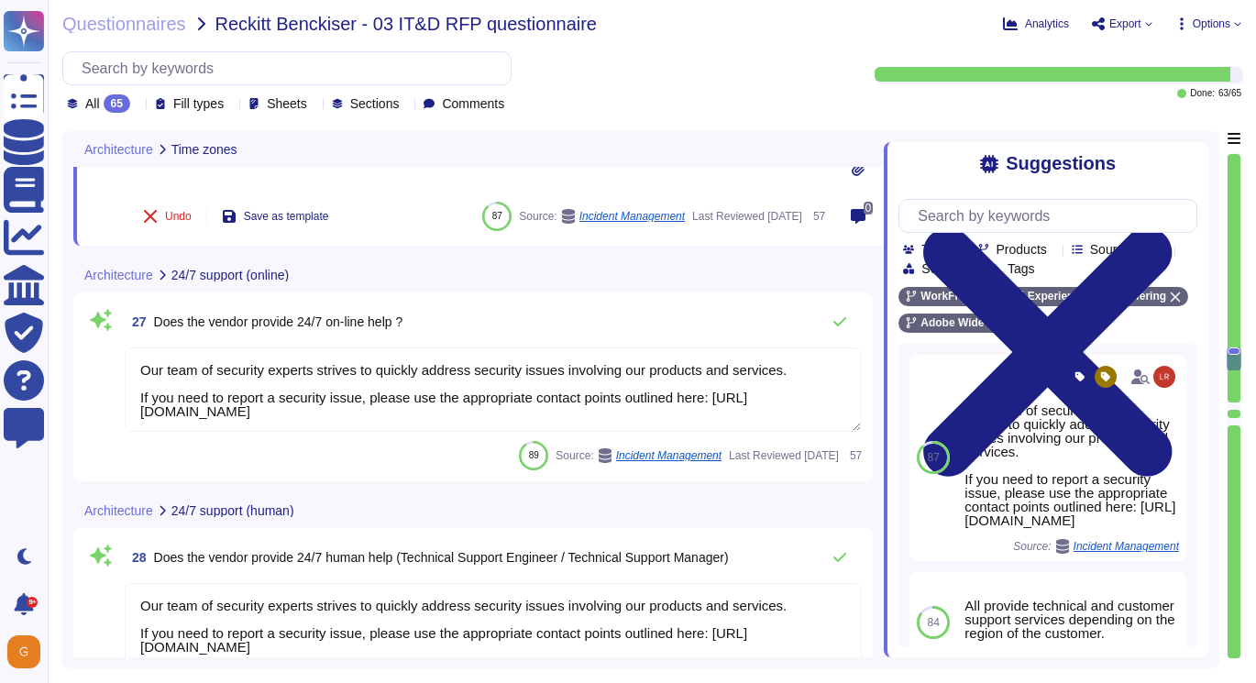
type textarea "The Adobe Service Commitments page describes Adobe’s service availability for t…"
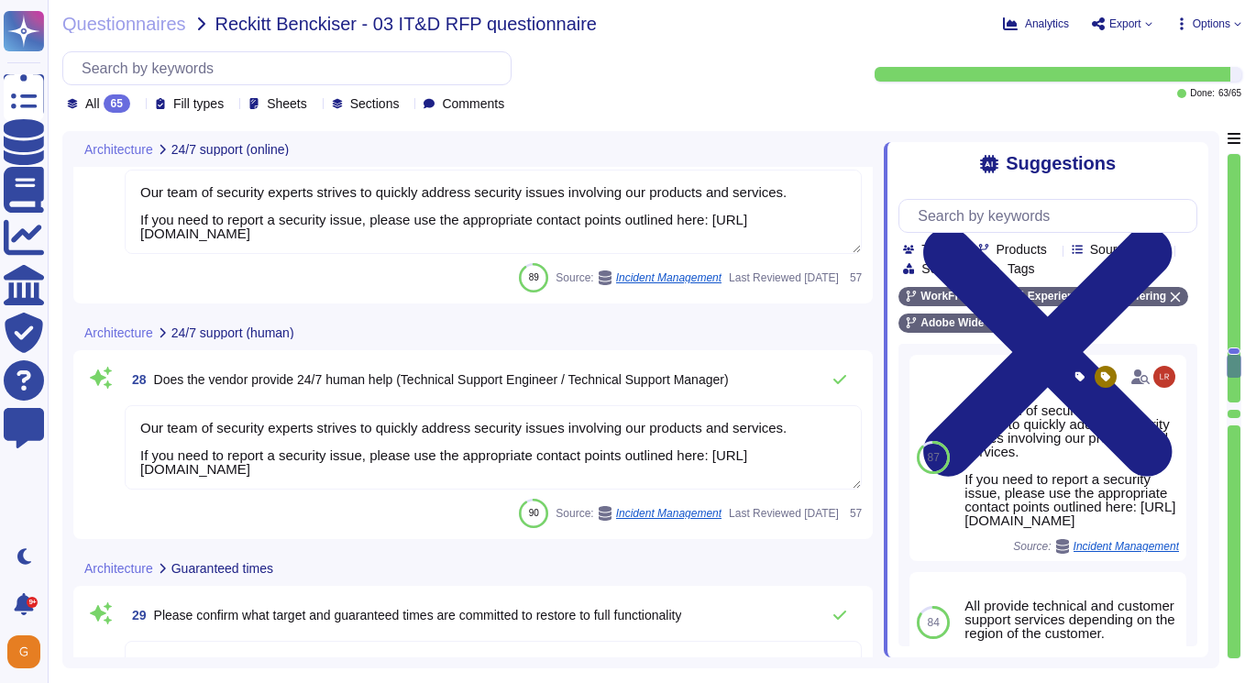
type textarea "This team doesn’t have any visibility into where customers are provisioned. You…"
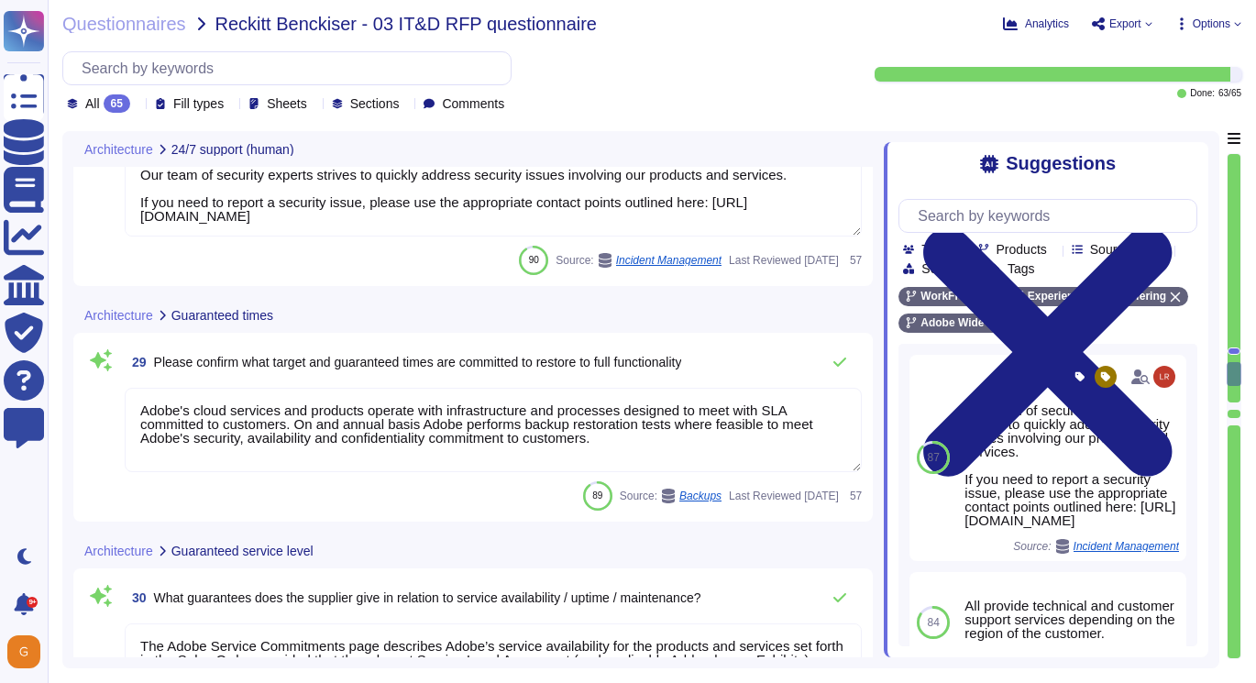
type textarea "The Adobe products and services' operation teams define and implement a set of …"
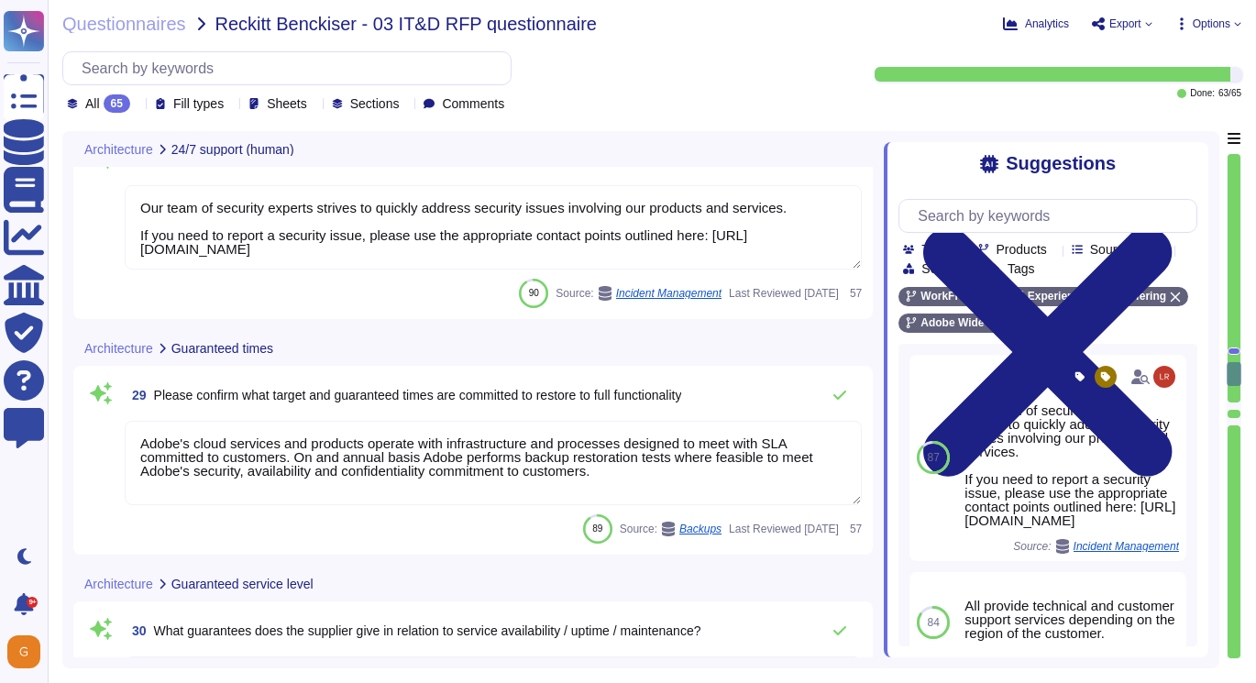
type textarea "Our team of security experts strives to quickly address security issues involvi…"
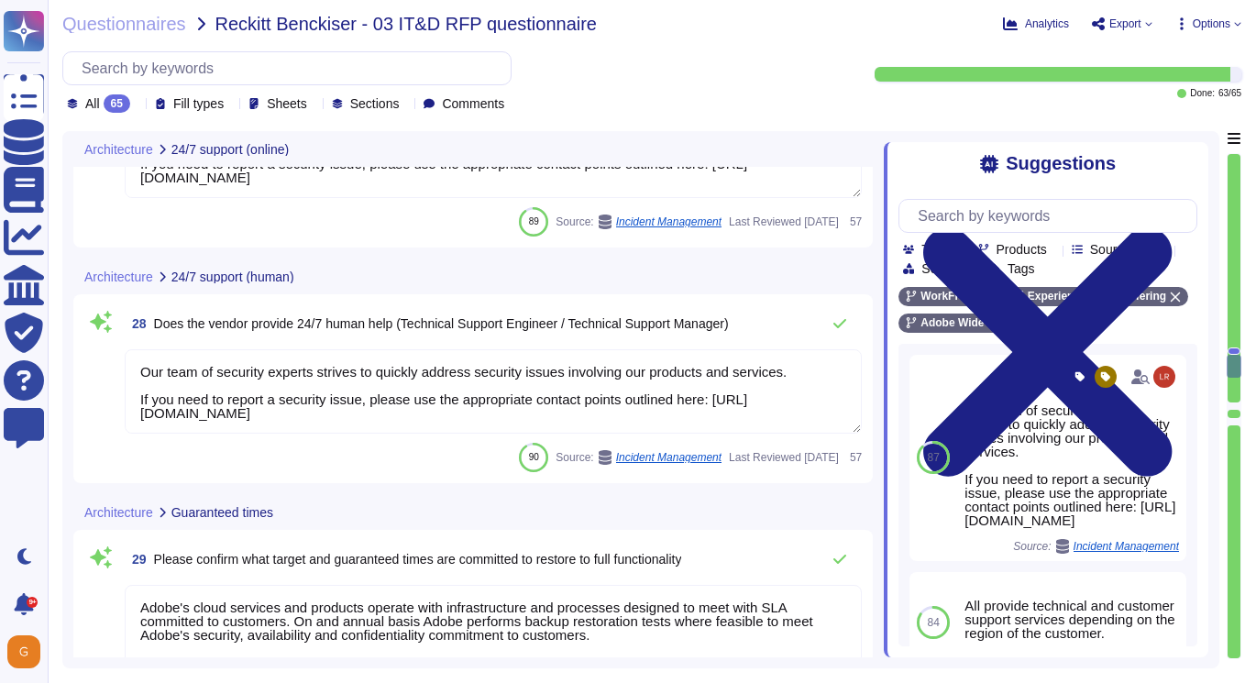
type textarea "Our team of security experts strives to quickly address security issues involvi…"
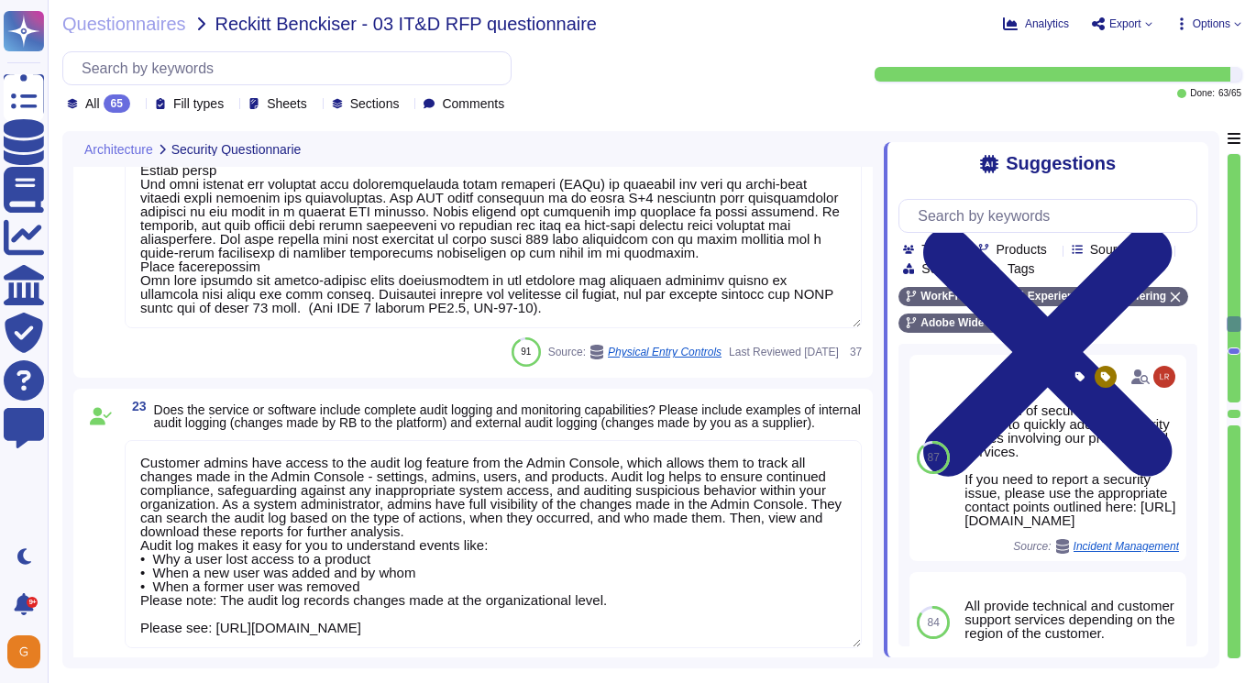
type textarea "Lorem ips dolorsitame consecte adi elitseddoe temp incidi utl Etdolor’m aliquae…"
type textarea "Customer admins have access to the audit log feature from the Admin Console, wh…"
type textarea "Backups are copied to disk at another data center location within the same regi…"
type textarea "Adobe customers tend to seek support in a variety of ways, for example, by phon…"
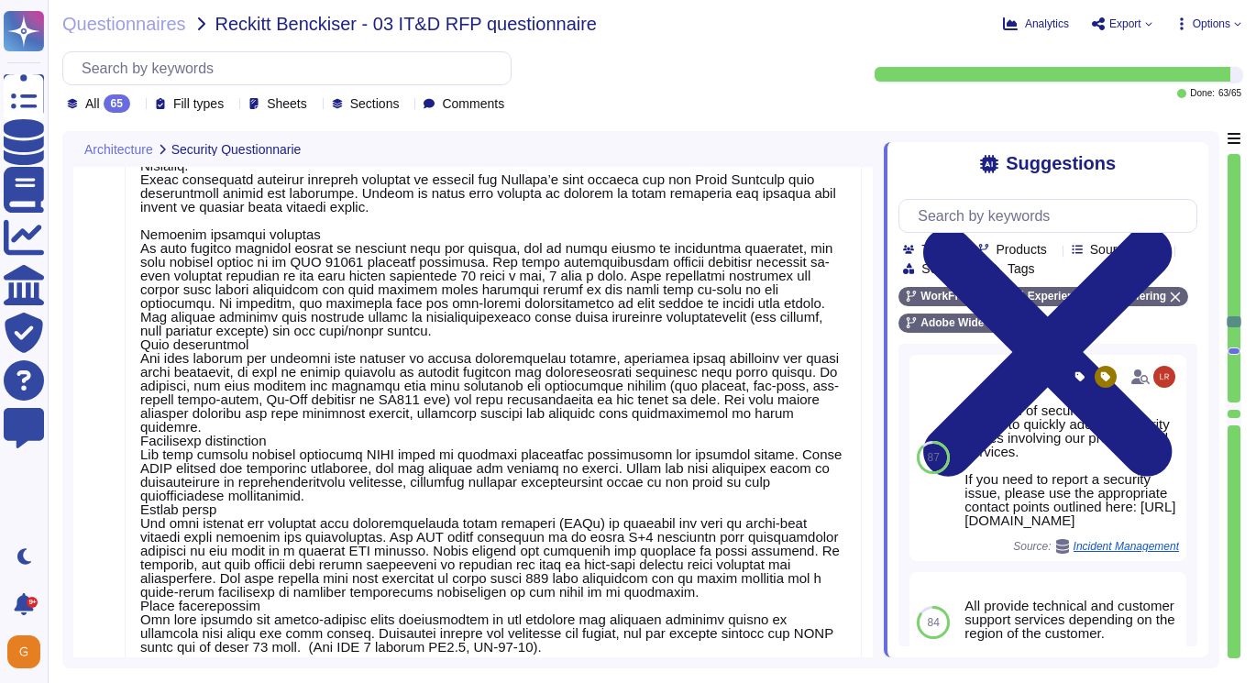
type textarea "Adobe will integrate with any [PERSON_NAME] 2.0 compliant identity provider (Id…"
type textarea "All logical access accounts have a quarterly review. (See SOC 2 Control IAM-01-…"
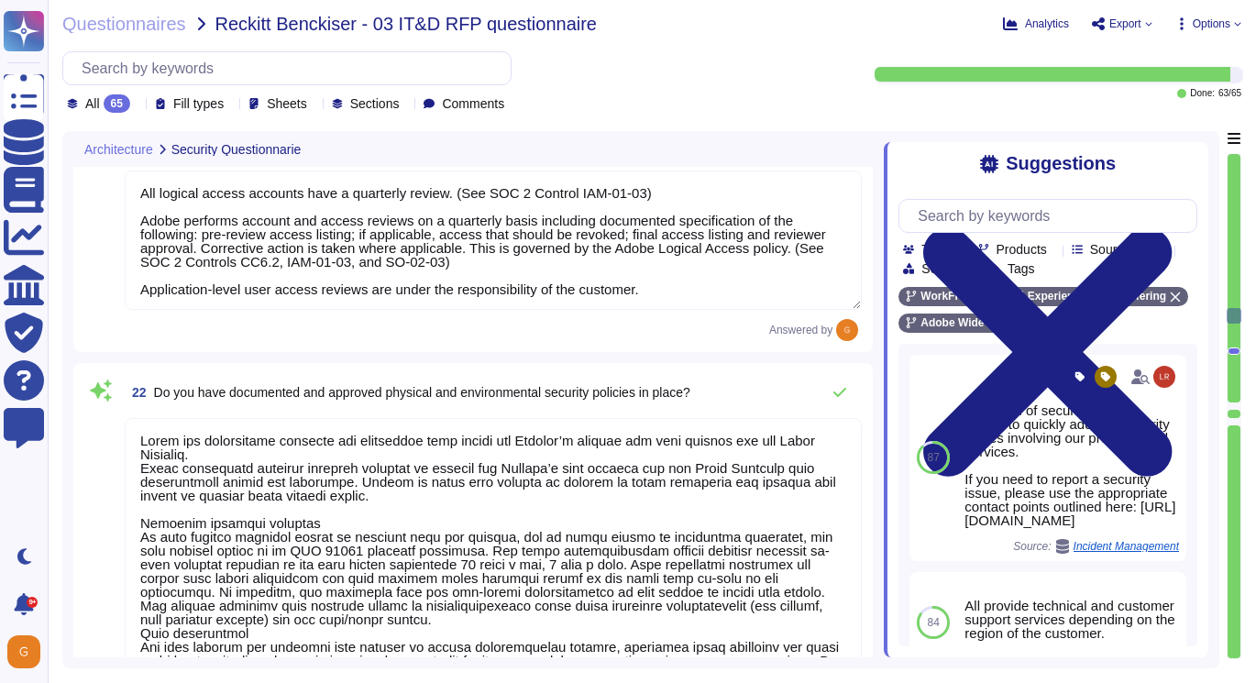
type textarea "Adobe’s product and service teams are responsible to evaluate their technical a…"
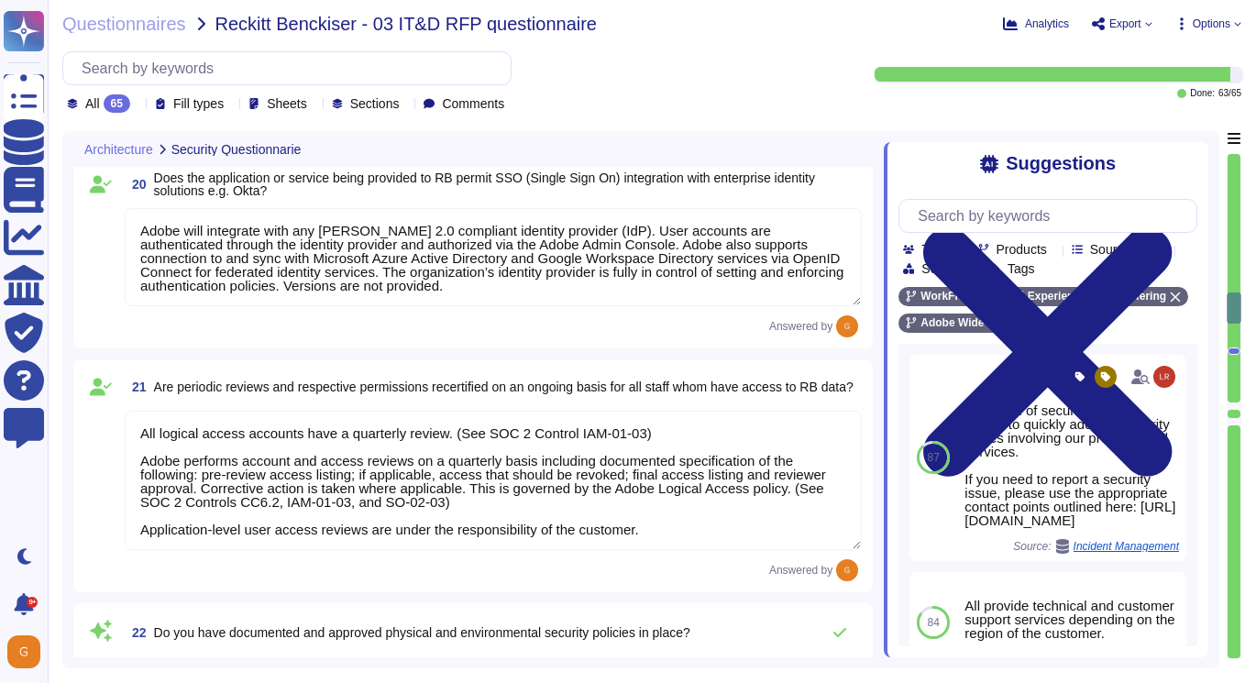
type textarea "Adobe Workfront employs PCI DSS approved encryption algorithms to encrypt docum…"
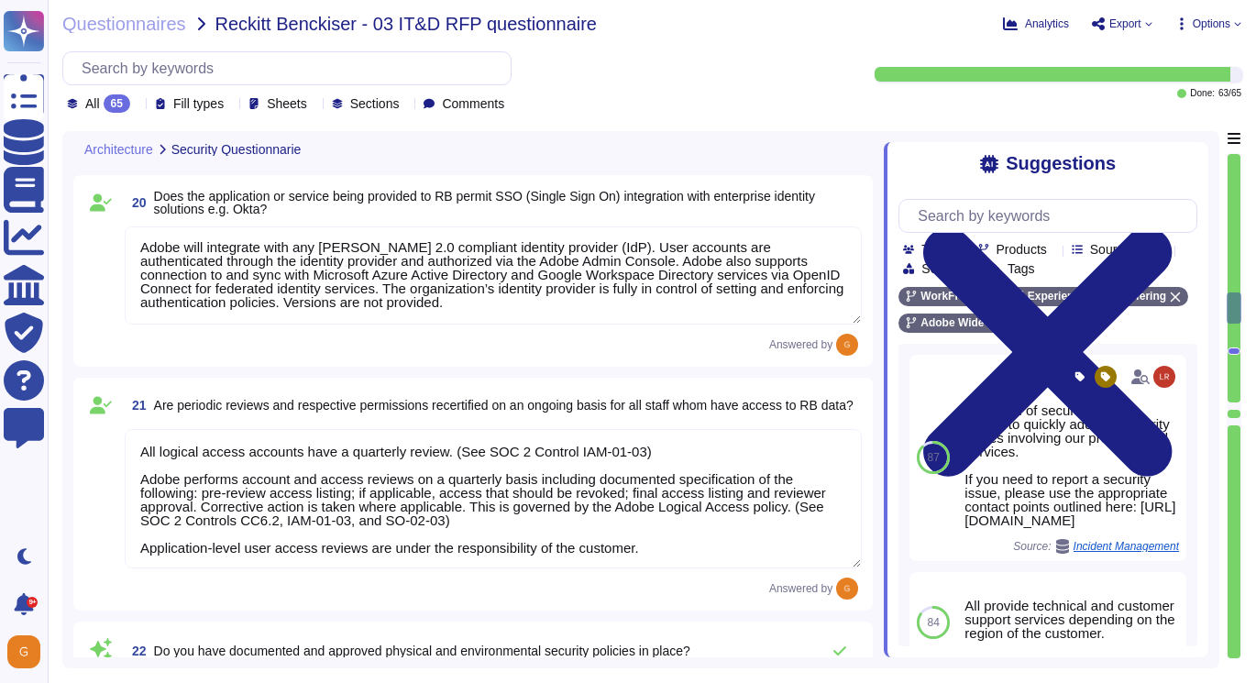
scroll to position [2, 0]
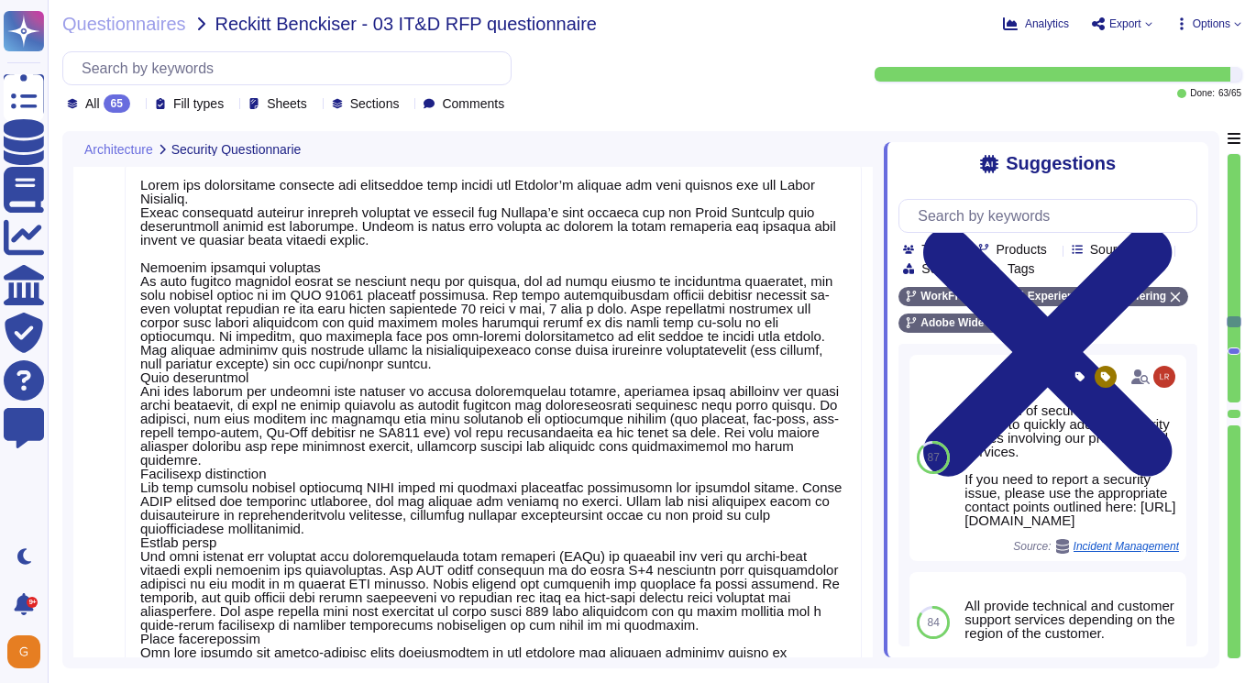
type textarea "Customer admins have access to the audit log feature from the Admin Console, wh…"
type textarea "Backups are copied to disk at another data center location within the same regi…"
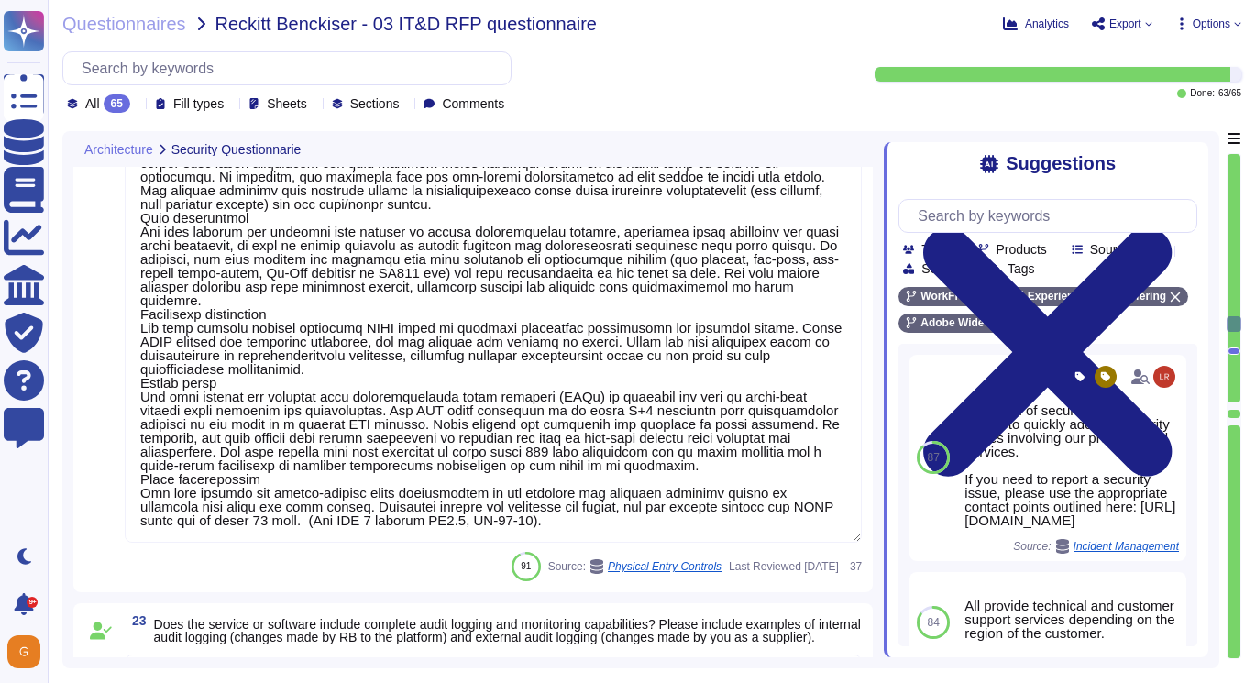
type textarea "Adobe customers tend to seek support in a variety of ways, for example, by phon…"
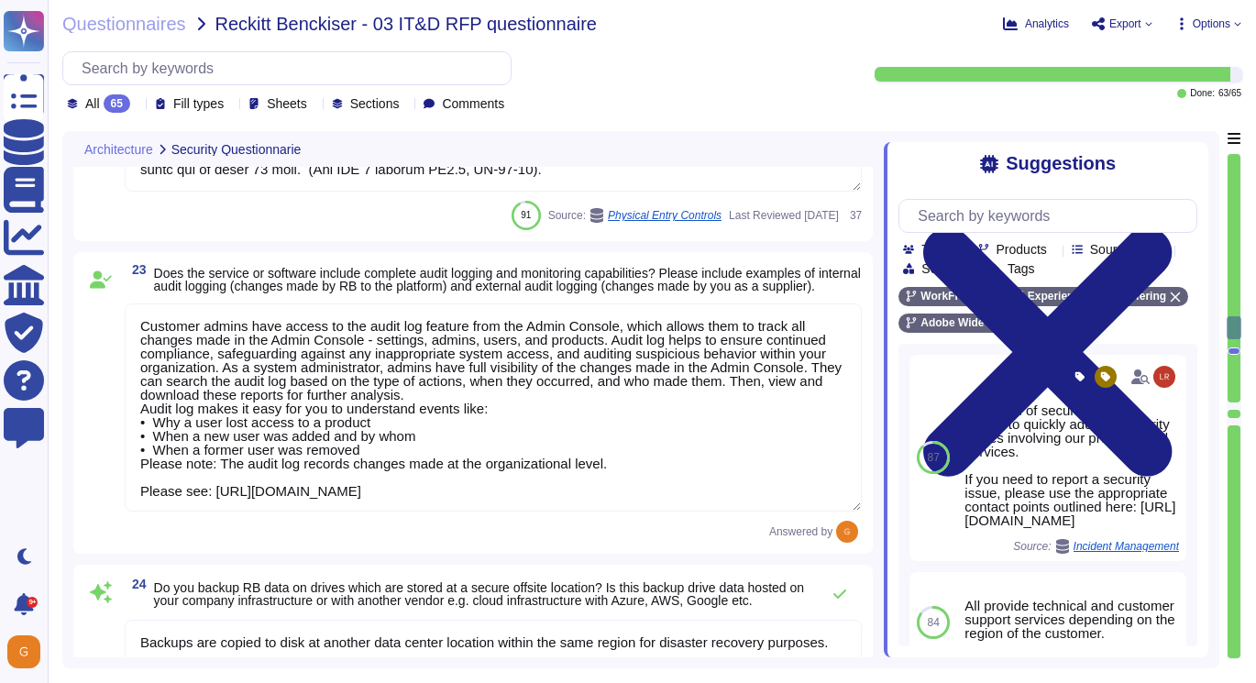
type textarea "Our team of security experts strives to quickly address security issues involvi…"
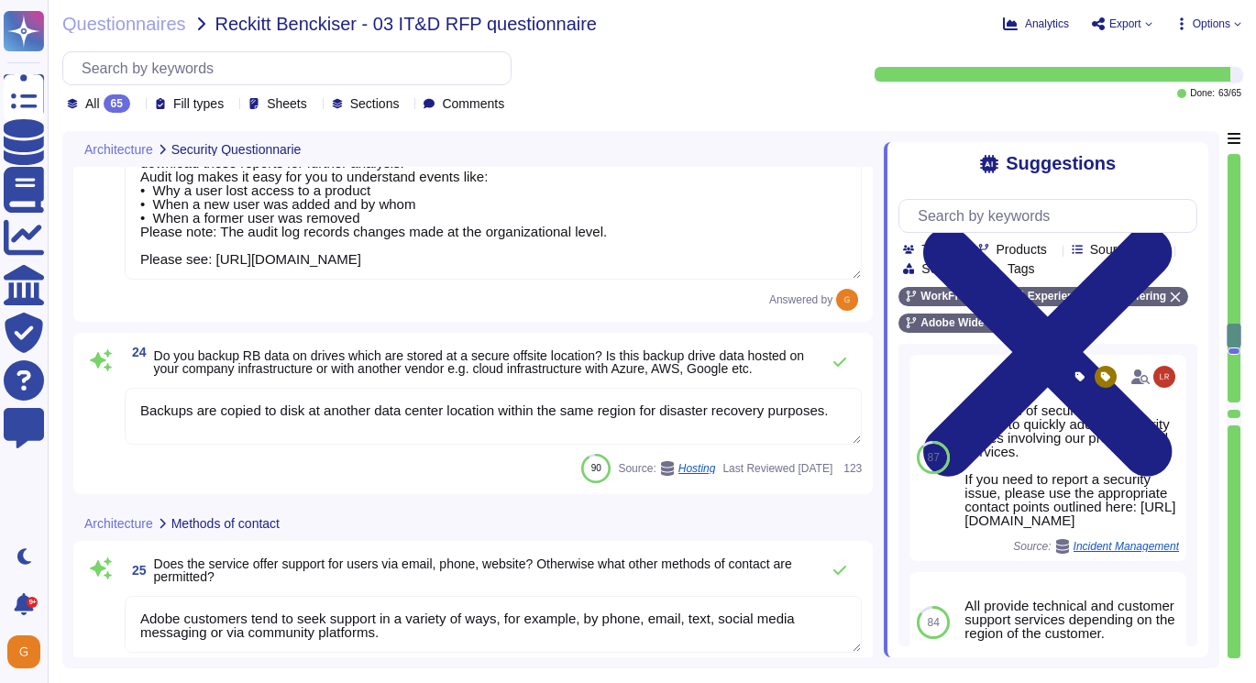
type textarea "Our team of security experts strives to quickly address security issues involvi…"
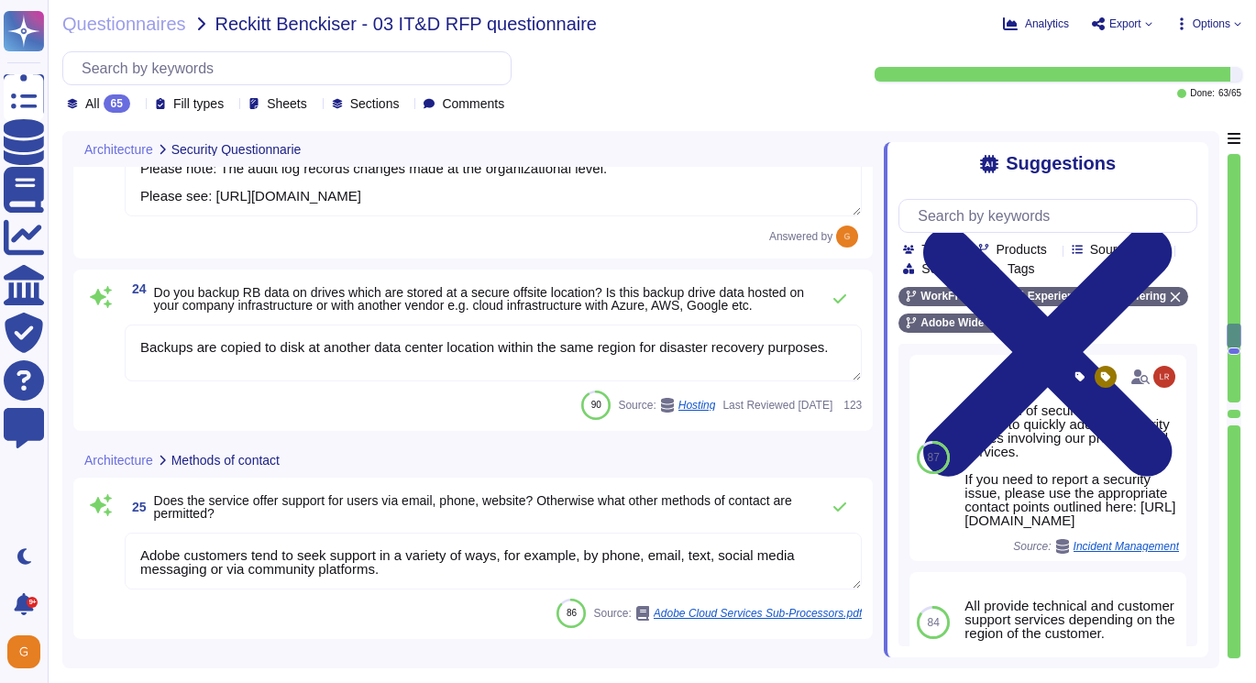
scroll to position [6069, 0]
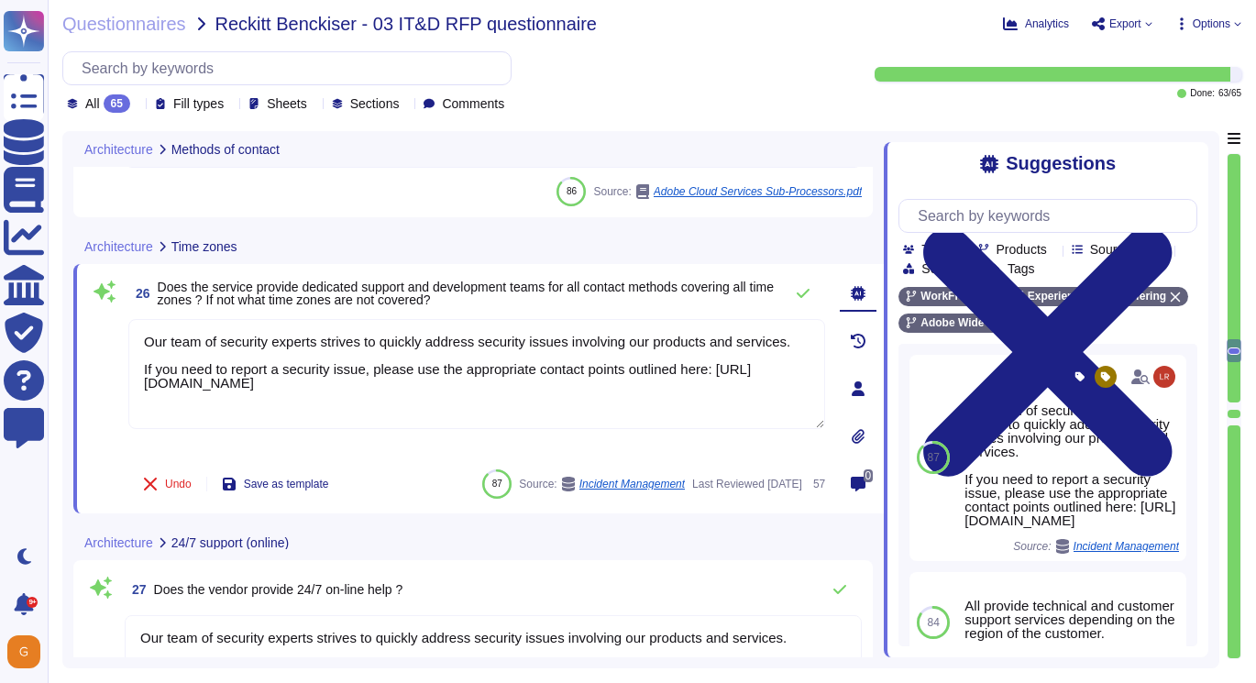
type textarea "Our team of security experts strives to quickly address security issues involvi…"
type textarea "Adobe's cloud services and products operate with infrastructure and processes d…"
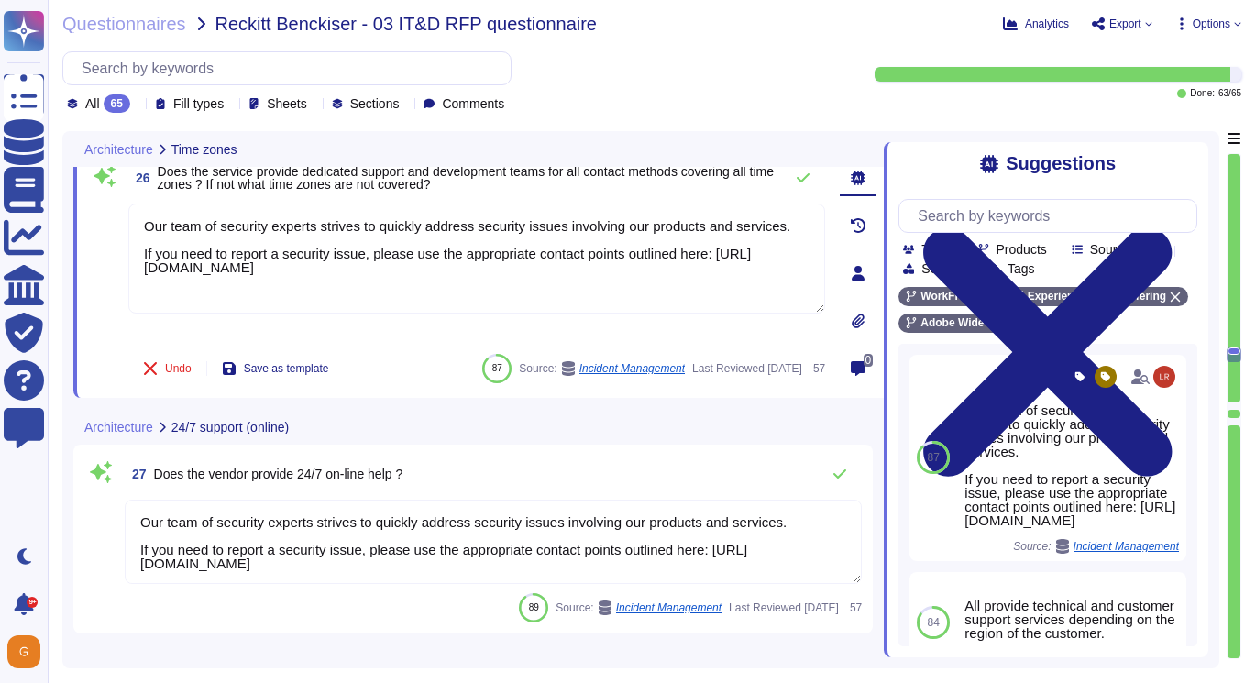
scroll to position [2, 0]
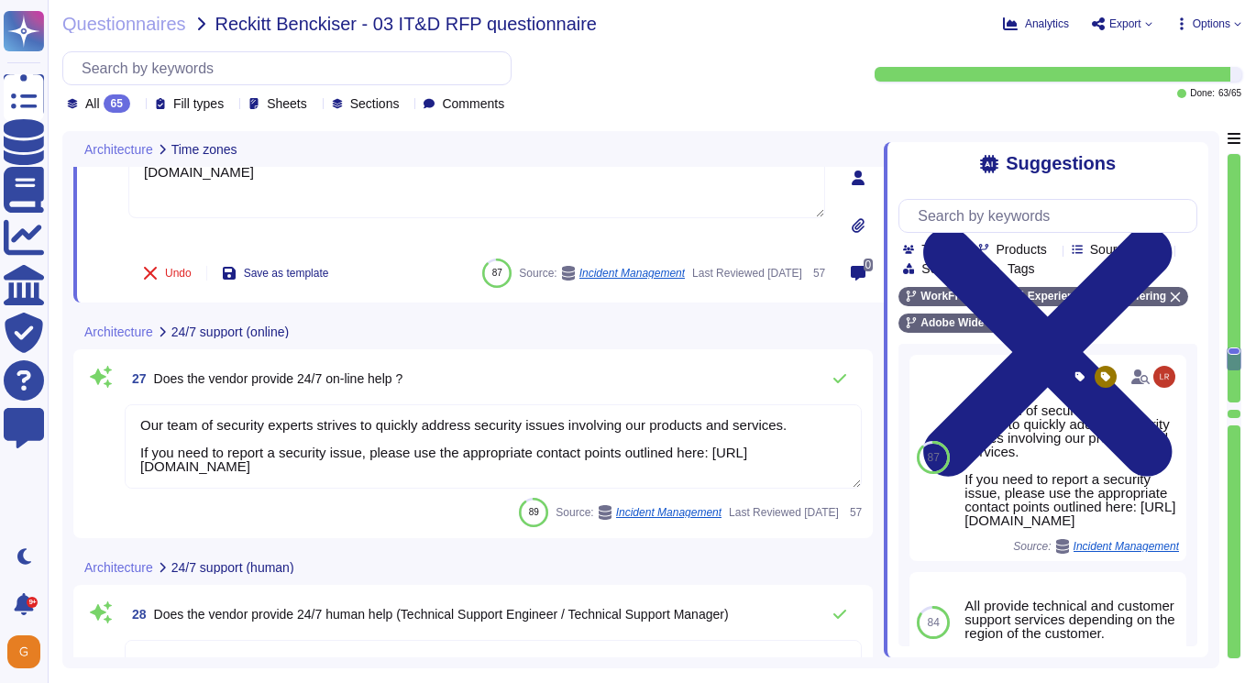
type textarea "The Adobe Service Commitments page describes Adobe’s service availability for t…"
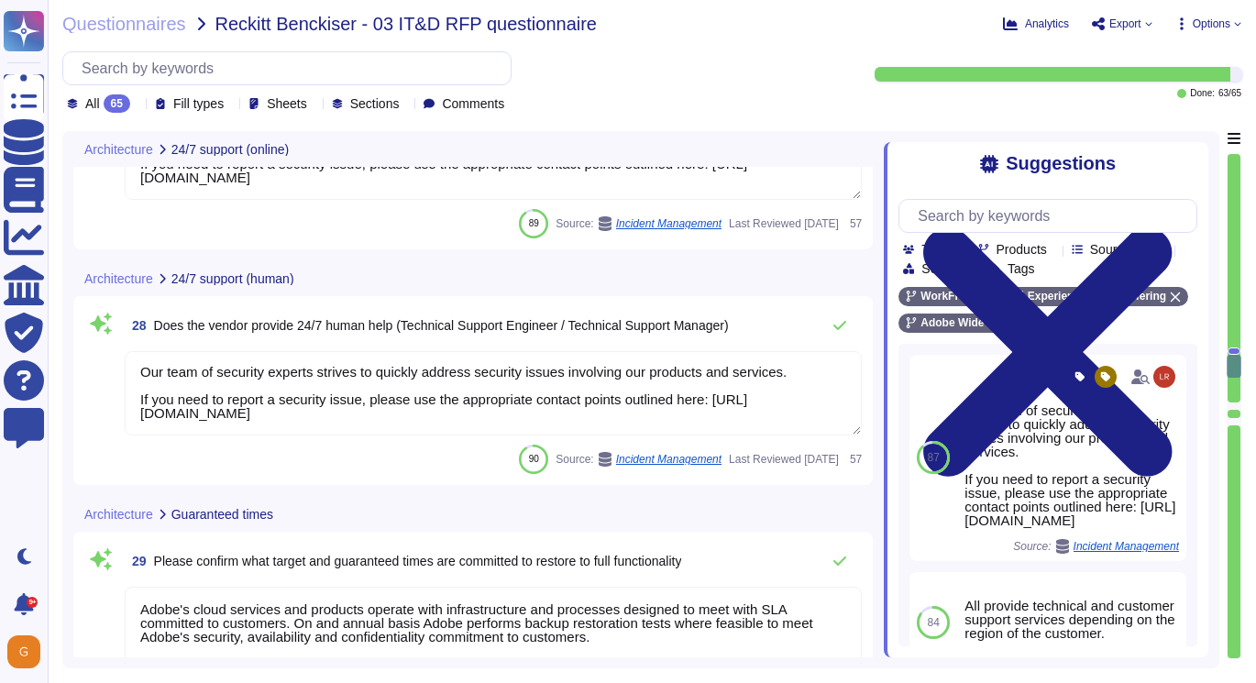
type textarea "This team doesn’t have any visibility into where customers are provisioned. You…"
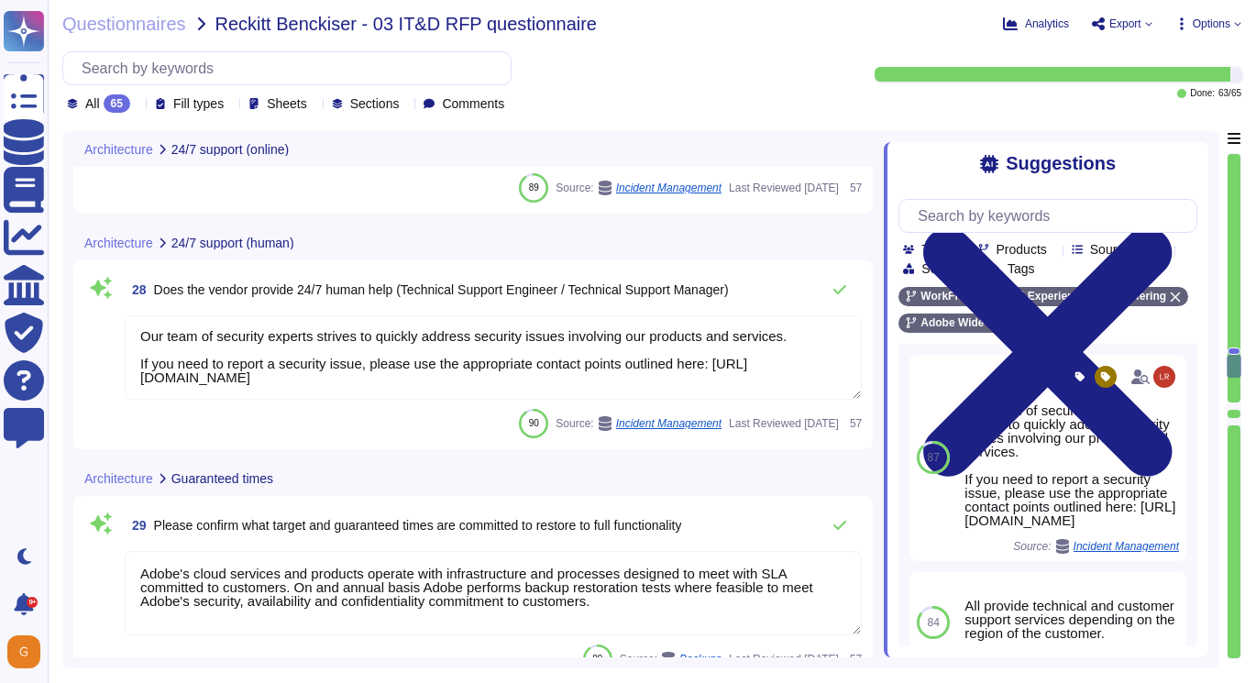
scroll to position [6870, 0]
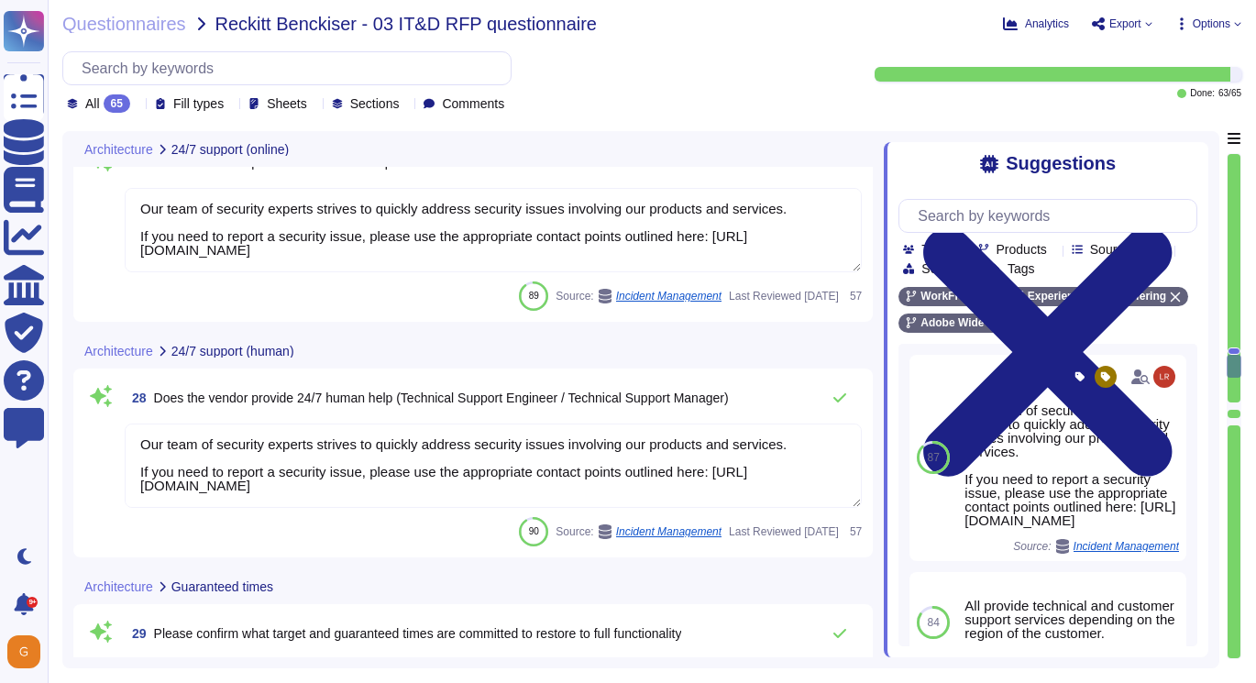
click at [431, 456] on textarea "Our team of security experts strives to quickly address security issues involvi…" at bounding box center [493, 466] width 737 height 84
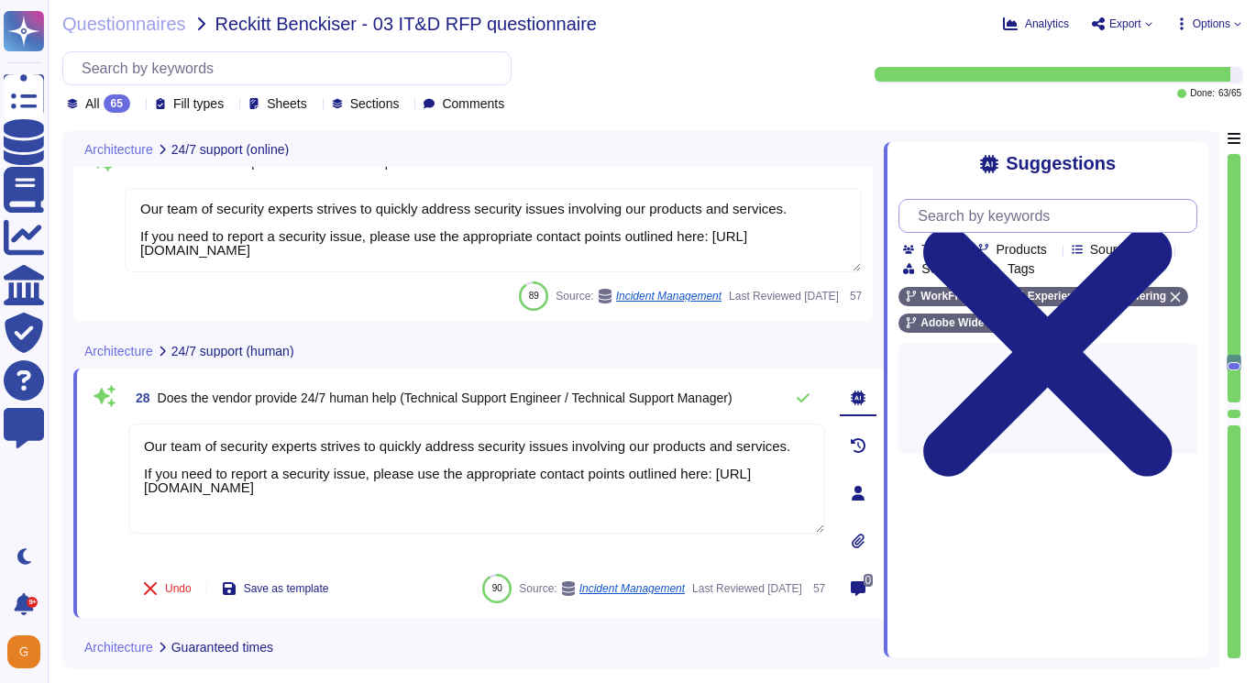
click at [1010, 215] on input "text" at bounding box center [1053, 216] width 288 height 32
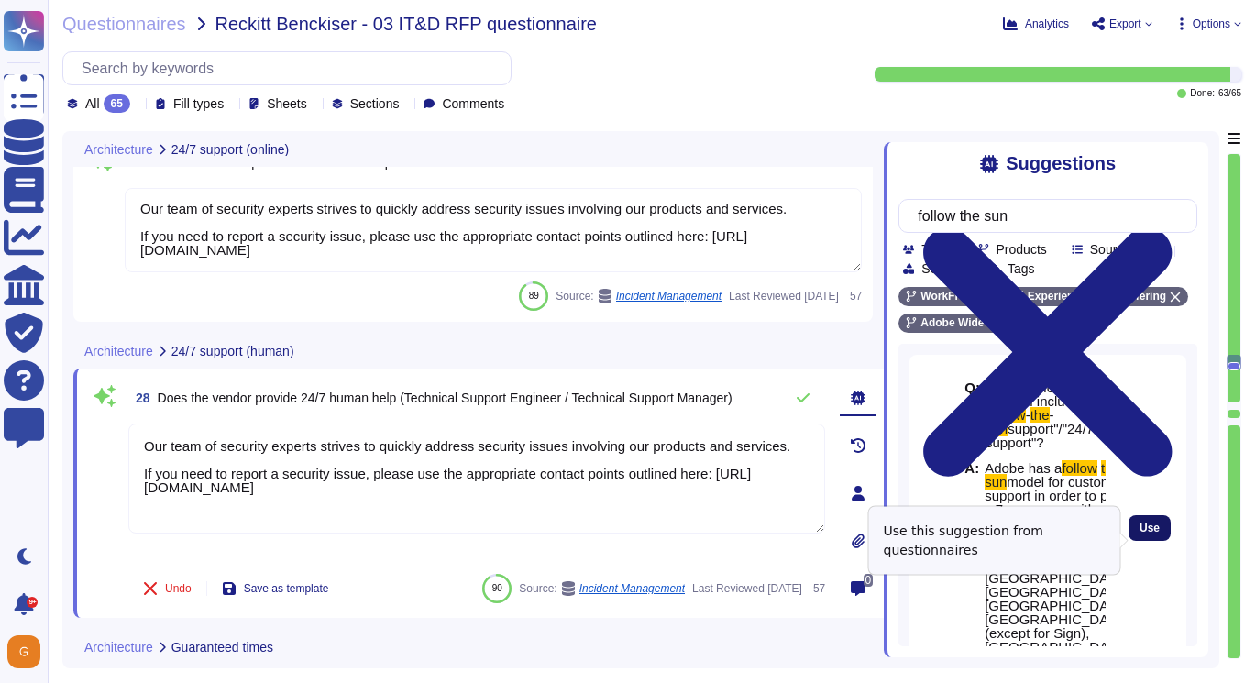
type input "follow the sun"
click at [1150, 534] on span "Use" at bounding box center [1150, 528] width 20 height 11
type textarea "Our team of security experts strives to quickly address security issues involvi…"
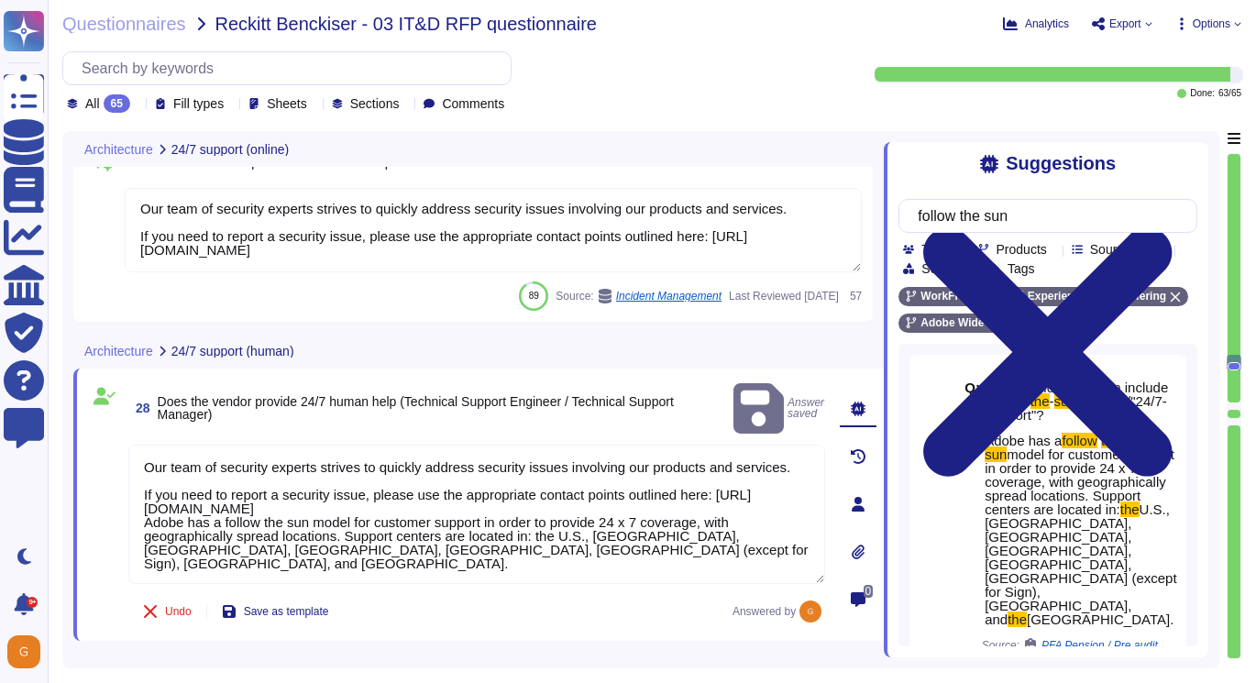
drag, startPoint x: 628, startPoint y: 536, endPoint x: 111, endPoint y: 514, distance: 517.6
click at [111, 514] on div "28 Does the vendor provide 24/7 human help (Technical Support Engineer / Techni…" at bounding box center [456, 505] width 737 height 250
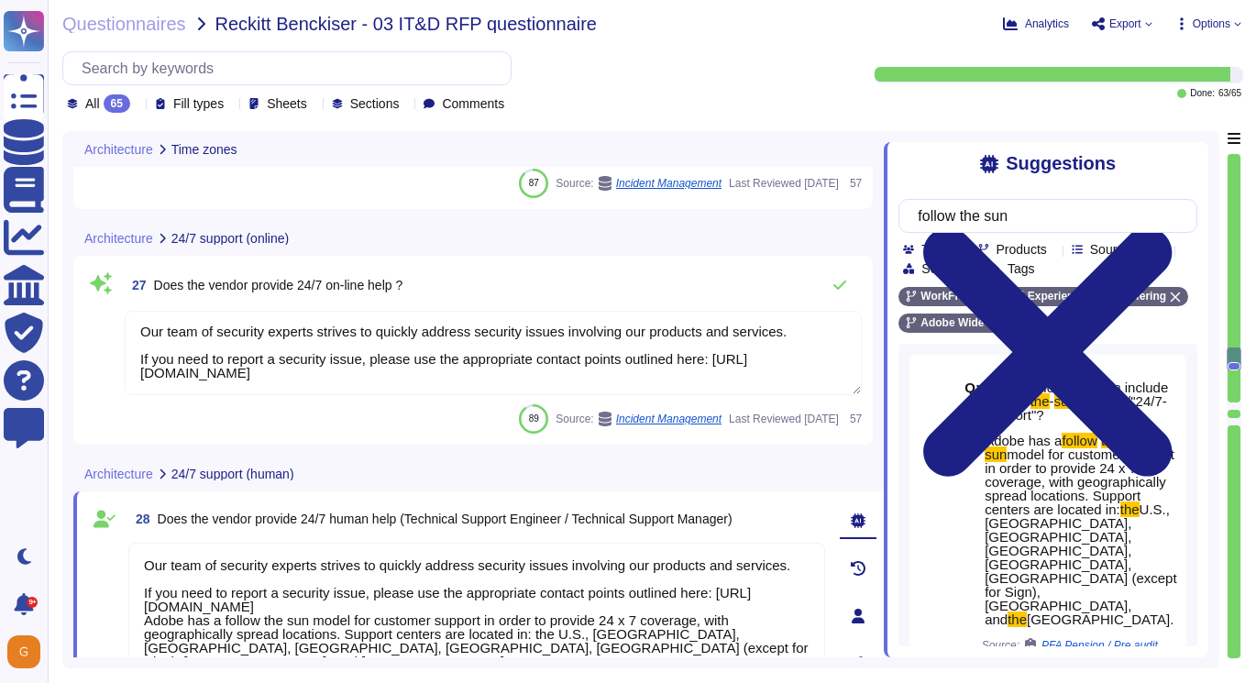
type textarea "Our team of security experts strives to quickly address security issues involvi…"
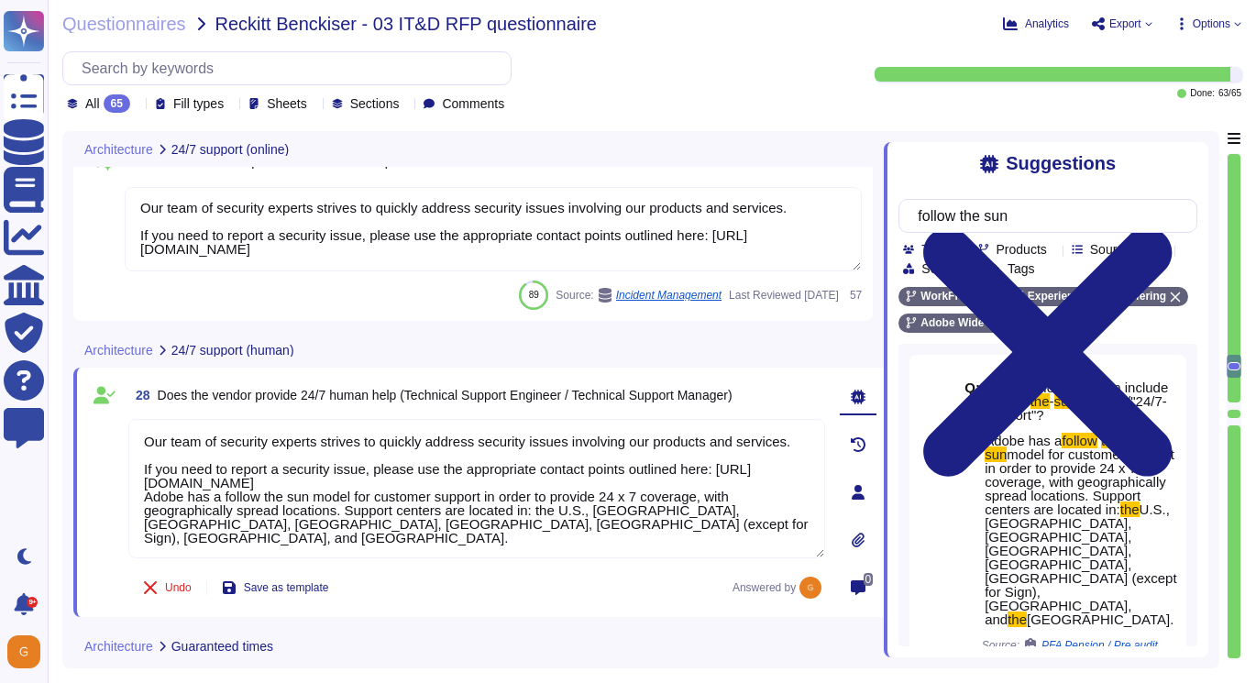
type textarea "This team doesn’t have any visibility into where customers are provisioned. You…"
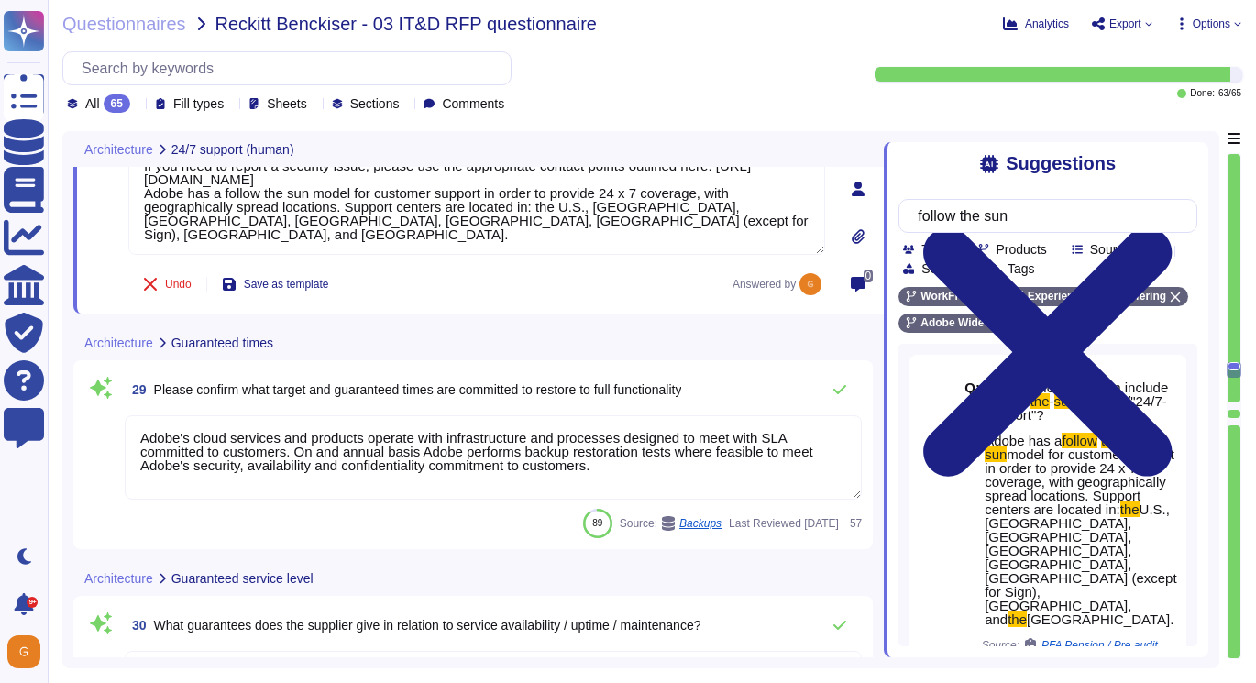
scroll to position [7102, 0]
click at [600, 465] on textarea "Adobe's cloud services and products operate with infrastructure and processes d…" at bounding box center [493, 458] width 737 height 84
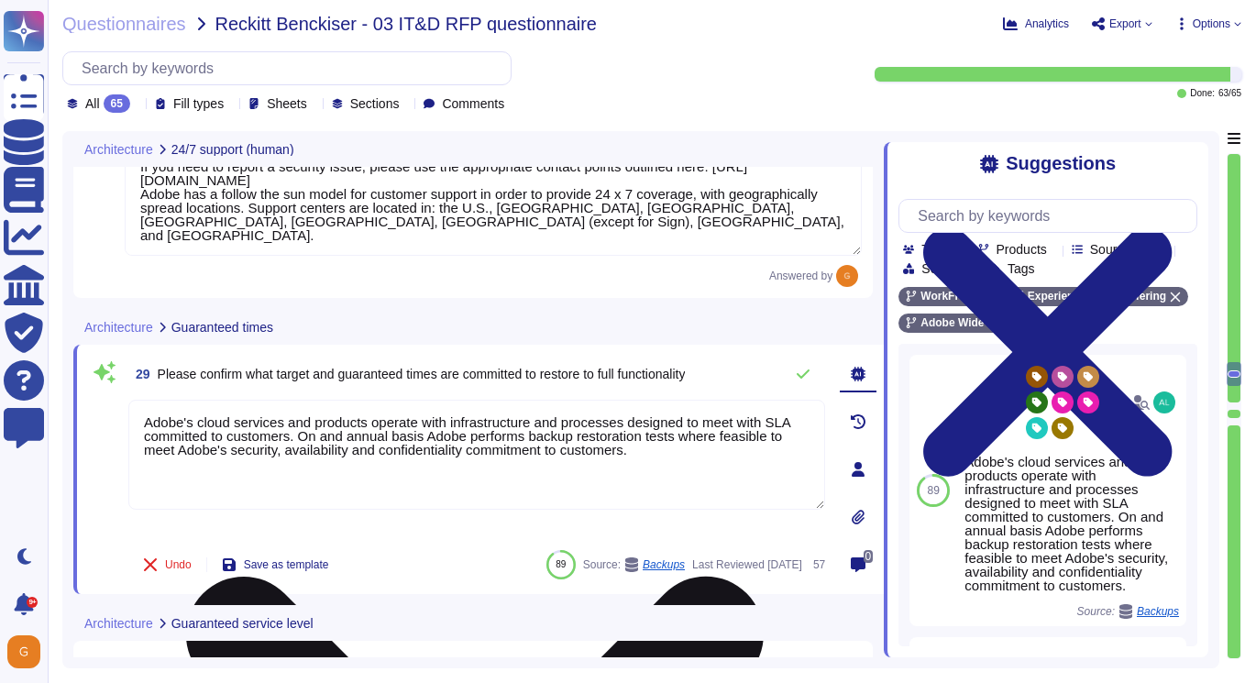
drag, startPoint x: 726, startPoint y: 451, endPoint x: 135, endPoint y: 403, distance: 593.4
click at [135, 403] on textarea "Adobe's cloud services and products operate with infrastructure and processes d…" at bounding box center [476, 455] width 697 height 110
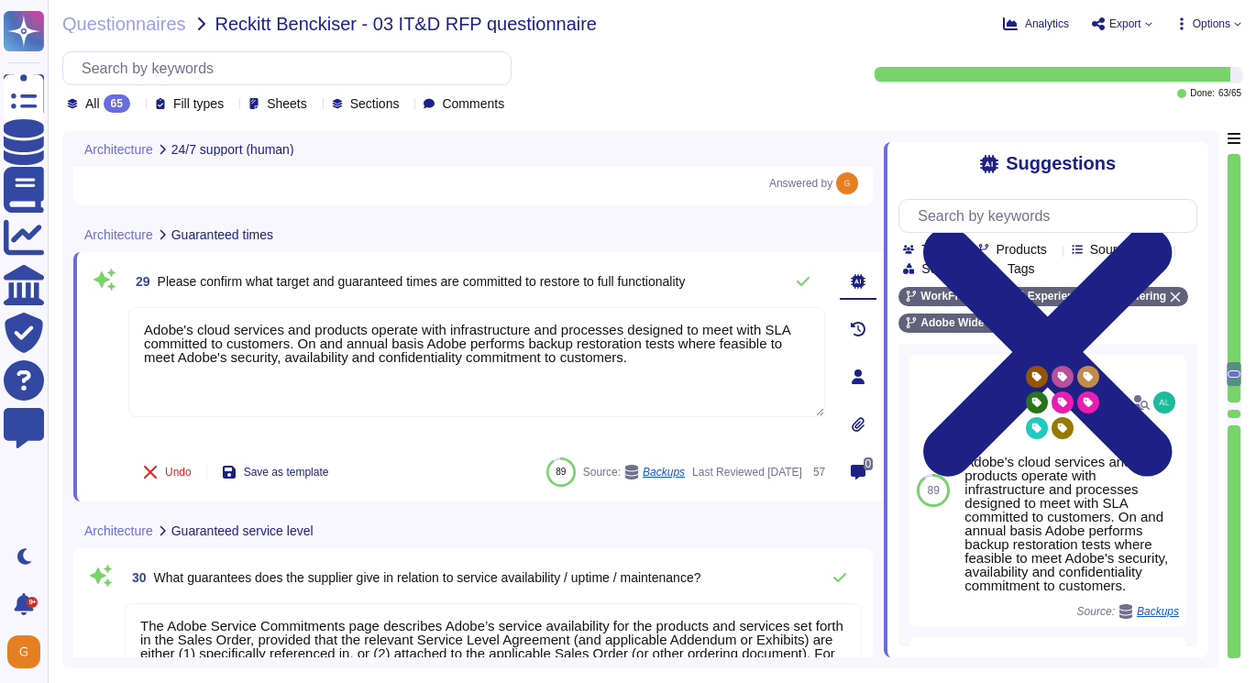
type textarea "The Adobe products and services' operation teams define and implement a set of …"
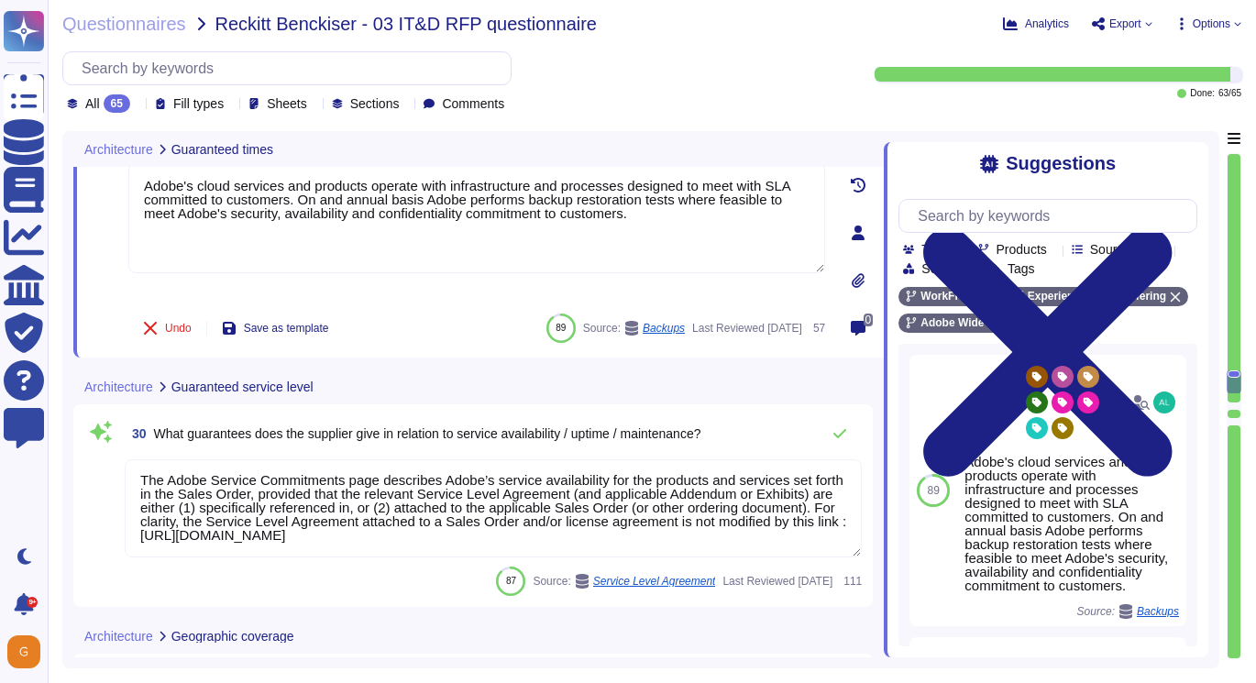
scroll to position [7324, 0]
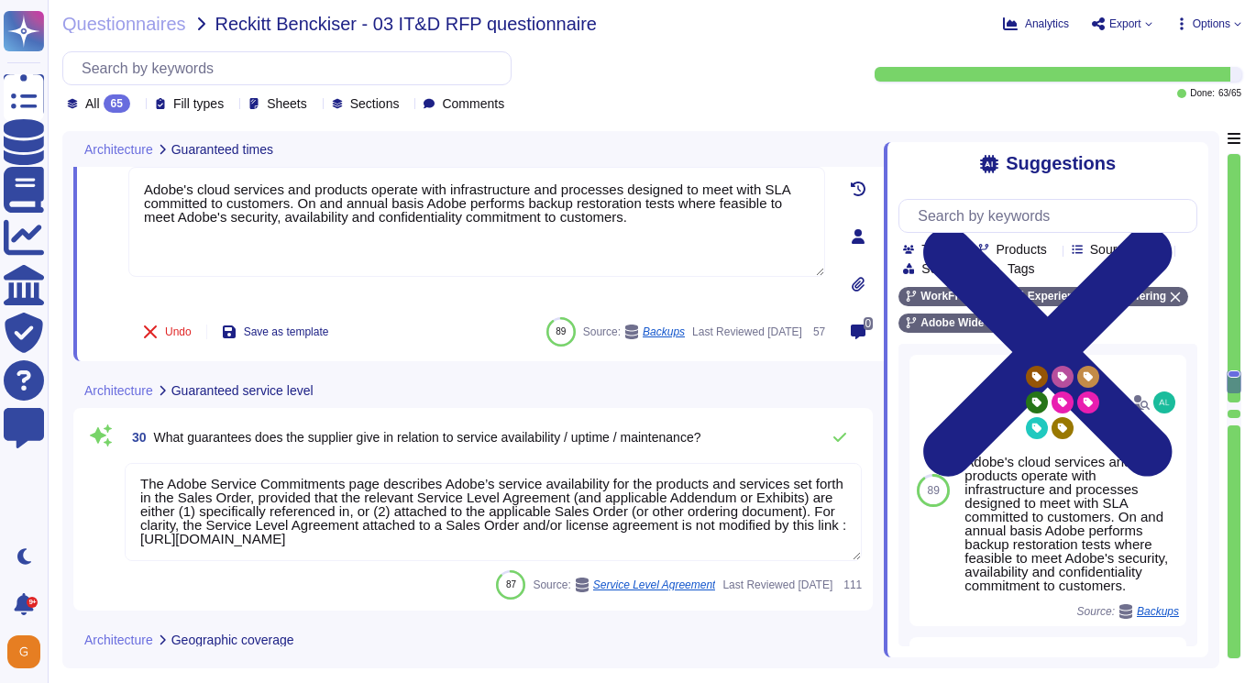
drag, startPoint x: 142, startPoint y: 485, endPoint x: 686, endPoint y: 539, distance: 546.4
click at [686, 539] on textarea "The Adobe Service Commitments page describes Adobe’s service availability for t…" at bounding box center [493, 512] width 737 height 98
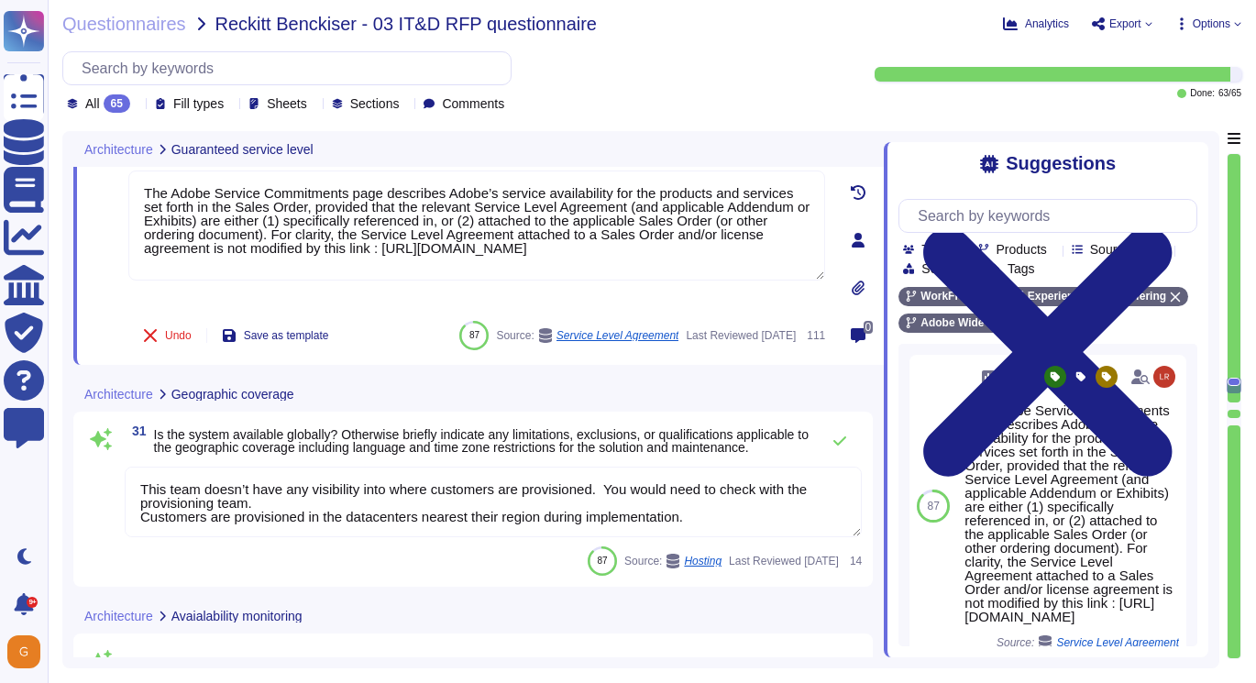
scroll to position [7543, 0]
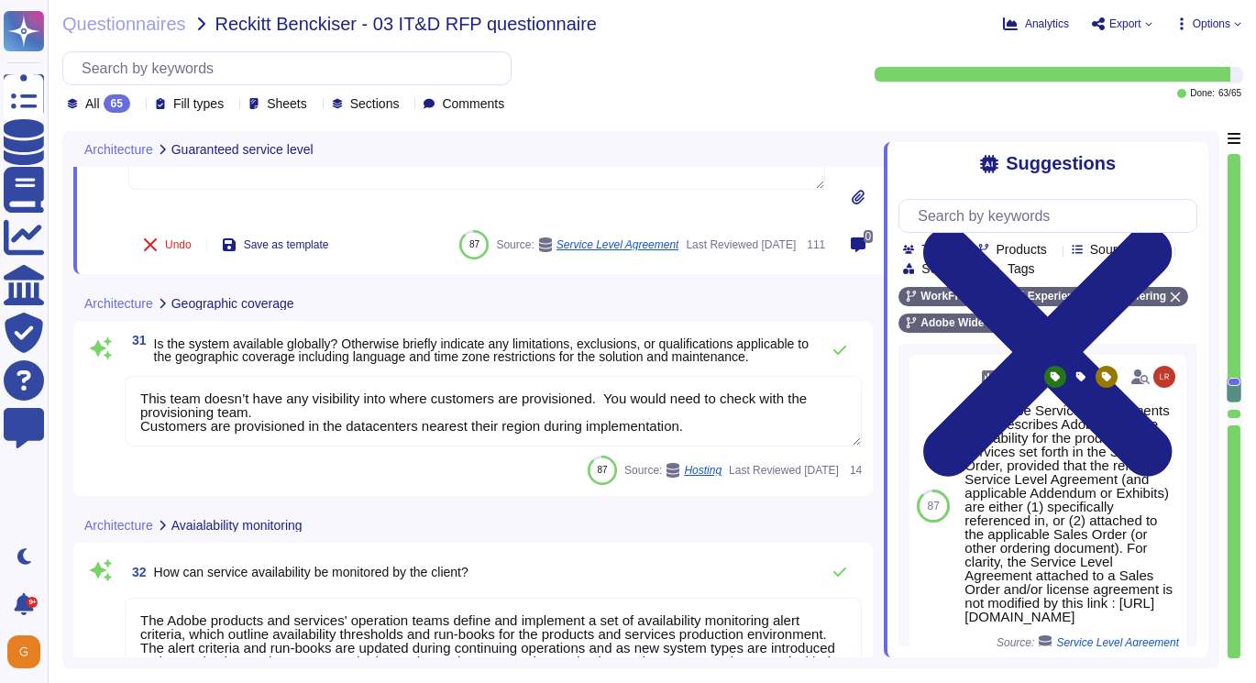
type textarea "To maintain the security of your applications and users, all requests to the se…"
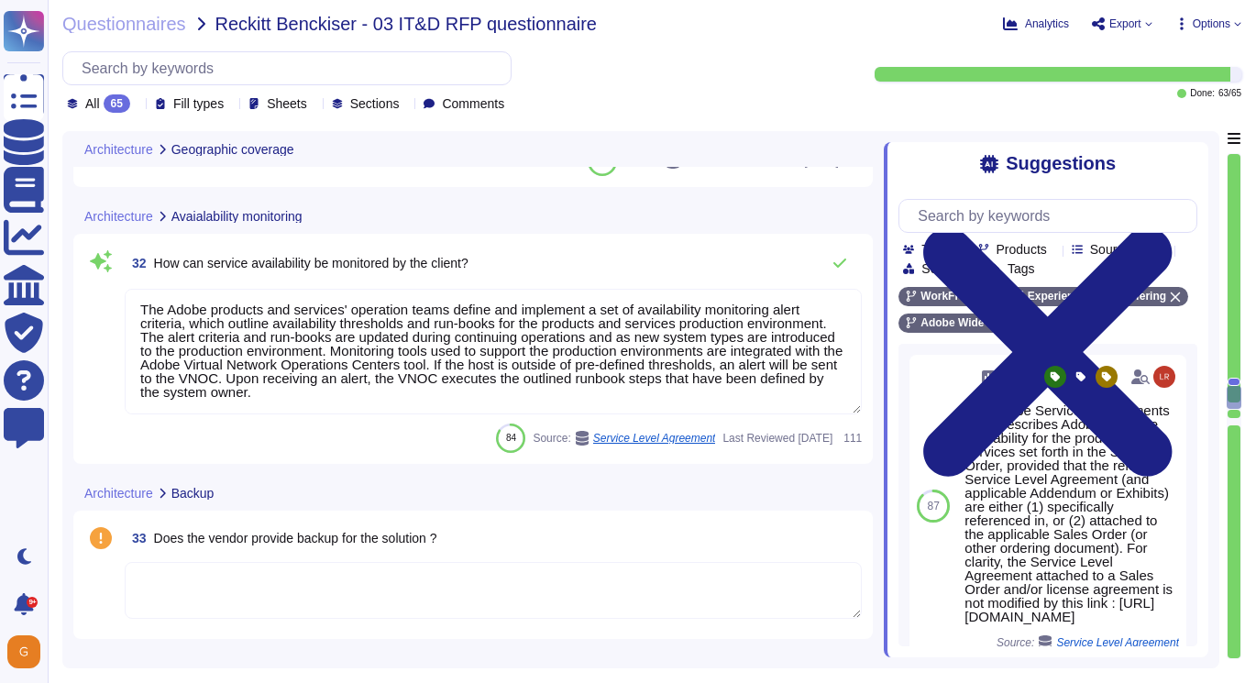
scroll to position [7939, 0]
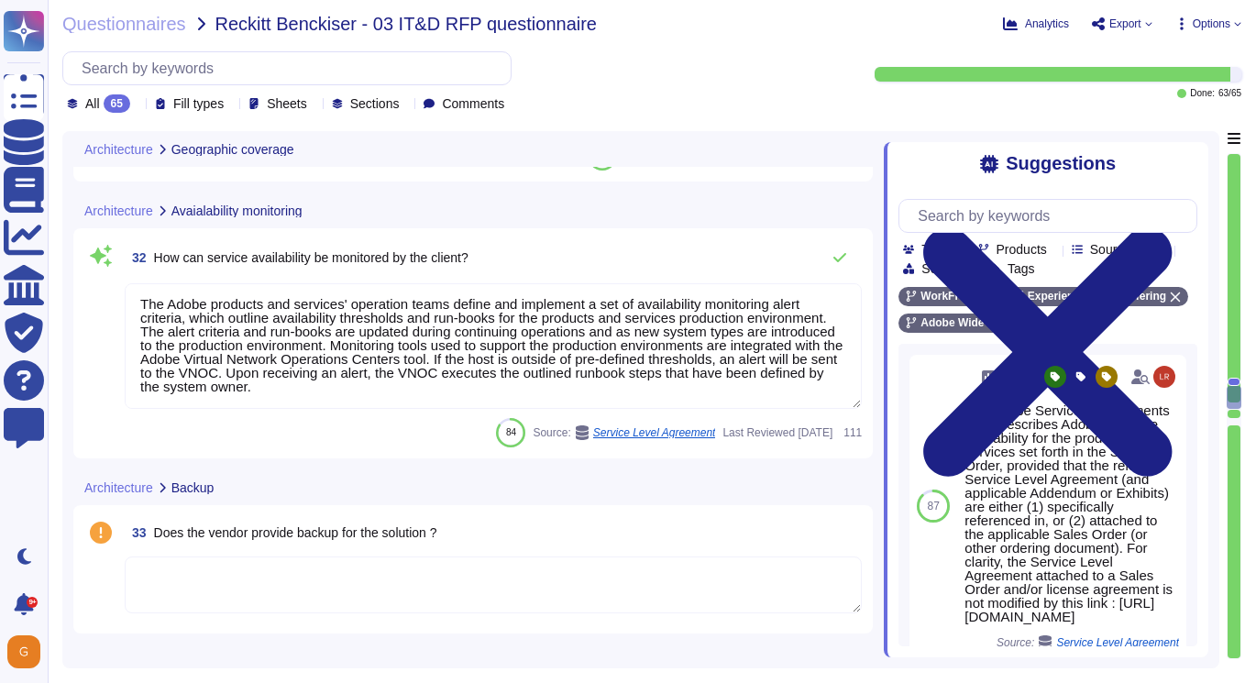
click at [703, 349] on textarea "The Adobe products and services' operation teams define and implement a set of …" at bounding box center [493, 346] width 737 height 126
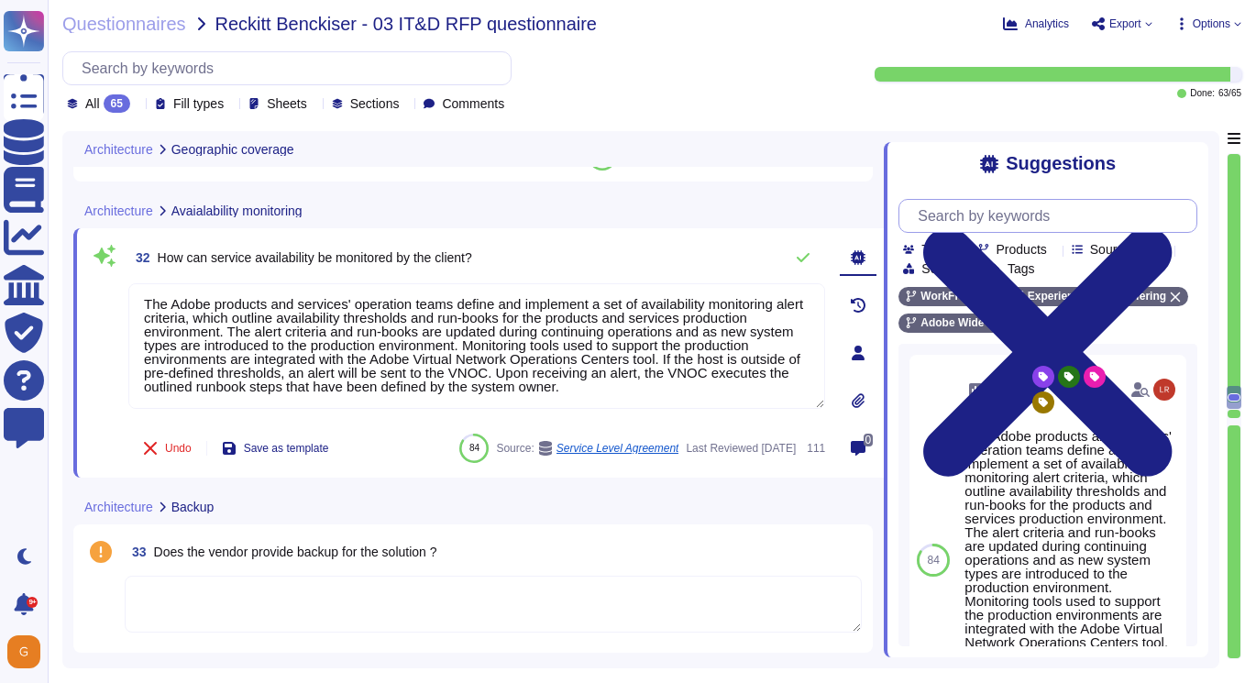
click at [969, 215] on input "text" at bounding box center [1053, 216] width 288 height 32
type input "x"
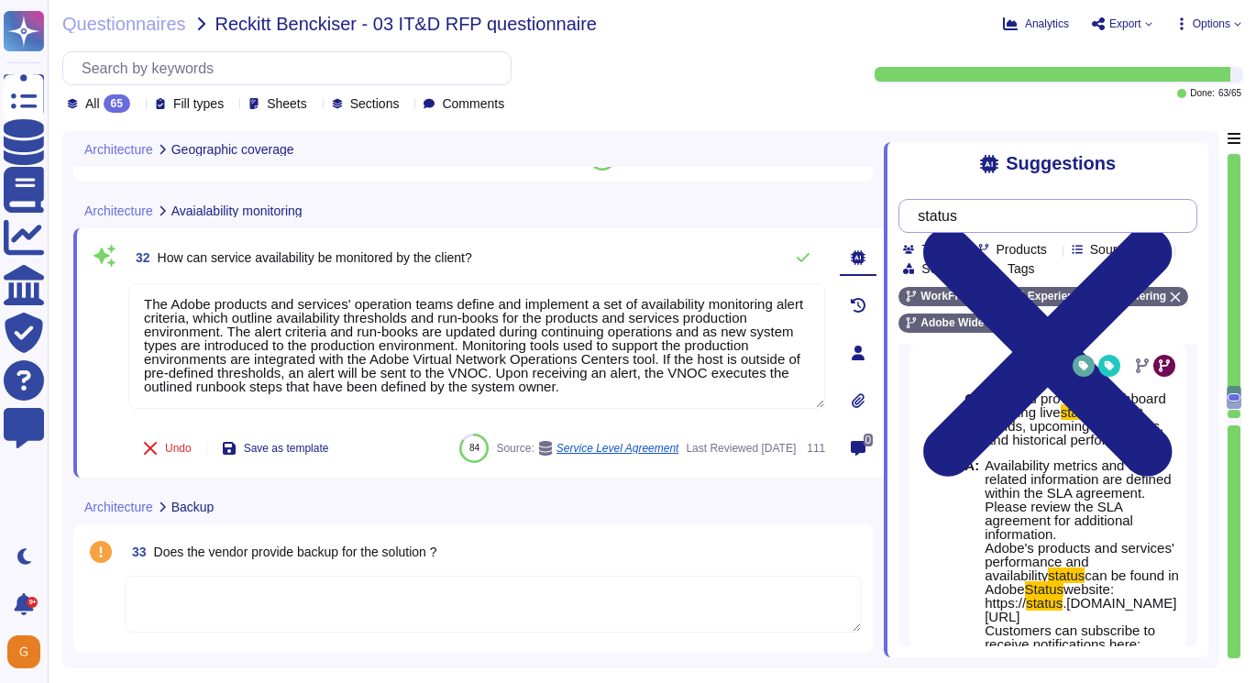
scroll to position [212, 0]
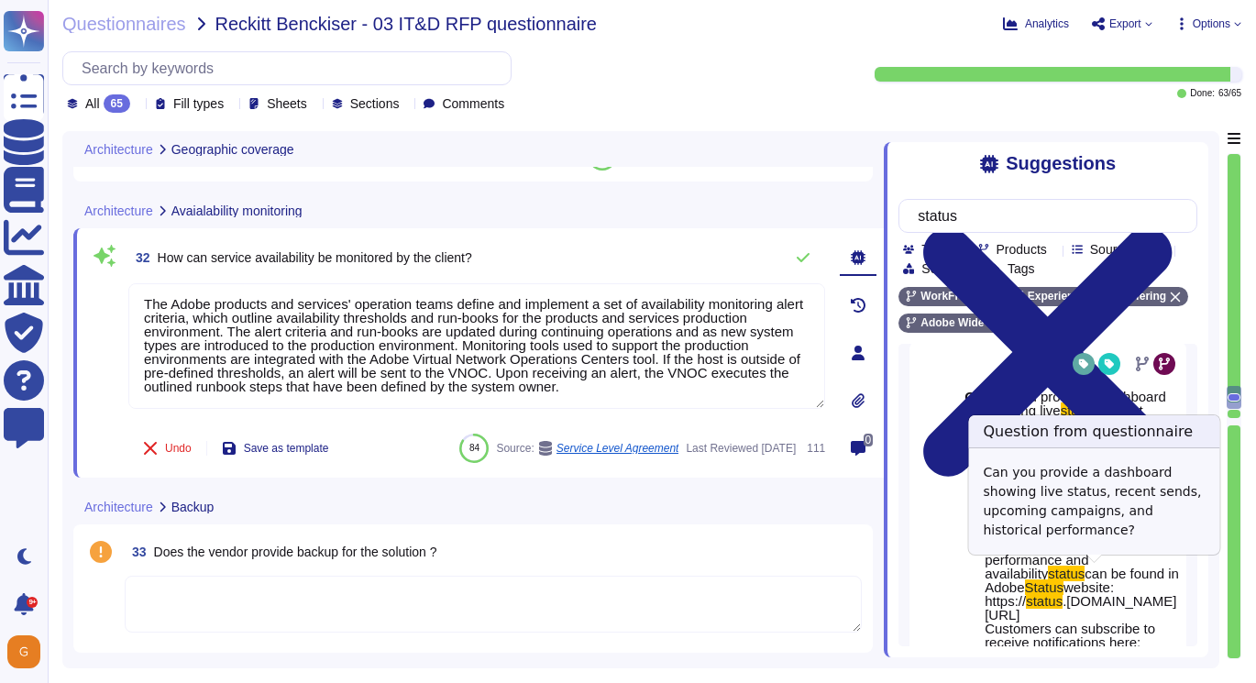
type input "status"
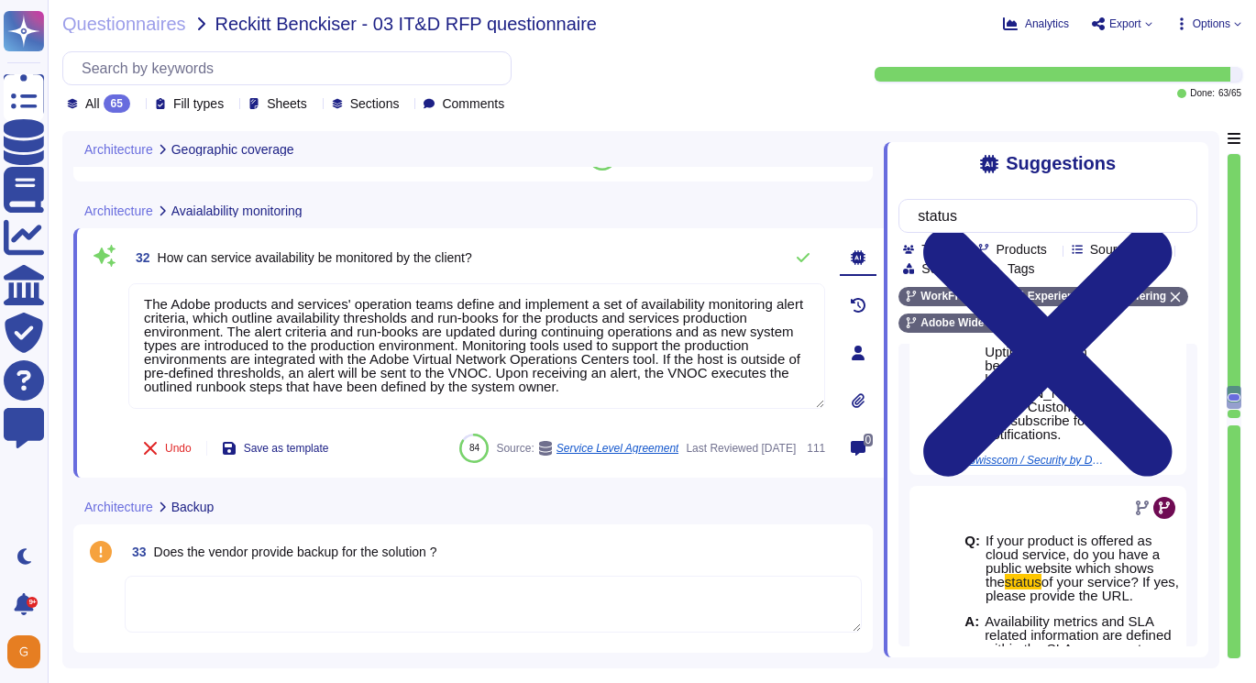
scroll to position [832, 0]
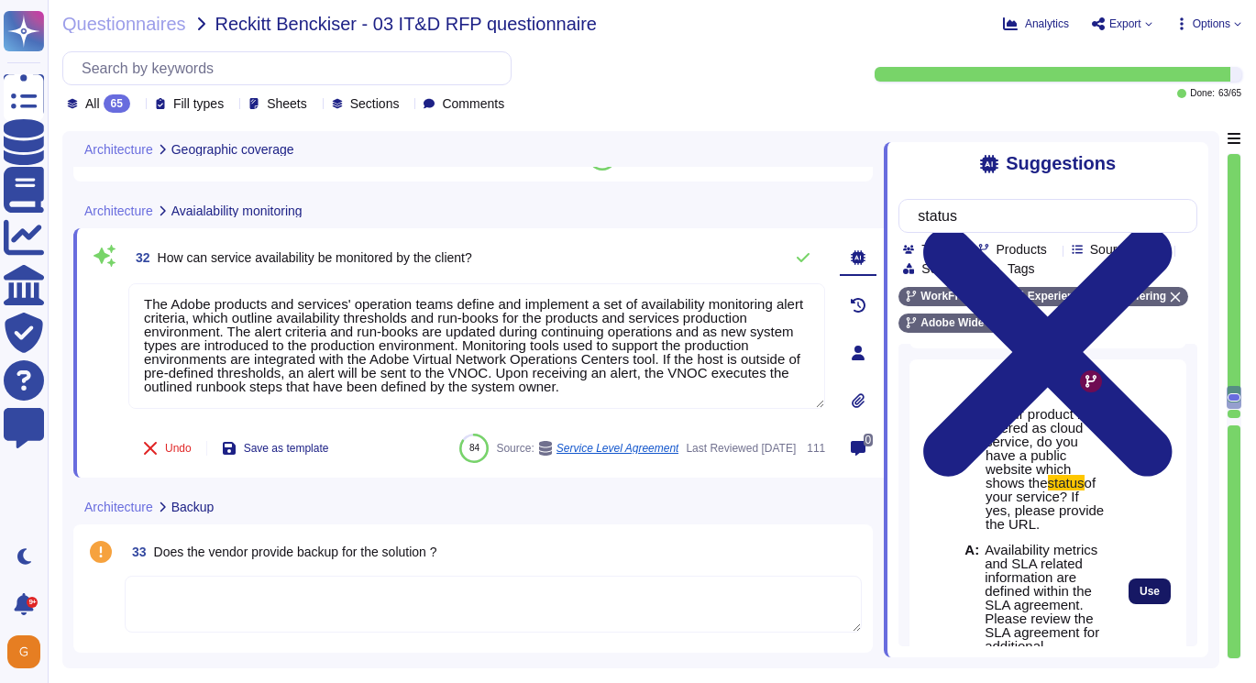
click at [1147, 586] on span "Use" at bounding box center [1150, 591] width 20 height 11
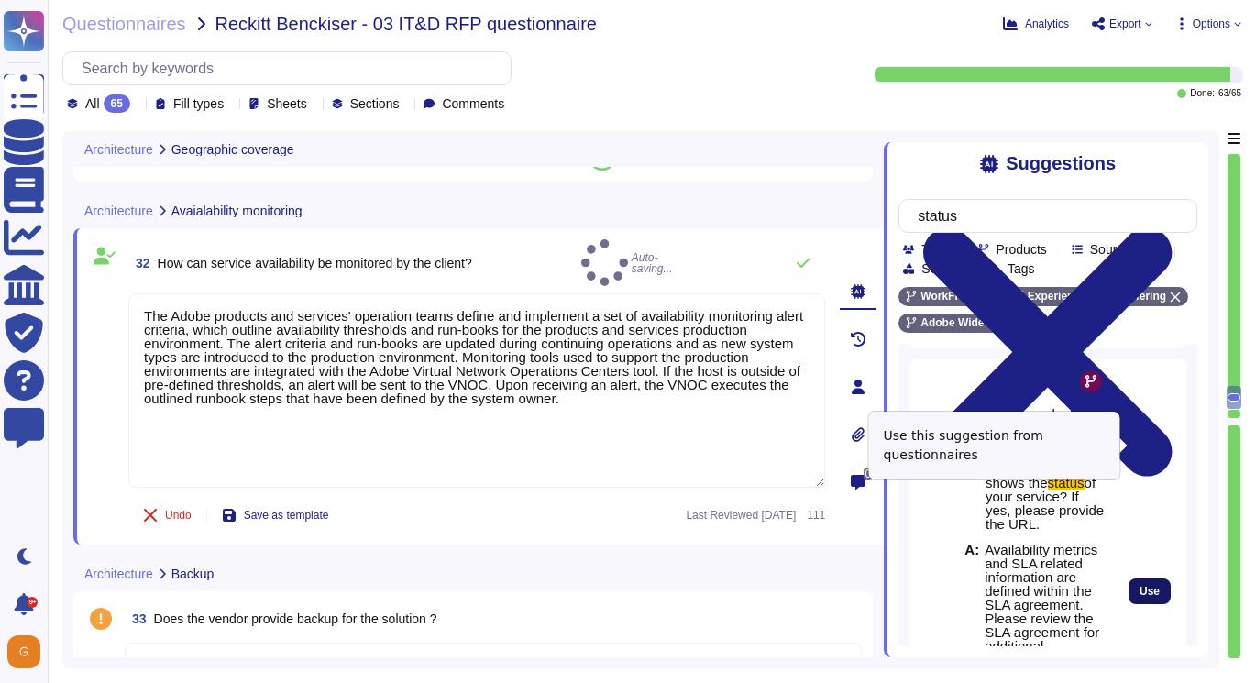
type textarea "The Adobe products and services' operation teams define and implement a set of …"
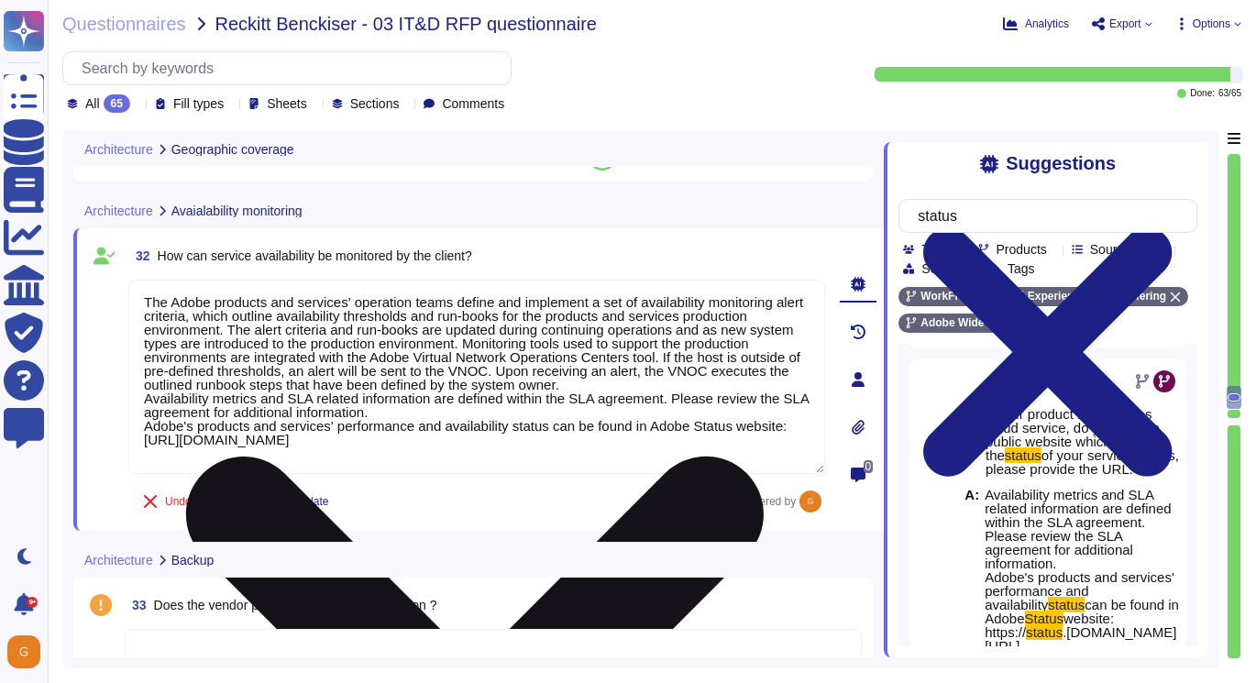
drag, startPoint x: 145, startPoint y: 397, endPoint x: 304, endPoint y: 447, distance: 167.1
click at [304, 447] on textarea "The Adobe products and services' operation teams define and implement a set of …" at bounding box center [476, 377] width 697 height 194
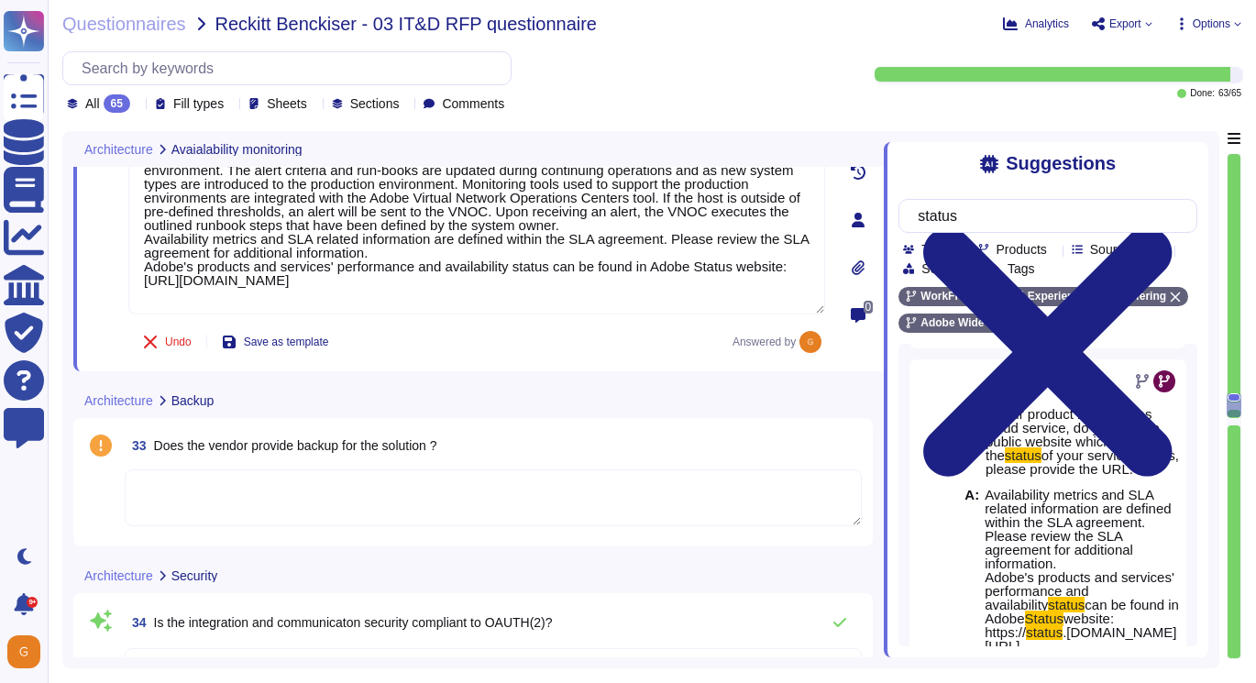
scroll to position [8103, 0]
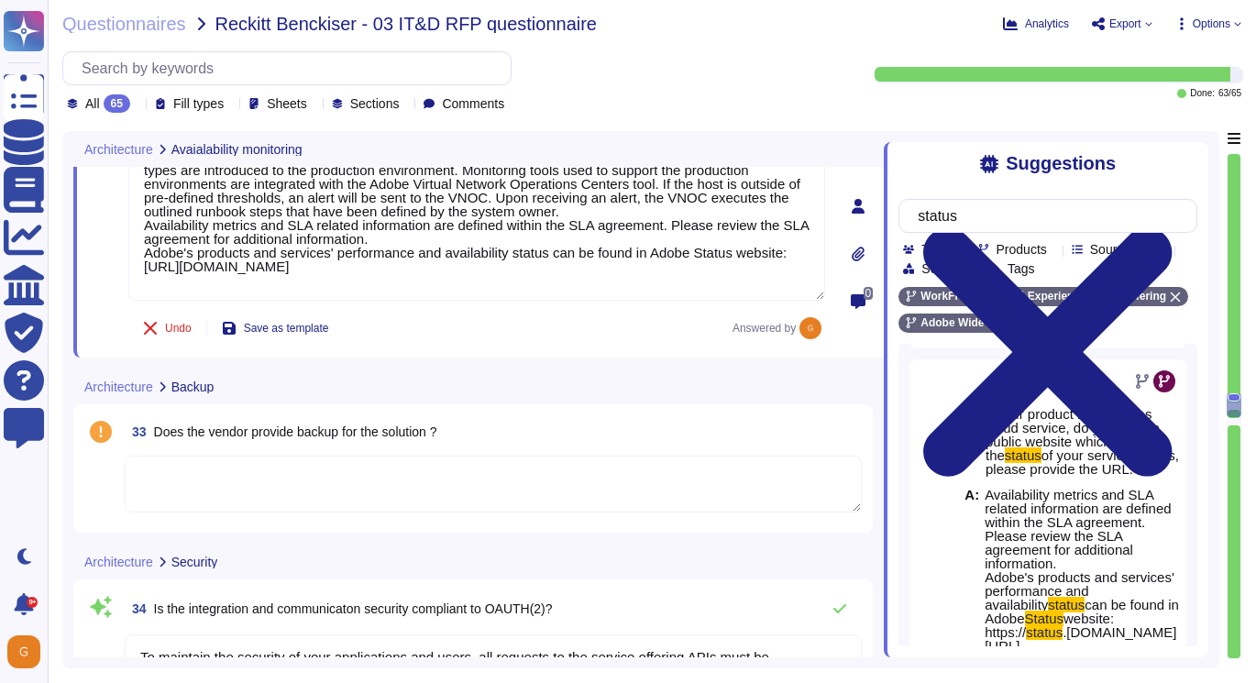
click at [436, 475] on textarea at bounding box center [493, 484] width 737 height 57
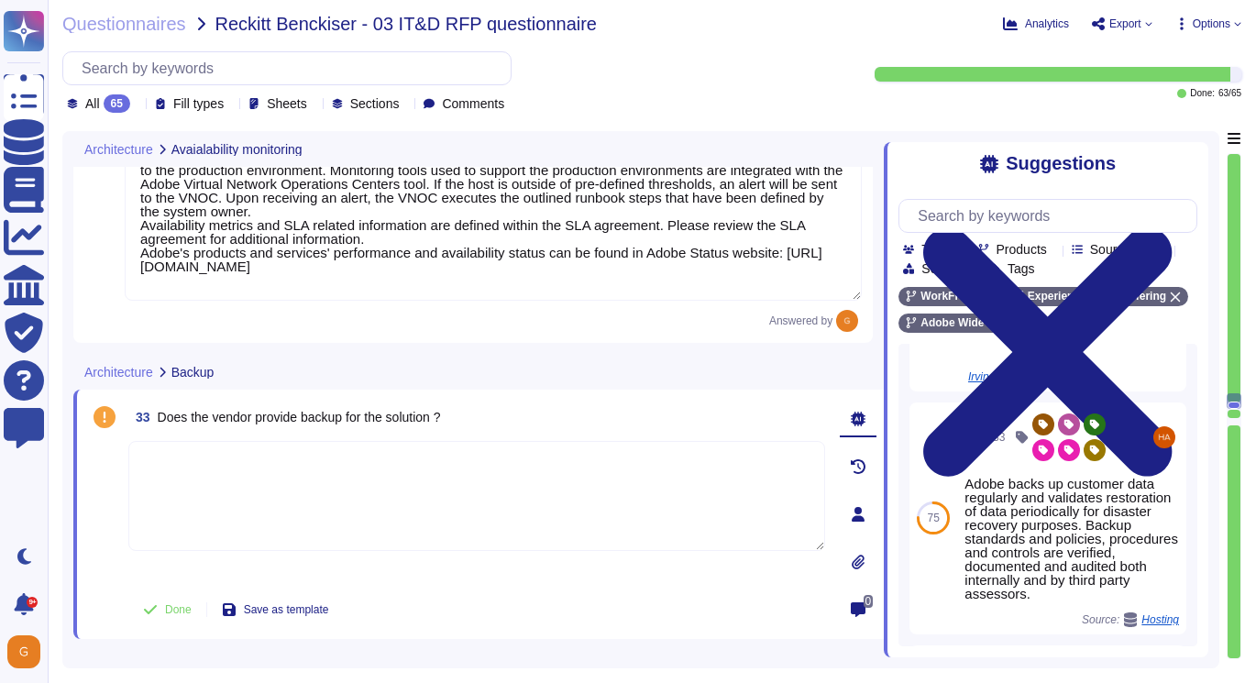
scroll to position [134, 0]
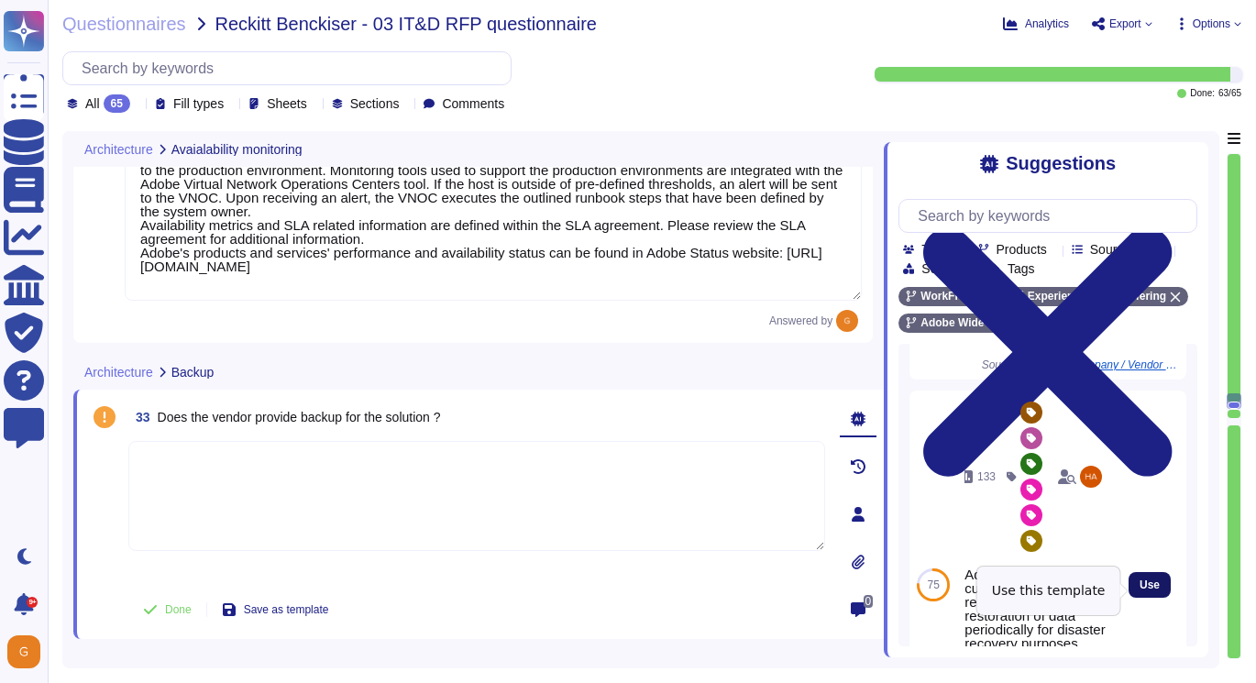
click at [1150, 584] on span "Use" at bounding box center [1150, 585] width 20 height 11
type textarea "Adobe backs up customer data regularly and validates restoration of data period…"
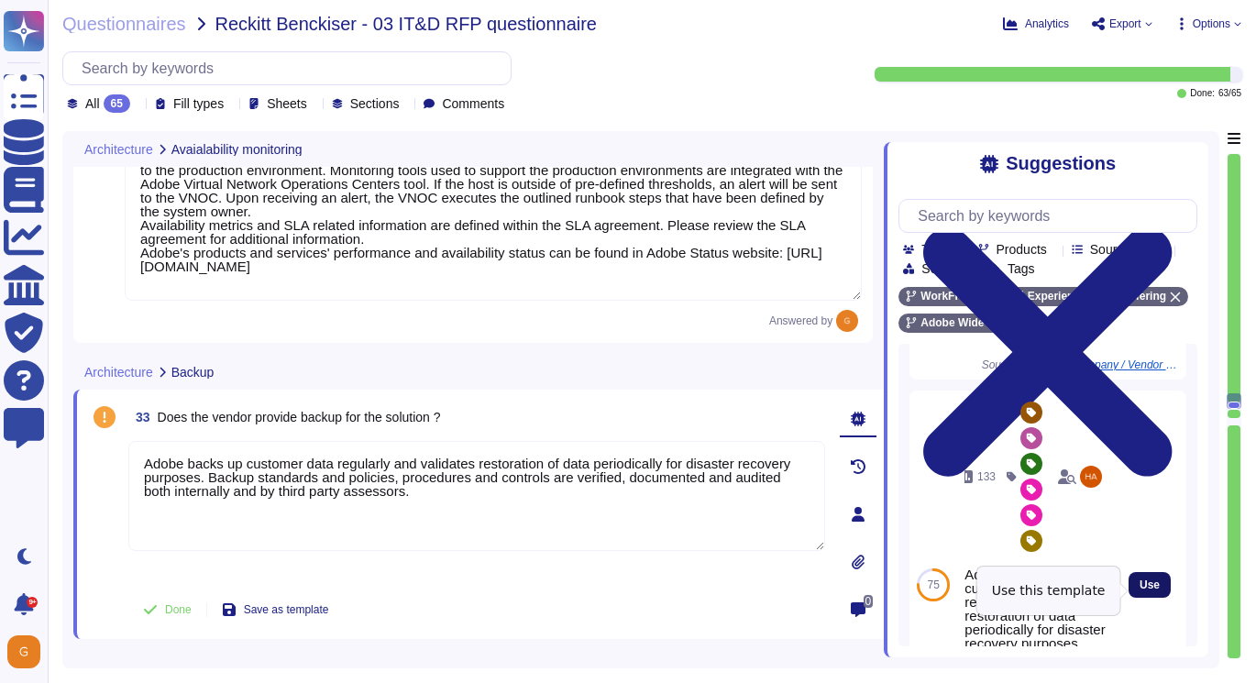
scroll to position [0, 0]
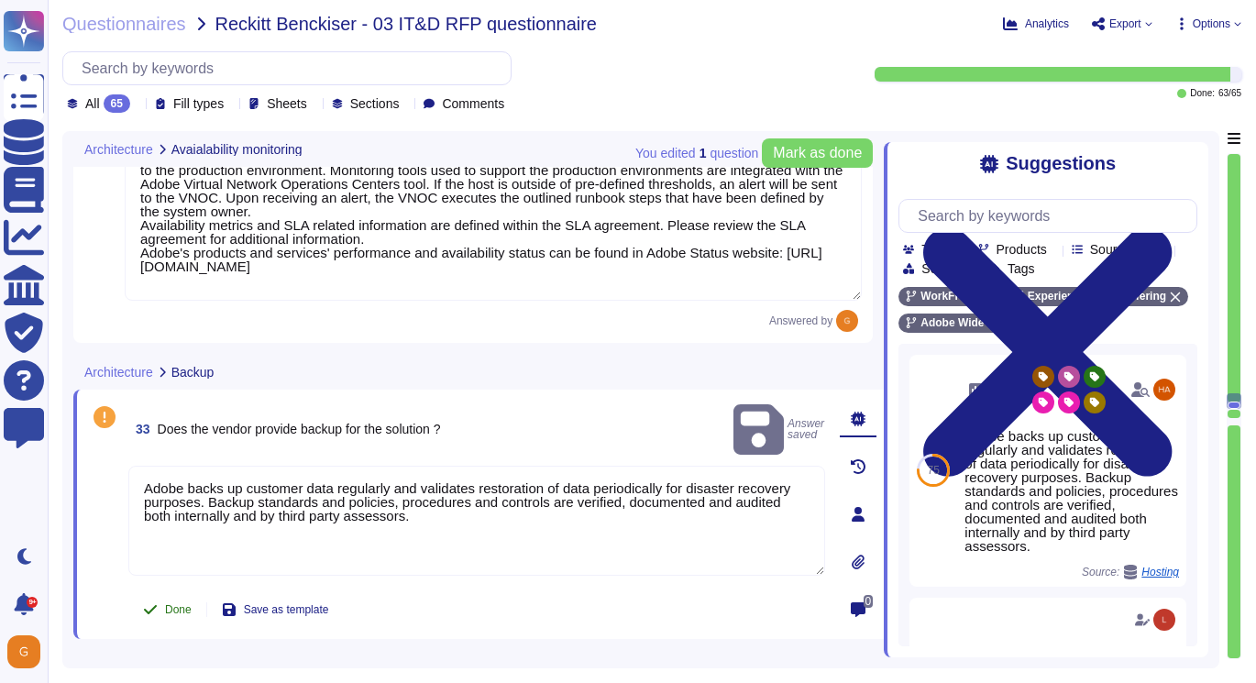
click at [157, 604] on icon at bounding box center [150, 609] width 15 height 15
drag, startPoint x: 477, startPoint y: 495, endPoint x: 124, endPoint y: 450, distance: 355.9
click at [124, 450] on div "33 Does the vendor provide backup for the solution ? Answer saved Adobe backs u…" at bounding box center [456, 514] width 737 height 227
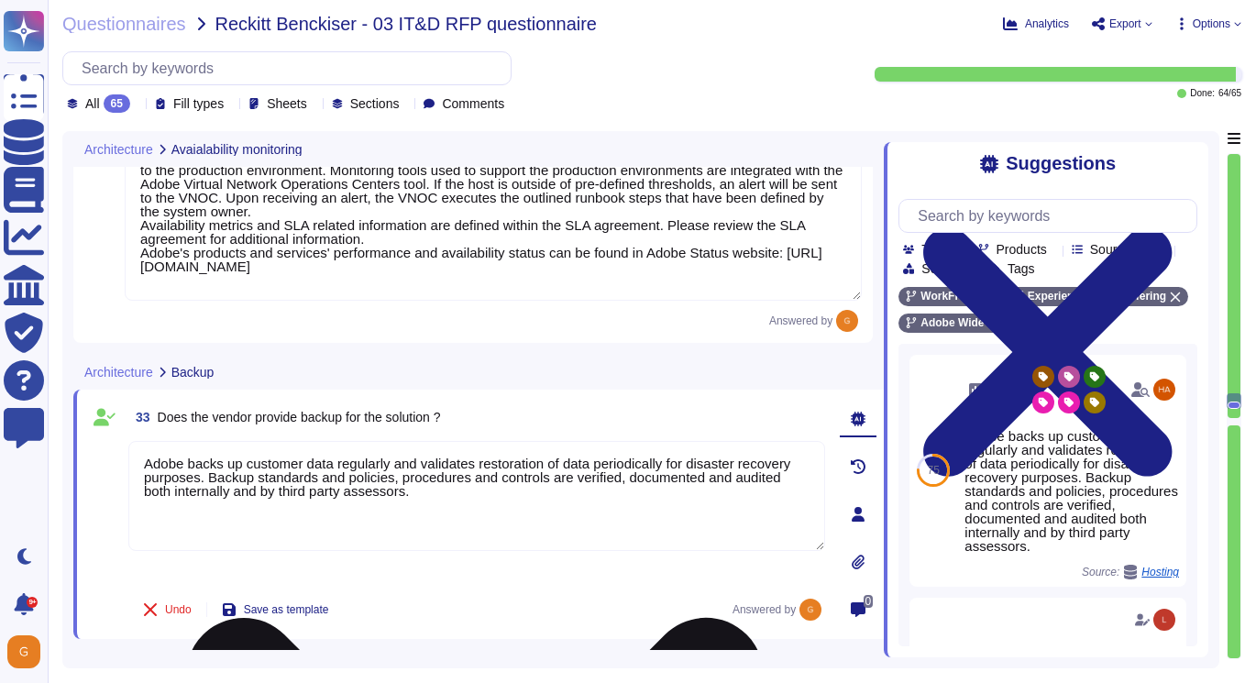
click at [529, 512] on textarea "Adobe backs up customer data regularly and validates restoration of data period…" at bounding box center [476, 496] width 697 height 110
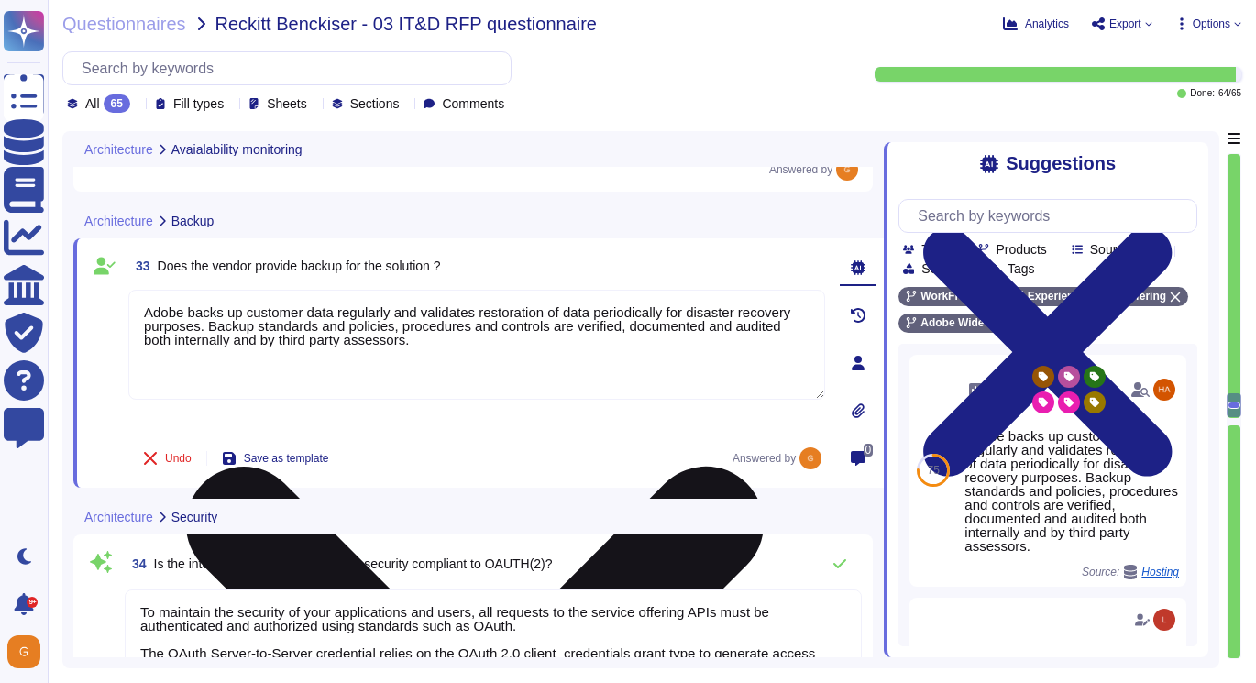
type textarea "Tests are evaluated for success against a set of criteria, including recovery t…"
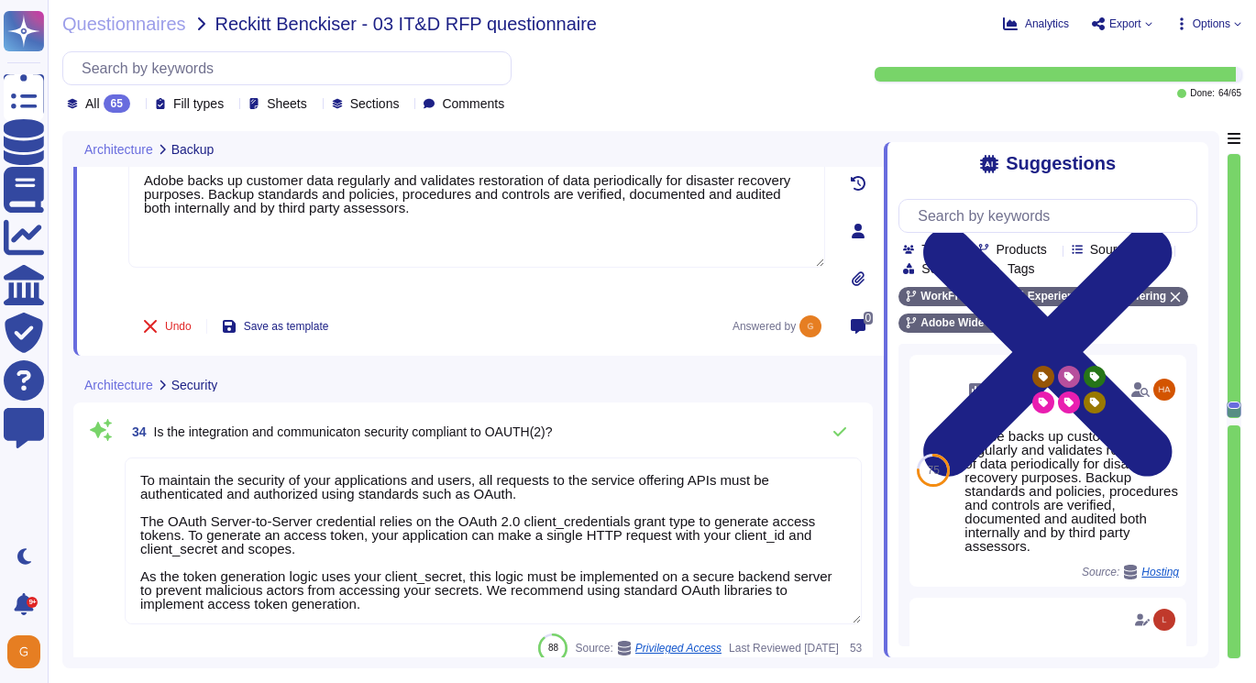
scroll to position [2, 0]
drag, startPoint x: 137, startPoint y: 480, endPoint x: 424, endPoint y: 627, distance: 322.3
click at [424, 627] on div "34 Is the integration and communicaton security compliant to OAUTH(2)? To maint…" at bounding box center [473, 538] width 778 height 249
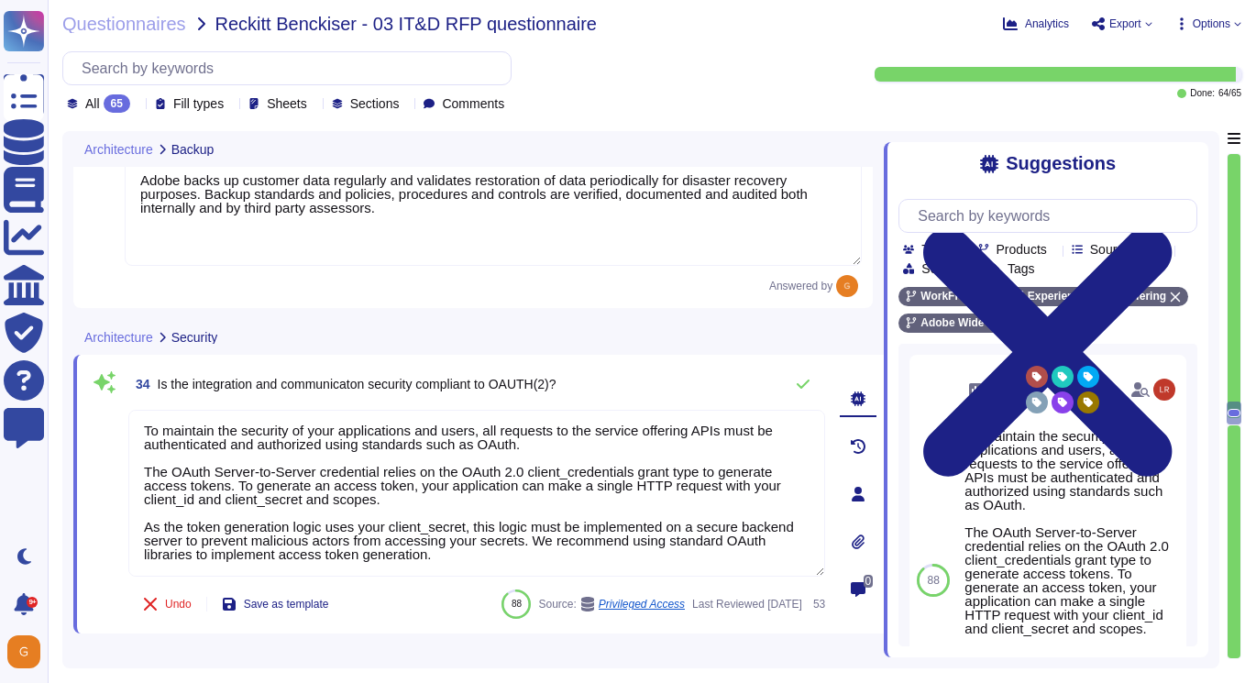
type textarea "Every component in the SaaS infrastructure is redundant. There are at least two…"
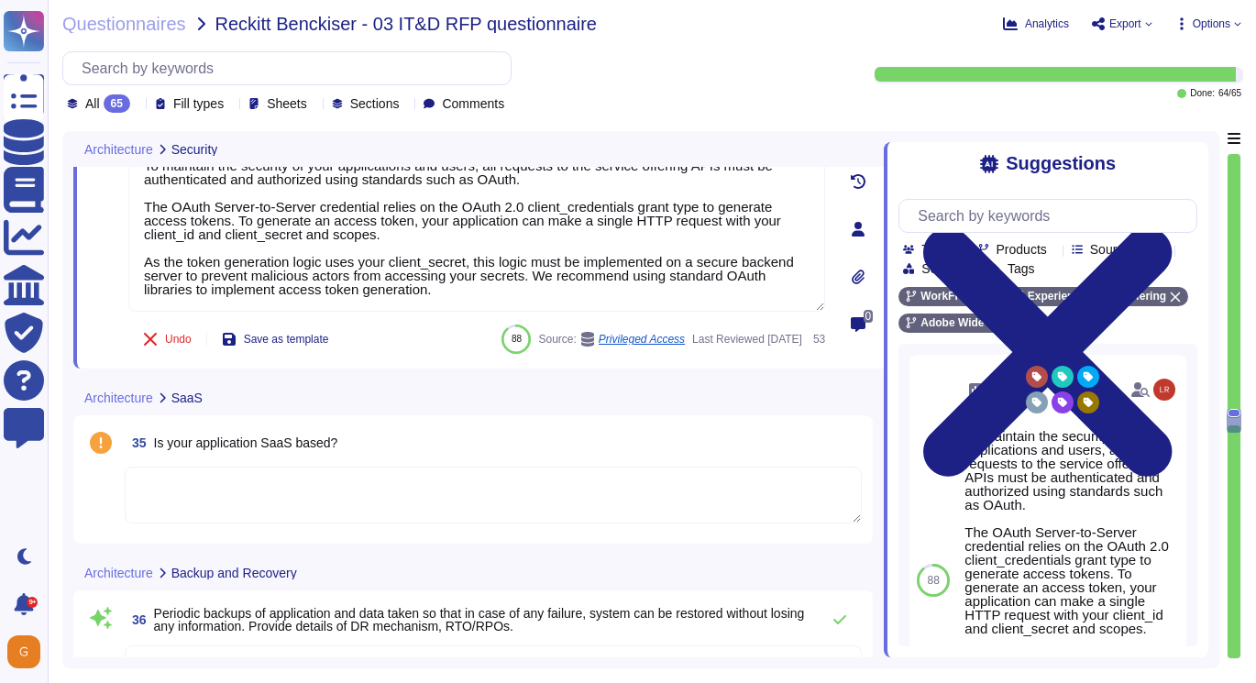
type textarea "This is performed by AWS for billing Adobe each month."
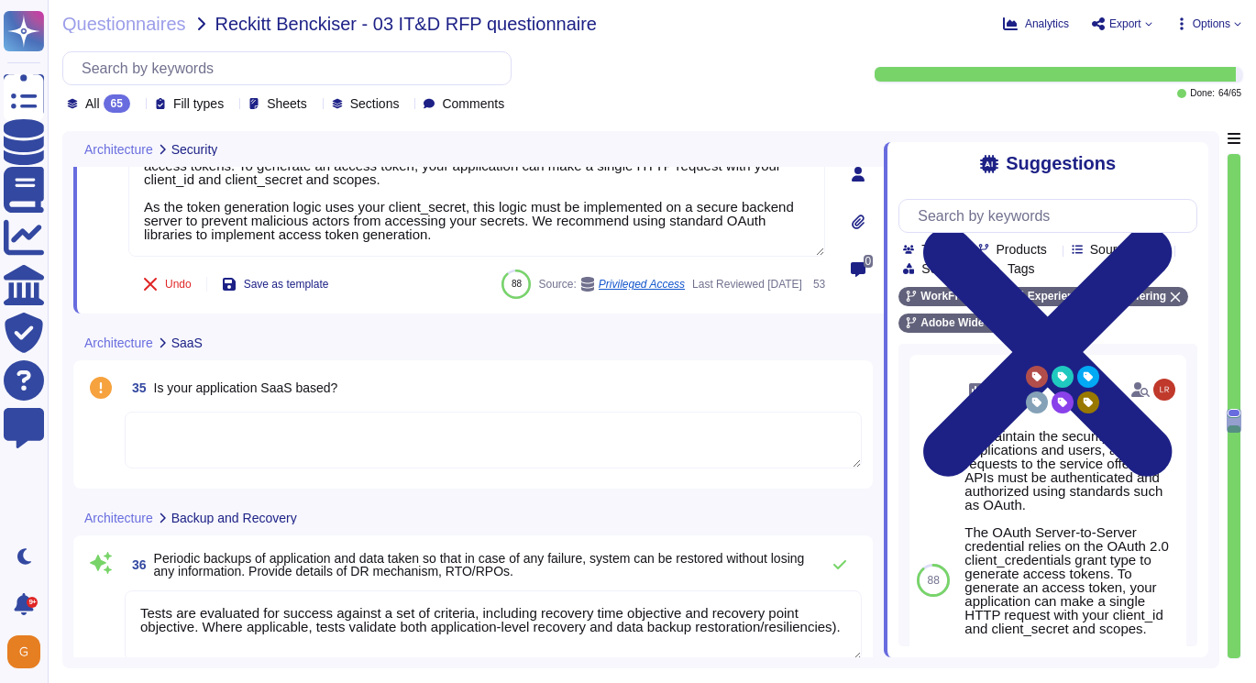
click at [329, 436] on textarea at bounding box center [493, 440] width 737 height 57
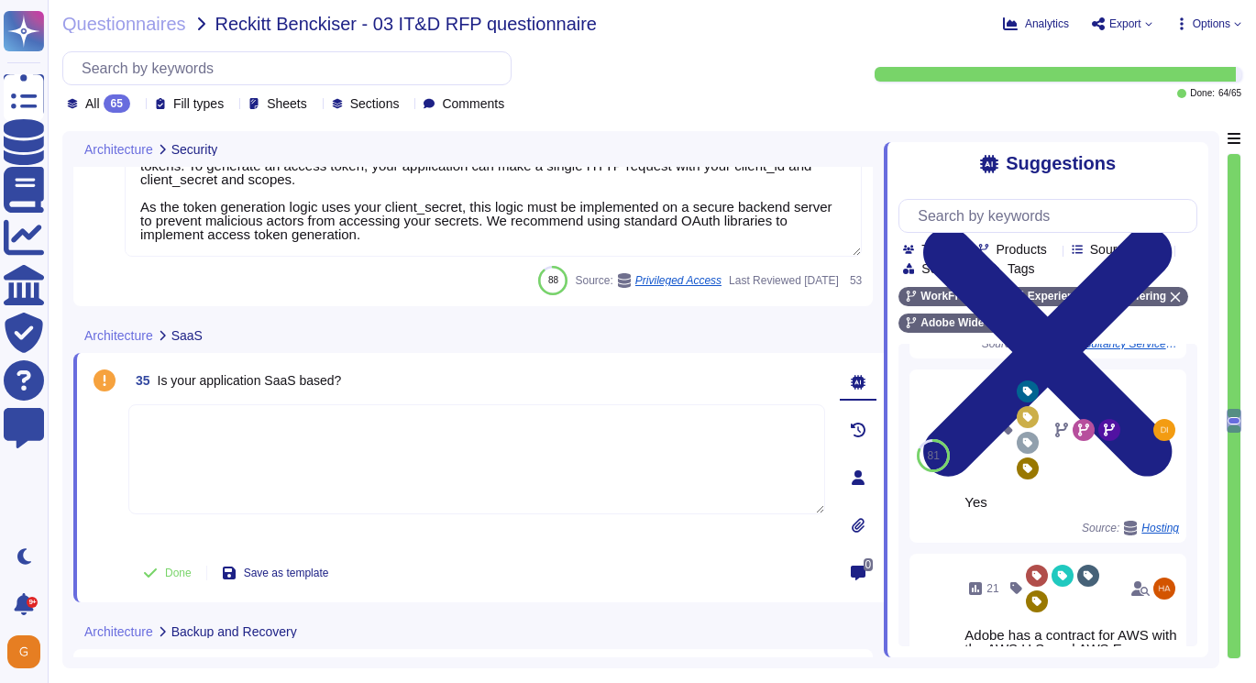
scroll to position [620, 0]
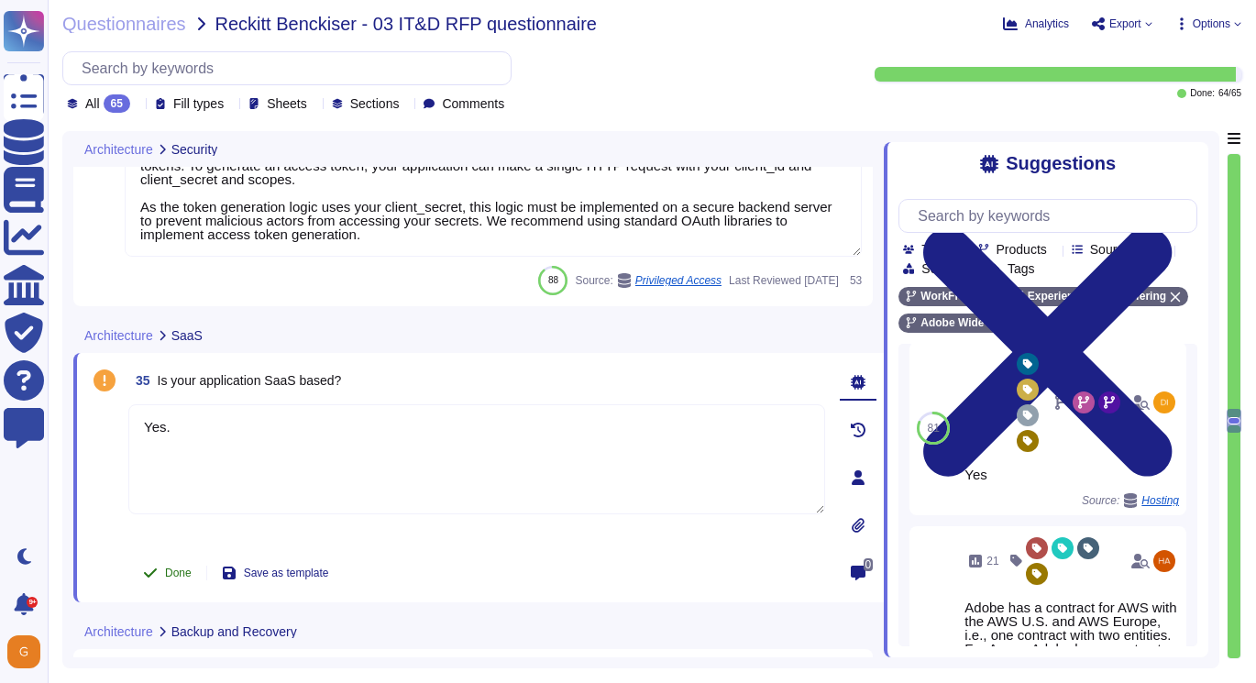
type textarea "Yes."
click at [166, 573] on span "Done" at bounding box center [178, 573] width 27 height 11
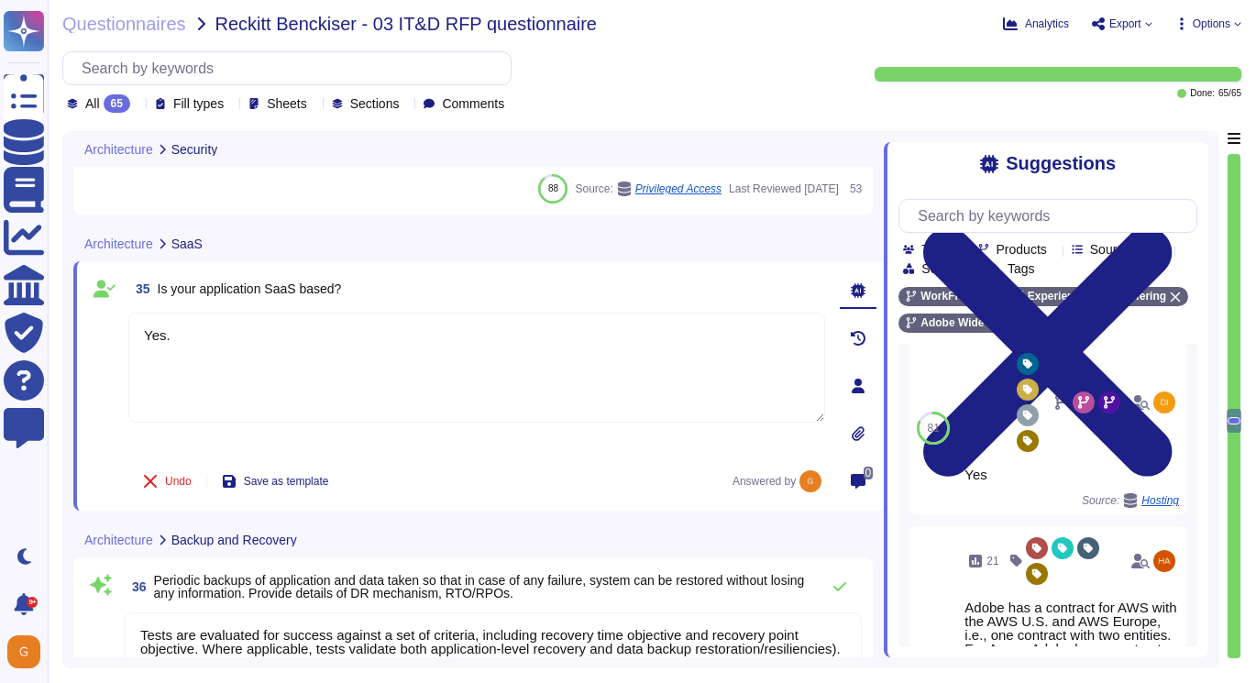
type textarea "This is performed by AWS for billing Adobe each month."
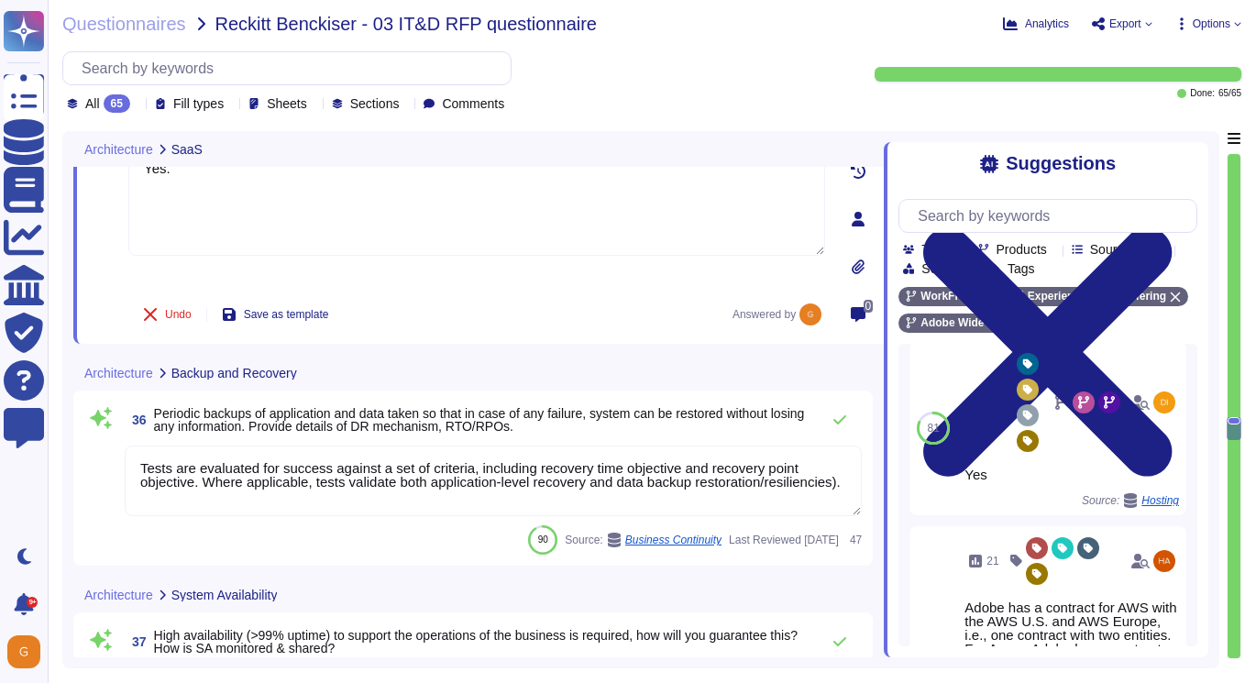
type textarea "To ensure that each customer’s information is completely secure, Workfront hous…"
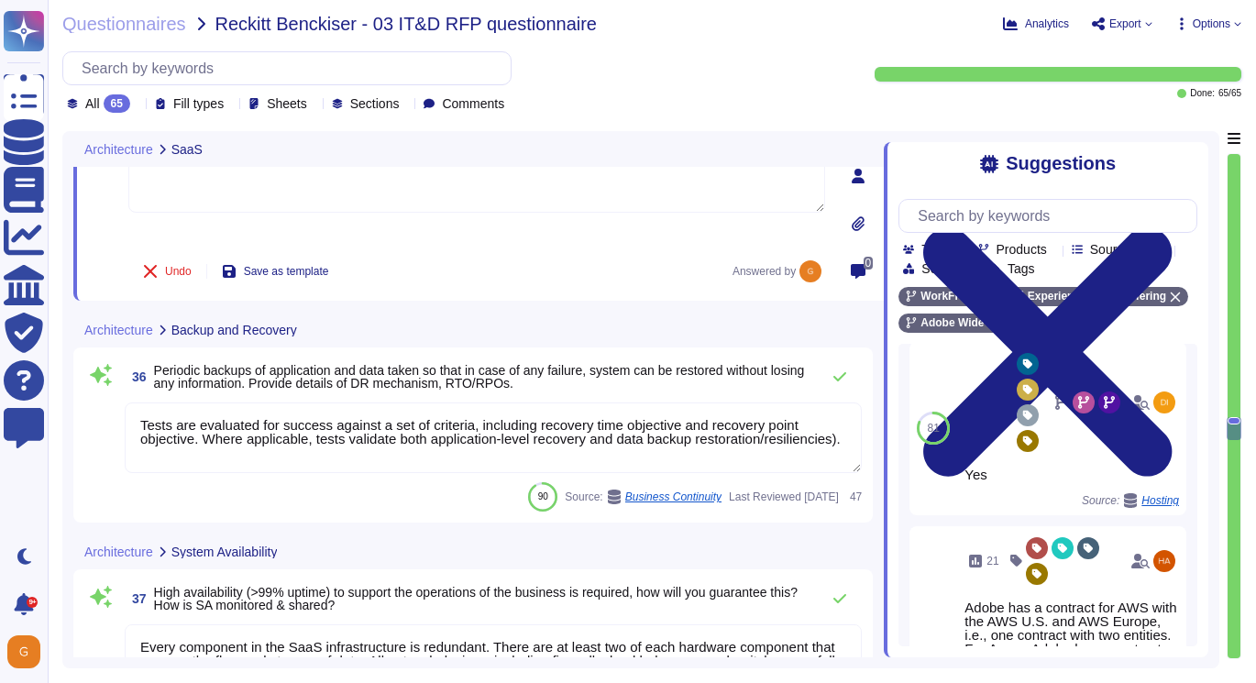
scroll to position [8981, 0]
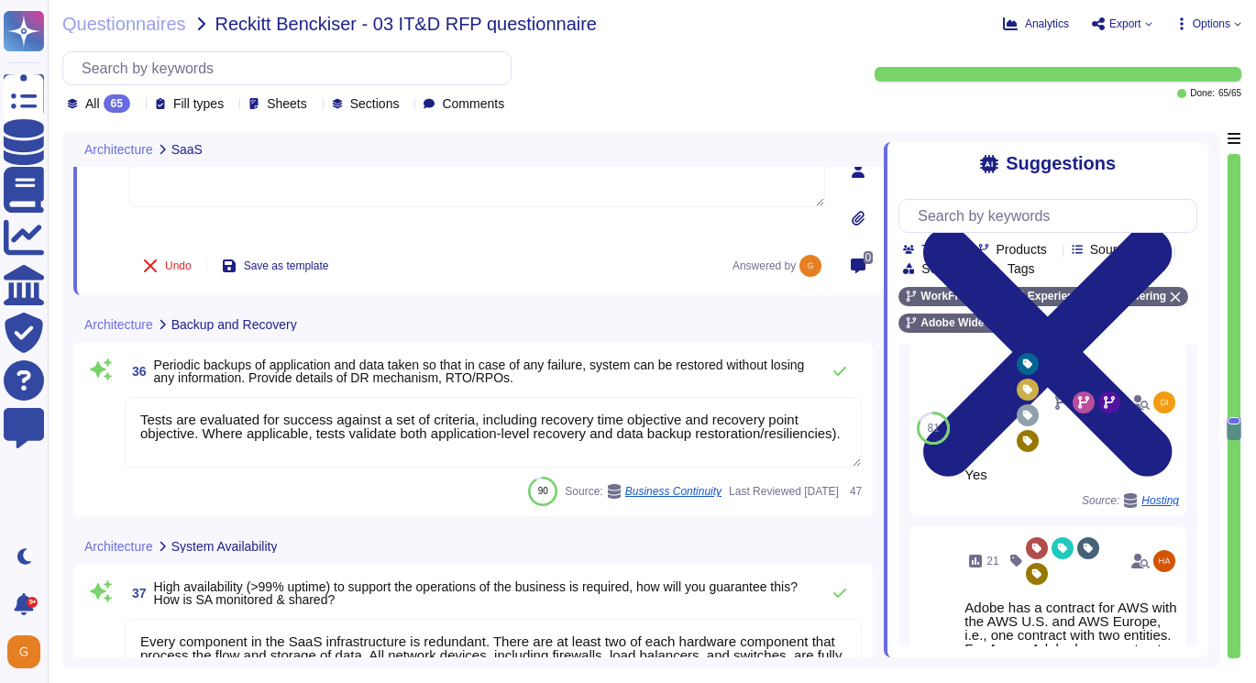
click at [364, 433] on textarea "Tests are evaluated for success against a set of criteria, including recovery t…" at bounding box center [493, 432] width 737 height 71
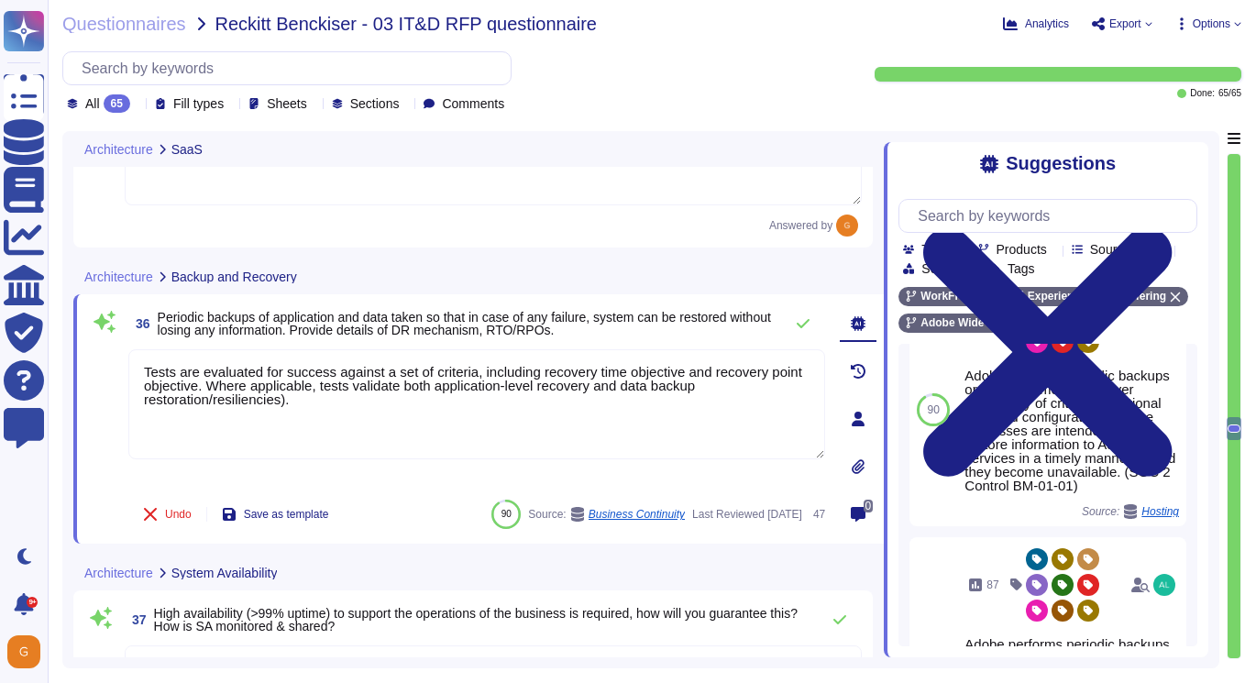
scroll to position [381, 0]
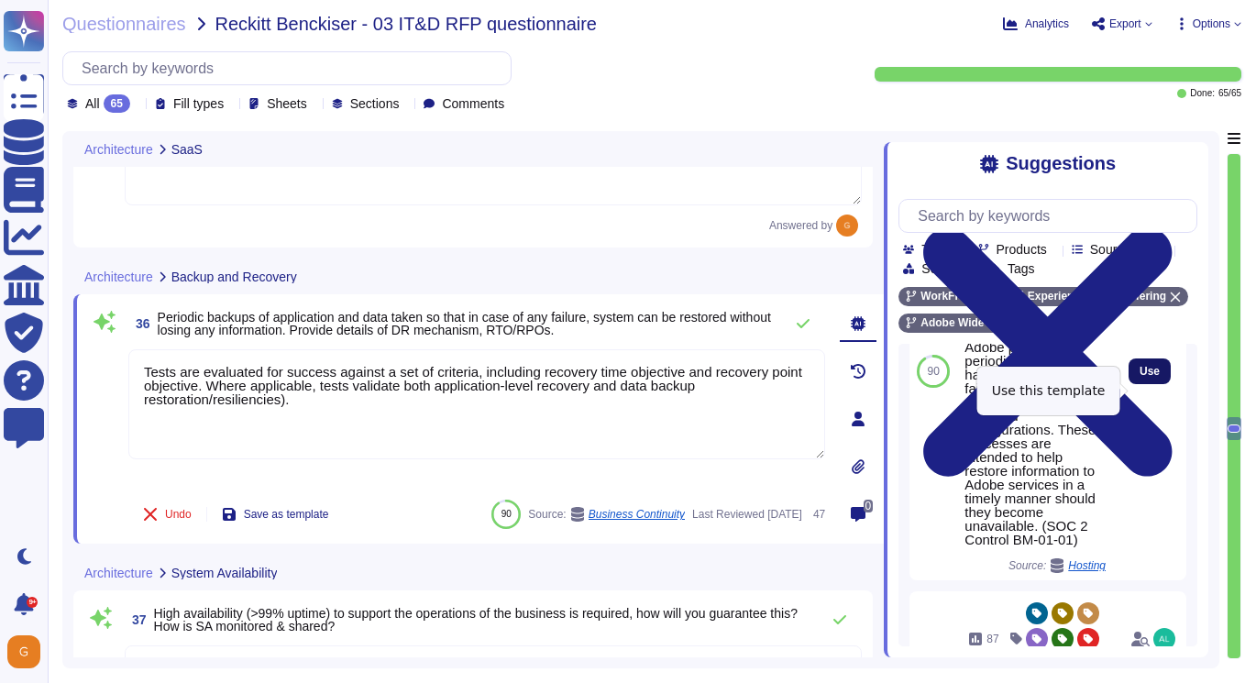
click at [1148, 381] on button "Use" at bounding box center [1150, 372] width 42 height 26
type textarea "Tests are evaluated for success against a set of criteria, including recovery t…"
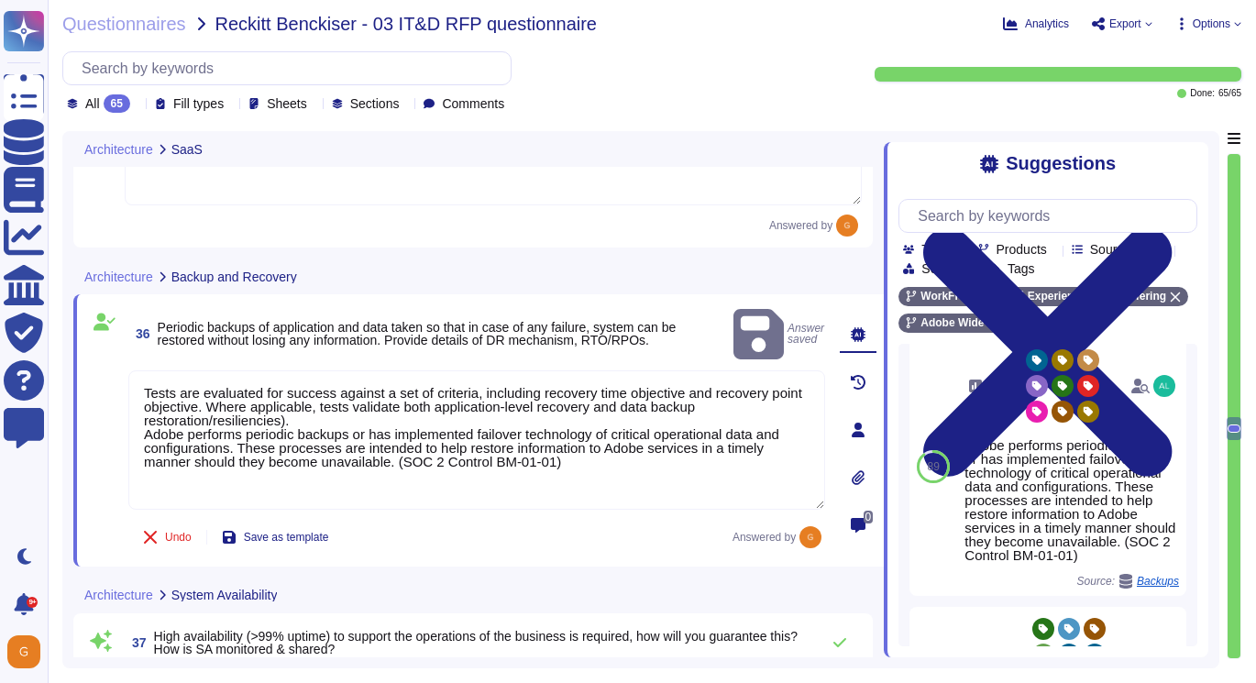
scroll to position [634, 0]
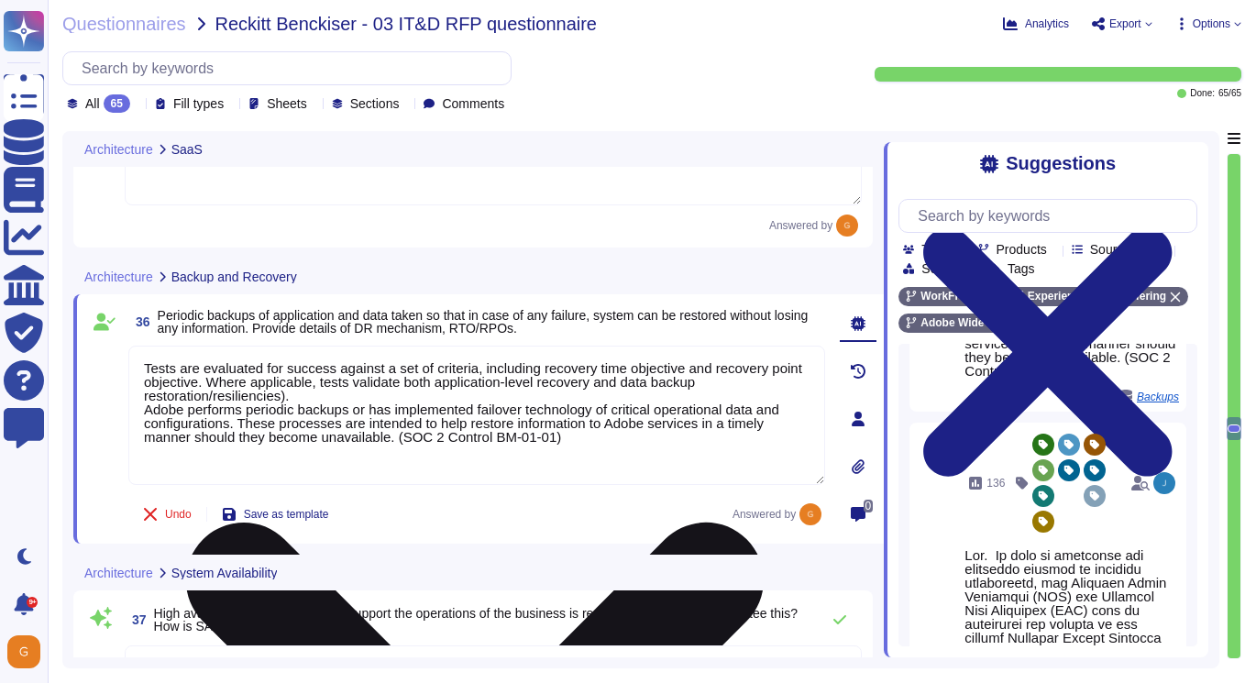
drag, startPoint x: 147, startPoint y: 409, endPoint x: 568, endPoint y: 440, distance: 422.0
click at [568, 440] on textarea "Tests are evaluated for success against a set of criteria, including recovery t…" at bounding box center [476, 415] width 697 height 139
